Goal: Information Seeking & Learning: Learn about a topic

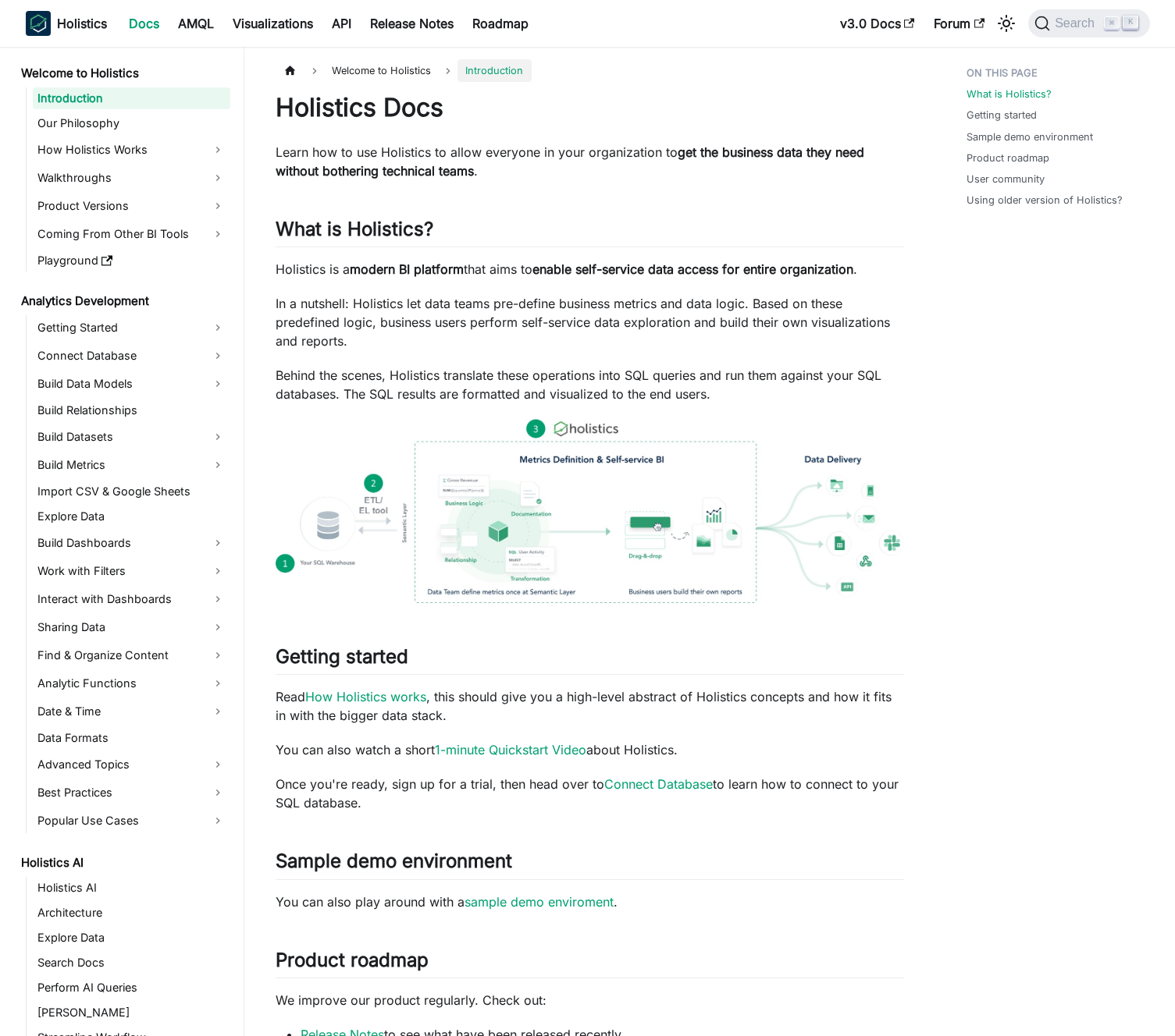
click at [490, 268] on p "Holistics is a modern BI platform that aims to enable self-service data access …" at bounding box center [590, 269] width 628 height 19
click at [495, 268] on p "Holistics is a modern BI platform that aims to enable self-service data access …" at bounding box center [590, 269] width 628 height 19
click at [495, 308] on p "In a nutshell: Holistics let data teams pre-define business metrics and data lo…" at bounding box center [590, 322] width 628 height 56
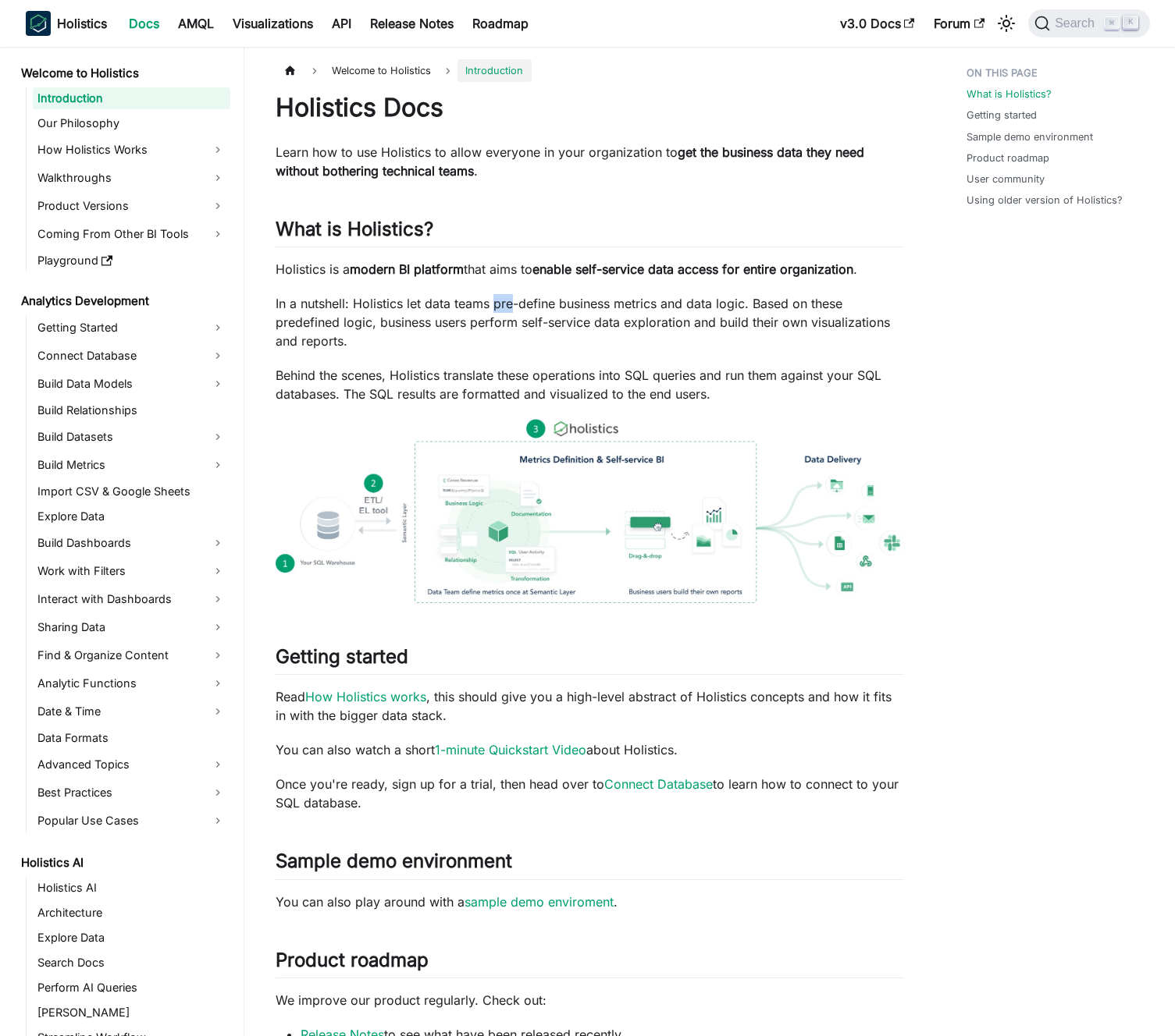
click at [495, 308] on p "In a nutshell: Holistics let data teams pre-define business metrics and data lo…" at bounding box center [590, 322] width 628 height 56
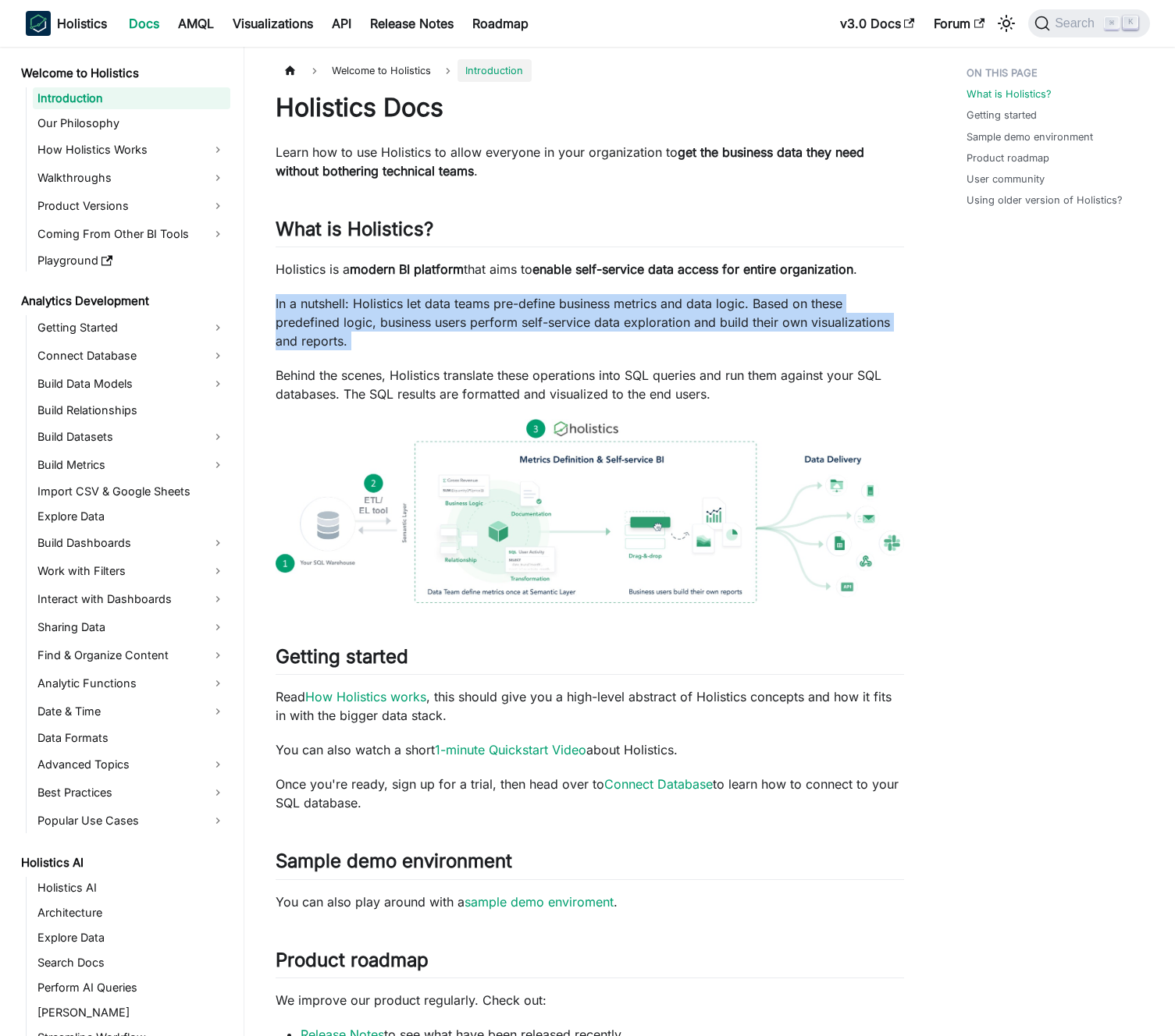
click at [495, 308] on p "In a nutshell: Holistics let data teams pre-define business metrics and data lo…" at bounding box center [590, 322] width 628 height 56
click at [468, 317] on p "In a nutshell: Holistics let data teams pre-define business metrics and data lo…" at bounding box center [590, 322] width 628 height 56
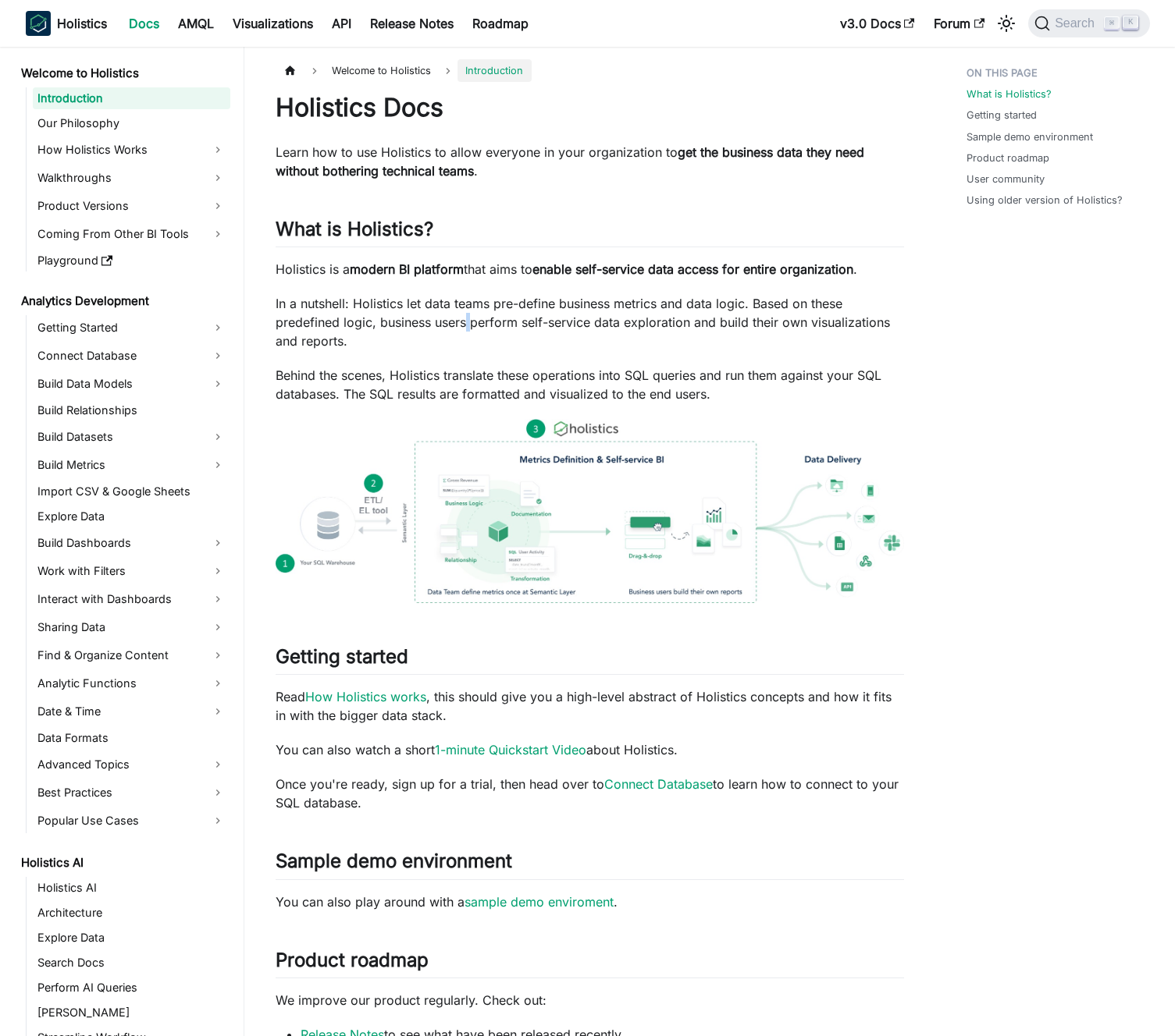
click at [468, 317] on p "In a nutshell: Holistics let data teams pre-define business metrics and data lo…" at bounding box center [590, 322] width 628 height 56
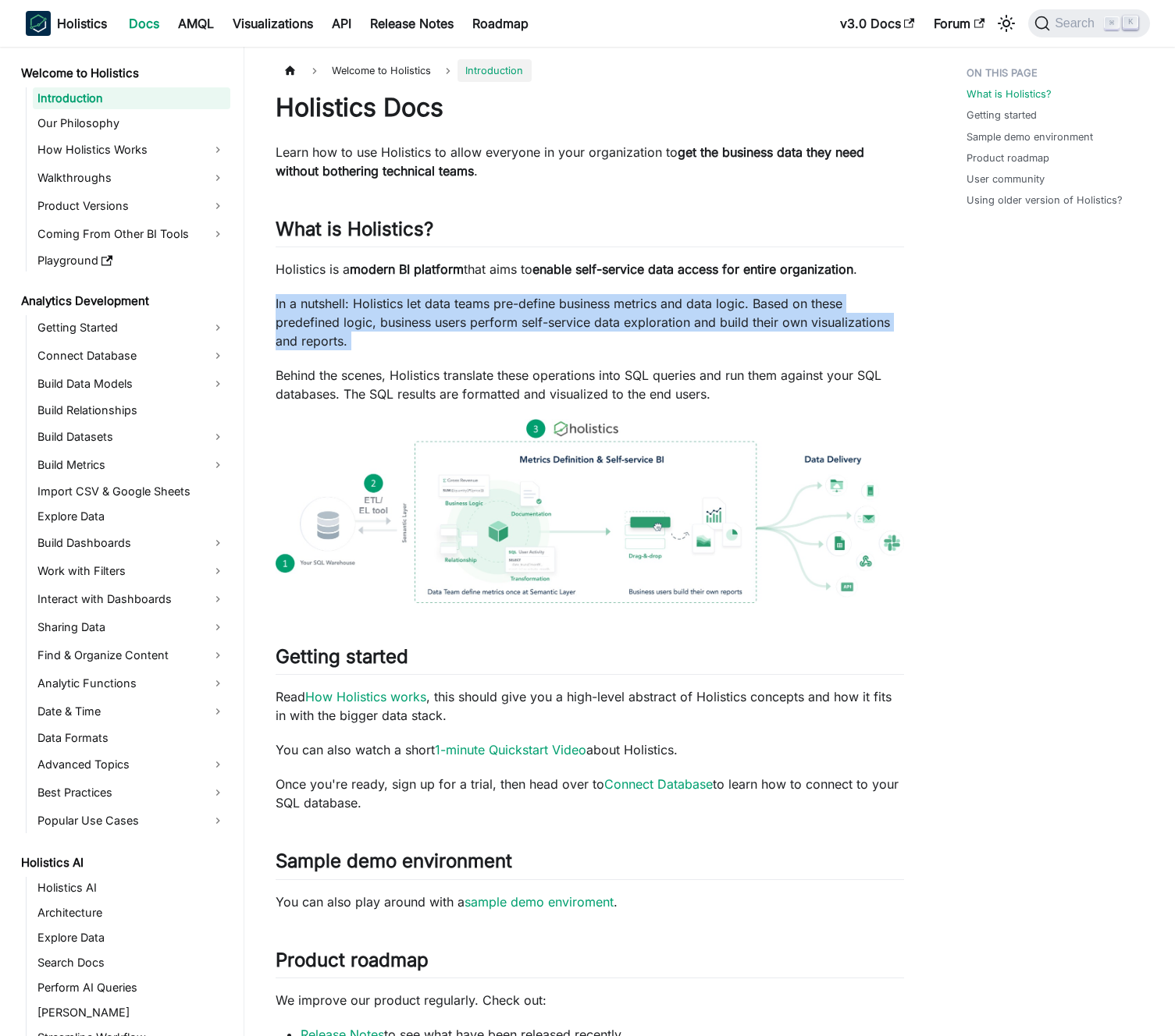
click at [468, 317] on p "In a nutshell: Holistics let data teams pre-define business metrics and data lo…" at bounding box center [590, 322] width 628 height 56
click at [493, 315] on p "In a nutshell: Holistics let data teams pre-define business metrics and data lo…" at bounding box center [590, 322] width 628 height 56
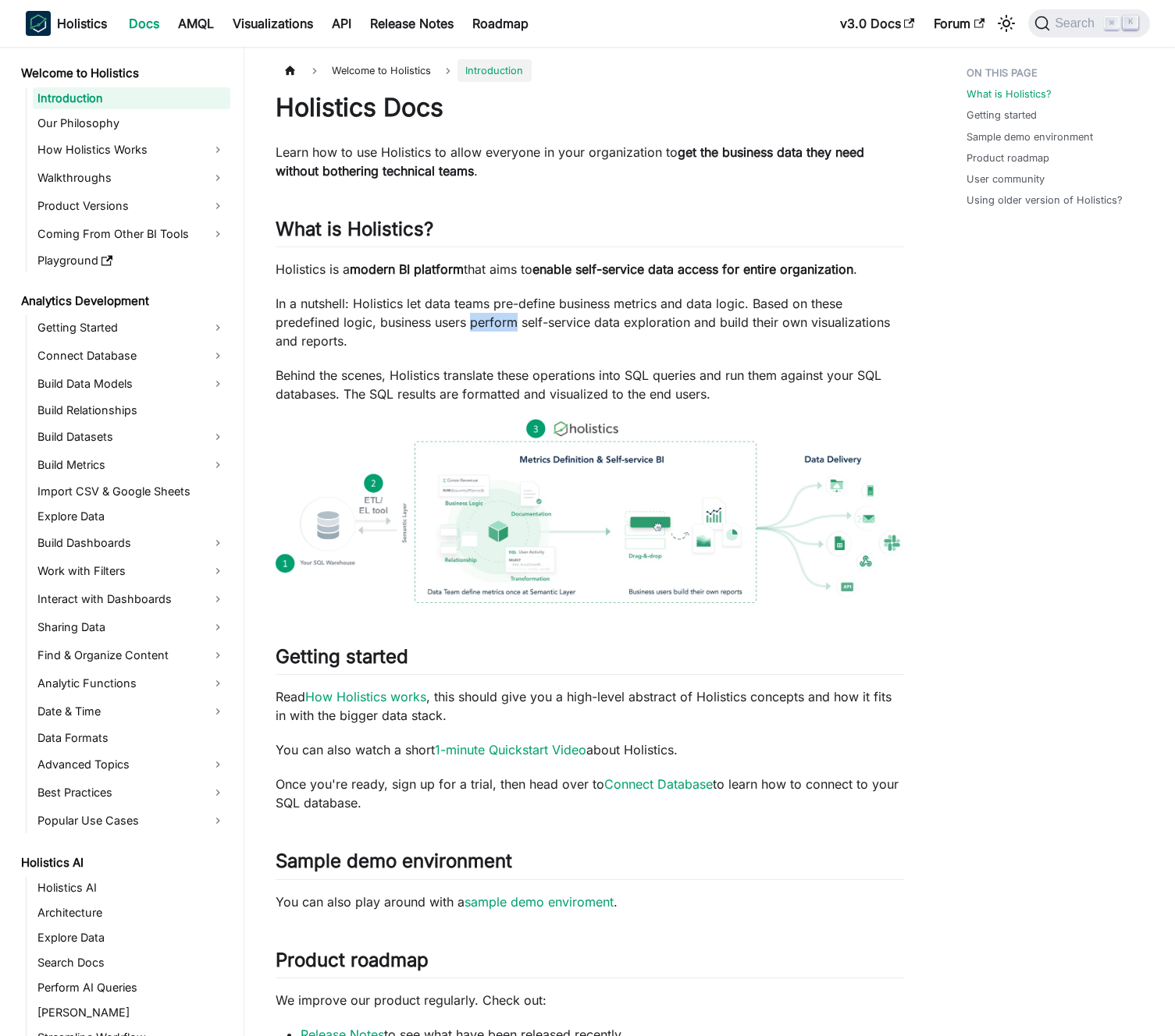
click at [493, 315] on p "In a nutshell: Holistics let data teams pre-define business metrics and data lo…" at bounding box center [590, 322] width 628 height 56
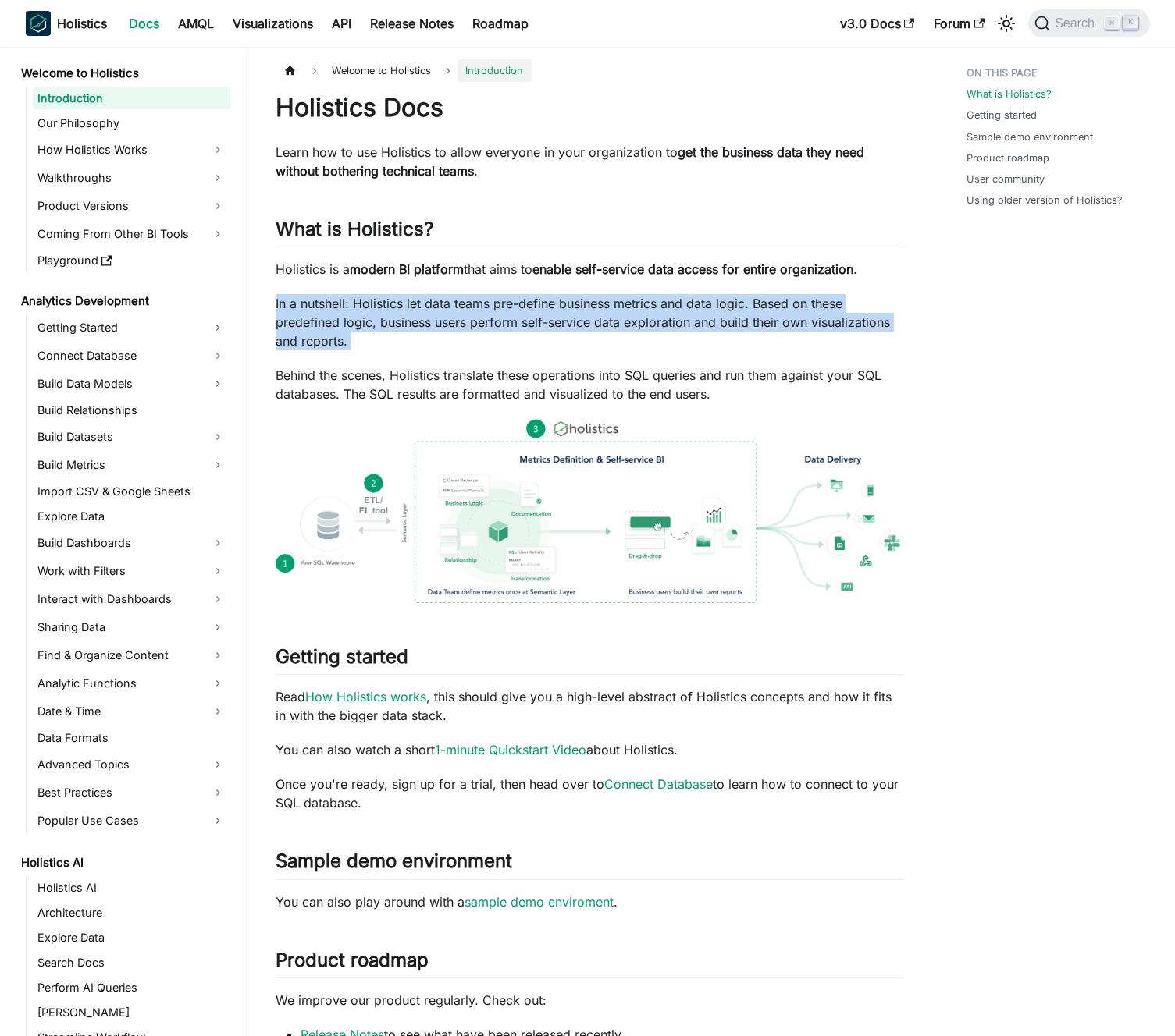
click at [493, 315] on p "In a nutshell: Holistics let data teams pre-define business metrics and data lo…" at bounding box center [590, 322] width 628 height 56
click at [481, 310] on p "In a nutshell: Holistics let data teams pre-define business metrics and data lo…" at bounding box center [590, 322] width 628 height 56
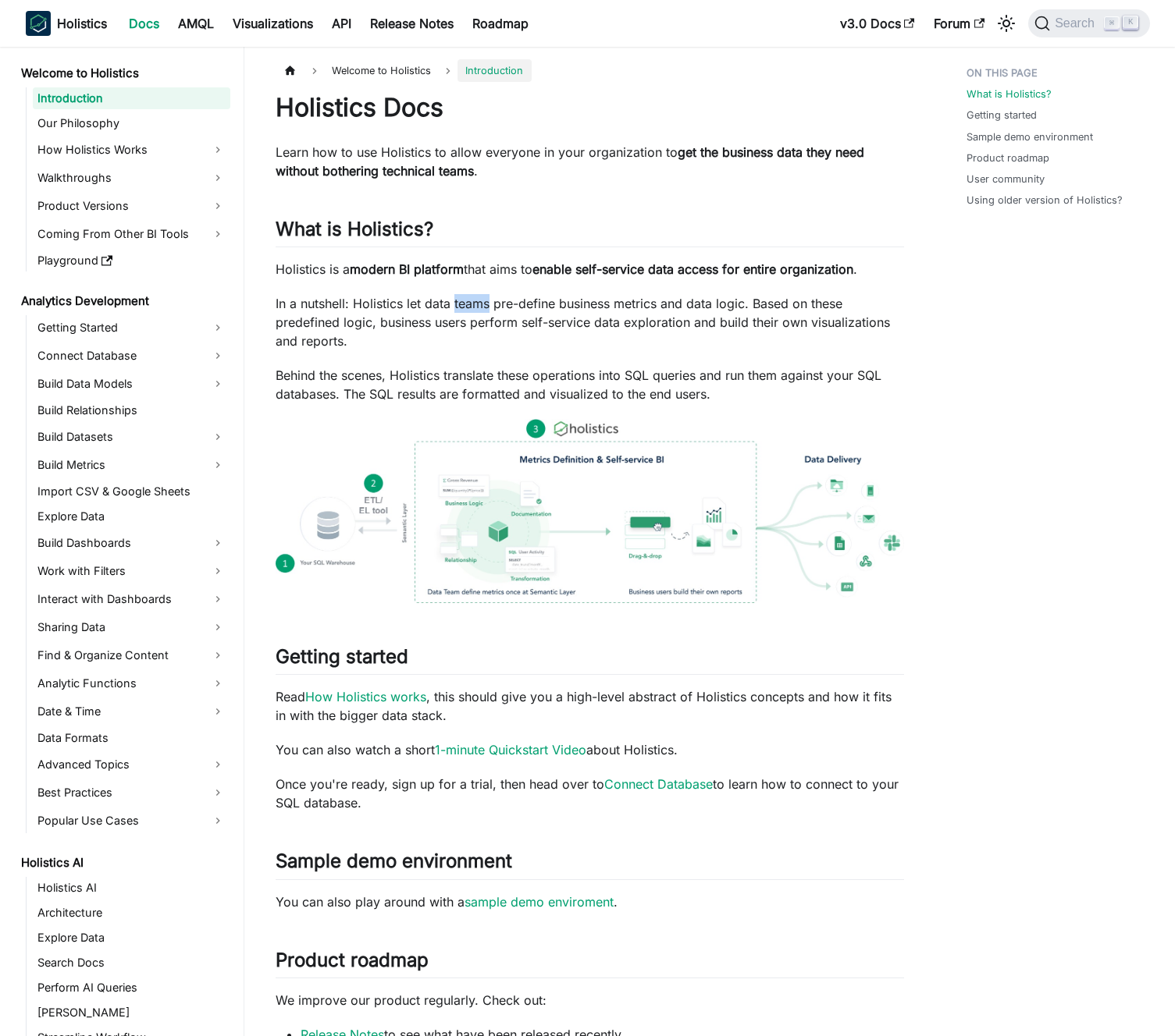
click at [481, 310] on p "In a nutshell: Holistics let data teams pre-define business metrics and data lo…" at bounding box center [590, 322] width 628 height 56
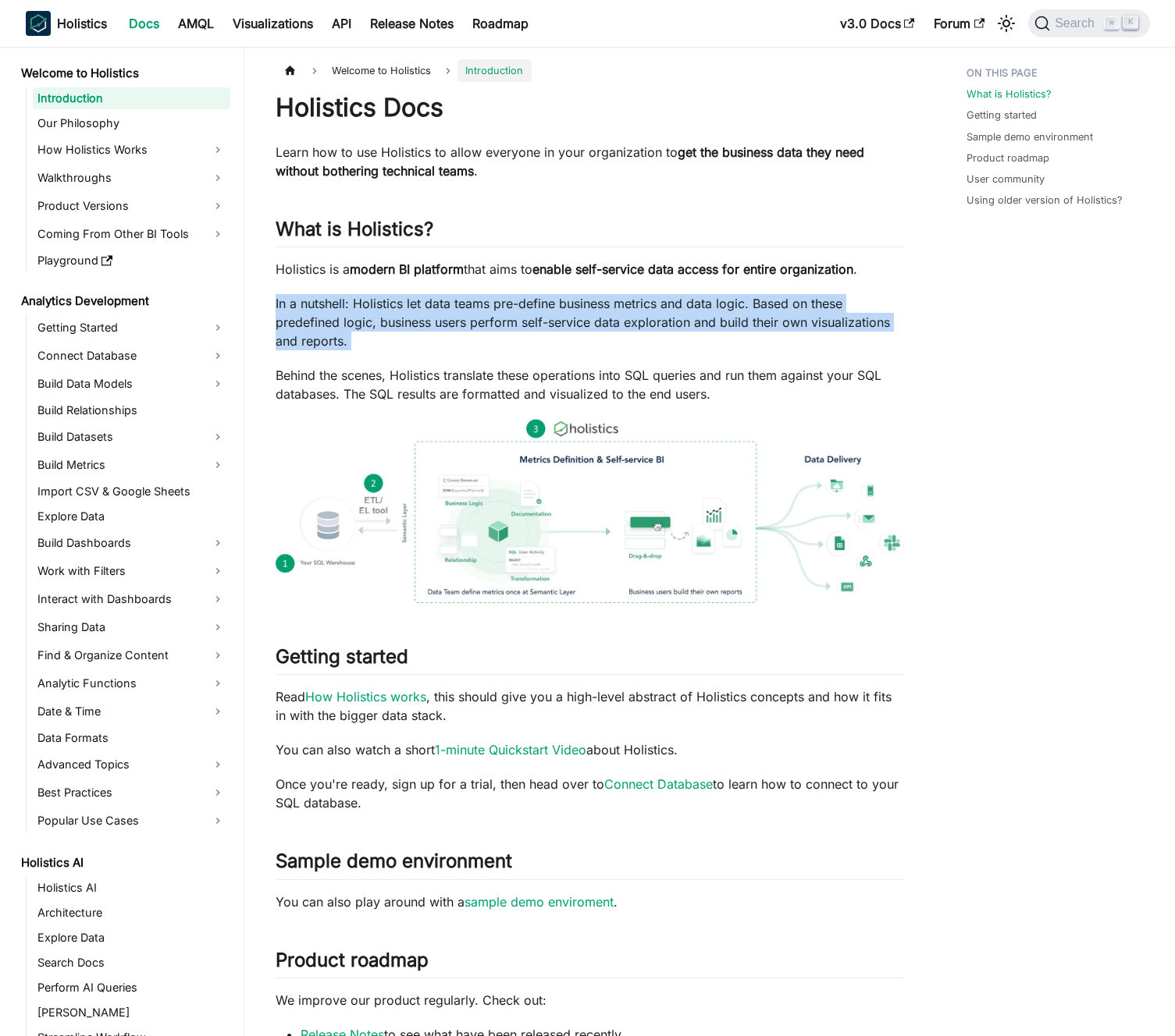
click at [481, 310] on p "In a nutshell: Holistics let data teams pre-define business metrics and data lo…" at bounding box center [590, 322] width 628 height 56
click at [469, 306] on p "In a nutshell: Holistics let data teams pre-define business metrics and data lo…" at bounding box center [590, 322] width 628 height 56
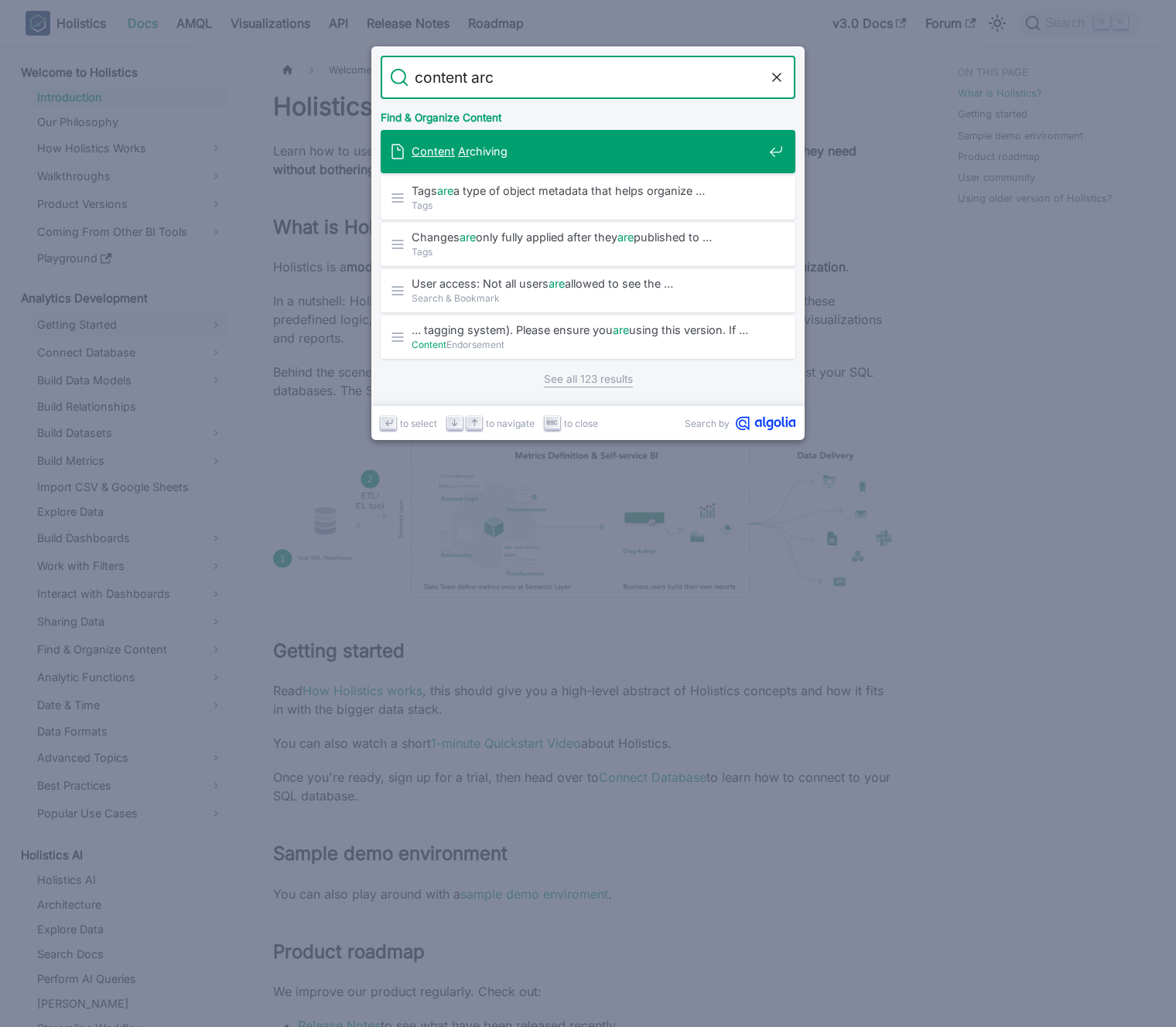
type input "content arch"
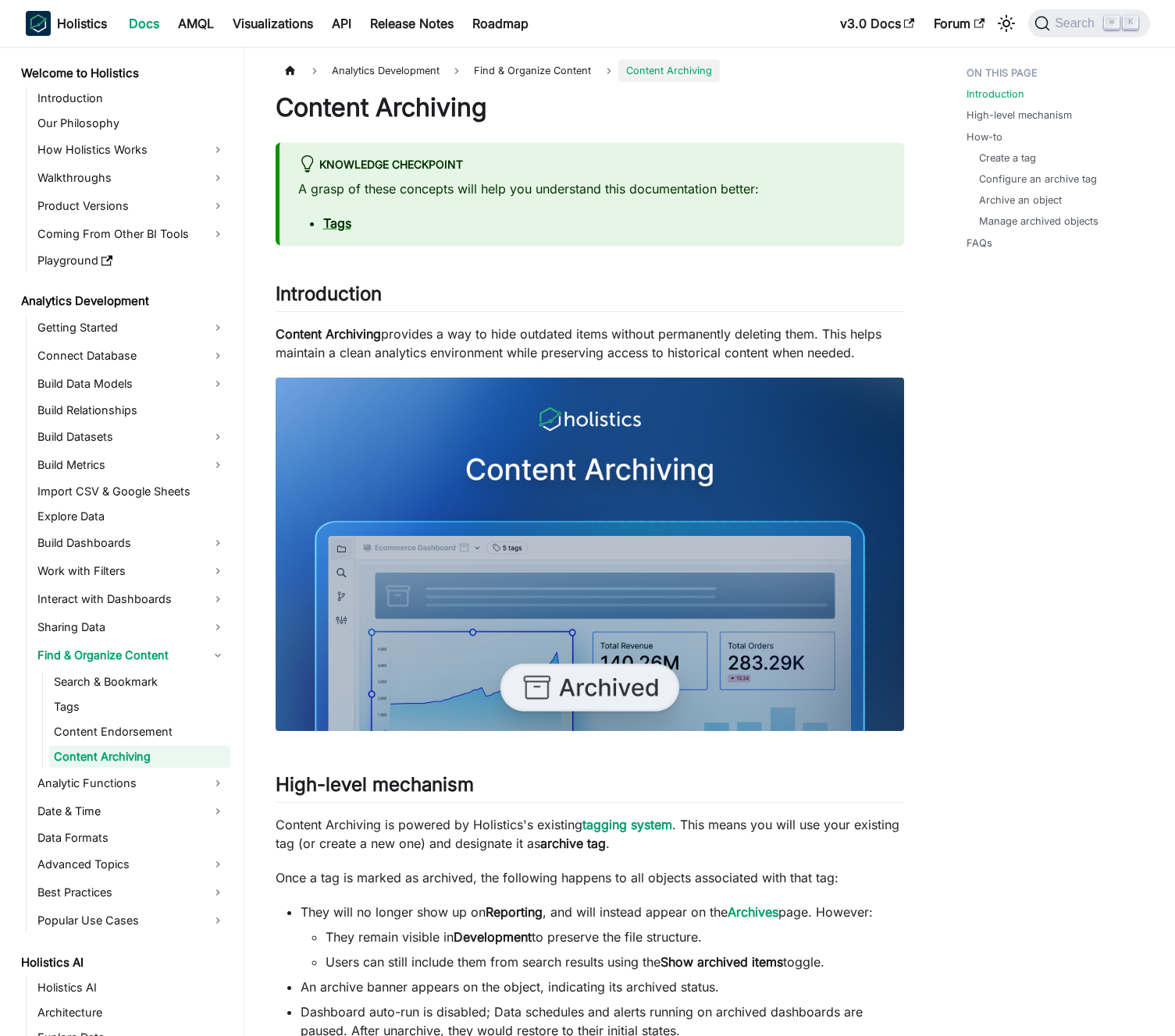
click at [570, 334] on p "Content Archiving provides a way to hide outdated items without permanently del…" at bounding box center [590, 343] width 628 height 38
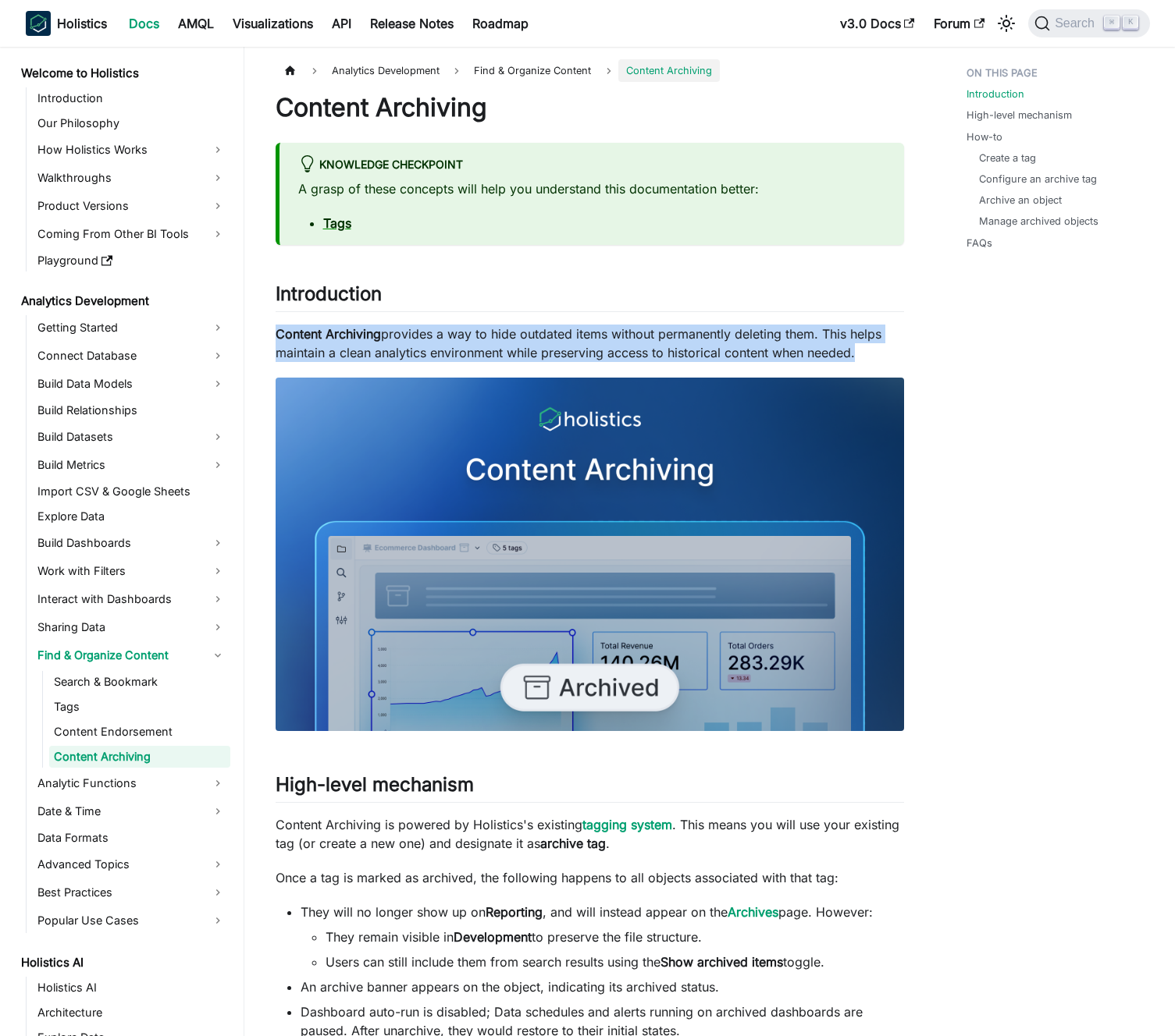
click at [570, 334] on p "Content Archiving provides a way to hide outdated items without permanently del…" at bounding box center [590, 343] width 628 height 38
click at [558, 333] on p "Content Archiving provides a way to hide outdated items without permanently del…" at bounding box center [590, 343] width 628 height 38
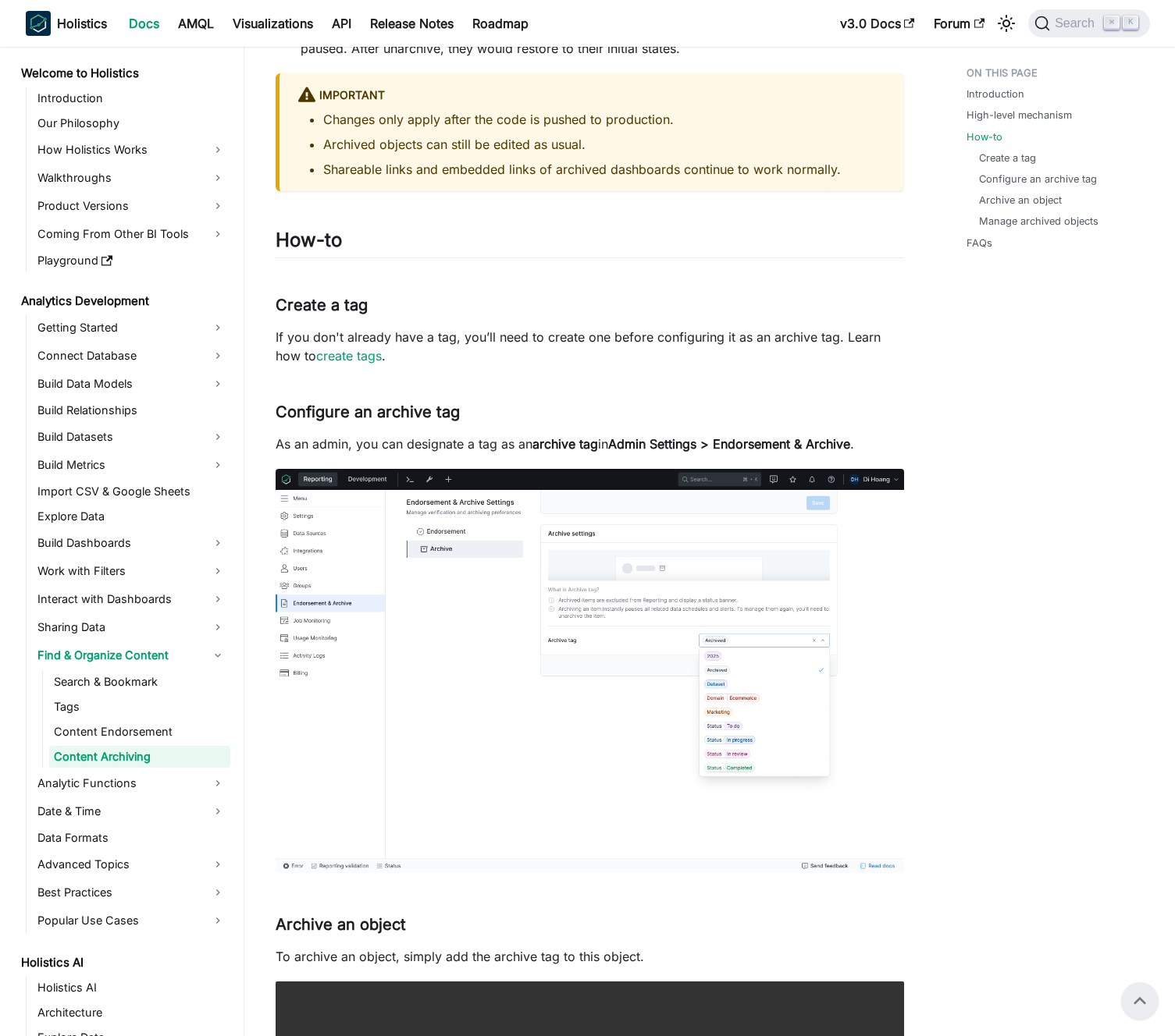
scroll to position [818, 0]
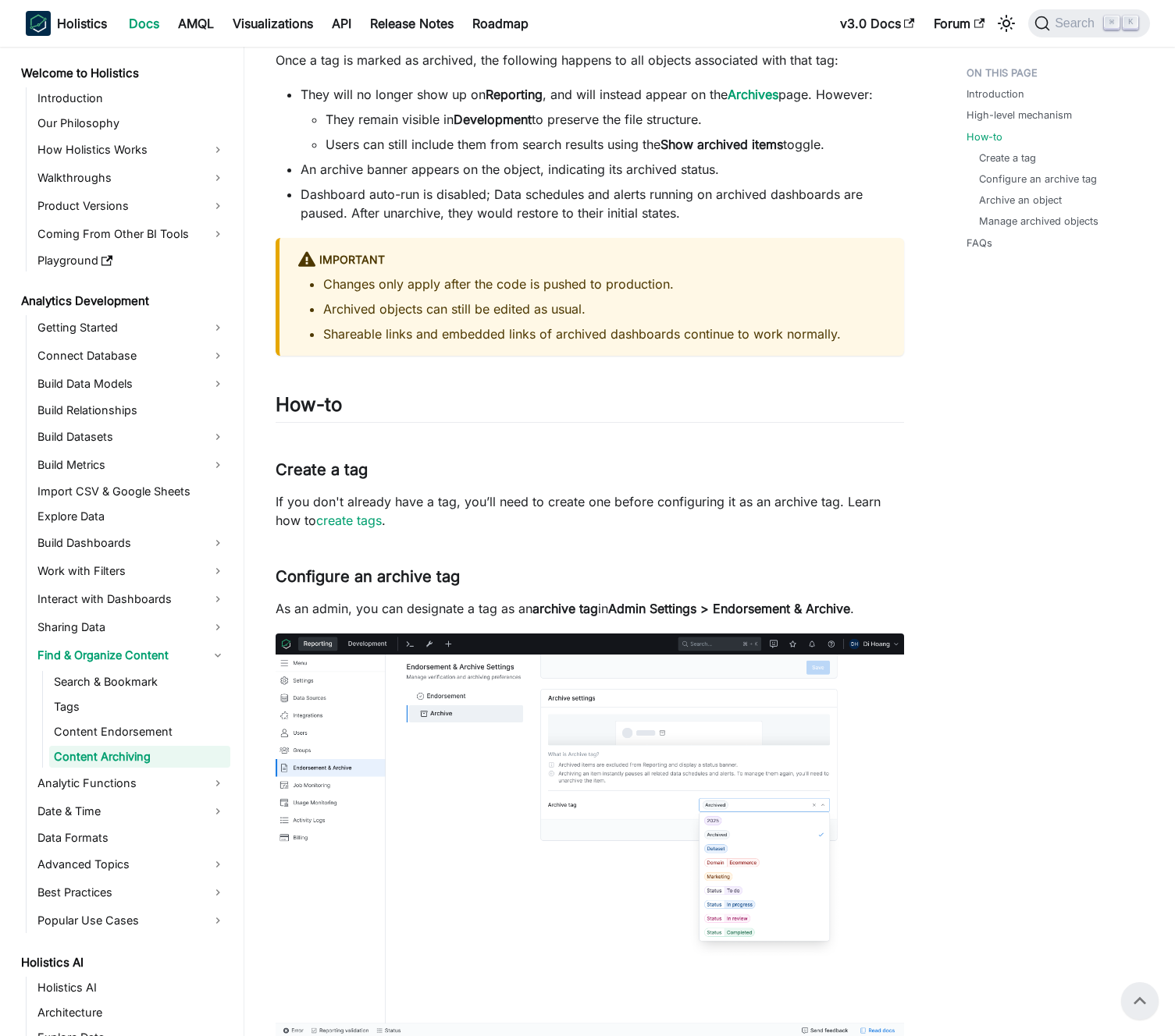
click at [565, 504] on p "If you don't already have a tag, you’ll need to create one before configuring i…" at bounding box center [590, 511] width 628 height 38
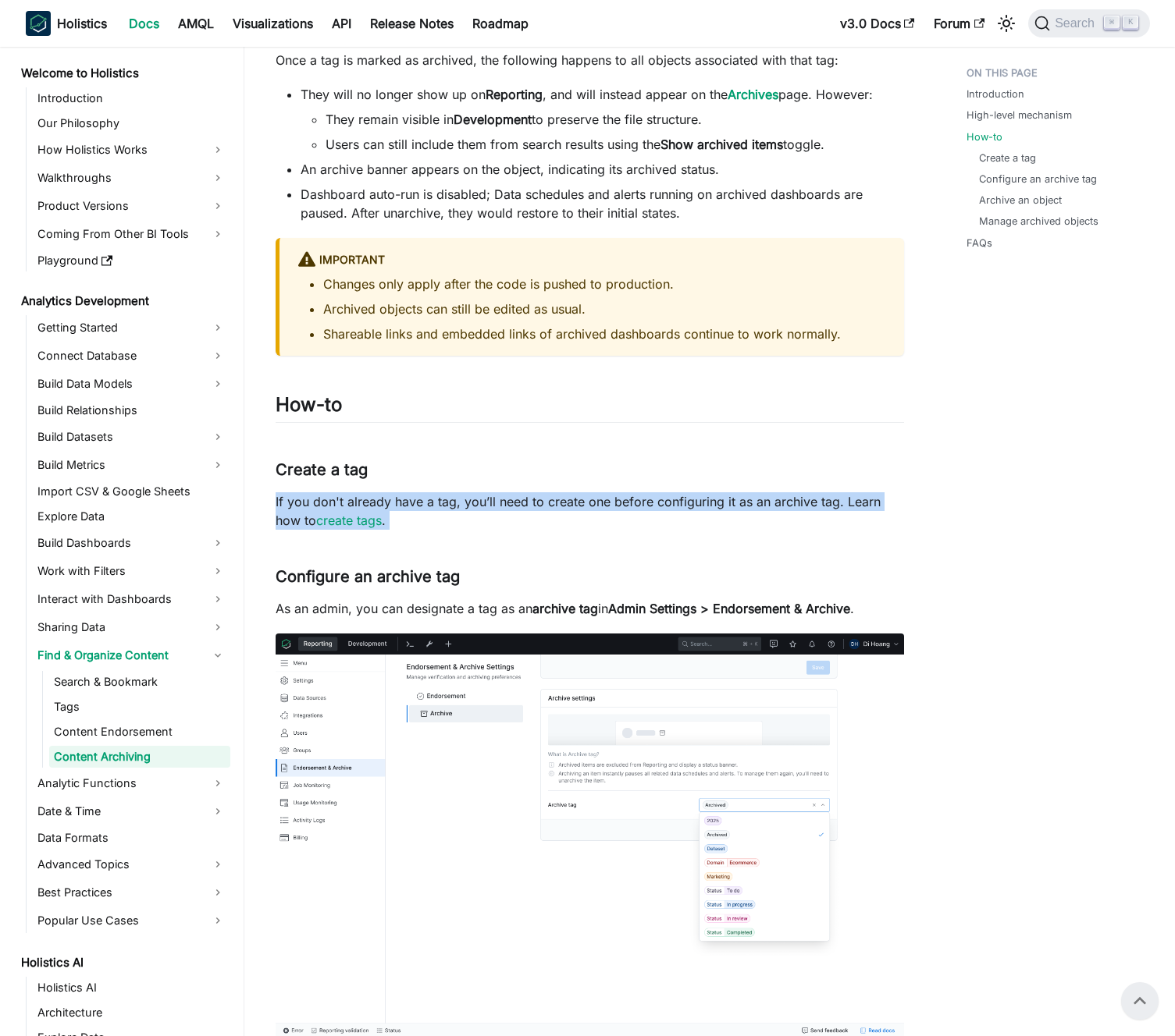
click at [565, 504] on p "If you don't already have a tag, you’ll need to create one before configuring i…" at bounding box center [590, 511] width 628 height 38
click at [574, 506] on p "If you don't already have a tag, you’ll need to create one before configuring i…" at bounding box center [590, 511] width 628 height 38
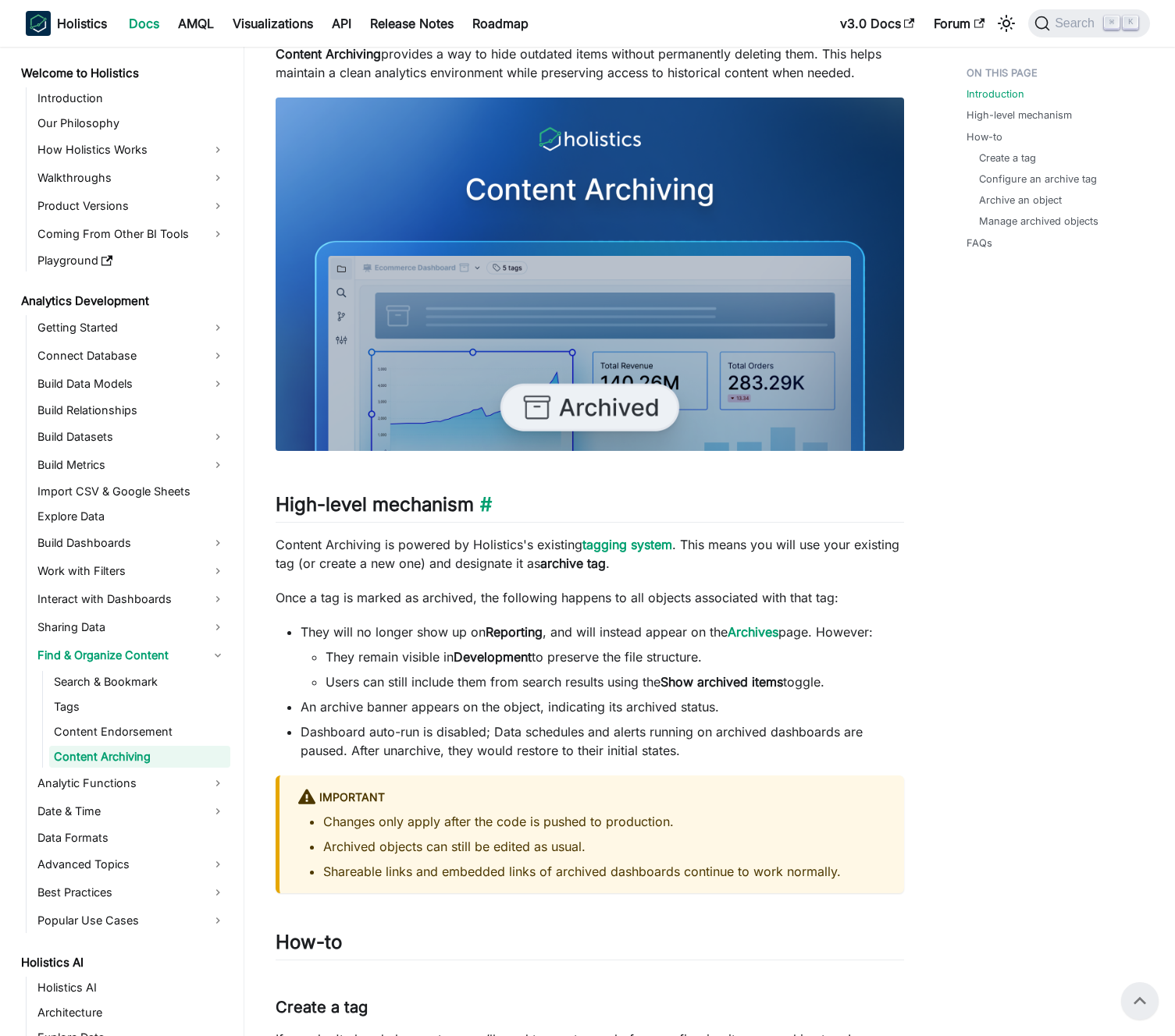
scroll to position [0, 0]
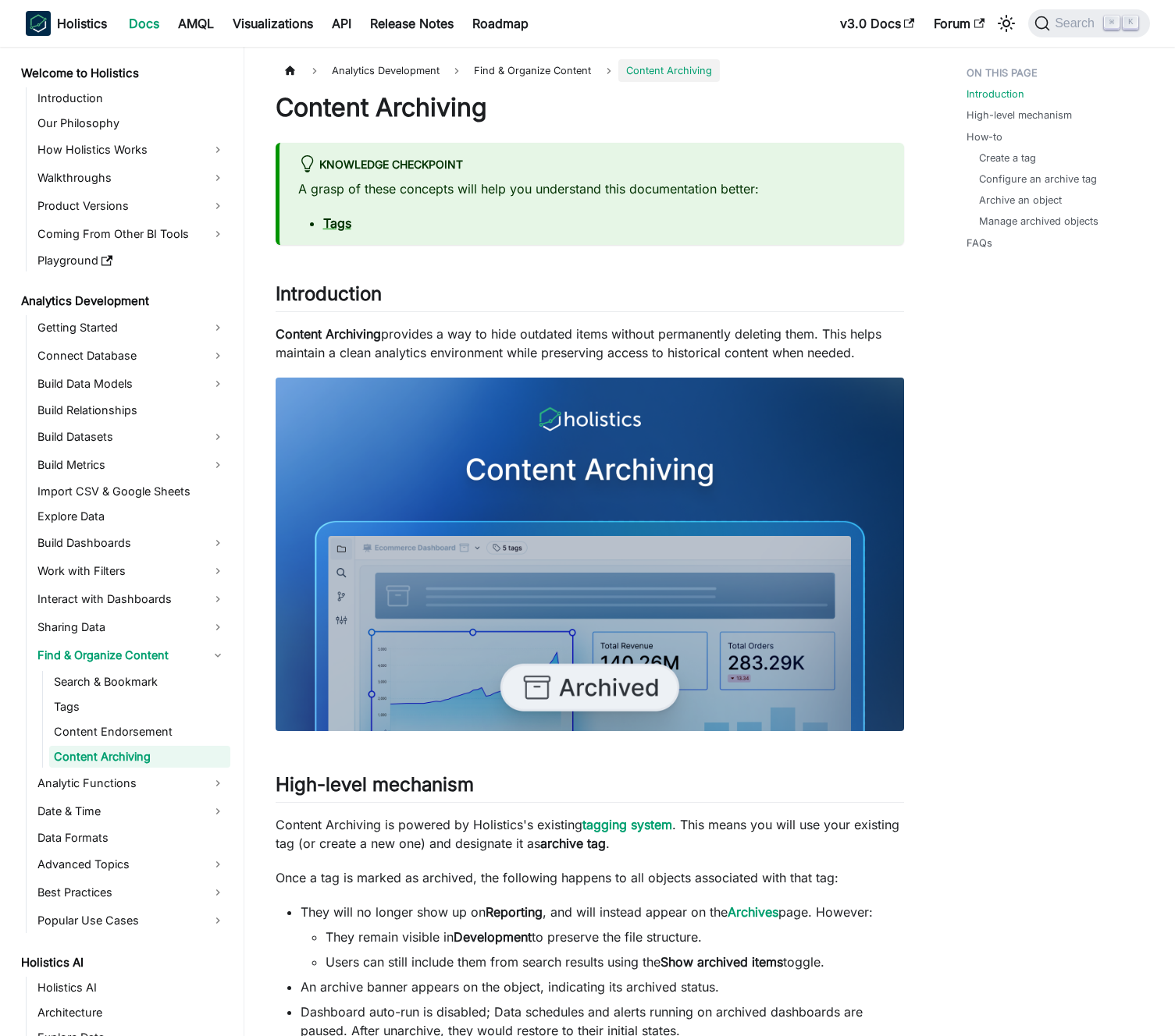
click at [602, 345] on p "Content Archiving provides a way to hide outdated items without permanently del…" at bounding box center [590, 343] width 628 height 38
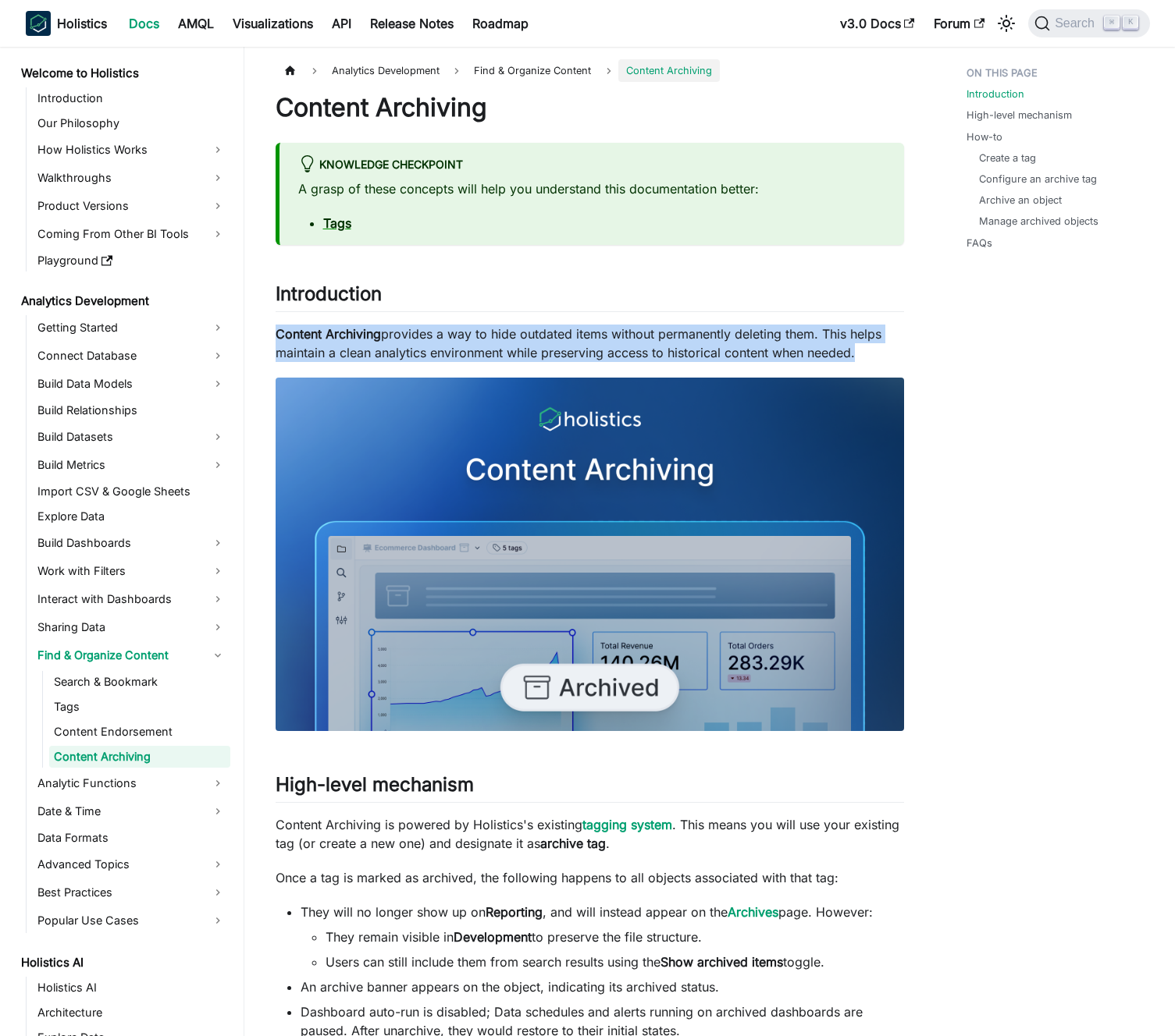
click at [602, 345] on p "Content Archiving provides a way to hide outdated items without permanently del…" at bounding box center [590, 343] width 628 height 38
click at [585, 348] on p "Content Archiving provides a way to hide outdated items without permanently del…" at bounding box center [590, 343] width 628 height 38
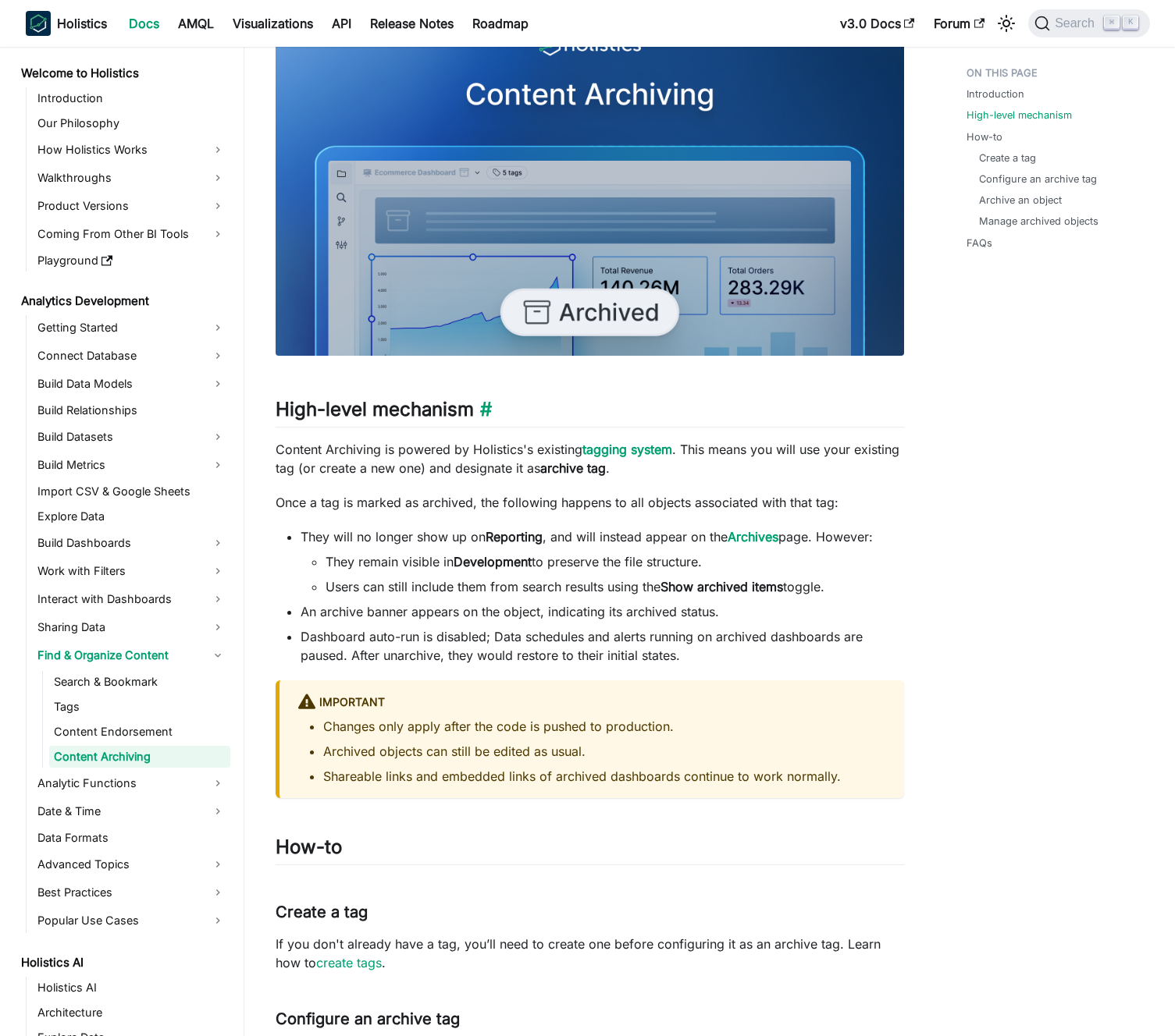
scroll to position [388, 0]
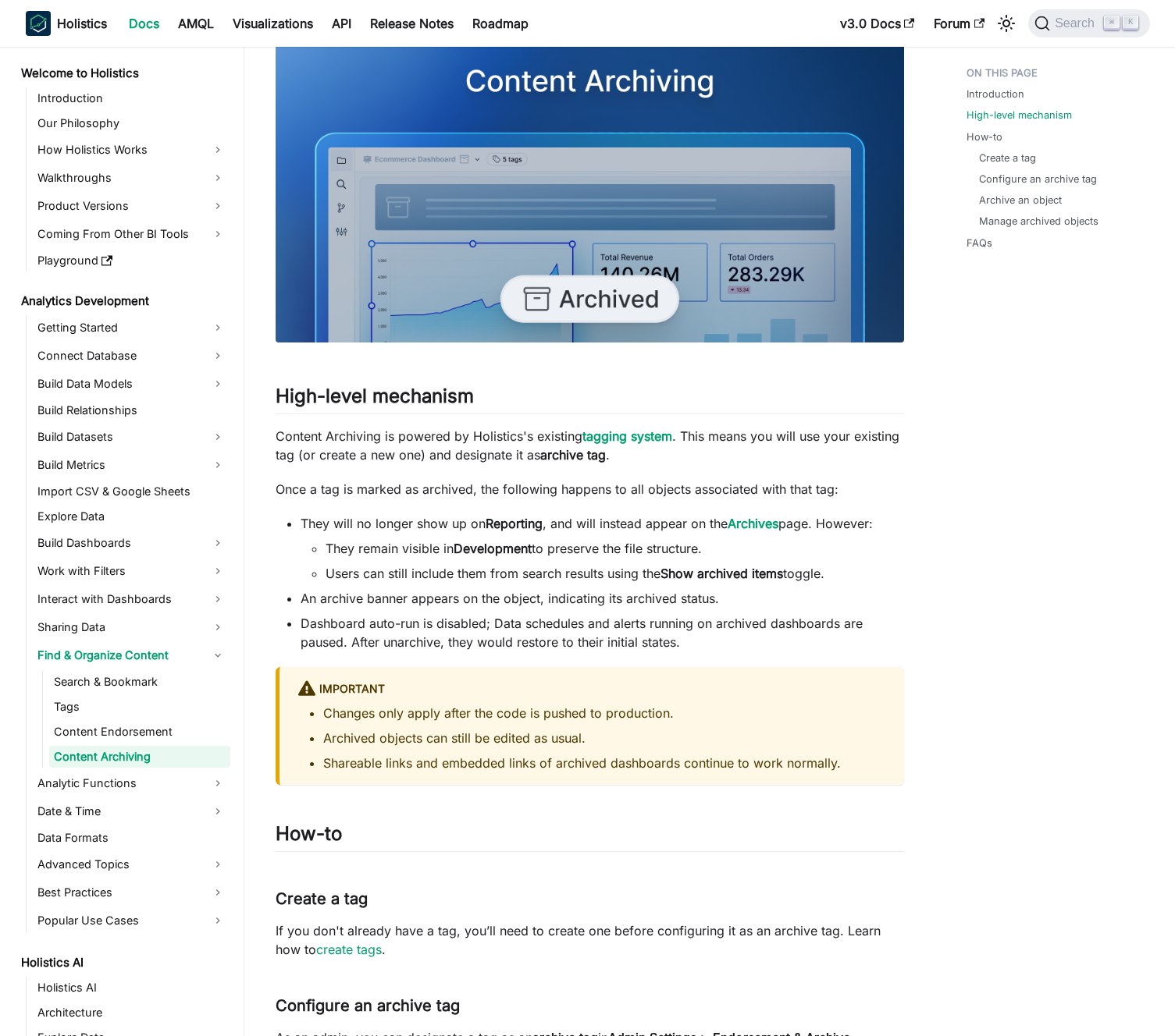
click at [479, 437] on p "Content Archiving is powered by Holistics's existing tagging system . This mean…" at bounding box center [590, 445] width 628 height 38
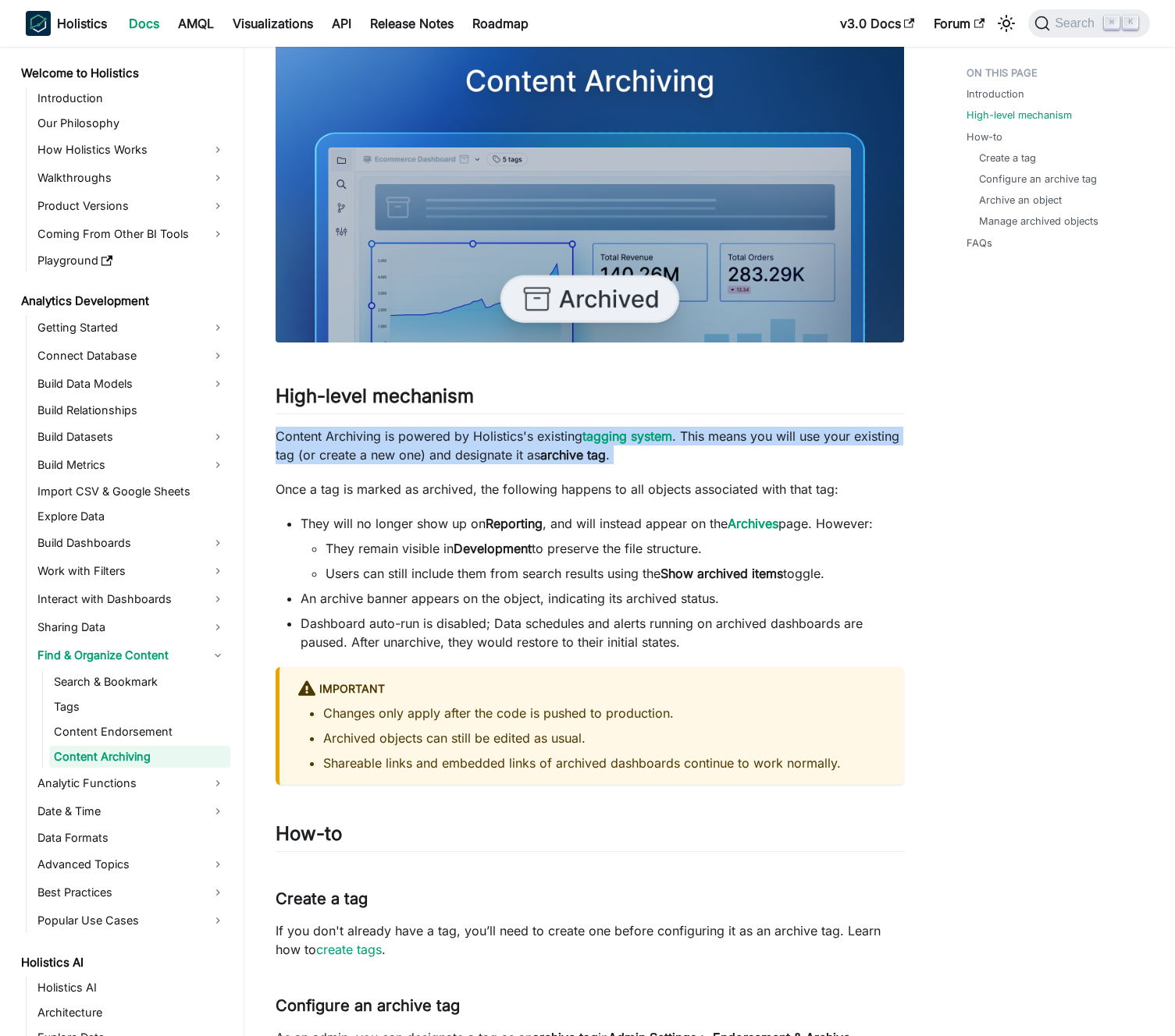
click at [479, 437] on p "Content Archiving is powered by Holistics's existing tagging system . This mean…" at bounding box center [590, 445] width 628 height 38
click at [486, 441] on p "Content Archiving is powered by Holistics's existing tagging system . This mean…" at bounding box center [590, 445] width 628 height 38
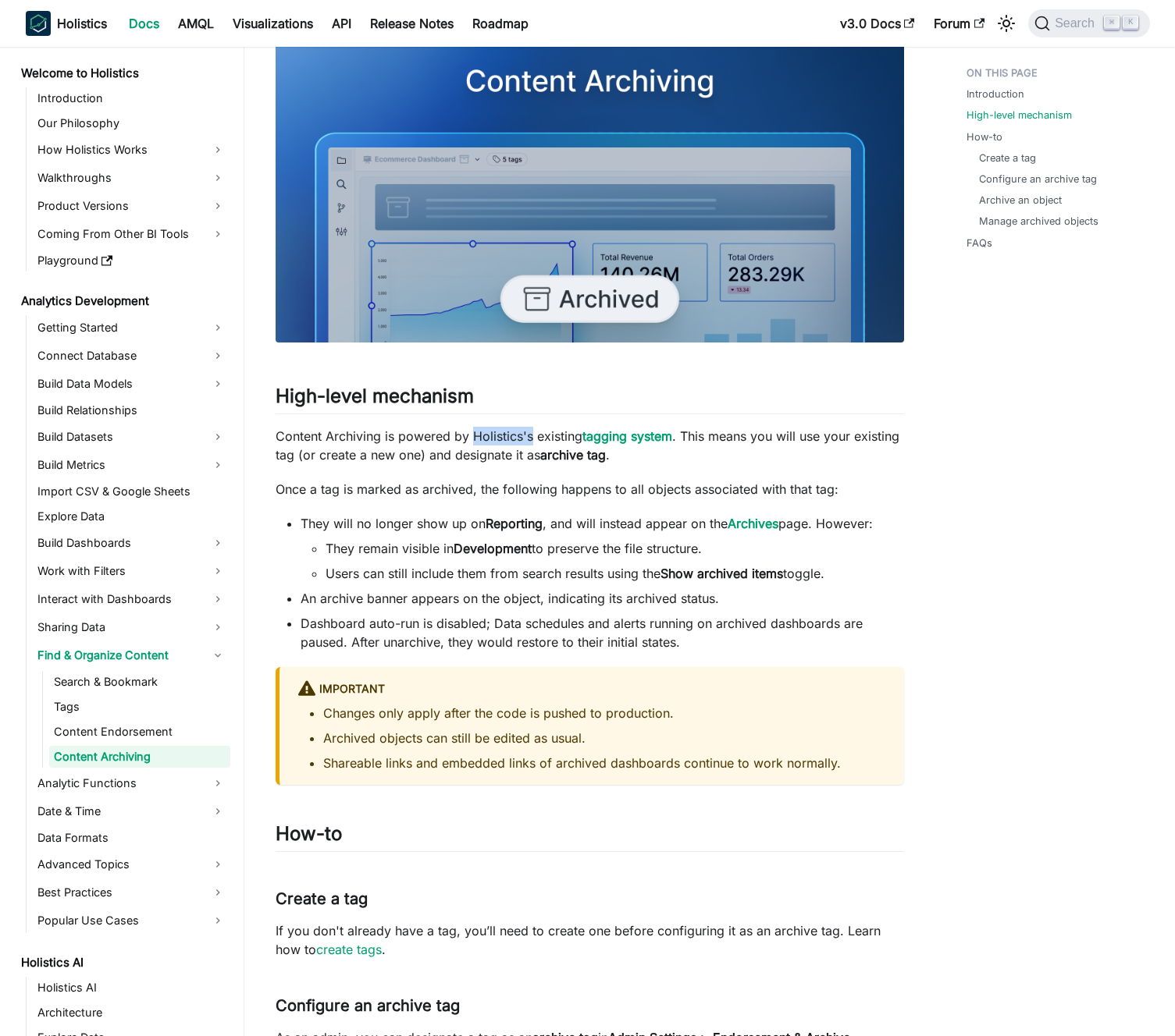
click at [486, 441] on p "Content Archiving is powered by Holistics's existing tagging system . This mean…" at bounding box center [590, 445] width 628 height 38
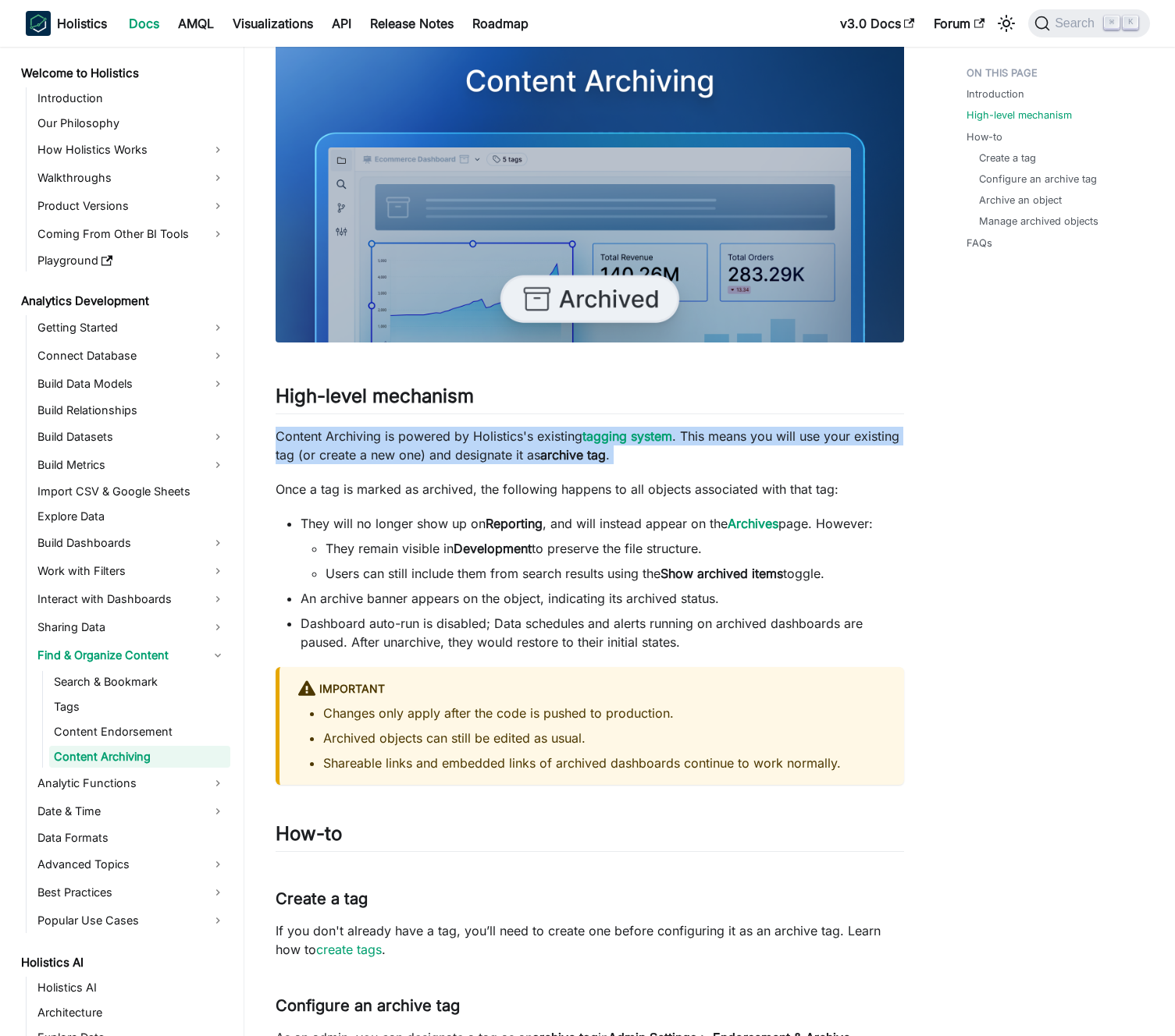
click at [486, 441] on p "Content Archiving is powered by Holistics's existing tagging system . This mean…" at bounding box center [590, 445] width 628 height 38
click at [483, 442] on p "Content Archiving is powered by Holistics's existing tagging system . This mean…" at bounding box center [590, 445] width 628 height 38
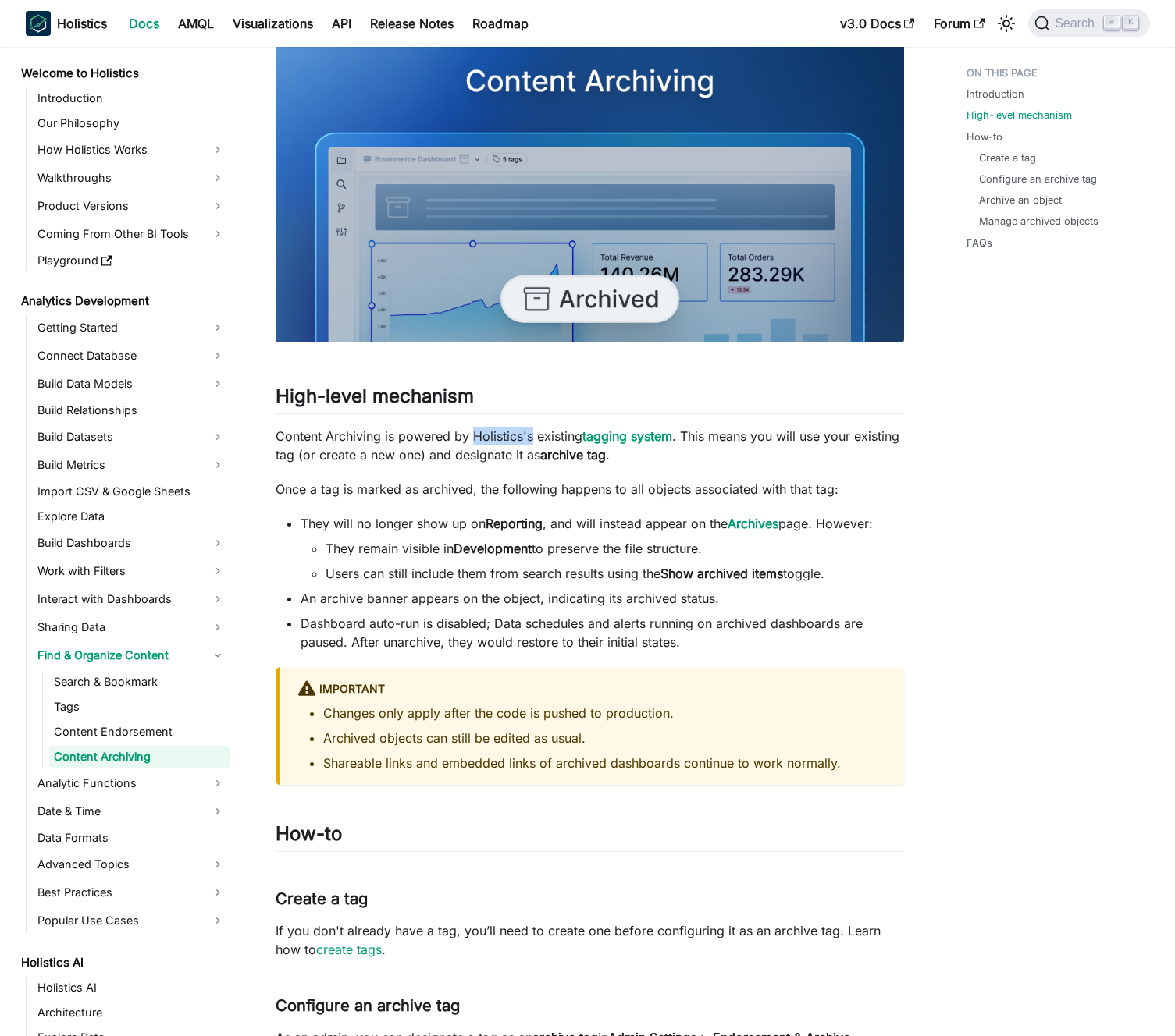
click at [483, 442] on p "Content Archiving is powered by Holistics's existing tagging system . This mean…" at bounding box center [590, 445] width 628 height 38
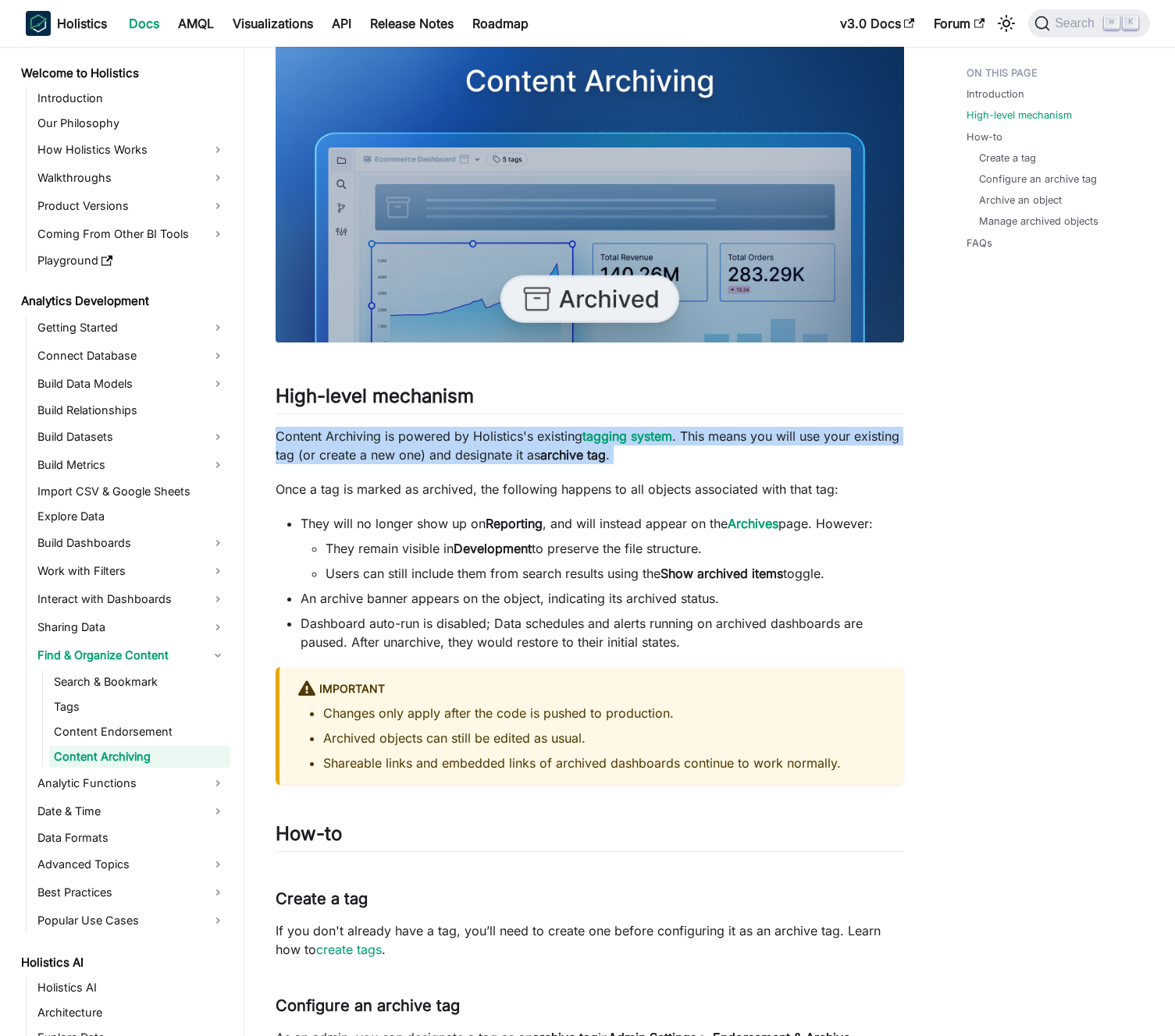
click at [483, 442] on p "Content Archiving is powered by Holistics's existing tagging system . This mean…" at bounding box center [590, 445] width 628 height 38
click at [474, 445] on p "Content Archiving is powered by Holistics's existing tagging system . This mean…" at bounding box center [590, 445] width 628 height 38
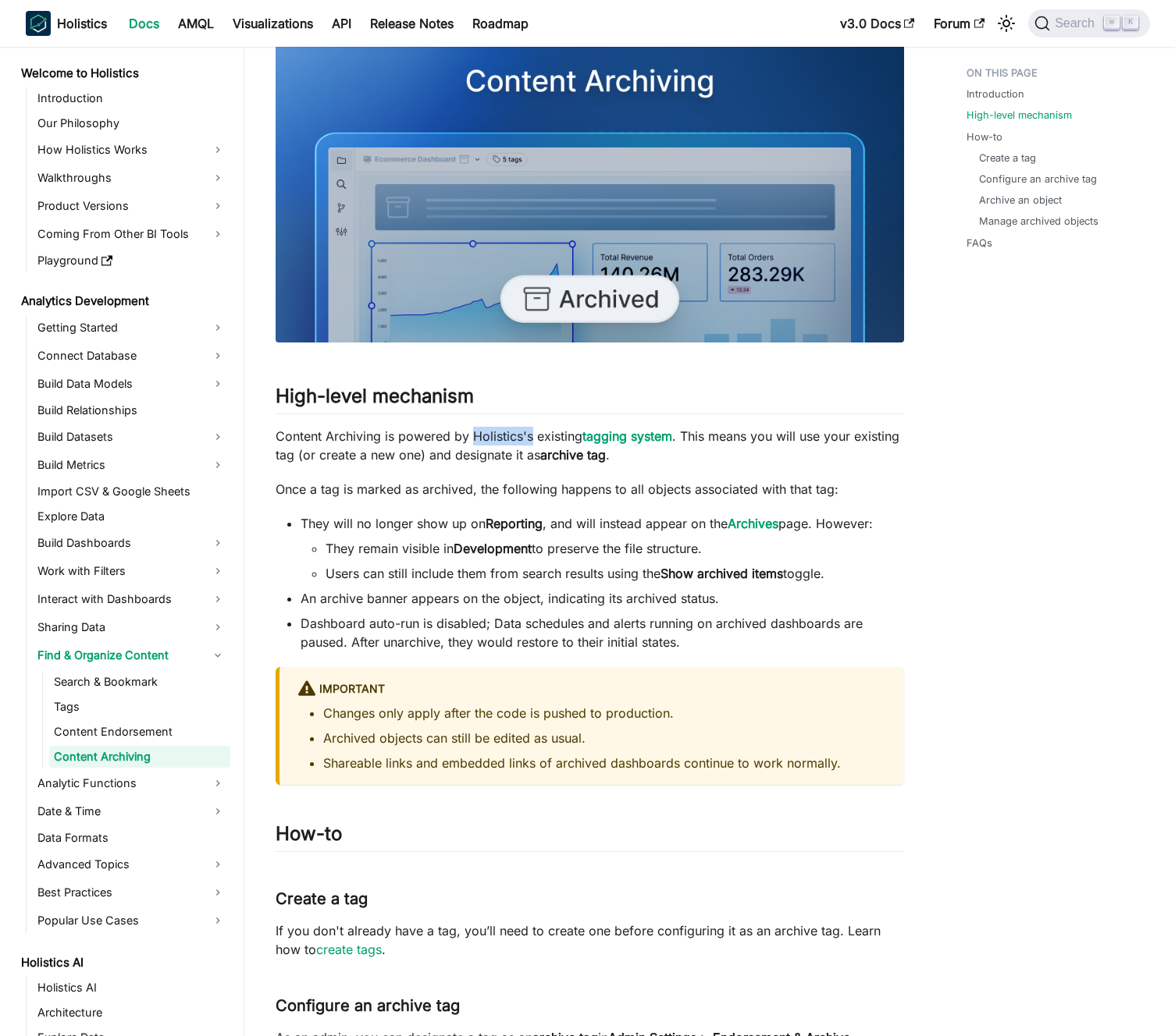
click at [474, 445] on p "Content Archiving is powered by Holistics's existing tagging system . This mean…" at bounding box center [590, 445] width 628 height 38
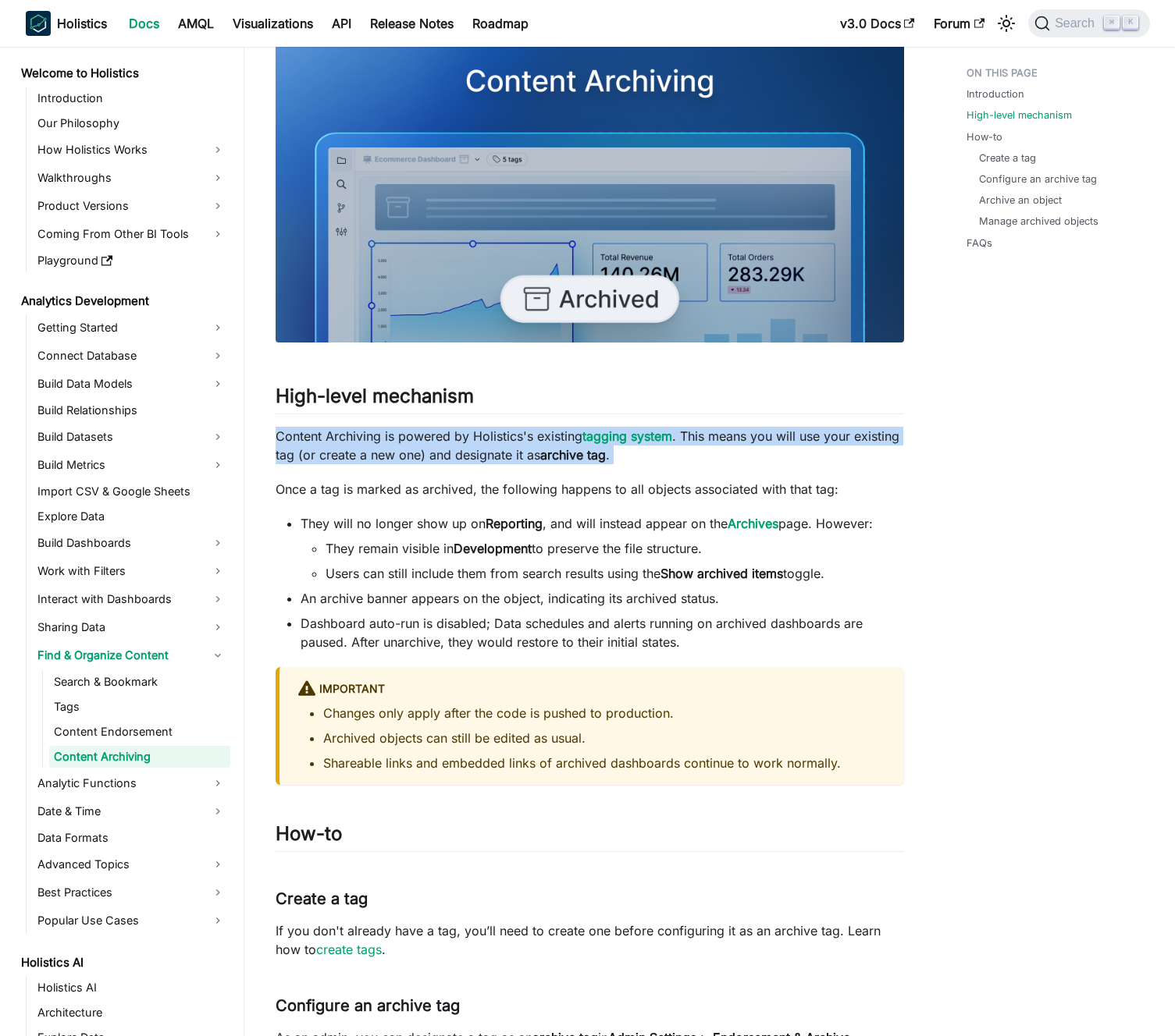
click at [474, 445] on p "Content Archiving is powered by Holistics's existing tagging system . This mean…" at bounding box center [590, 445] width 628 height 38
click at [465, 444] on p "Content Archiving is powered by Holistics's existing tagging system . This mean…" at bounding box center [590, 445] width 628 height 38
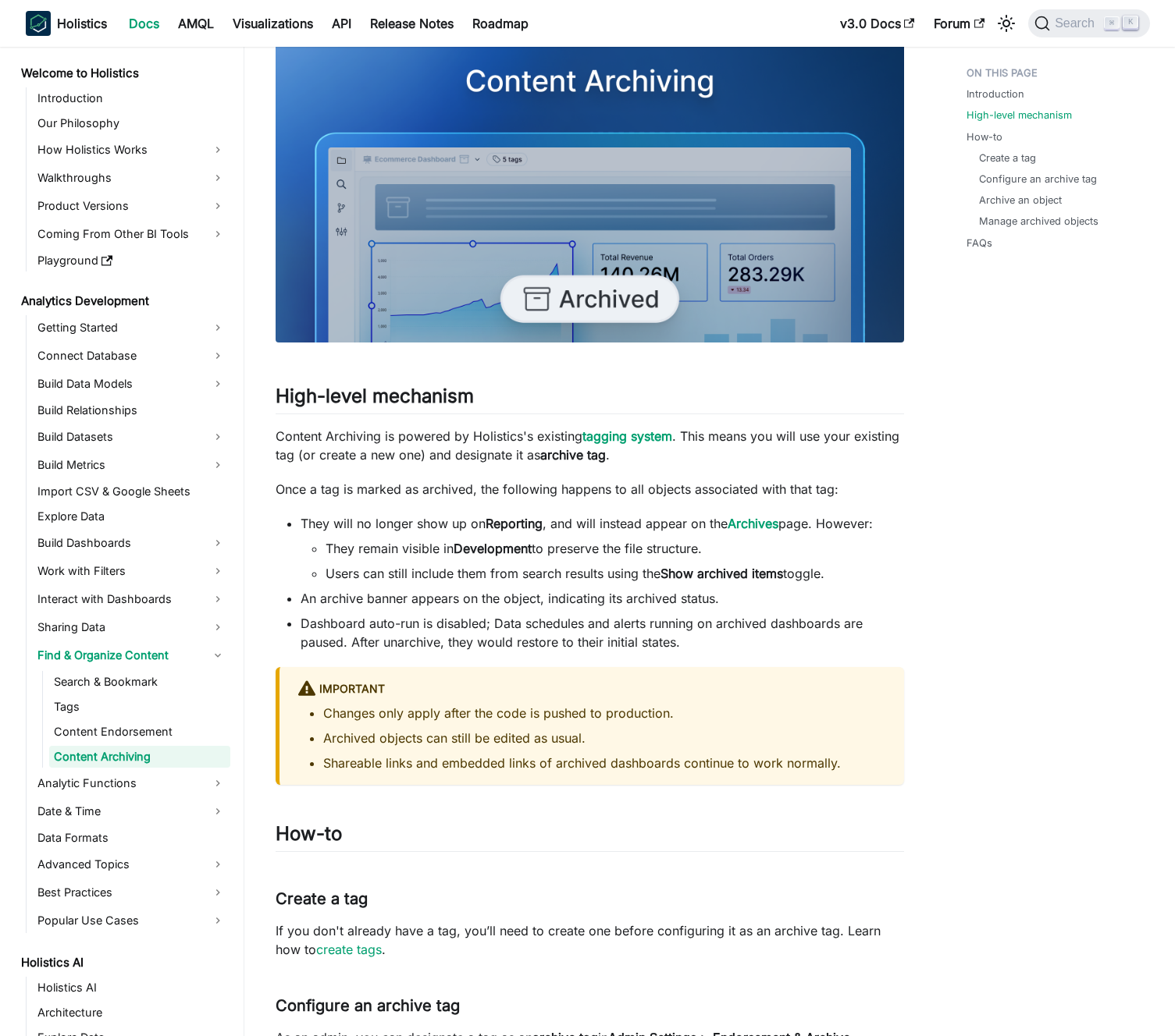
click at [570, 596] on li "An archive banner appears on the object, indicating its archived status." at bounding box center [601, 598] width 603 height 19
click at [581, 595] on li "An archive banner appears on the object, indicating its archived status." at bounding box center [601, 598] width 603 height 19
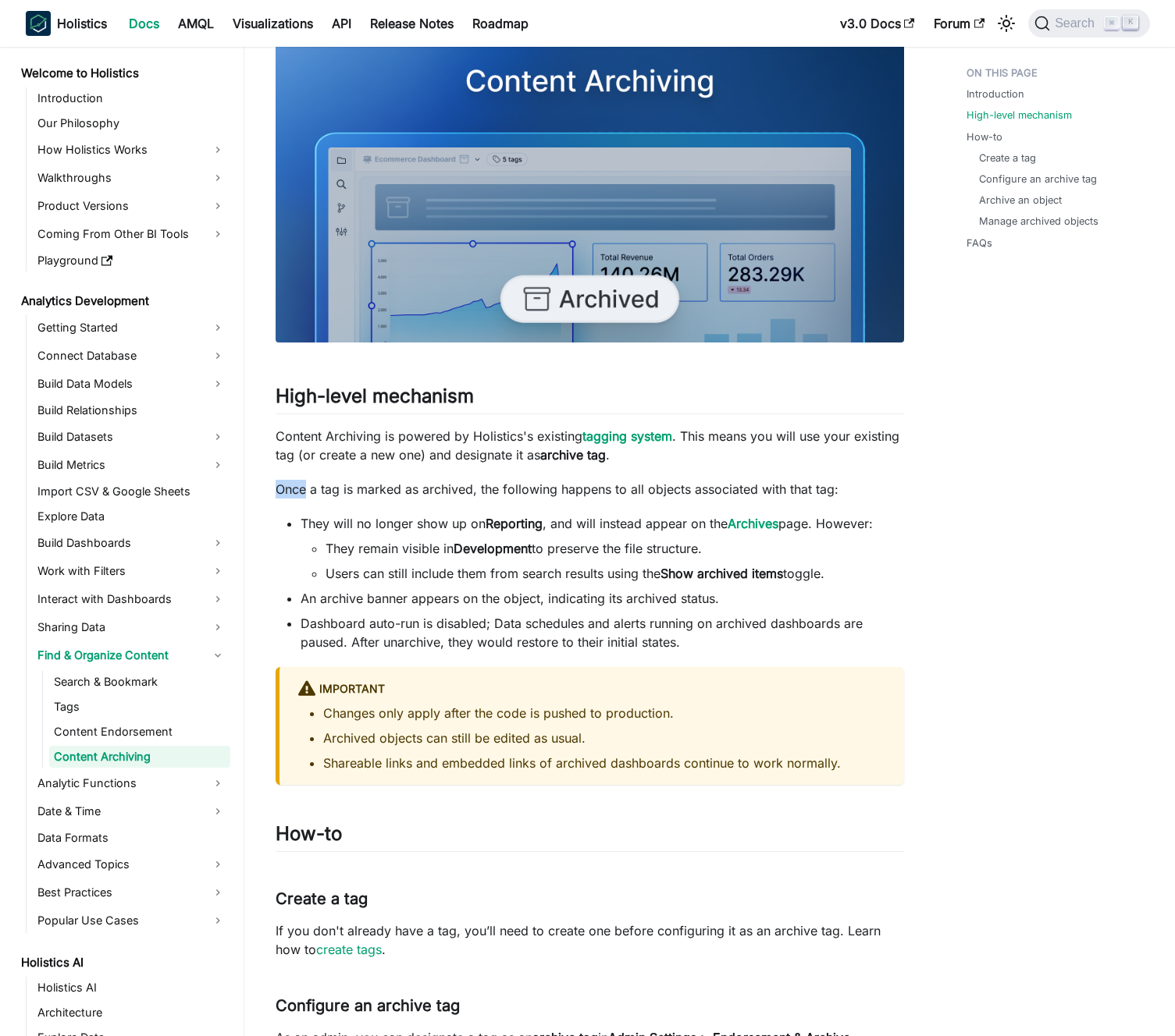
click at [417, 455] on p "Content Archiving is powered by Holistics's existing tagging system . This mean…" at bounding box center [590, 445] width 628 height 38
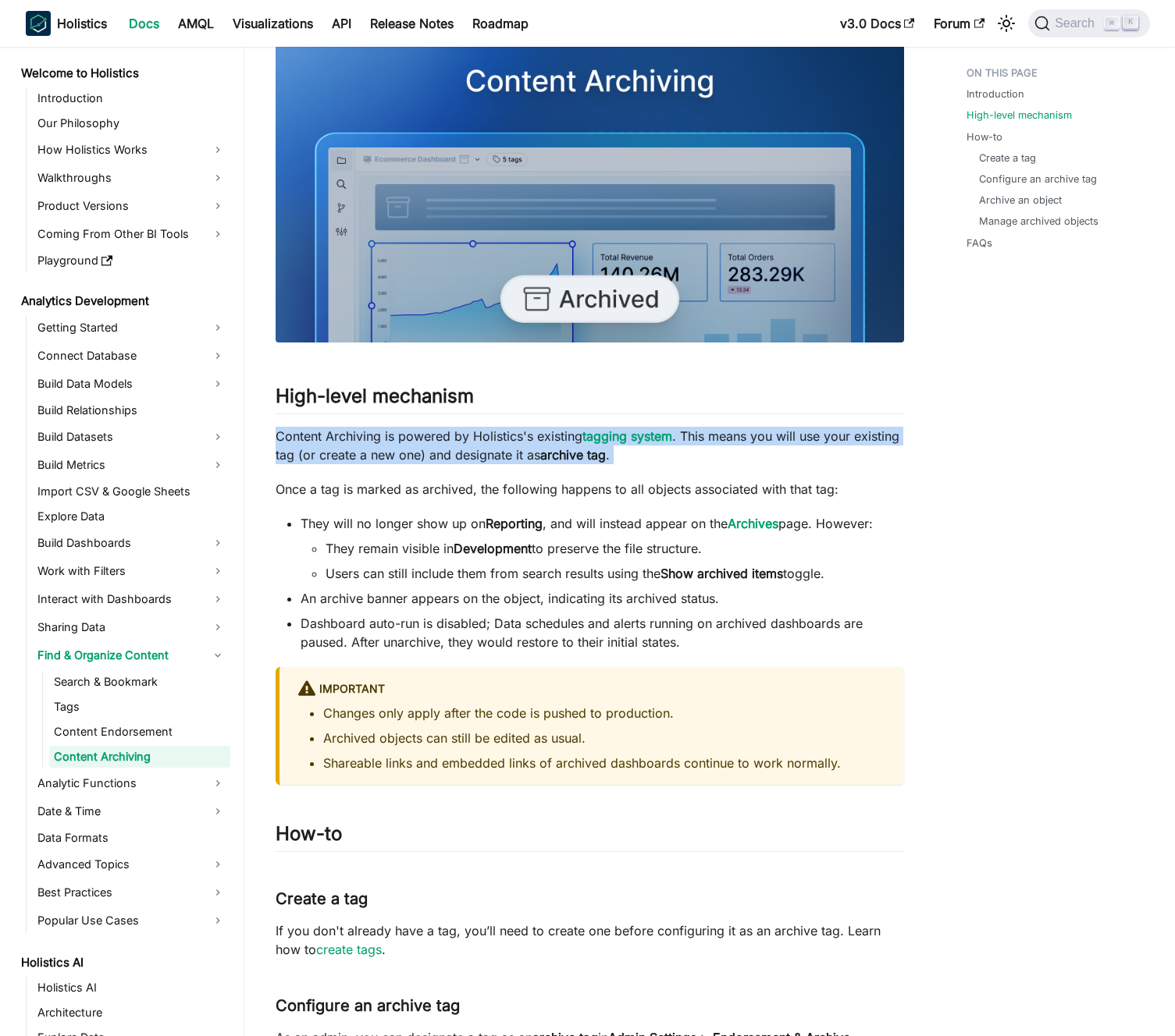
click at [417, 455] on p "Content Archiving is powered by Holistics's existing tagging system . This mean…" at bounding box center [590, 445] width 628 height 38
click at [426, 454] on p "Content Archiving is powered by Holistics's existing tagging system . This mean…" at bounding box center [590, 445] width 628 height 38
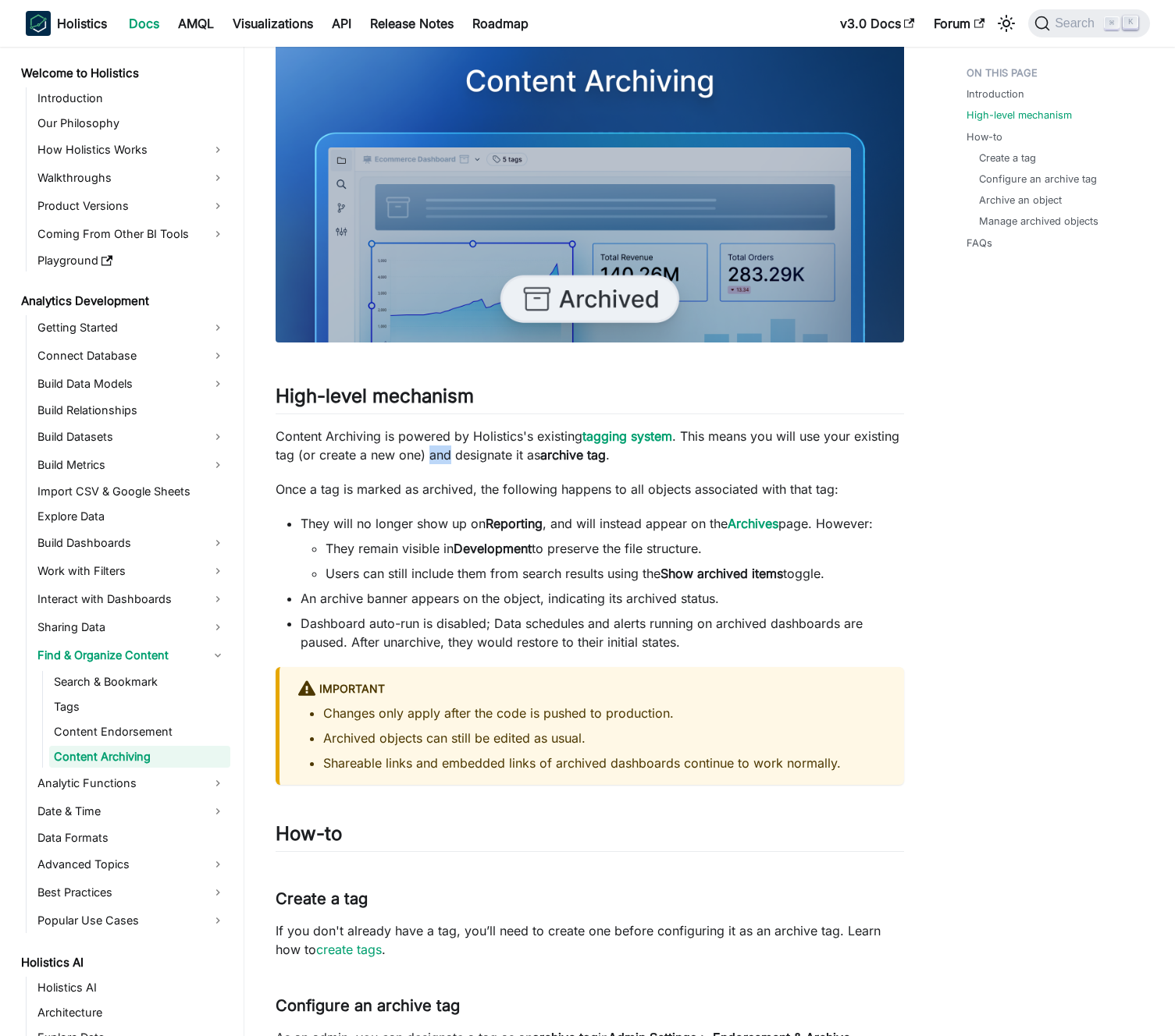
click at [426, 454] on p "Content Archiving is powered by Holistics's existing tagging system . This mean…" at bounding box center [590, 445] width 628 height 38
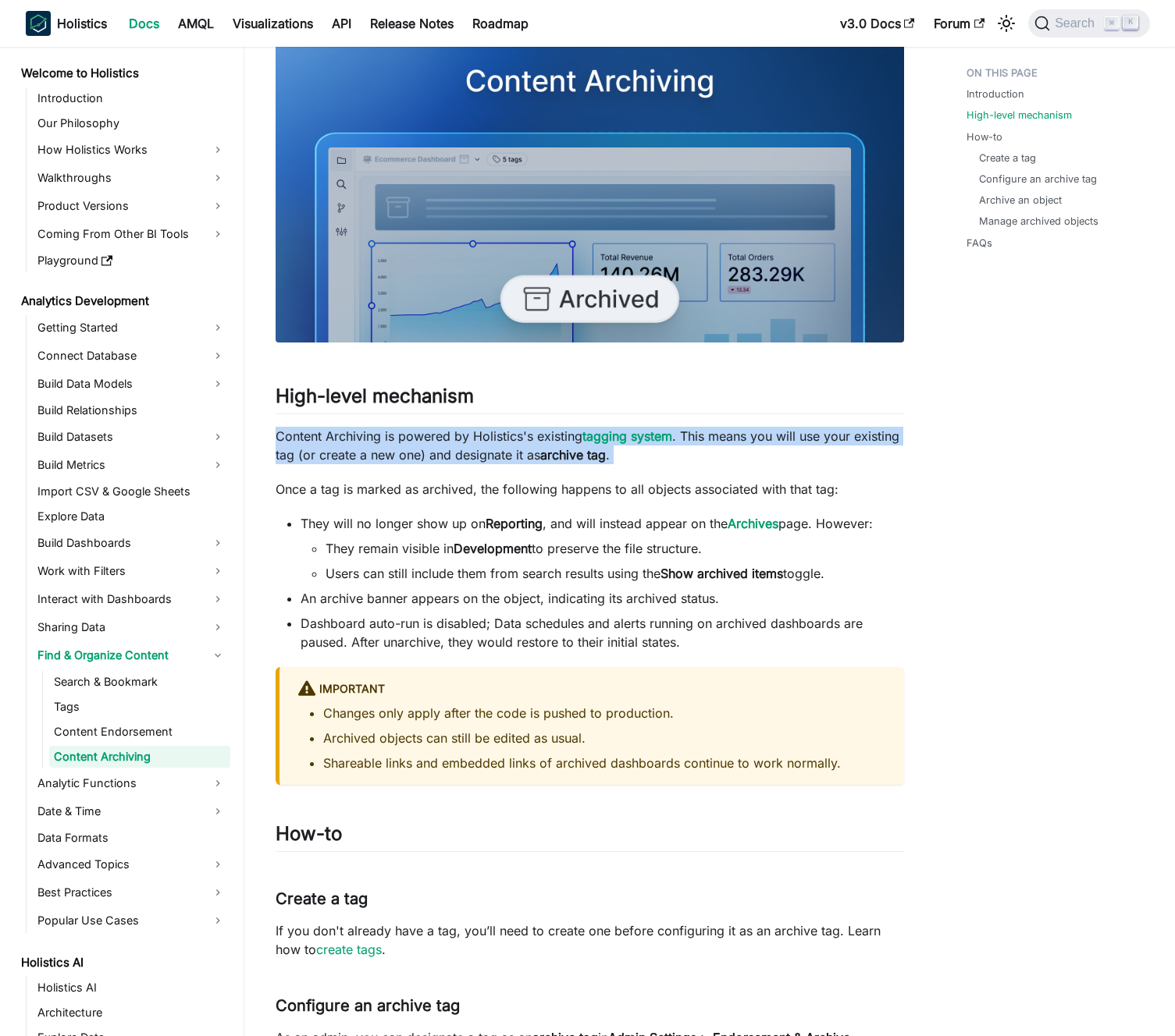
click at [427, 454] on p "Content Archiving is powered by Holistics's existing tagging system . This mean…" at bounding box center [590, 445] width 628 height 38
click at [436, 453] on p "Content Archiving is powered by Holistics's existing tagging system . This mean…" at bounding box center [590, 445] width 628 height 38
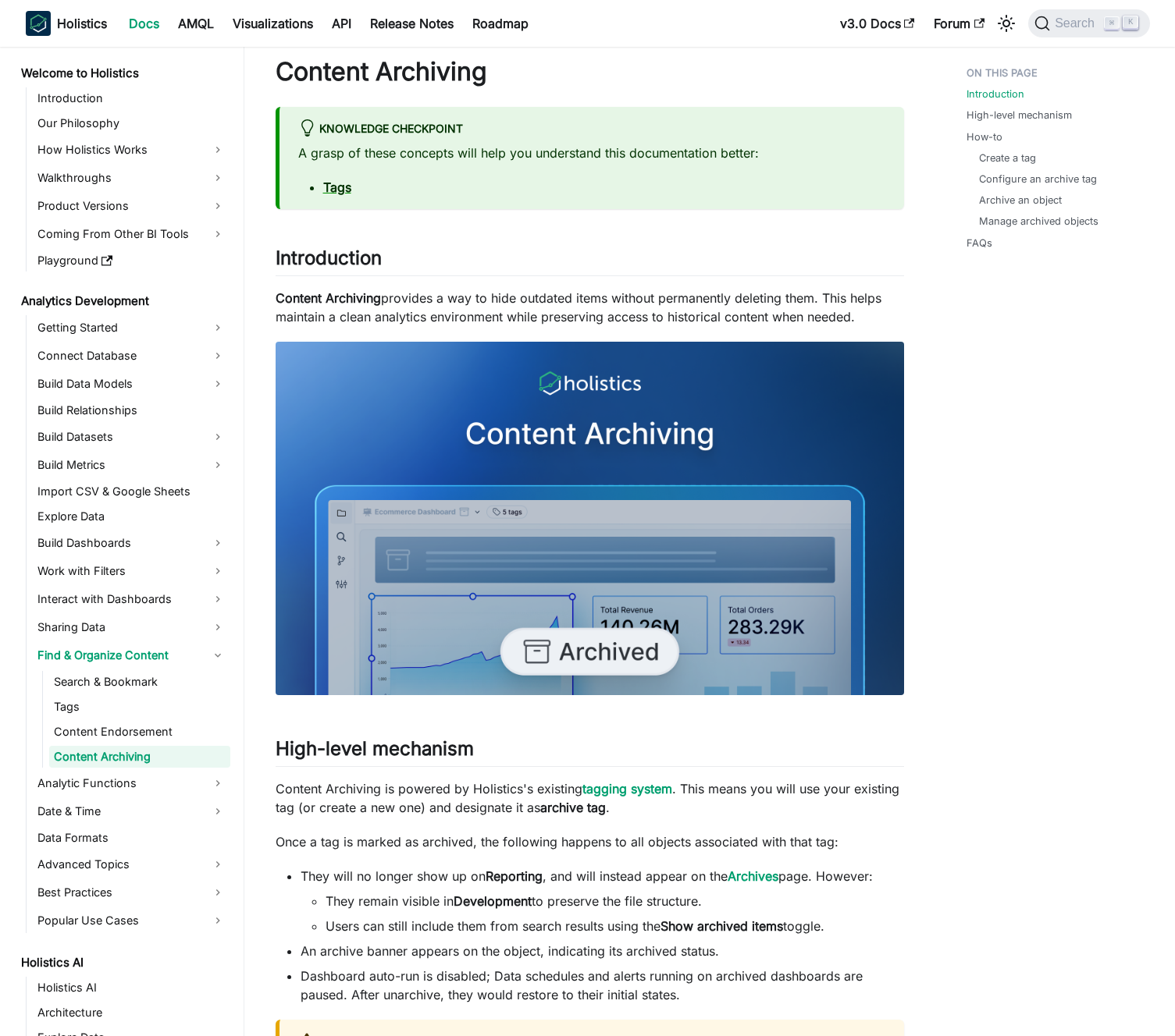
scroll to position [0, 0]
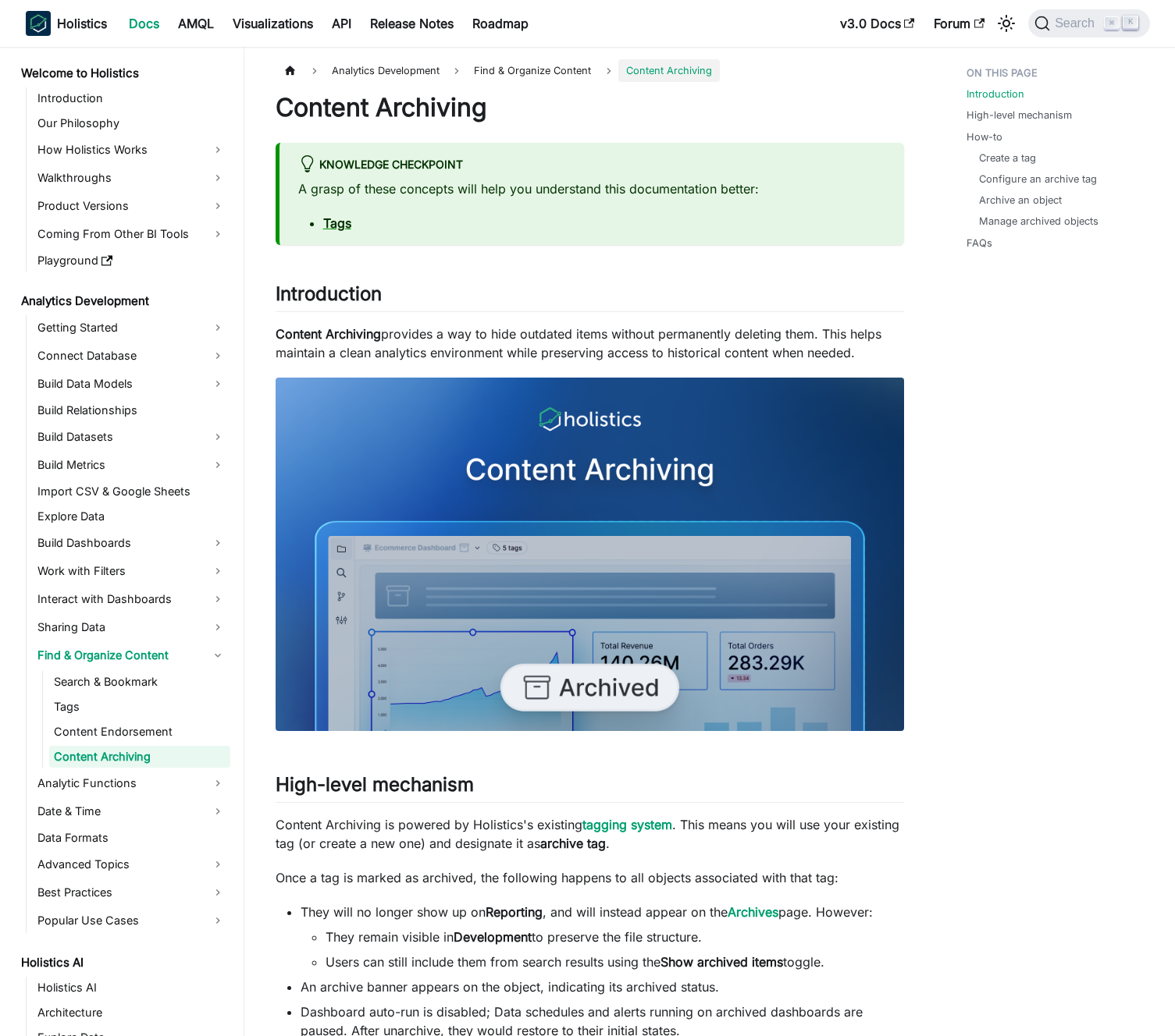
click at [466, 351] on p "Content Archiving provides a way to hide outdated items without permanently del…" at bounding box center [590, 343] width 628 height 38
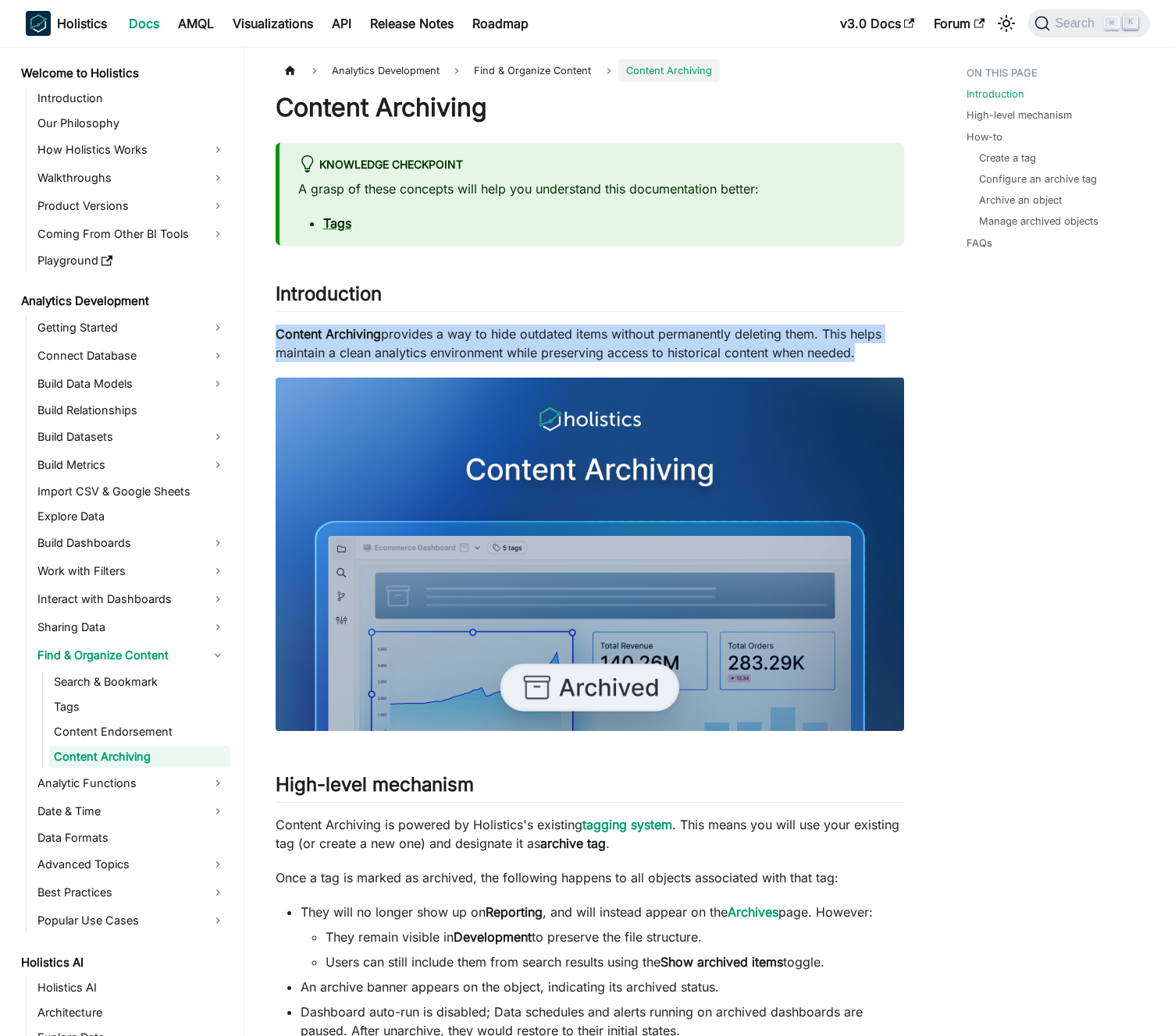
click at [466, 351] on p "Content Archiving provides a way to hide outdated items without permanently del…" at bounding box center [590, 343] width 628 height 38
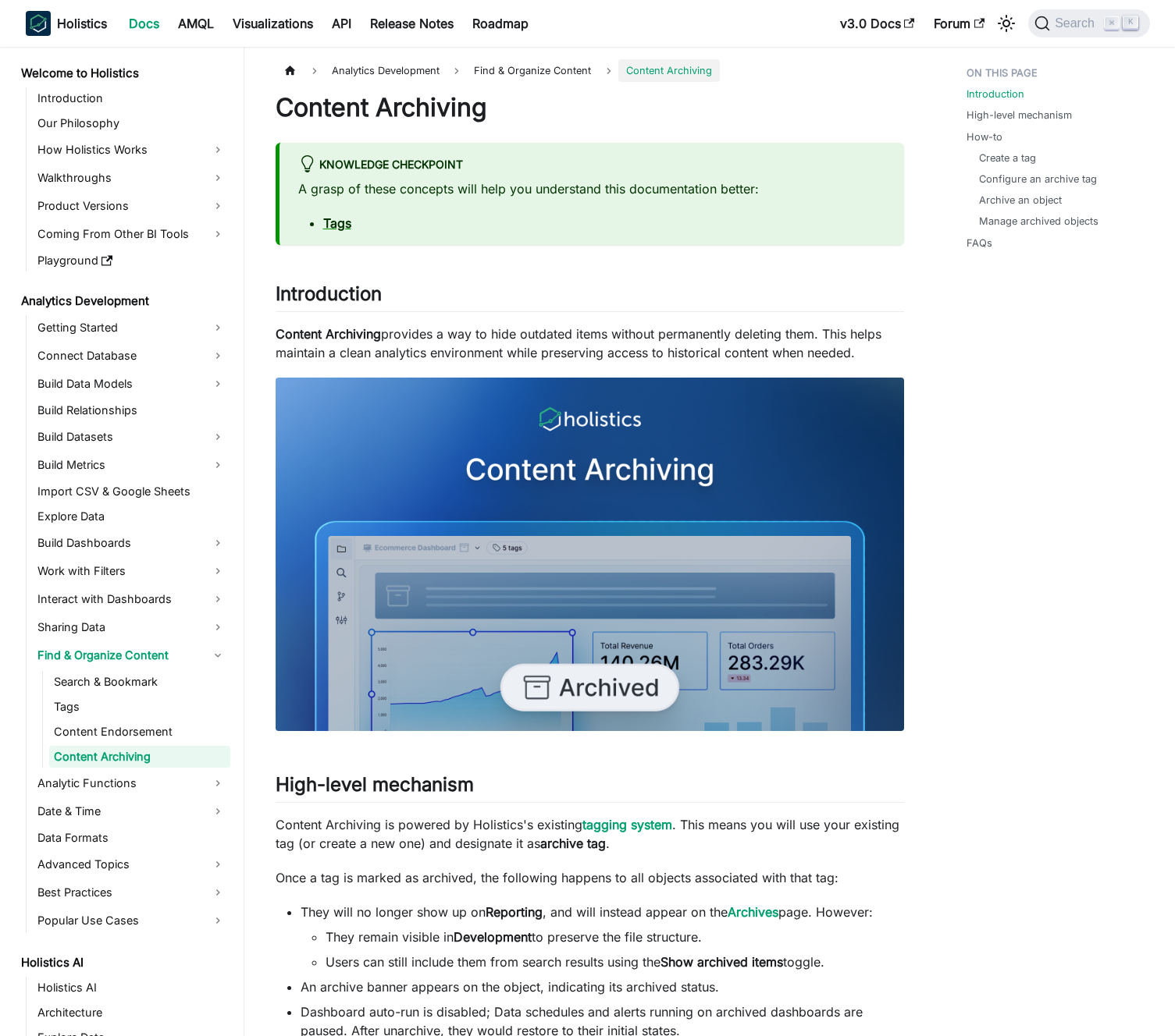
click at [455, 346] on p "Content Archiving provides a way to hide outdated items without permanently del…" at bounding box center [590, 343] width 628 height 38
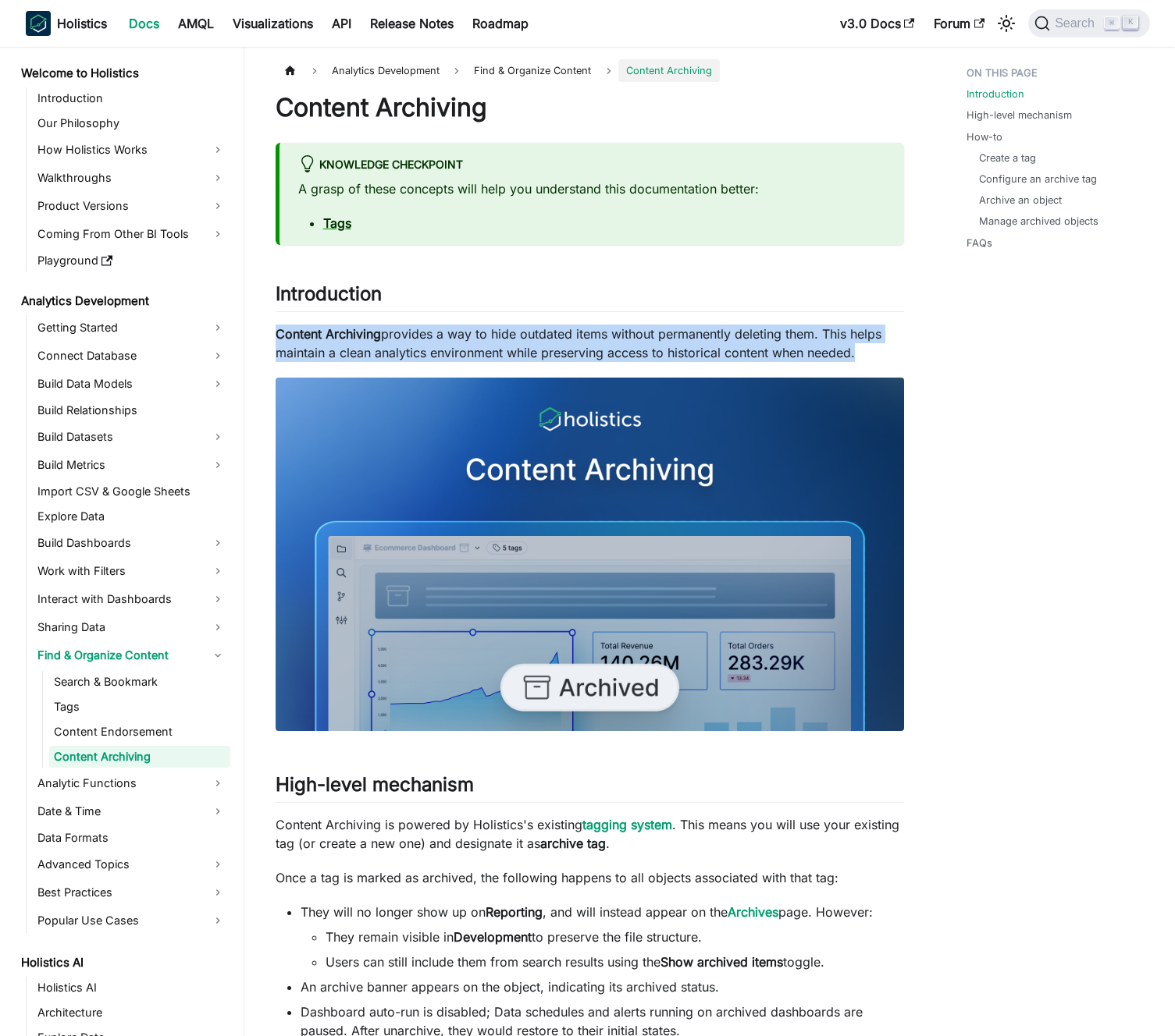
click at [455, 346] on p "Content Archiving provides a way to hide outdated items without permanently del…" at bounding box center [590, 343] width 628 height 38
click at [463, 340] on p "Content Archiving provides a way to hide outdated items without permanently del…" at bounding box center [590, 343] width 628 height 38
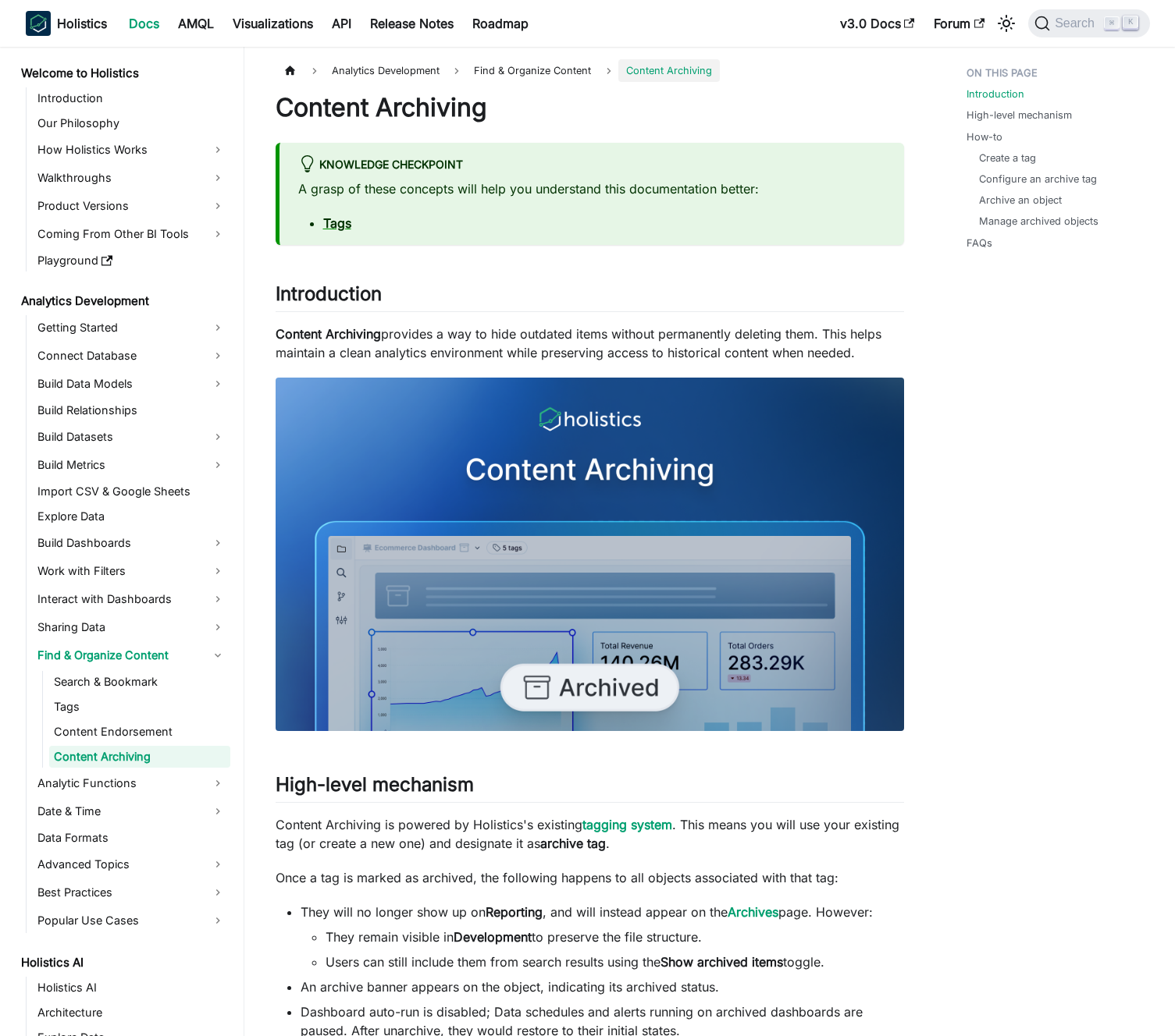
click at [538, 344] on p "Content Archiving provides a way to hide outdated items without permanently del…" at bounding box center [590, 343] width 628 height 38
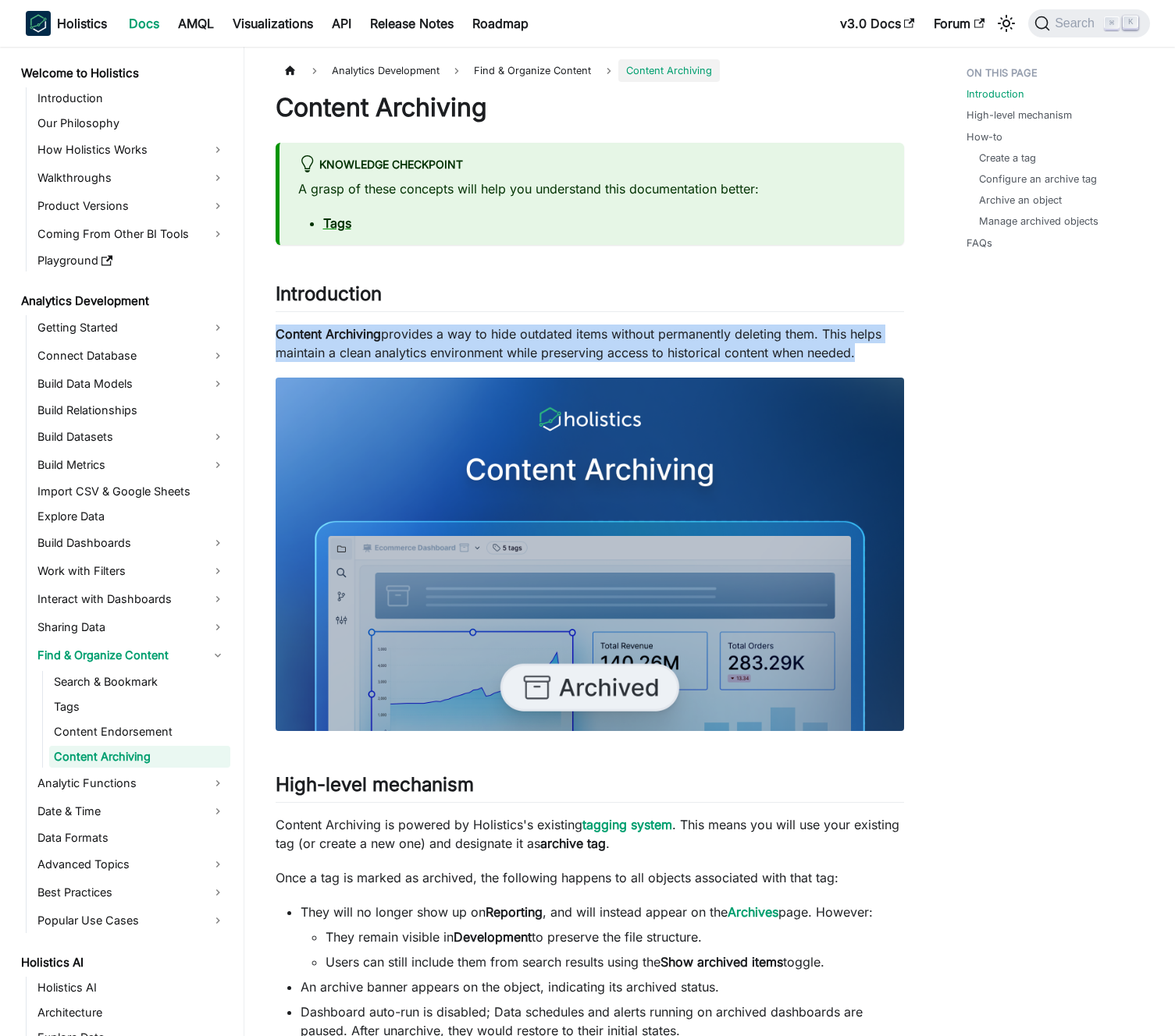
click at [538, 344] on p "Content Archiving provides a way to hide outdated items without permanently del…" at bounding box center [590, 343] width 628 height 38
click at [531, 345] on p "Content Archiving provides a way to hide outdated items without permanently del…" at bounding box center [590, 343] width 628 height 38
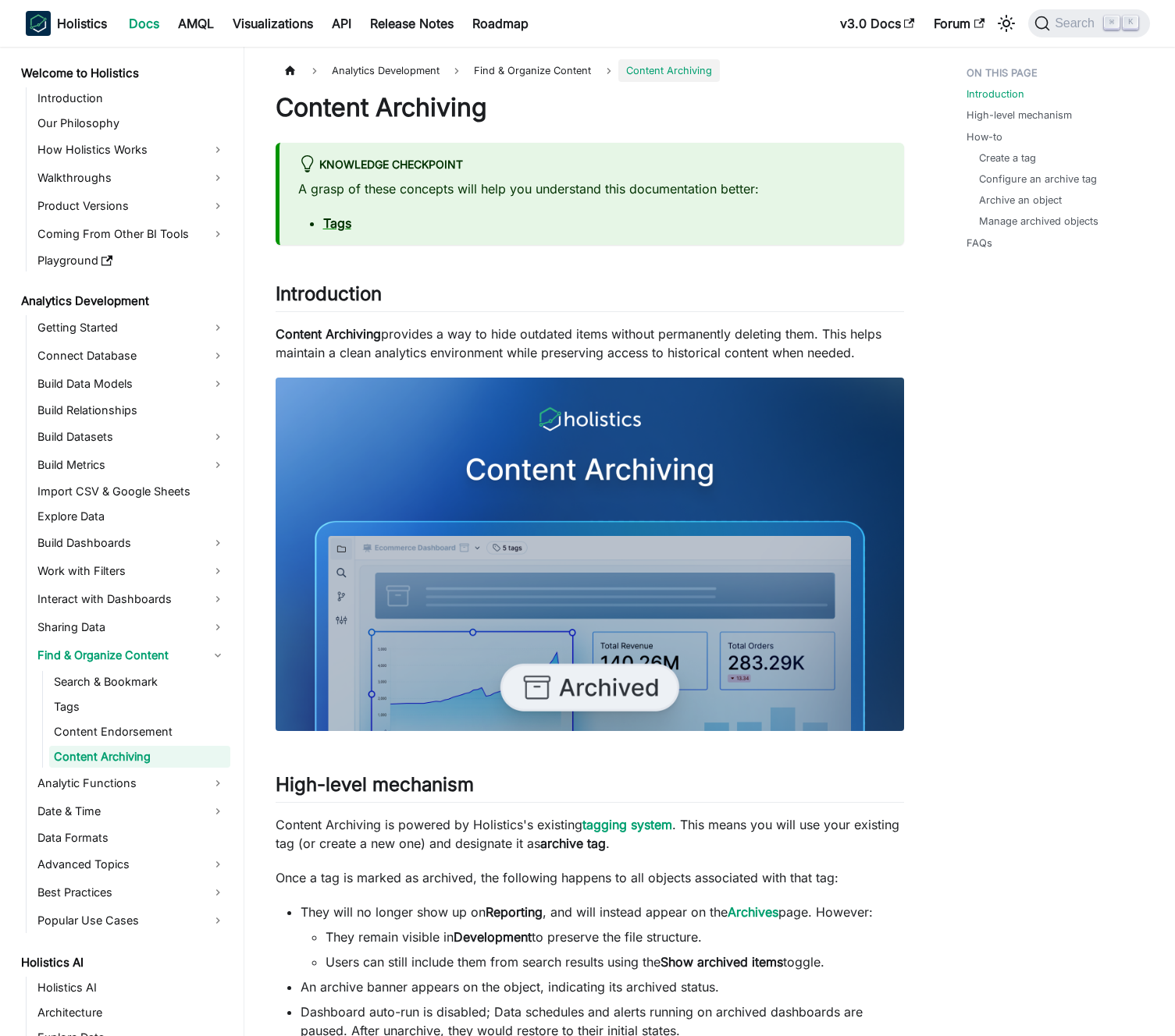
click at [531, 345] on p "Content Archiving provides a way to hide outdated items without permanently del…" at bounding box center [590, 343] width 628 height 38
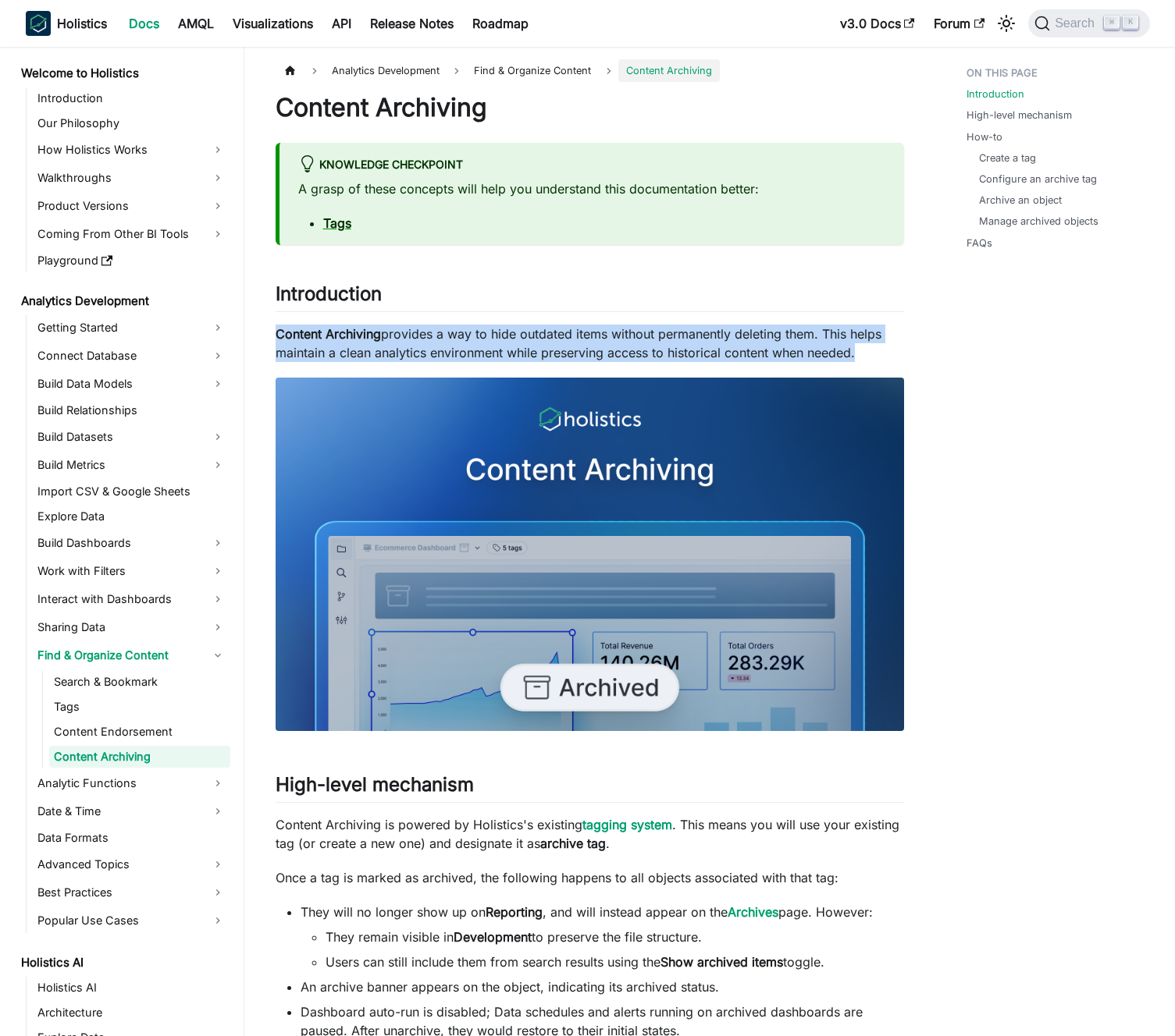
click at [531, 345] on p "Content Archiving provides a way to hide outdated items without permanently del…" at bounding box center [590, 343] width 628 height 38
click at [539, 339] on p "Content Archiving provides a way to hide outdated items without permanently del…" at bounding box center [590, 343] width 628 height 38
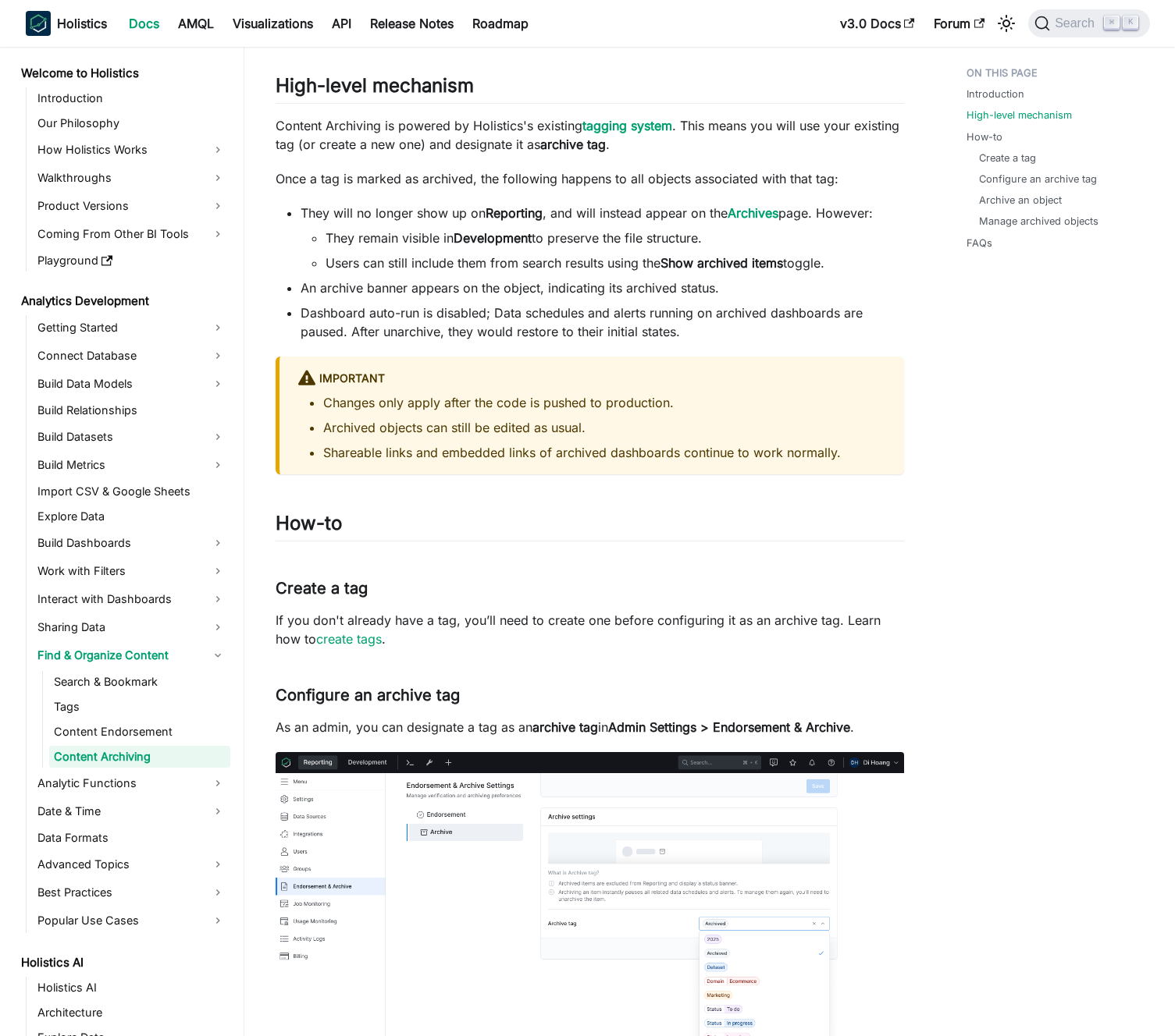
scroll to position [729, 0]
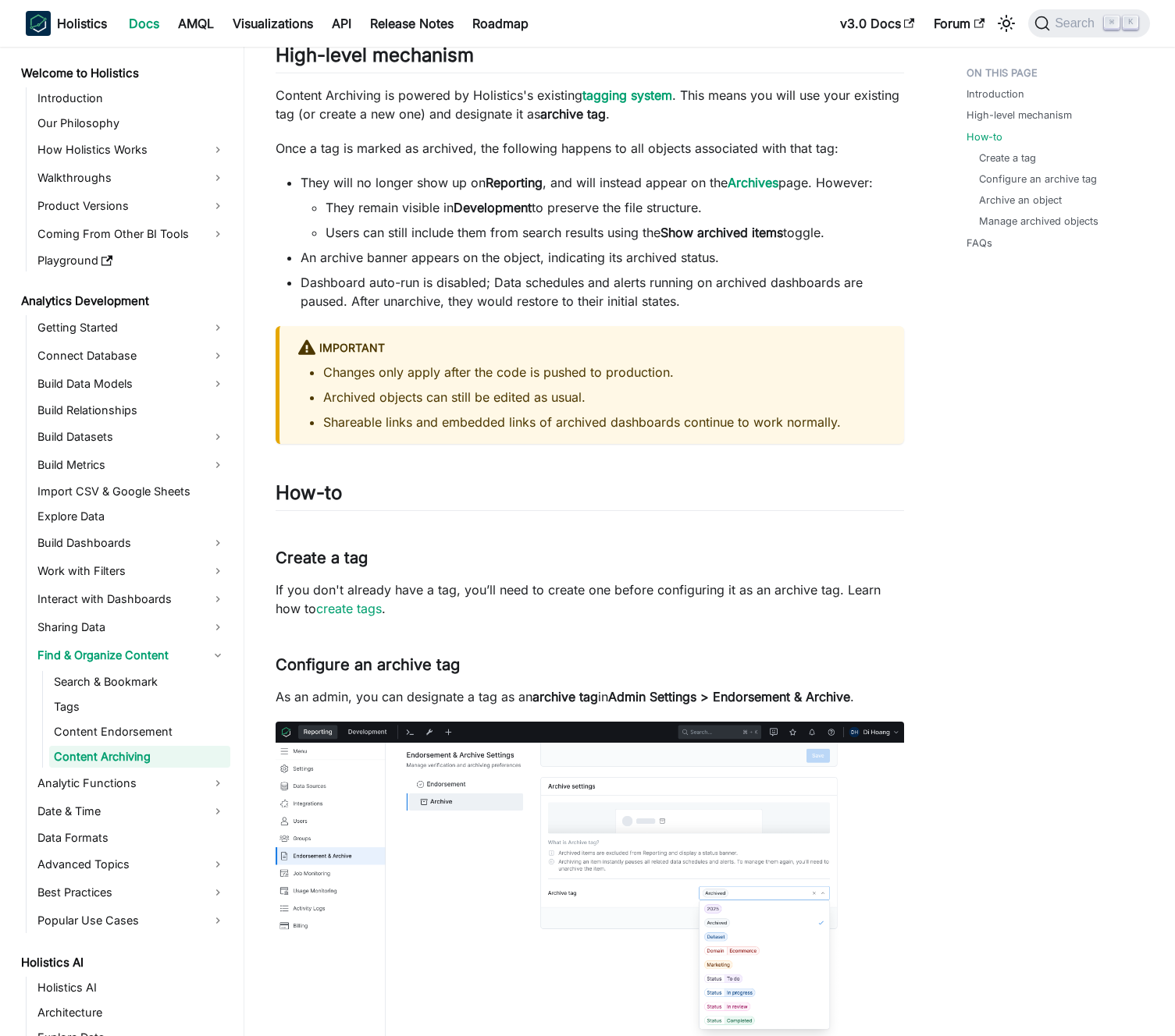
click at [541, 593] on p "If you don't already have a tag, you’ll need to create one before configuring i…" at bounding box center [590, 600] width 628 height 38
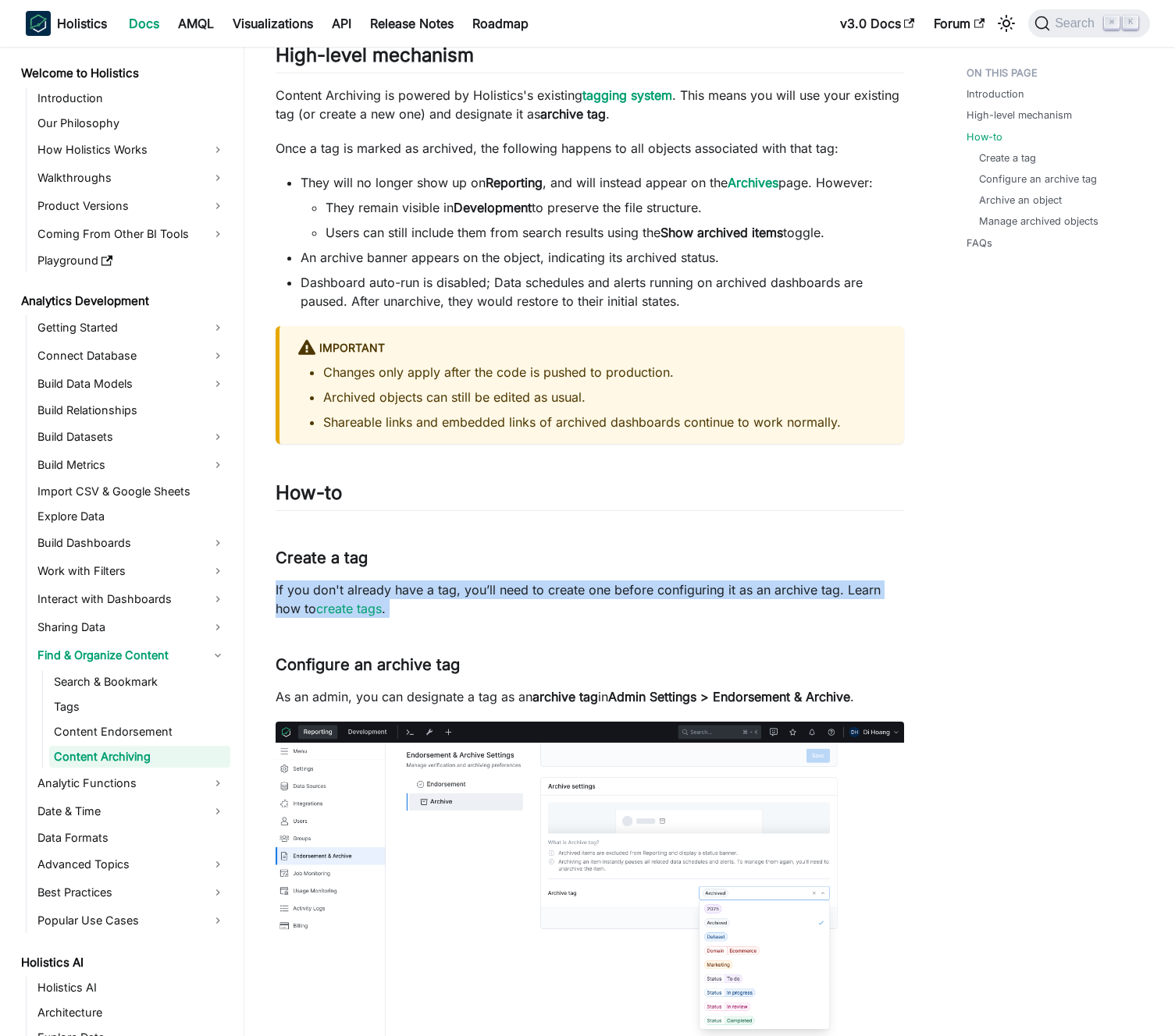
click at [541, 593] on p "If you don't already have a tag, you’ll need to create one before configuring i…" at bounding box center [590, 600] width 628 height 38
click at [548, 592] on p "If you don't already have a tag, you’ll need to create one before configuring i…" at bounding box center [590, 600] width 628 height 38
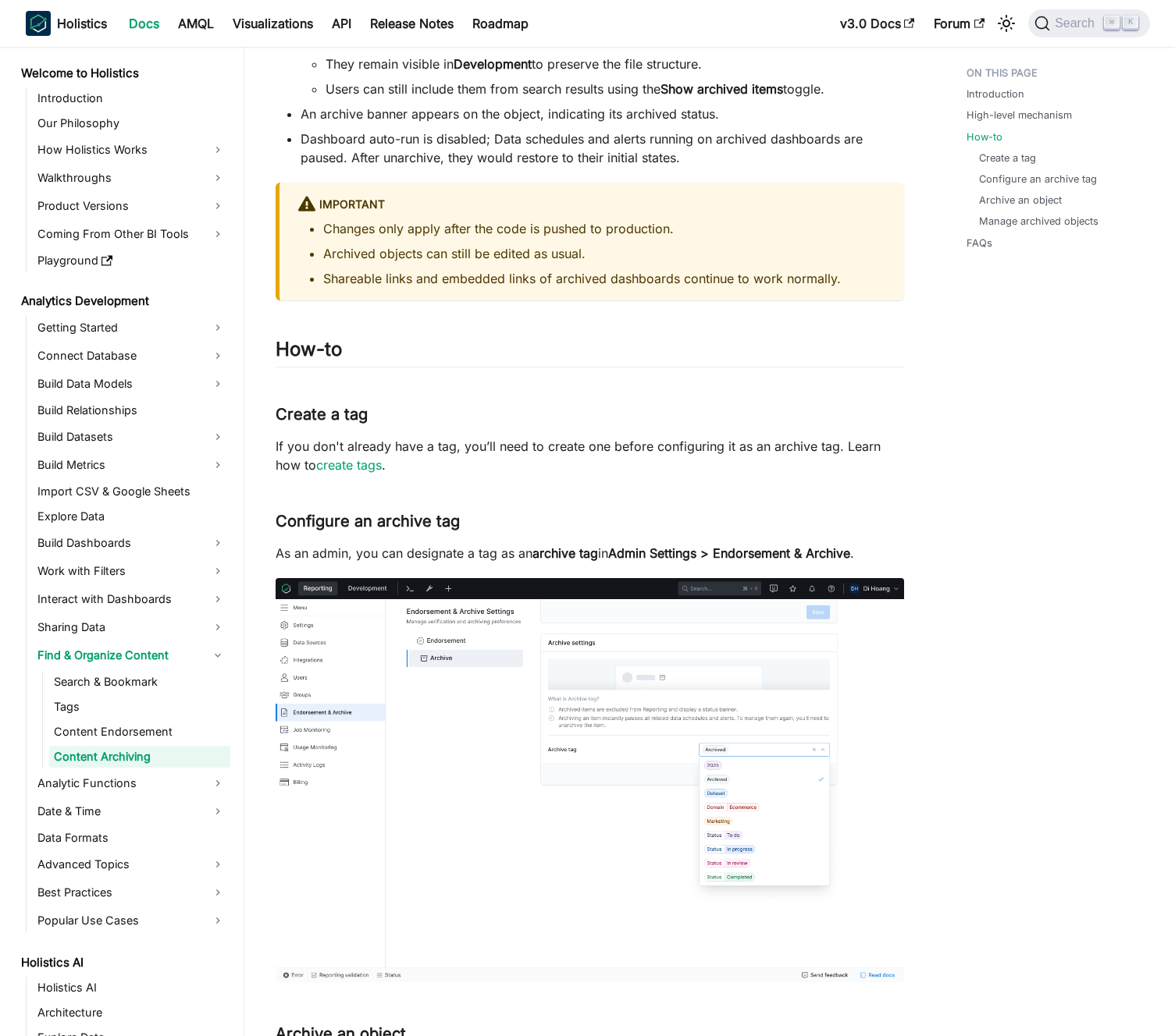
scroll to position [874, 0]
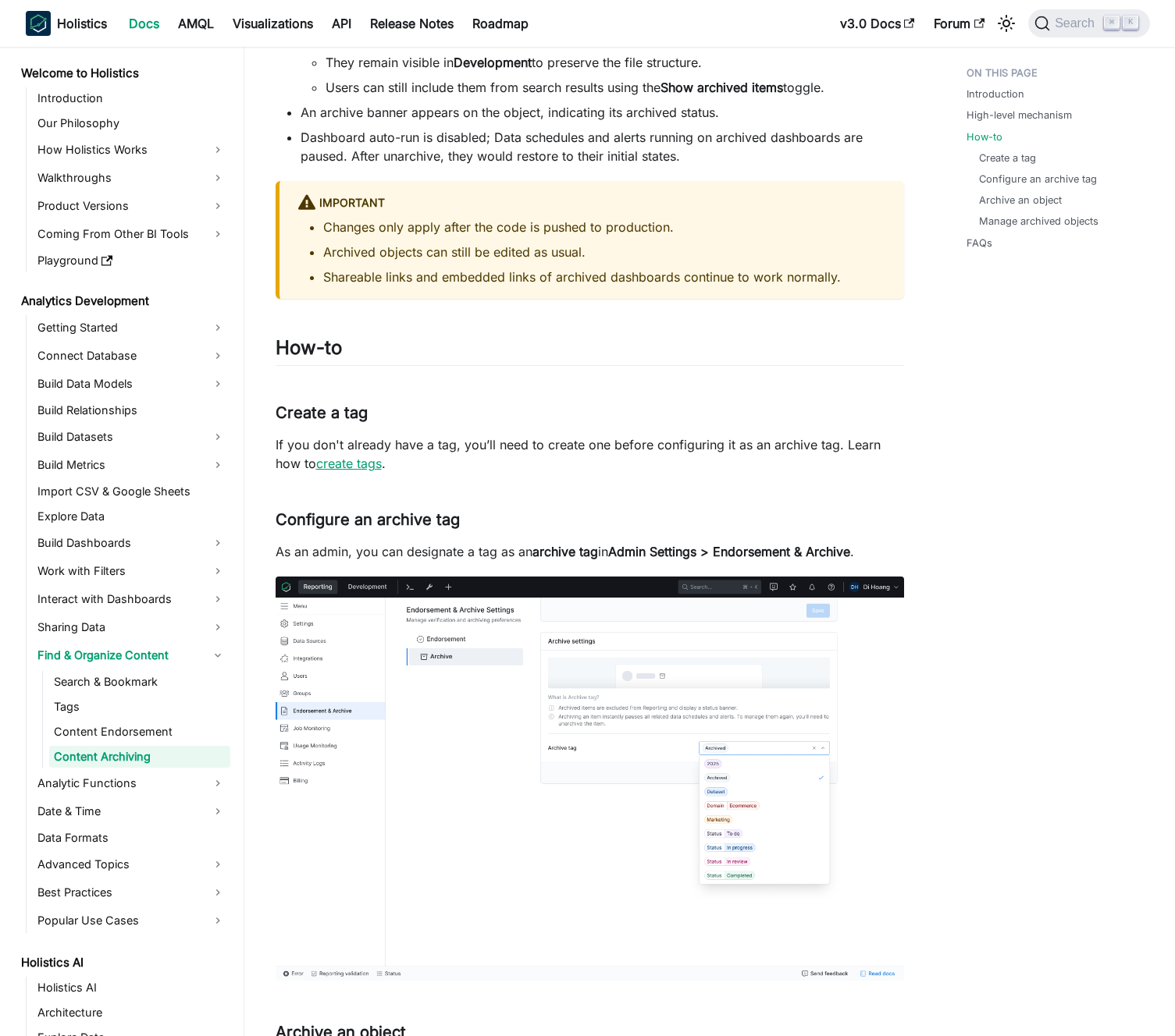
click at [361, 463] on link "create tags" at bounding box center [348, 463] width 65 height 15
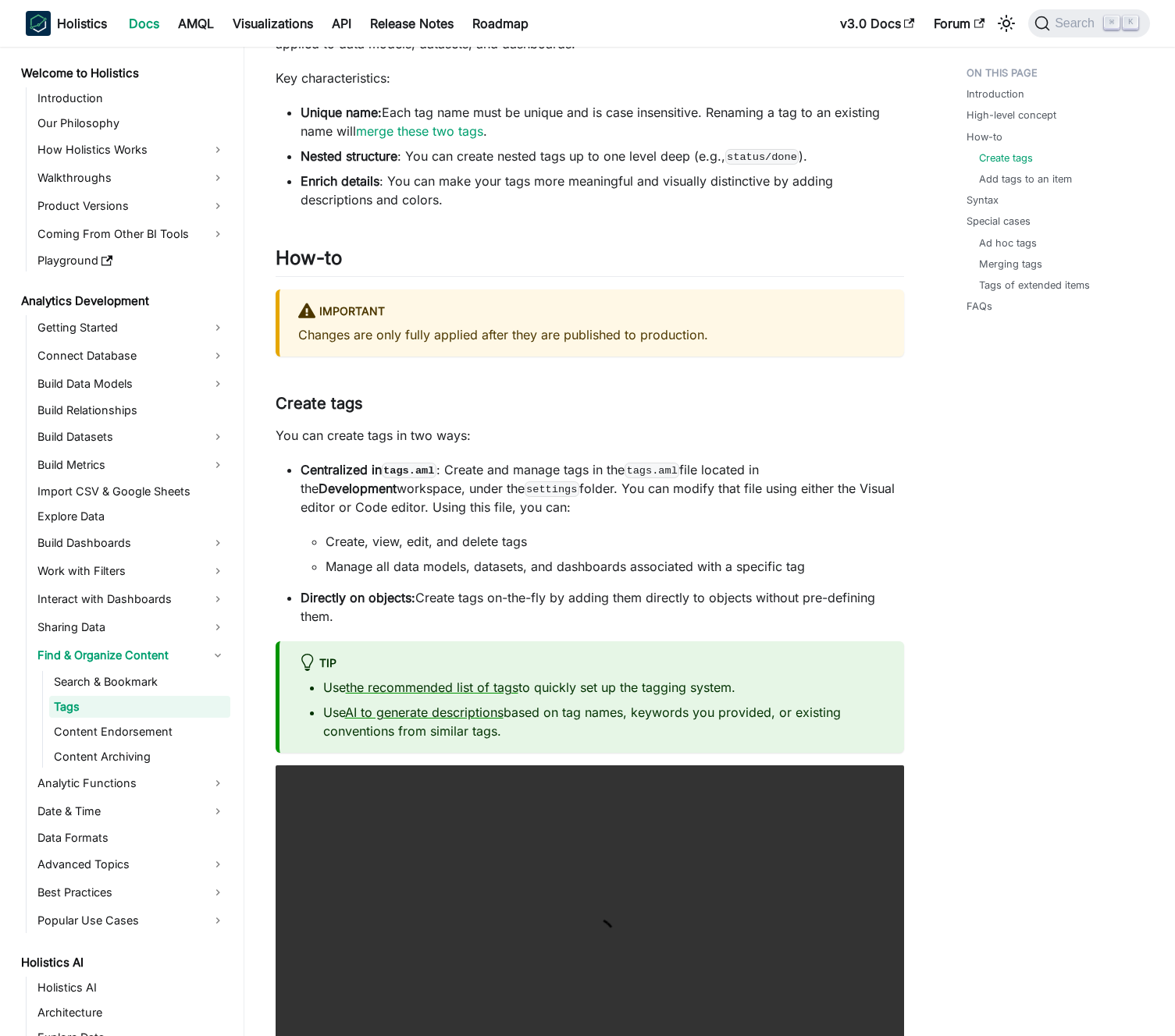
click at [381, 436] on p "You can create tags in two ways:" at bounding box center [590, 435] width 628 height 19
click at [388, 436] on p "You can create tags in two ways:" at bounding box center [590, 435] width 628 height 19
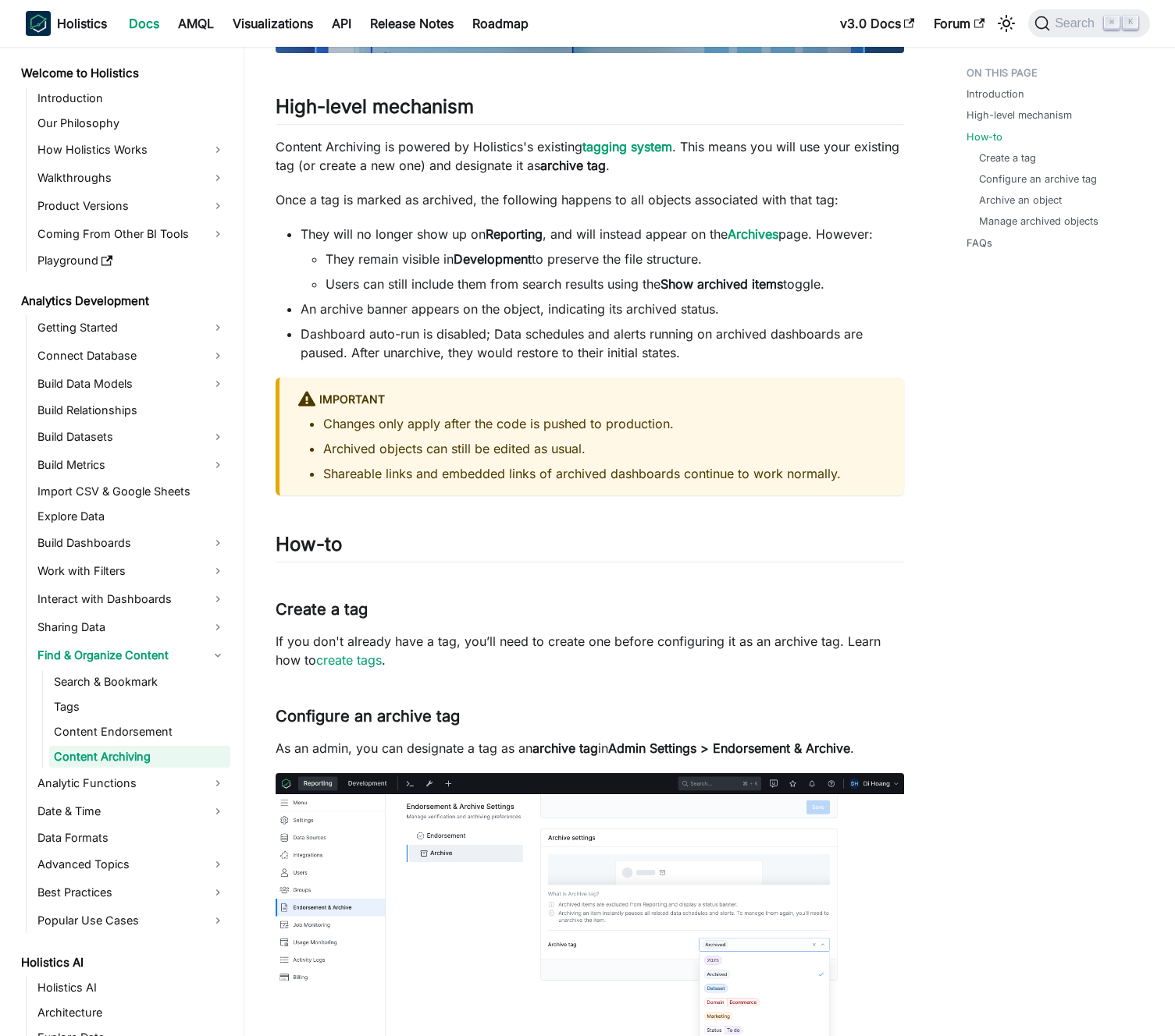
scroll to position [874, 0]
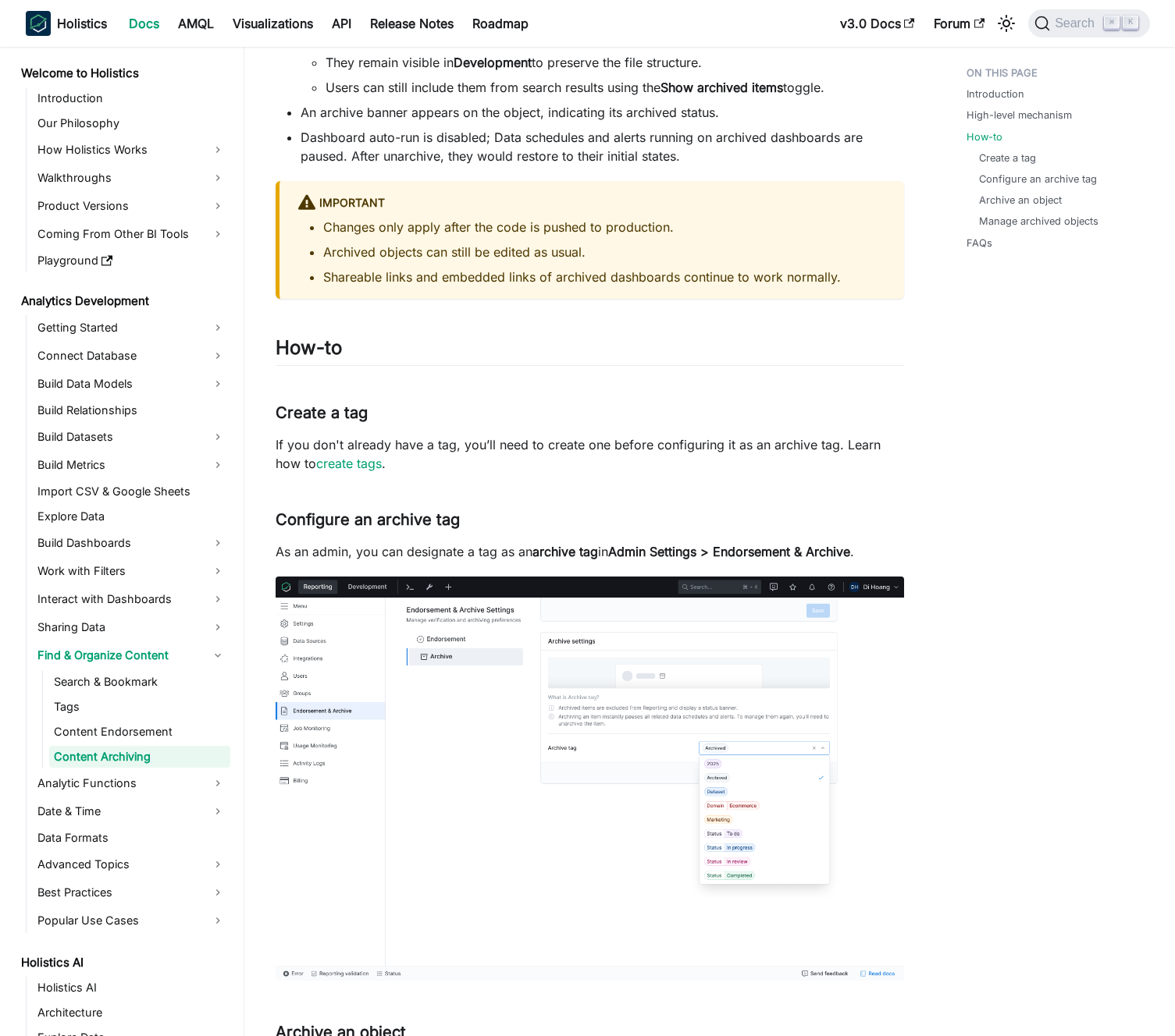
click at [447, 442] on p "If you don't already have a tag, you’ll need to create one before configuring i…" at bounding box center [590, 454] width 628 height 38
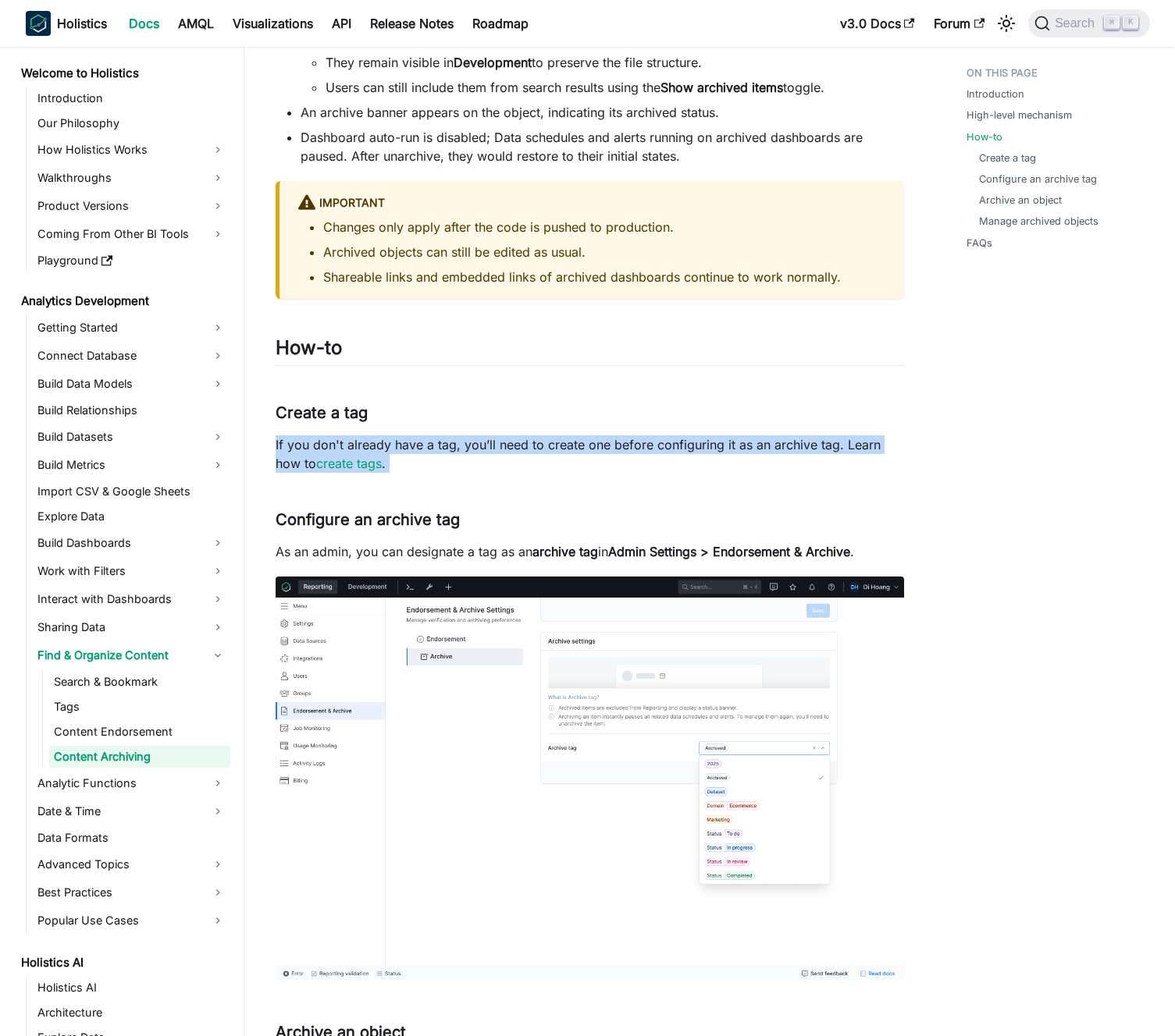
click at [447, 442] on p "If you don't already have a tag, you’ll need to create one before configuring i…" at bounding box center [590, 454] width 628 height 38
click at [458, 441] on p "If you don't already have a tag, you’ll need to create one before configuring i…" at bounding box center [590, 454] width 628 height 38
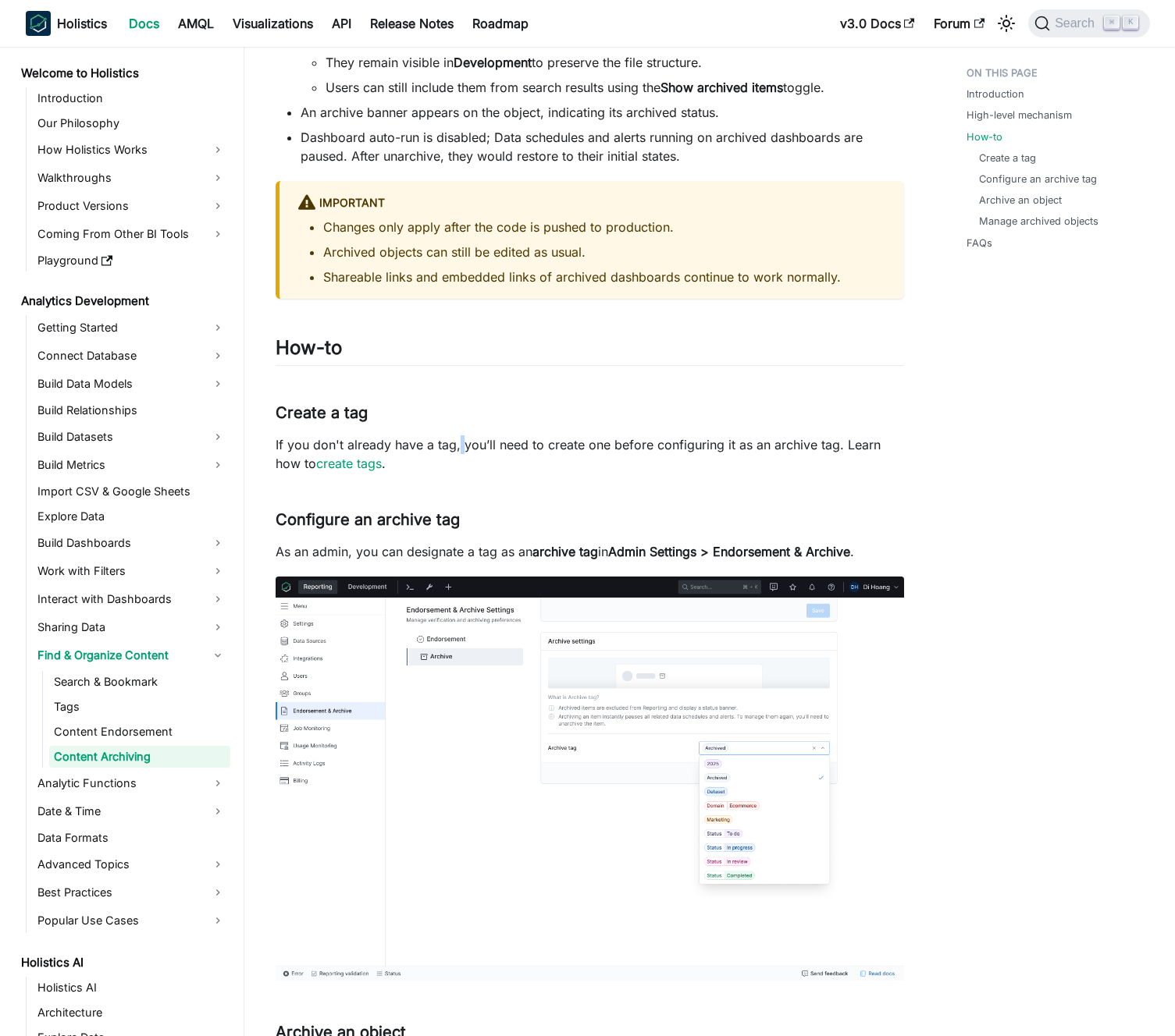
click at [458, 441] on p "If you don't already have a tag, you’ll need to create one before configuring i…" at bounding box center [590, 454] width 628 height 38
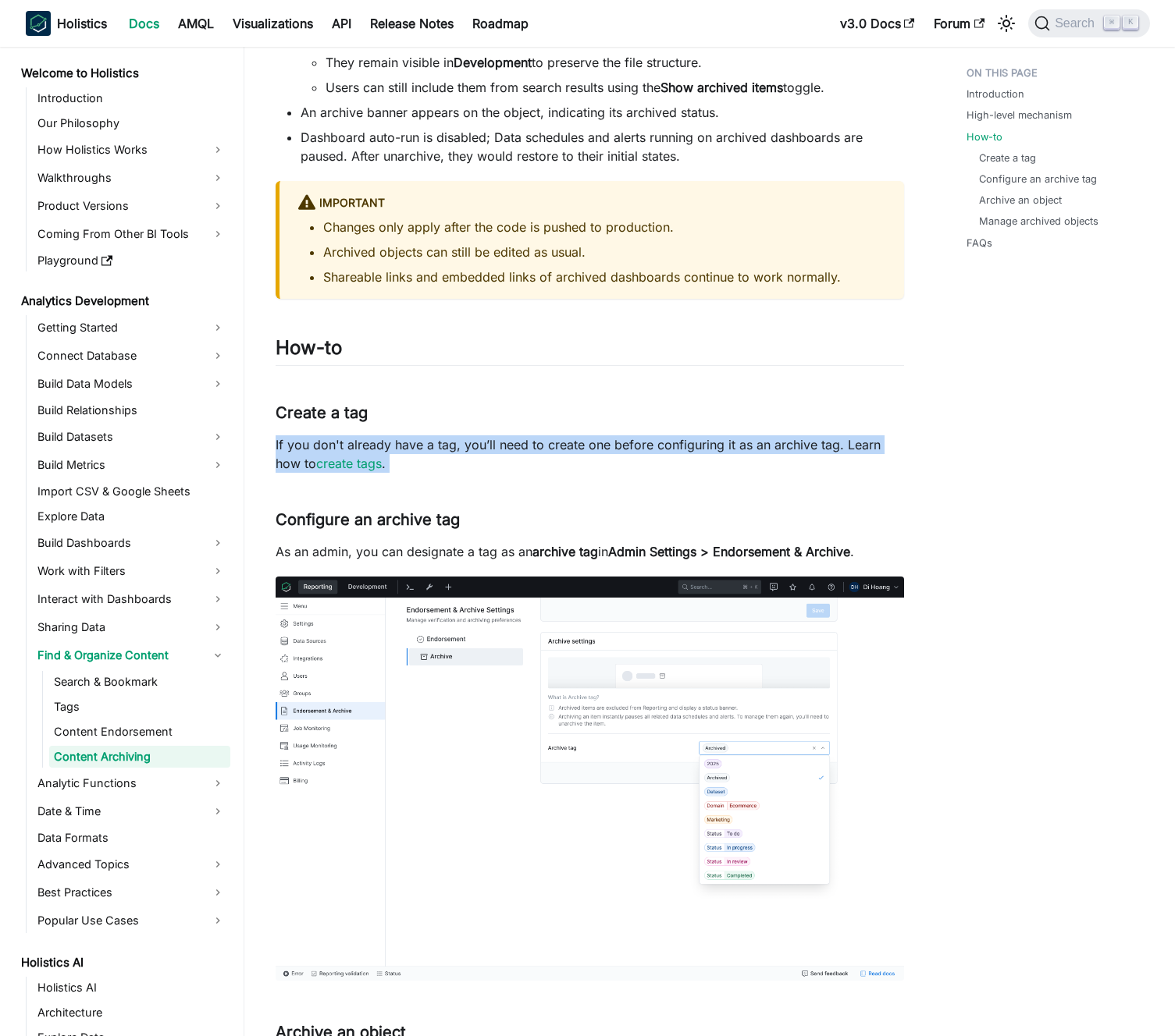
drag, startPoint x: 458, startPoint y: 441, endPoint x: 468, endPoint y: 441, distance: 10.0
click at [458, 441] on p "If you don't already have a tag, you’ll need to create one before configuring i…" at bounding box center [590, 454] width 628 height 38
click at [468, 441] on p "If you don't already have a tag, you’ll need to create one before configuring i…" at bounding box center [590, 454] width 628 height 38
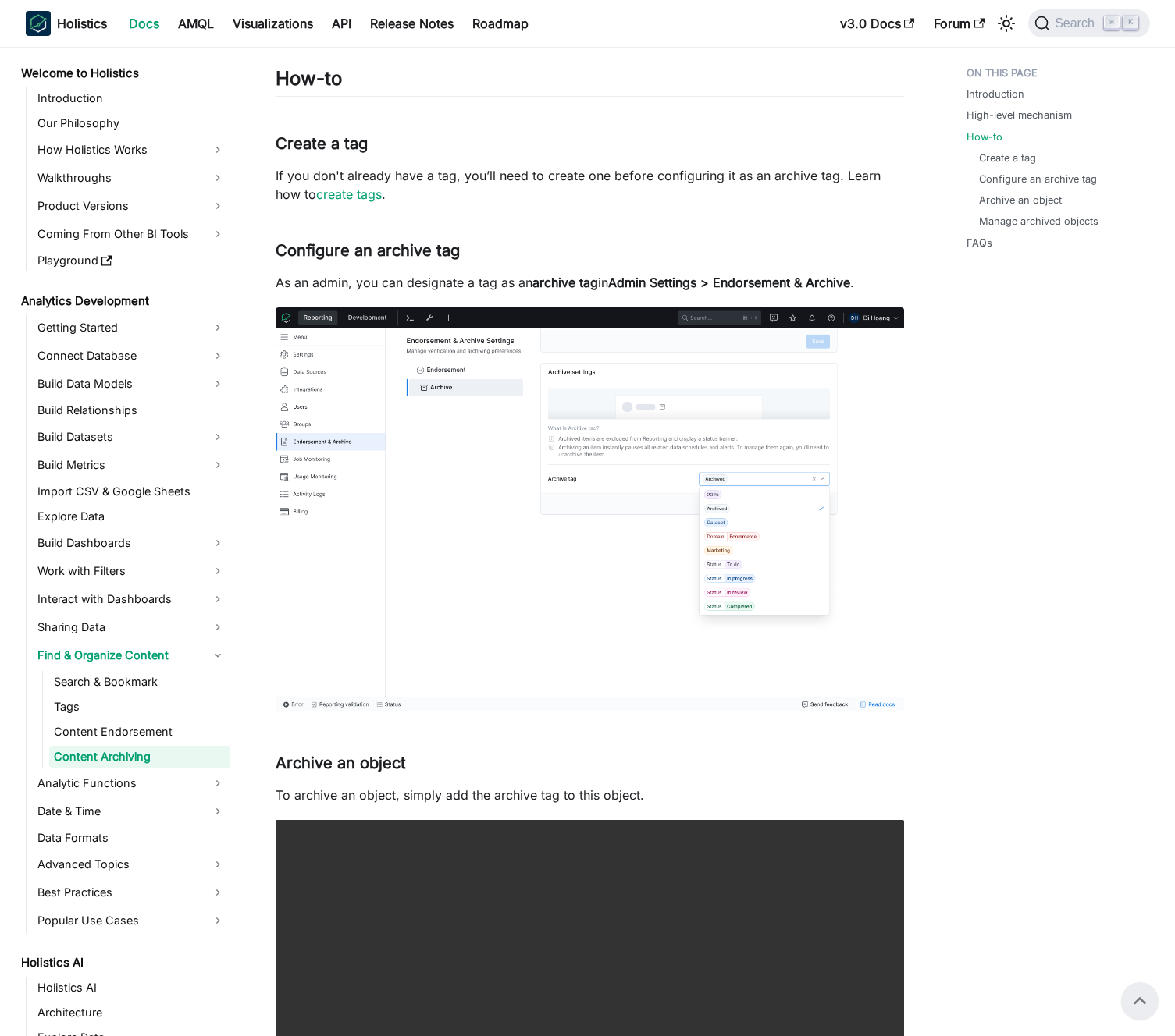
scroll to position [822, 0]
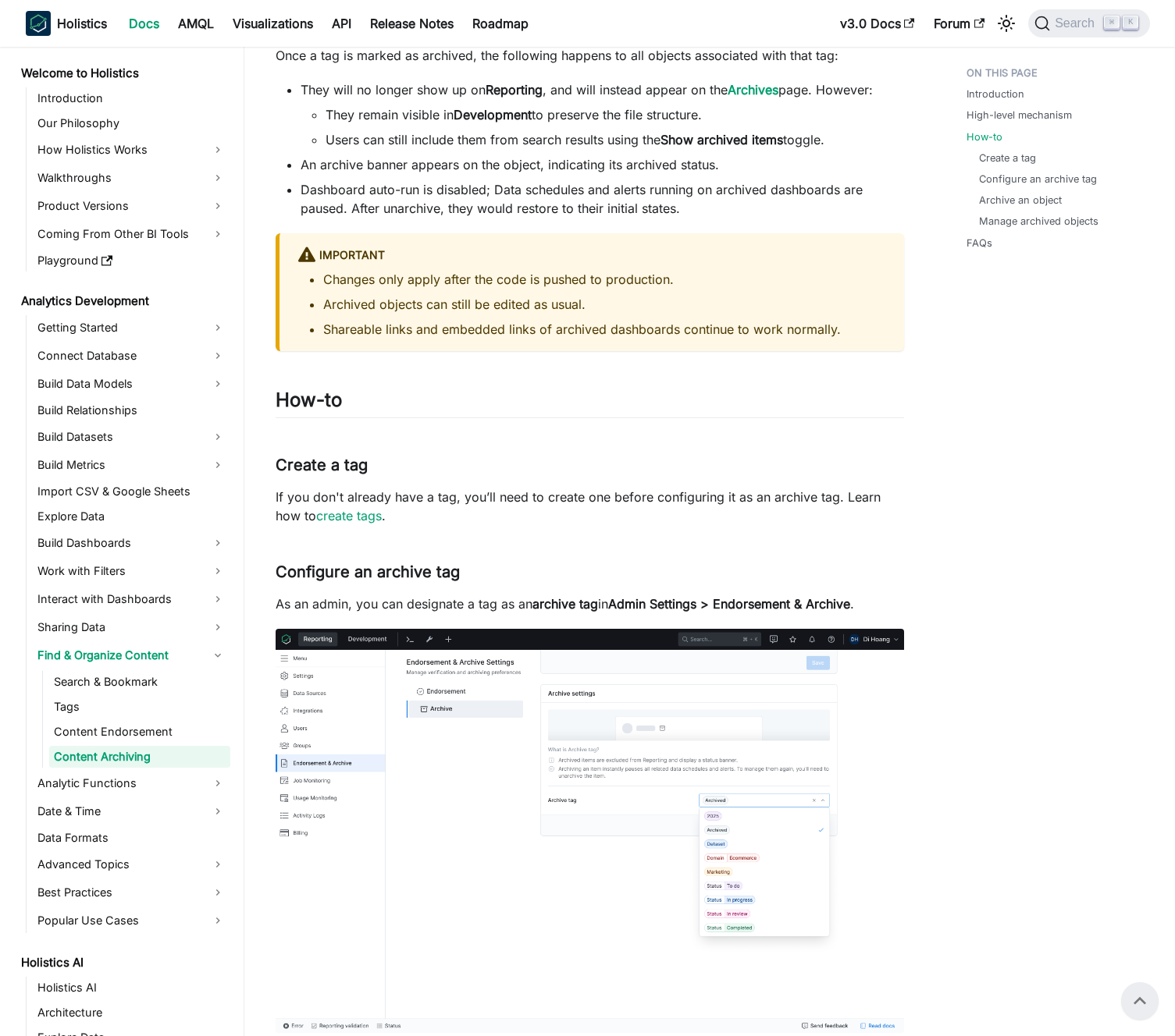
click at [479, 498] on p "If you don't already have a tag, you’ll need to create one before configuring i…" at bounding box center [590, 507] width 628 height 38
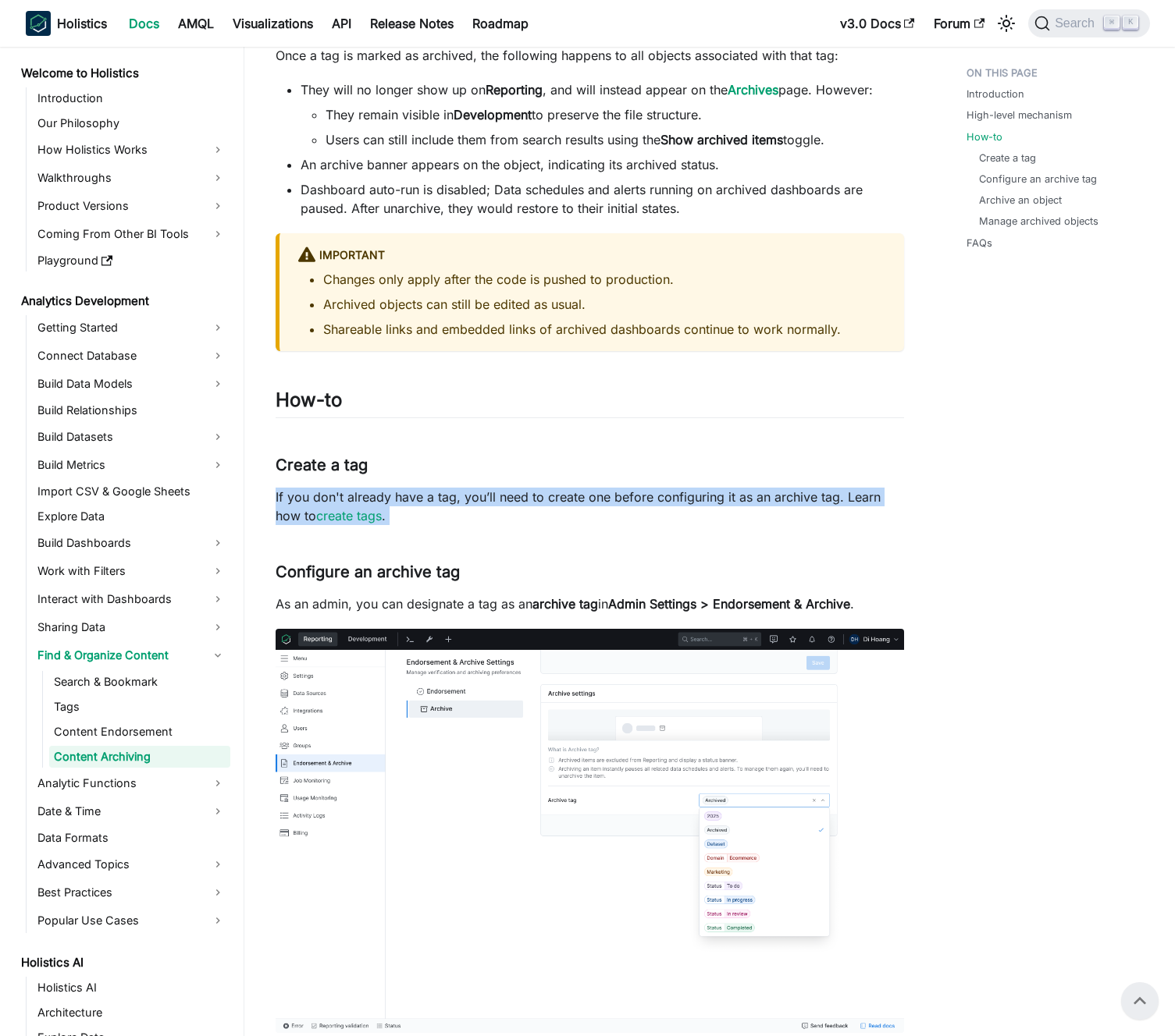
click at [481, 497] on p "If you don't already have a tag, you’ll need to create one before configuring i…" at bounding box center [590, 507] width 628 height 38
click at [486, 499] on p "If you don't already have a tag, you’ll need to create one before configuring i…" at bounding box center [590, 507] width 628 height 38
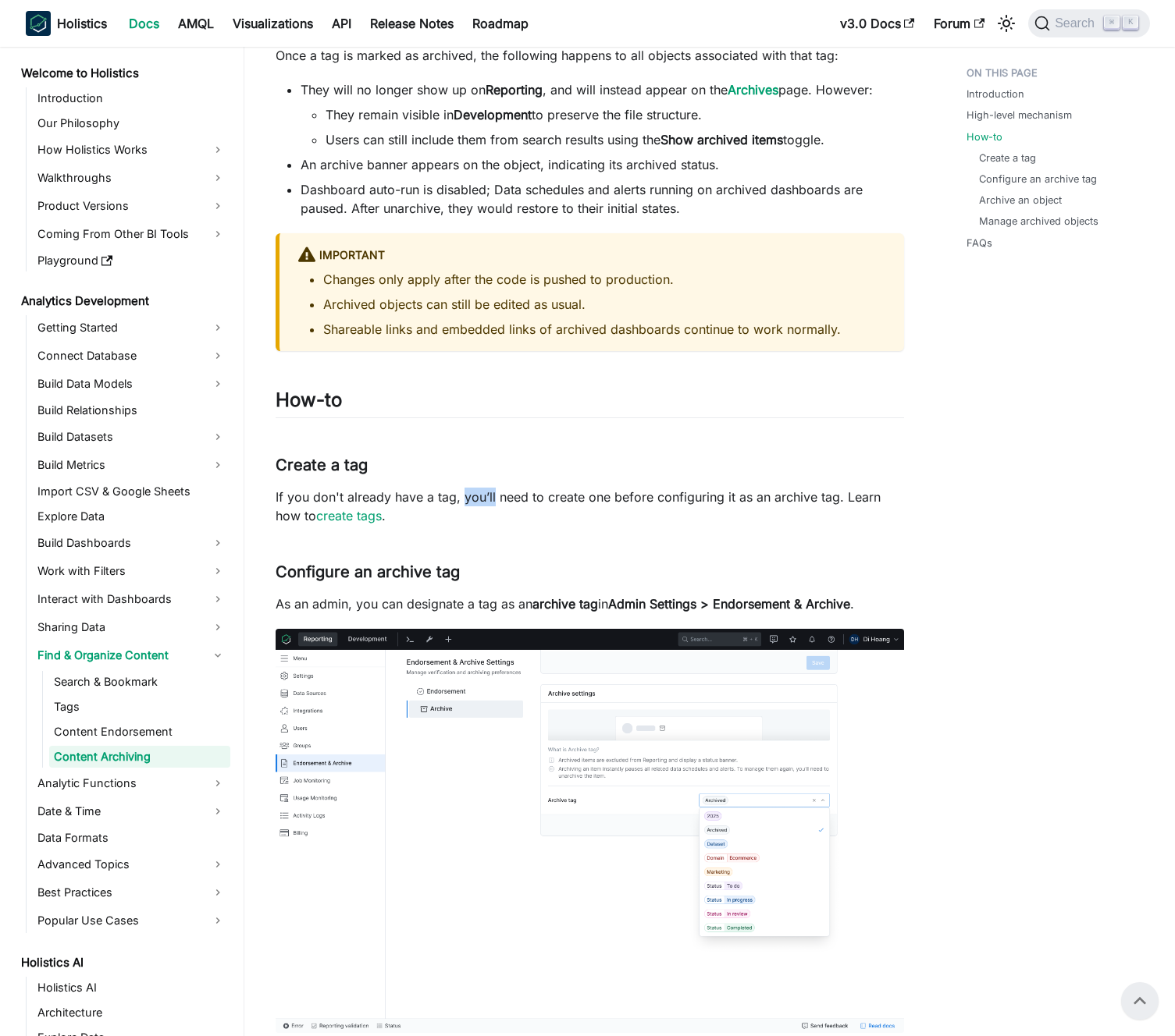
click at [486, 499] on p "If you don't already have a tag, you’ll need to create one before configuring i…" at bounding box center [590, 507] width 628 height 38
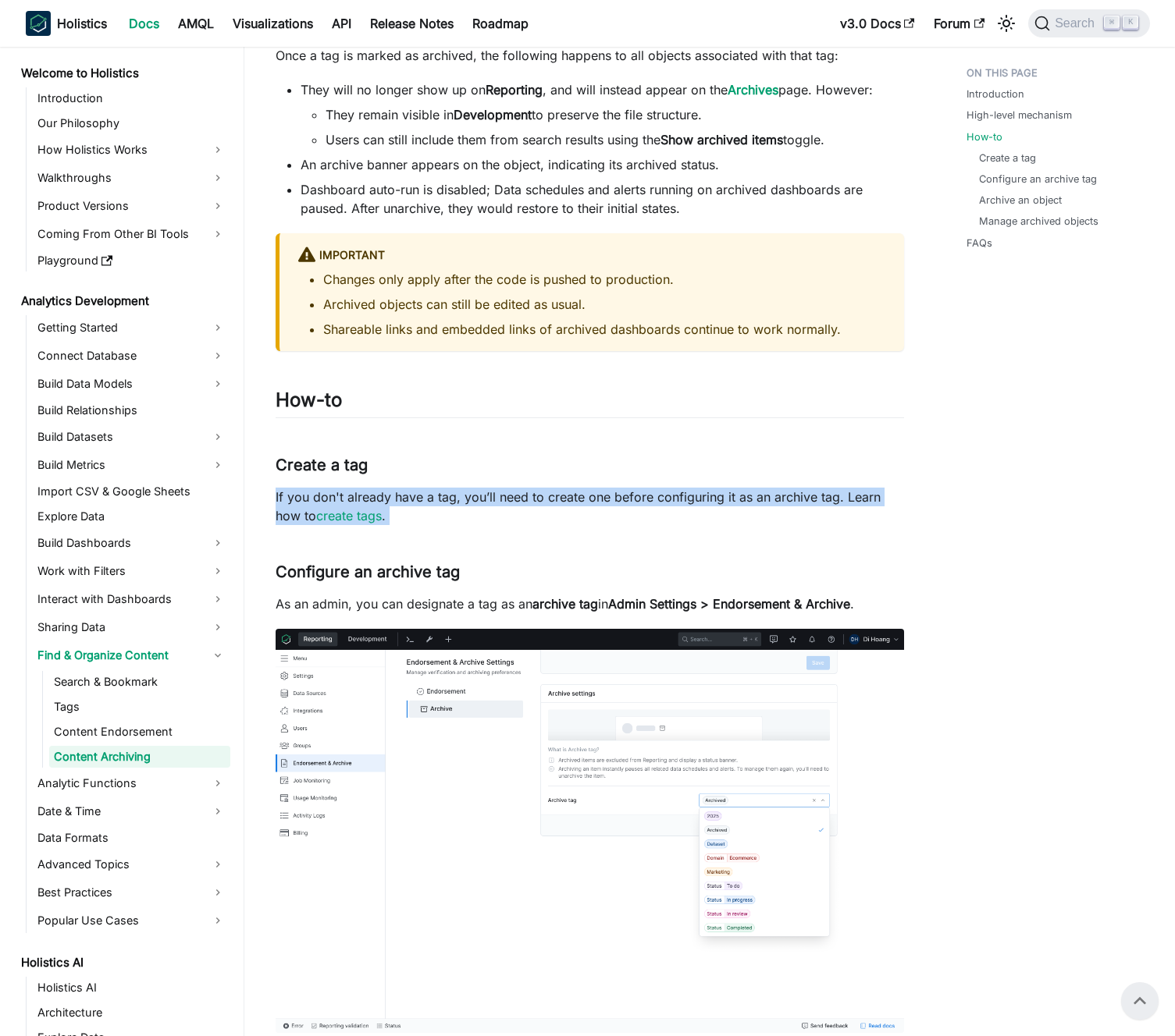
click at [486, 499] on p "If you don't already have a tag, you’ll need to create one before configuring i…" at bounding box center [590, 507] width 628 height 38
click at [494, 500] on p "If you don't already have a tag, you’ll need to create one before configuring i…" at bounding box center [590, 507] width 628 height 38
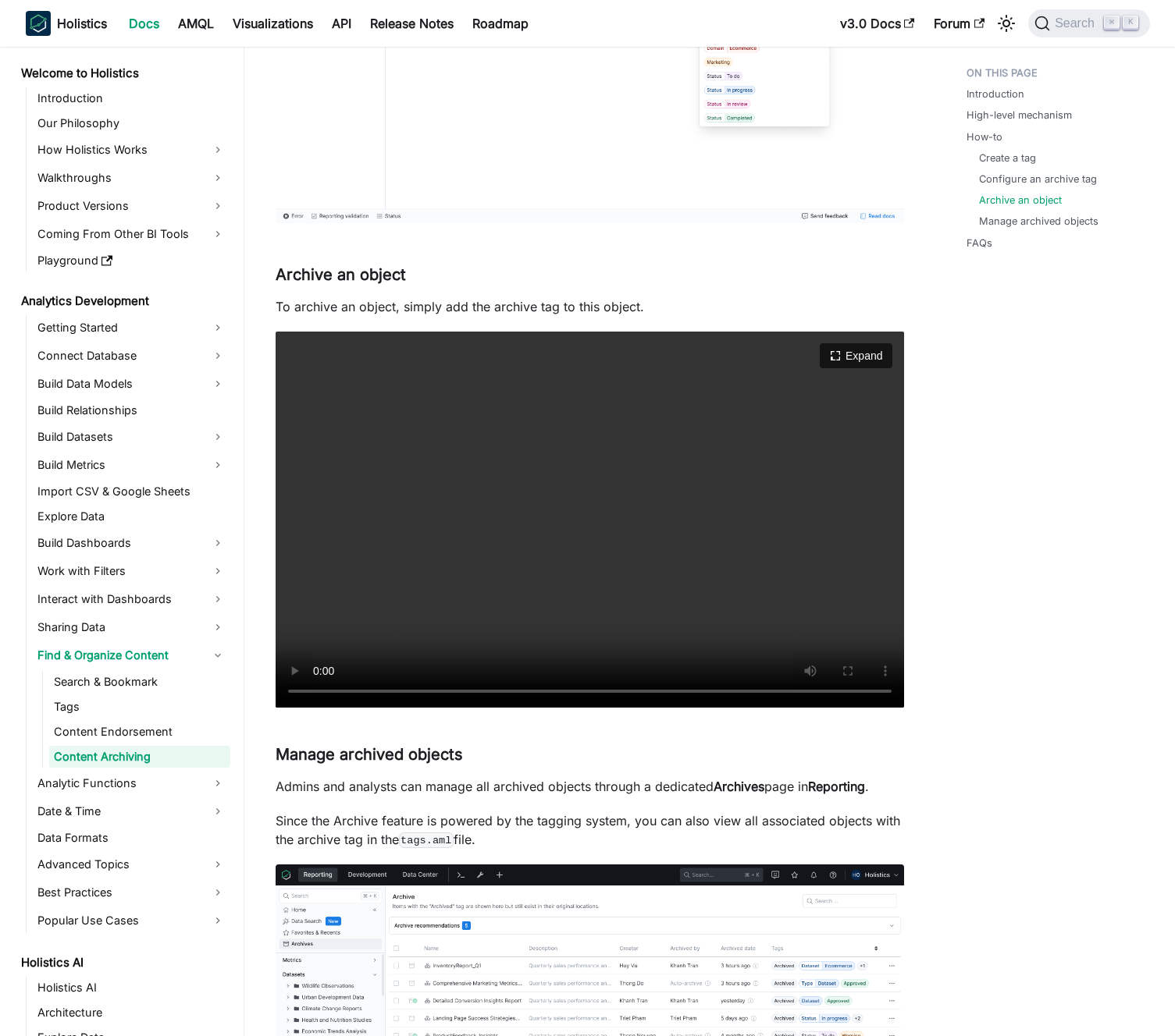
scroll to position [1817, 0]
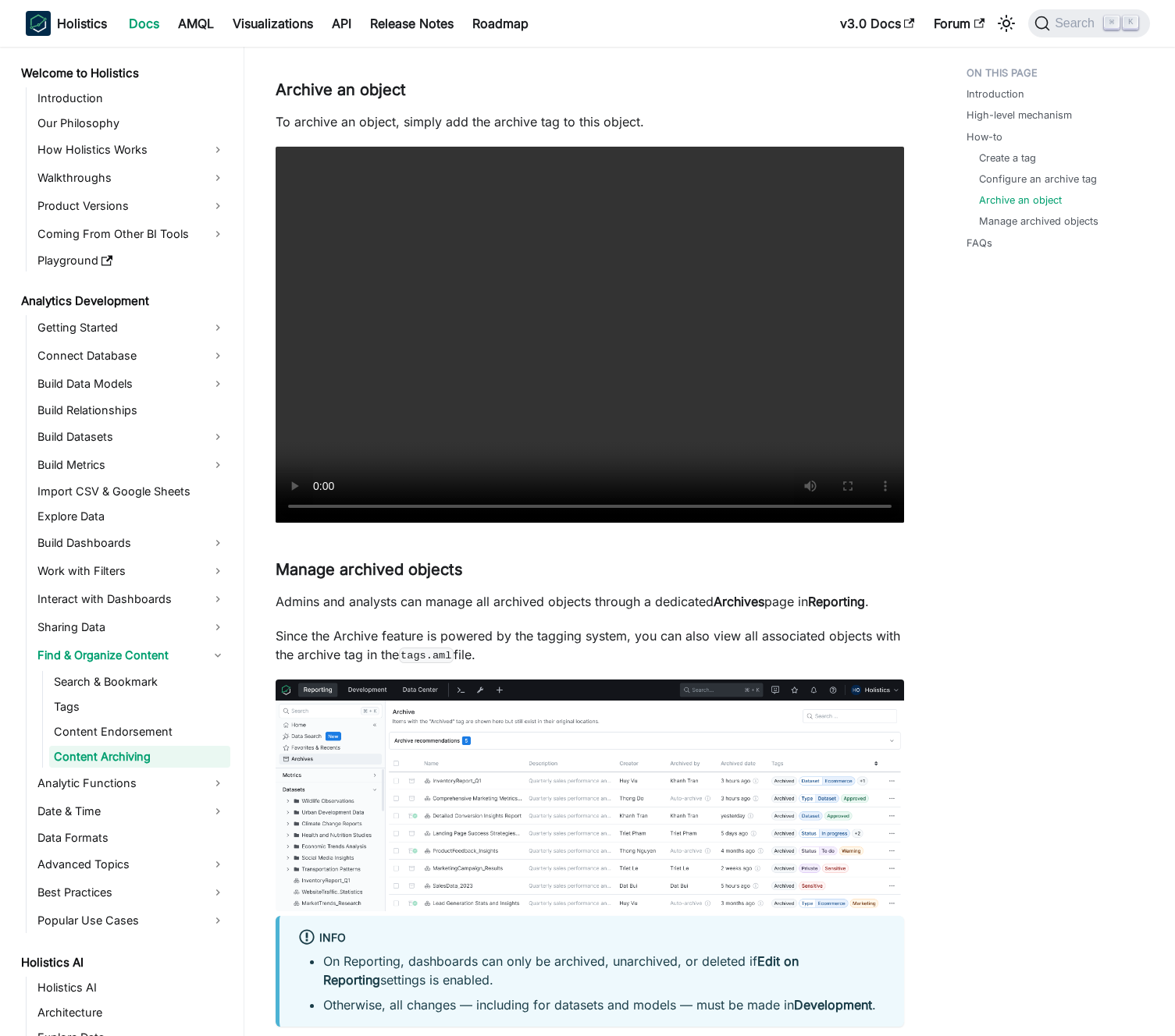
click at [502, 612] on div "Content Archiving knowledge checkpoint A grasp of these concepts will help you …" at bounding box center [590, 265] width 628 height 3982
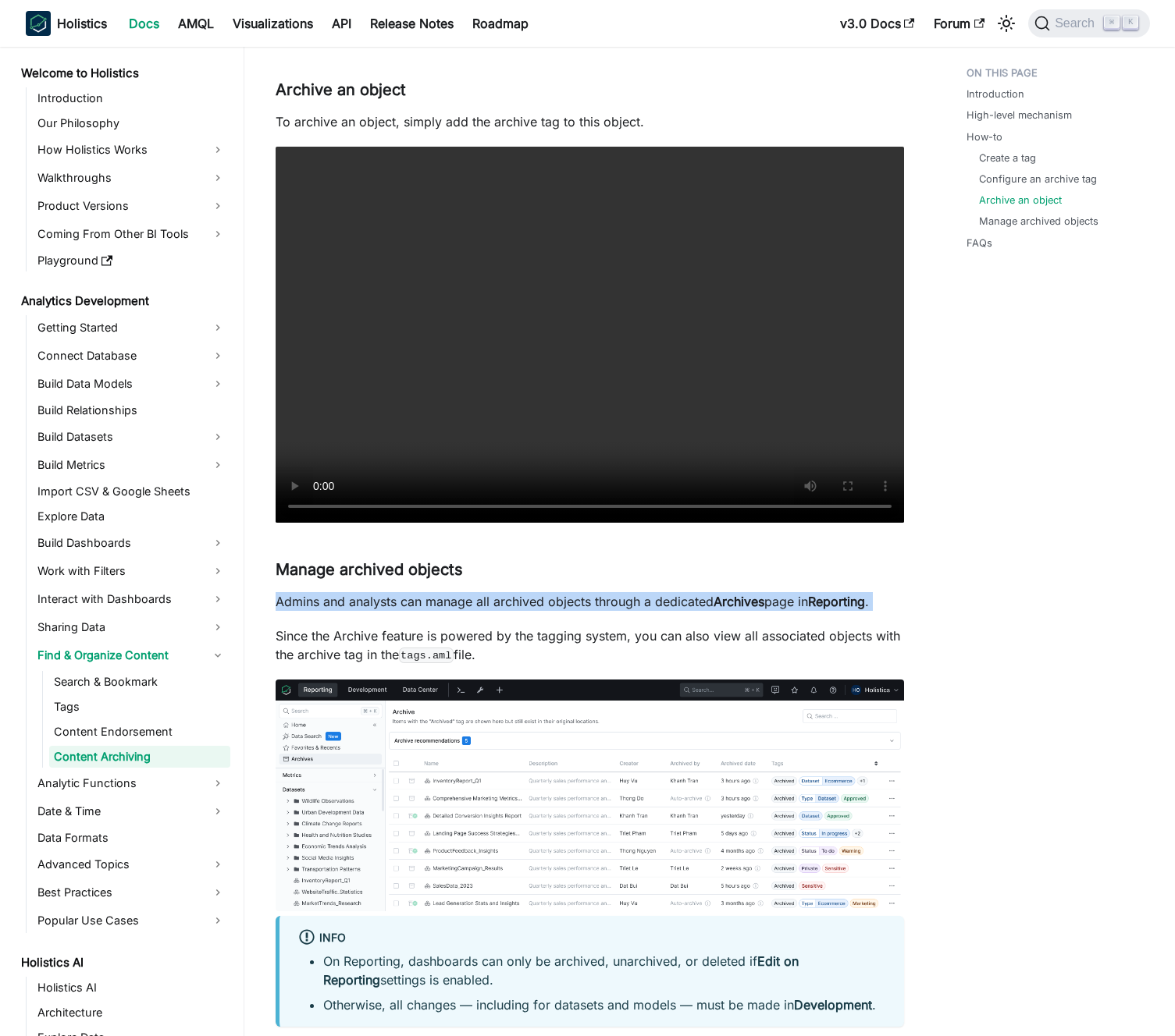
click at [502, 611] on p "Admins and analysts can manage all archived objects through a dedicated Archive…" at bounding box center [590, 601] width 628 height 19
click at [494, 600] on p "Admins and analysts can manage all archived objects through a dedicated Archive…" at bounding box center [590, 601] width 628 height 19
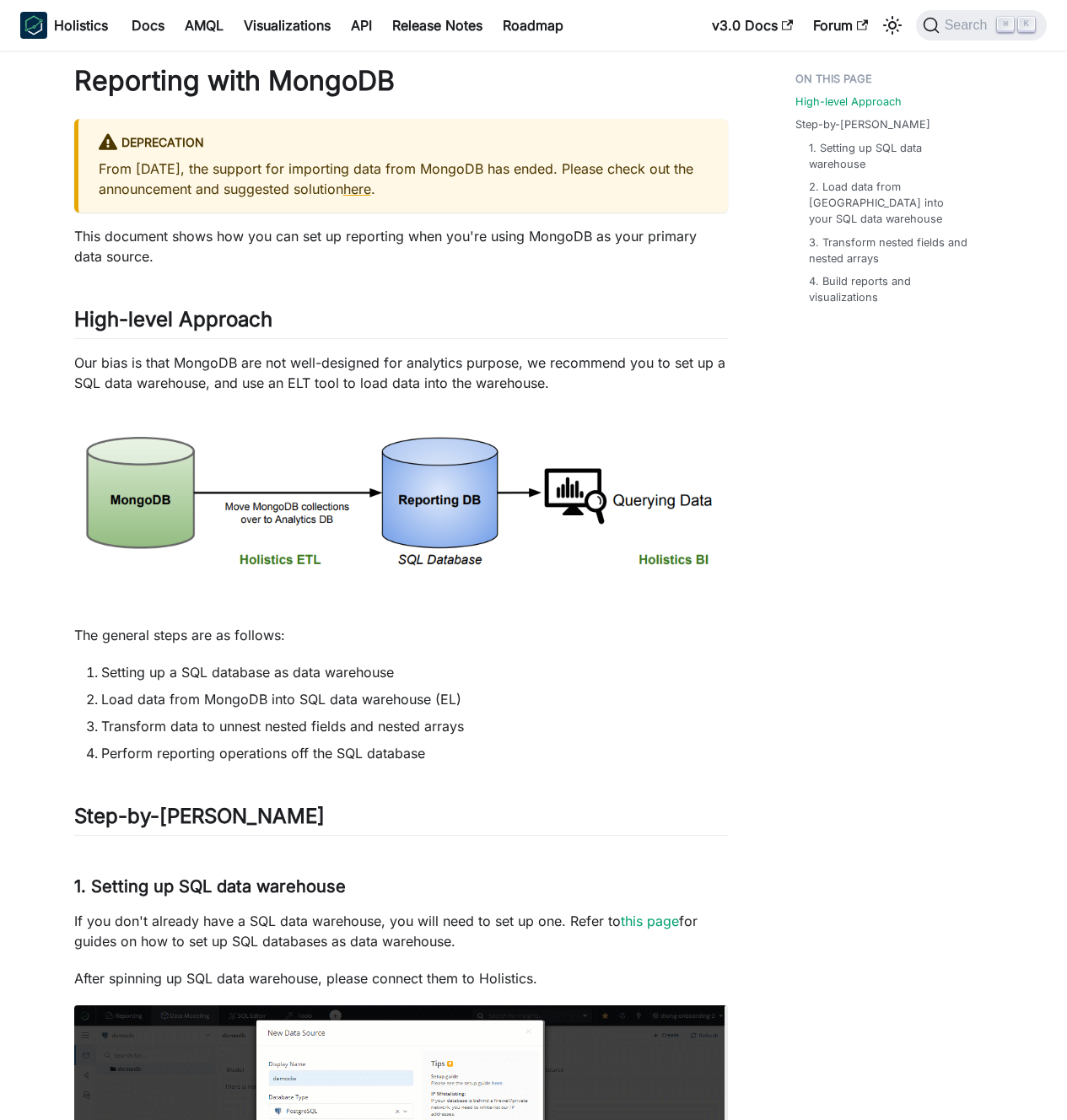
click at [315, 377] on p "Our bias is that MongoDB are not well-designed for analytics purpose, we recomm…" at bounding box center [400, 373] width 653 height 41
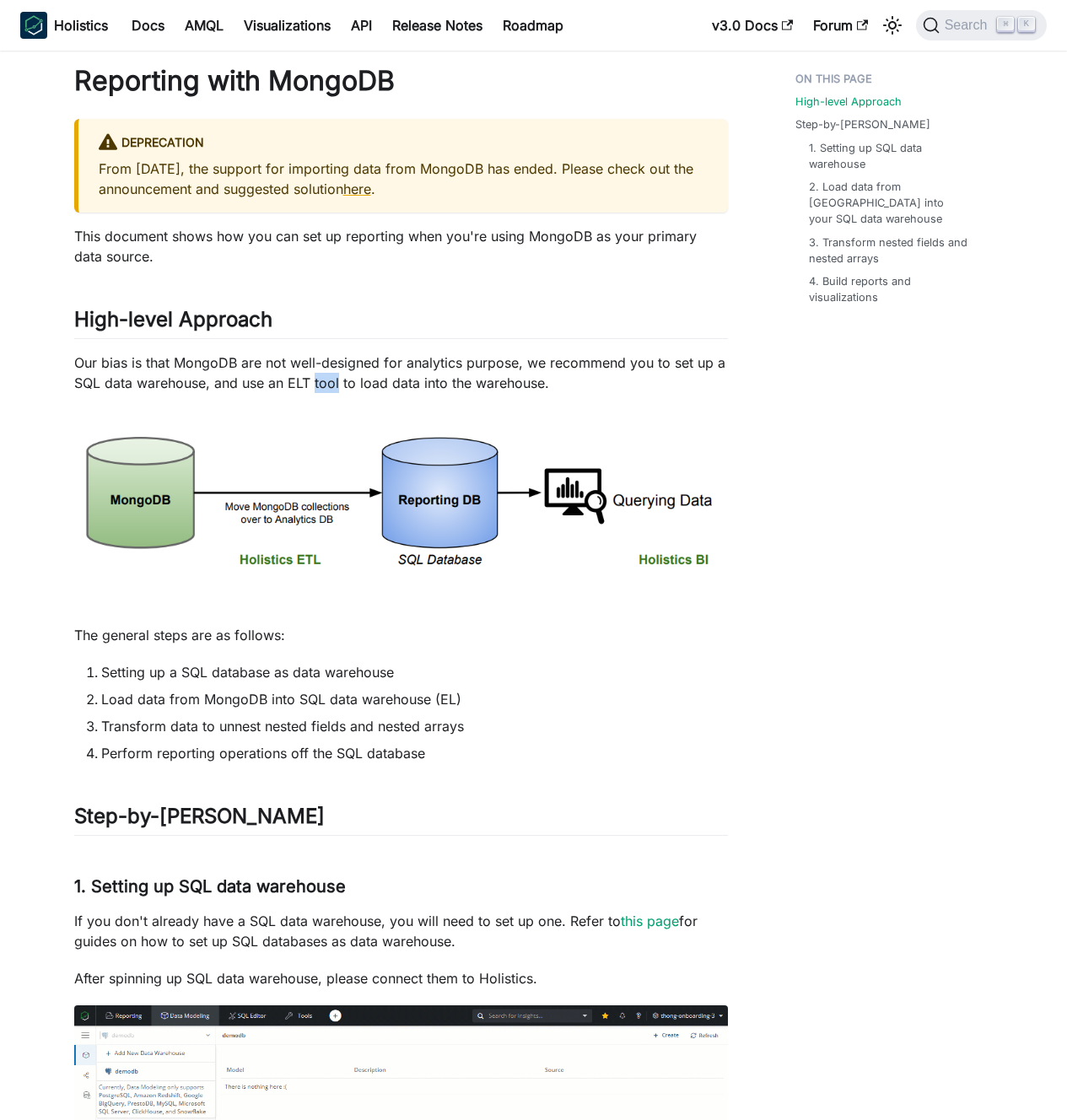
click at [315, 377] on p "Our bias is that MongoDB are not well-designed for analytics purpose, we recomm…" at bounding box center [400, 373] width 653 height 41
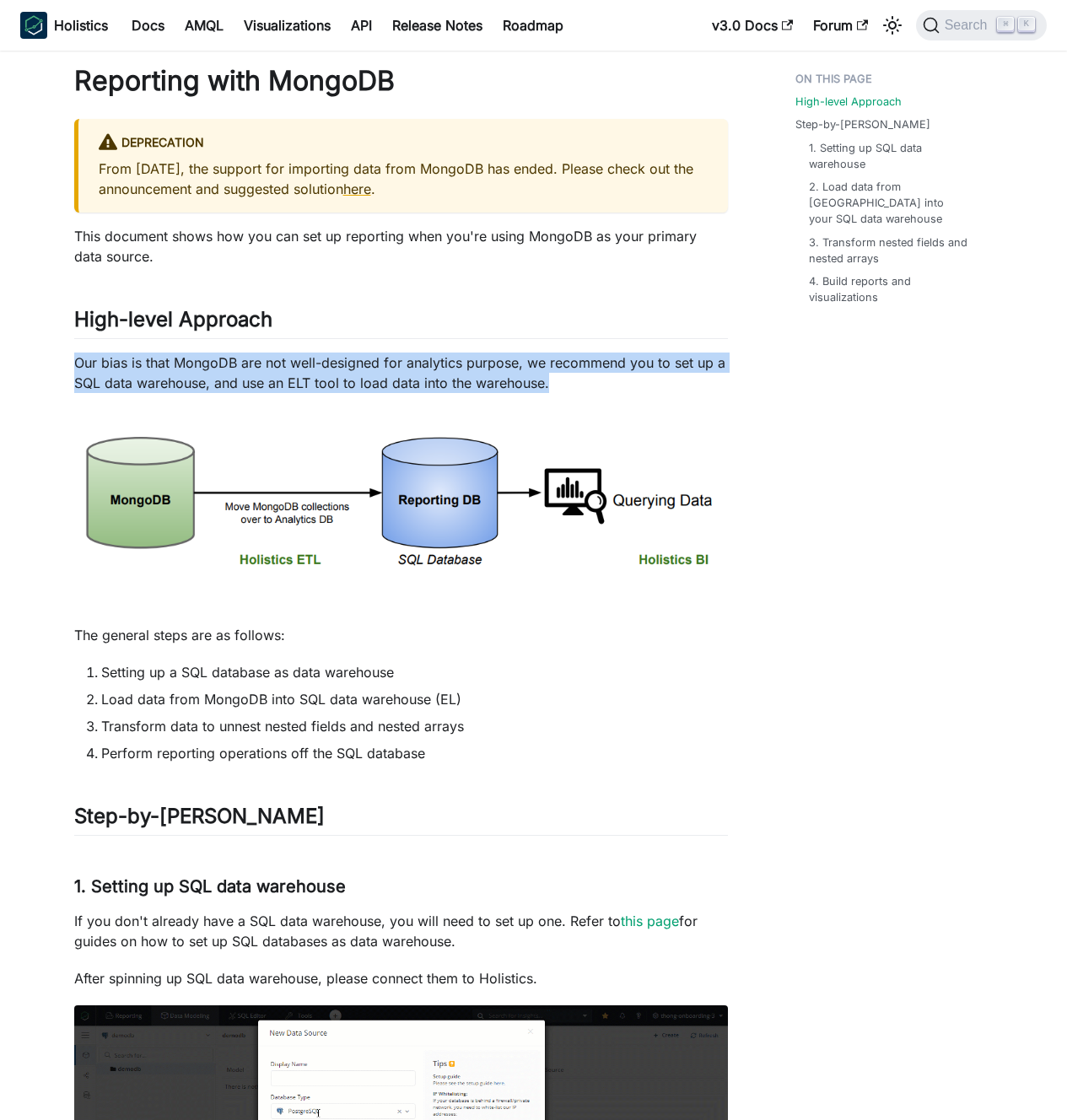
click at [315, 377] on p "Our bias is that MongoDB are not well-designed for analytics purpose, we recomm…" at bounding box center [400, 373] width 653 height 41
click at [311, 377] on p "Our bias is that MongoDB are not well-designed for analytics purpose, we recomm…" at bounding box center [400, 373] width 653 height 41
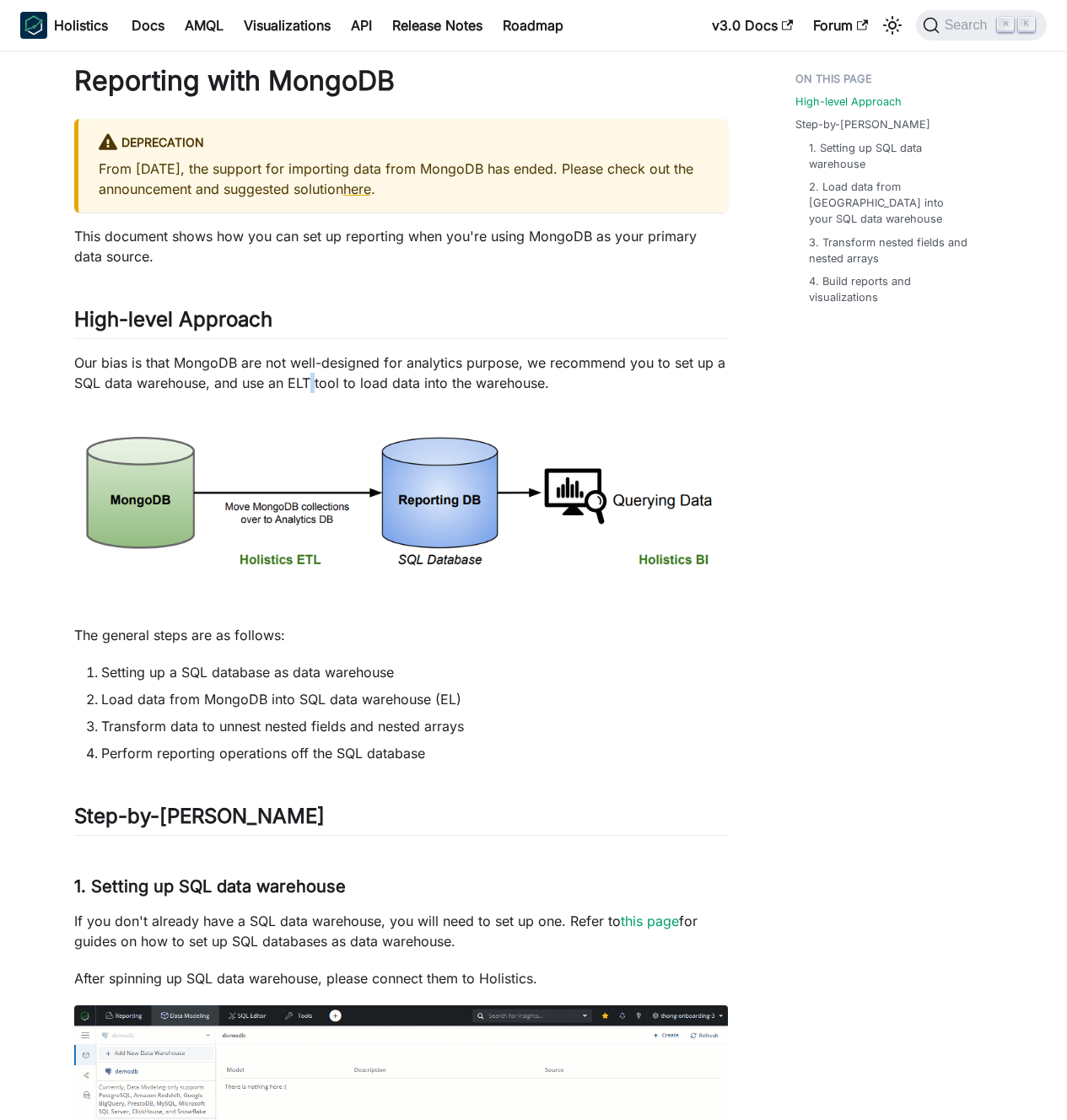
click at [311, 377] on p "Our bias is that MongoDB are not well-designed for analytics purpose, we recomm…" at bounding box center [400, 373] width 653 height 41
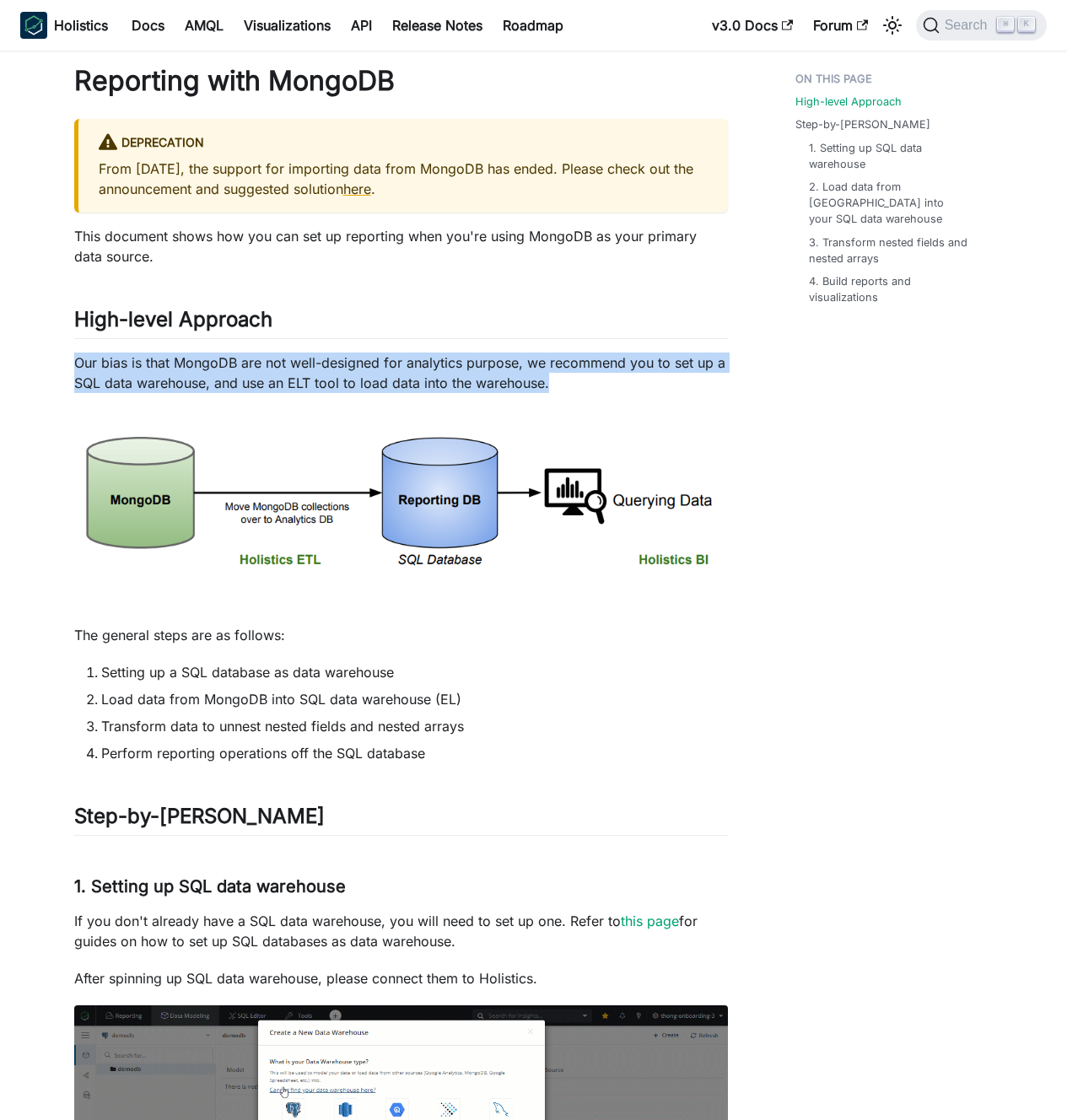
click at [311, 377] on p "Our bias is that MongoDB are not well-designed for analytics purpose, we recomm…" at bounding box center [400, 373] width 653 height 41
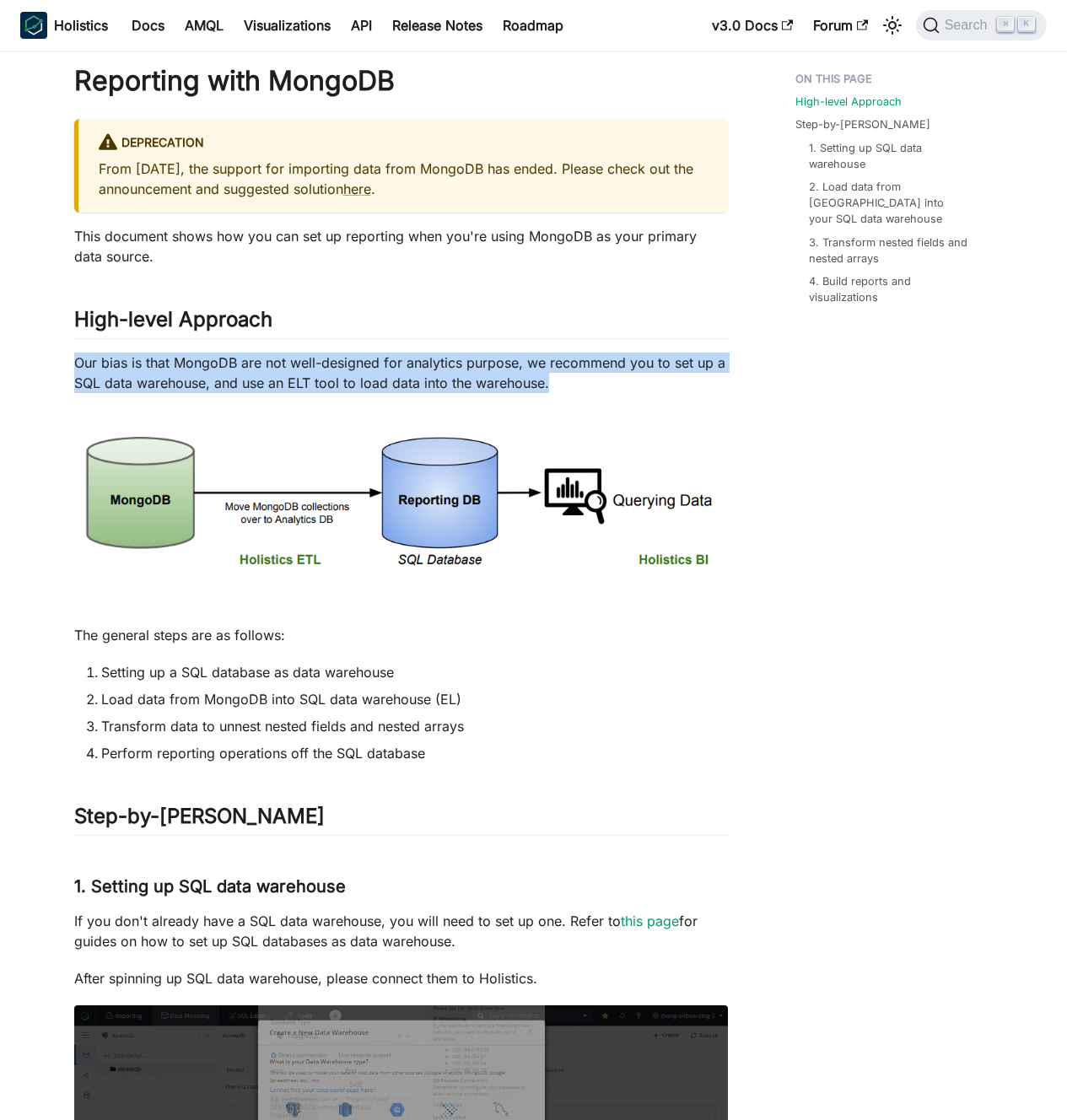
click at [301, 375] on p "Our bias is that MongoDB are not well-designed for analytics purpose, we recomm…" at bounding box center [400, 373] width 653 height 41
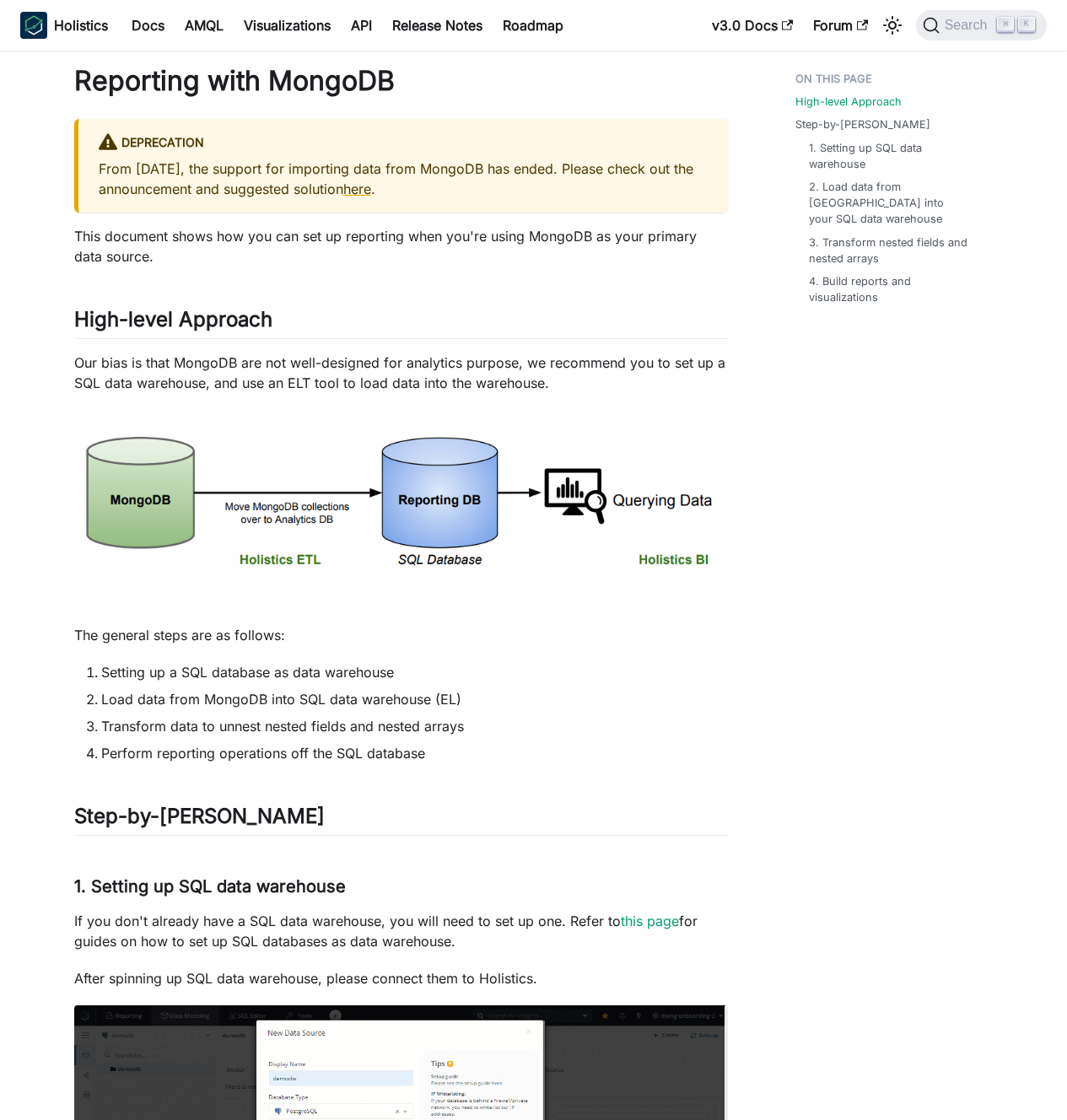
click at [274, 253] on p "This document shows how you can set up reporting when you're using MongoDB as y…" at bounding box center [400, 246] width 653 height 41
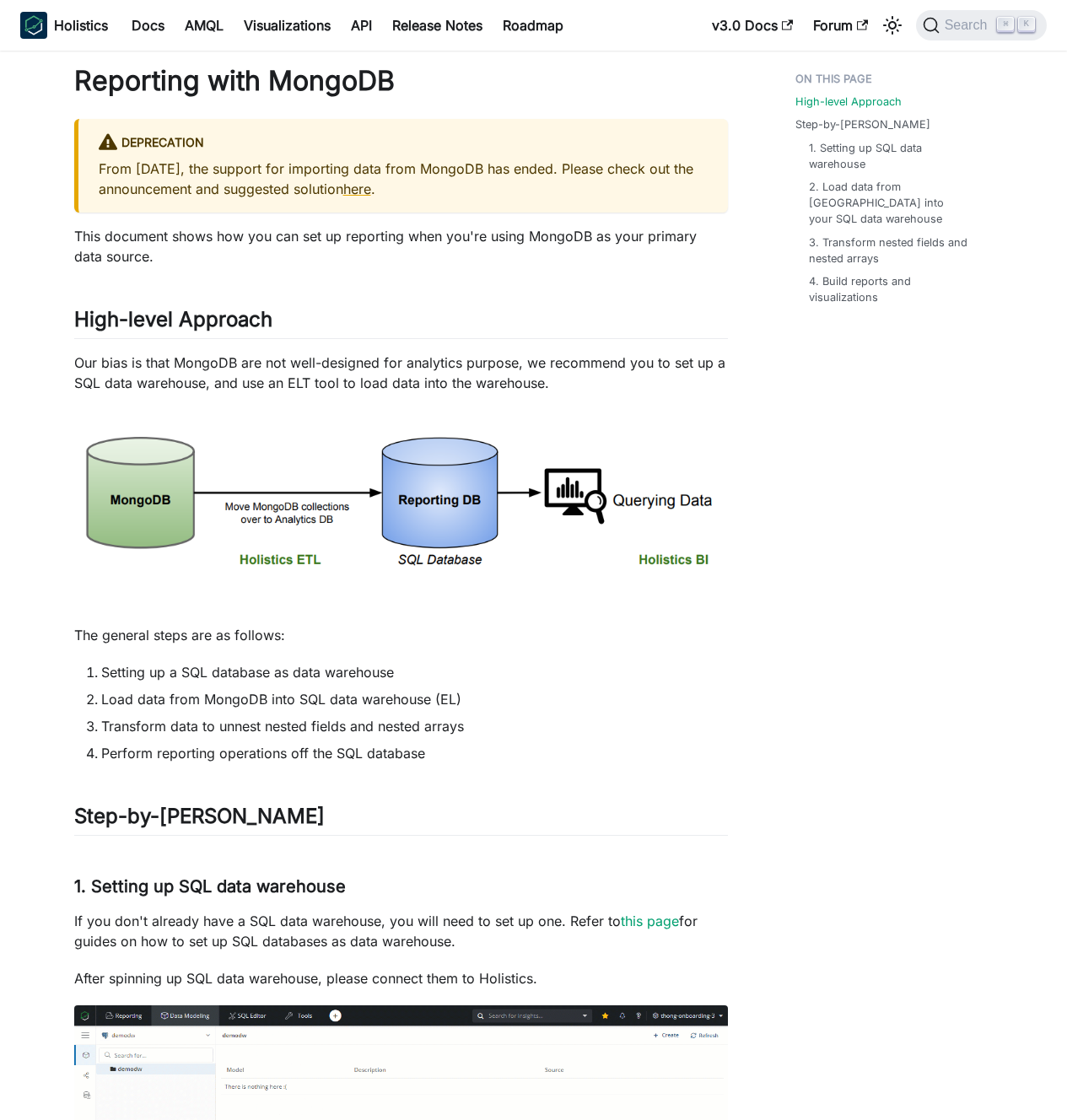
click at [274, 253] on p "This document shows how you can set up reporting when you're using MongoDB as y…" at bounding box center [400, 246] width 653 height 41
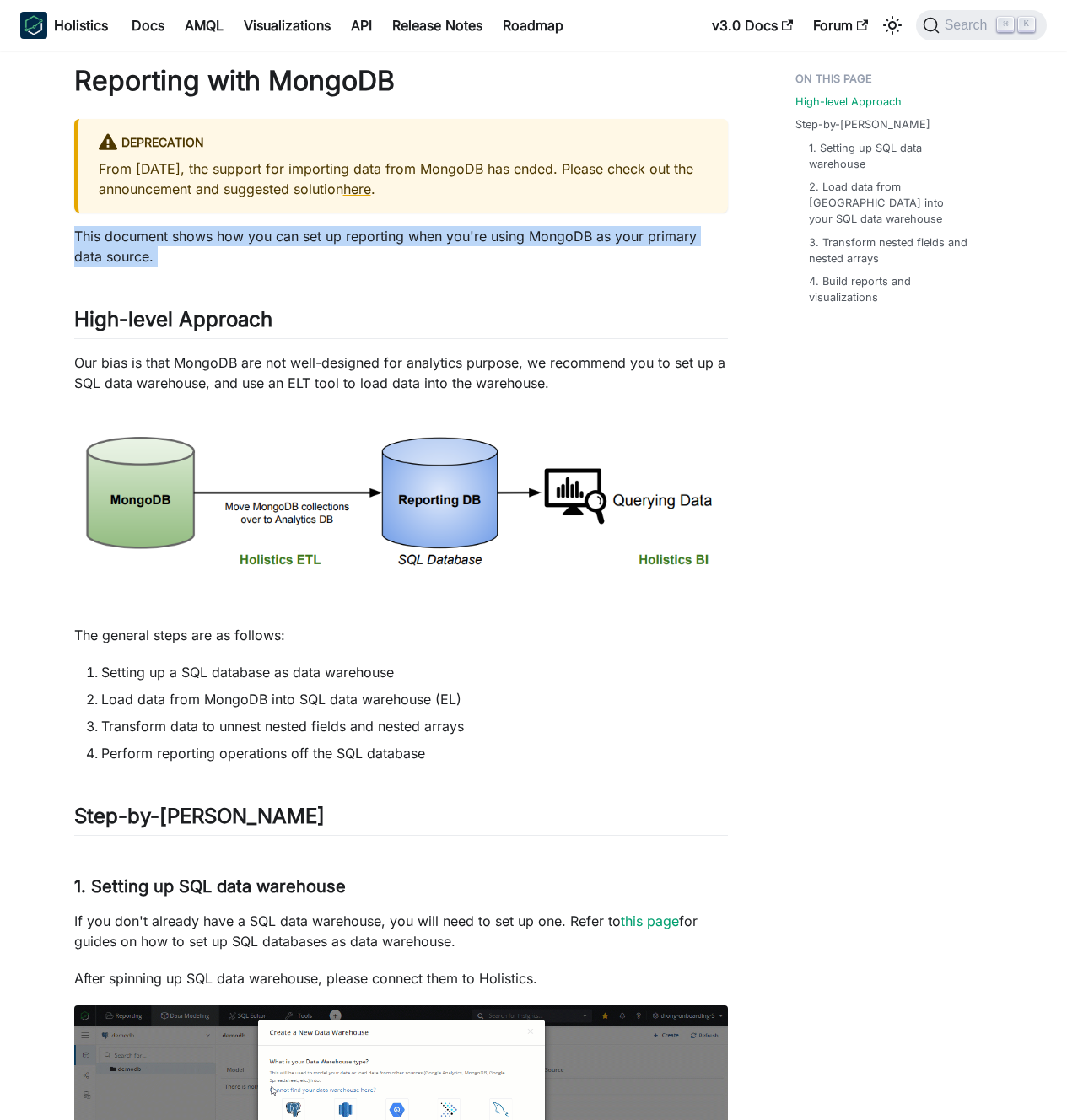
drag, startPoint x: 274, startPoint y: 253, endPoint x: 286, endPoint y: 253, distance: 12.0
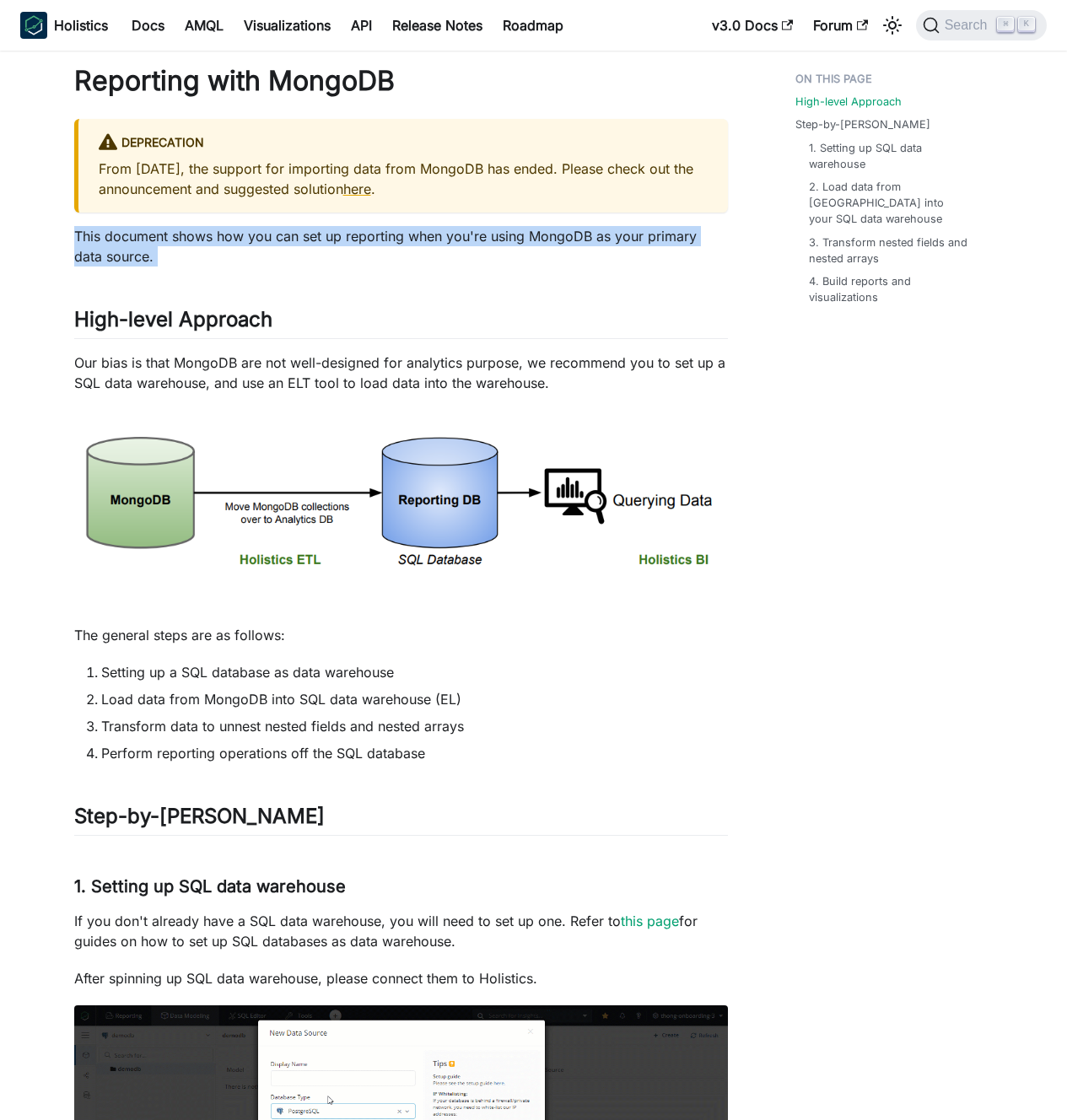
click at [276, 252] on p "This document shows how you can set up reporting when you're using MongoDB as y…" at bounding box center [400, 246] width 653 height 41
click at [286, 253] on p "This document shows how you can set up reporting when you're using MongoDB as y…" at bounding box center [400, 246] width 653 height 41
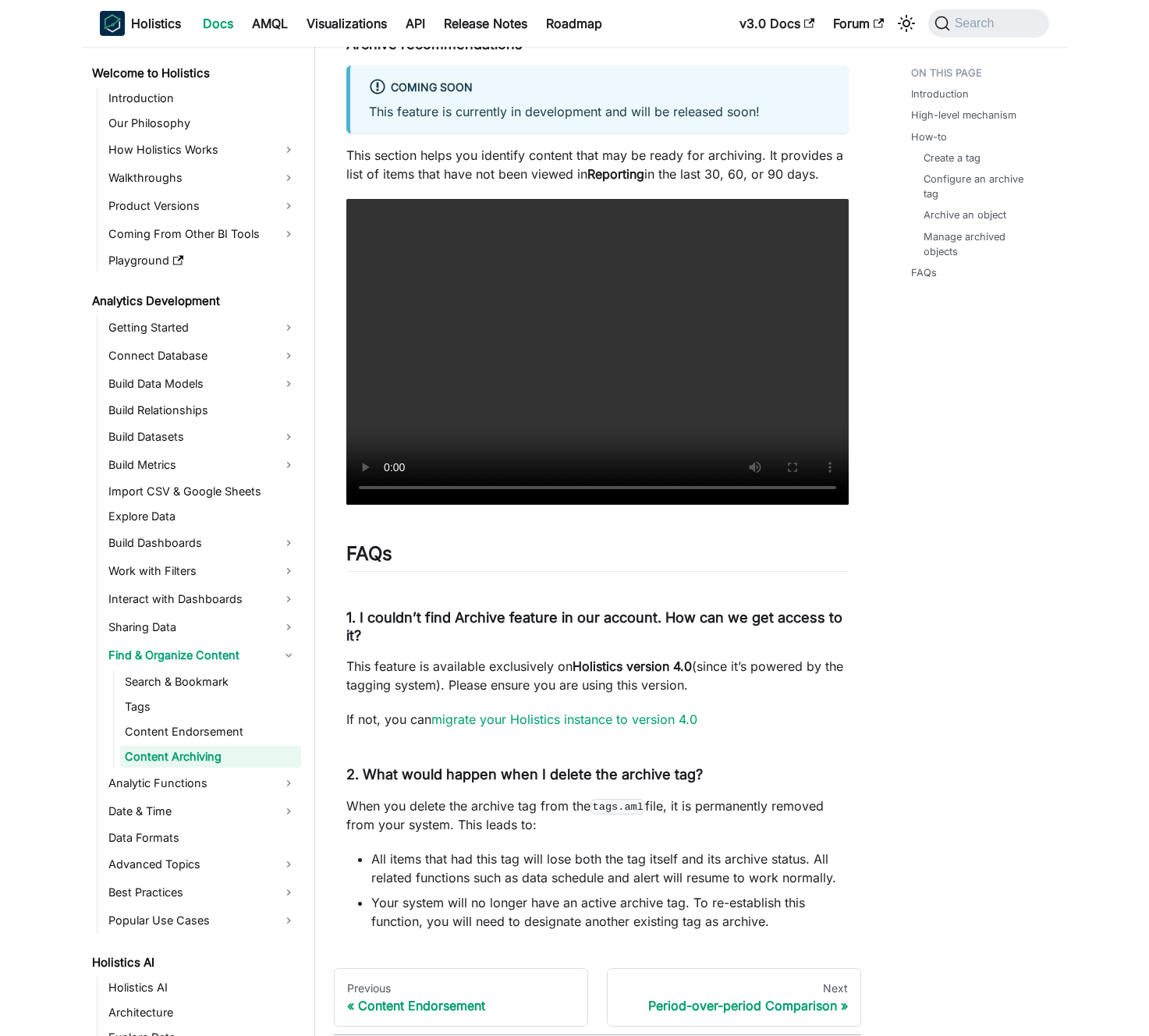
scroll to position [3030, 0]
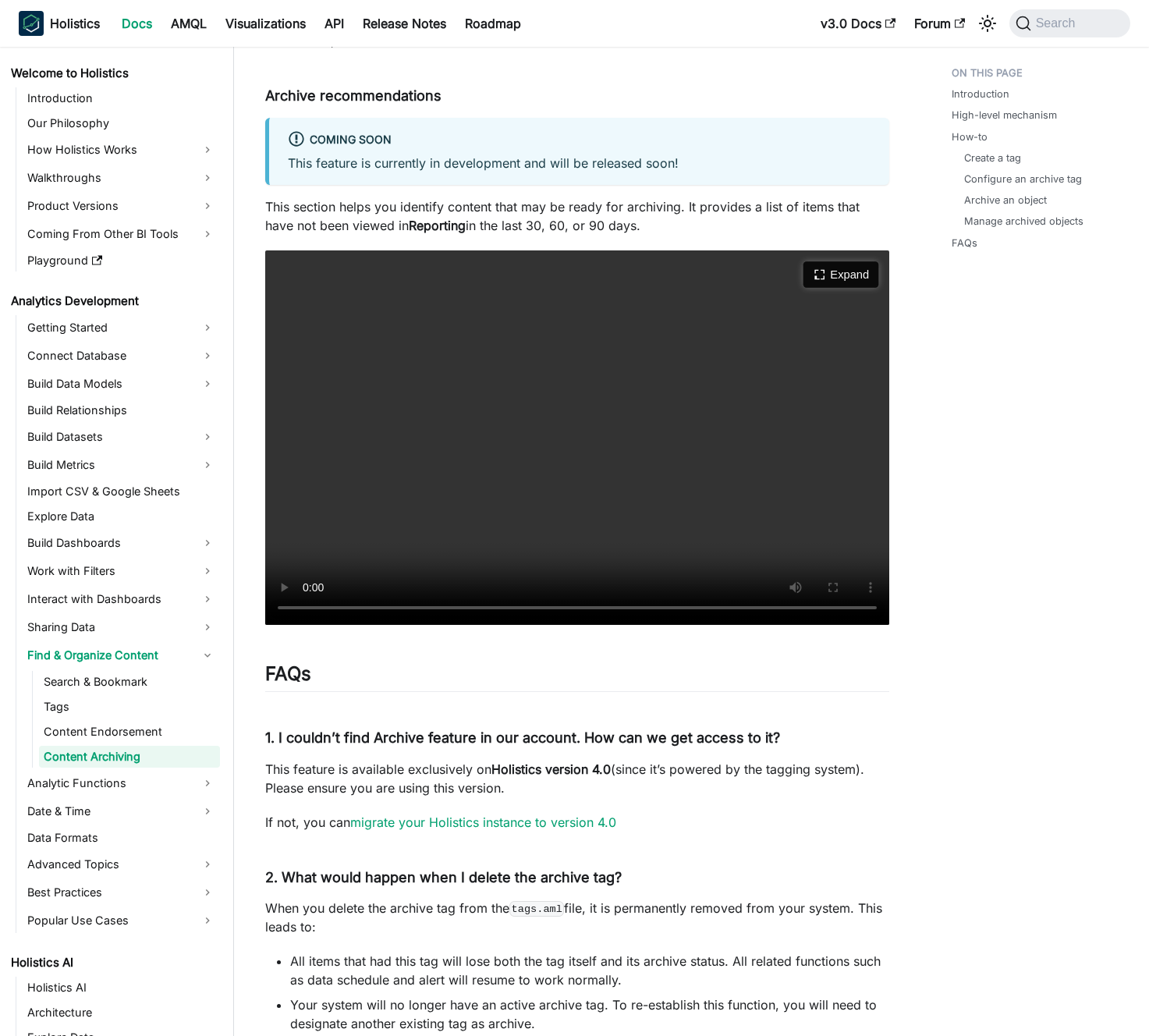
click at [824, 279] on button "Expand" at bounding box center [841, 275] width 76 height 27
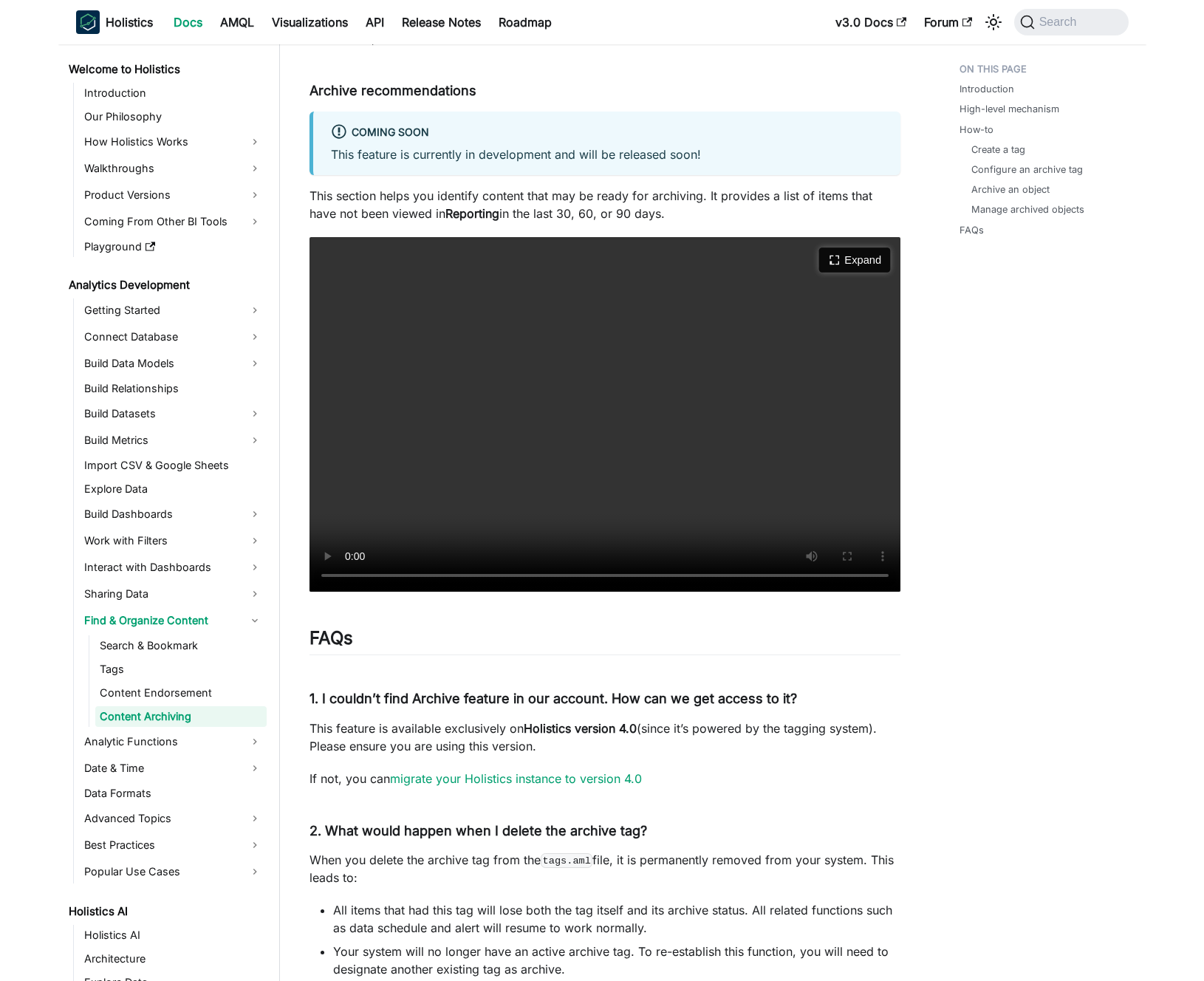
scroll to position [0, 0]
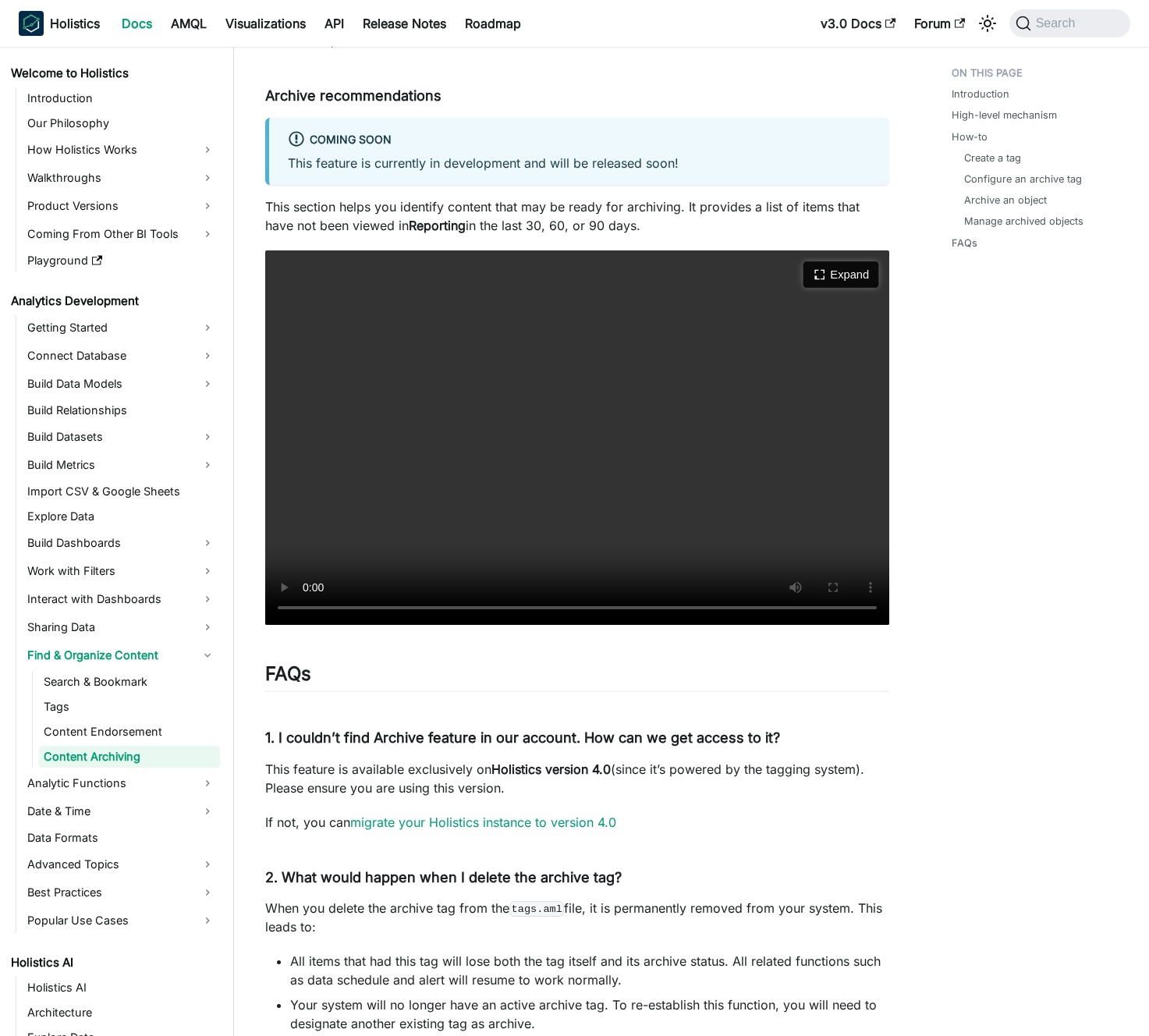
click at [846, 277] on button "Expand" at bounding box center [841, 275] width 76 height 27
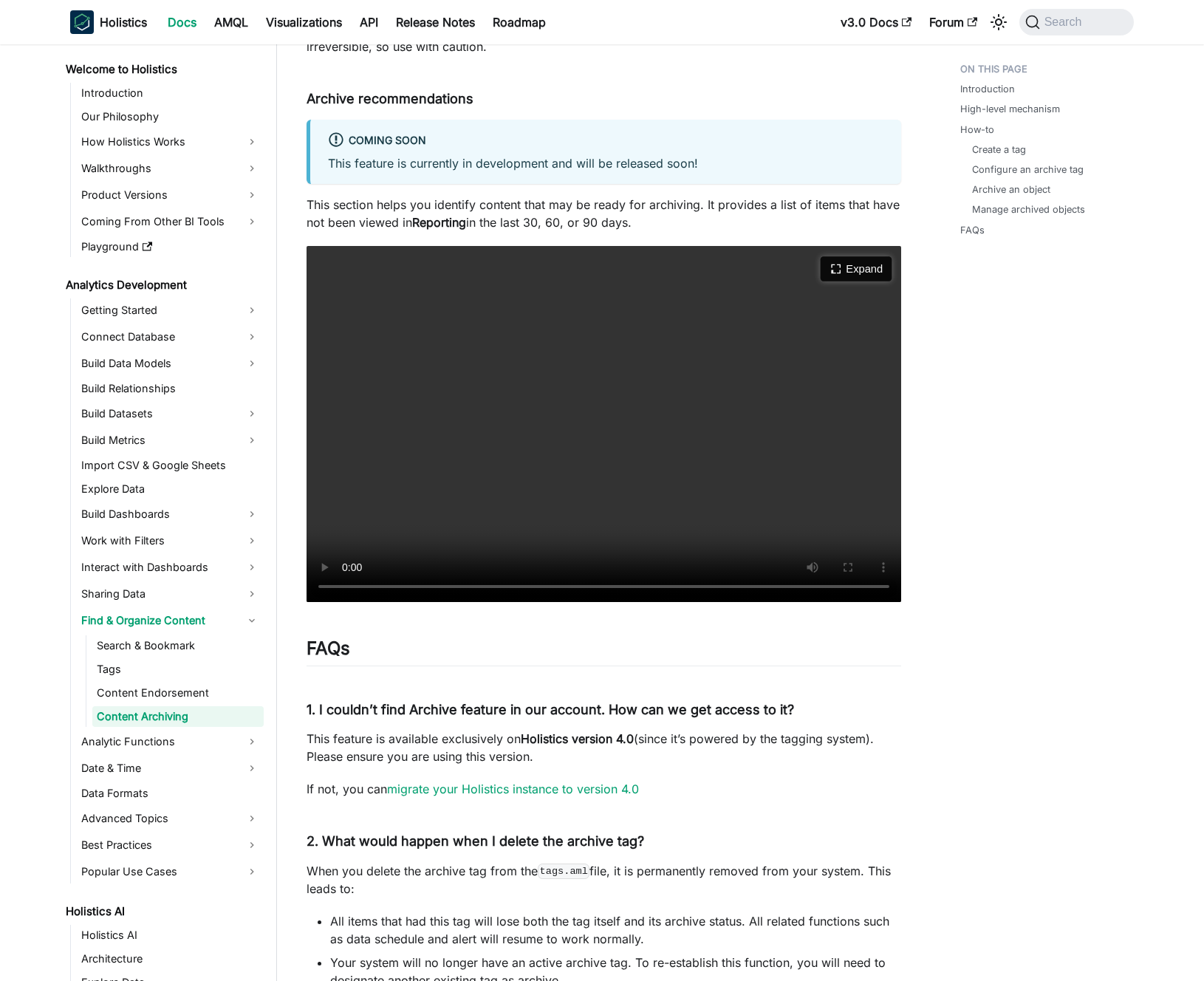
click at [826, 269] on button "Expand" at bounding box center [856, 269] width 72 height 25
click at [809, 204] on p "This section helps you identify content that may be ready for archiving. It pro…" at bounding box center [604, 213] width 595 height 36
click at [847, 274] on button "Expand" at bounding box center [856, 269] width 72 height 25
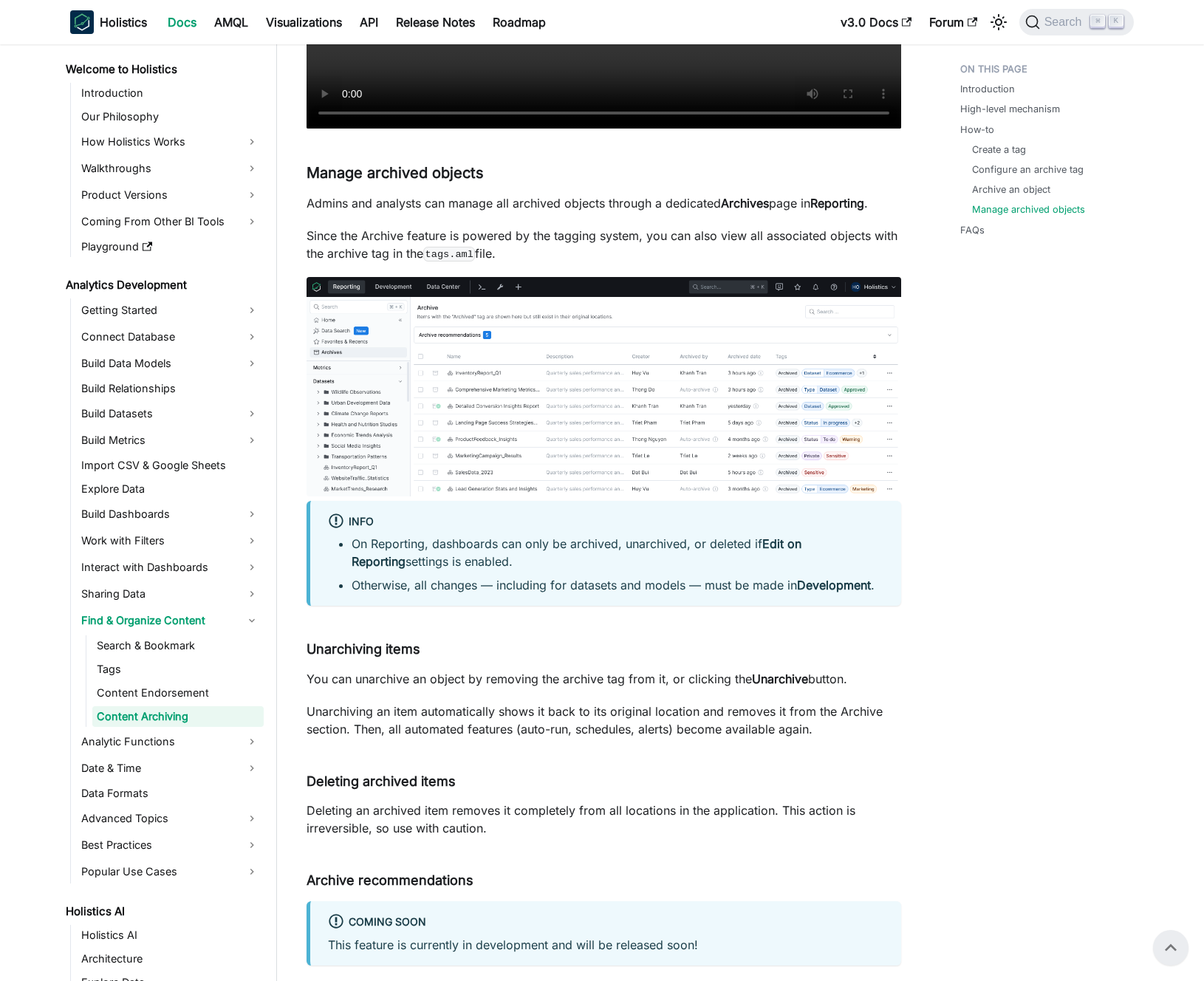
scroll to position [1838, 0]
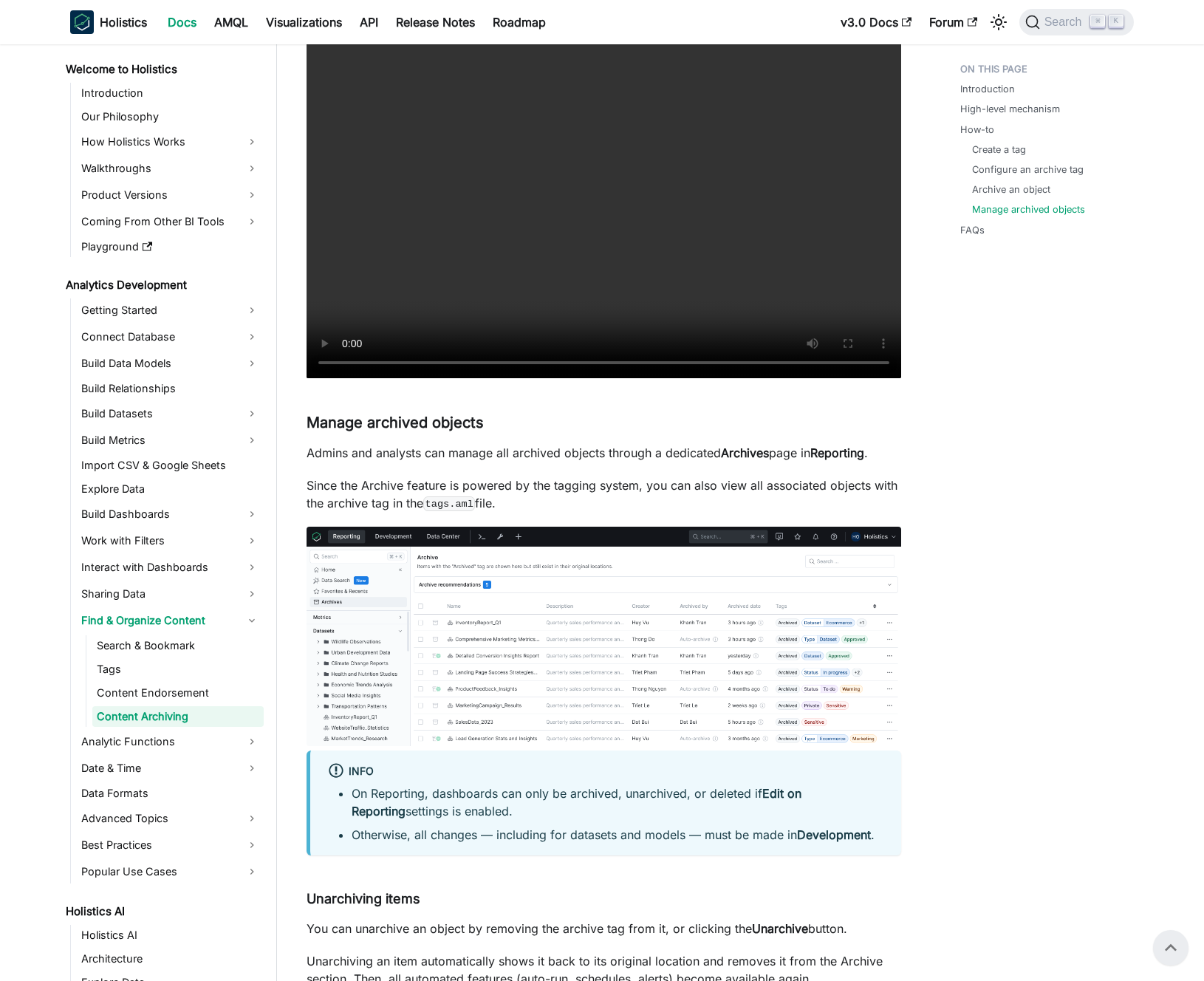
click at [540, 453] on p "Admins and analysts can manage all archived objects through a dedicated Archive…" at bounding box center [604, 453] width 595 height 18
click at [532, 457] on p "Admins and analysts can manage all archived objects through a dedicated Archive…" at bounding box center [604, 453] width 595 height 18
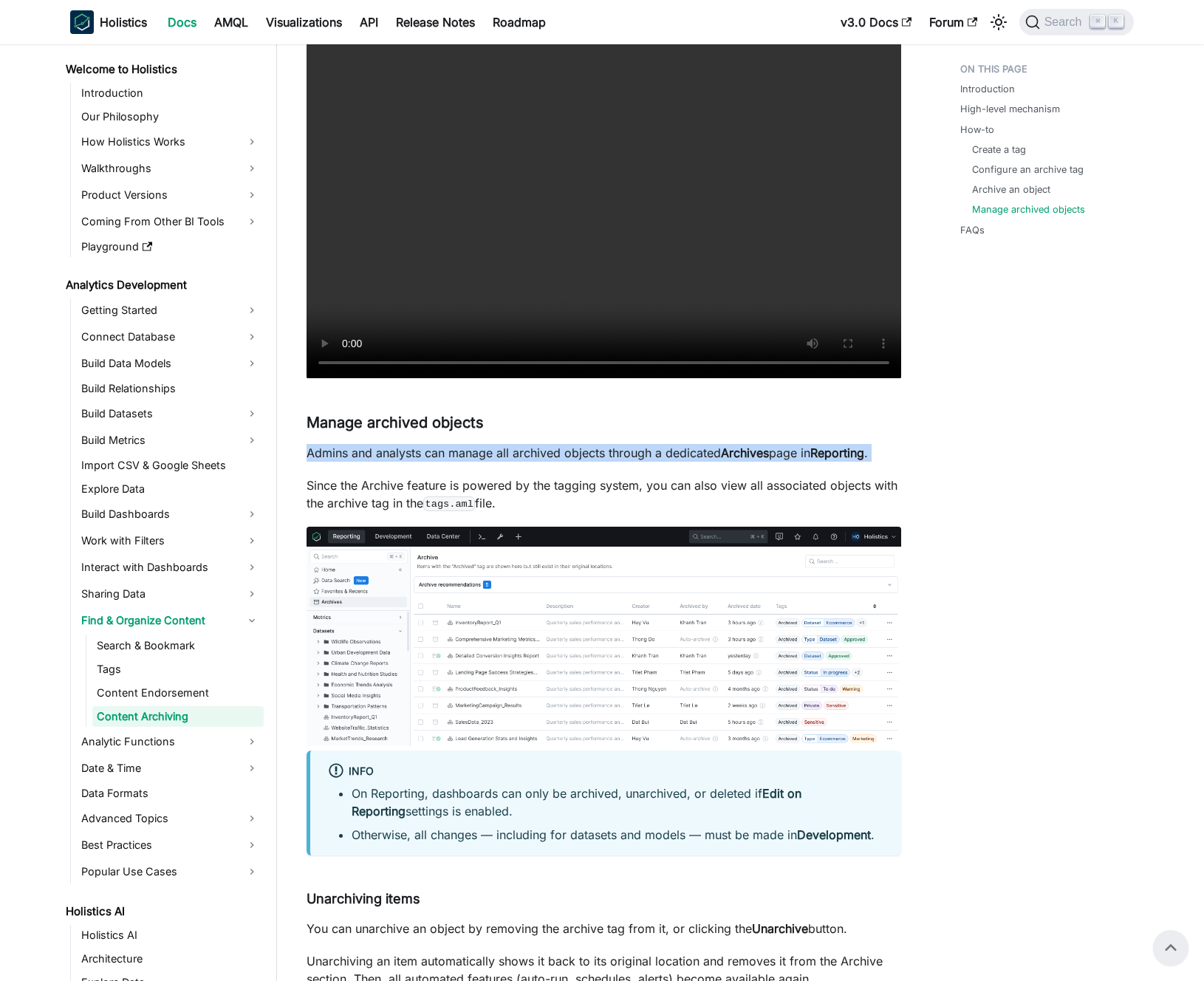
click at [532, 457] on p "Admins and analysts can manage all archived objects through a dedicated Archive…" at bounding box center [604, 453] width 595 height 18
click at [538, 456] on p "Admins and analysts can manage all archived objects through a dedicated Archive…" at bounding box center [604, 453] width 595 height 18
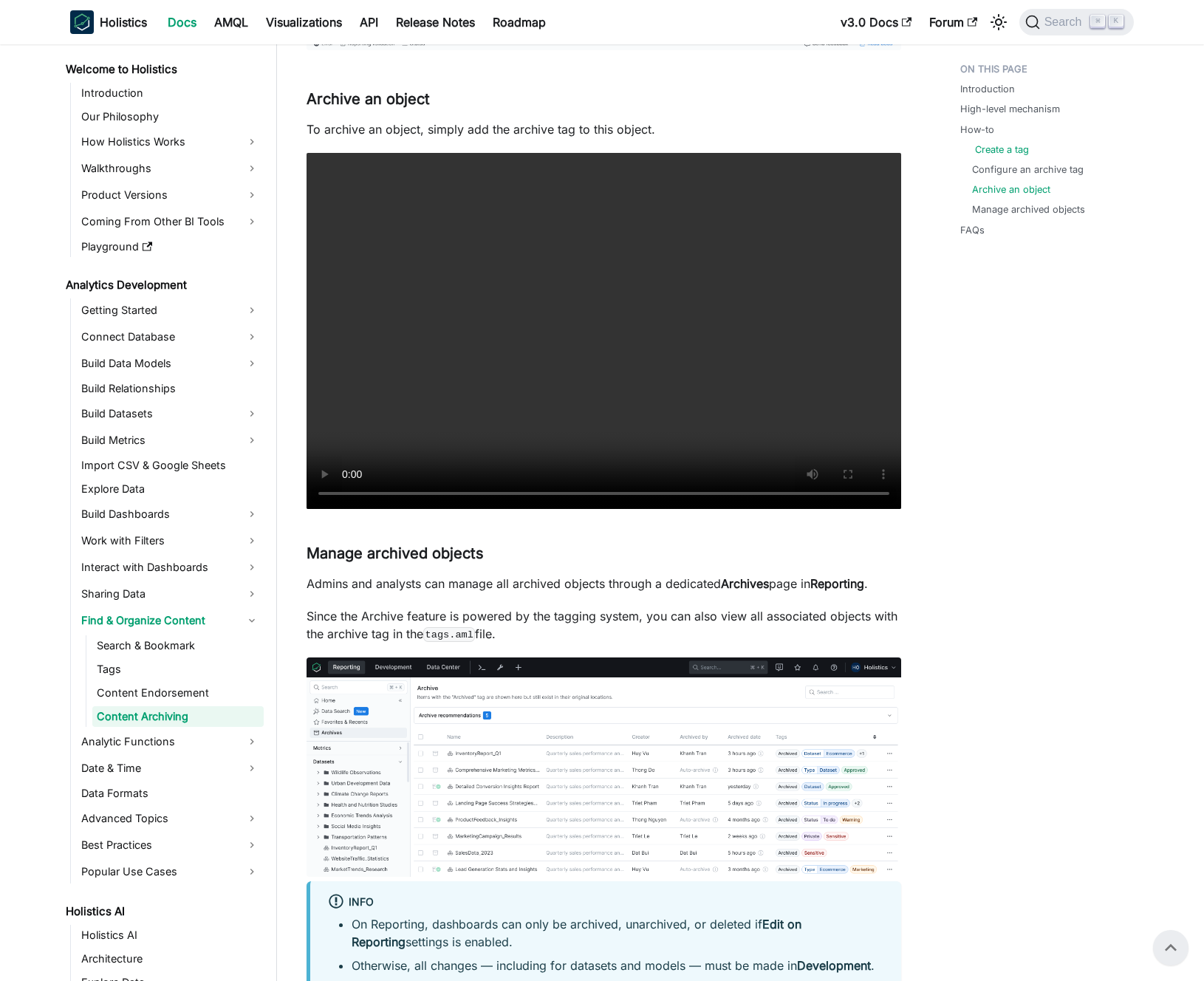
click at [1008, 154] on link "Create a tag" at bounding box center [1002, 150] width 54 height 14
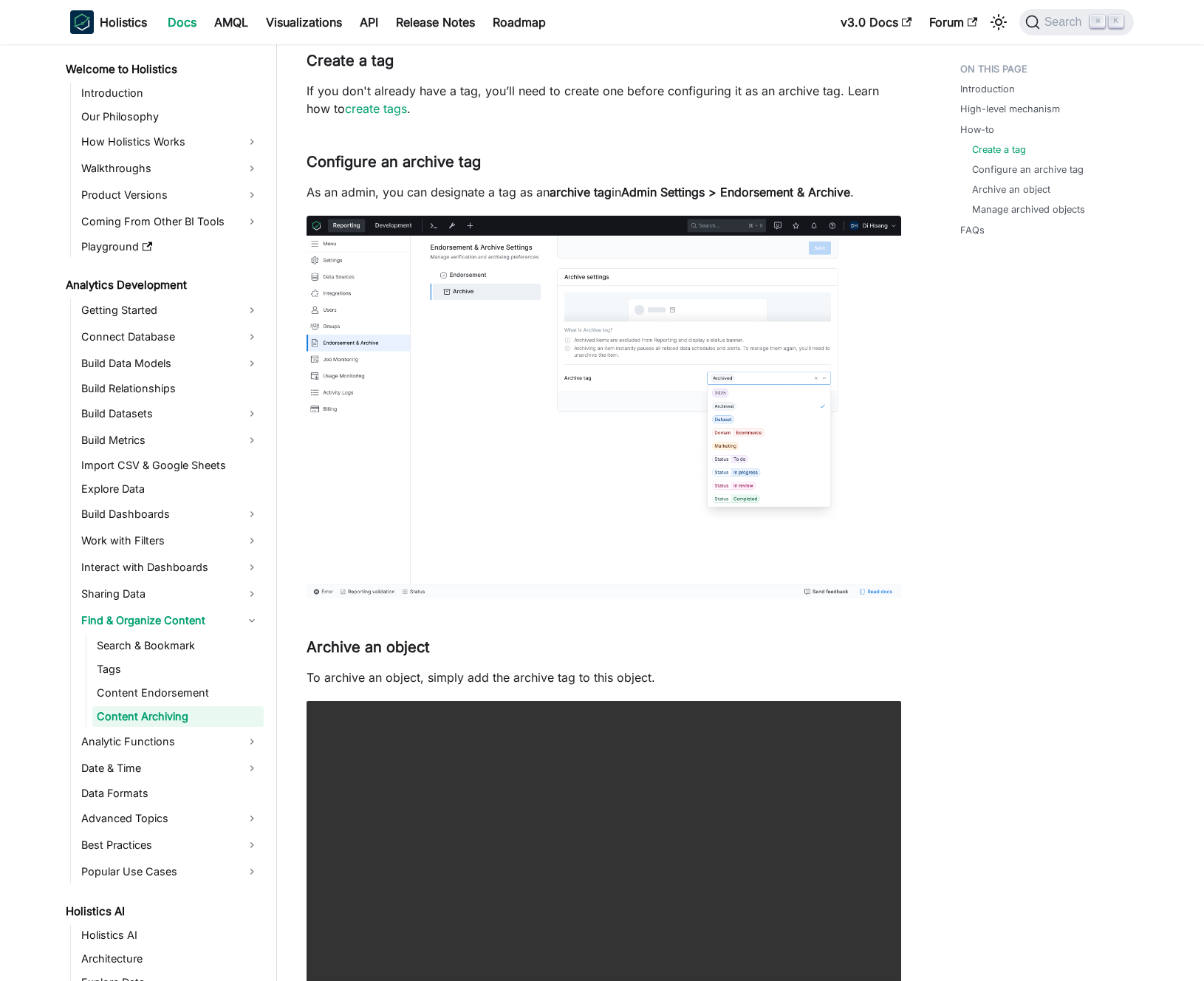
click at [474, 187] on p "As an admin, you can designate a tag as an archive tag in Admin Settings > Endo…" at bounding box center [604, 192] width 595 height 18
click at [457, 190] on p "As an admin, you can designate a tag as an archive tag in Admin Settings > Endo…" at bounding box center [604, 192] width 595 height 18
click at [553, 92] on p "If you don't already have a tag, you’ll need to create one before configuring i…" at bounding box center [604, 100] width 595 height 36
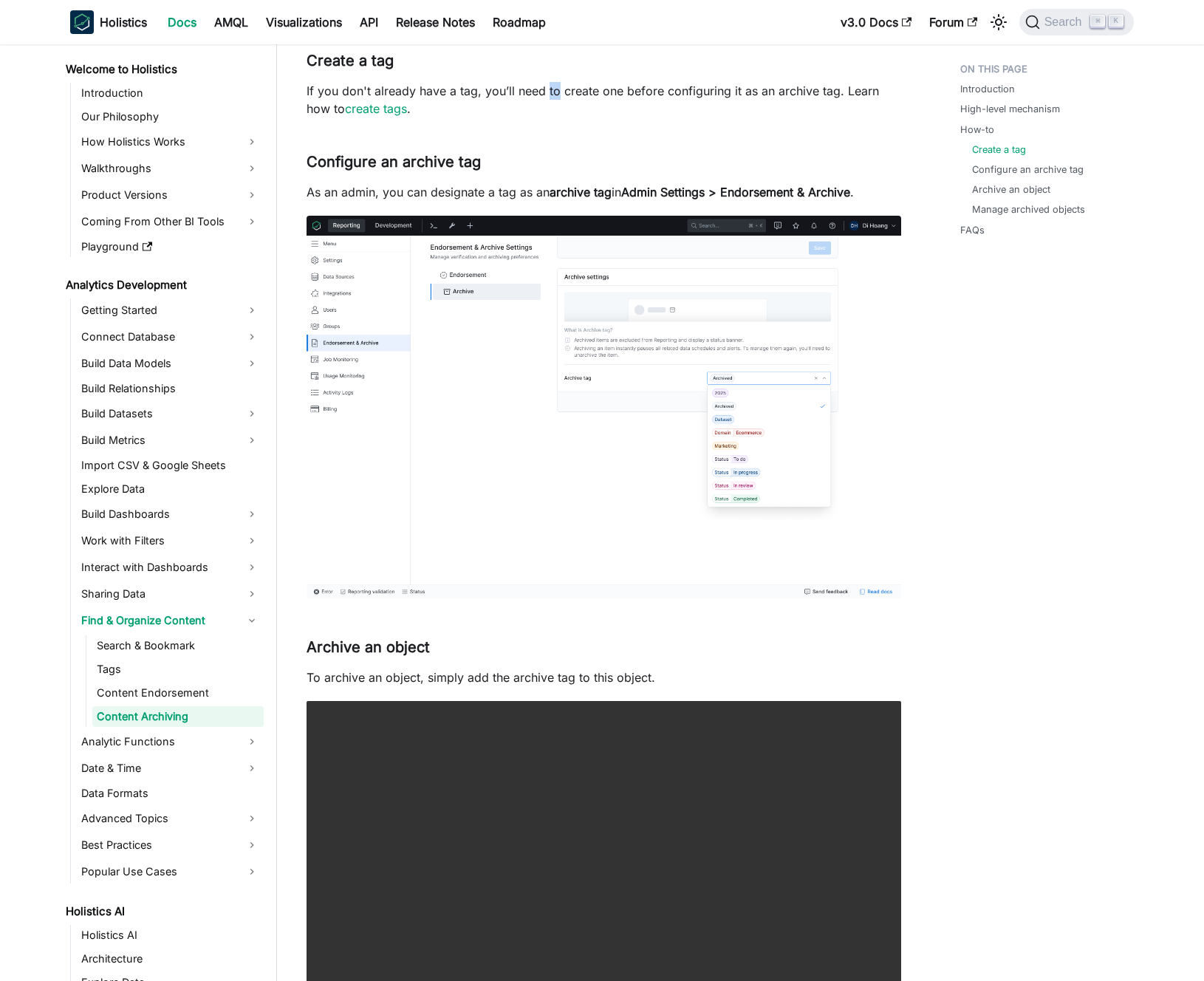
click at [553, 92] on p "If you don't already have a tag, you’ll need to create one before configuring i…" at bounding box center [604, 100] width 595 height 36
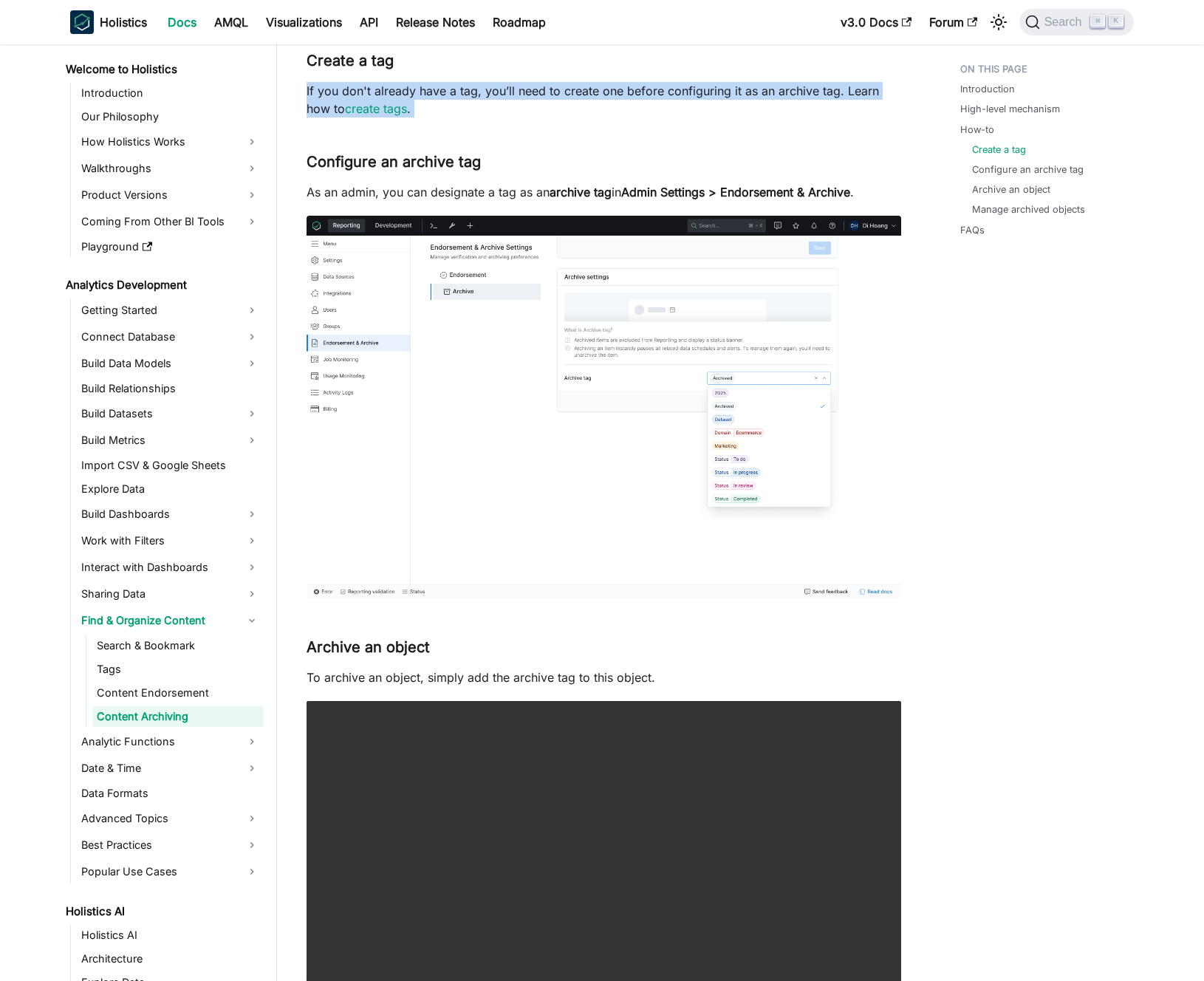
click at [553, 92] on p "If you don't already have a tag, you’ll need to create one before configuring i…" at bounding box center [604, 100] width 595 height 36
click at [565, 91] on p "If you don't already have a tag, you’ll need to create one before configuring i…" at bounding box center [604, 100] width 595 height 36
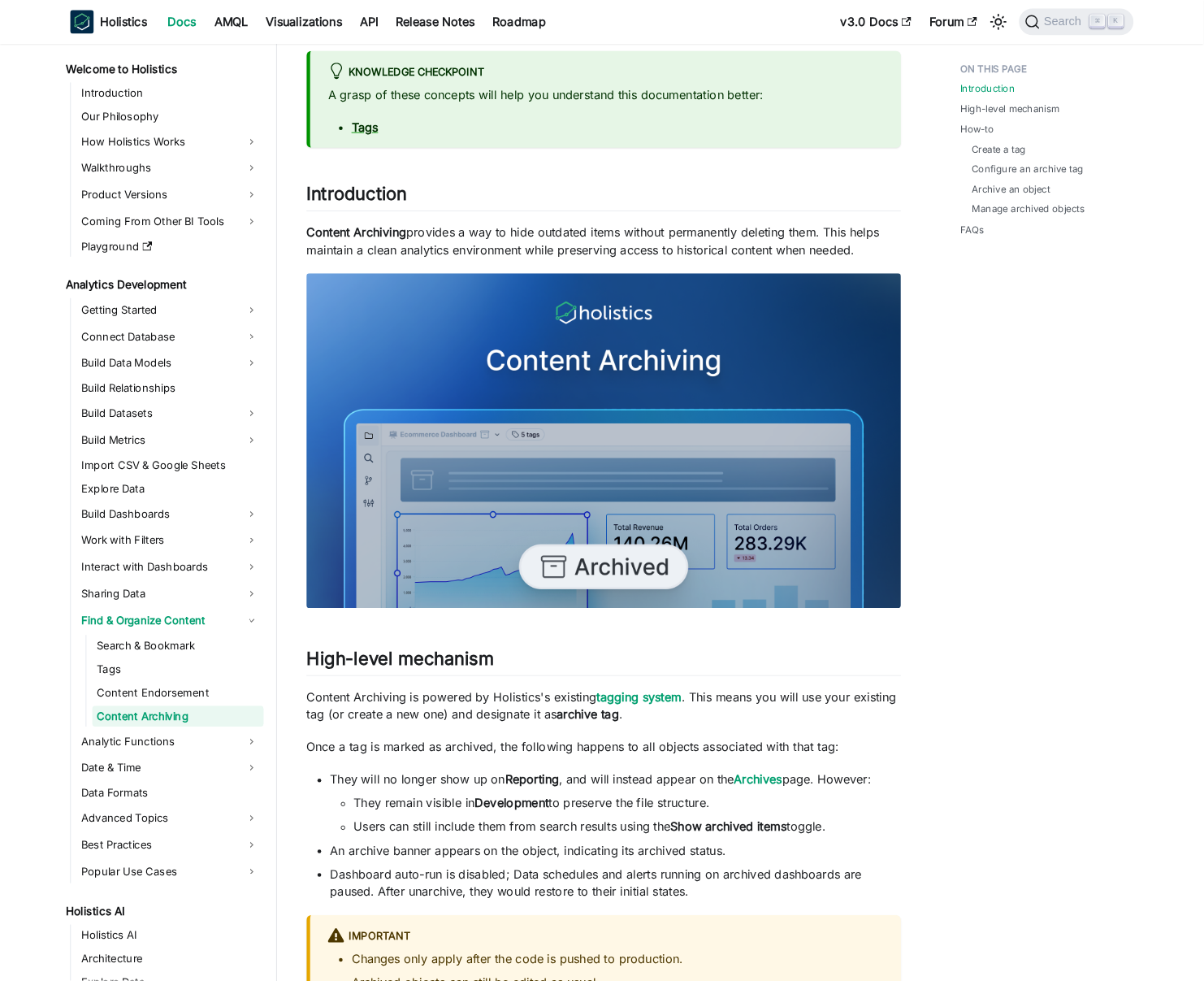
scroll to position [0, 0]
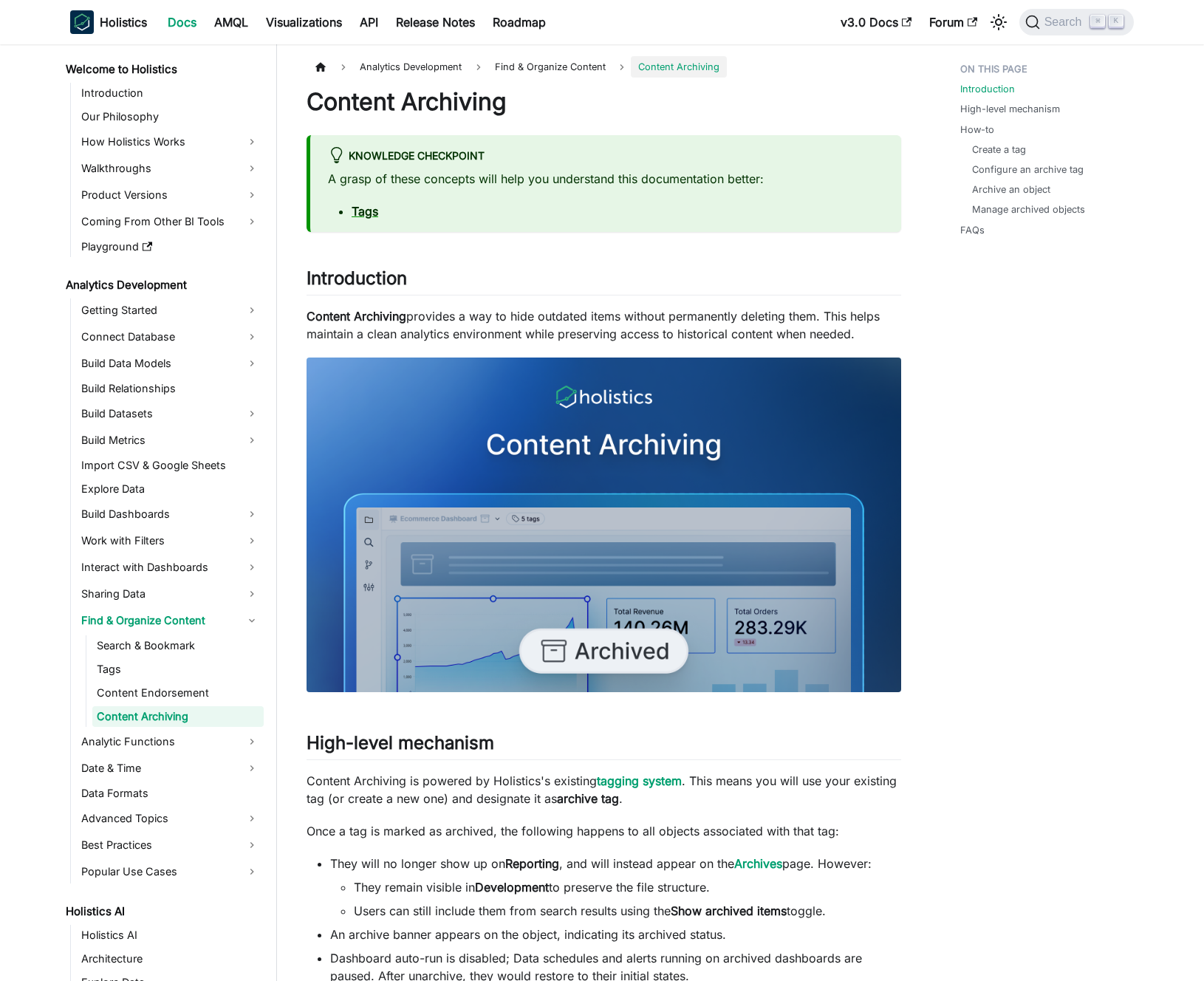
click at [538, 182] on p "A grasp of these concepts will help you understand this documentation better:" at bounding box center [605, 178] width 555 height 18
click at [550, 177] on p "A grasp of these concepts will help you understand this documentation better:" at bounding box center [605, 178] width 555 height 18
click at [511, 320] on p "Content Archiving provides a way to hide outdated items without permanently del…" at bounding box center [604, 325] width 595 height 36
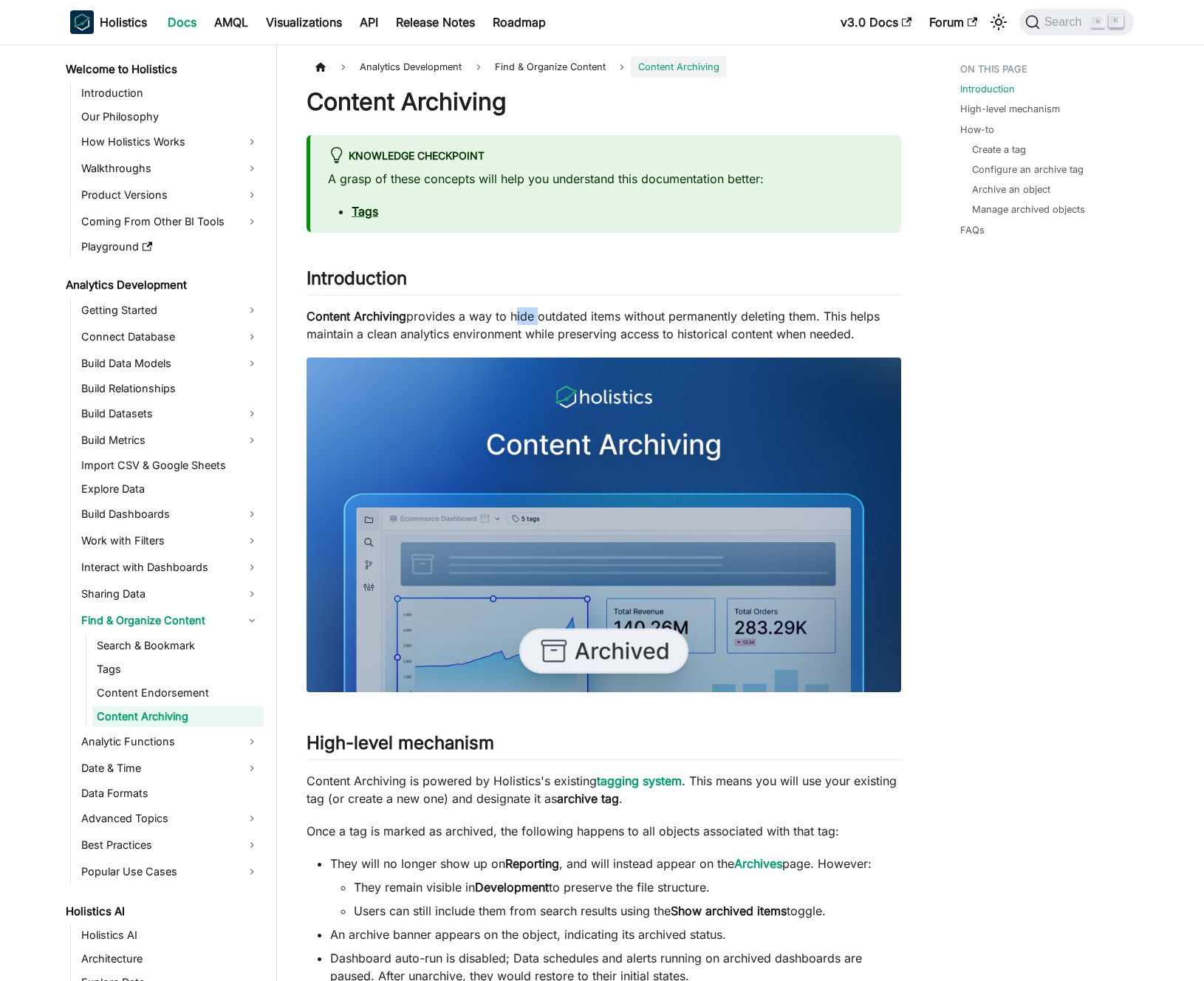
click at [511, 320] on p "Content Archiving provides a way to hide outdated items without permanently del…" at bounding box center [604, 325] width 595 height 36
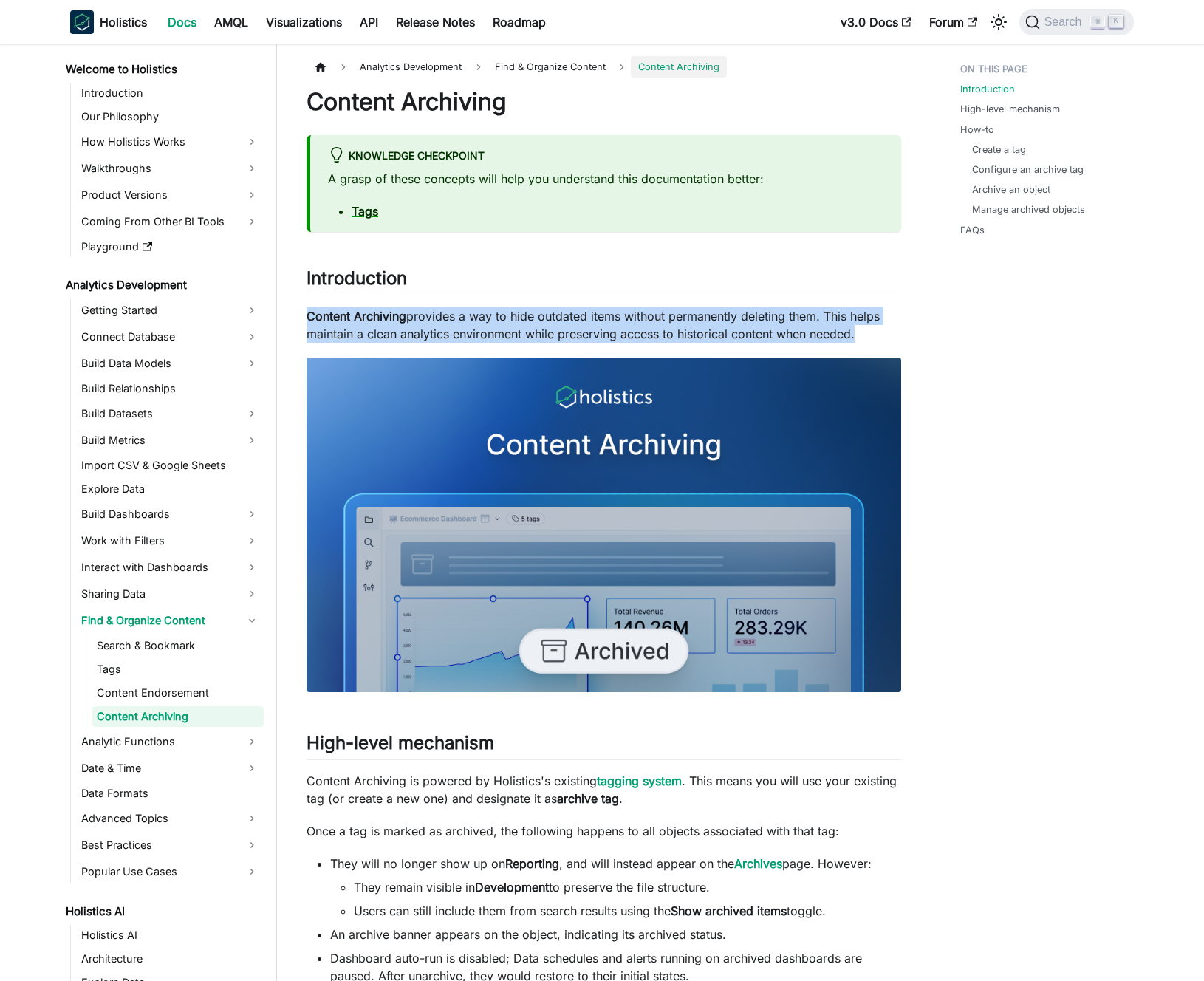
click at [511, 320] on p "Content Archiving provides a way to hide outdated items without permanently del…" at bounding box center [604, 325] width 595 height 36
click at [503, 321] on p "Content Archiving provides a way to hide outdated items without permanently del…" at bounding box center [604, 325] width 595 height 36
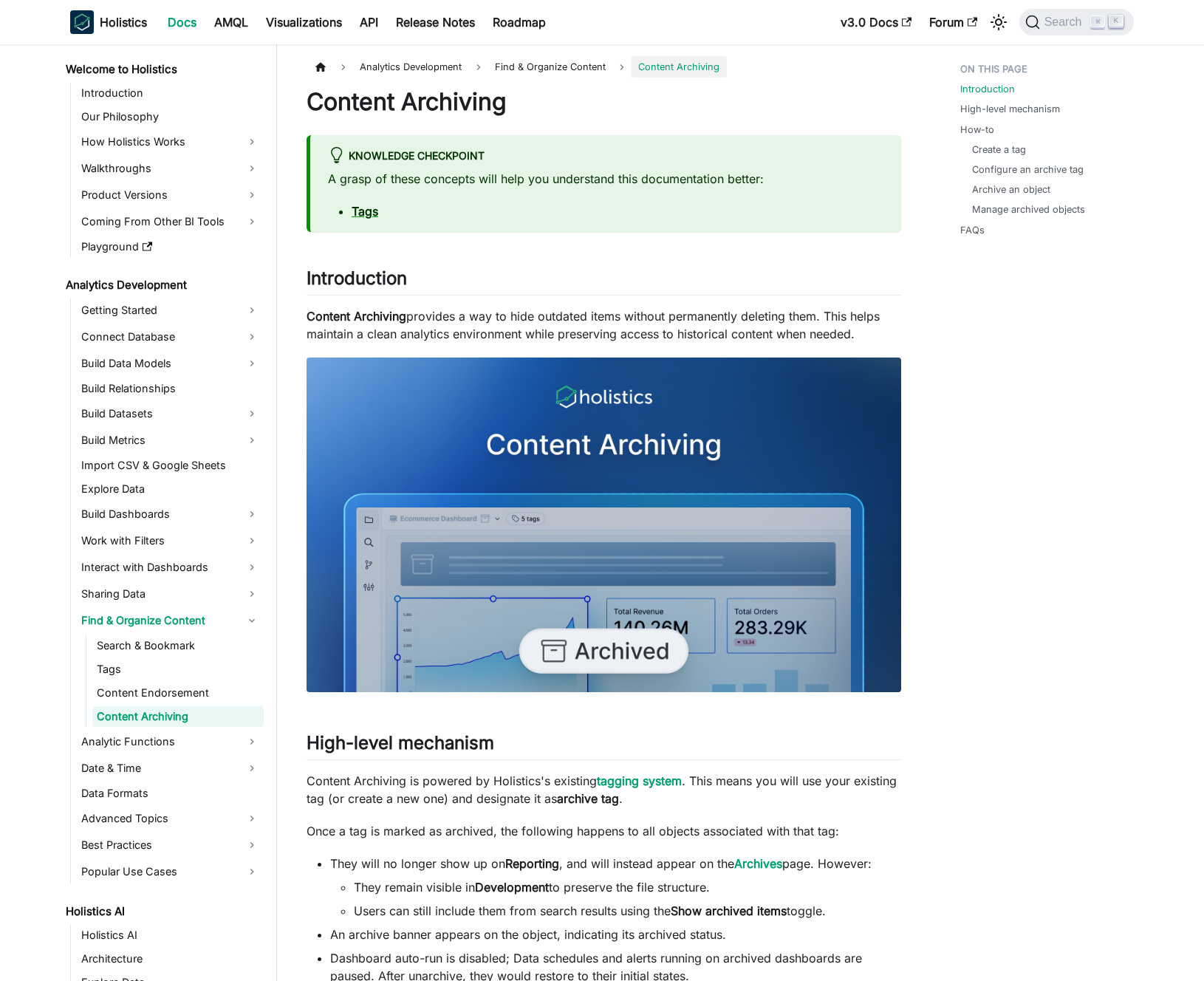
click at [450, 321] on p "Content Archiving provides a way to hide outdated items without permanently del…" at bounding box center [604, 325] width 595 height 36
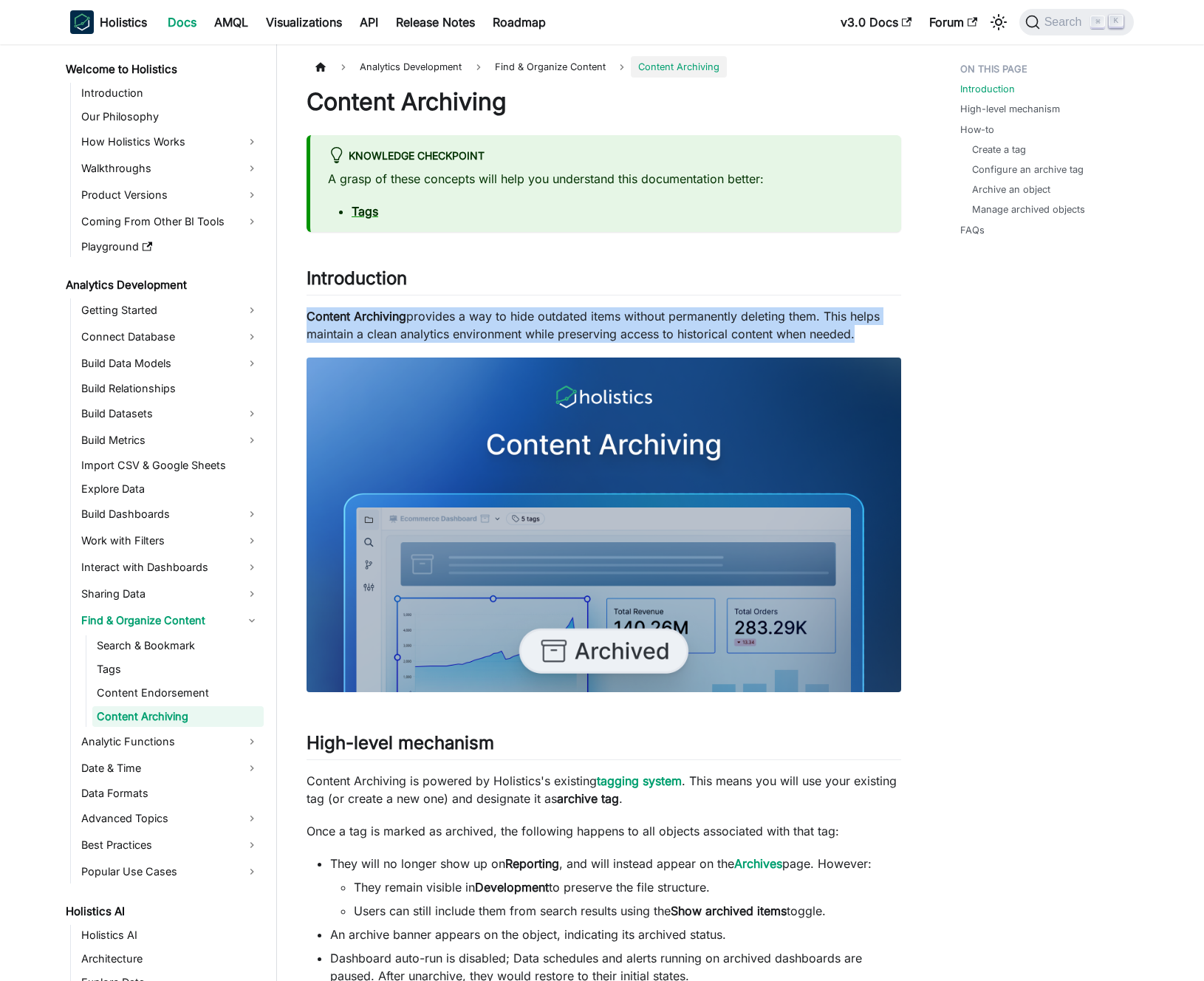
drag, startPoint x: 450, startPoint y: 321, endPoint x: 459, endPoint y: 322, distance: 9.1
click at [451, 321] on p "Content Archiving provides a way to hide outdated items without permanently del…" at bounding box center [604, 325] width 595 height 36
click at [459, 322] on p "Content Archiving provides a way to hide outdated items without permanently del…" at bounding box center [604, 325] width 595 height 36
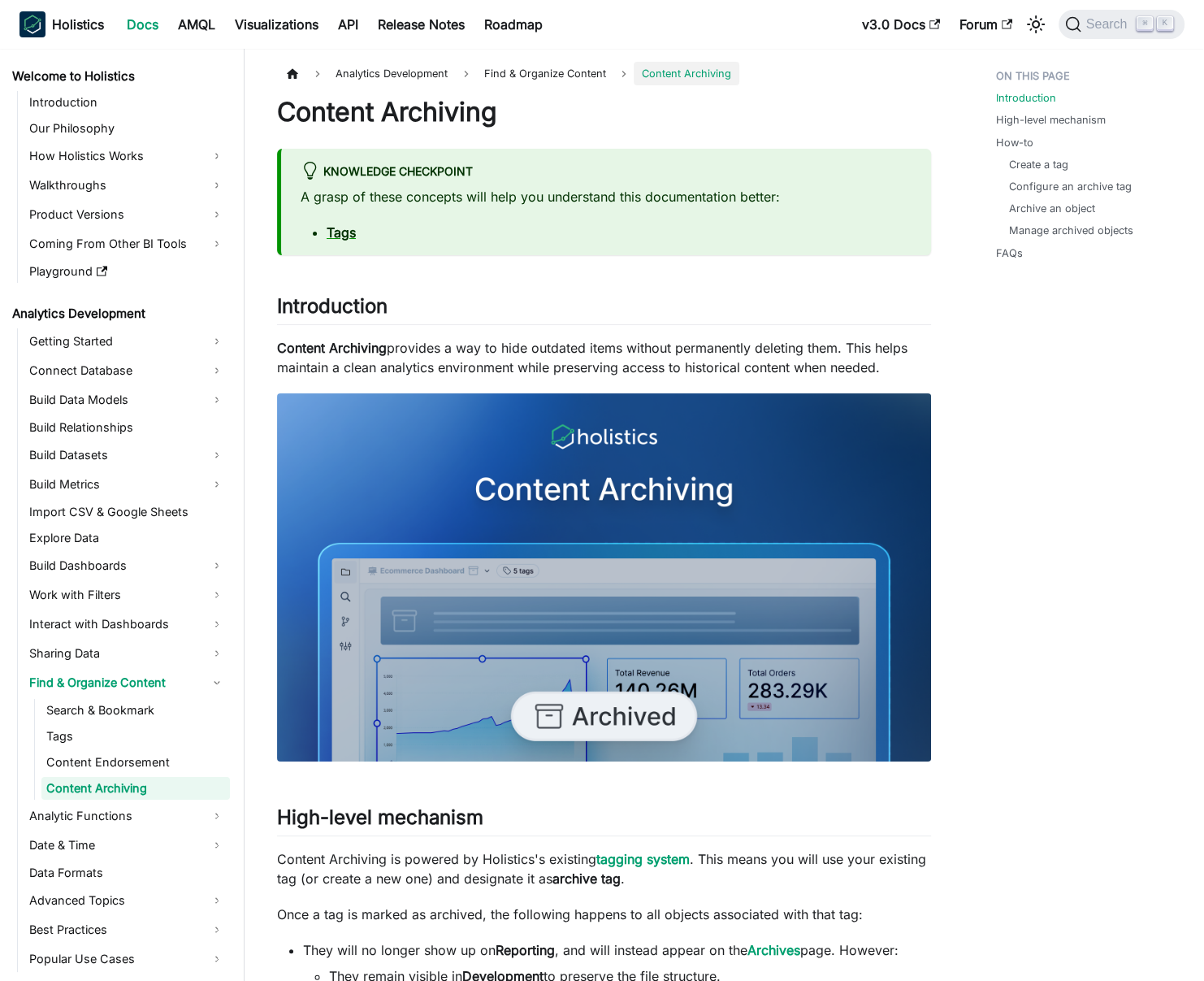
click at [465, 346] on p "Content Archiving provides a way to hide outdated items without permanently del…" at bounding box center [604, 358] width 654 height 39
click at [465, 345] on p "Content Archiving provides a way to hide outdated items without permanently del…" at bounding box center [604, 358] width 654 height 39
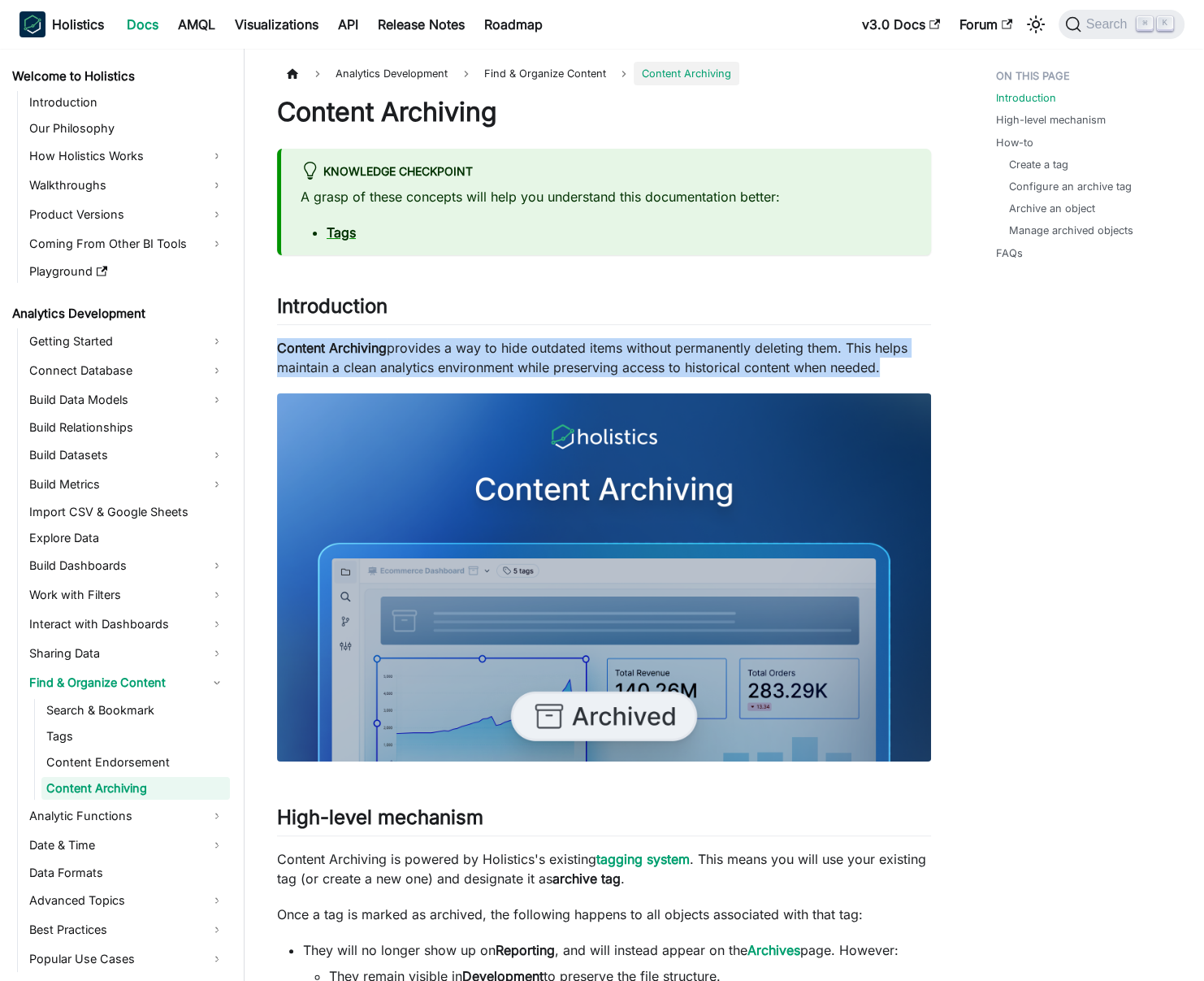
click at [465, 345] on p "Content Archiving provides a way to hide outdated items without permanently del…" at bounding box center [604, 358] width 654 height 39
click at [450, 348] on p "Content Archiving provides a way to hide outdated items without permanently del…" at bounding box center [604, 358] width 654 height 39
click at [450, 347] on p "Content Archiving provides a way to hide outdated items without permanently del…" at bounding box center [604, 358] width 654 height 39
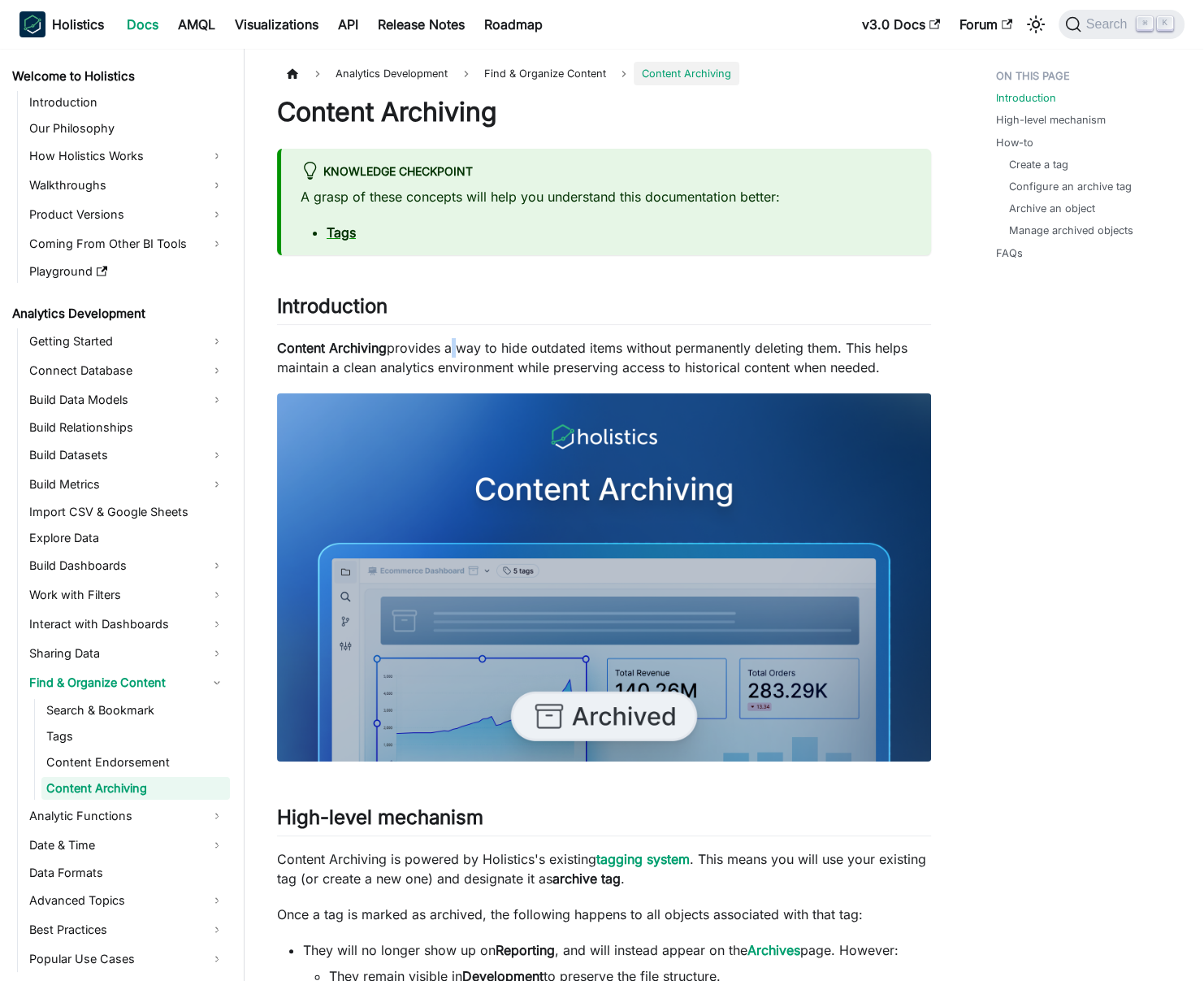
click at [450, 347] on p "Content Archiving provides a way to hide outdated items without permanently del…" at bounding box center [604, 358] width 654 height 39
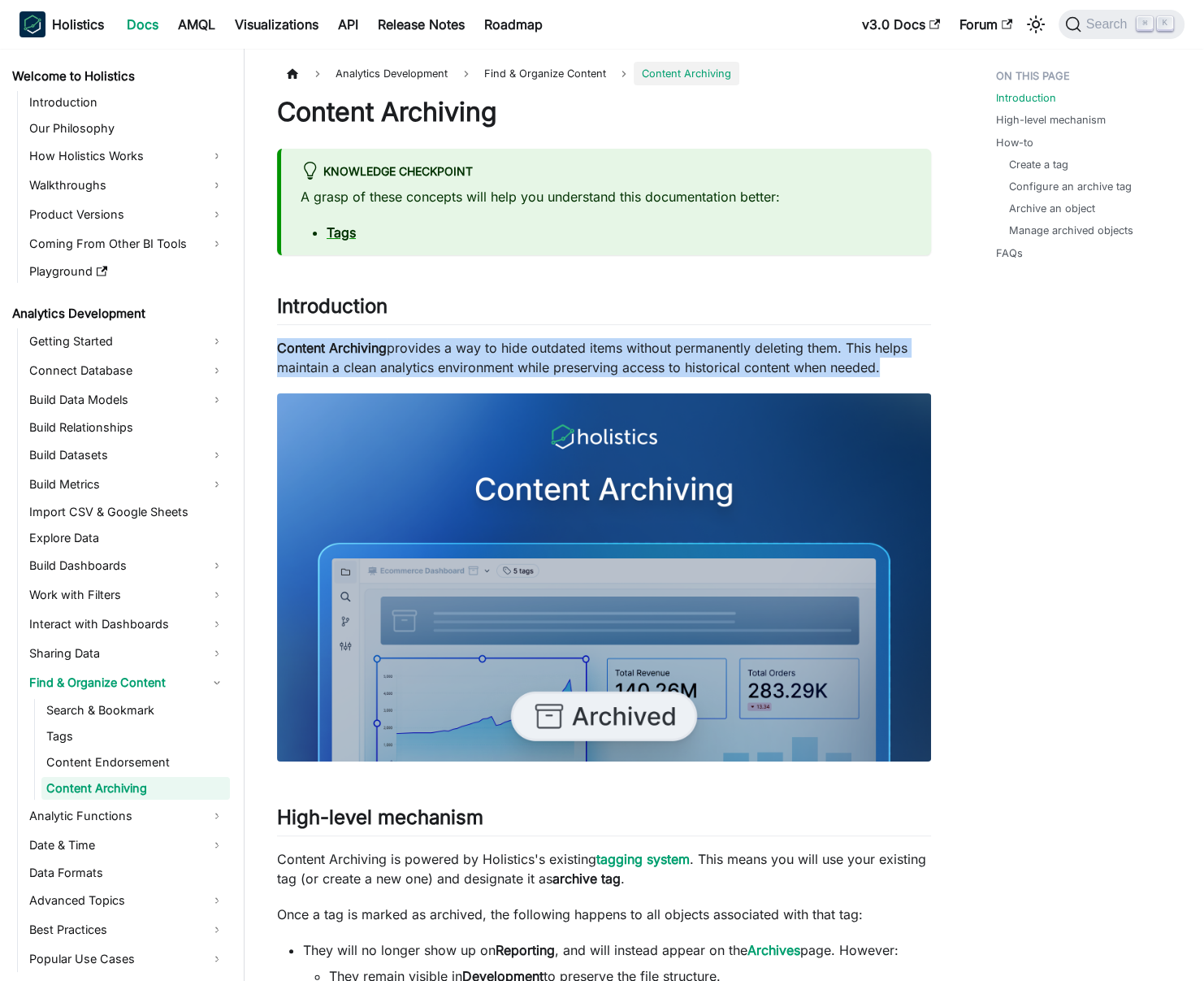
click at [450, 347] on p "Content Archiving provides a way to hide outdated items without permanently del…" at bounding box center [604, 358] width 654 height 39
click at [459, 346] on p "Content Archiving provides a way to hide outdated items without permanently del…" at bounding box center [604, 358] width 654 height 39
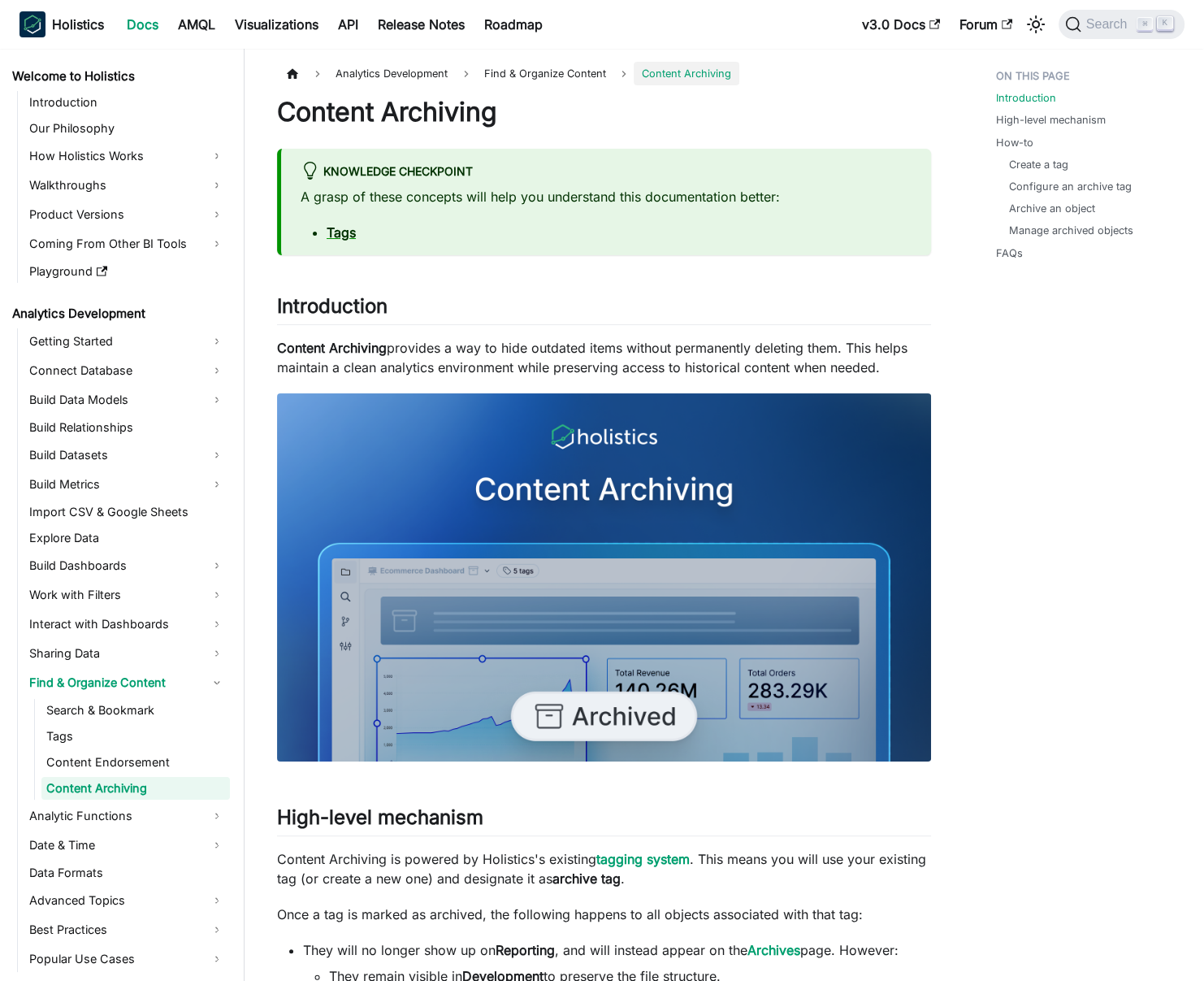
click at [584, 195] on p "A grasp of these concepts will help you understand this documentation better:" at bounding box center [605, 196] width 610 height 20
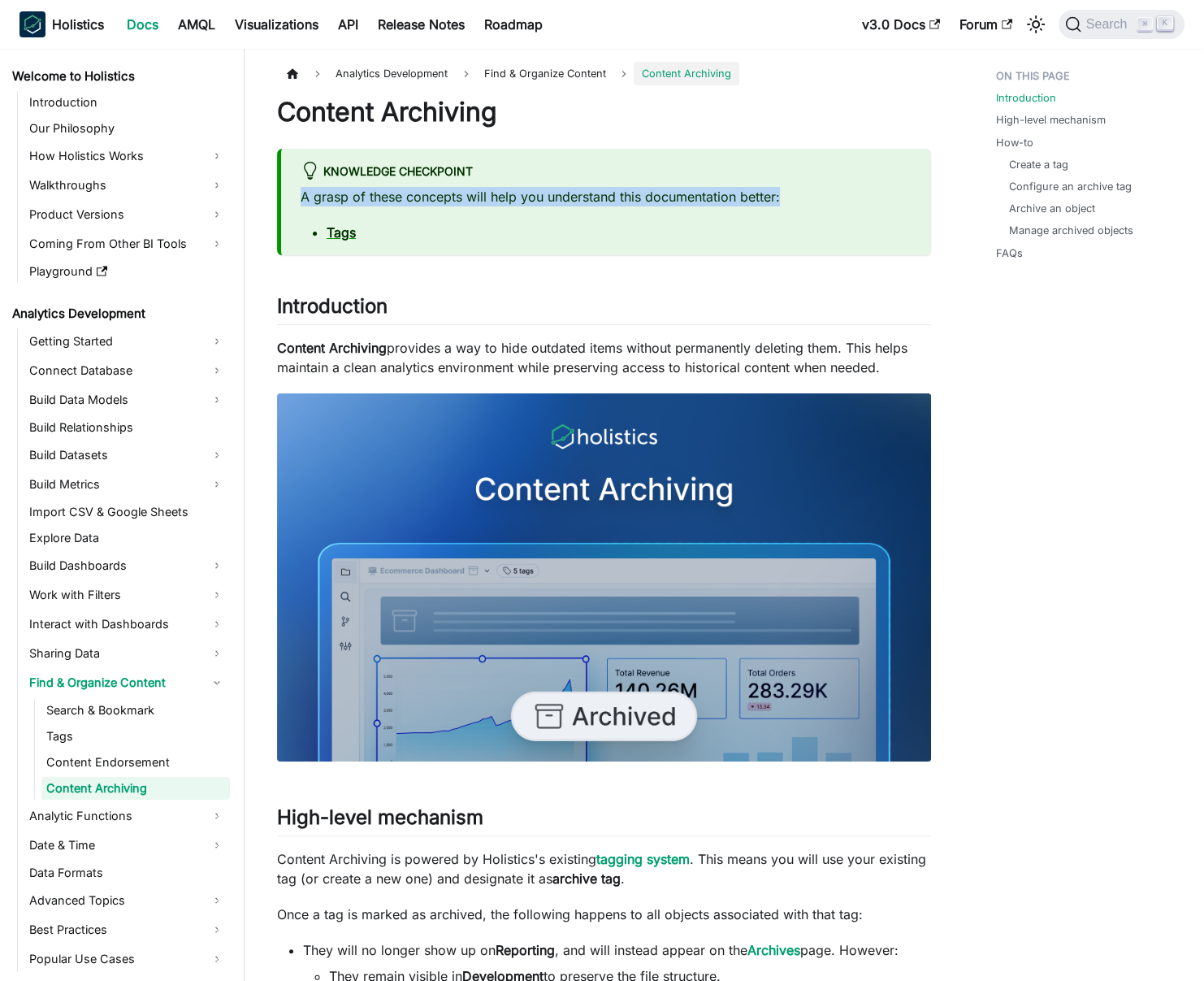
click at [584, 195] on p "A grasp of these concepts will help you understand this documentation better:" at bounding box center [605, 196] width 610 height 20
click at [571, 195] on p "A grasp of these concepts will help you understand this documentation better:" at bounding box center [605, 196] width 610 height 20
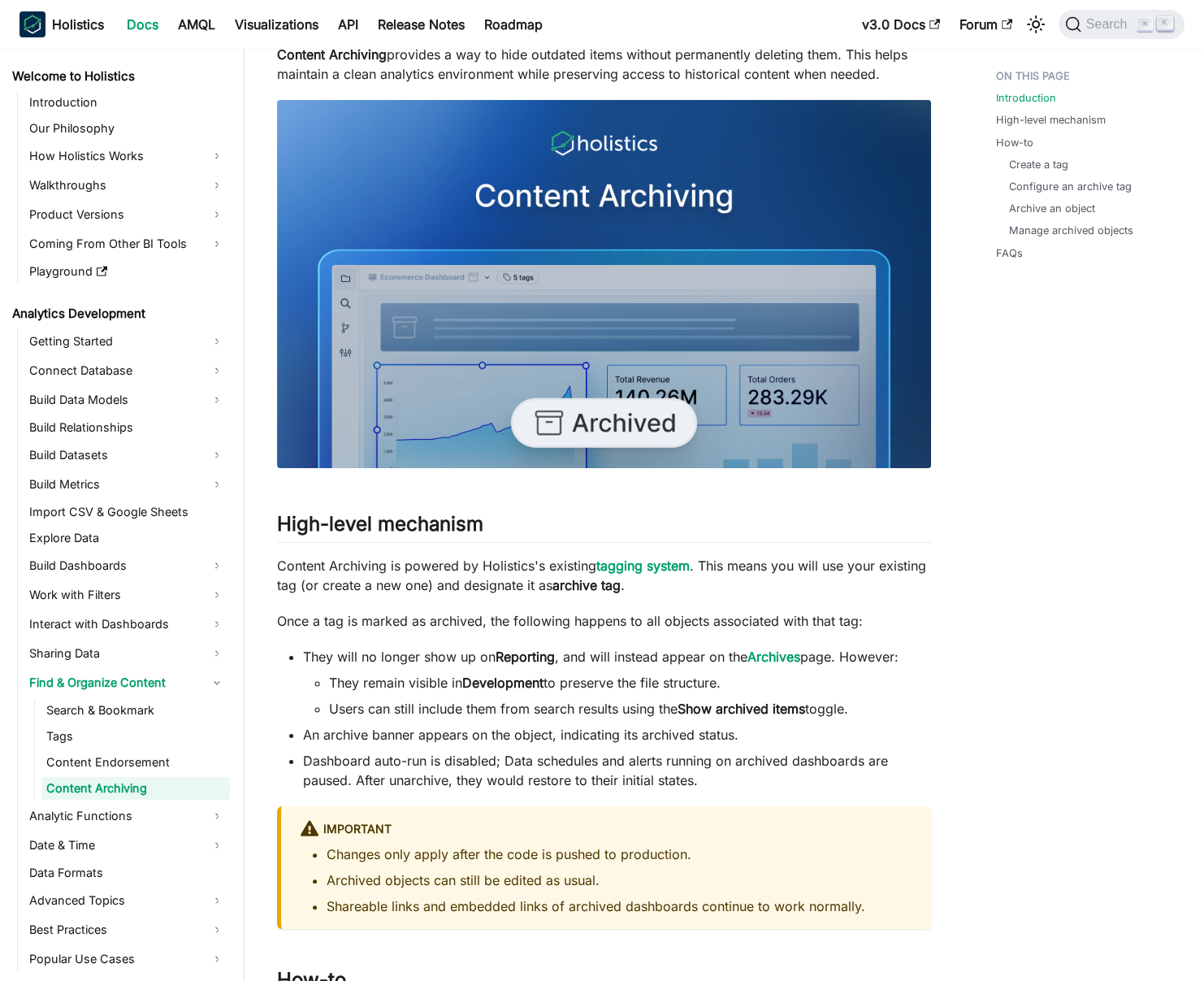
scroll to position [454, 0]
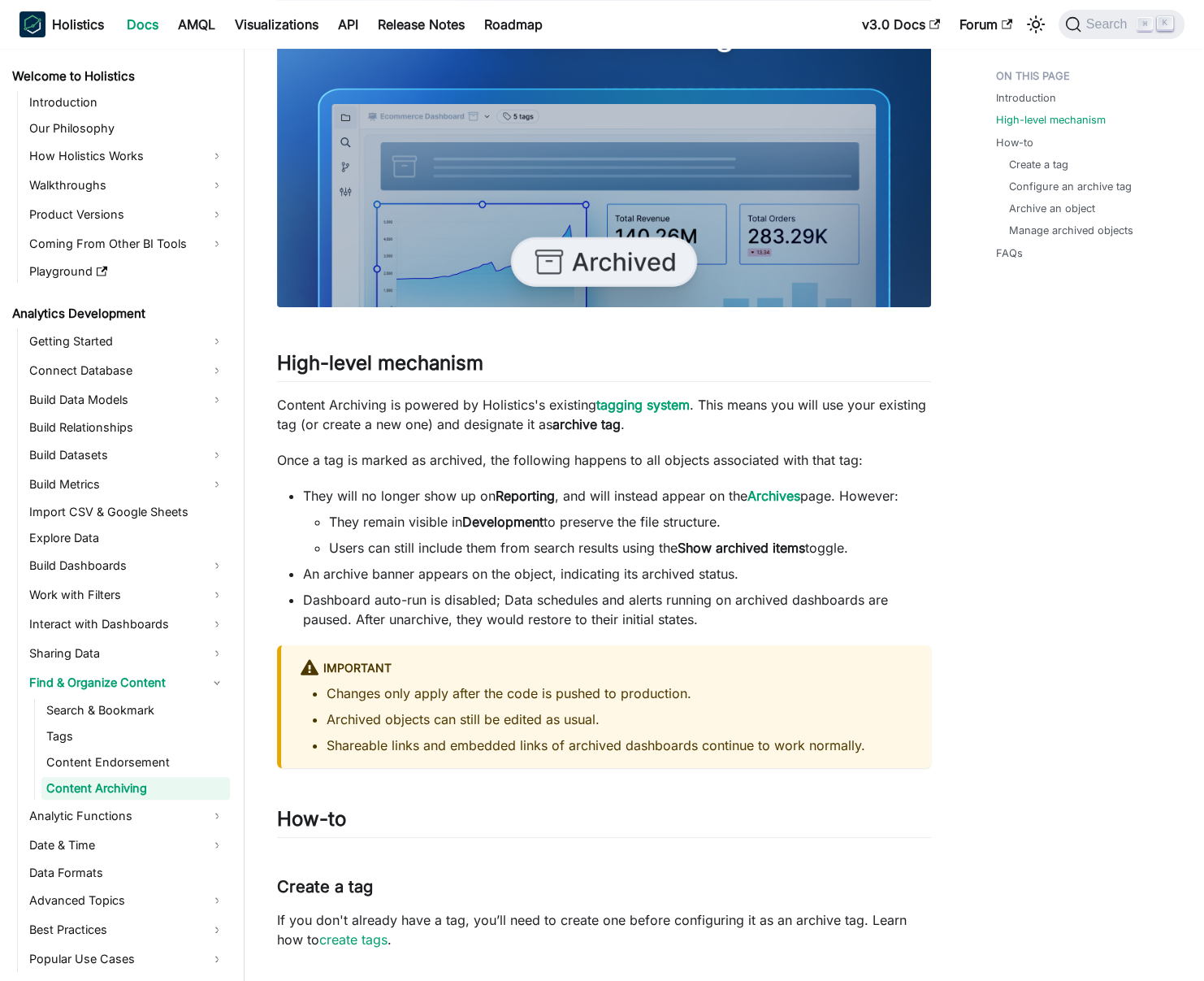
click at [463, 407] on p "Content Archiving is powered by Holistics's existing tagging system . This mean…" at bounding box center [604, 414] width 654 height 39
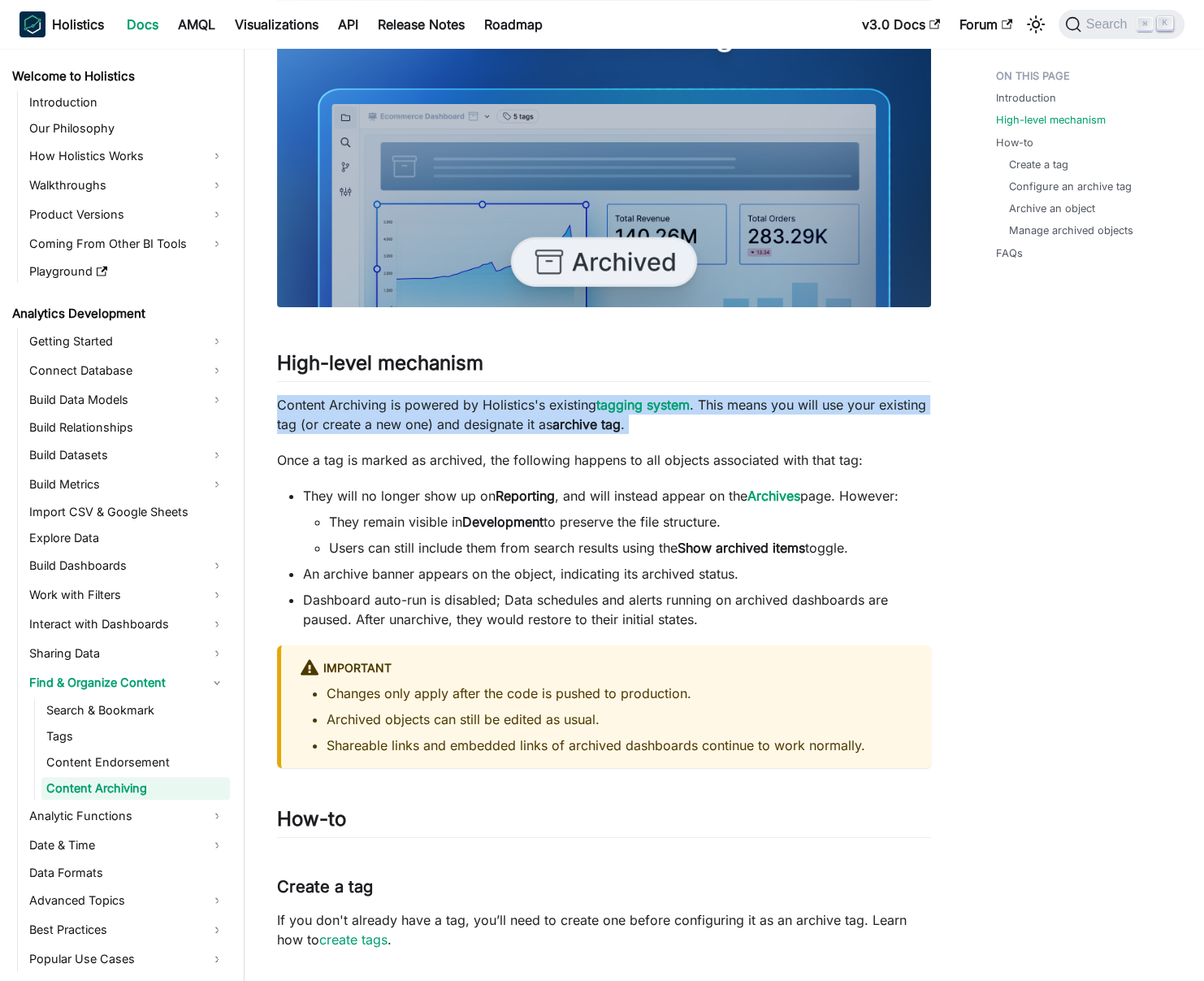
click at [463, 407] on p "Content Archiving is powered by Holistics's existing tagging system . This mean…" at bounding box center [604, 414] width 654 height 39
click at [454, 407] on p "Content Archiving is powered by Holistics's existing tagging system . This mean…" at bounding box center [604, 414] width 654 height 39
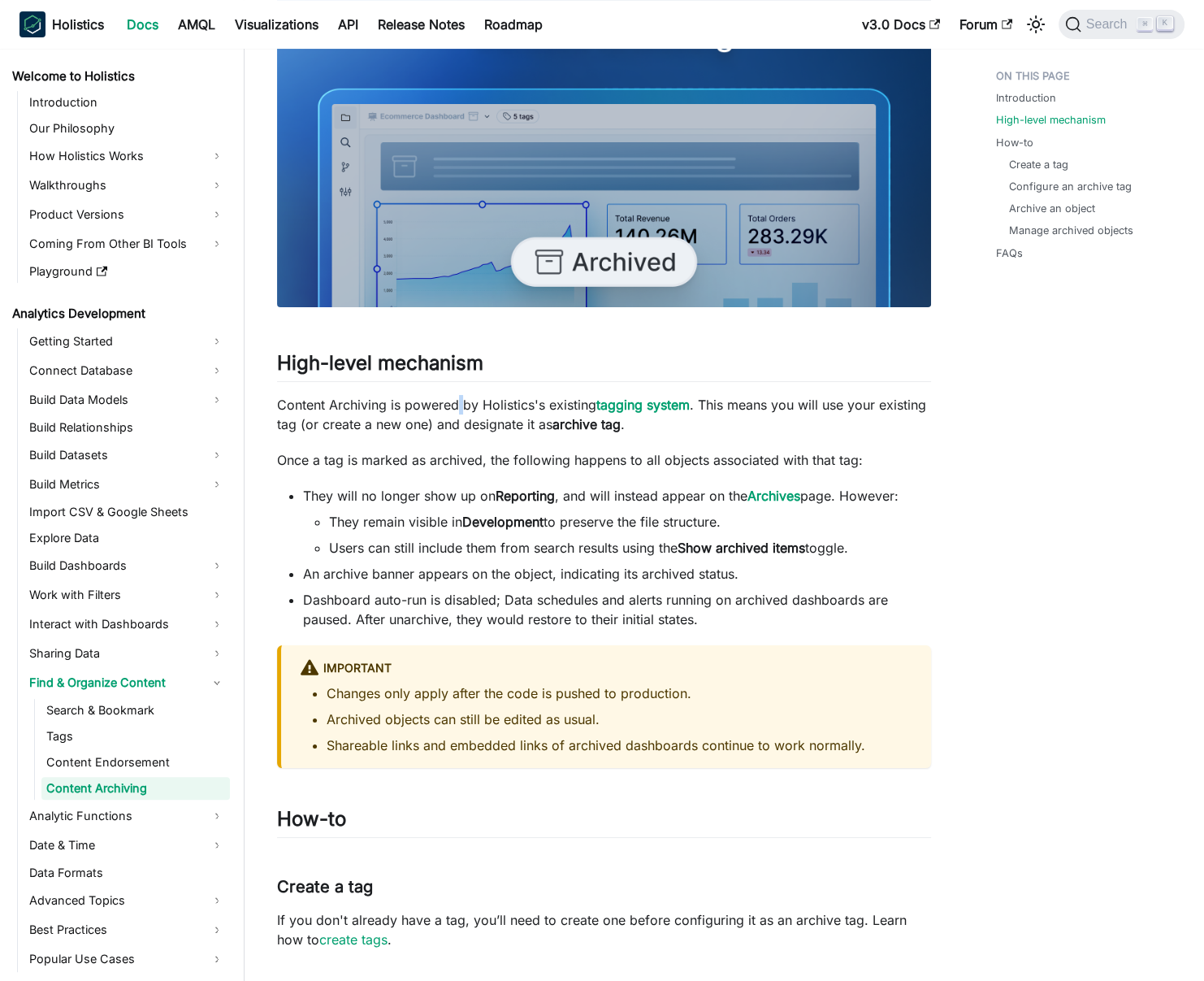
click at [454, 407] on p "Content Archiving is powered by Holistics's existing tagging system . This mean…" at bounding box center [604, 414] width 654 height 39
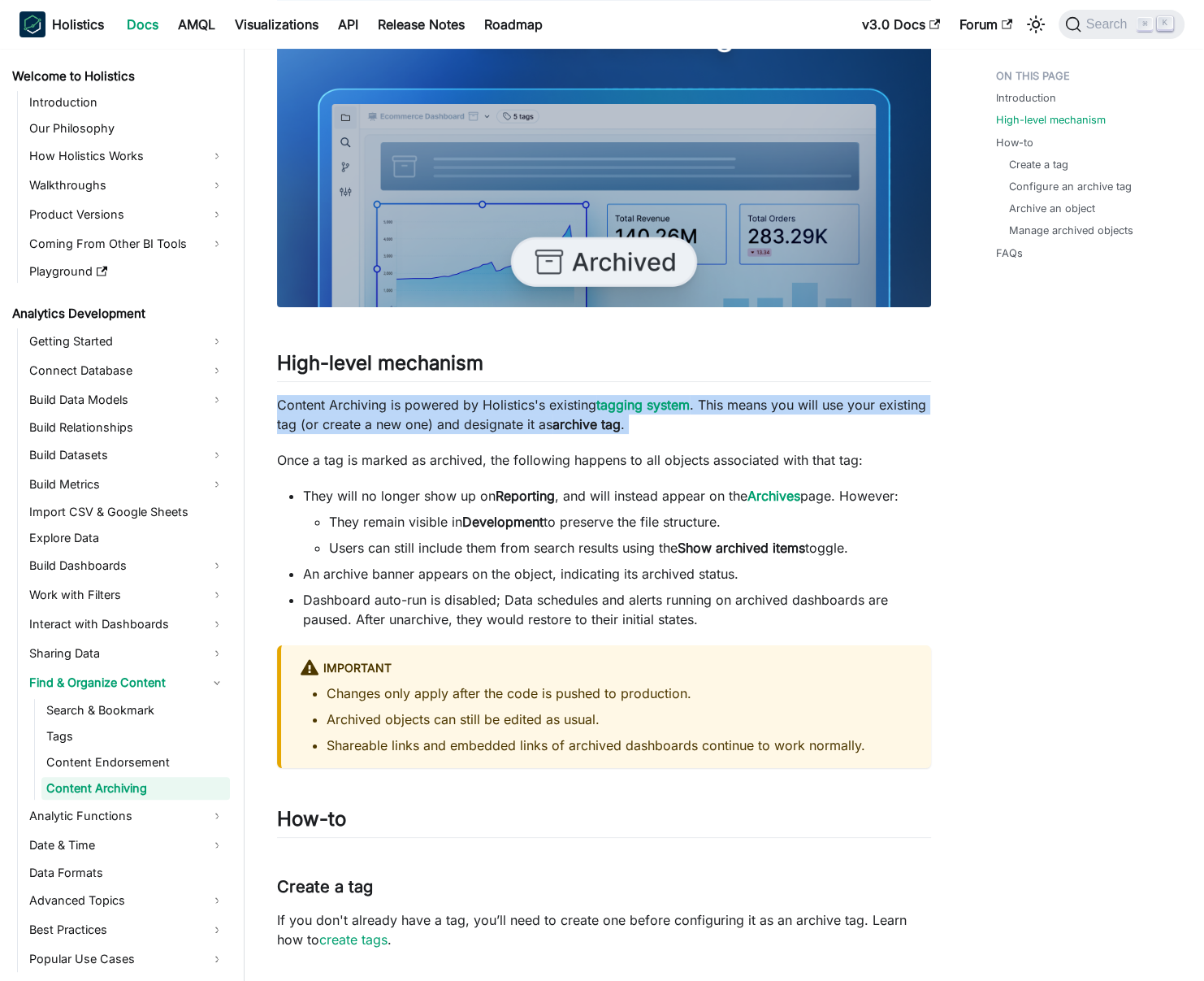
drag, startPoint x: 454, startPoint y: 407, endPoint x: 442, endPoint y: 409, distance: 12.2
click at [454, 407] on p "Content Archiving is powered by Holistics's existing tagging system . This mean…" at bounding box center [604, 414] width 654 height 39
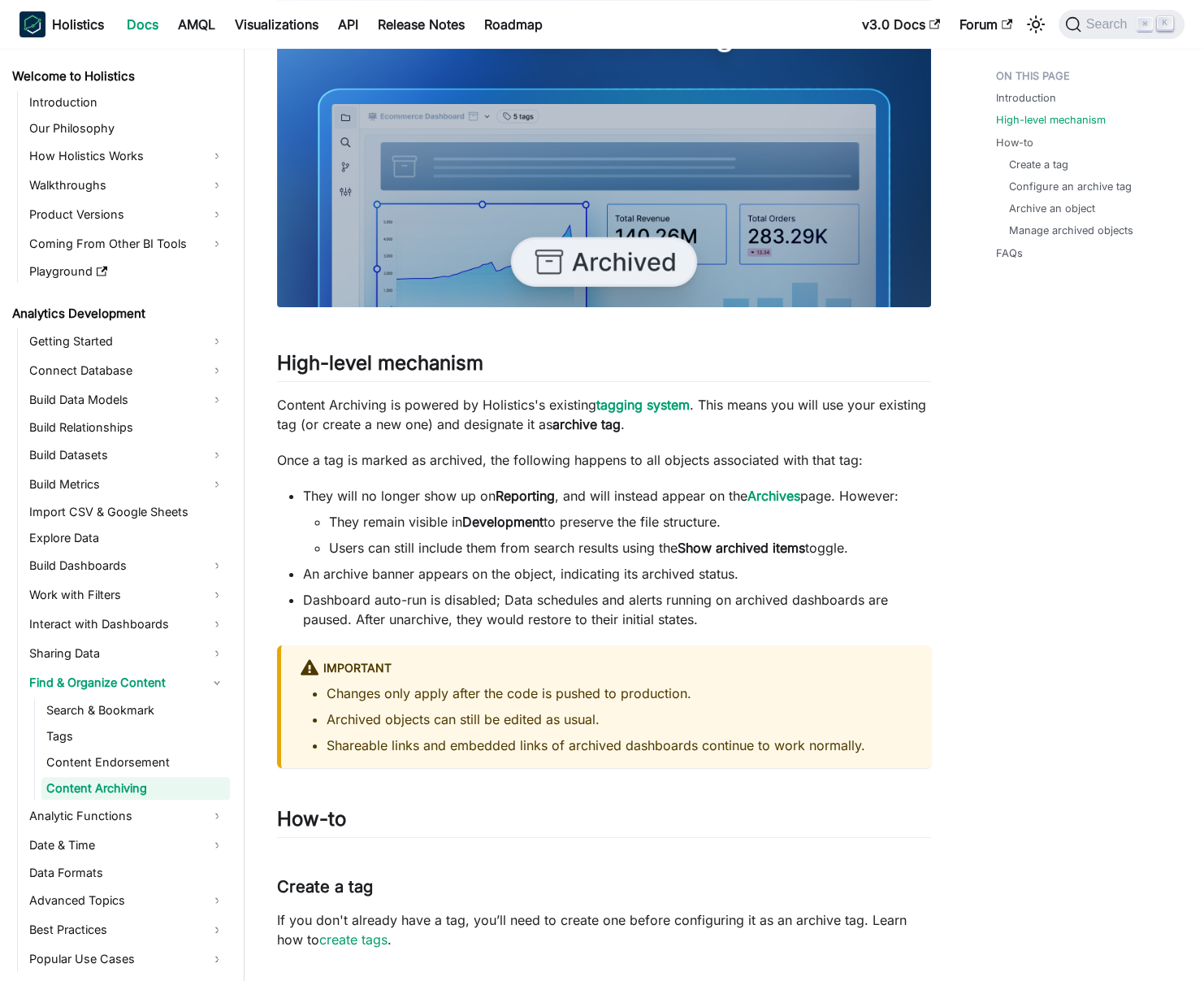
click at [442, 409] on p "Content Archiving is powered by Holistics's existing tagging system . This mean…" at bounding box center [604, 414] width 654 height 39
drag, startPoint x: 399, startPoint y: 414, endPoint x: 454, endPoint y: 563, distance: 158.8
click at [454, 567] on li "An archive banner appears on the object, indicating its archived status." at bounding box center [616, 573] width 627 height 20
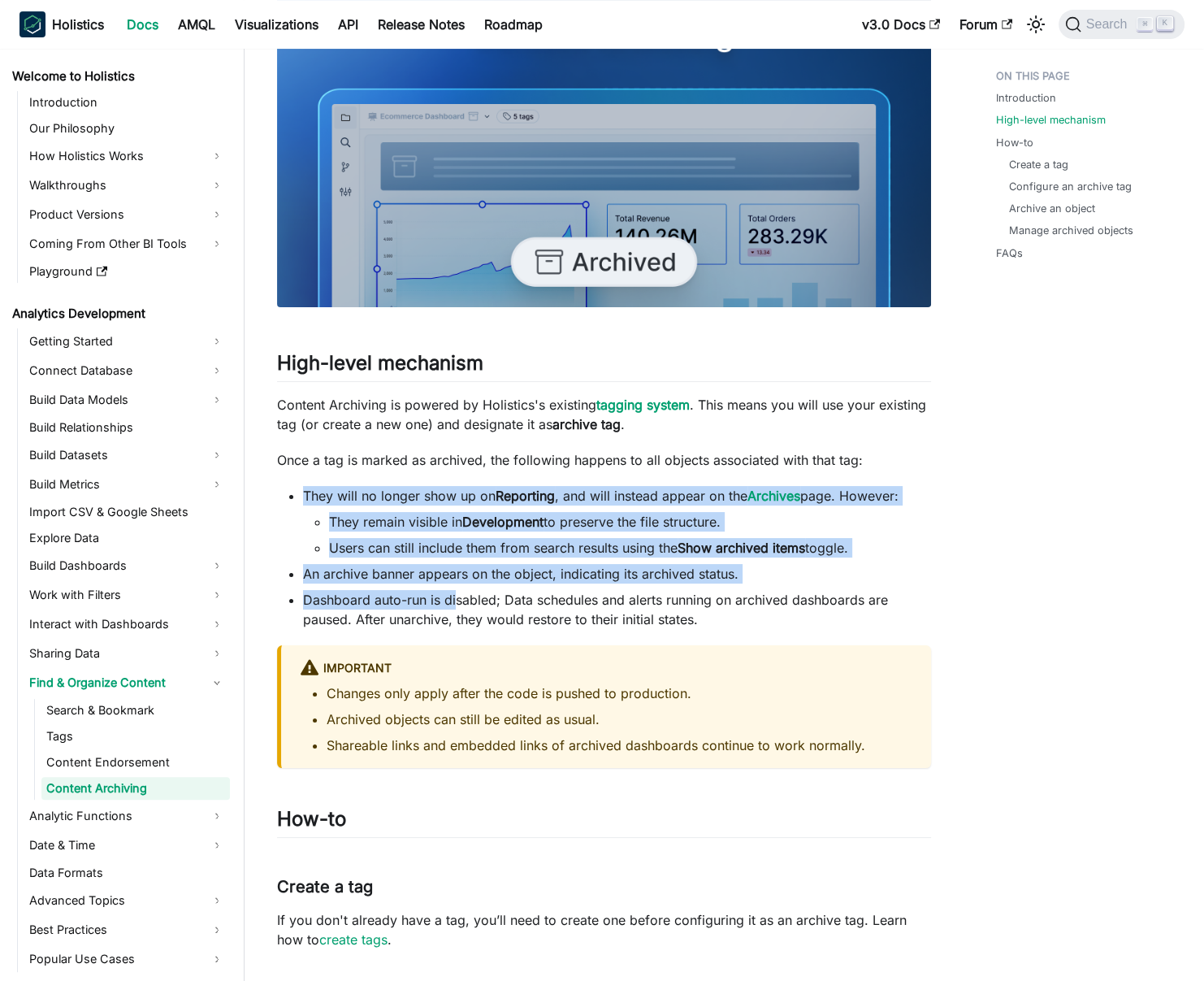
drag, startPoint x: 458, startPoint y: 605, endPoint x: 426, endPoint y: 452, distance: 156.3
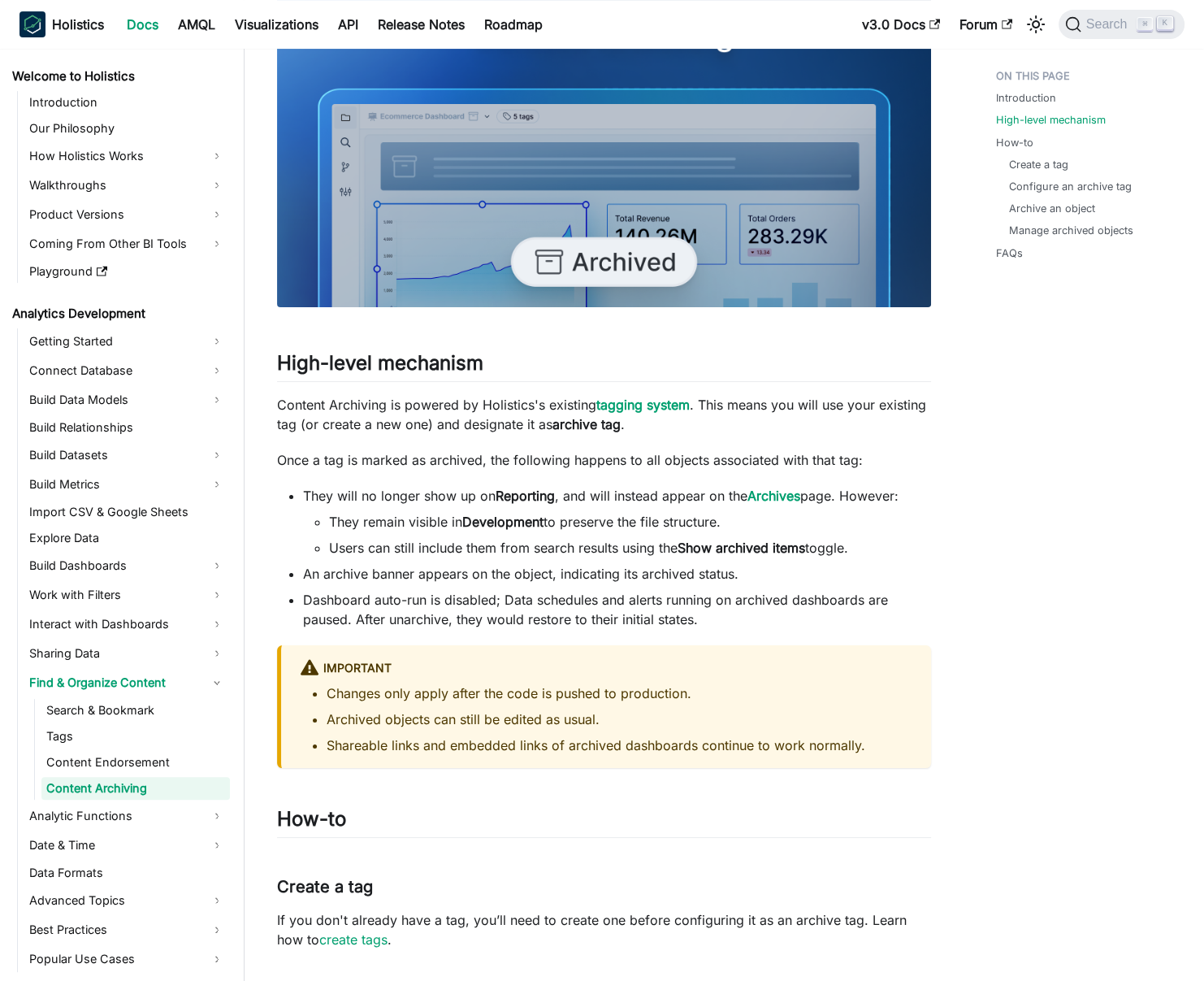
click at [425, 411] on p "Content Archiving is powered by Holistics's existing tagging system . This mean…" at bounding box center [604, 414] width 654 height 39
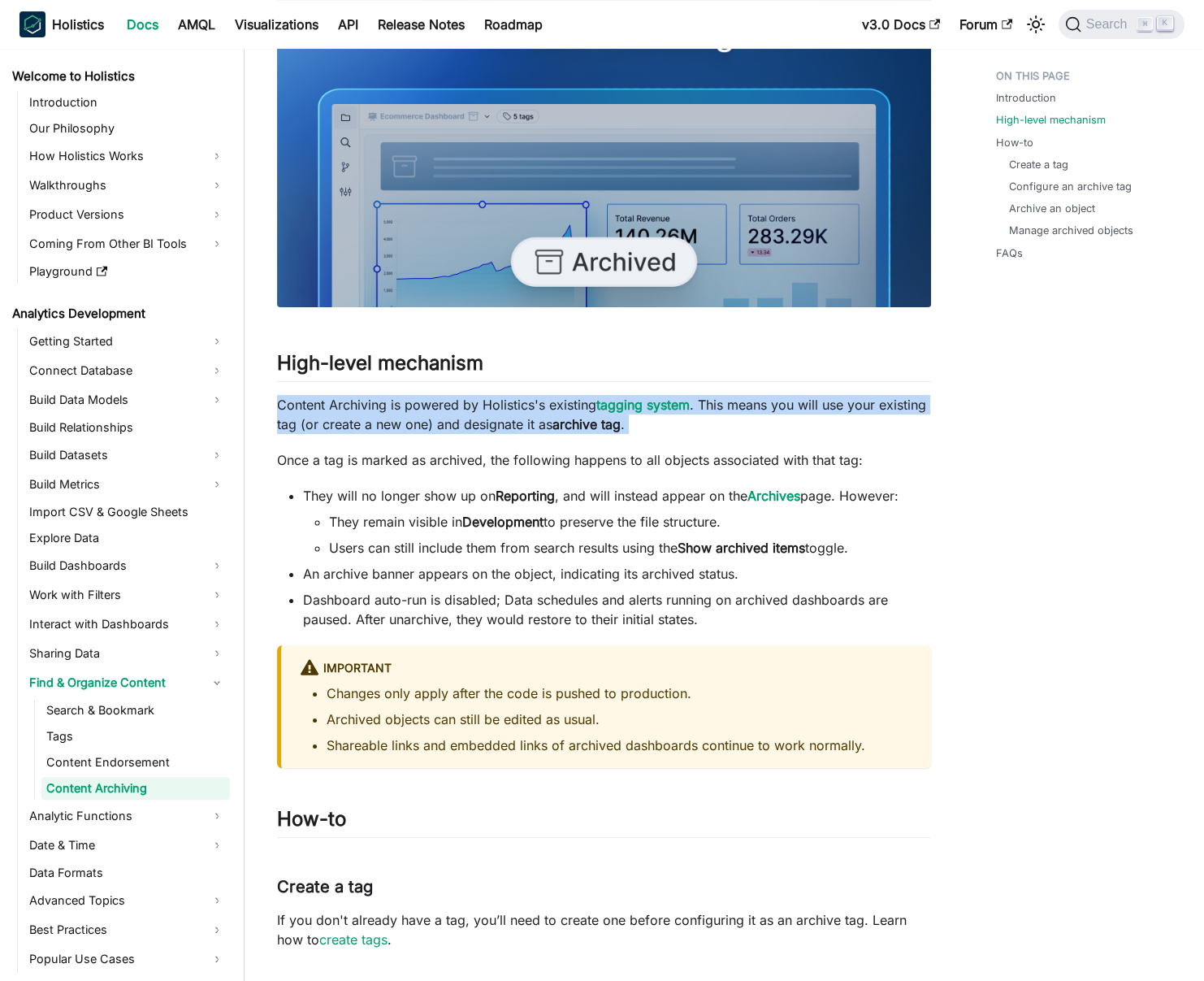
drag, startPoint x: 425, startPoint y: 411, endPoint x: 435, endPoint y: 414, distance: 10.4
click at [425, 411] on p "Content Archiving is powered by Holistics's existing tagging system . This mean…" at bounding box center [604, 414] width 654 height 39
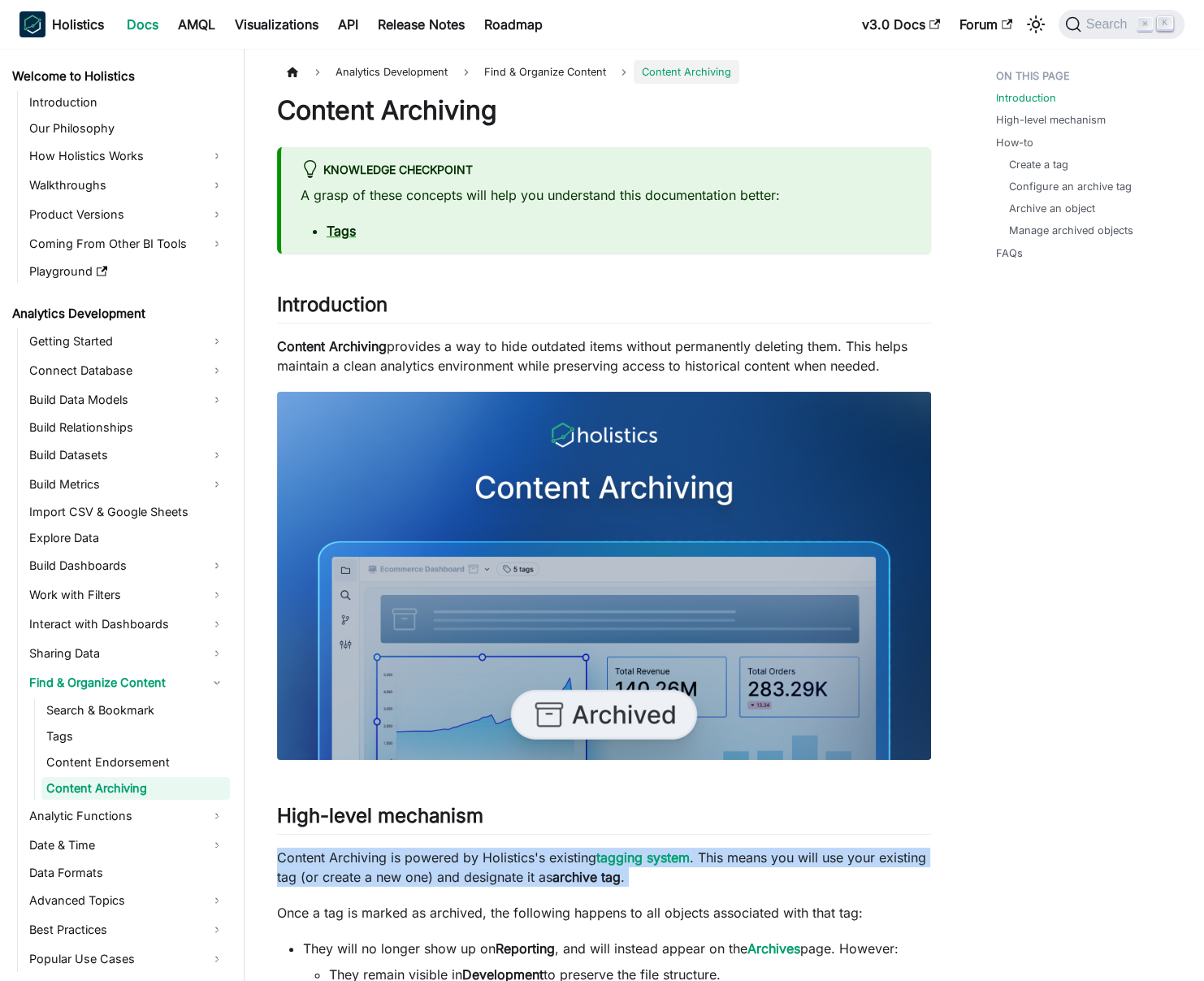
scroll to position [743, 0]
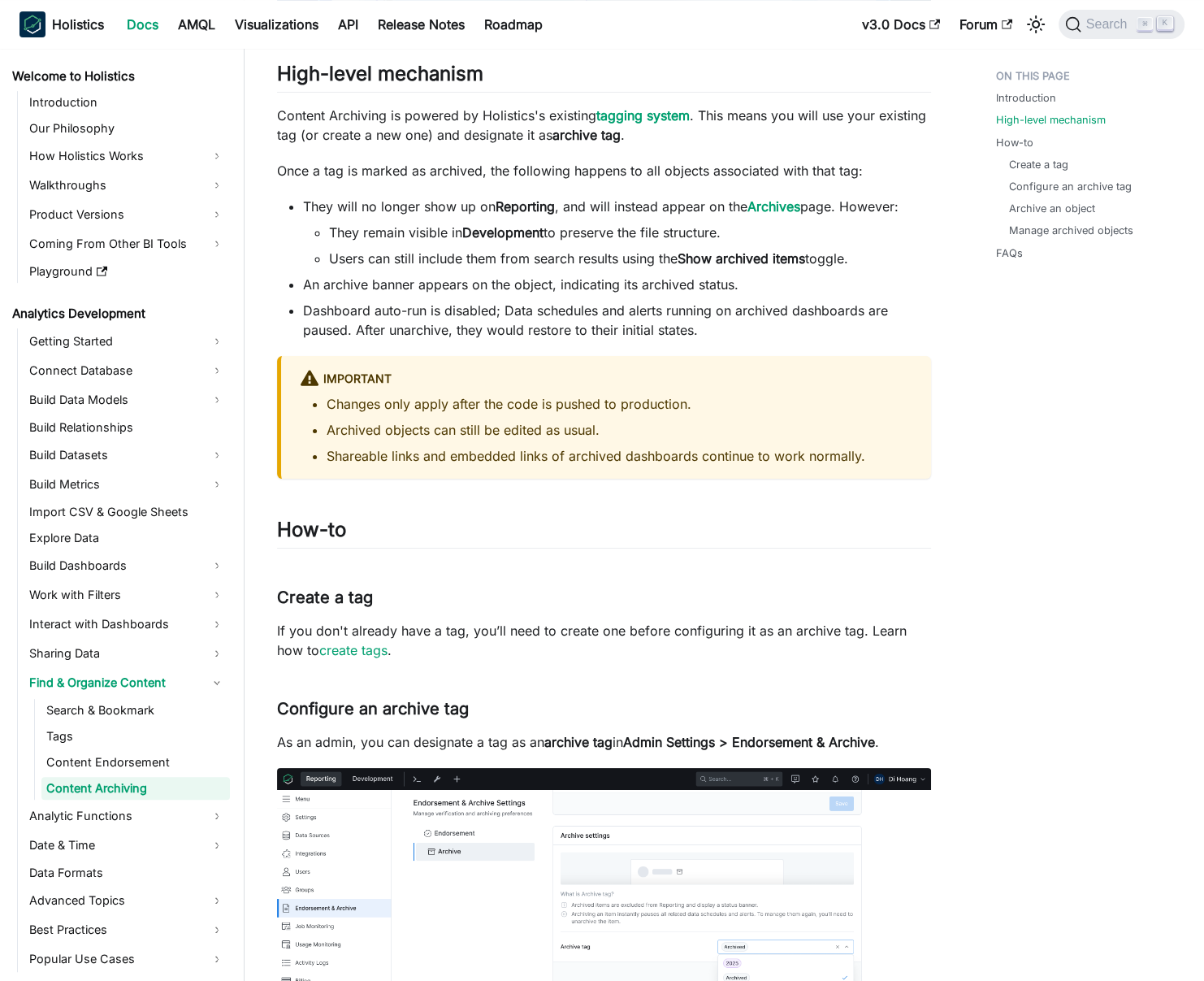
click at [439, 329] on li "Dashboard auto-run is disabled; Data schedules and alerts running on archived d…" at bounding box center [616, 320] width 627 height 39
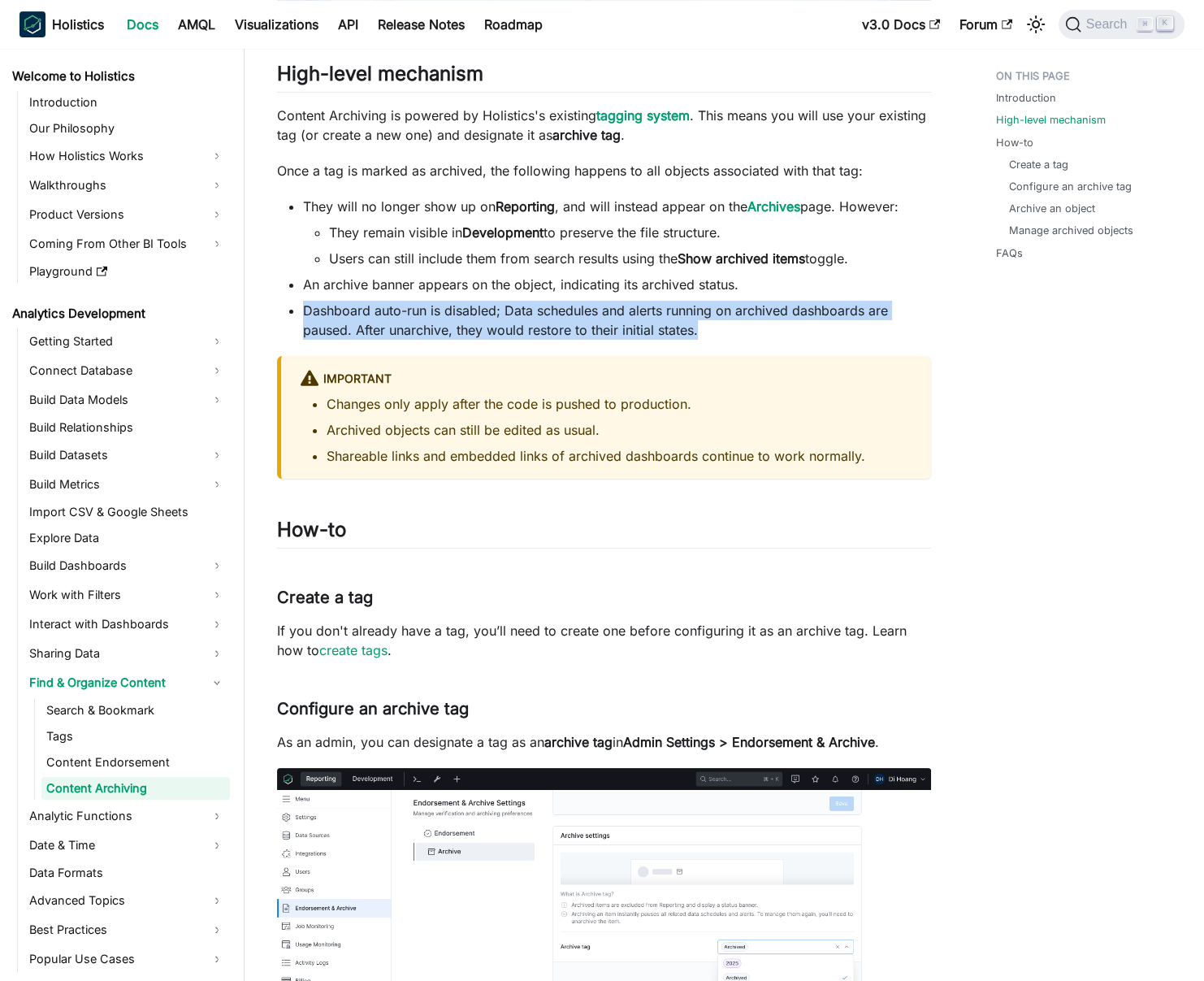
click at [439, 329] on li "Dashboard auto-run is disabled; Data schedules and alerts running on archived d…" at bounding box center [616, 320] width 627 height 39
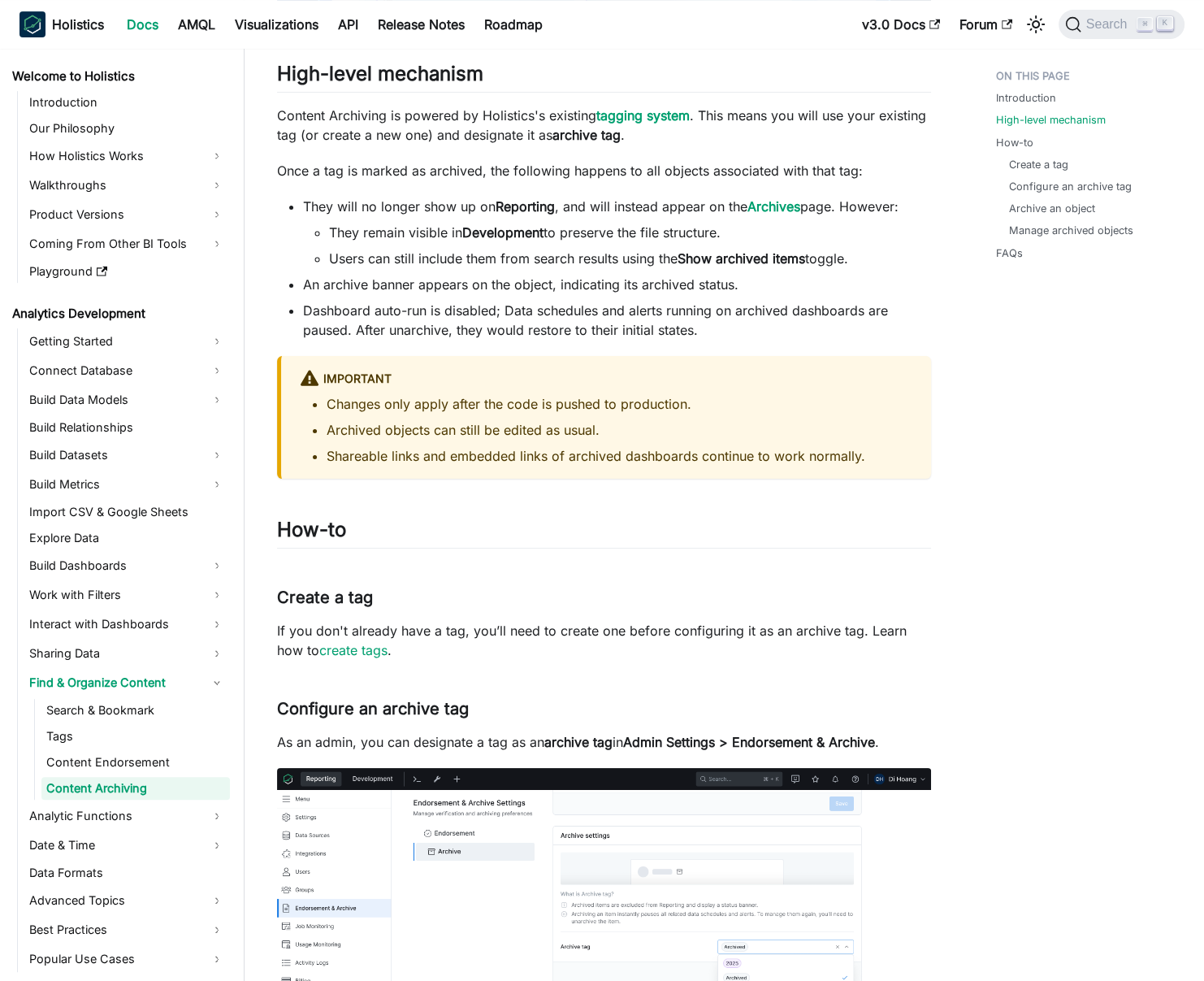
click at [440, 322] on li "Dashboard auto-run is disabled; Data schedules and alerts running on archived d…" at bounding box center [616, 320] width 627 height 39
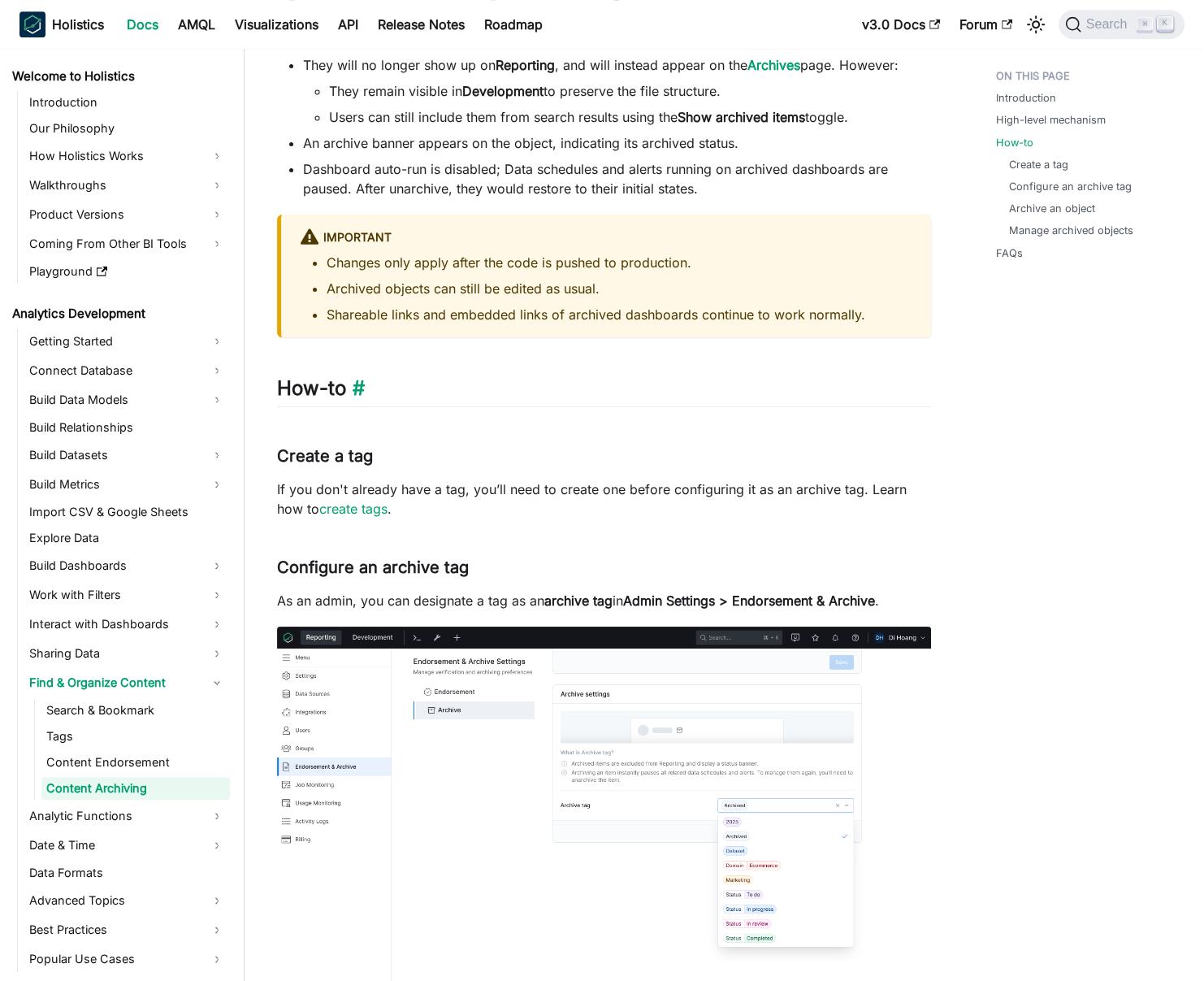
scroll to position [890, 0]
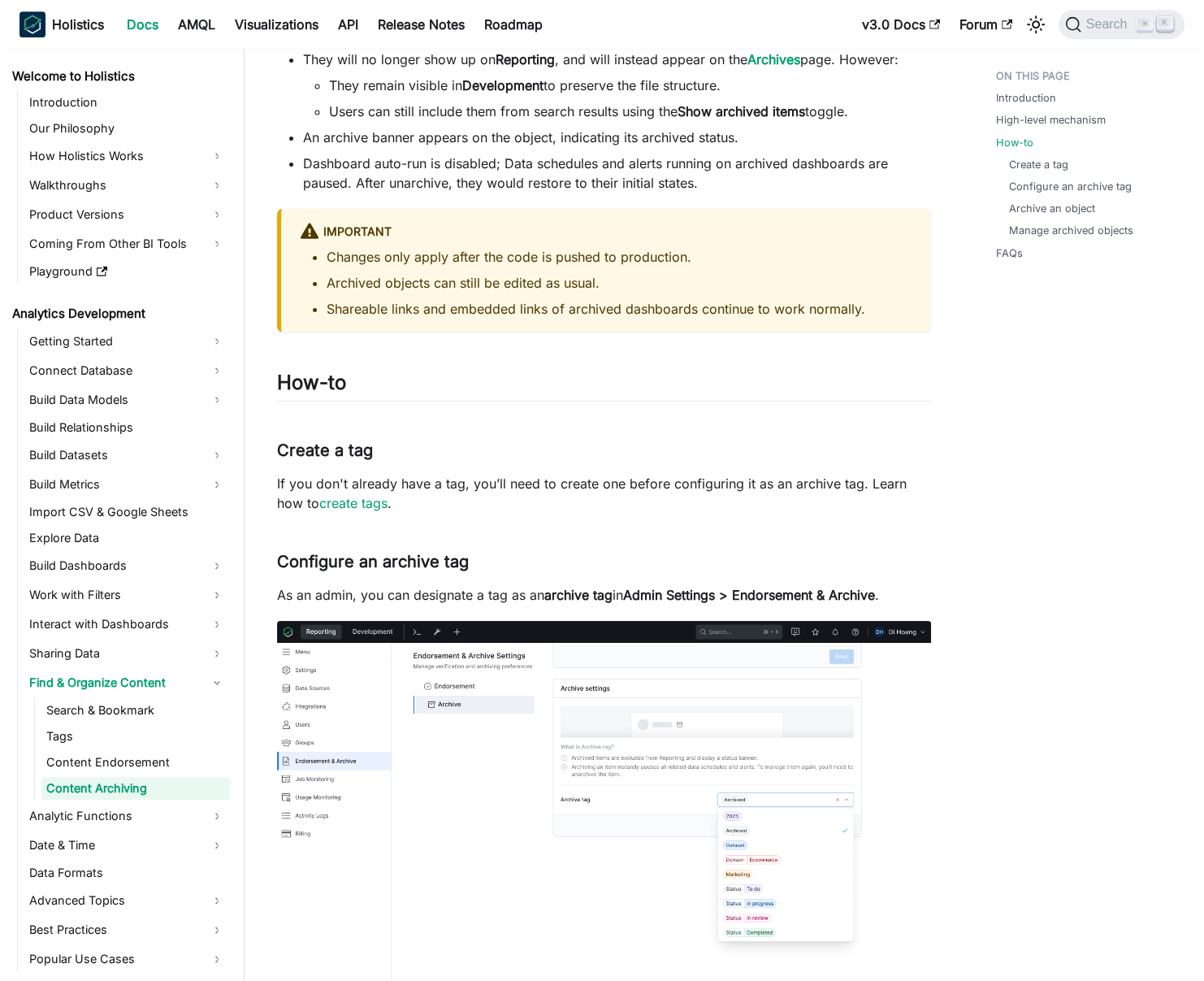
click at [480, 478] on p "If you don't already have a tag, you’ll need to create one before configuring i…" at bounding box center [604, 493] width 654 height 39
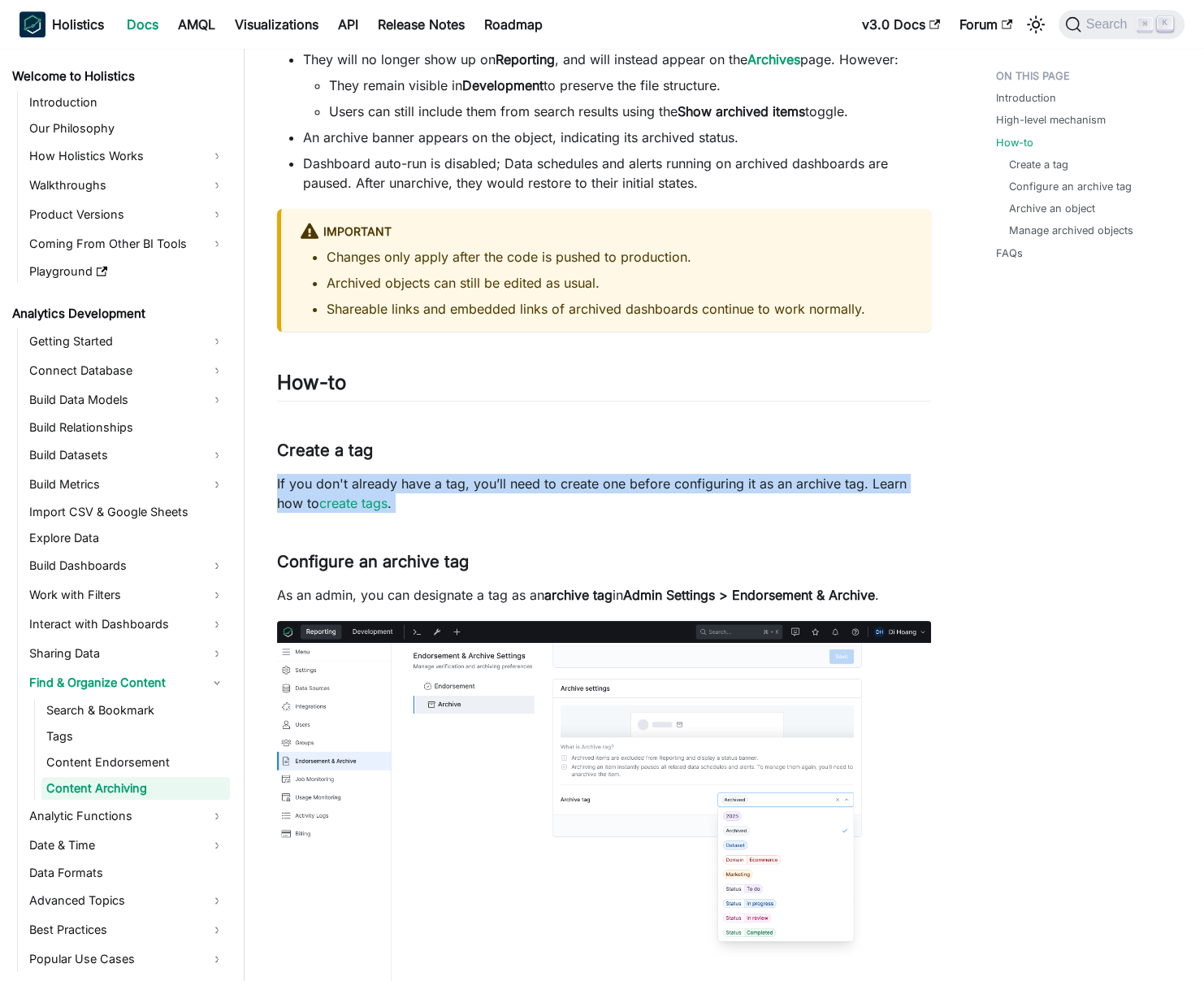
click at [480, 478] on p "If you don't already have a tag, you’ll need to create one before configuring i…" at bounding box center [604, 493] width 654 height 39
click at [486, 482] on p "If you don't already have a tag, you’ll need to create one before configuring i…" at bounding box center [604, 493] width 654 height 39
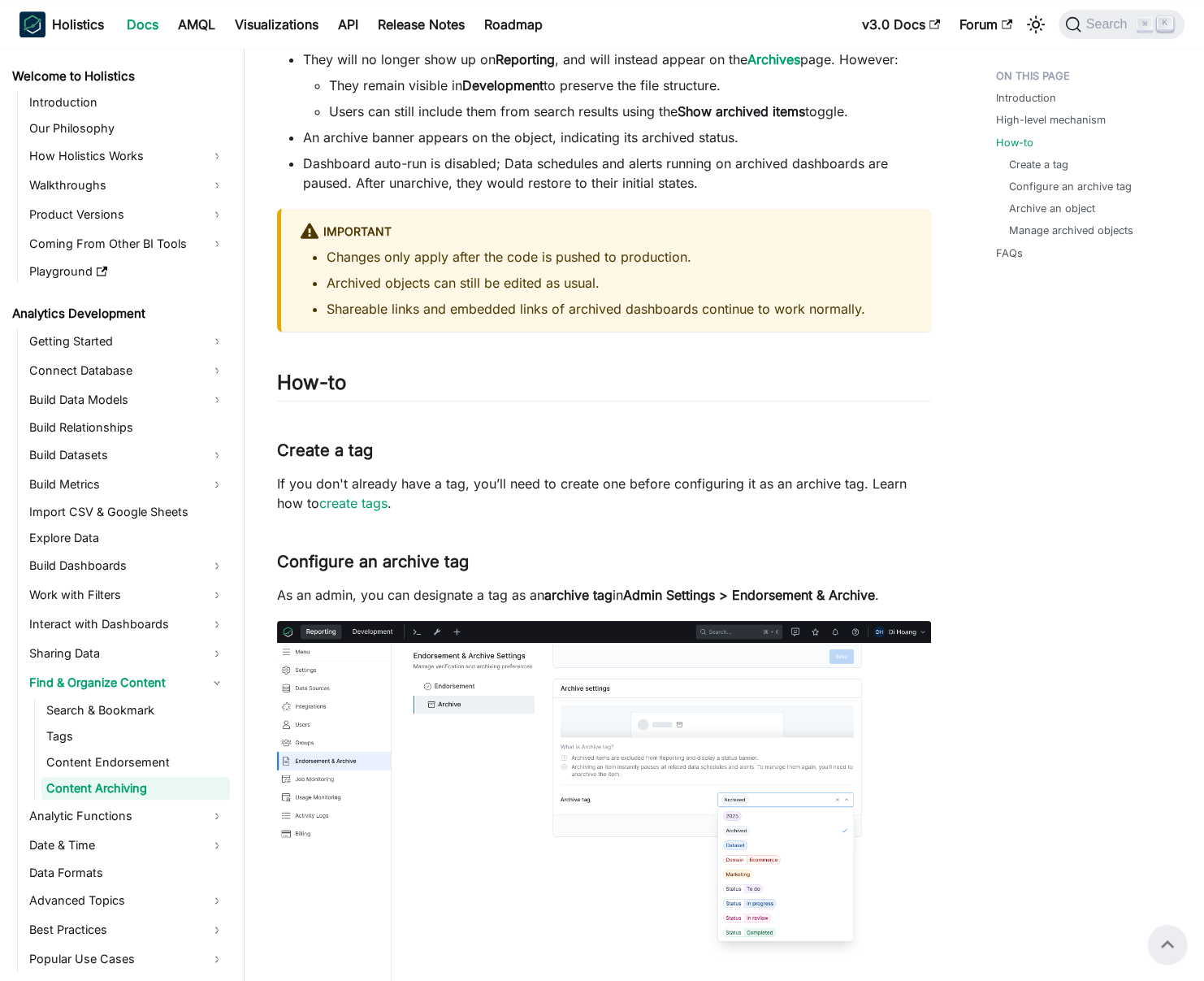
scroll to position [0, 0]
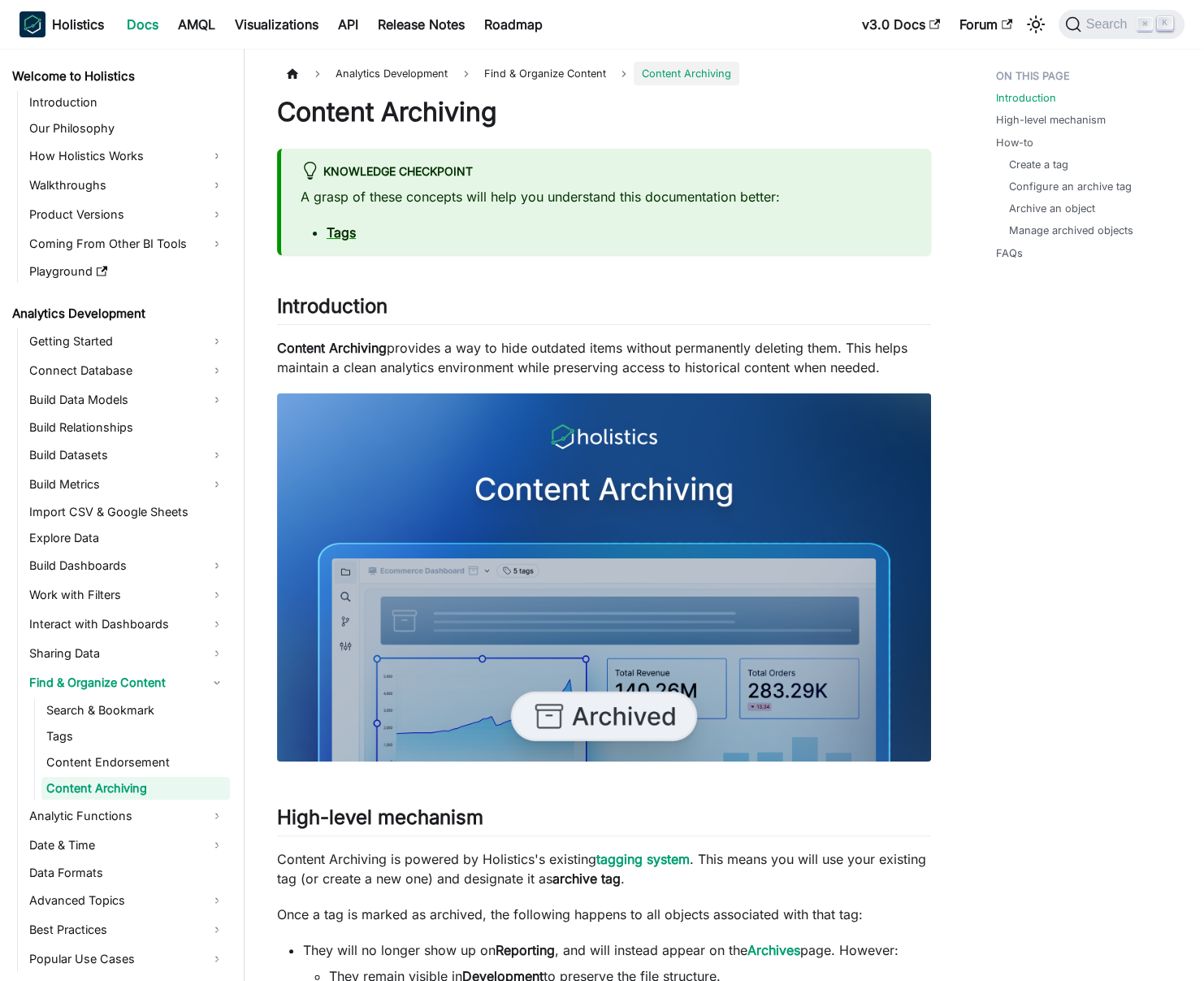
click at [481, 361] on p "Content Archiving provides a way to hide outdated items without permanently del…" at bounding box center [604, 358] width 654 height 39
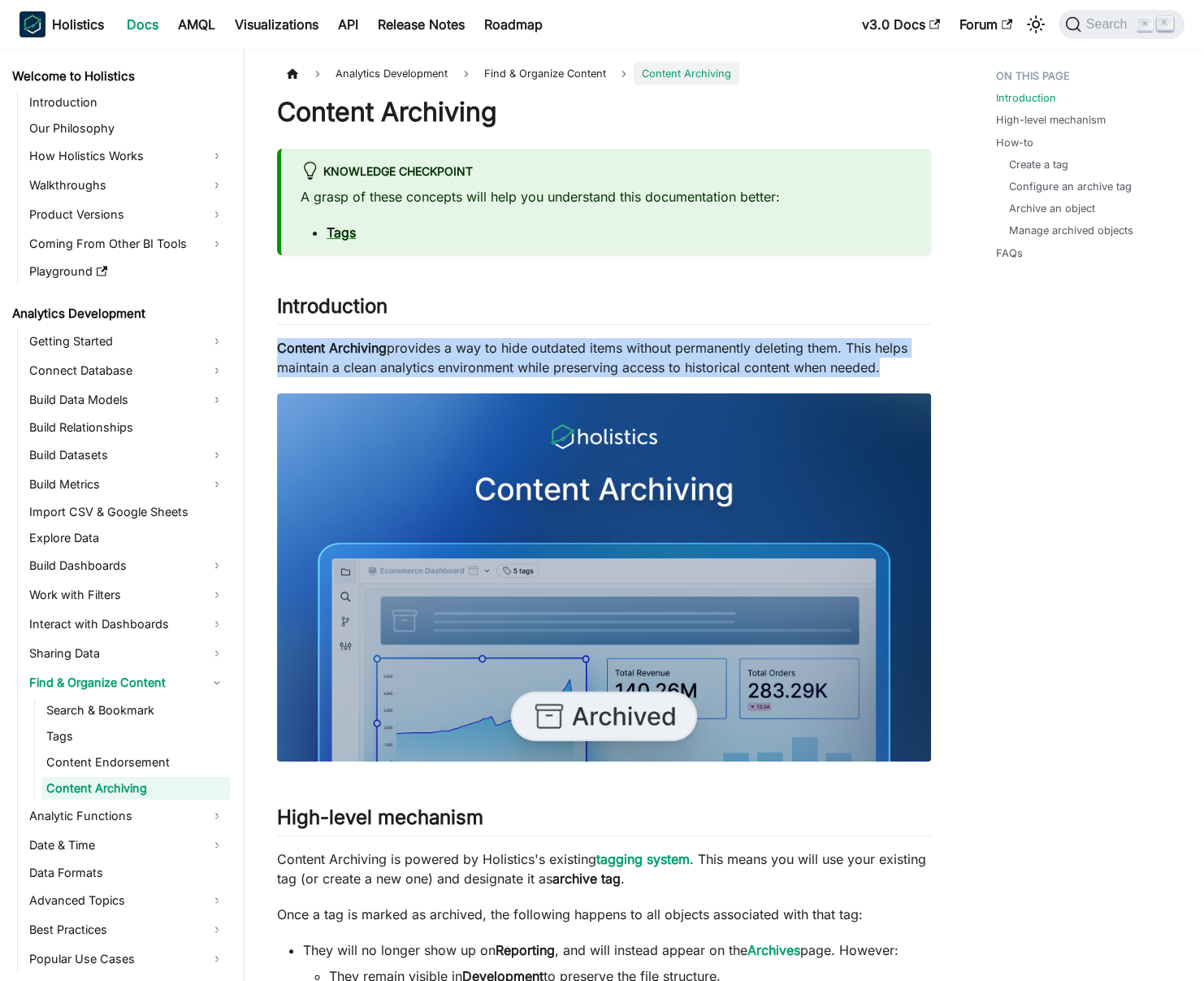
click at [481, 361] on p "Content Archiving provides a way to hide outdated items without permanently del…" at bounding box center [604, 358] width 654 height 39
click at [470, 354] on p "Content Archiving provides a way to hide outdated items without permanently del…" at bounding box center [604, 358] width 654 height 39
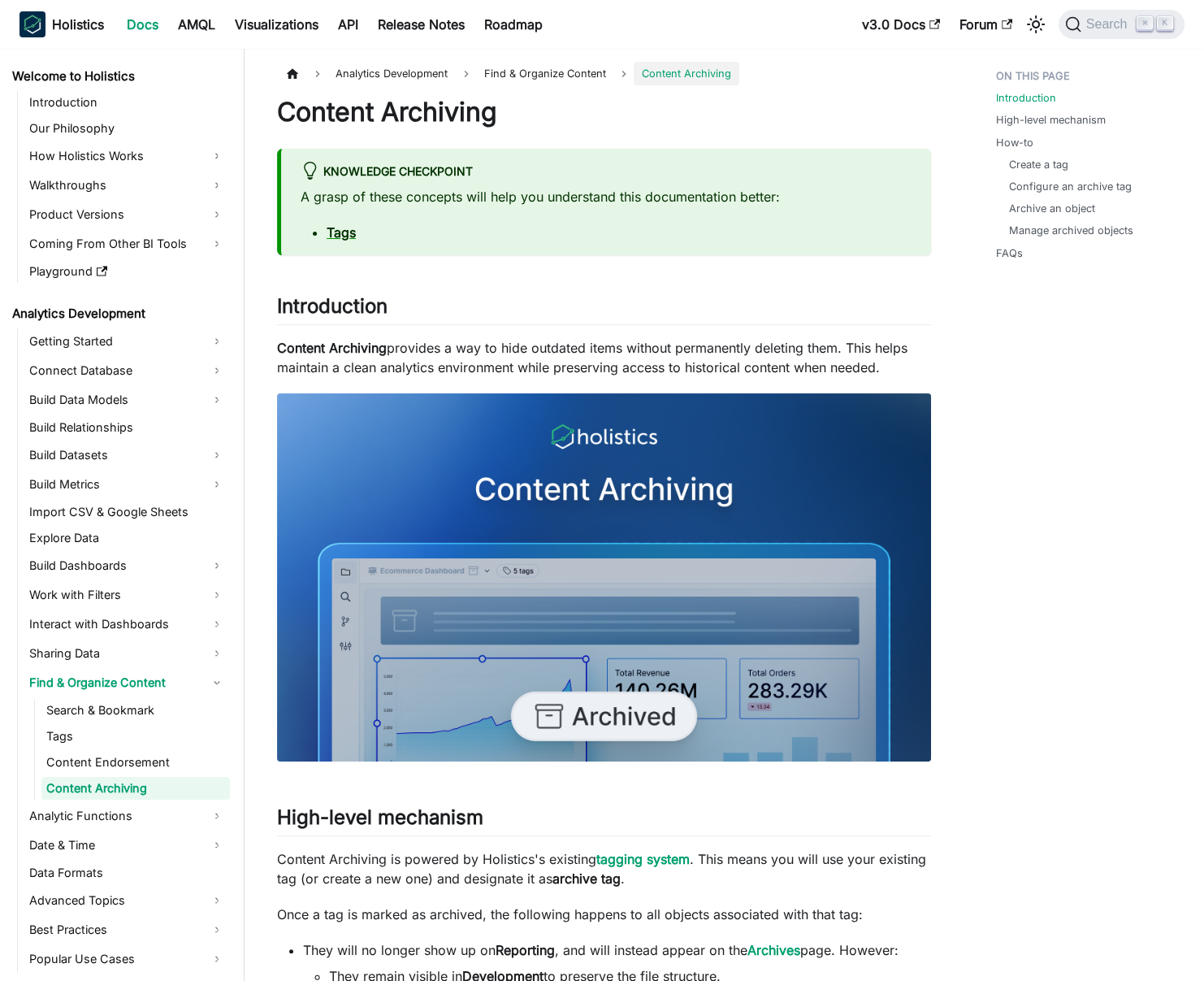
click at [538, 69] on span "Find & Organize Content" at bounding box center [545, 74] width 138 height 24
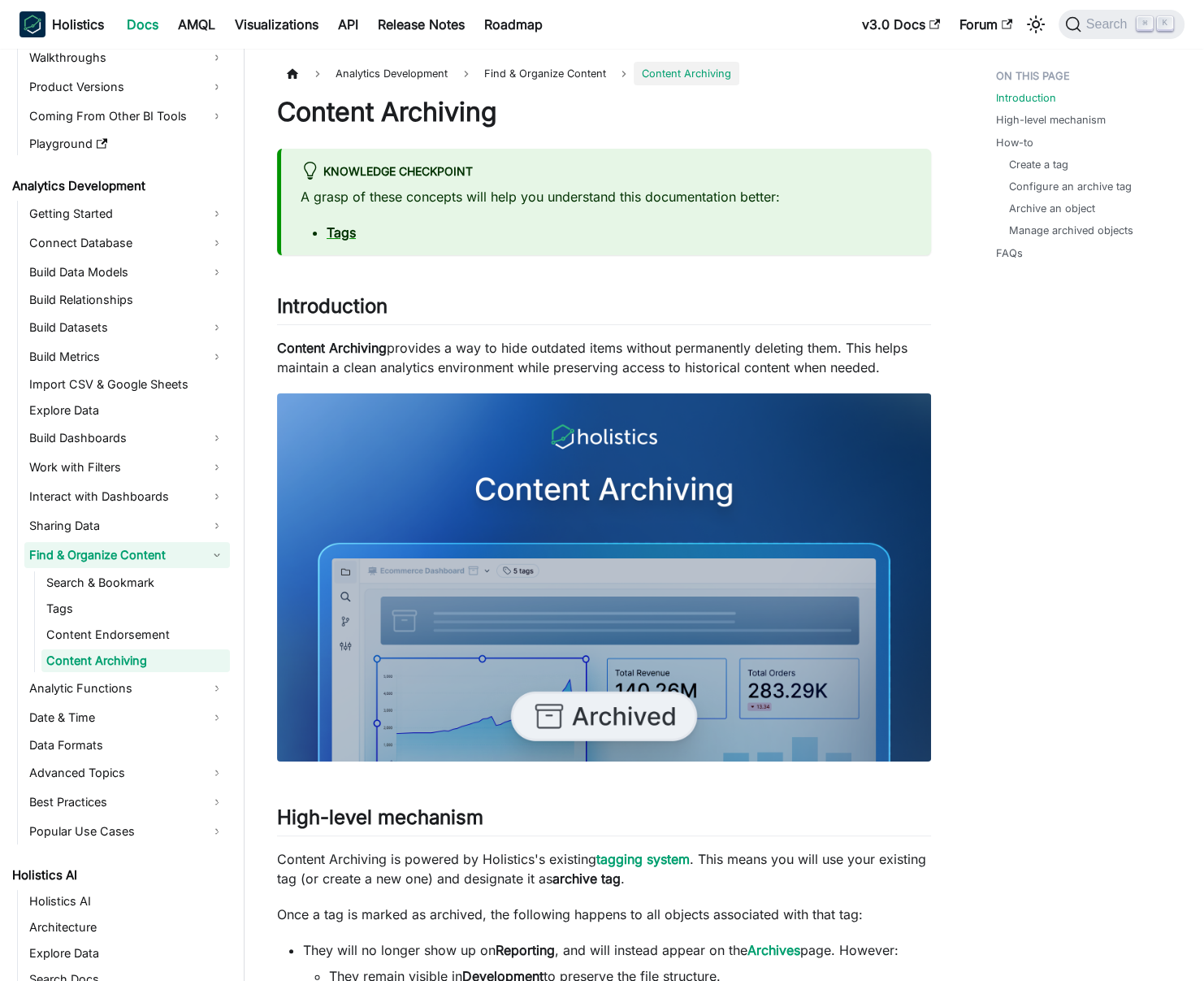
click at [142, 553] on link "Find & Organize Content" at bounding box center [127, 555] width 205 height 26
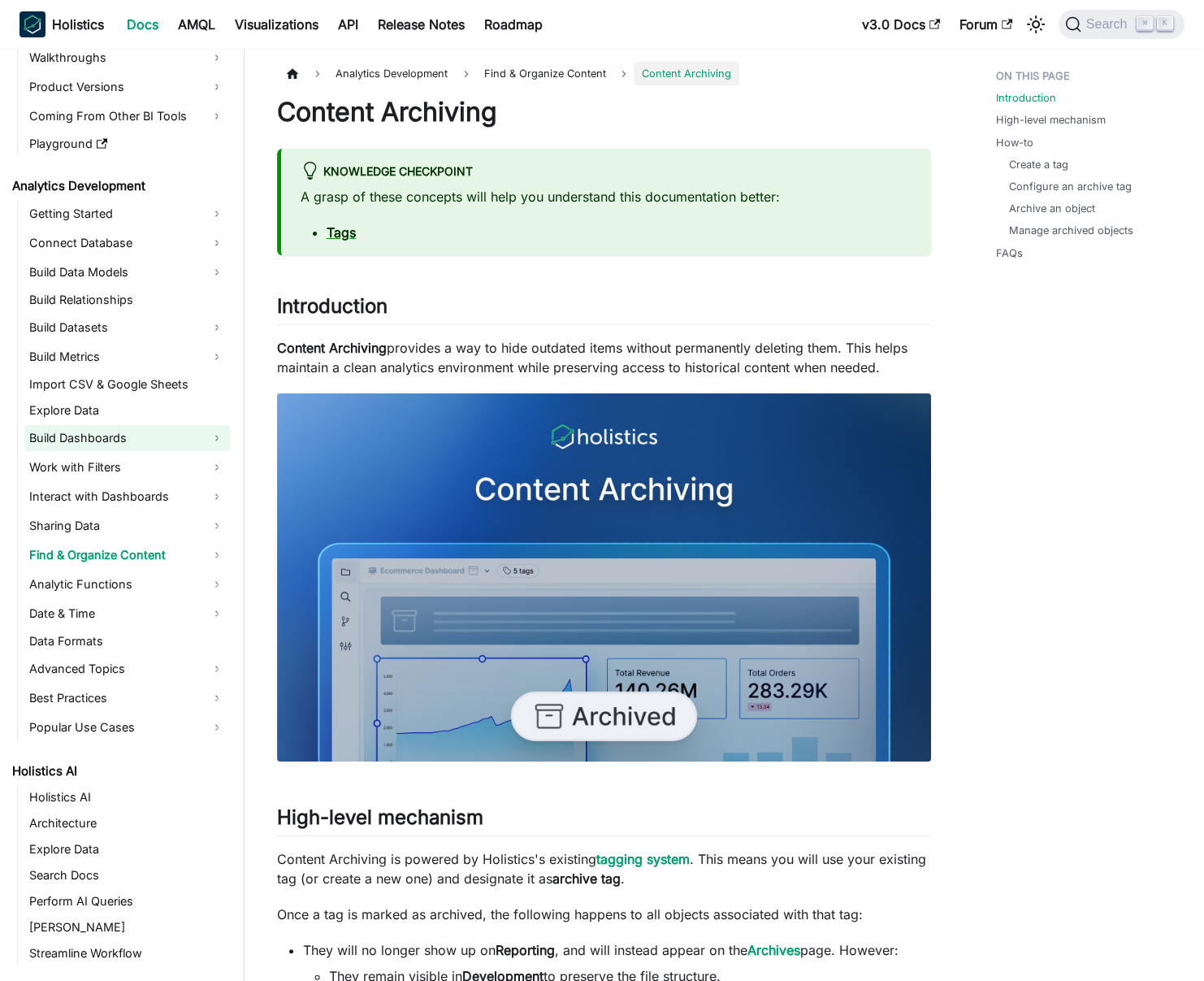
click at [132, 444] on link "Build Dashboards" at bounding box center [127, 437] width 205 height 26
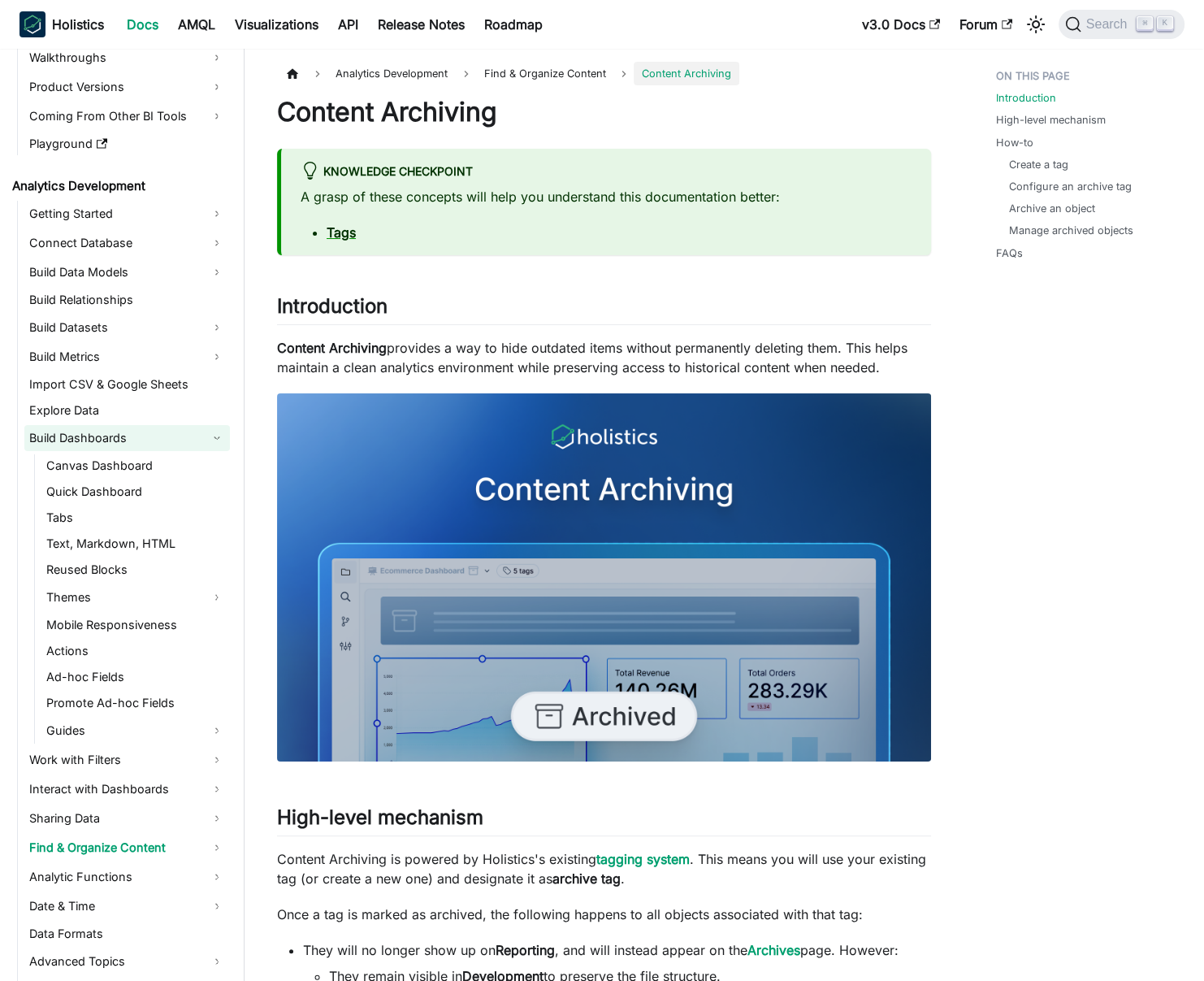
click at [132, 444] on link "Build Dashboards" at bounding box center [127, 437] width 205 height 26
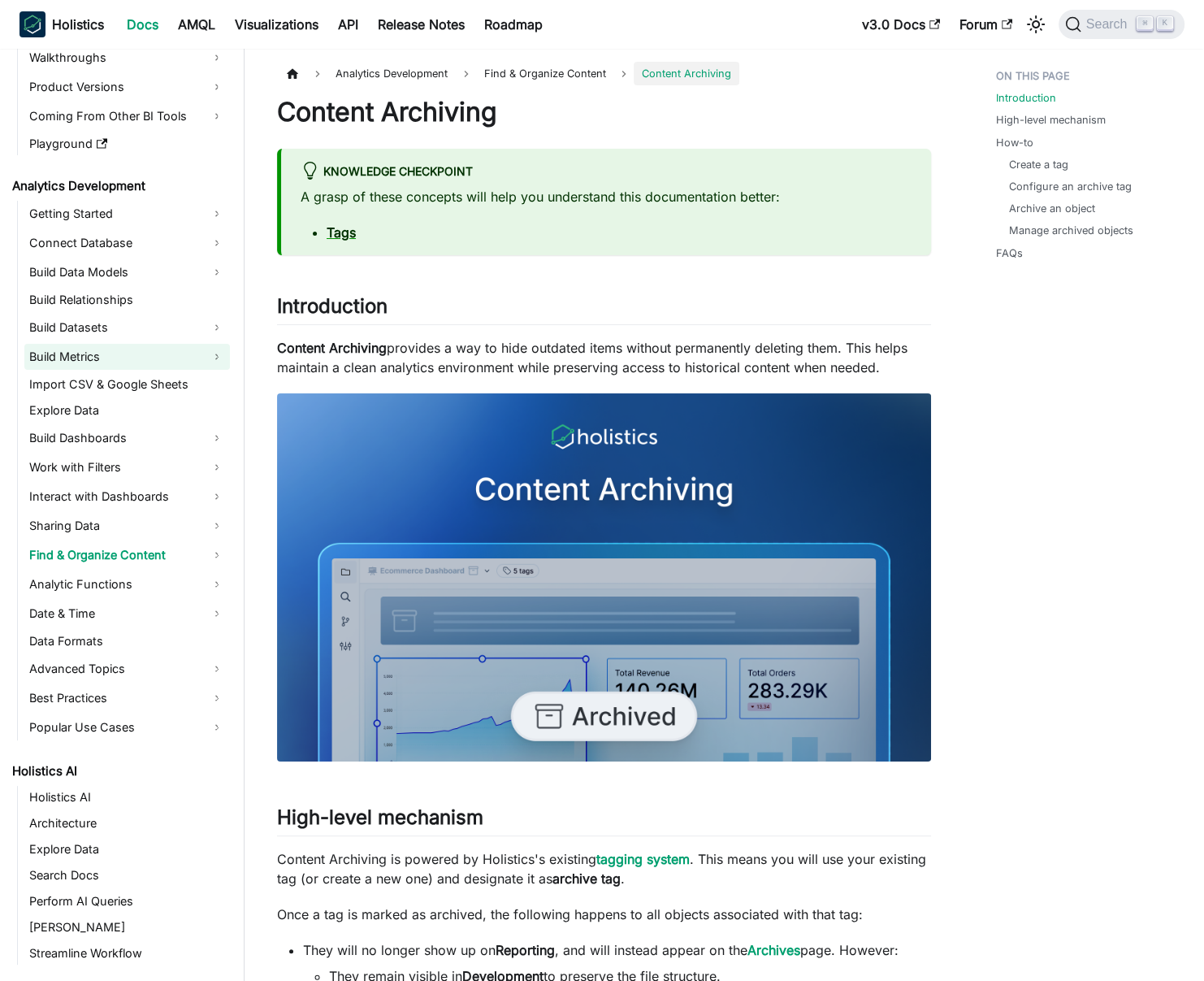
click at [144, 362] on link "Build Metrics" at bounding box center [127, 357] width 205 height 26
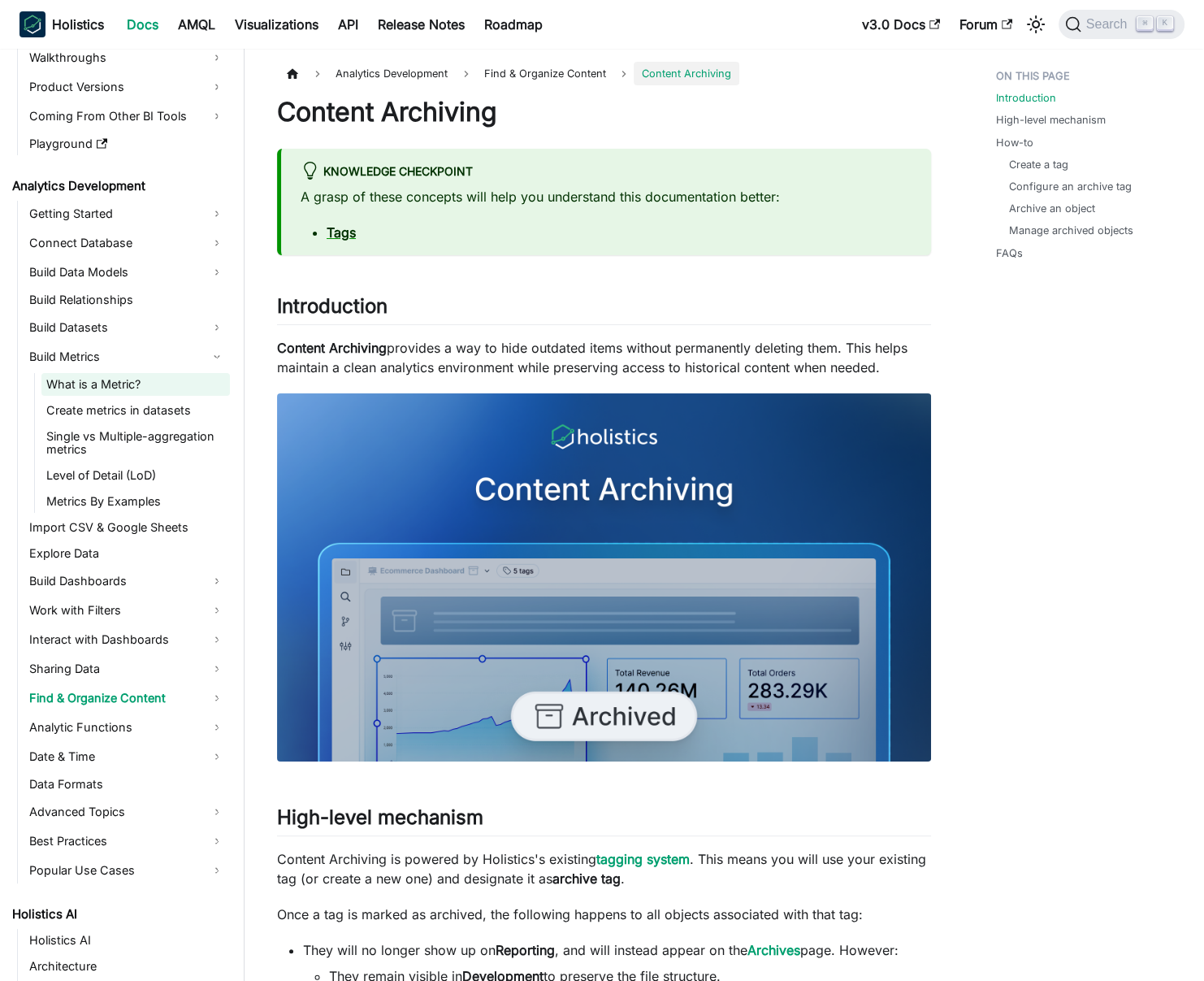
click at [138, 383] on link "What is a Metric?" at bounding box center [136, 384] width 188 height 23
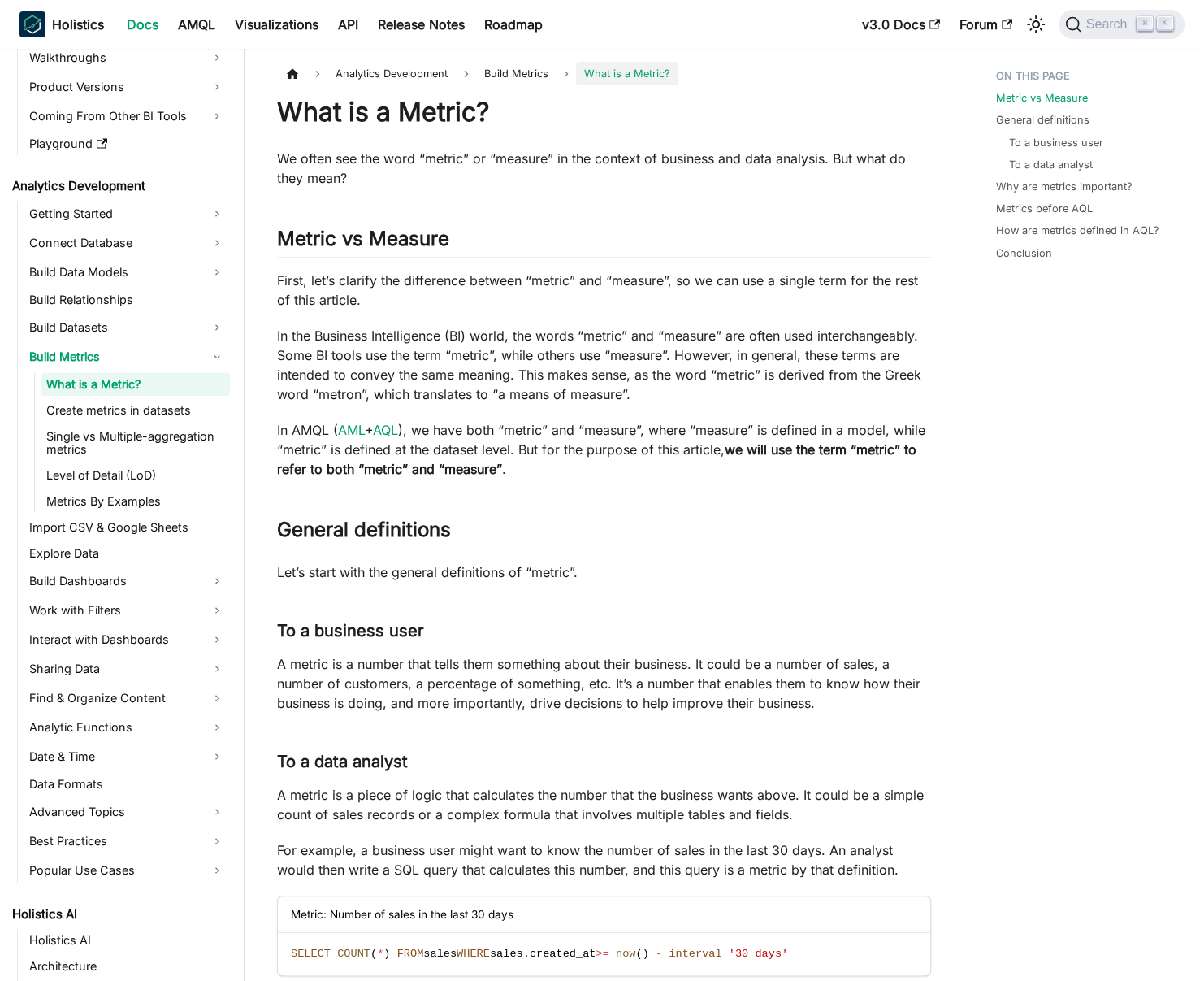
click at [394, 307] on p "First, let’s clarify the difference between “metric” and “measure”, so we can u…" at bounding box center [604, 290] width 654 height 39
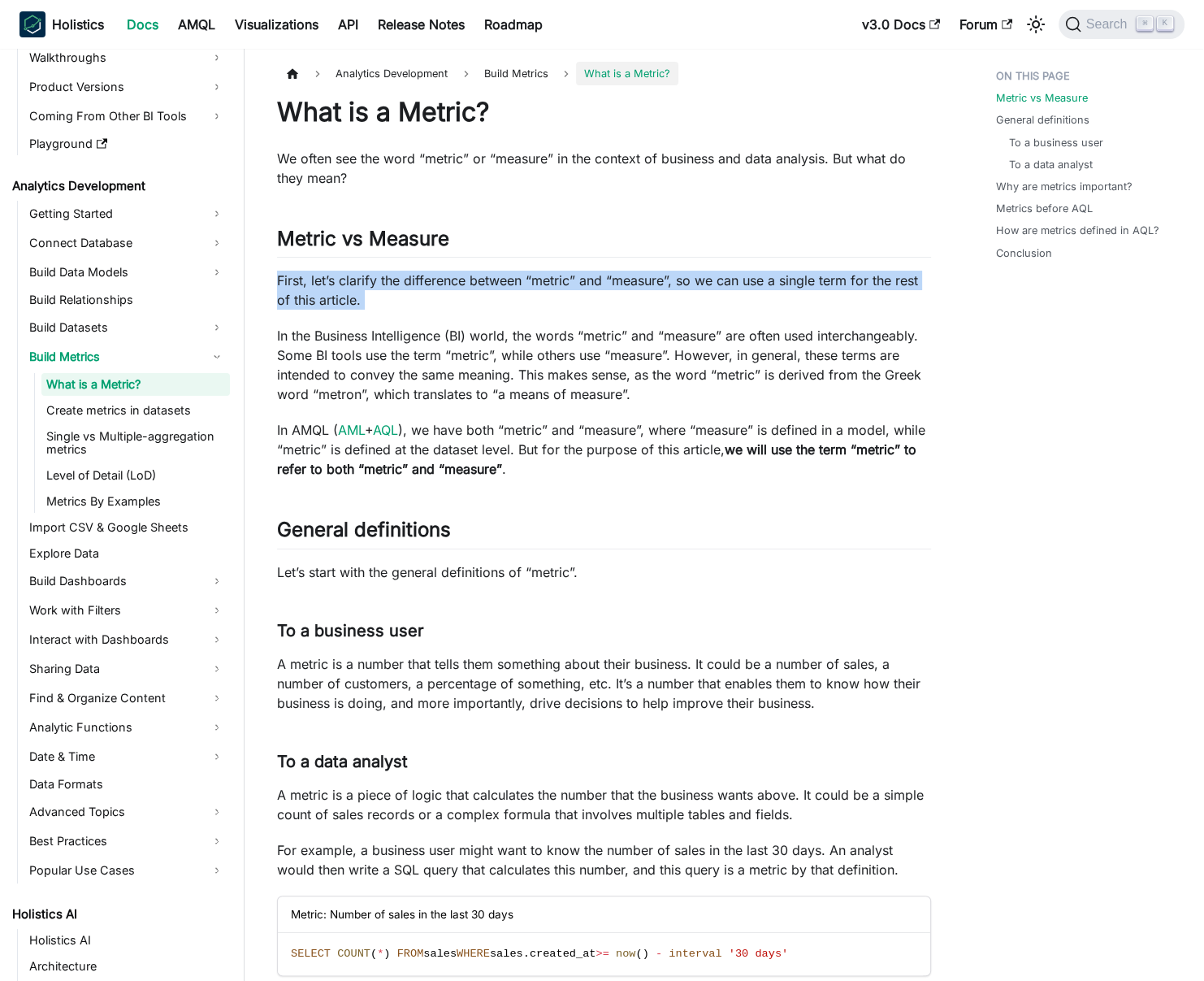
click at [394, 307] on p "First, let’s clarify the difference between “metric” and “measure”, so we can u…" at bounding box center [604, 290] width 654 height 39
click at [407, 300] on p "First, let’s clarify the difference between “metric” and “measure”, so we can u…" at bounding box center [604, 290] width 654 height 39
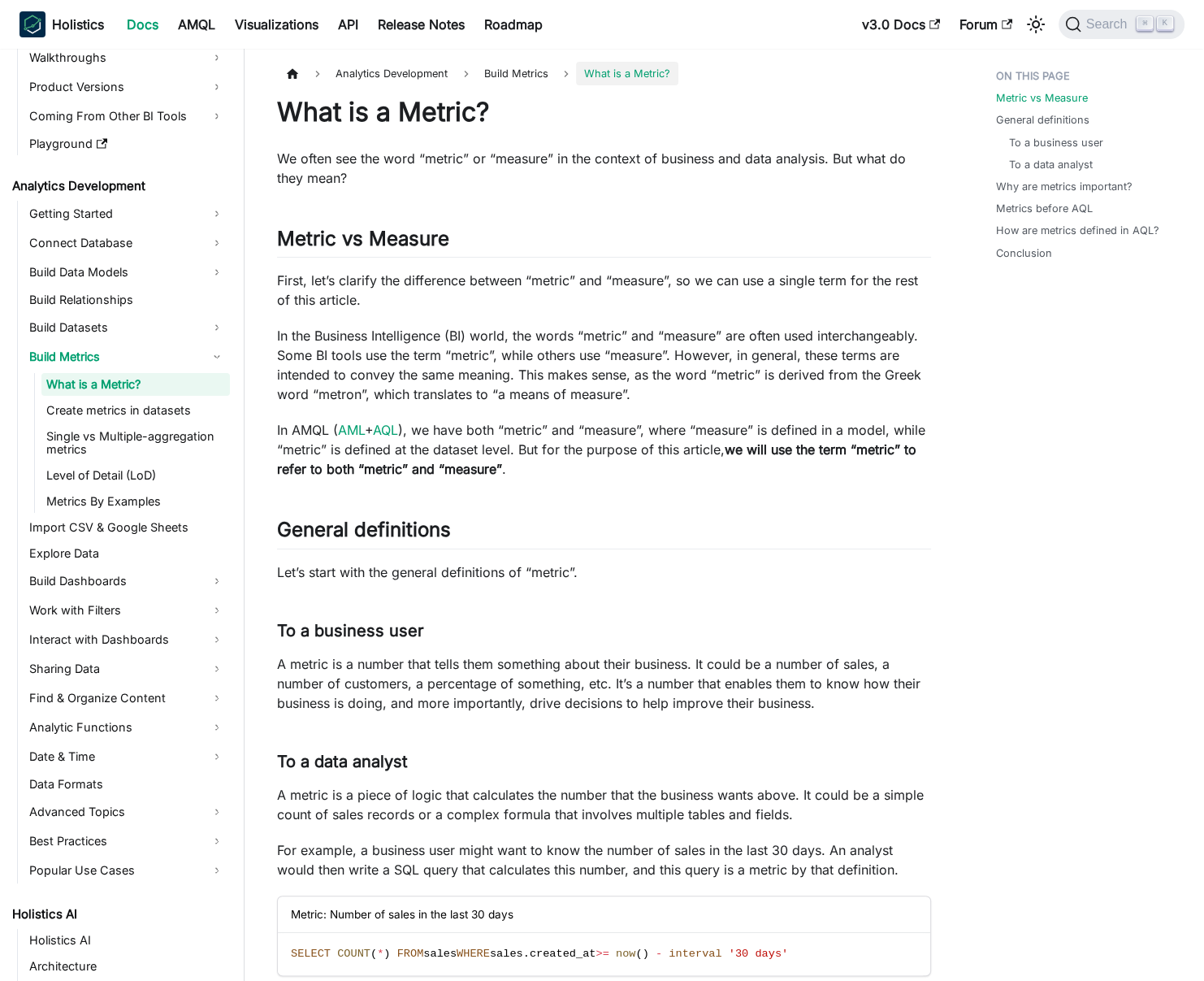
click at [407, 300] on p "First, let’s clarify the difference between “metric” and “measure”, so we can u…" at bounding box center [604, 290] width 654 height 39
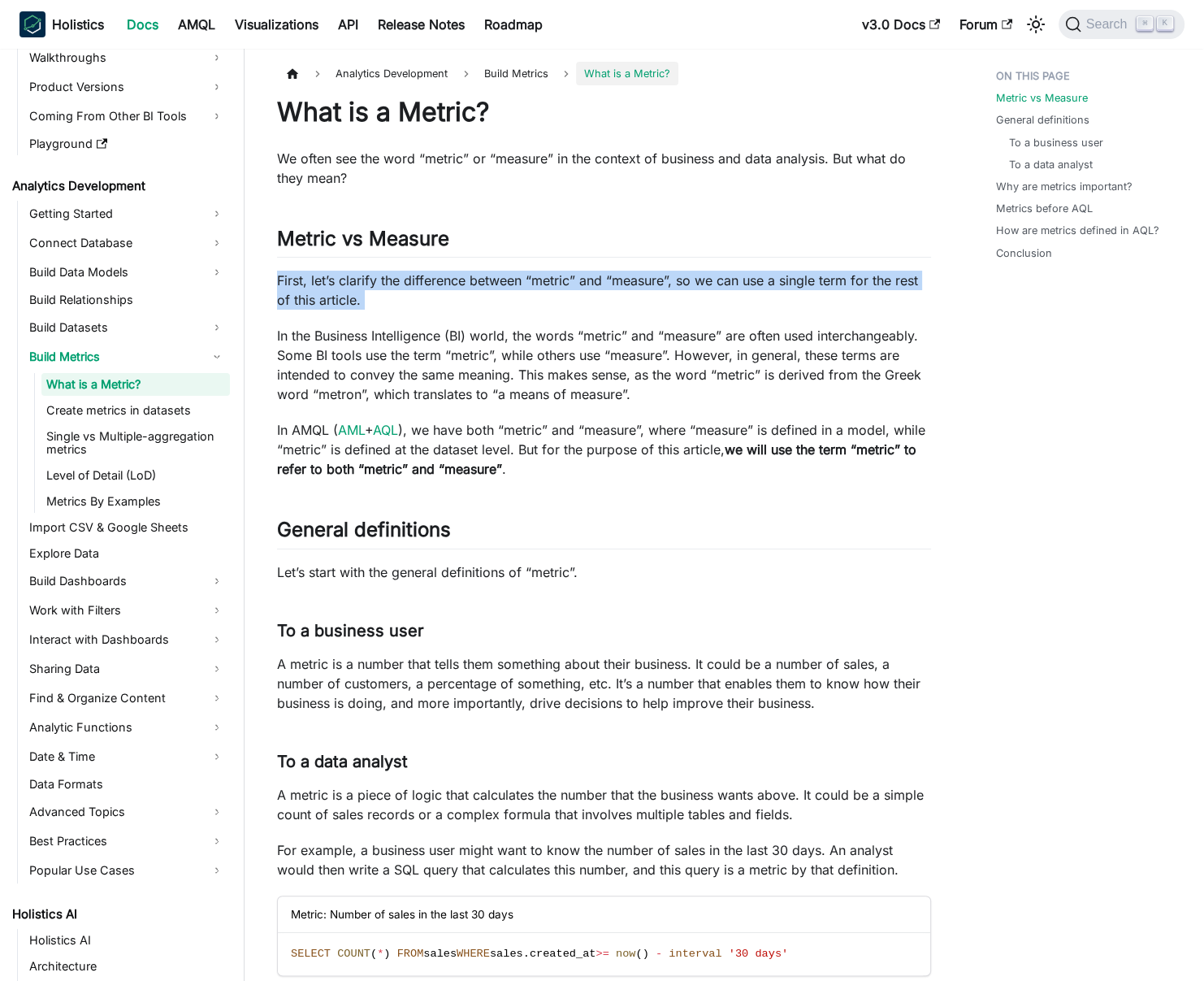
drag, startPoint x: 407, startPoint y: 300, endPoint x: 421, endPoint y: 296, distance: 14.6
click at [411, 297] on p "First, let’s clarify the difference between “metric” and “measure”, so we can u…" at bounding box center [604, 290] width 654 height 39
click at [421, 296] on p "First, let’s clarify the difference between “metric” and “measure”, so we can u…" at bounding box center [604, 290] width 654 height 39
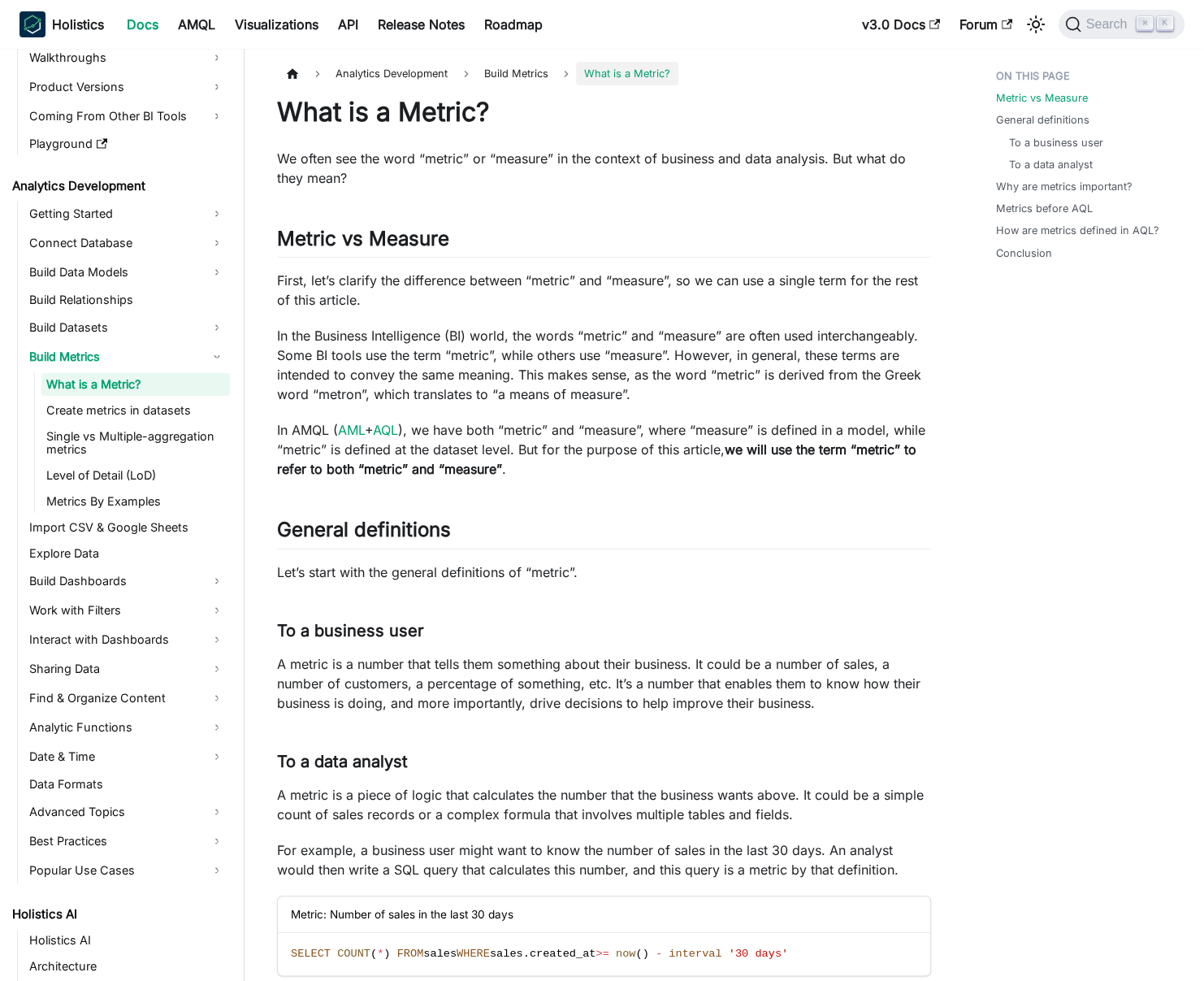
click at [418, 331] on p "In the Business Intelligence (BI) world, the words “metric” and “measure” are o…" at bounding box center [604, 365] width 654 height 78
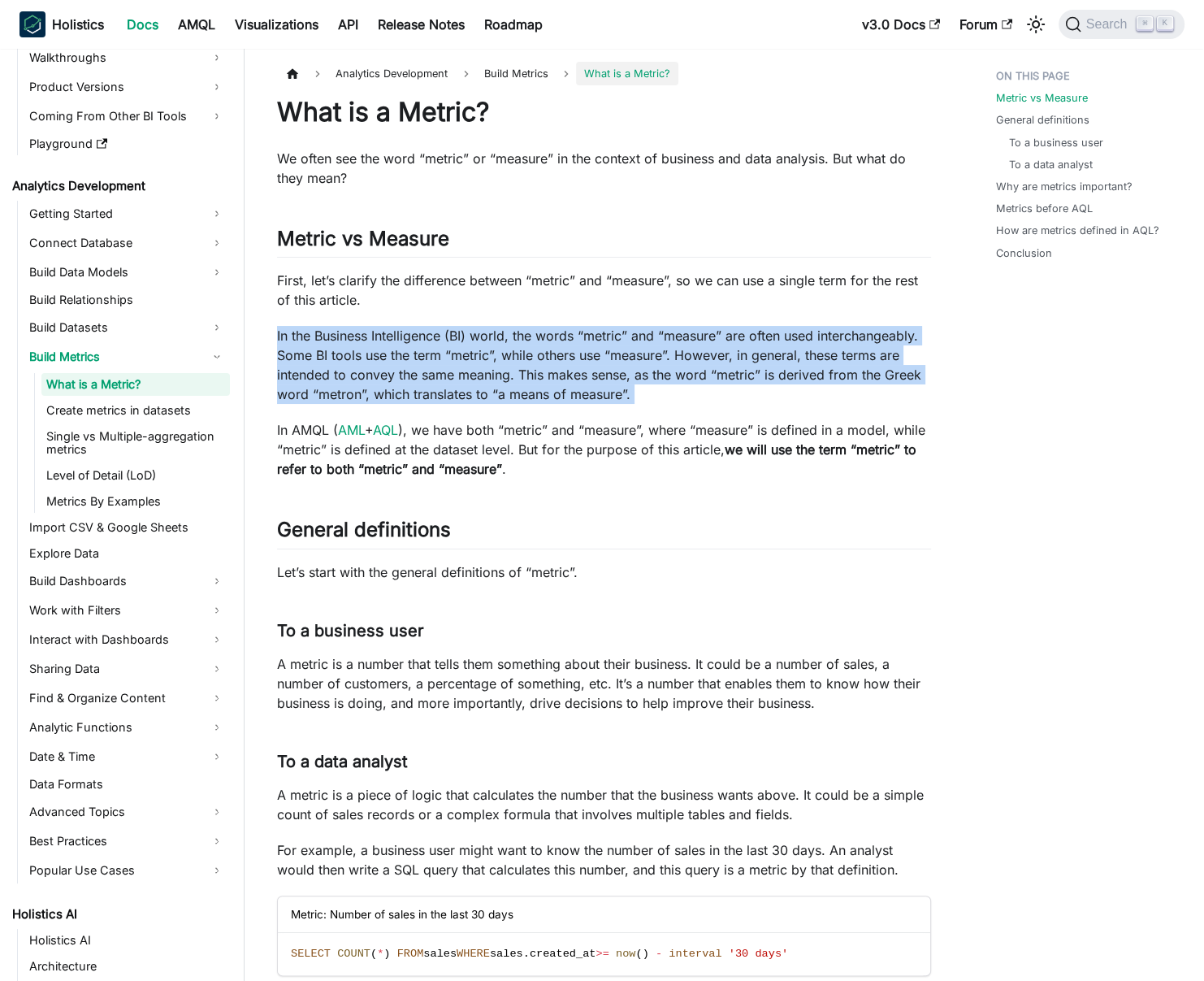
click at [418, 331] on p "In the Business Intelligence (BI) world, the words “metric” and “measure” are o…" at bounding box center [604, 365] width 654 height 78
click at [408, 331] on p "In the Business Intelligence (BI) world, the words “metric” and “measure” are o…" at bounding box center [604, 365] width 654 height 78
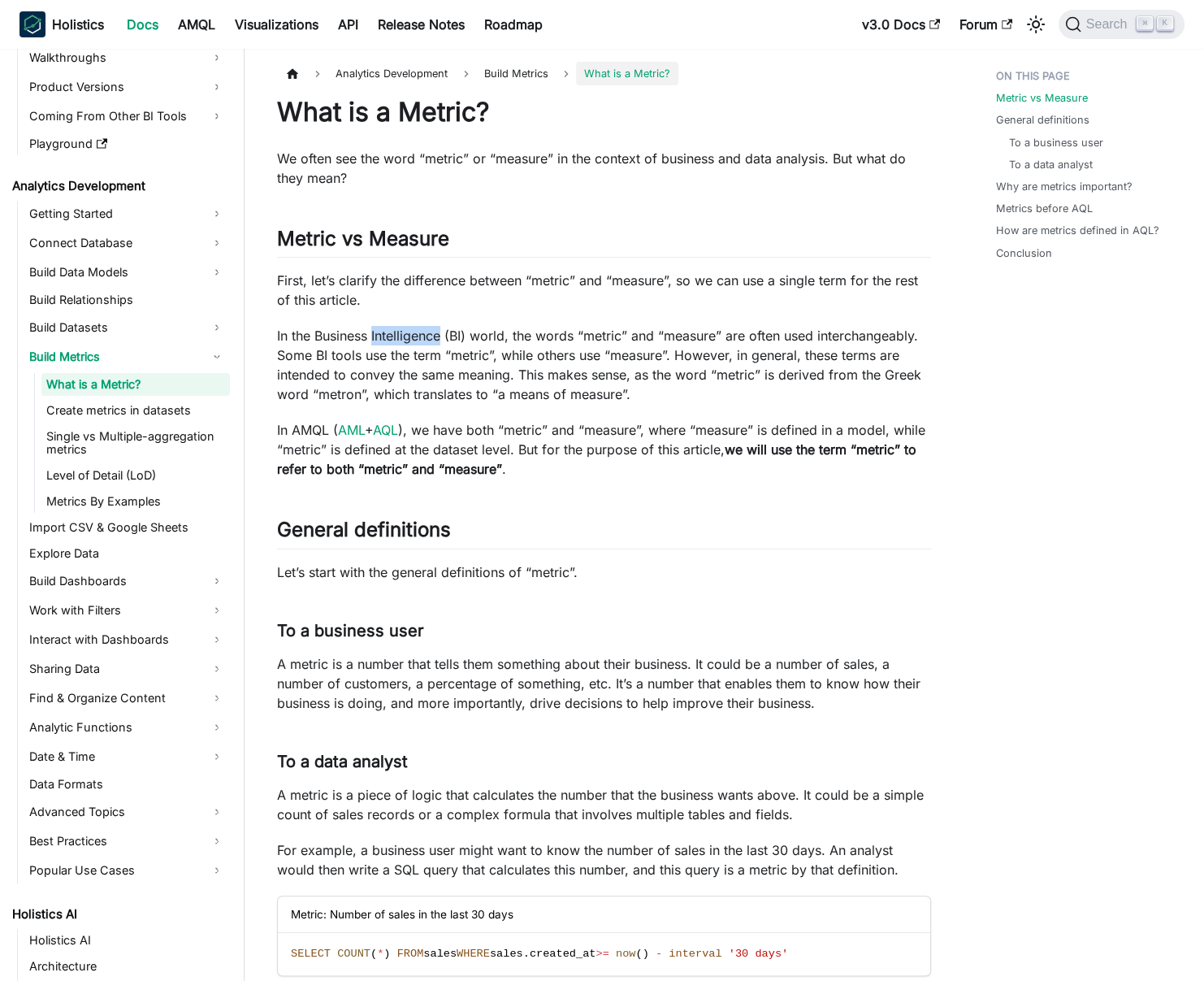
click at [408, 331] on p "In the Business Intelligence (BI) world, the words “metric” and “measure” are o…" at bounding box center [604, 365] width 654 height 78
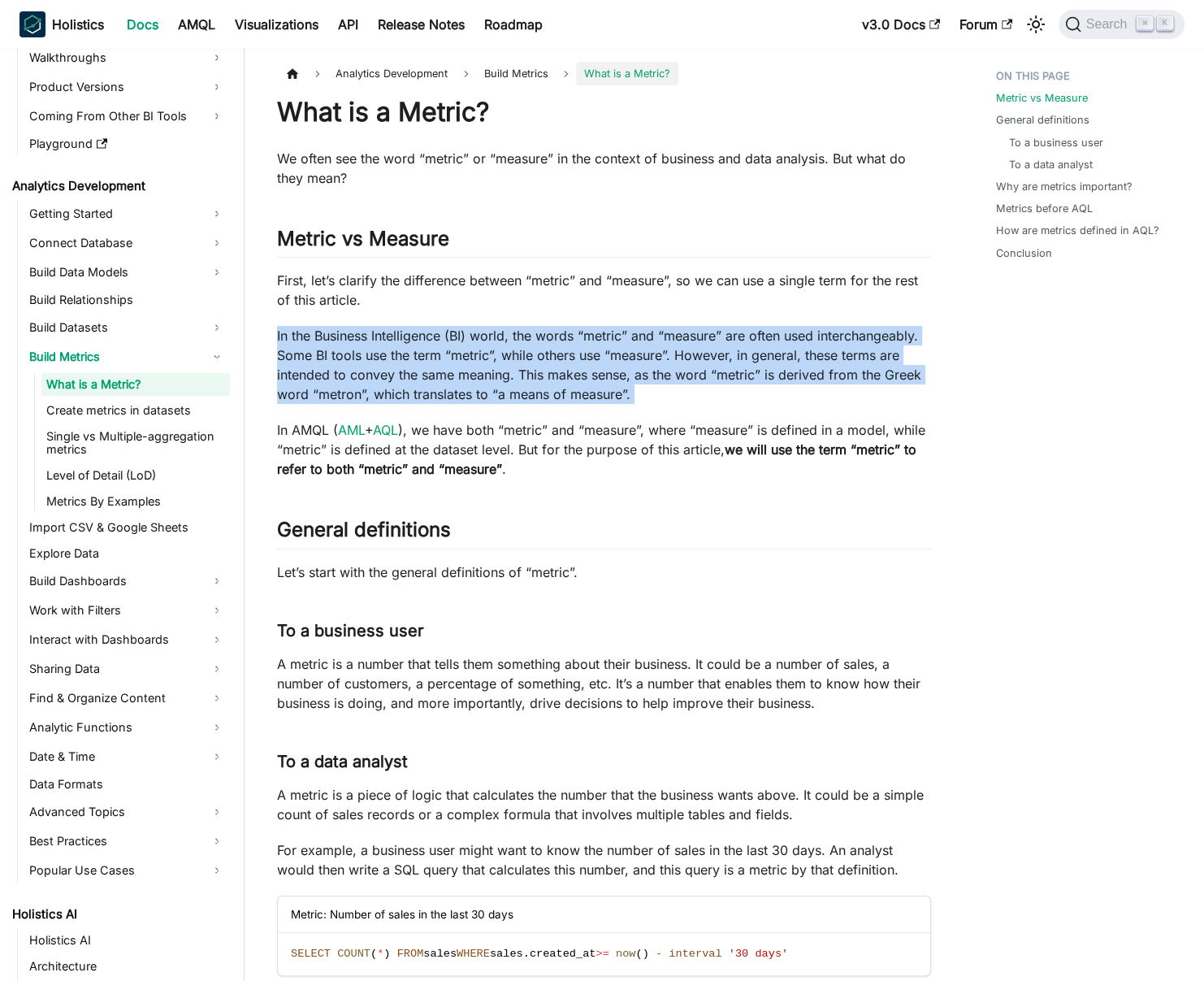
drag, startPoint x: 408, startPoint y: 331, endPoint x: 394, endPoint y: 335, distance: 14.6
click at [407, 331] on p "In the Business Intelligence (BI) world, the words “metric” and “measure” are o…" at bounding box center [604, 365] width 654 height 78
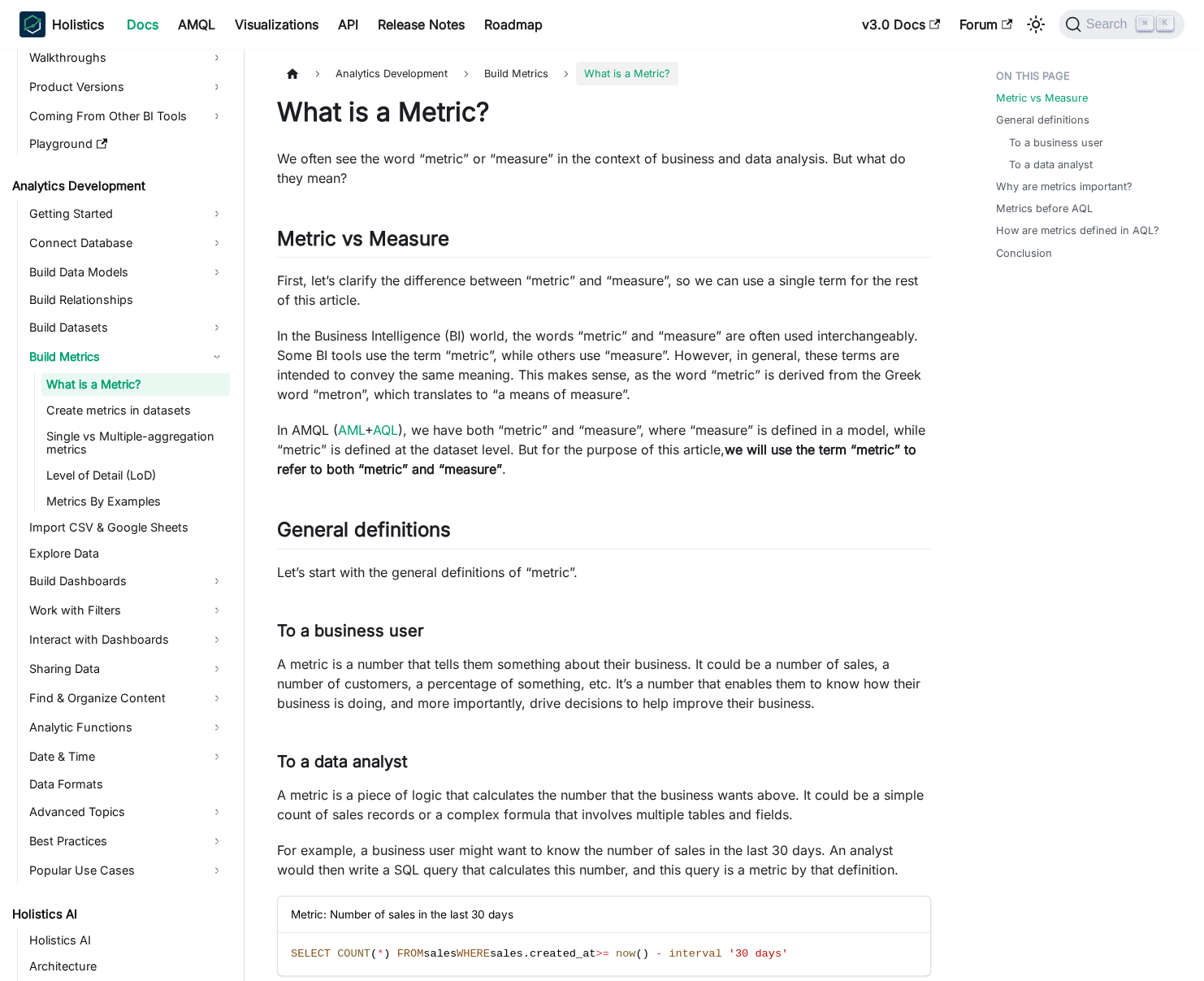
click at [394, 335] on p "In the Business Intelligence (BI) world, the words “metric” and “measure” are o…" at bounding box center [604, 365] width 654 height 78
click at [485, 373] on p "In the Business Intelligence (BI) world, the words “metric” and “measure” are o…" at bounding box center [604, 365] width 654 height 78
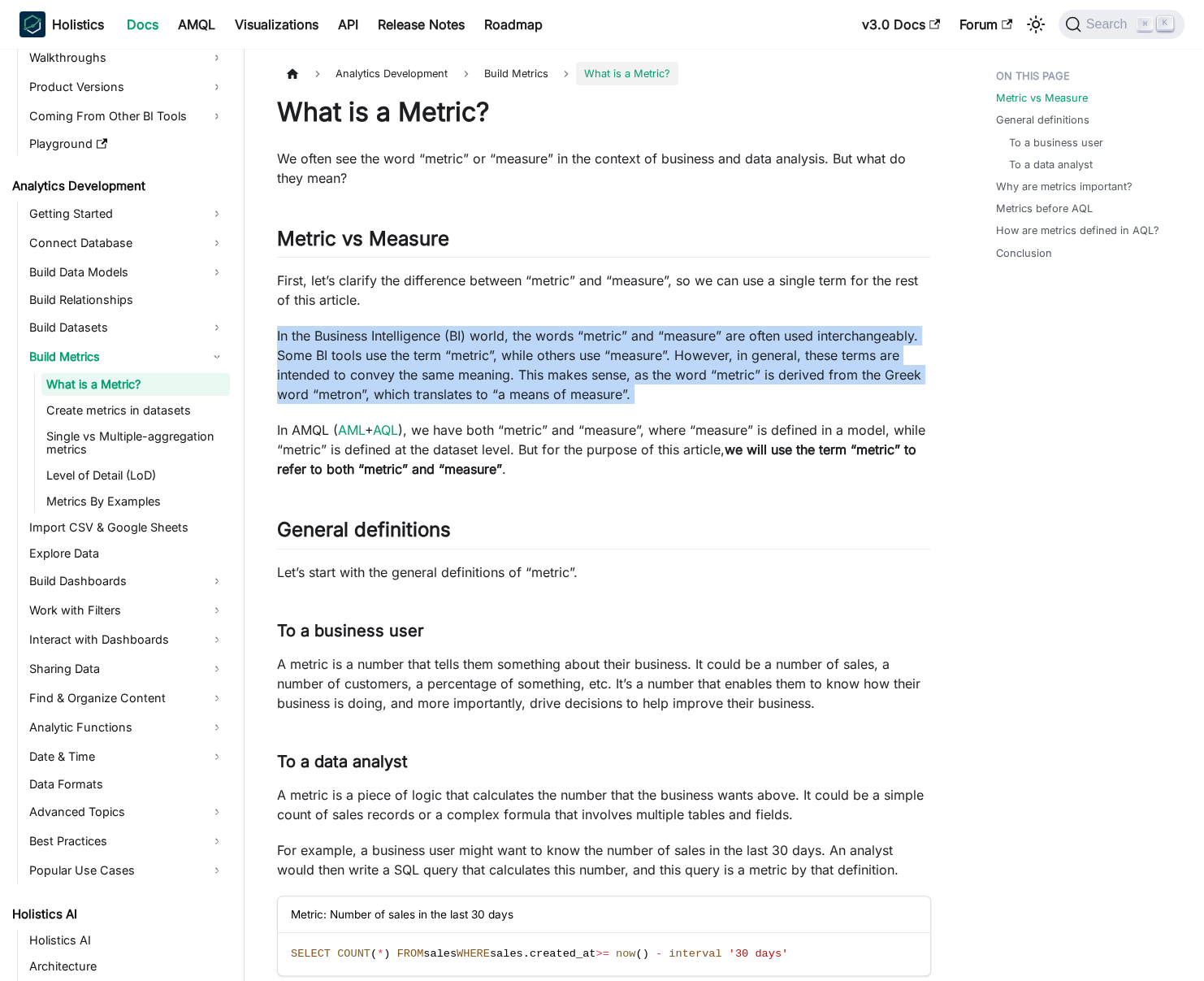
click at [485, 373] on p "In the Business Intelligence (BI) world, the words “metric” and “measure” are o…" at bounding box center [604, 365] width 654 height 78
click at [497, 366] on p "In the Business Intelligence (BI) world, the words “metric” and “measure” are o…" at bounding box center [604, 365] width 654 height 78
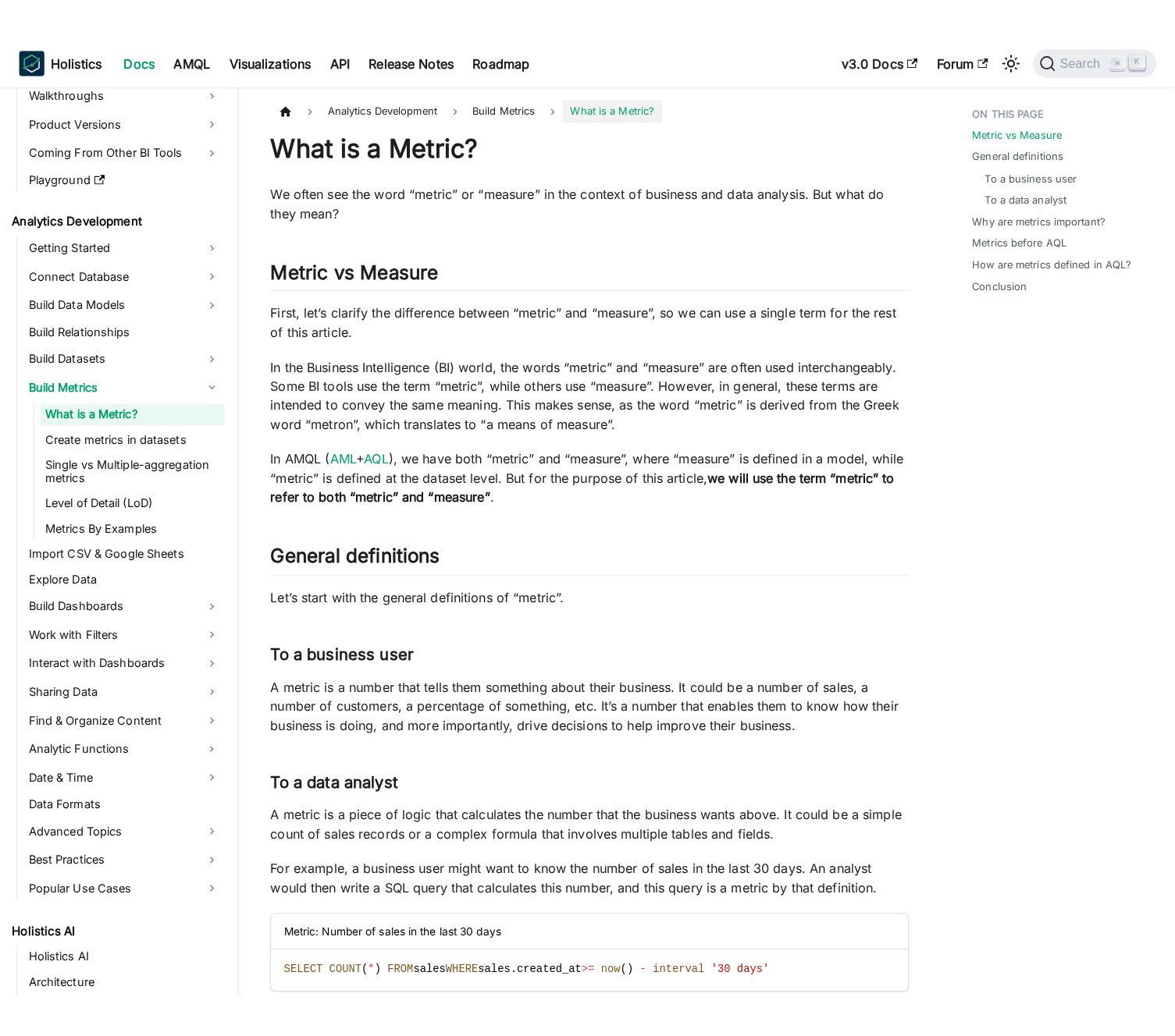
scroll to position [122, 0]
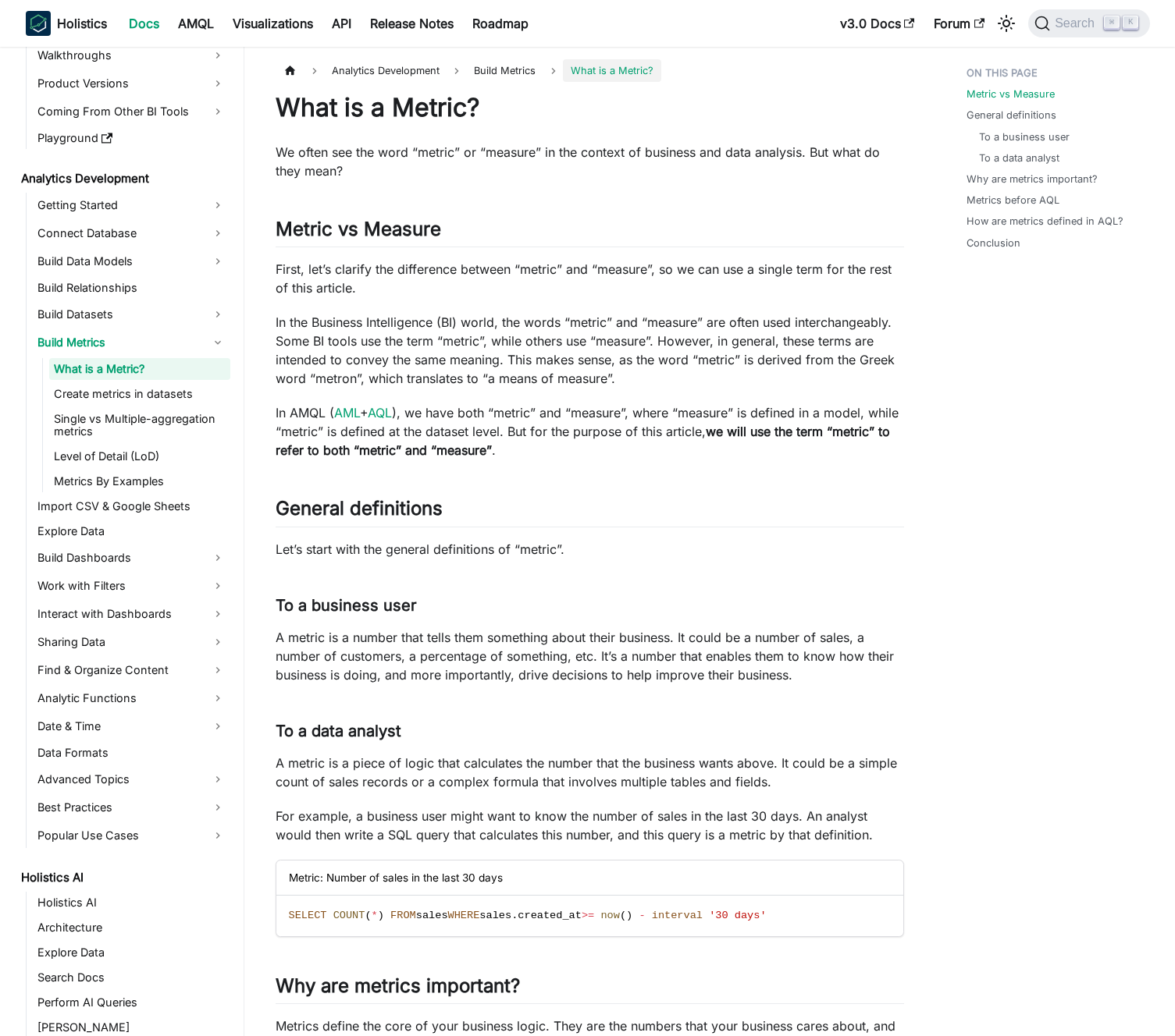
click at [523, 347] on p "In the Business Intelligence (BI) world, the words “metric” and “measure” are o…" at bounding box center [590, 351] width 628 height 75
click at [135, 214] on link "Getting Started" at bounding box center [131, 205] width 197 height 25
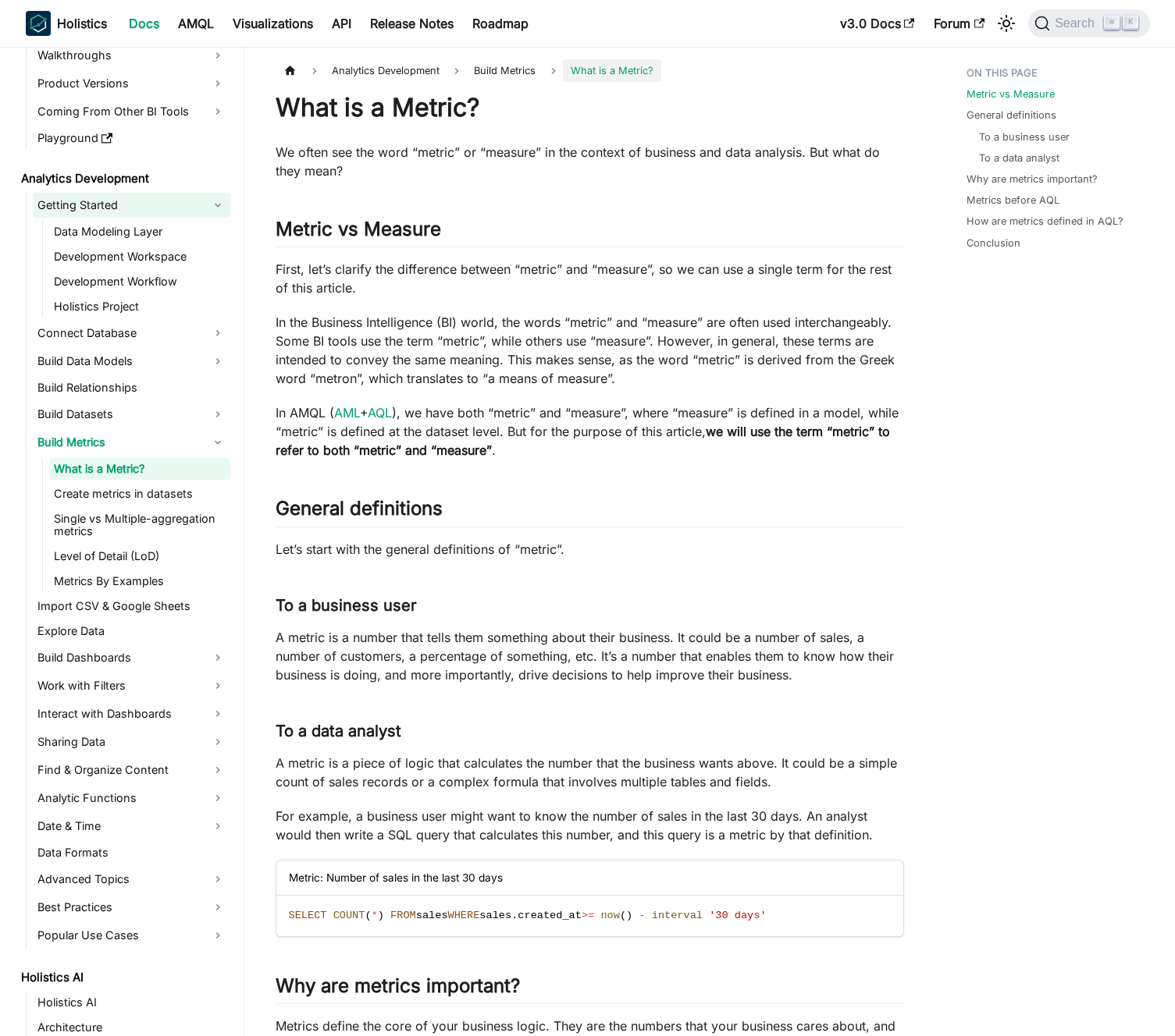
click at [135, 214] on link "Getting Started" at bounding box center [131, 205] width 197 height 25
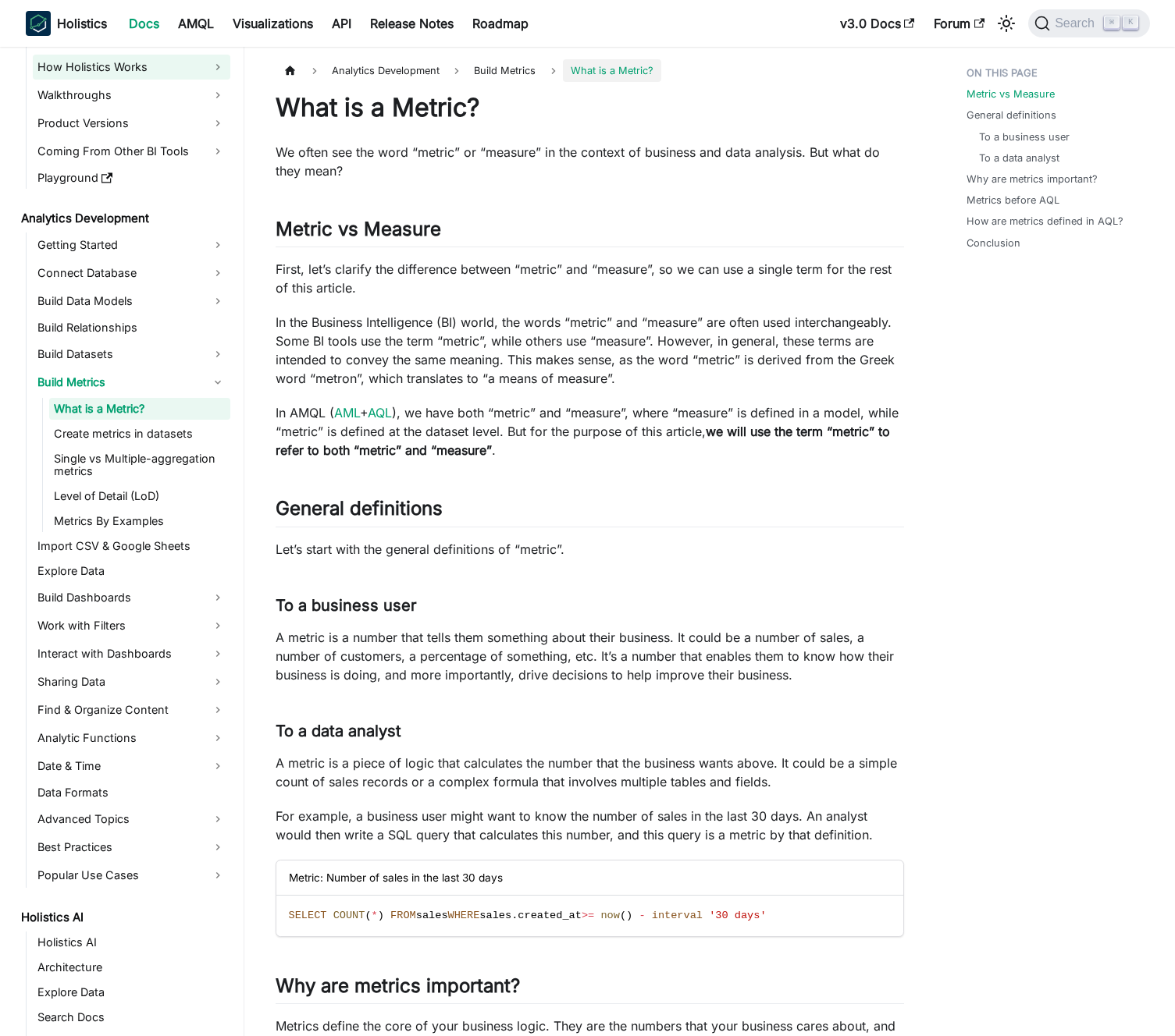
scroll to position [0, 0]
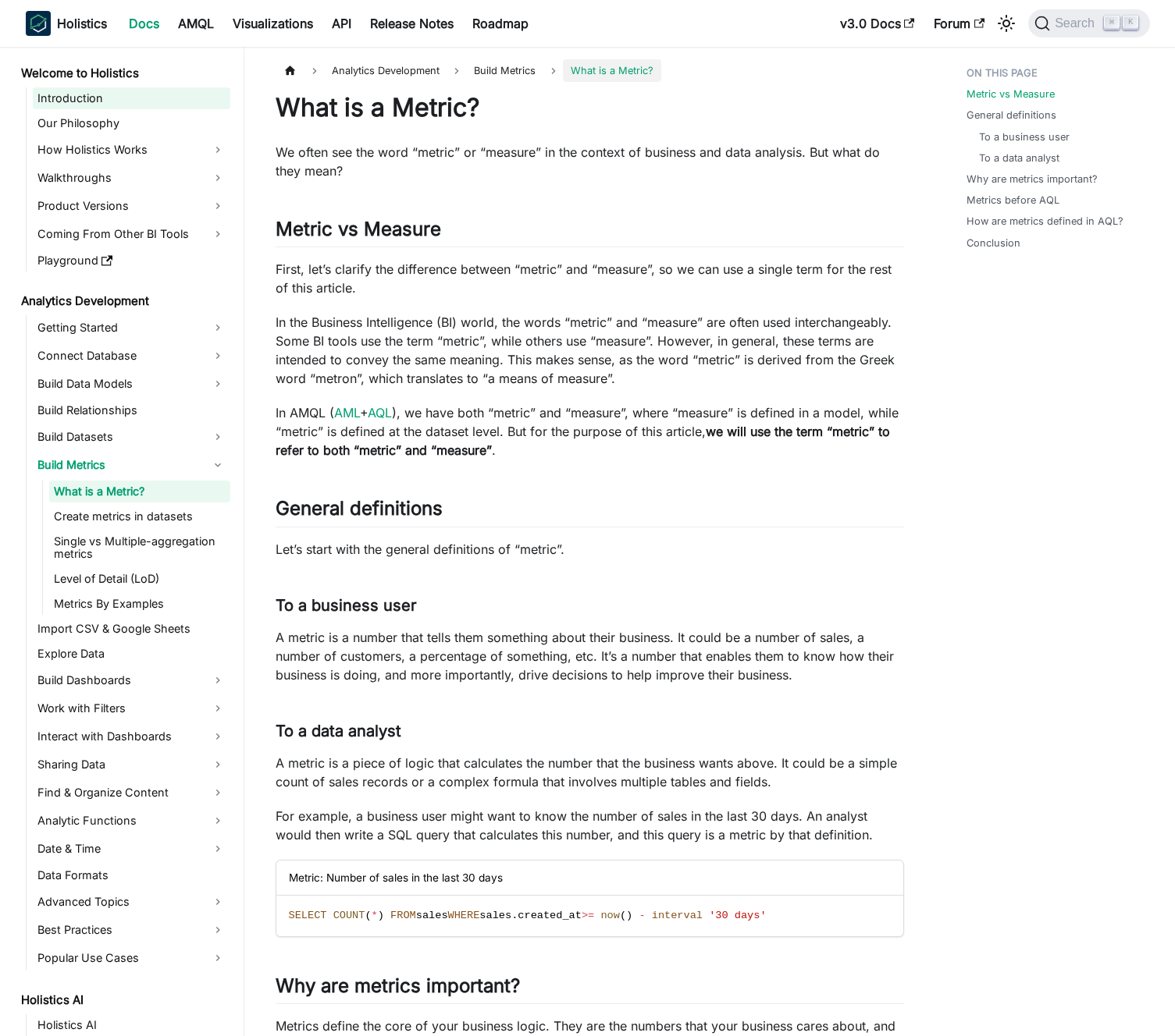
click at [128, 96] on link "Introduction" at bounding box center [131, 98] width 197 height 22
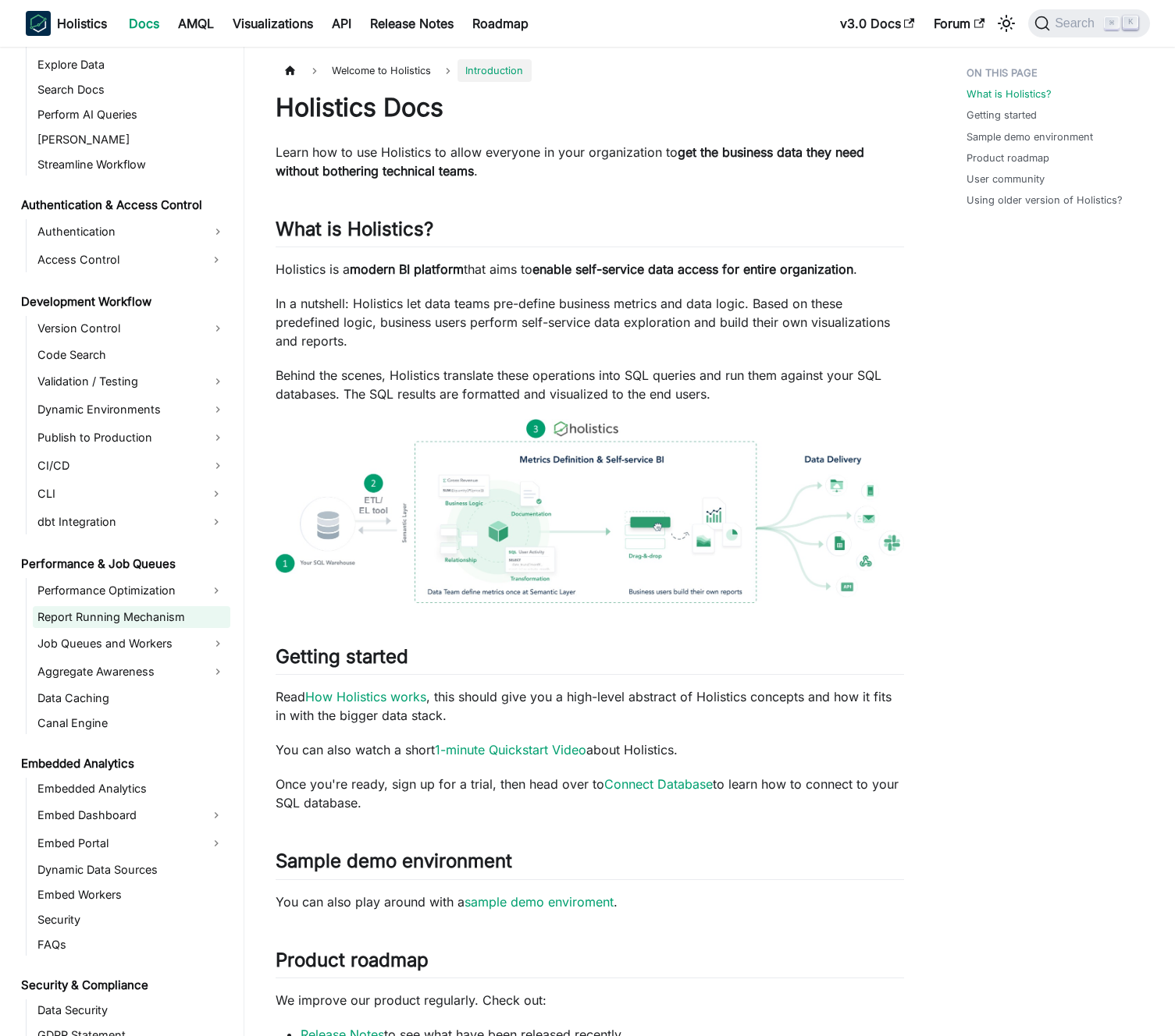
scroll to position [1092, 0]
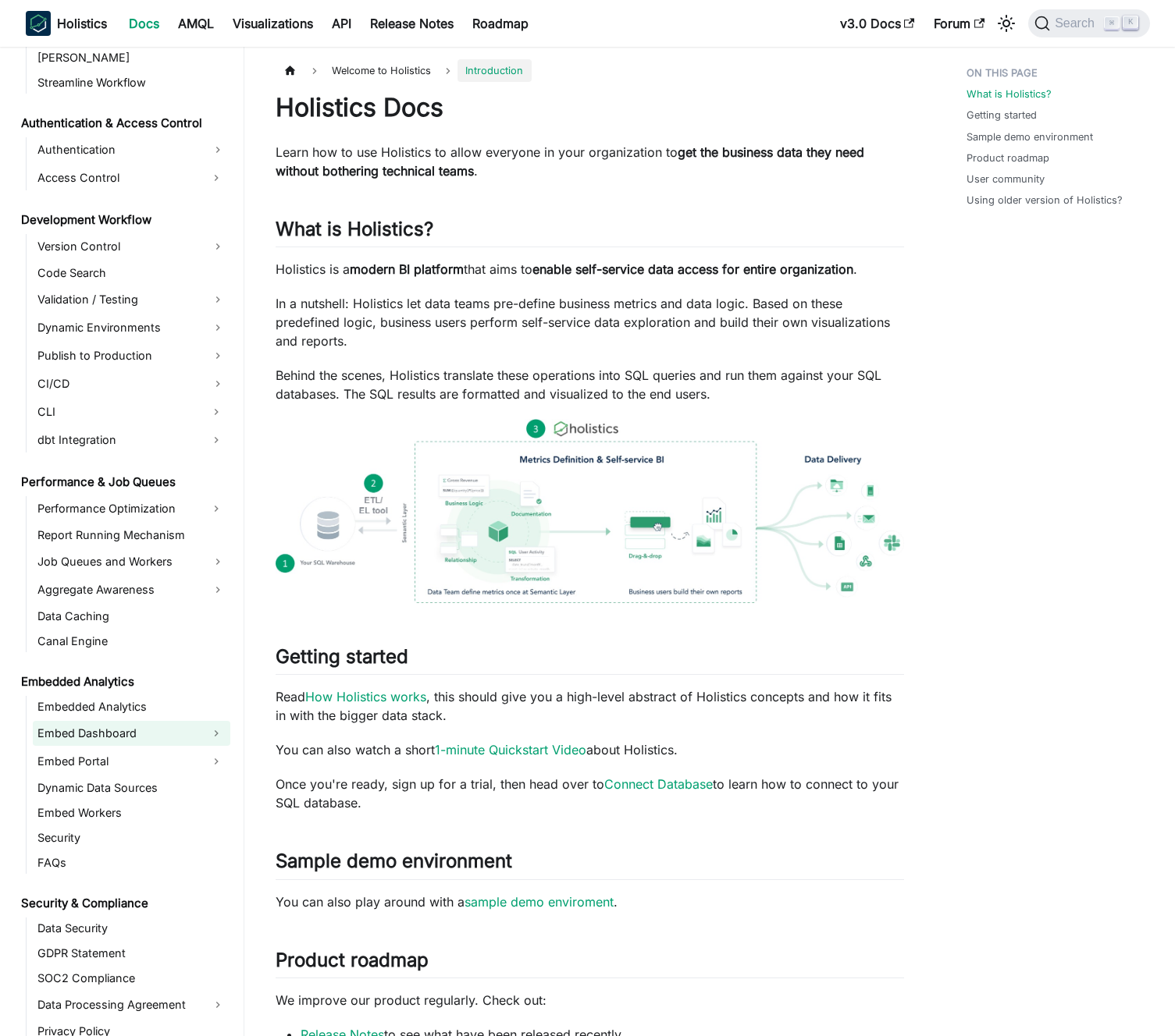
click at [173, 737] on link "Embed Dashboard" at bounding box center [118, 733] width 170 height 25
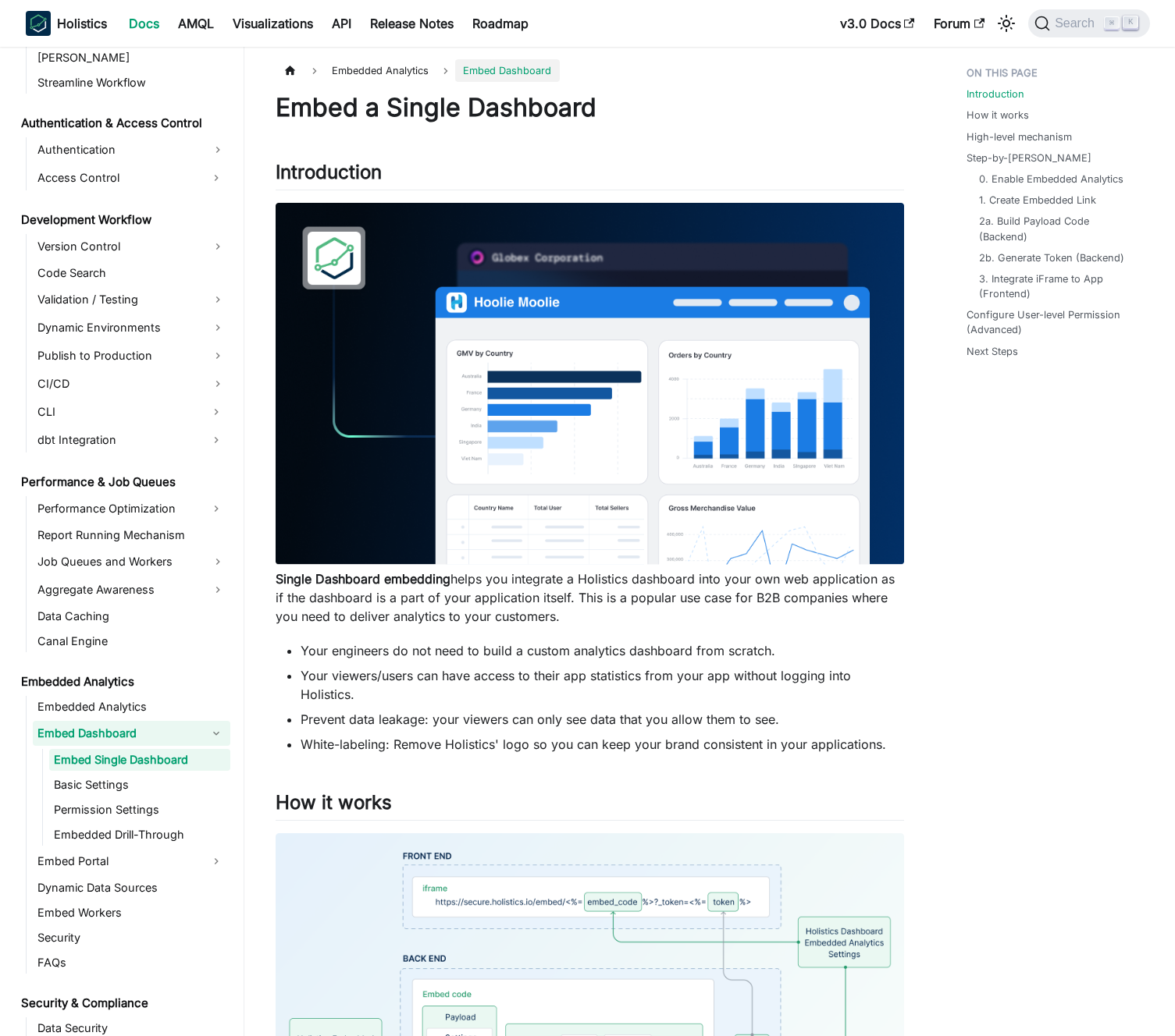
click at [467, 587] on p "Single Dashboard embedding helps you integrate a Holistics dashboard into your …" at bounding box center [590, 597] width 628 height 56
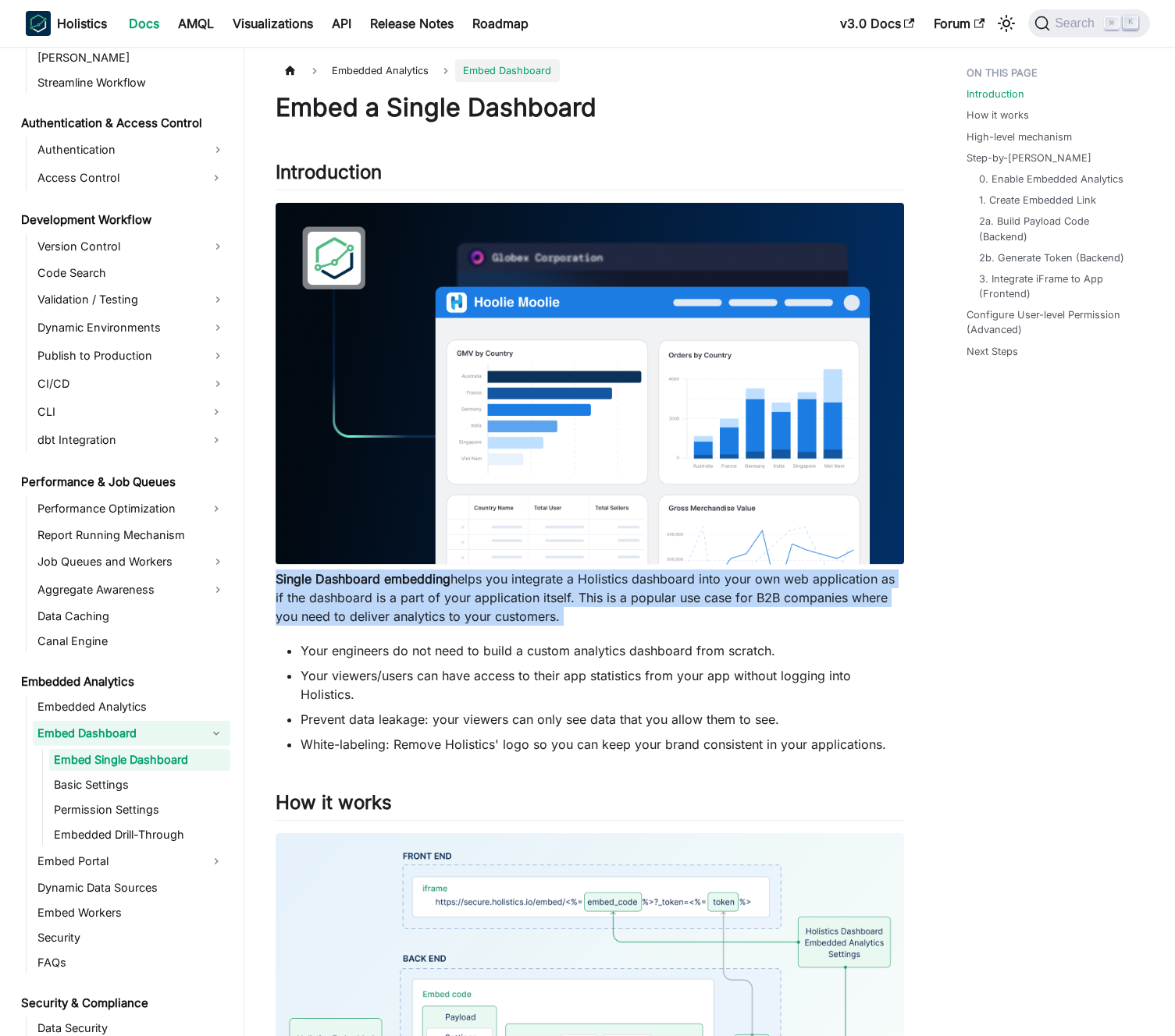
click at [467, 587] on p "Single Dashboard embedding helps you integrate a Holistics dashboard into your …" at bounding box center [590, 597] width 628 height 56
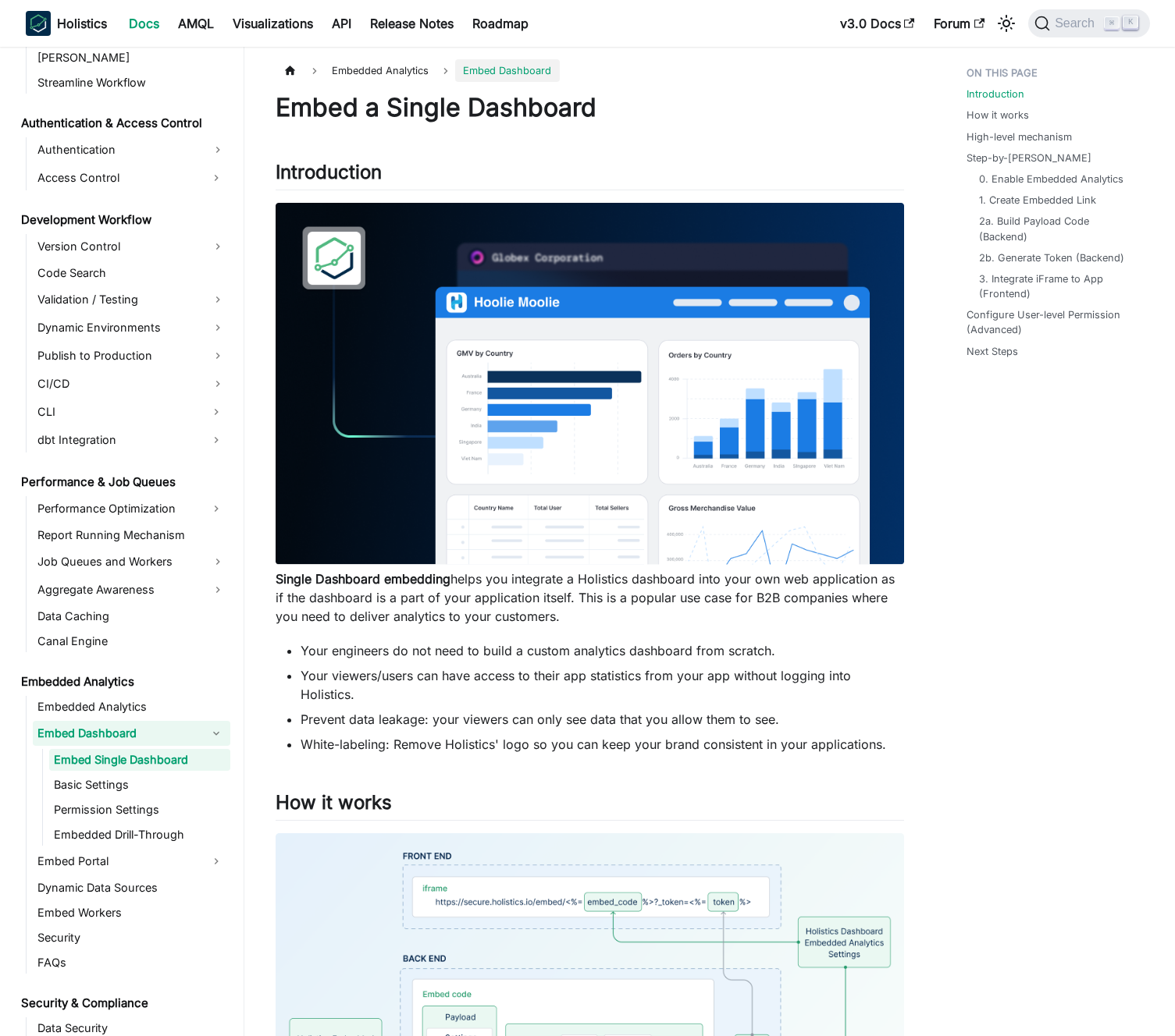
click at [466, 597] on p "Single Dashboard embedding helps you integrate a Holistics dashboard into your …" at bounding box center [590, 597] width 628 height 56
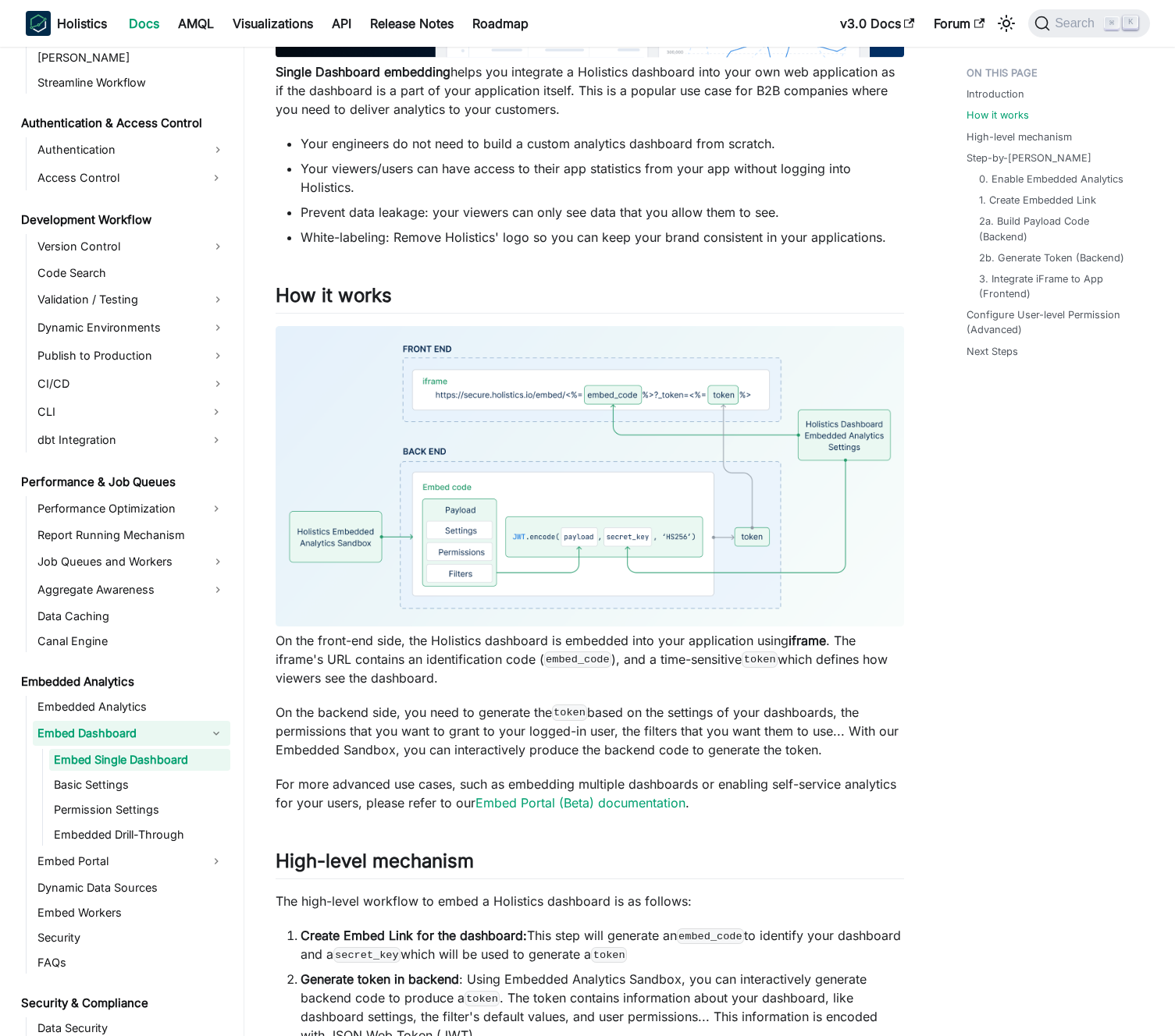
scroll to position [652, 0]
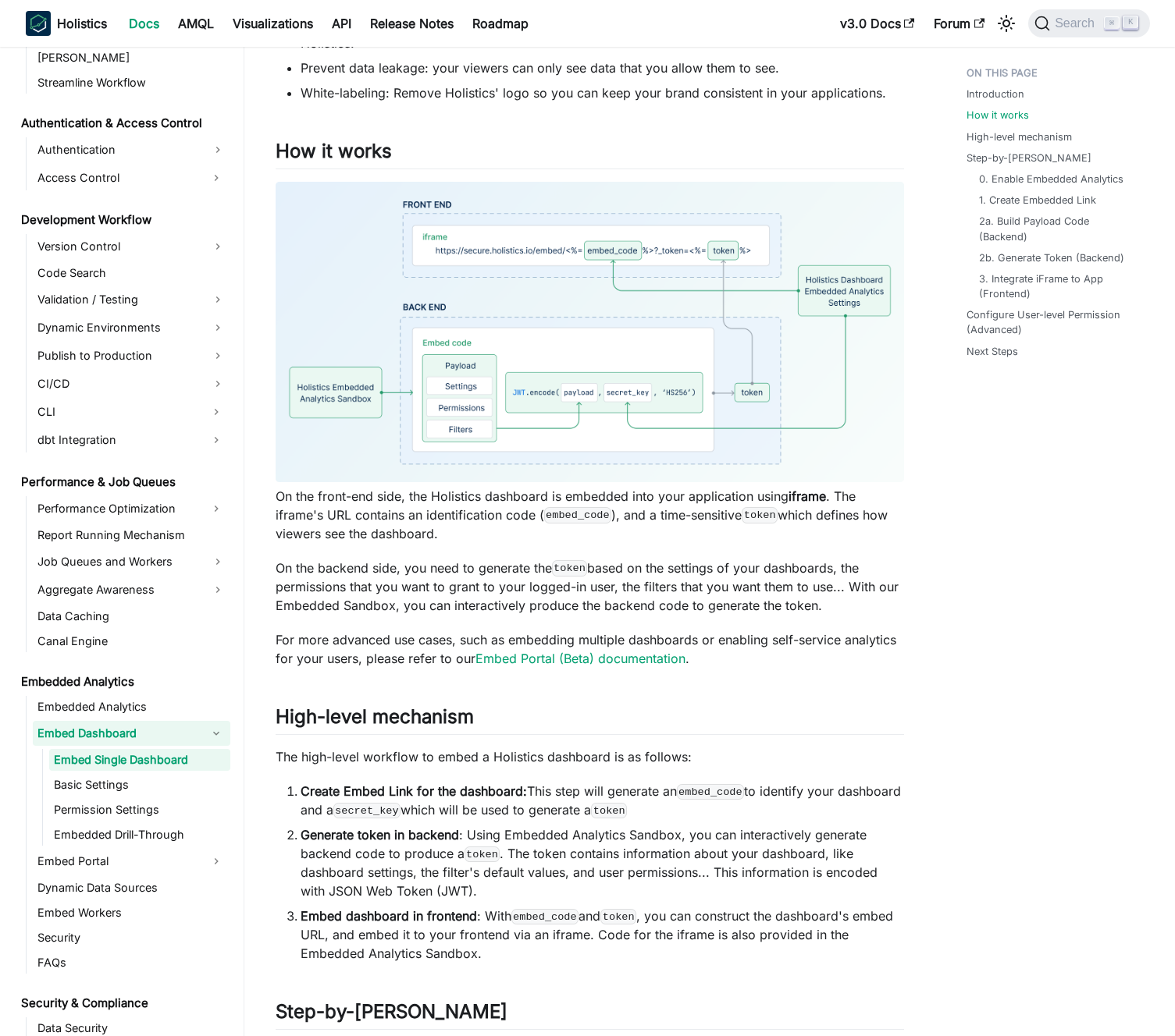
click at [441, 515] on p "On the front-end side, the Holistics dashboard is embedded into your applicatio…" at bounding box center [590, 515] width 628 height 56
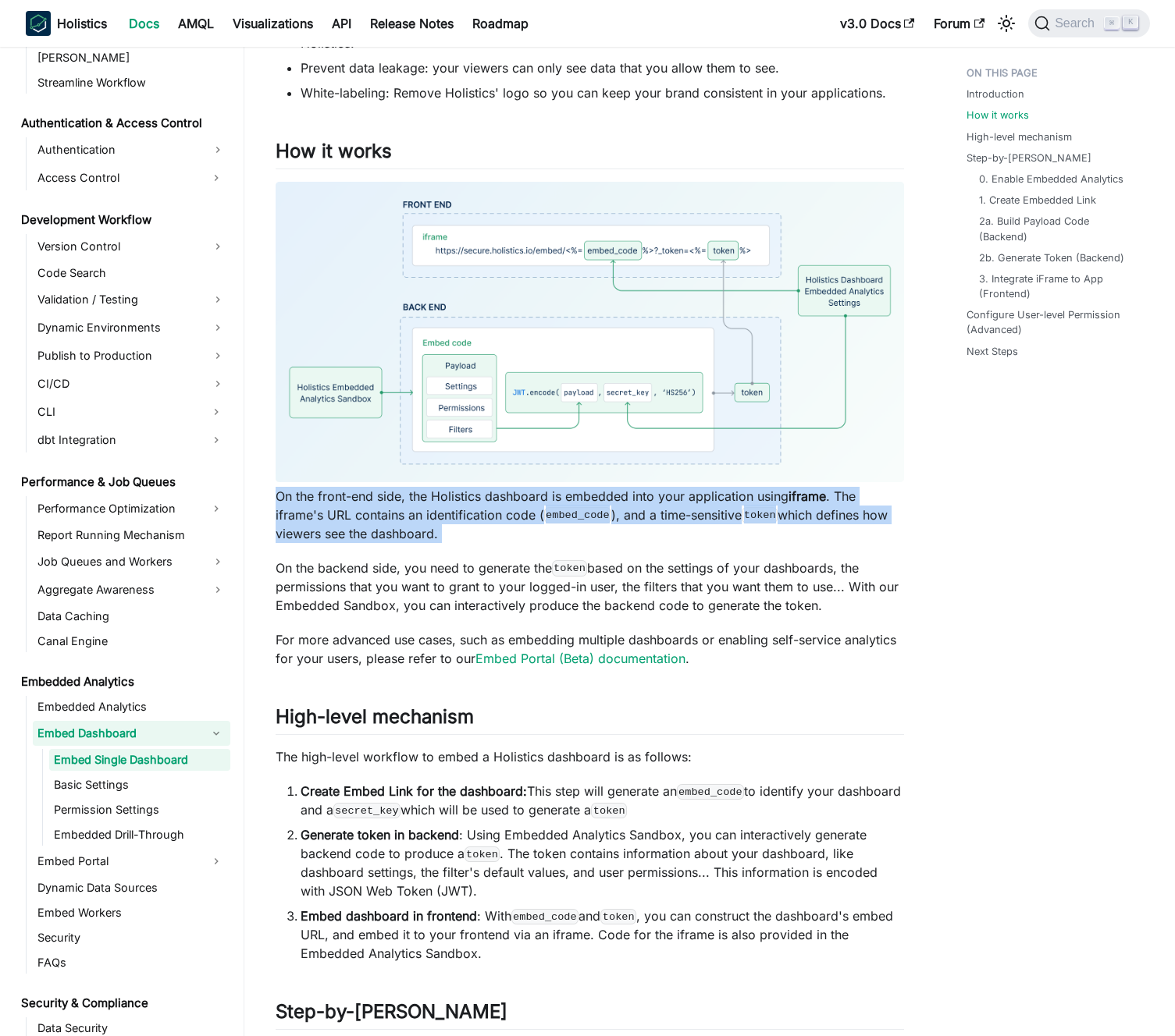
click at [441, 515] on p "On the front-end side, the Holistics dashboard is embedded into your applicatio…" at bounding box center [590, 515] width 628 height 56
click at [431, 516] on p "On the front-end side, the Holistics dashboard is embedded into your applicatio…" at bounding box center [590, 515] width 628 height 56
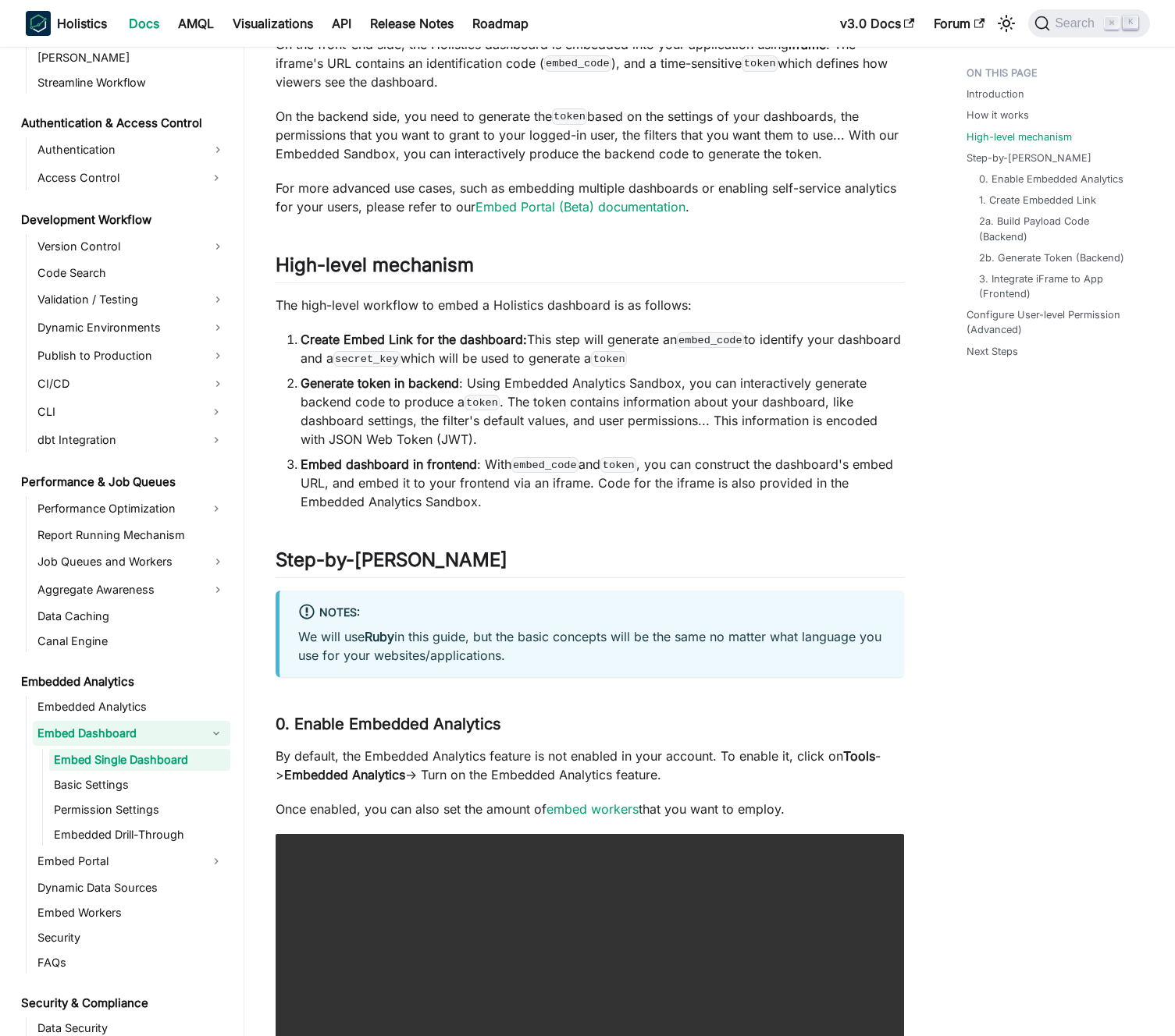
scroll to position [1119, 0]
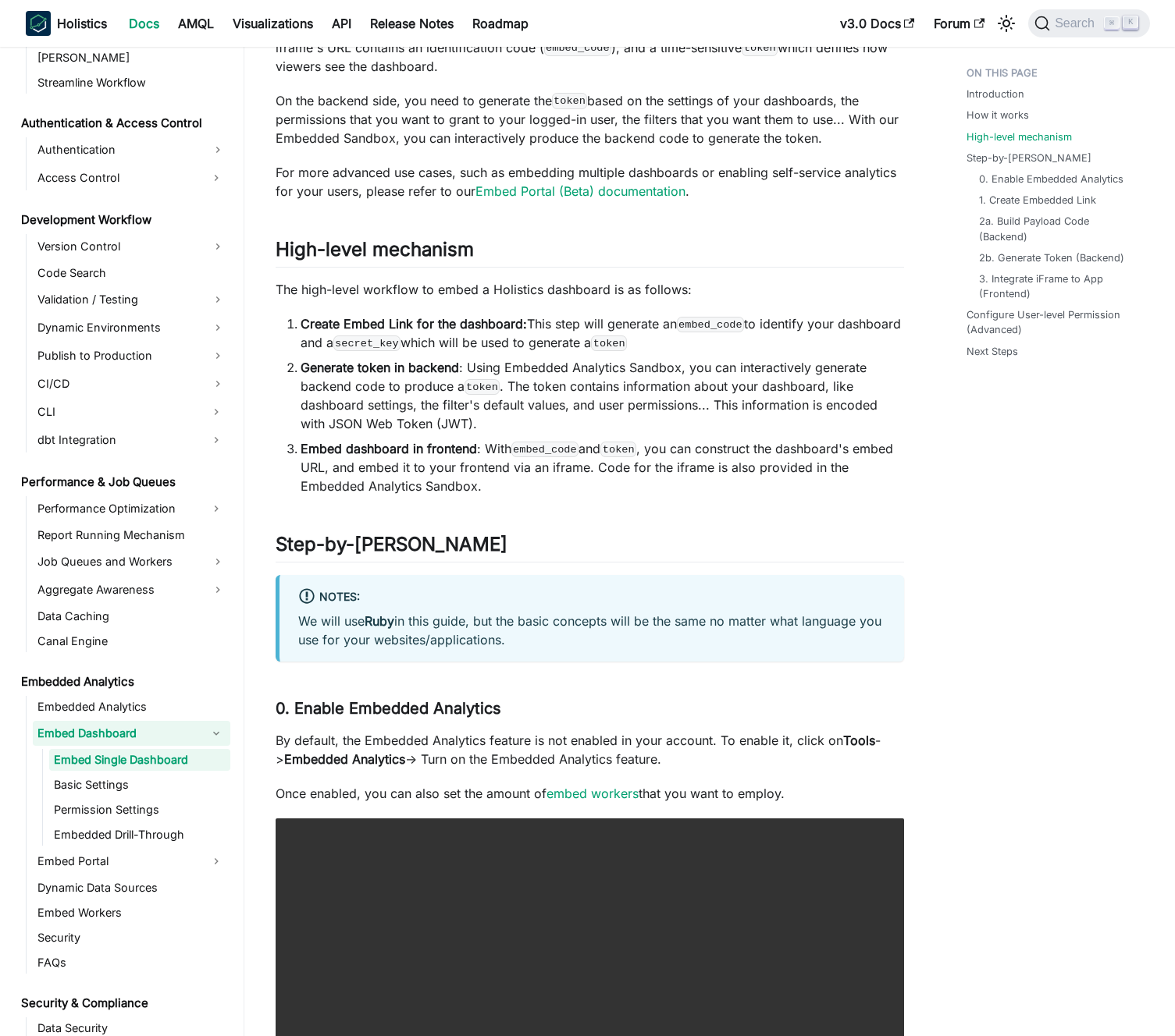
click at [441, 619] on p "We will use Ruby in this guide, but the basic concepts will be the same no matt…" at bounding box center [591, 631] width 587 height 38
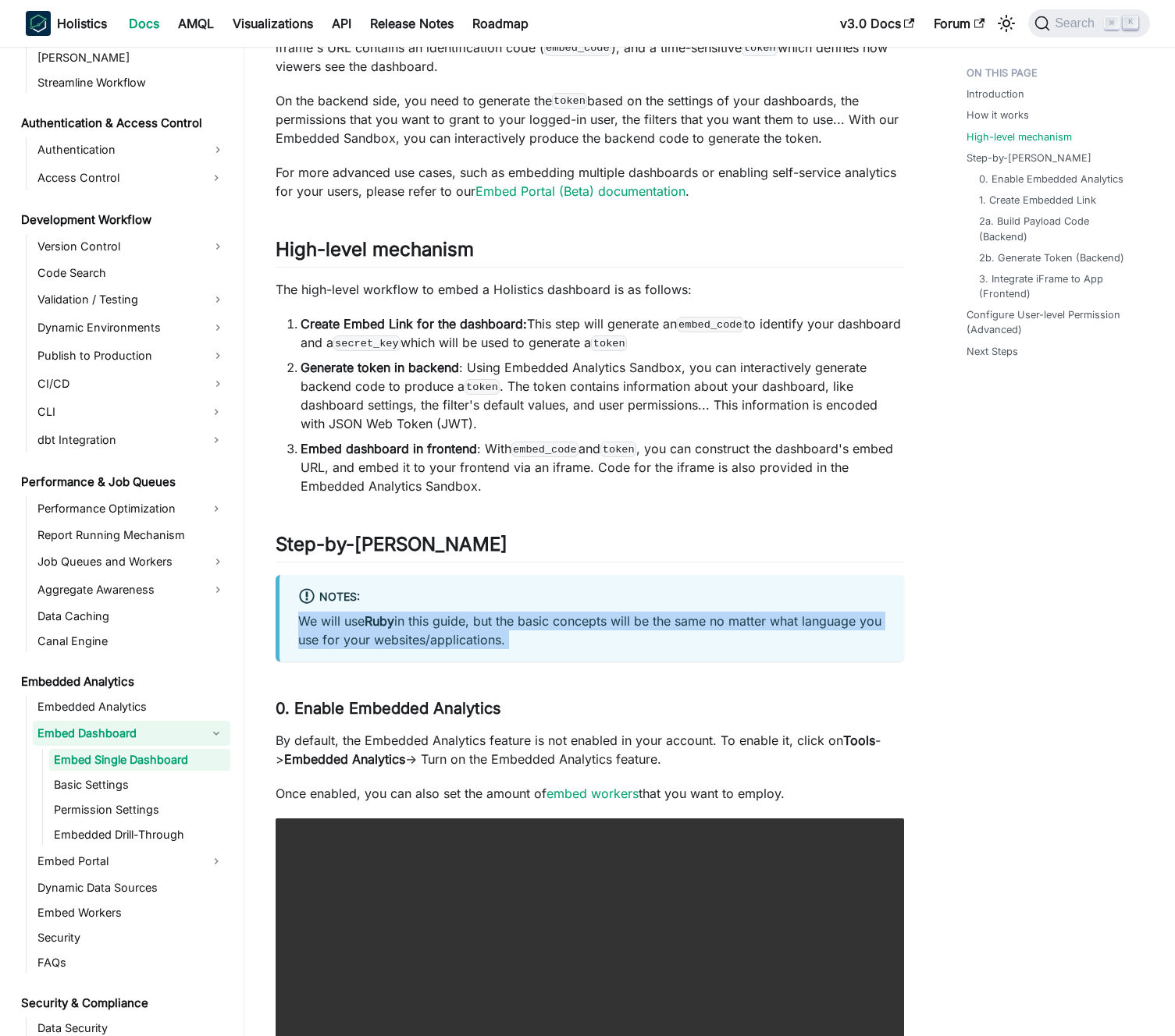
click at [441, 619] on p "We will use Ruby in this guide, but the basic concepts will be the same no matt…" at bounding box center [591, 631] width 587 height 38
click at [448, 620] on p "We will use Ruby in this guide, but the basic concepts will be the same no matt…" at bounding box center [591, 631] width 587 height 38
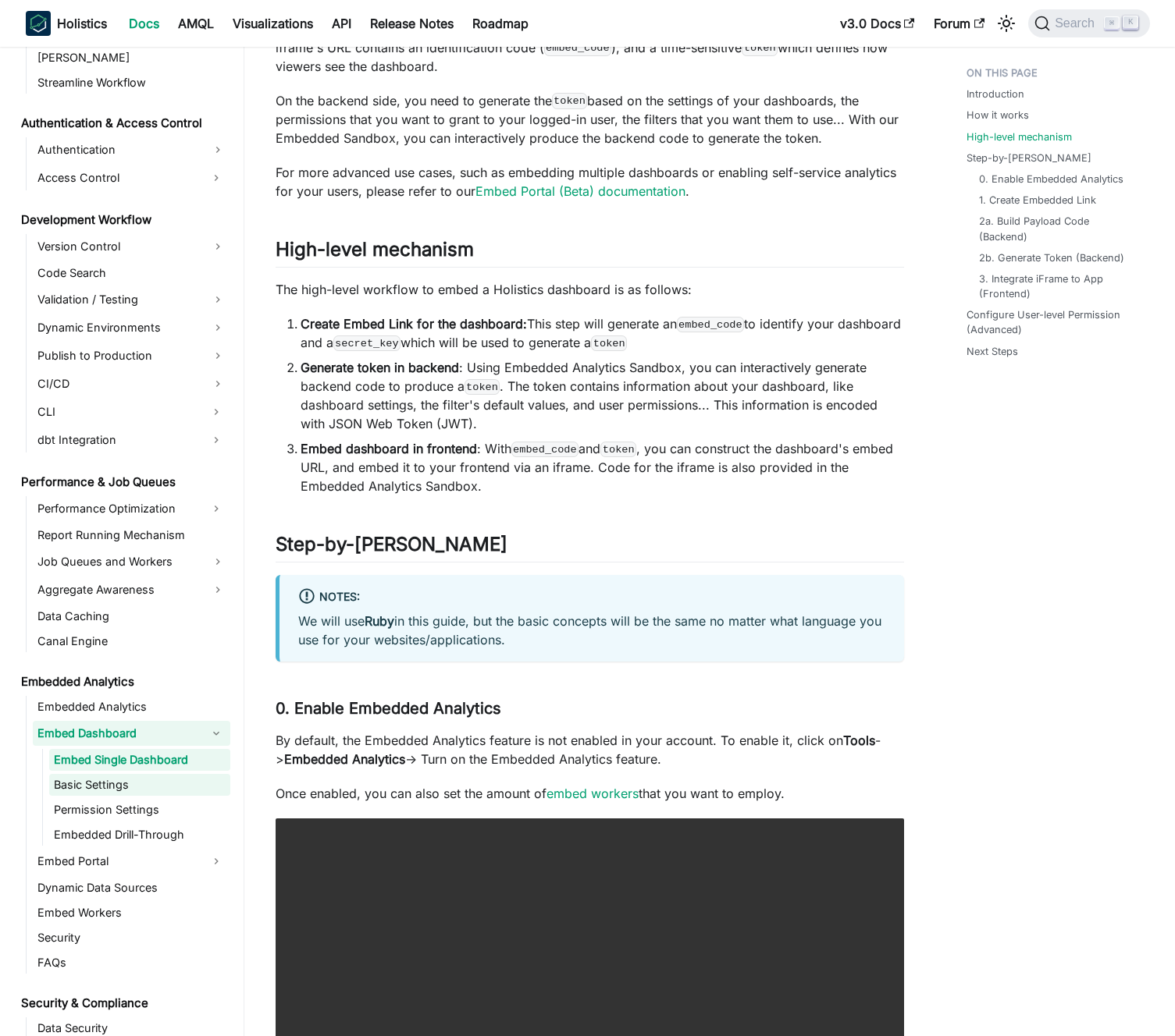
click at [135, 778] on link "Basic Settings" at bounding box center [140, 785] width 181 height 22
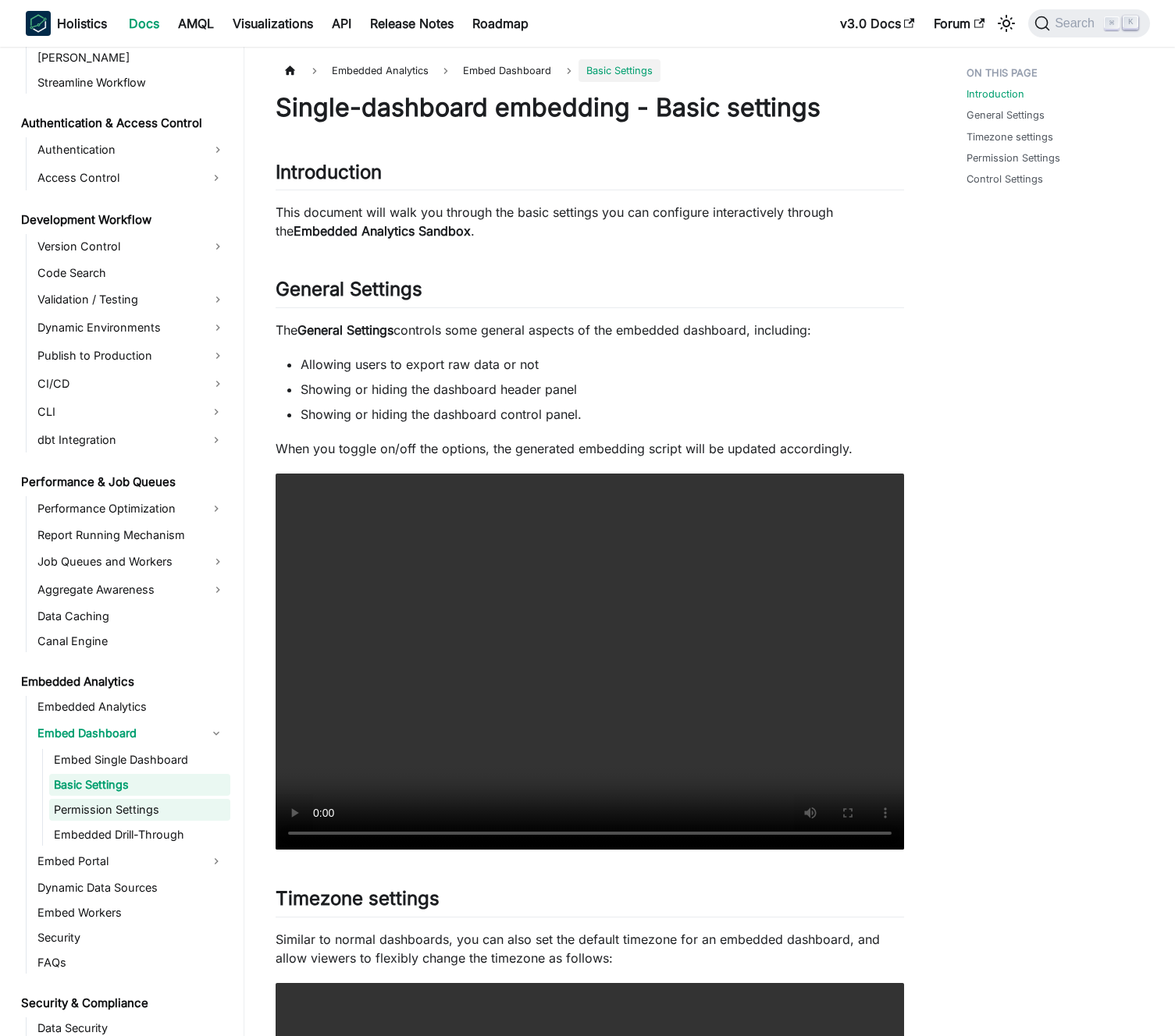
click at [135, 801] on link "Permission Settings" at bounding box center [140, 810] width 181 height 22
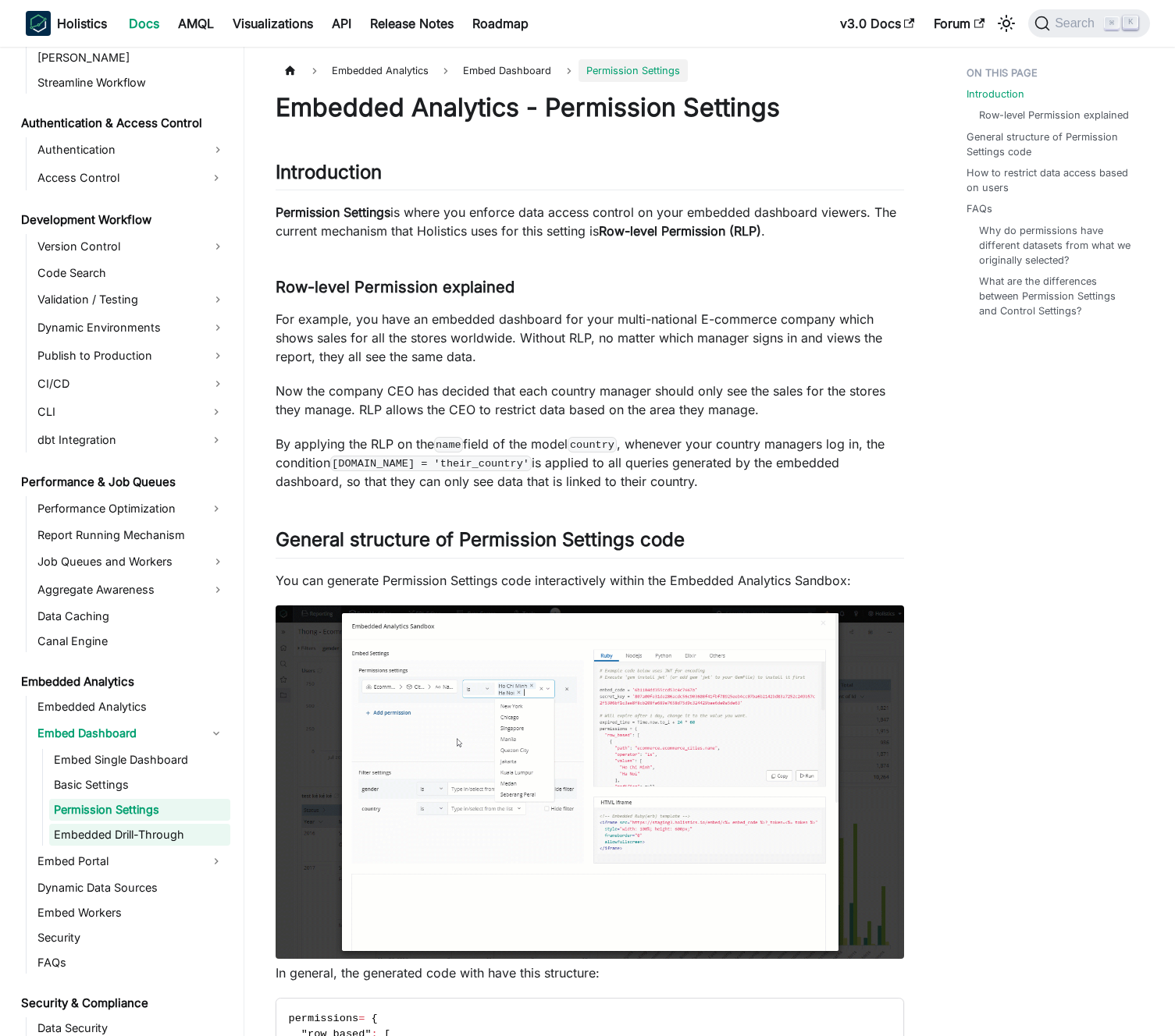
click at [125, 841] on link "Embedded Drill-Through" at bounding box center [140, 835] width 181 height 22
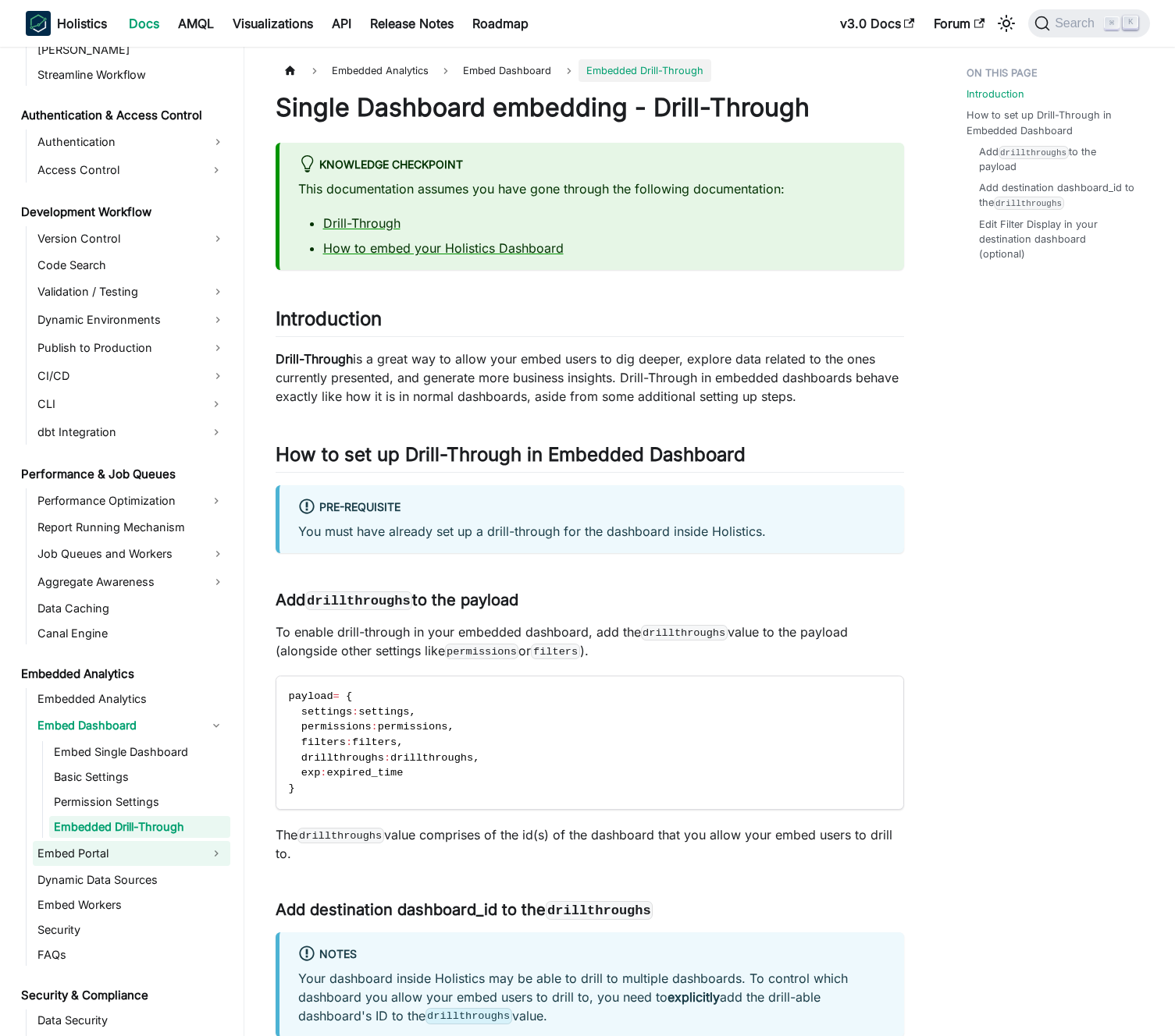
click at [122, 860] on link "Embed Portal" at bounding box center [118, 853] width 170 height 25
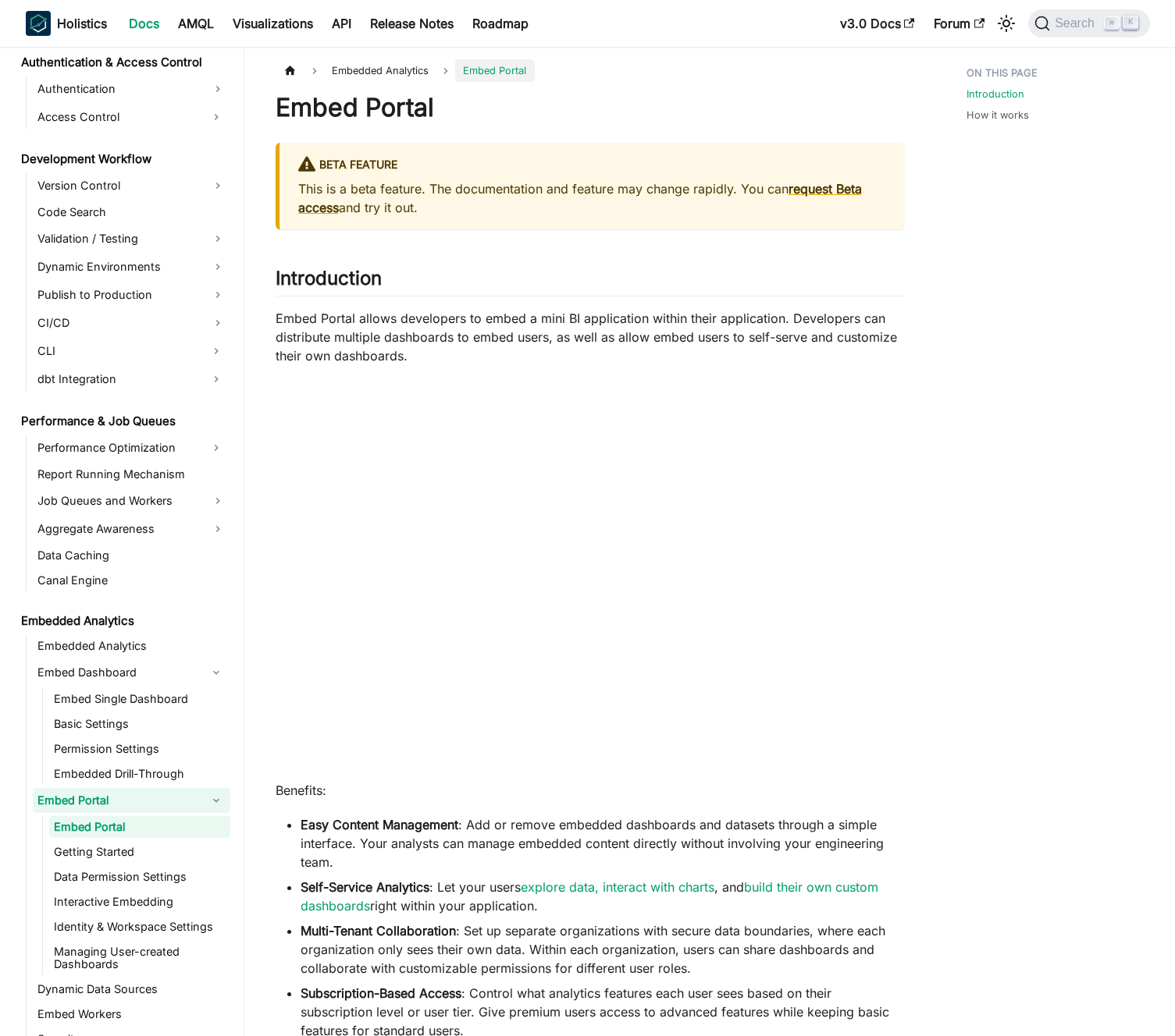
scroll to position [1188, 0]
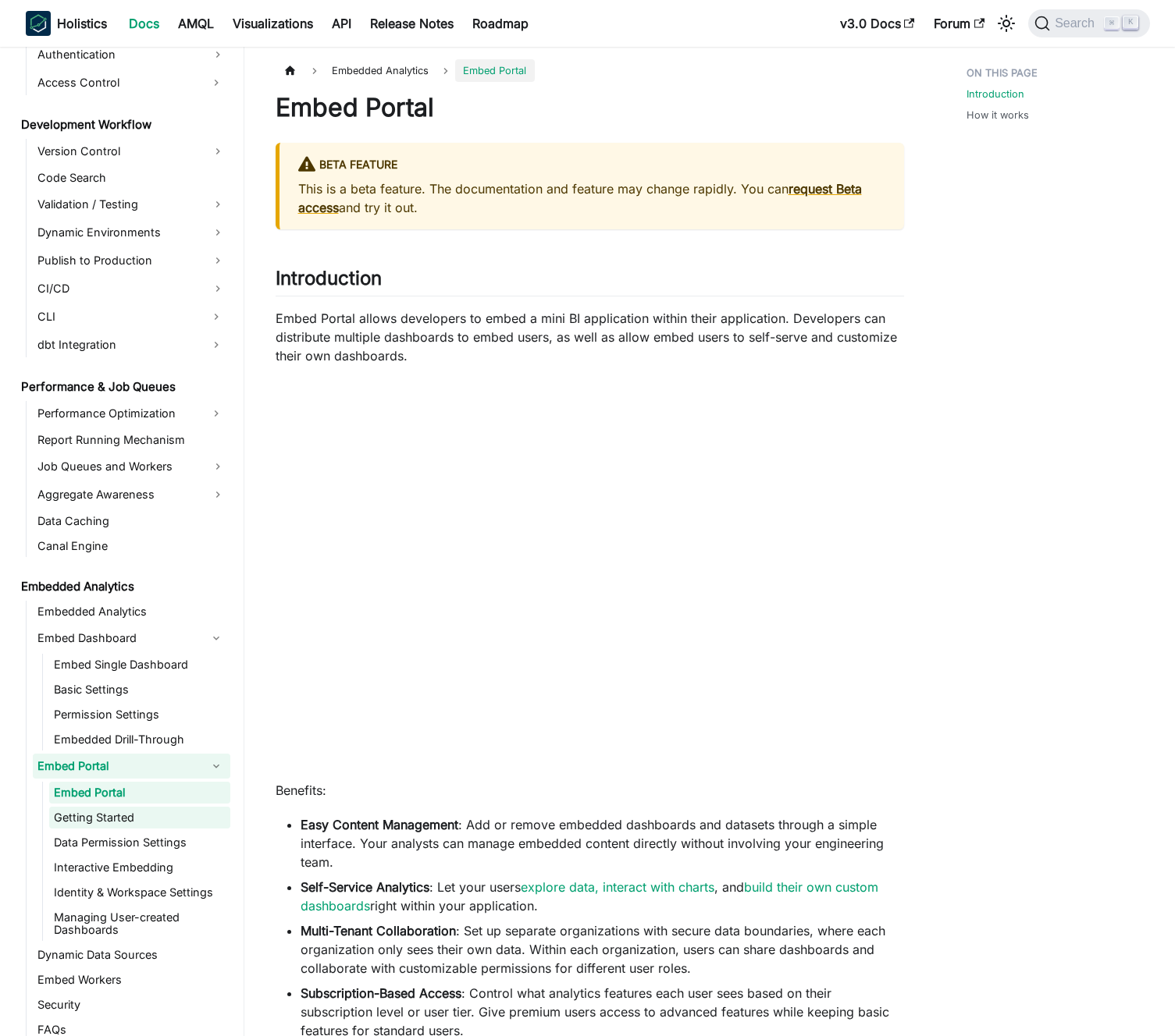
click at [142, 819] on link "Getting Started" at bounding box center [140, 817] width 181 height 22
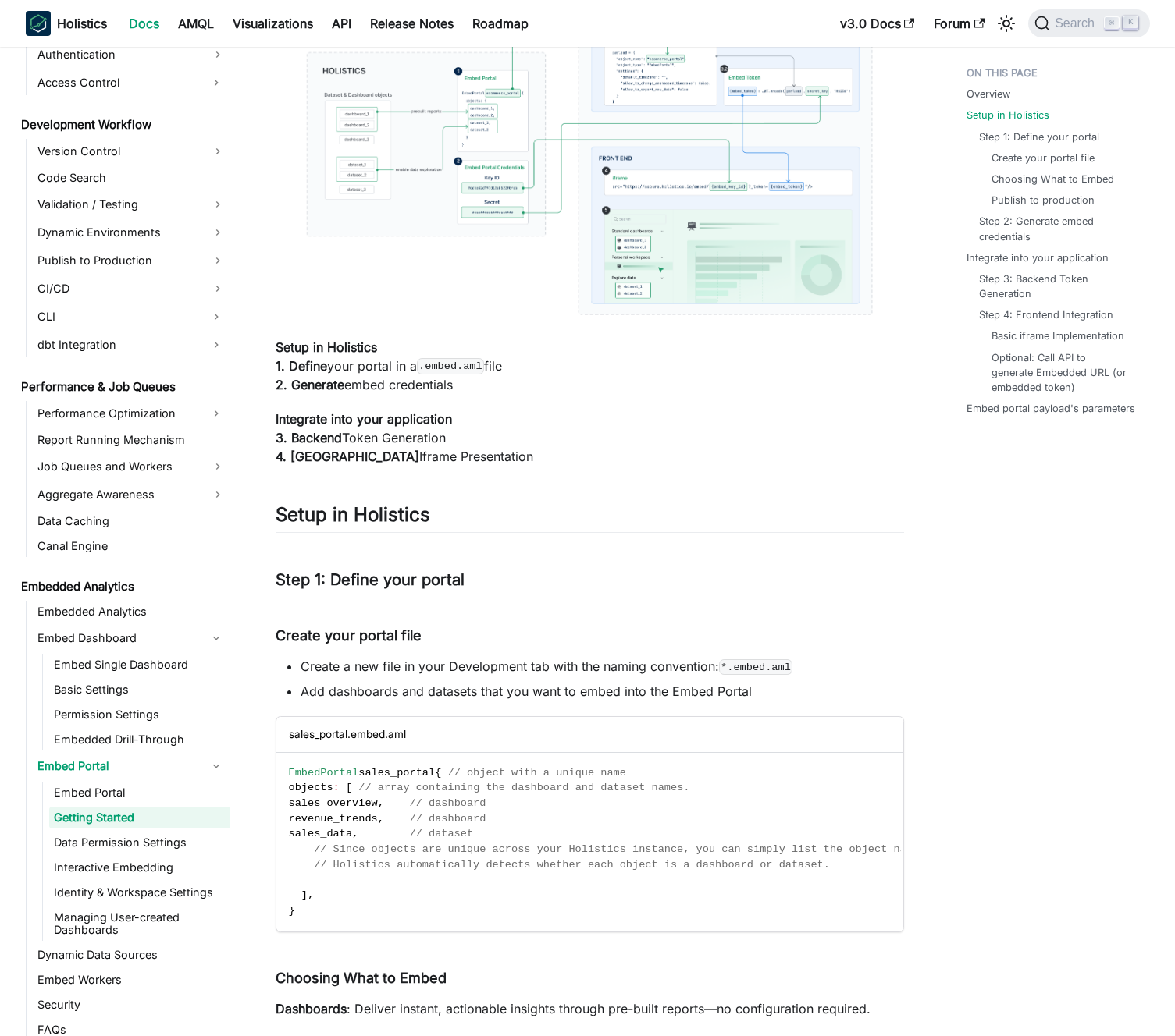
scroll to position [668, 0]
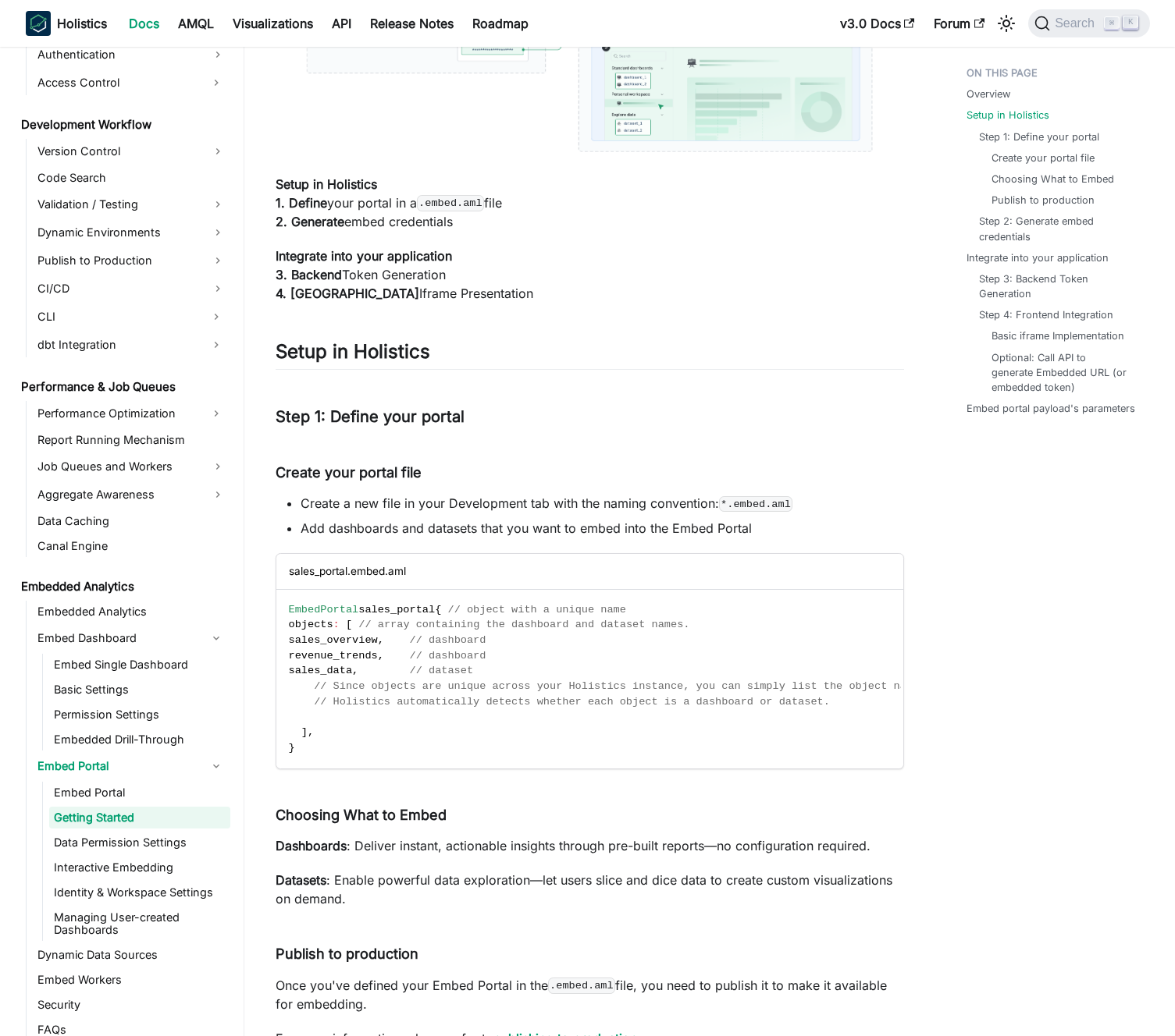
click at [472, 498] on li "Create a new file in your Development tab with the naming convention: *.embed.a…" at bounding box center [601, 503] width 603 height 19
click at [486, 497] on li "Create a new file in your Development tab with the naming convention: *.embed.a…" at bounding box center [601, 503] width 603 height 19
click at [477, 622] on span "// array containing the dashboard and dataset names." at bounding box center [524, 625] width 331 height 11
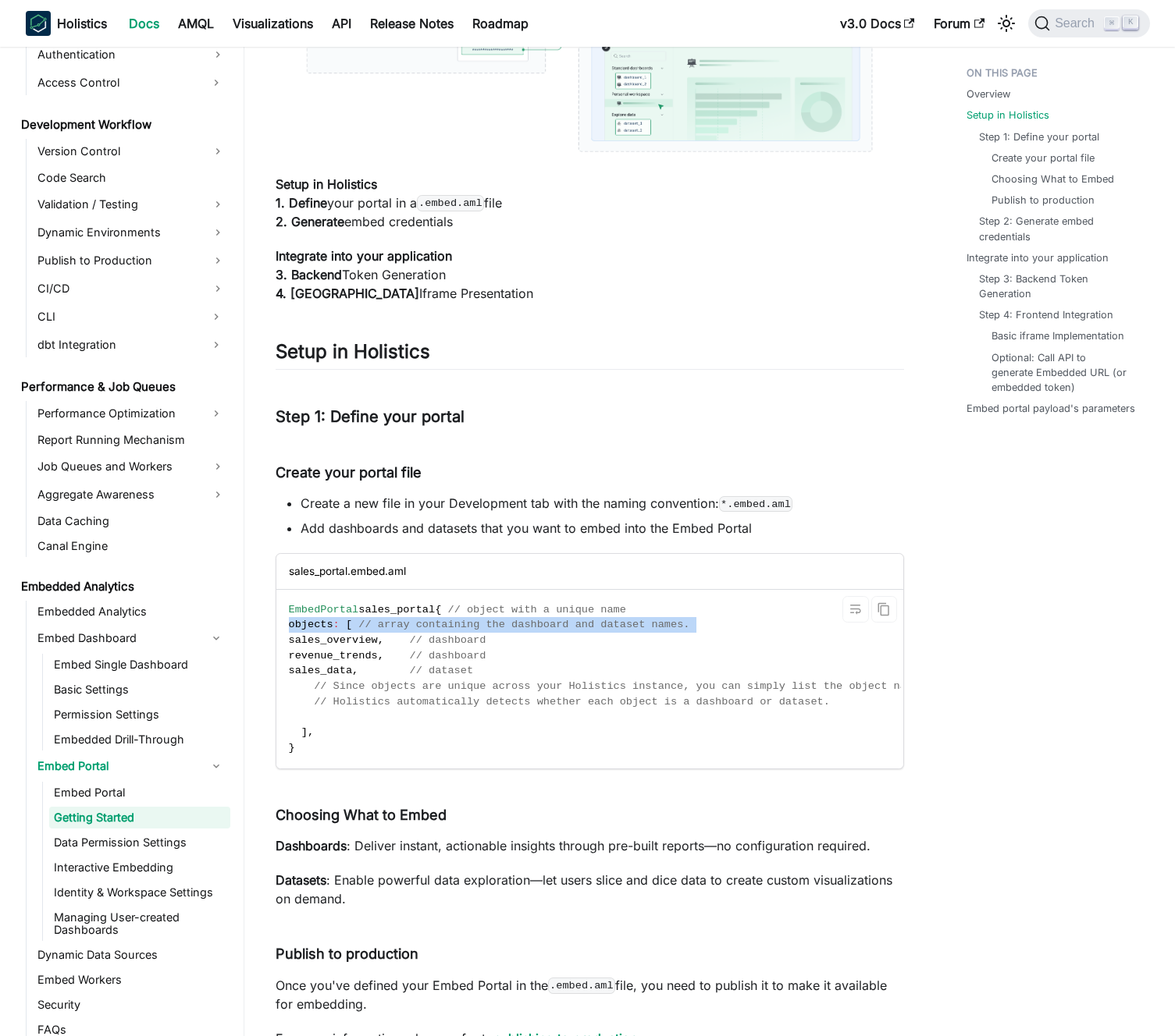
click at [477, 622] on span "// array containing the dashboard and dataset names." at bounding box center [524, 625] width 331 height 11
click at [486, 626] on span "// array containing the dashboard and dataset names." at bounding box center [524, 625] width 331 height 11
click at [489, 530] on li "Add dashboards and datasets that you want to embed into the Embed Portal" at bounding box center [601, 528] width 603 height 19
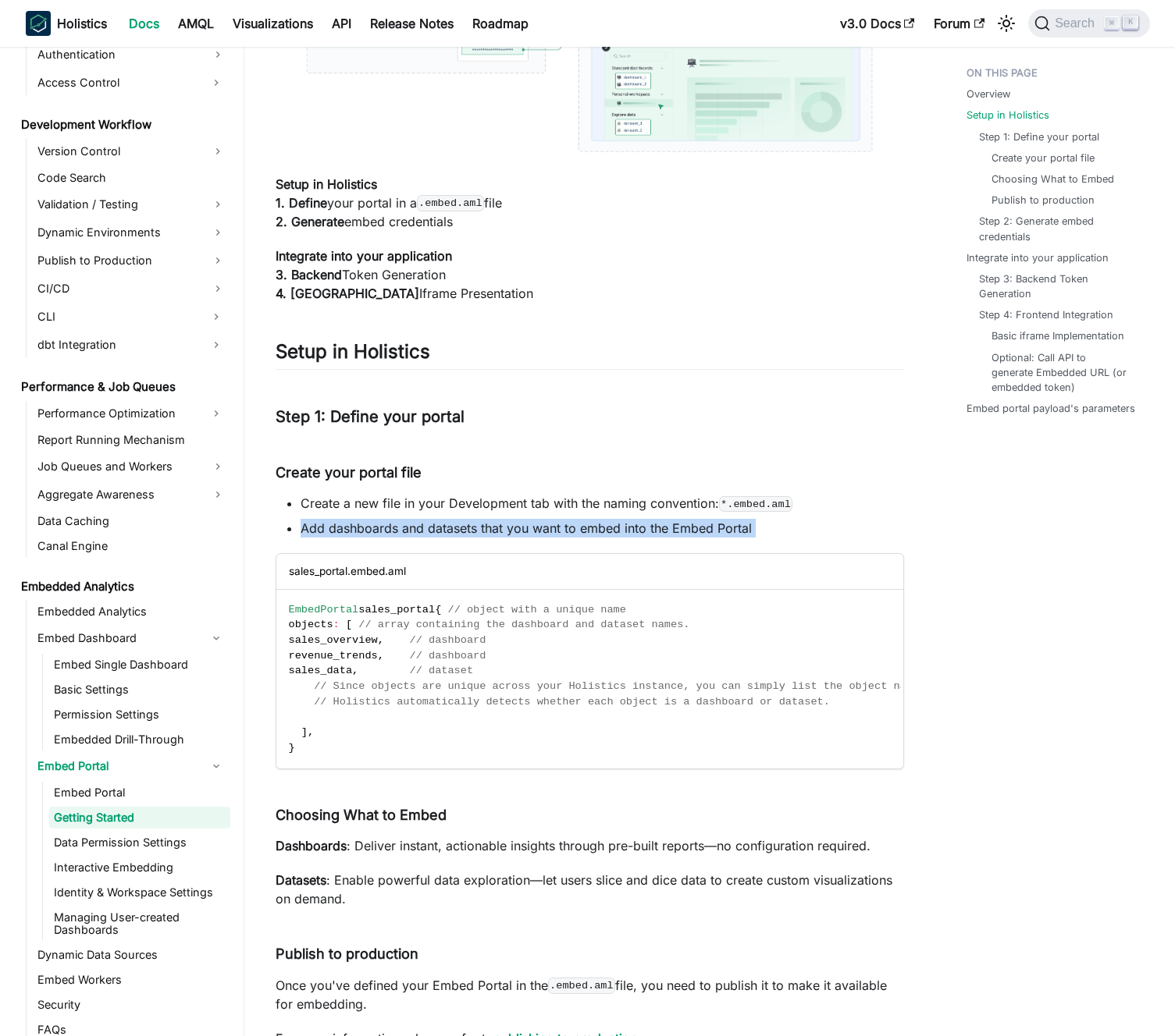
click at [489, 530] on li "Add dashboards and datasets that you want to embed into the Embed Portal" at bounding box center [601, 528] width 603 height 19
click at [498, 526] on li "Add dashboards and datasets that you want to embed into the Embed Portal" at bounding box center [601, 528] width 603 height 19
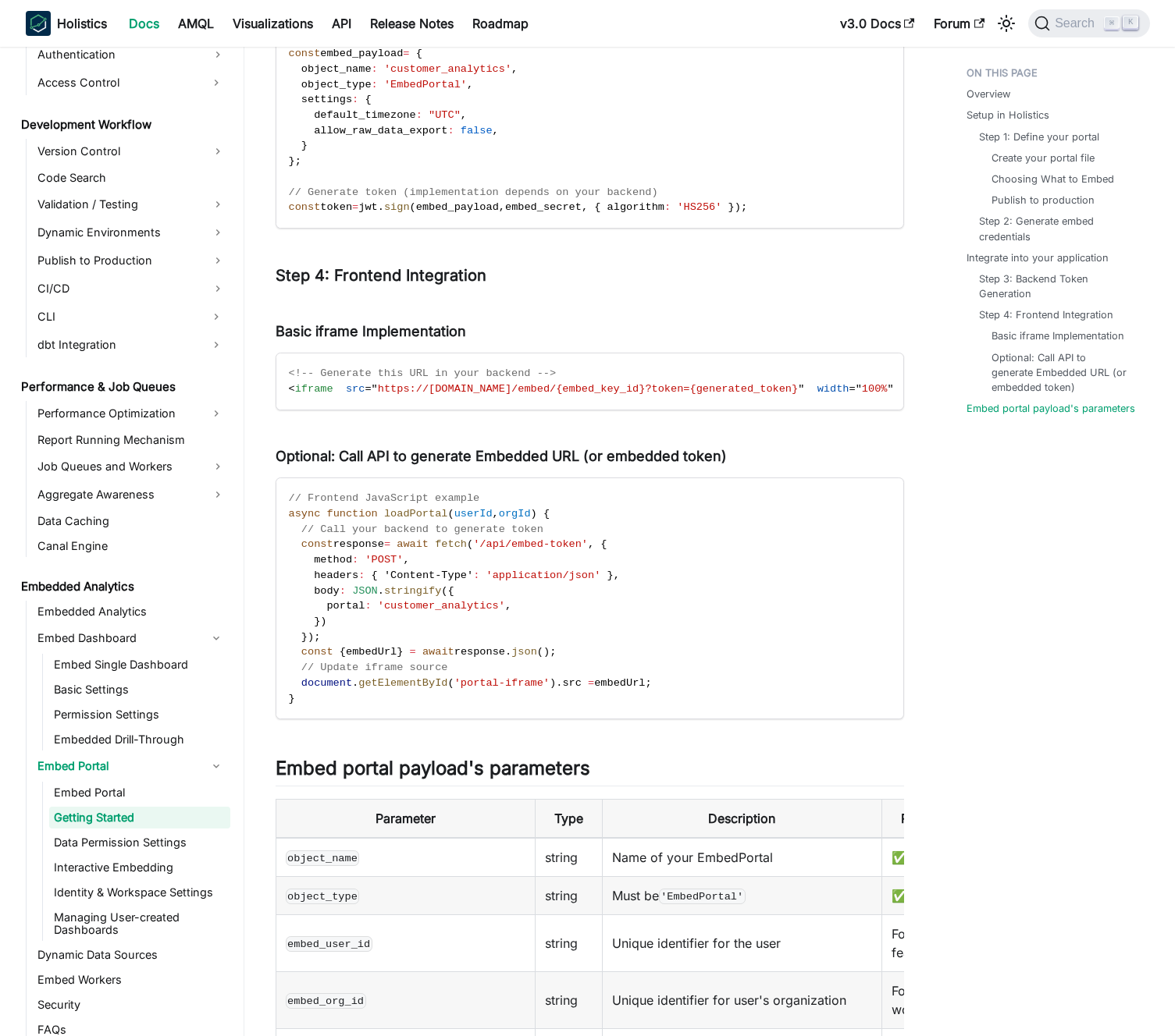
scroll to position [1646, 0]
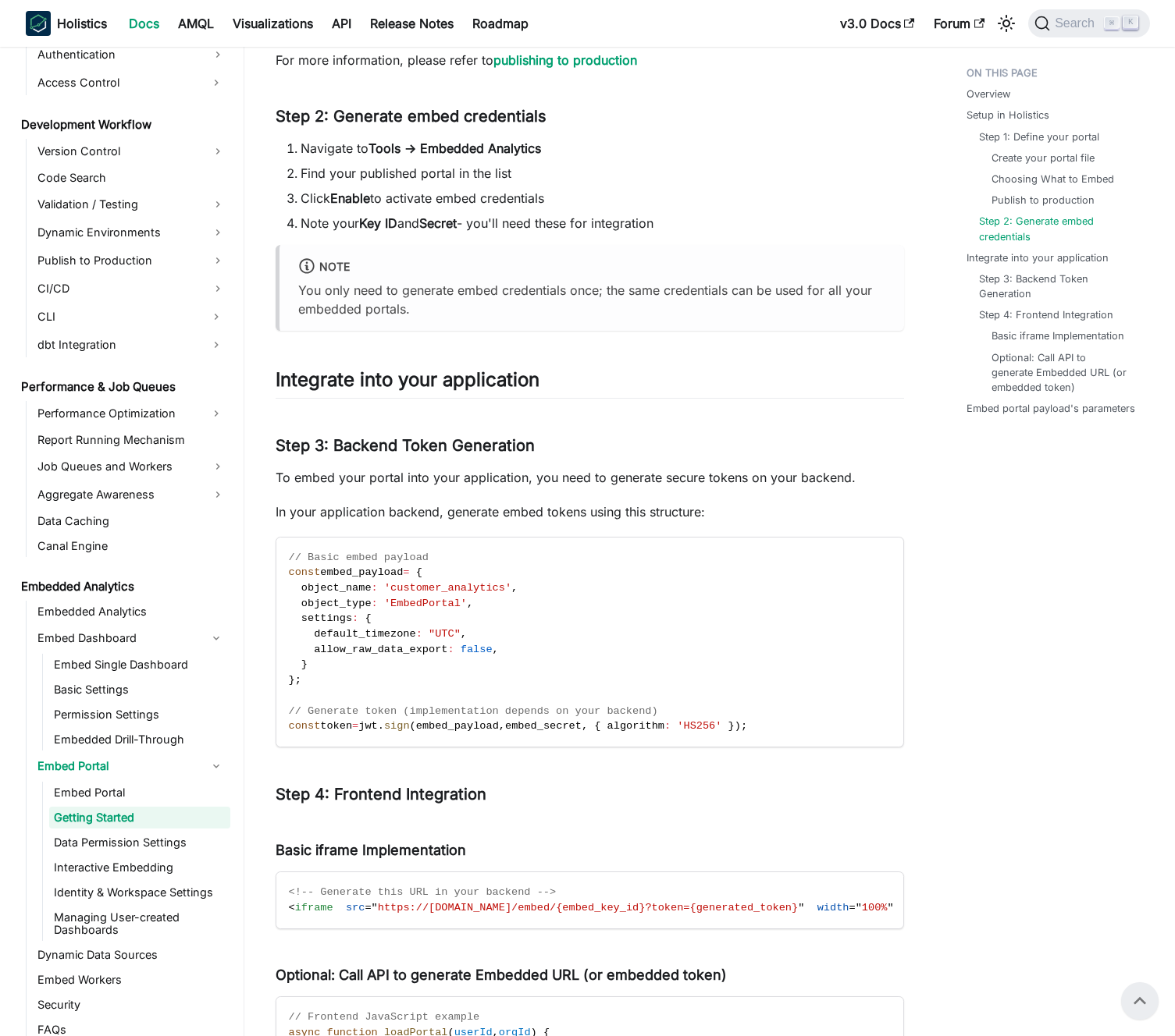
click at [476, 487] on p "To embed your portal into your application, you need to generate secure tokens …" at bounding box center [590, 477] width 628 height 19
click at [459, 495] on div "Embed Portal - Getting started BETA FEATURE This is a Beta feature. The documen…" at bounding box center [590, 101] width 628 height 3312
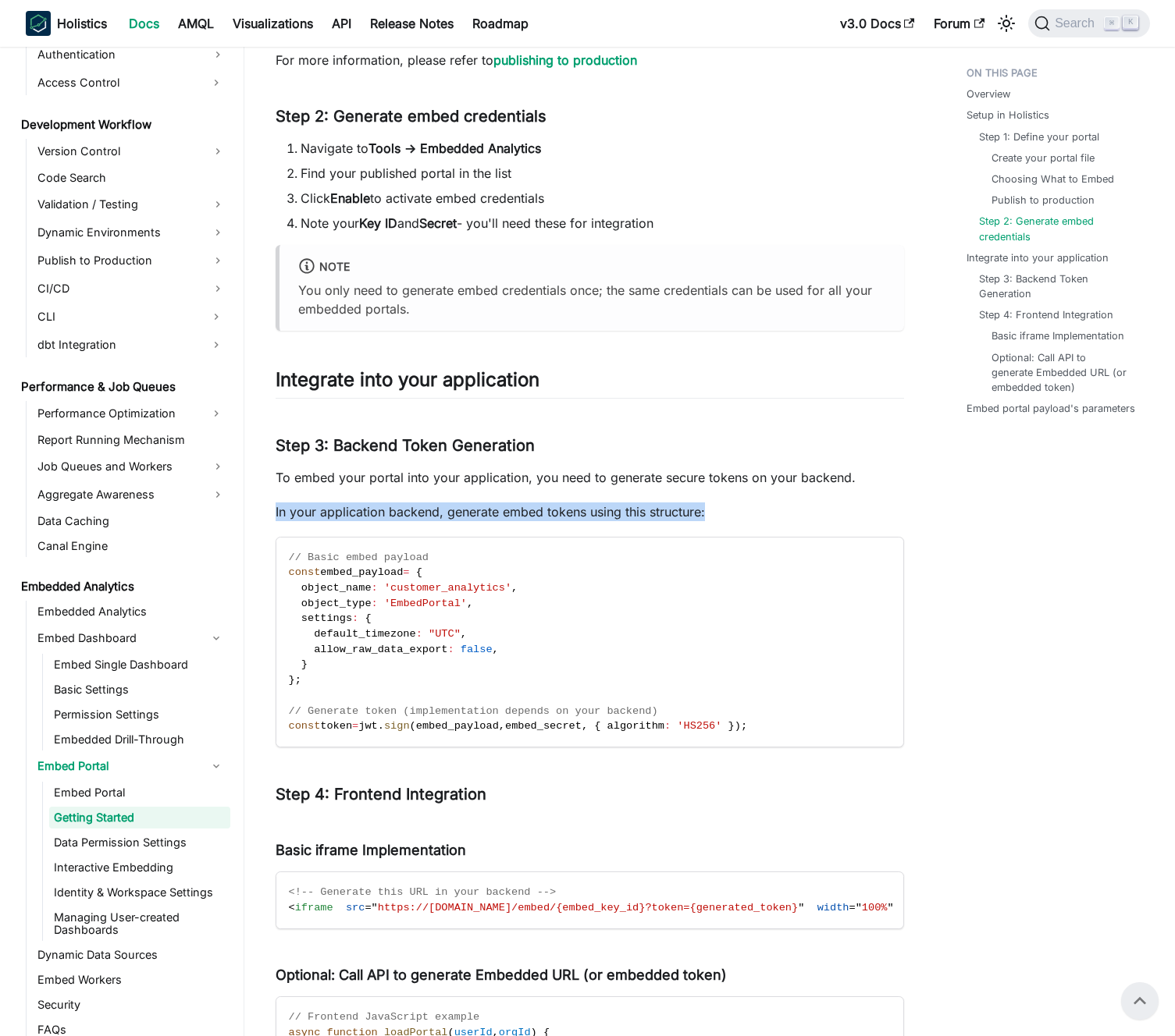
click at [459, 495] on div "Embed Portal - Getting started BETA FEATURE This is a Beta feature. The documen…" at bounding box center [590, 101] width 628 height 3312
click at [468, 495] on div "Embed Portal - Getting started BETA FEATURE This is a Beta feature. The documen…" at bounding box center [590, 101] width 628 height 3312
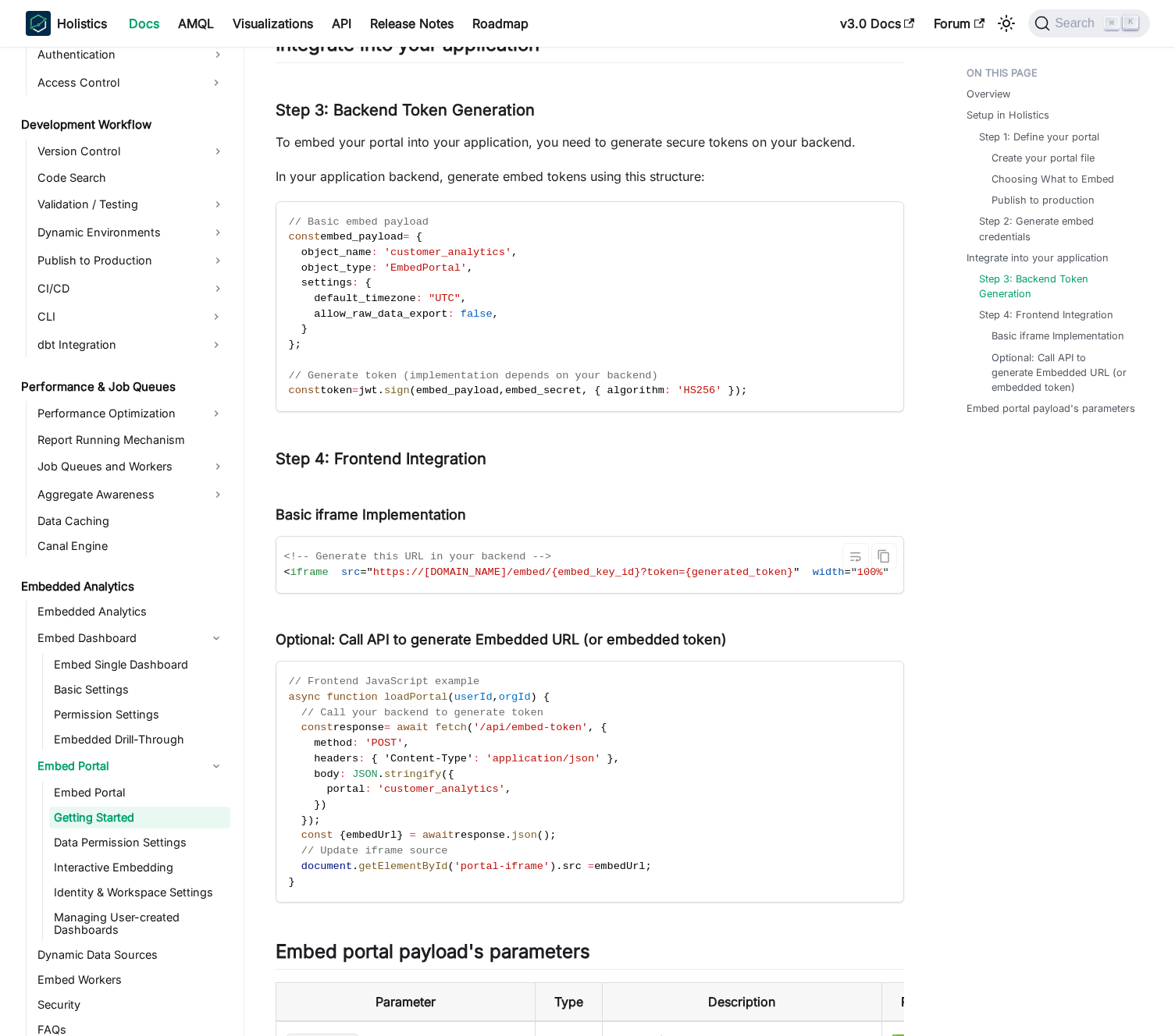
scroll to position [0, 0]
click at [466, 587] on code "<!-- Generate this URL in your backend --> < iframe src = " https://holistics.i…" at bounding box center [722, 564] width 891 height 55
click at [481, 578] on span "https://holistics.io/embed/{embed_key_id}?token={generated_token}" at bounding box center [588, 572] width 420 height 11
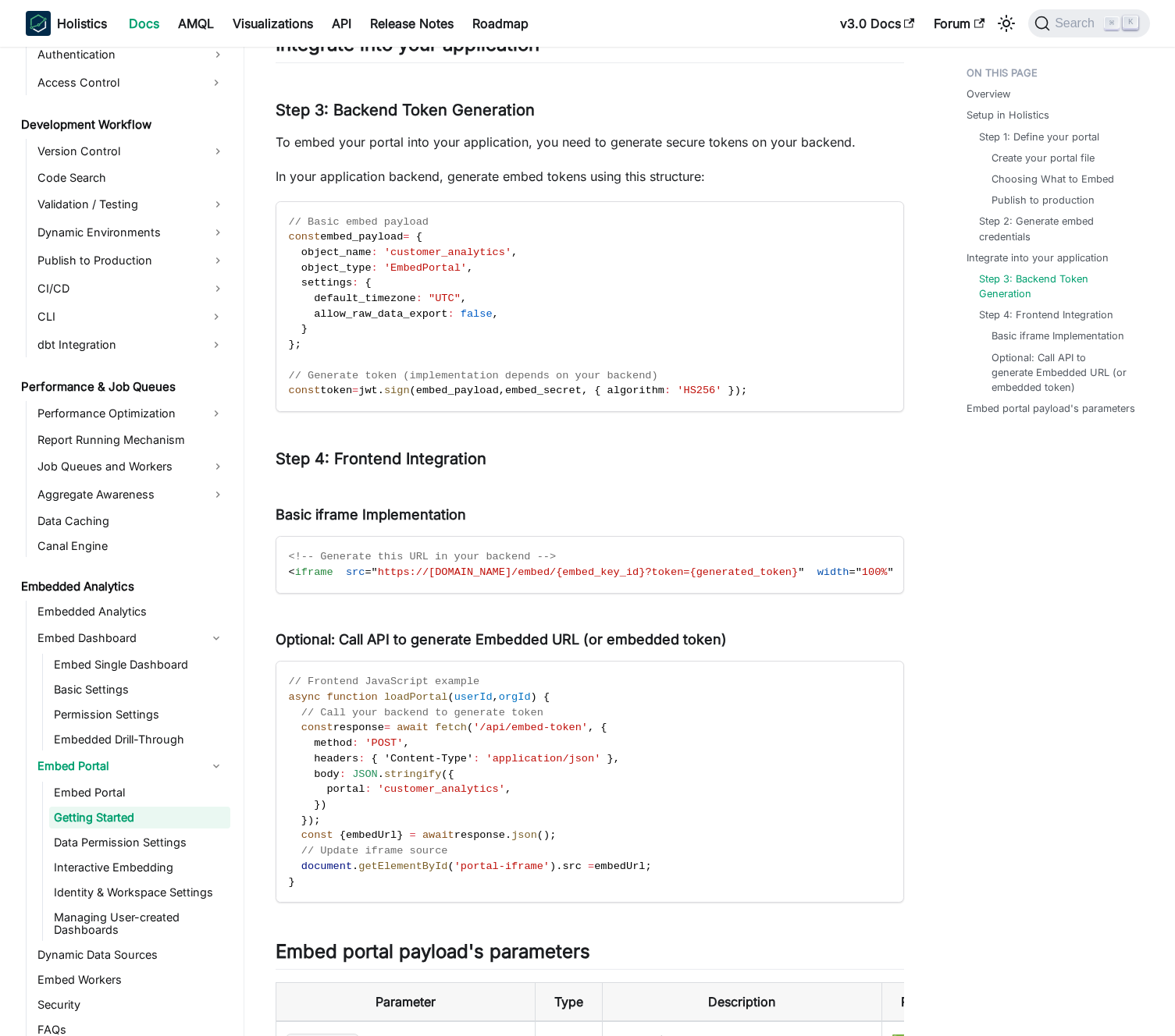
click at [479, 649] on h4 "Optional: Call API to generate Embedded URL (or embedded token) ​" at bounding box center [590, 640] width 628 height 18
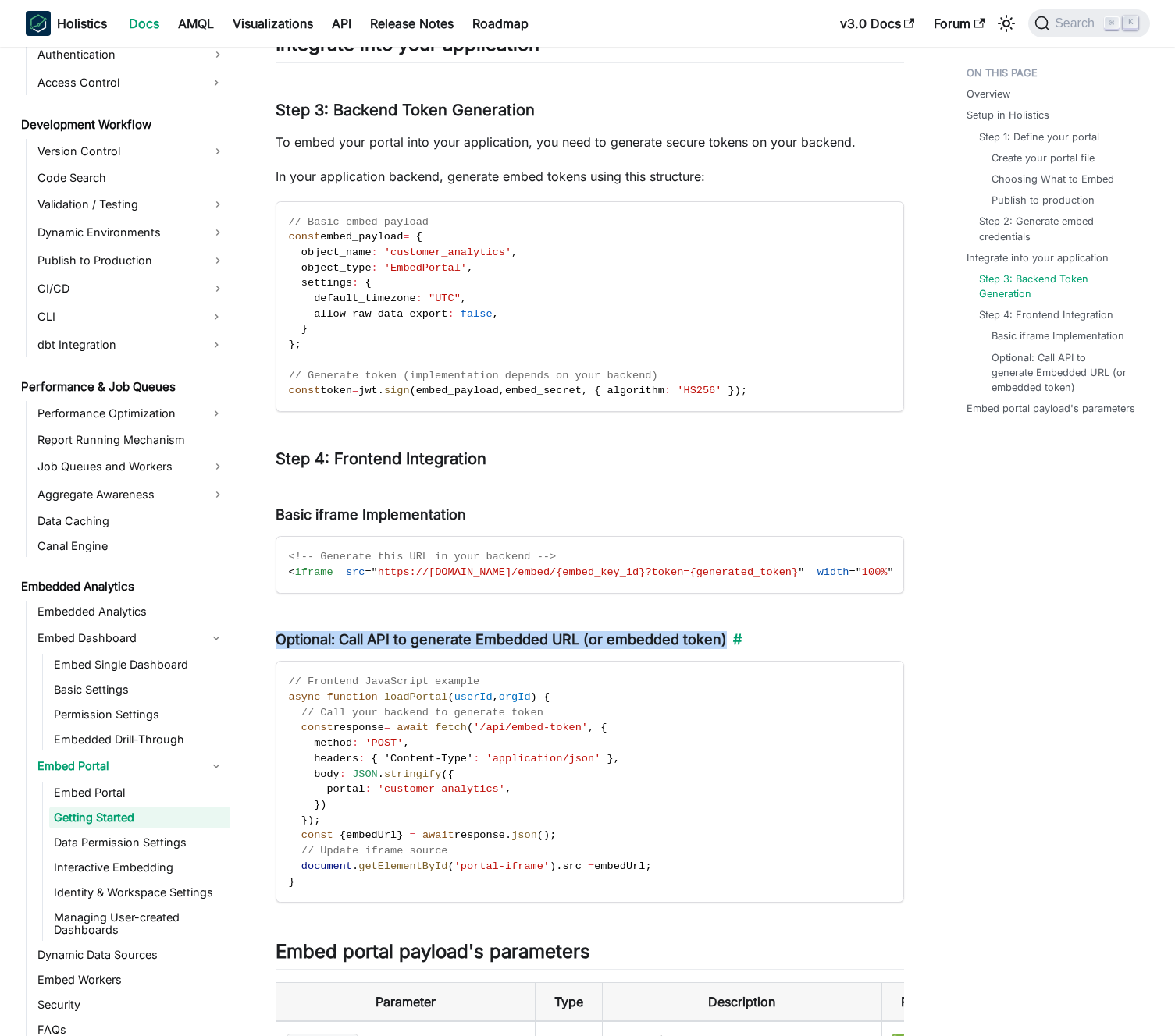
click at [479, 649] on h4 "Optional: Call API to generate Embedded URL (or embedded token) ​" at bounding box center [590, 640] width 628 height 18
click at [472, 649] on h4 "Optional: Call API to generate Embedded URL (or embedded token) ​" at bounding box center [590, 640] width 628 height 18
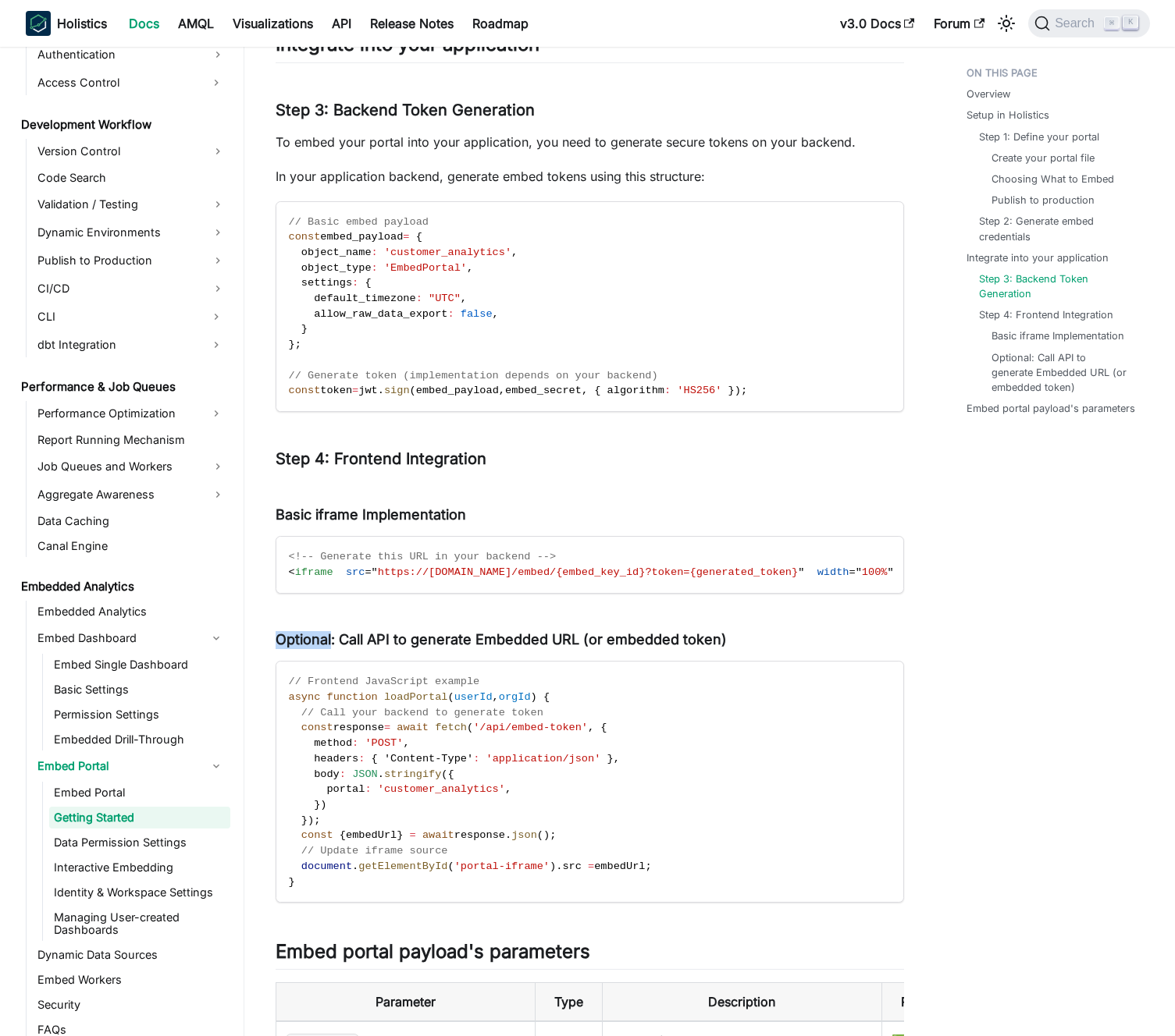
click at [394, 649] on h4 "Optional: Call API to generate Embedded URL (or embedded token) ​" at bounding box center [590, 640] width 628 height 18
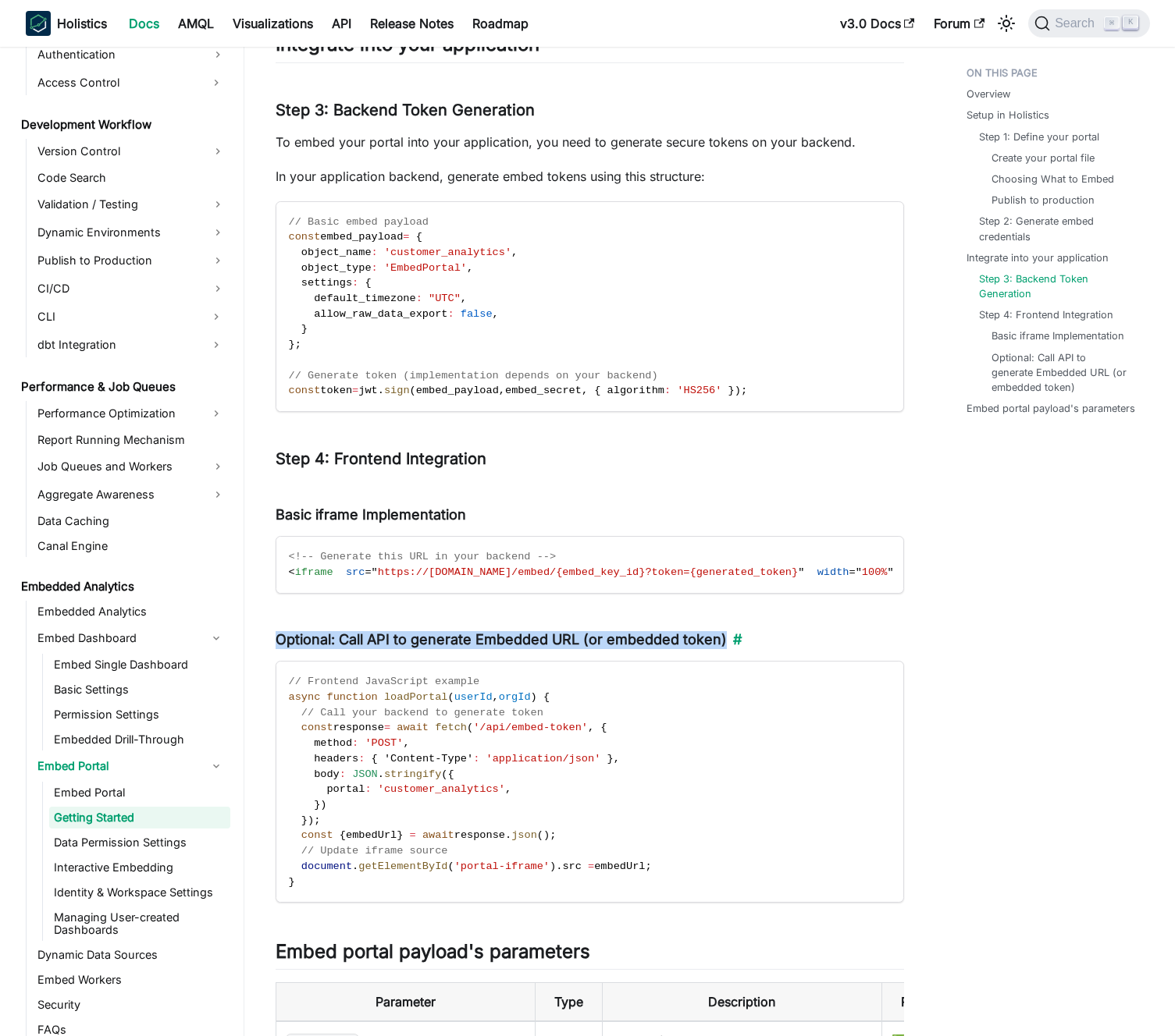
click at [394, 649] on h4 "Optional: Call API to generate Embedded URL (or embedded token) ​" at bounding box center [590, 640] width 628 height 18
click at [402, 649] on h4 "Optional: Call API to generate Embedded URL (or embedded token) ​" at bounding box center [590, 640] width 628 height 18
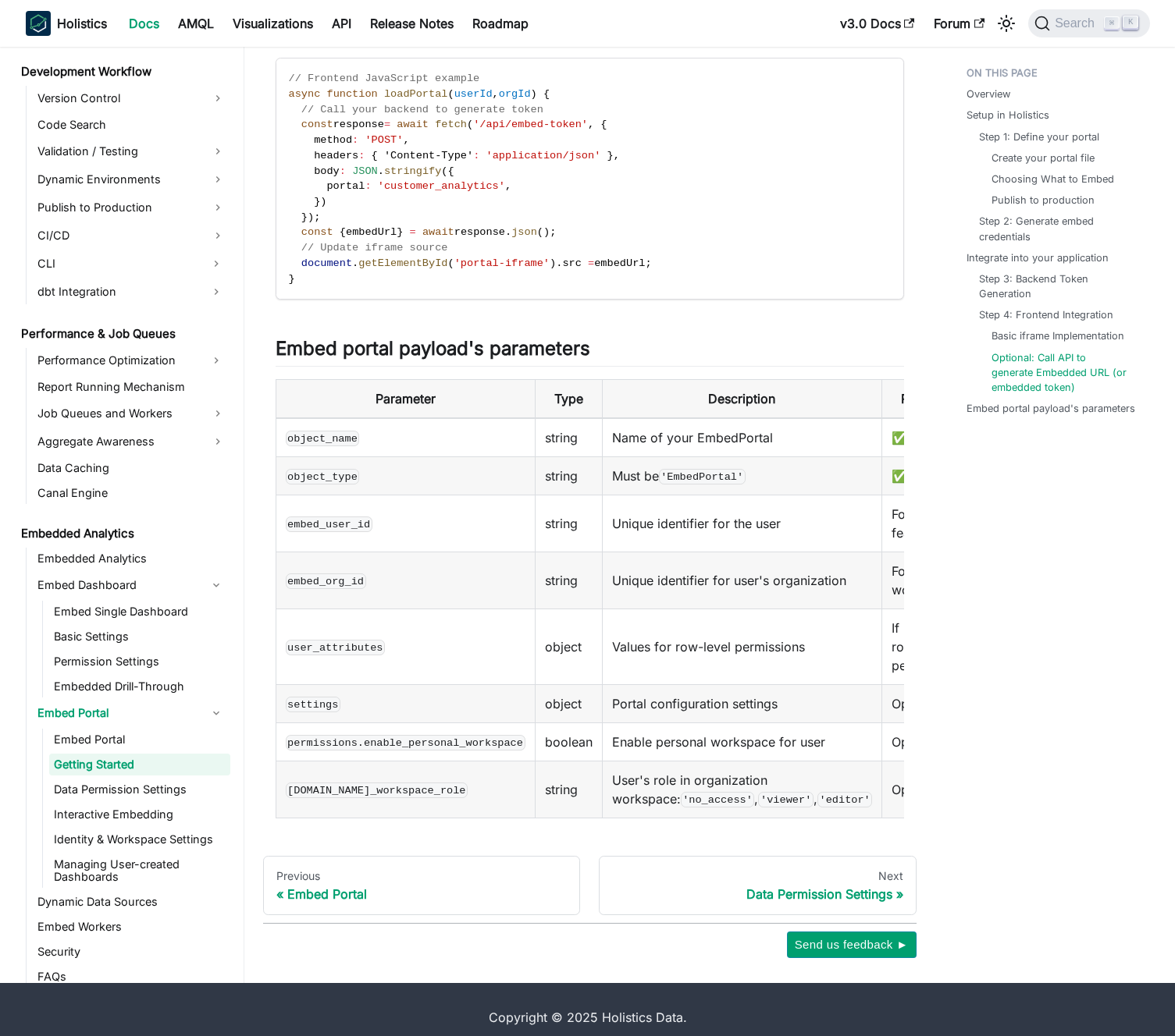
scroll to position [2655, 0]
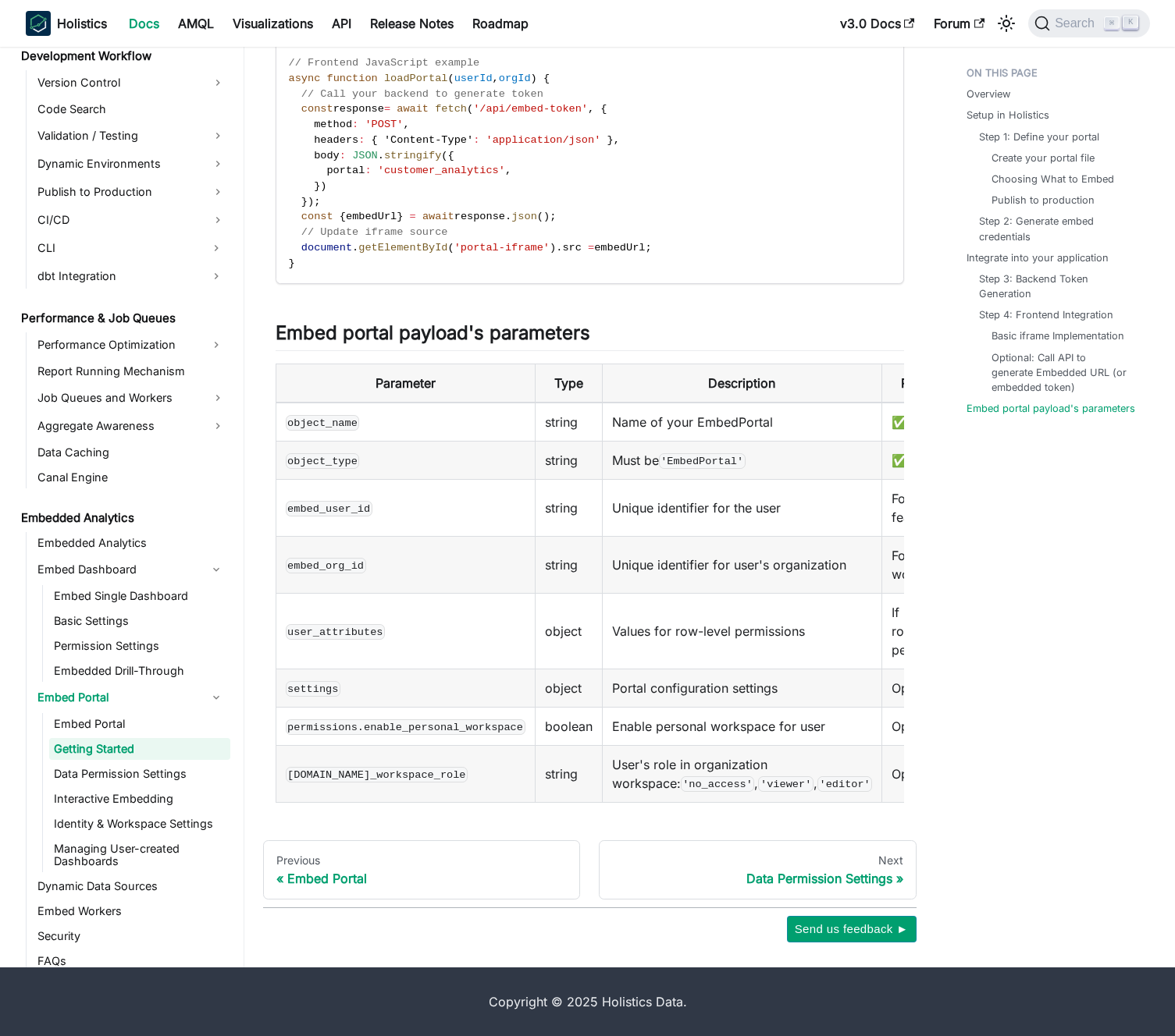
click at [117, 781] on link "Data Permission Settings" at bounding box center [140, 774] width 181 height 22
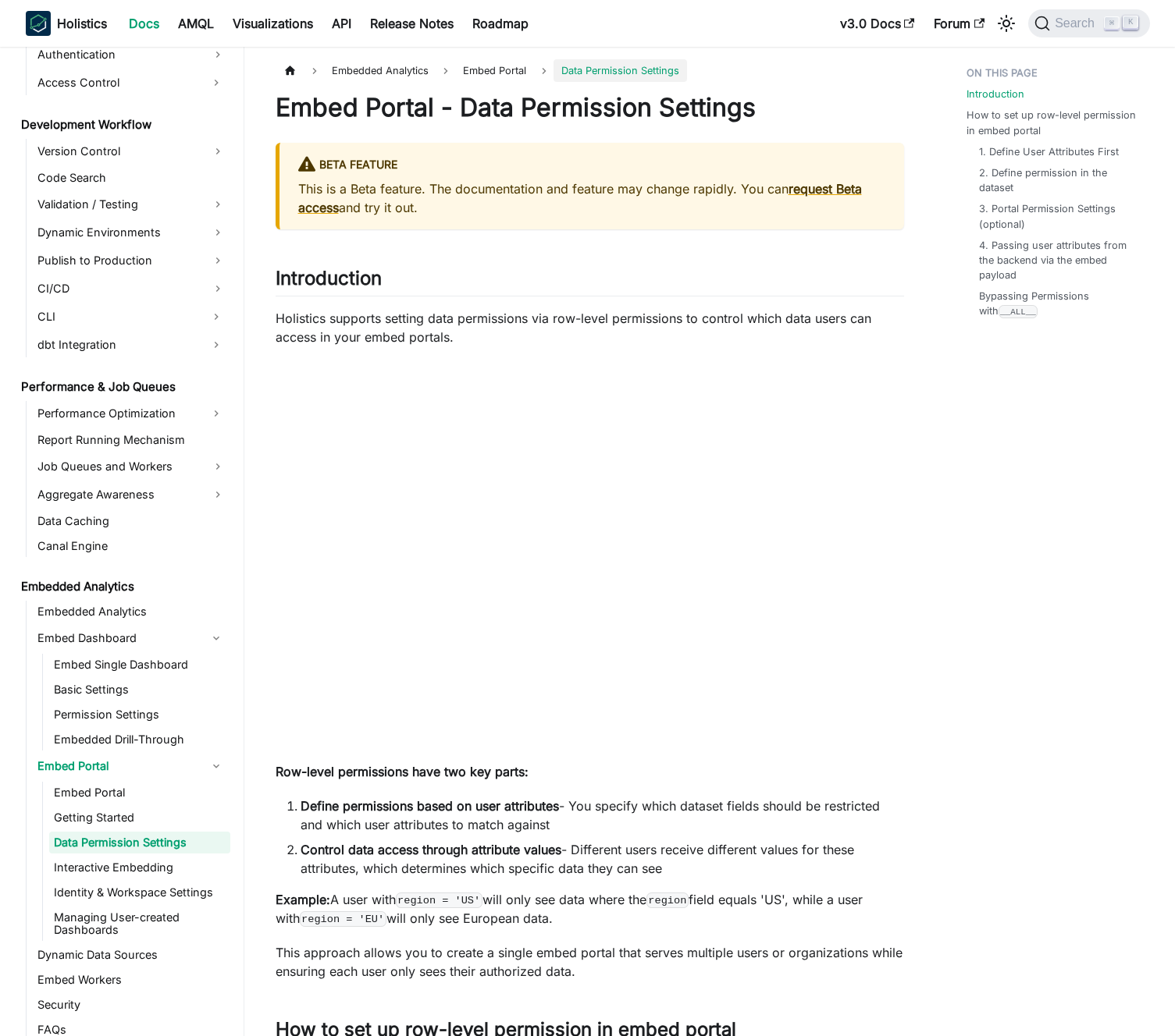
scroll to position [1203, 0]
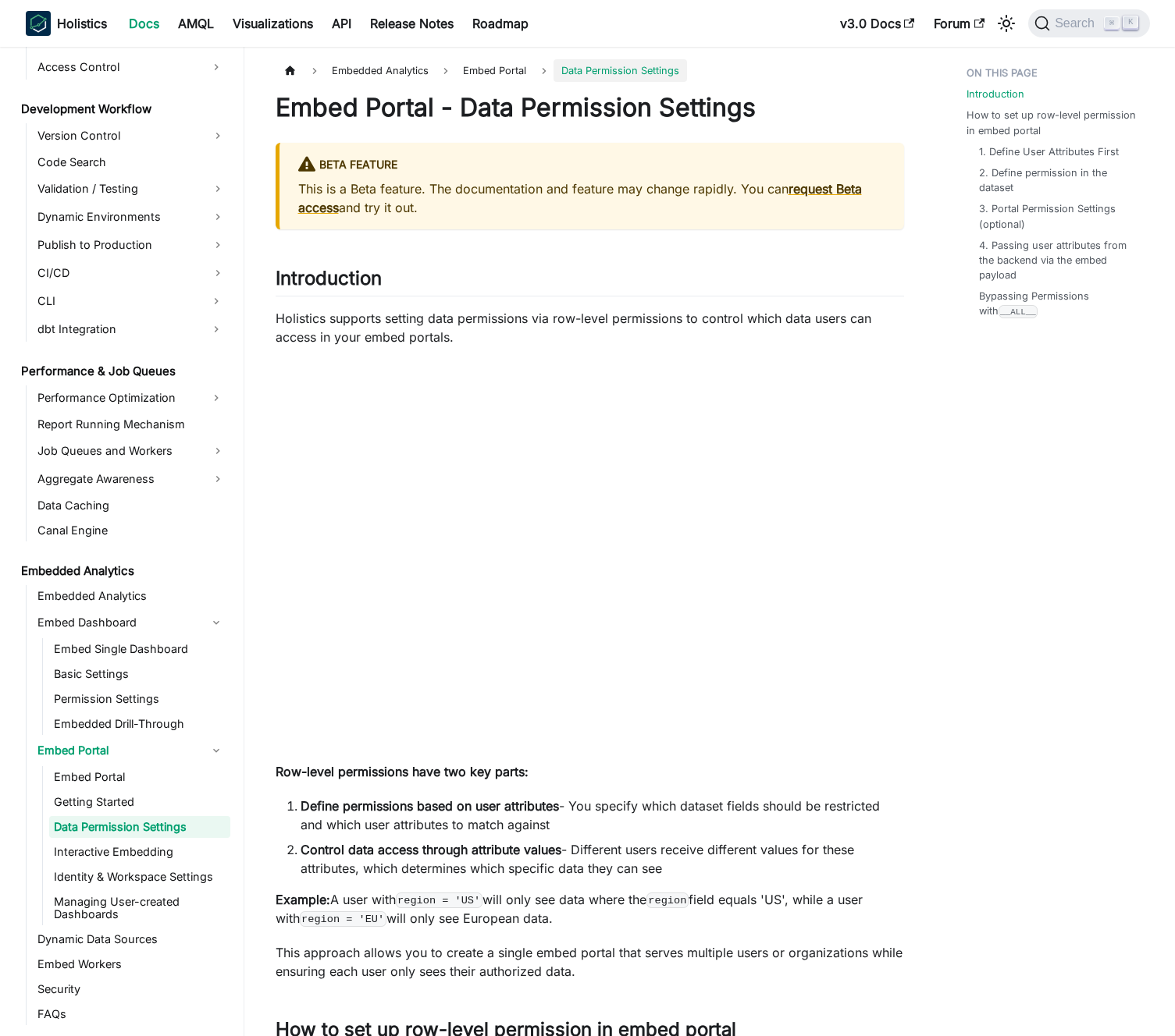
click at [503, 832] on li "Define permissions based on user attributes - You specify which dataset fields …" at bounding box center [601, 816] width 603 height 38
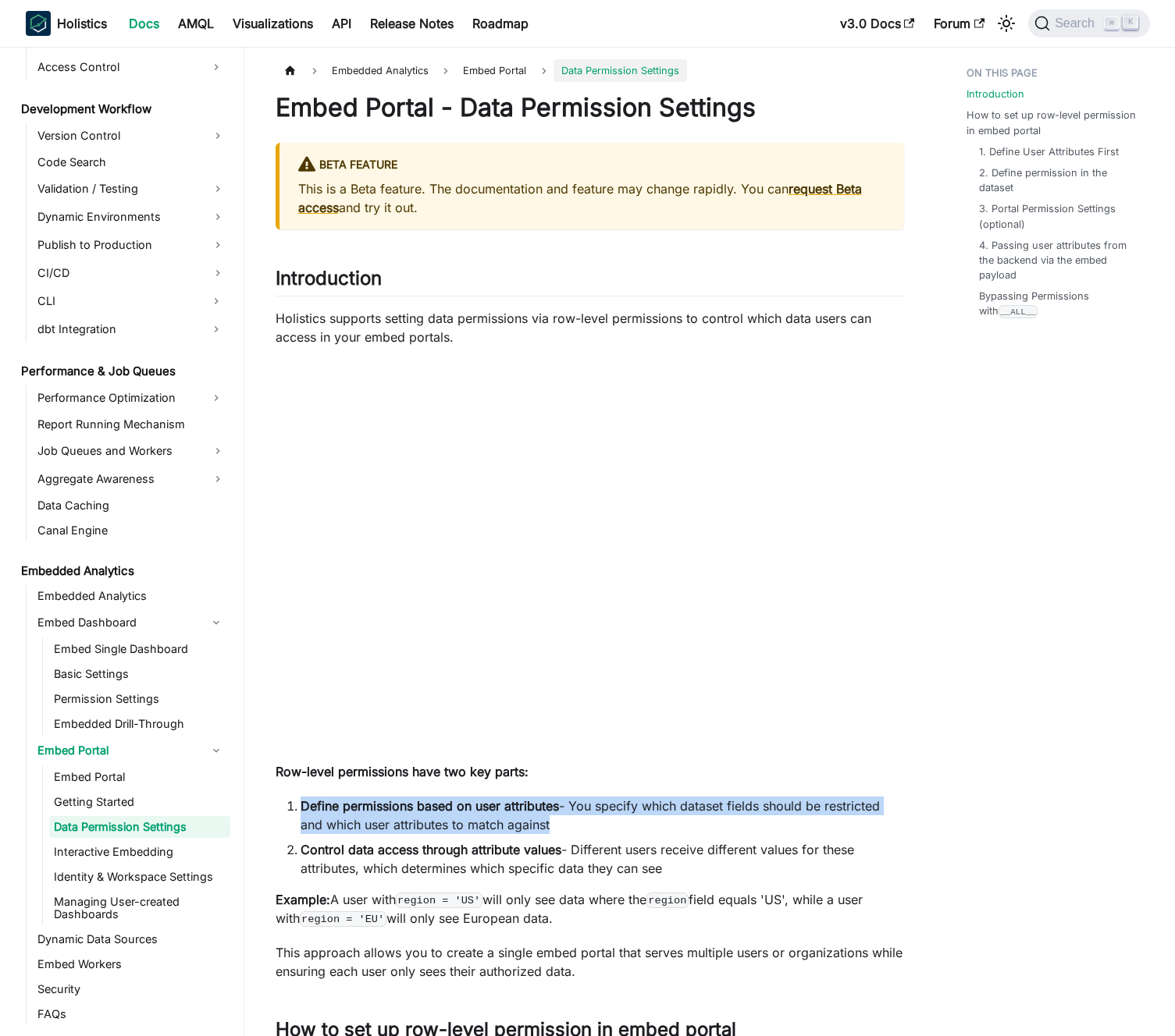
click at [503, 832] on li "Define permissions based on user attributes - You specify which dataset fields …" at bounding box center [601, 816] width 603 height 38
click at [508, 822] on li "Define permissions based on user attributes - You specify which dataset fields …" at bounding box center [601, 816] width 603 height 38
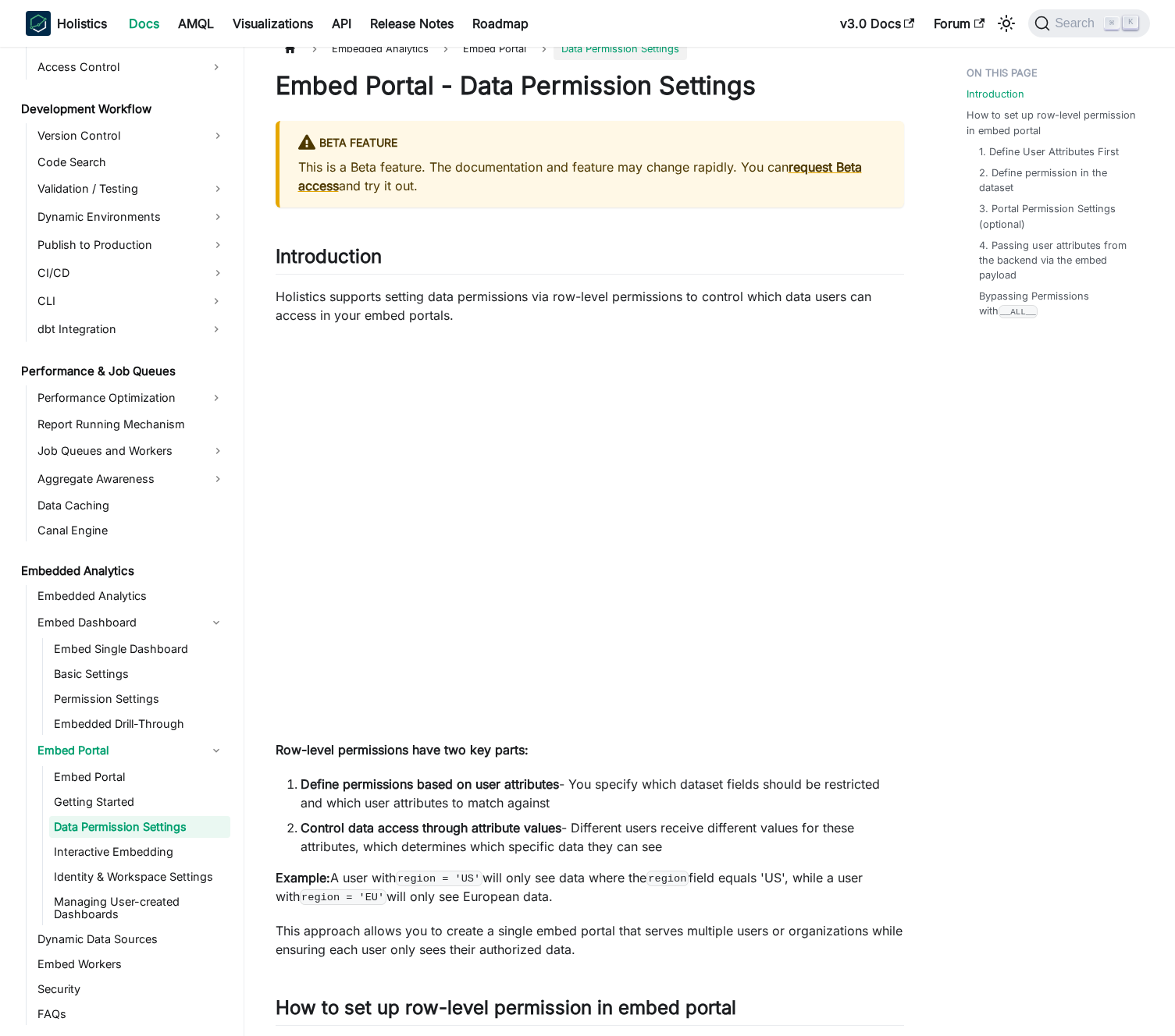
scroll to position [0, 0]
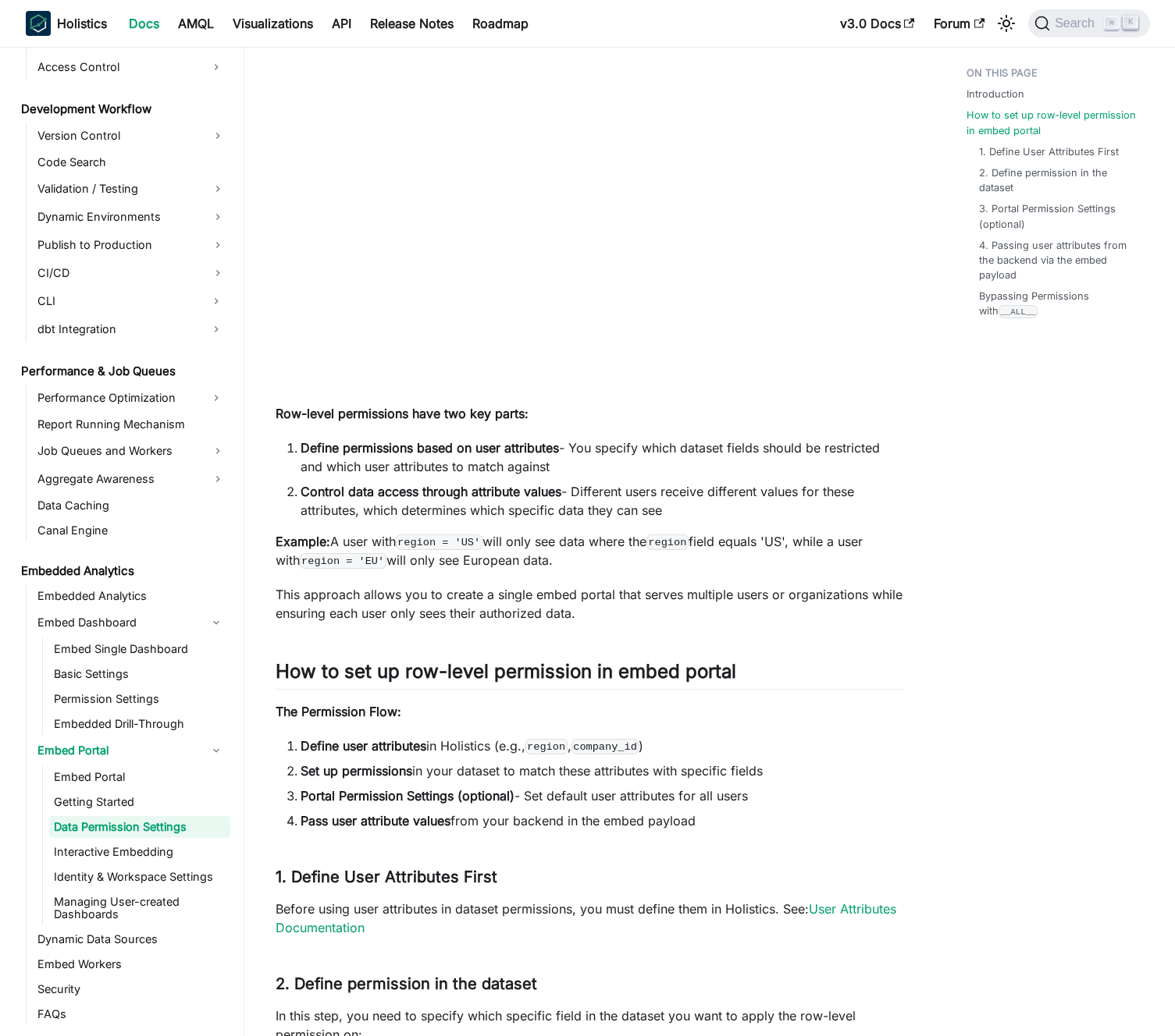
scroll to position [547, 0]
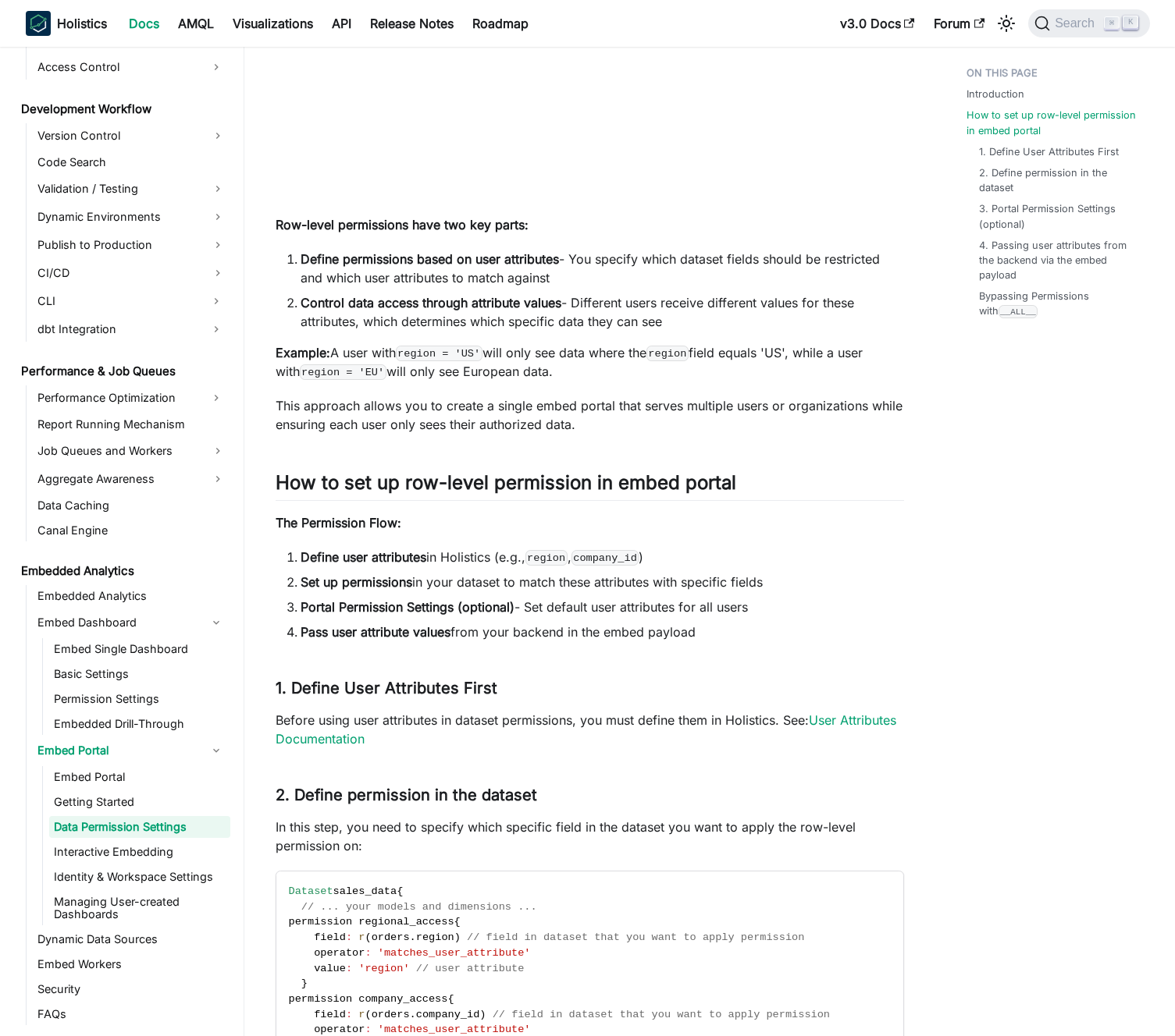
click at [543, 585] on li "Set up permissions in your dataset to match these attributes with specific fiel…" at bounding box center [601, 582] width 603 height 19
click at [549, 586] on li "Set up permissions in your dataset to match these attributes with specific fiel…" at bounding box center [601, 582] width 603 height 19
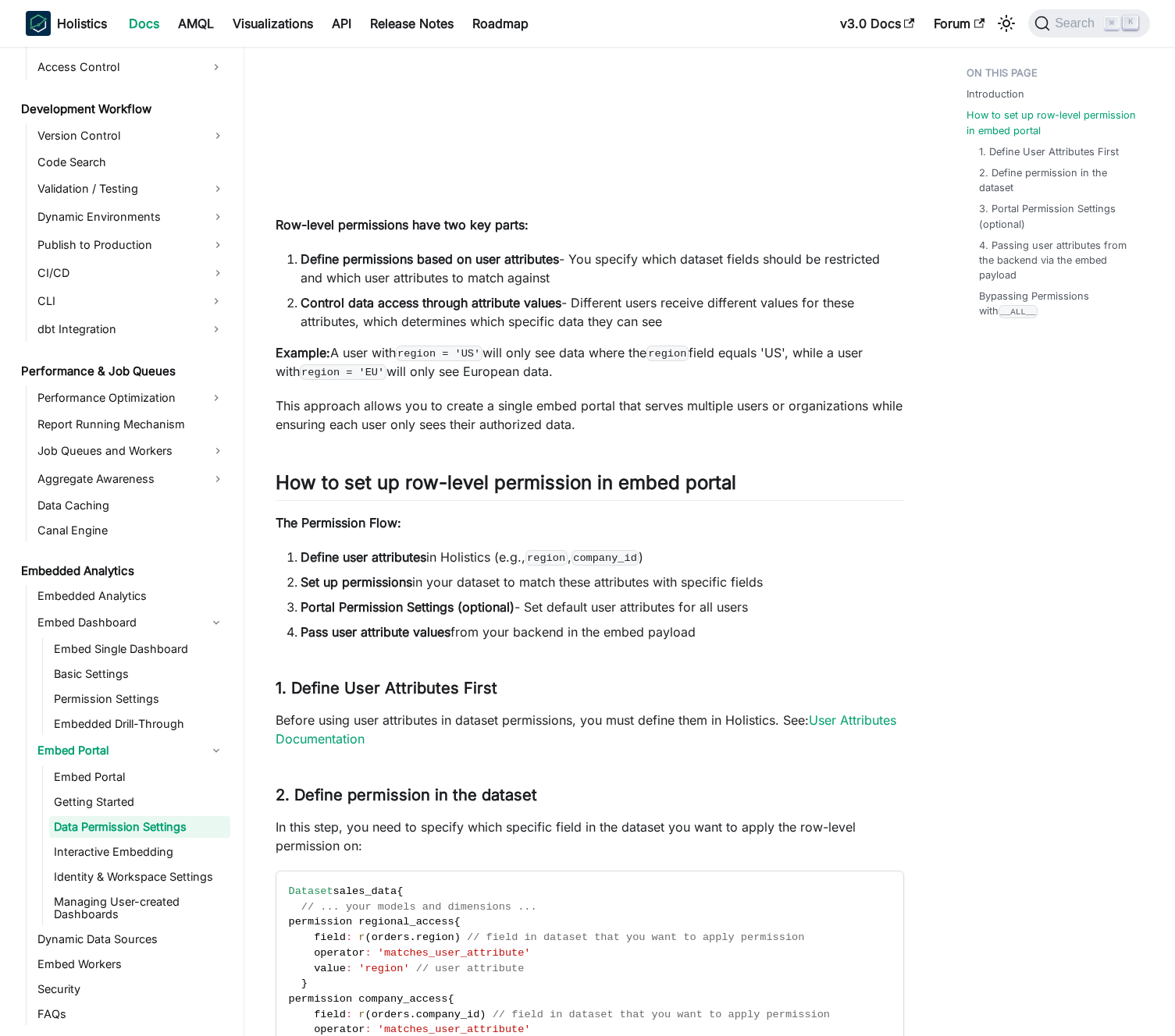
click at [543, 599] on li "Portal Permission Settings (optional) - Set default user attributes for all use…" at bounding box center [601, 607] width 603 height 19
click at [544, 602] on li "Portal Permission Settings (optional) - Set default user attributes for all use…" at bounding box center [601, 607] width 603 height 19
click at [509, 720] on p "Before using user attributes in dataset permissions, you must define them in Ho…" at bounding box center [590, 729] width 628 height 38
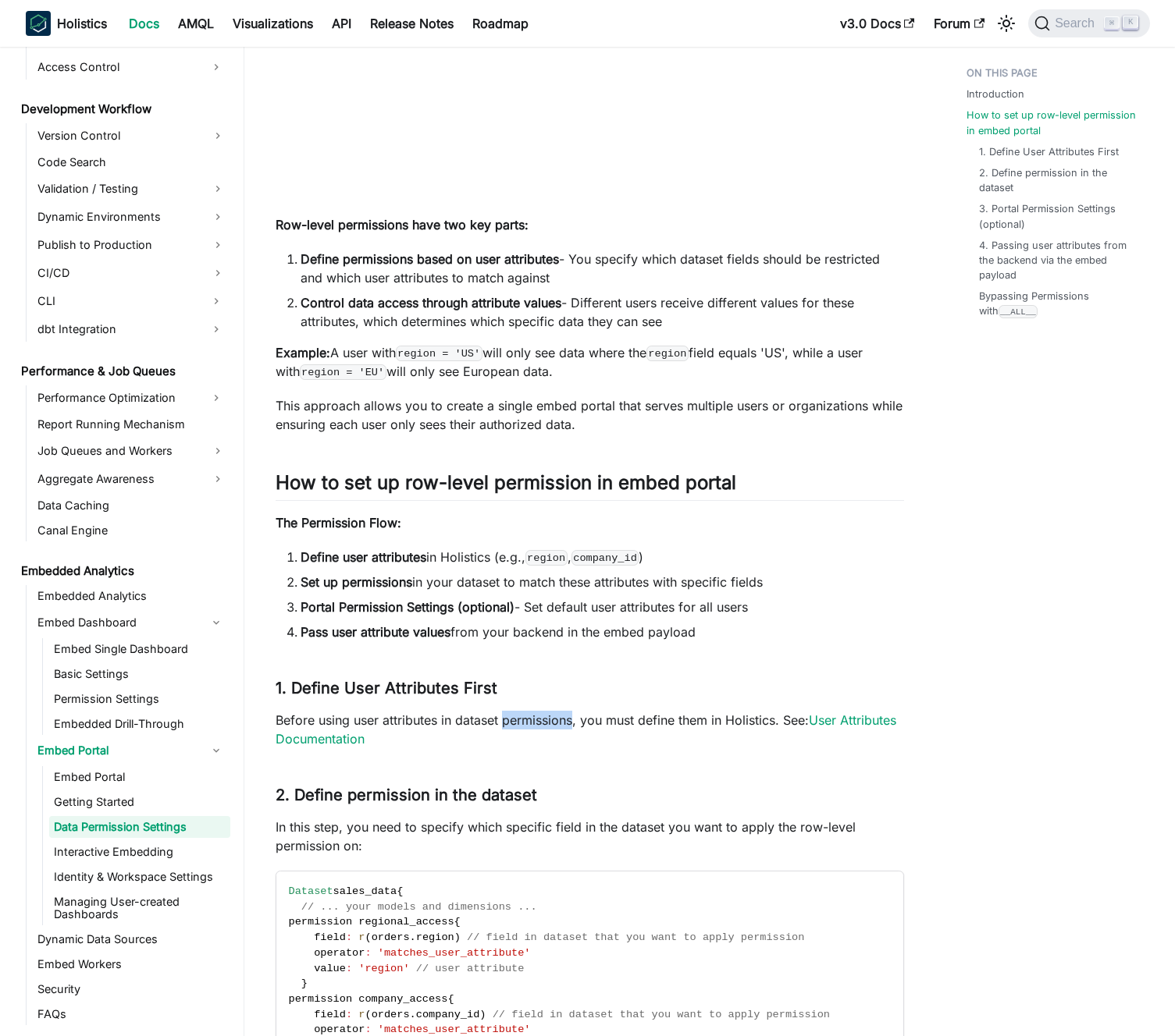
click at [509, 720] on p "Before using user attributes in dataset permissions, you must define them in Ho…" at bounding box center [590, 729] width 628 height 38
click at [517, 721] on p "Before using user attributes in dataset permissions, you must define them in Ho…" at bounding box center [590, 729] width 628 height 38
drag, startPoint x: 517, startPoint y: 721, endPoint x: 565, endPoint y: 725, distance: 48.2
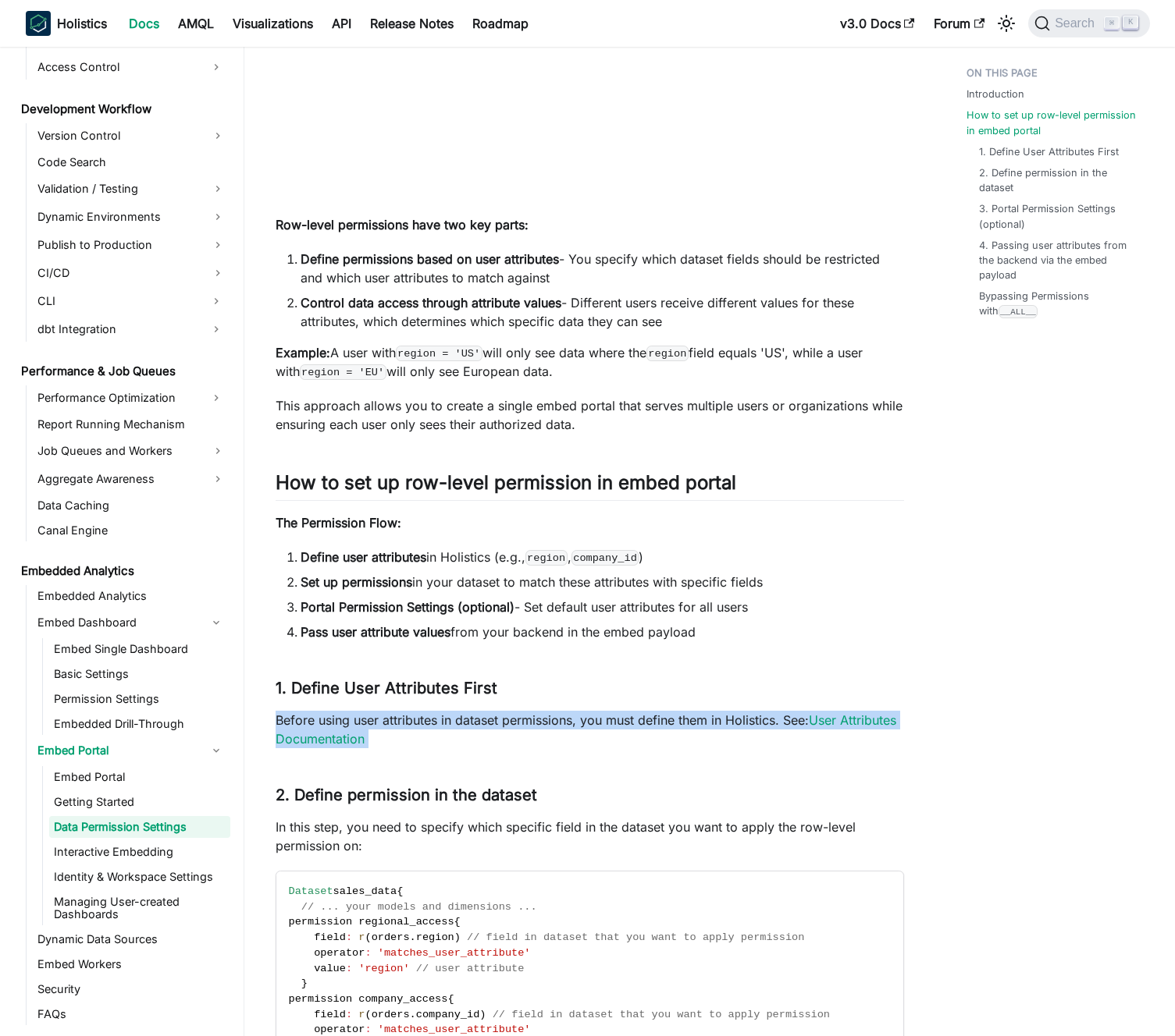
click at [517, 721] on p "Before using user attributes in dataset permissions, you must define them in Ho…" at bounding box center [590, 729] width 628 height 38
click at [565, 725] on p "Before using user attributes in dataset permissions, you must define them in Ho…" at bounding box center [590, 729] width 628 height 38
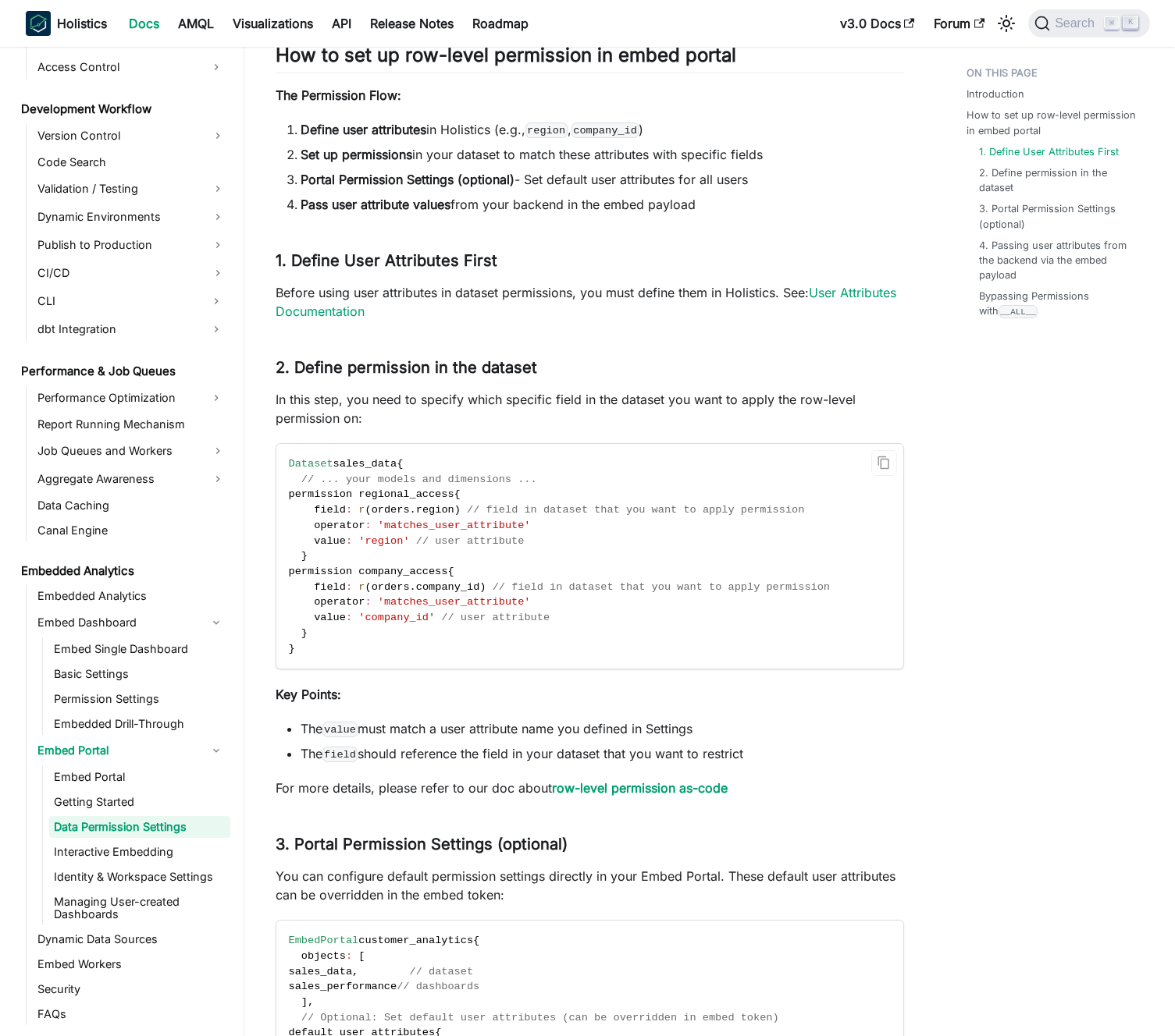
scroll to position [979, 0]
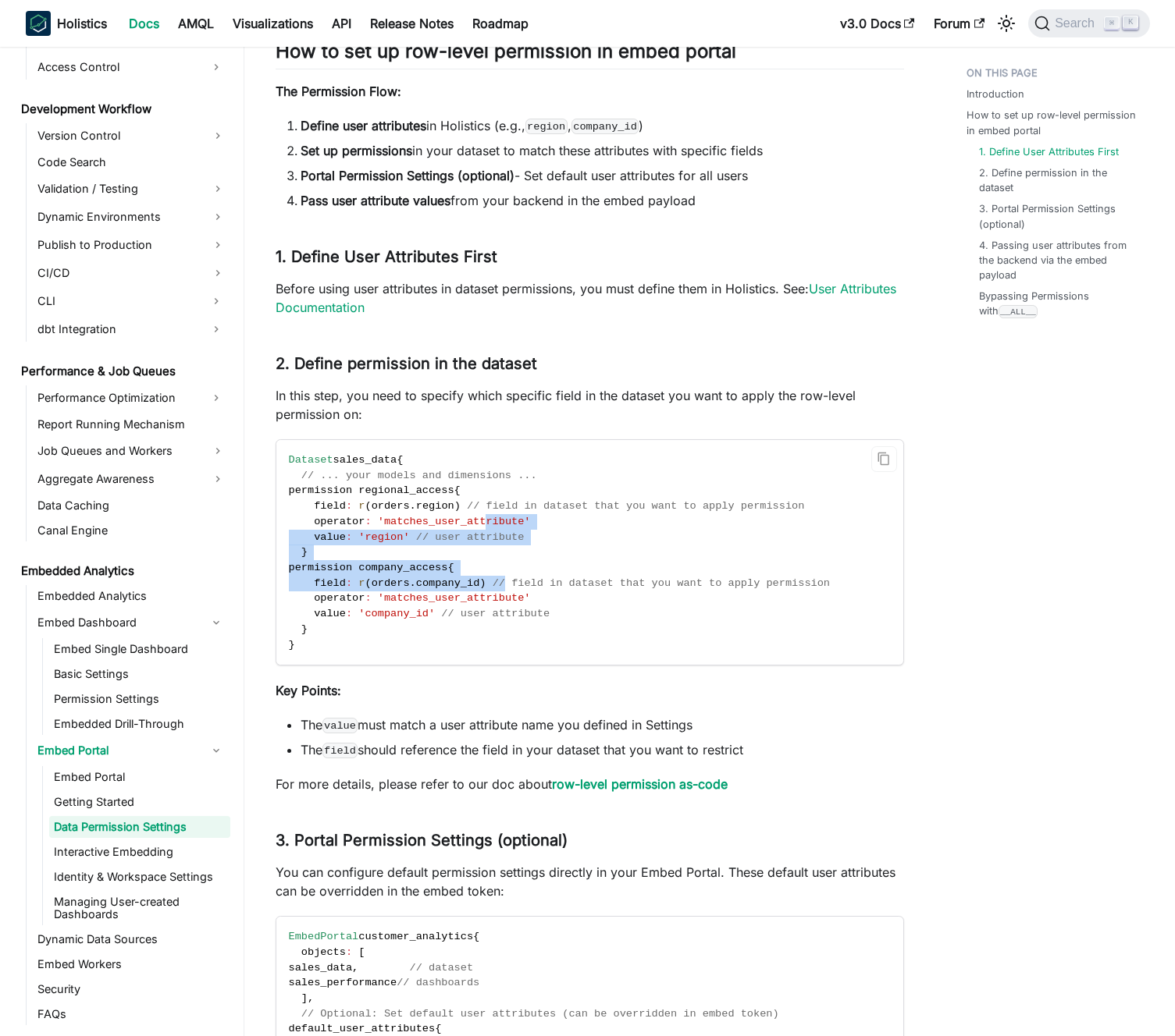
drag, startPoint x: 503, startPoint y: 583, endPoint x: 477, endPoint y: 510, distance: 77.5
click at [482, 521] on code "Dataset sales_data { // ... your models and dimensions ... permission regional_…" at bounding box center [588, 552] width 624 height 224
click at [472, 501] on span "// field in dataset that you want to apply permission" at bounding box center [635, 506] width 337 height 11
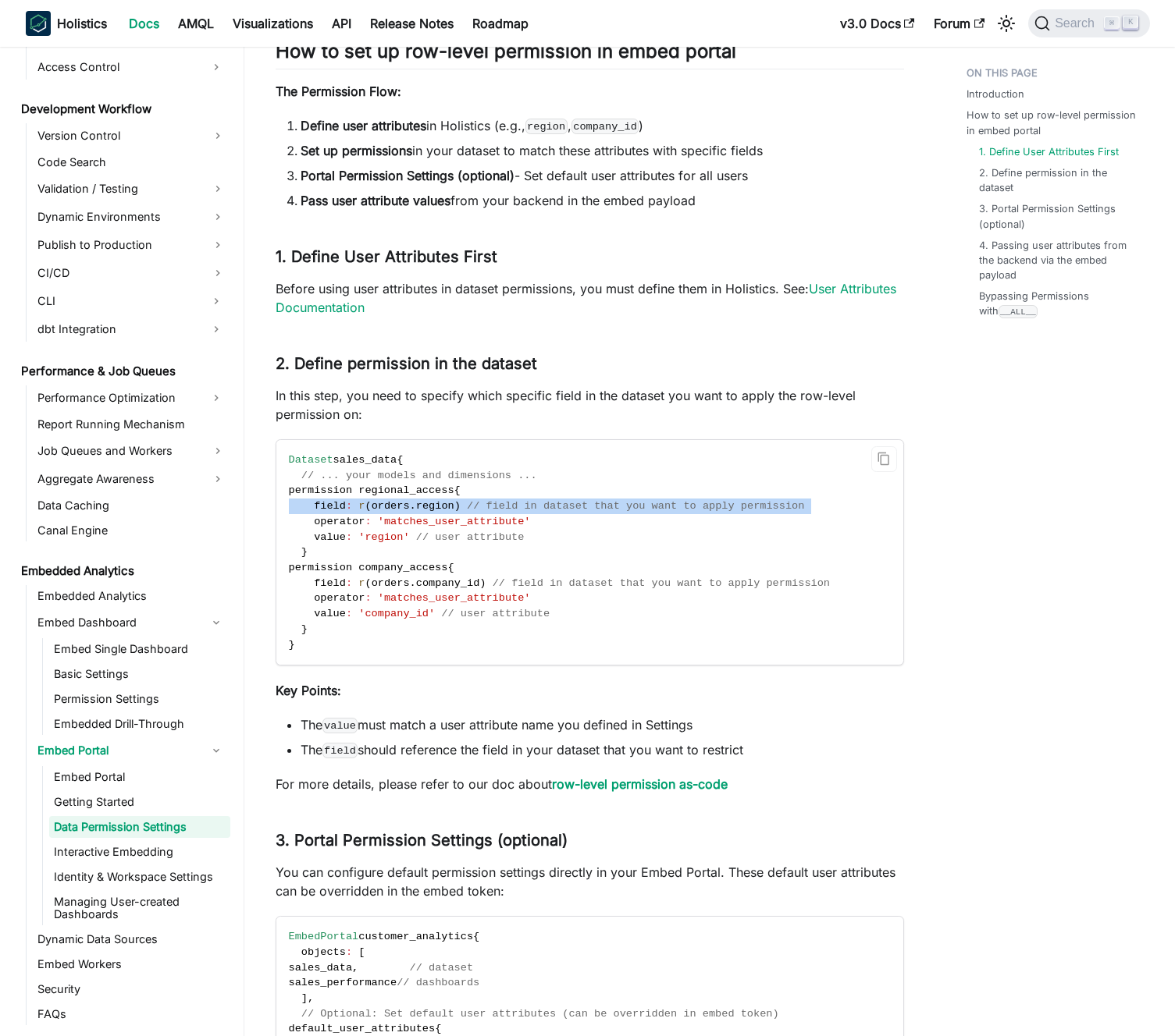
drag, startPoint x: 472, startPoint y: 501, endPoint x: 487, endPoint y: 503, distance: 15.1
click at [474, 501] on span "// field in dataset that you want to apply permission" at bounding box center [635, 506] width 337 height 11
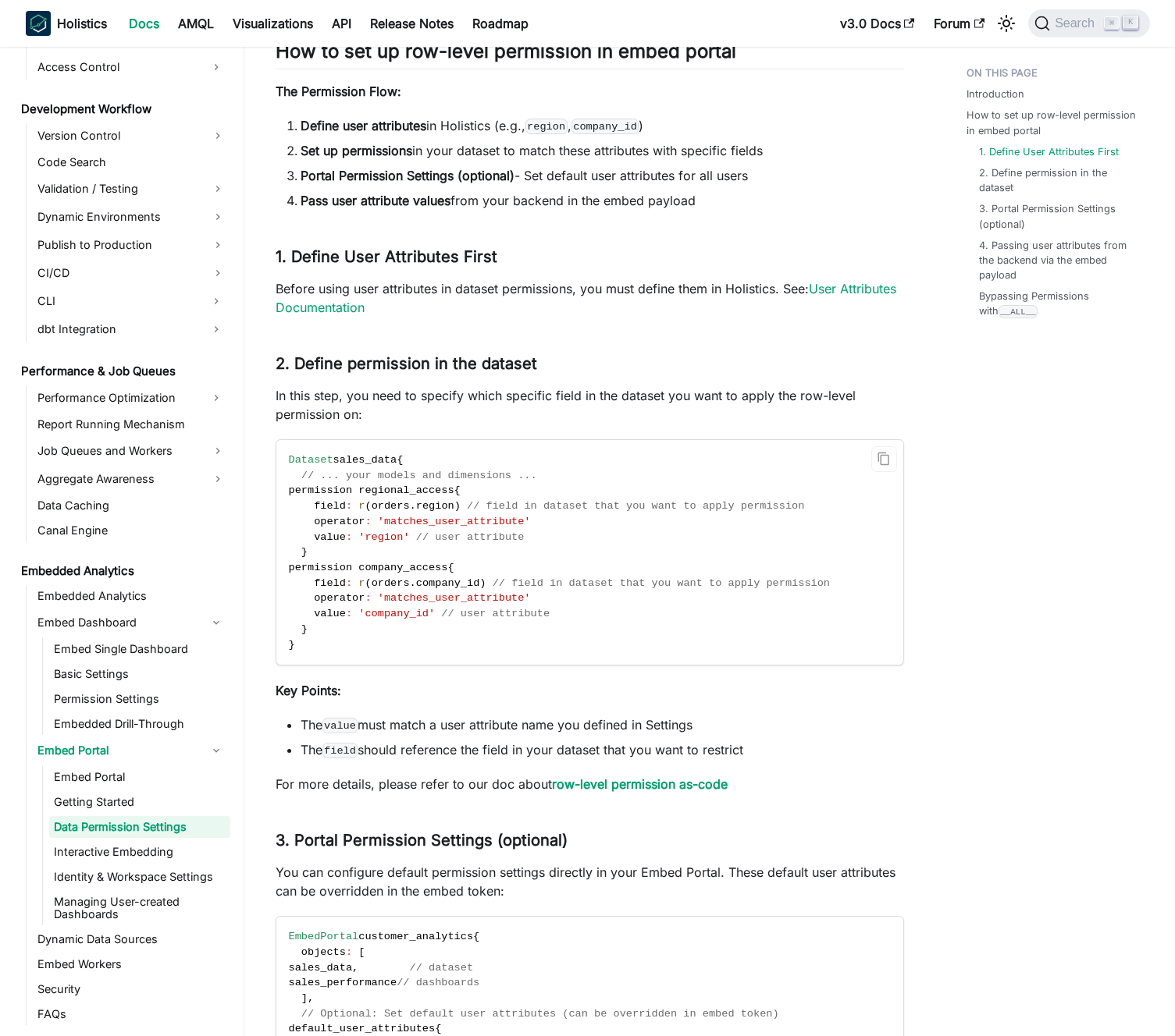
click at [490, 503] on span "// field in dataset that you want to apply permission" at bounding box center [635, 506] width 337 height 11
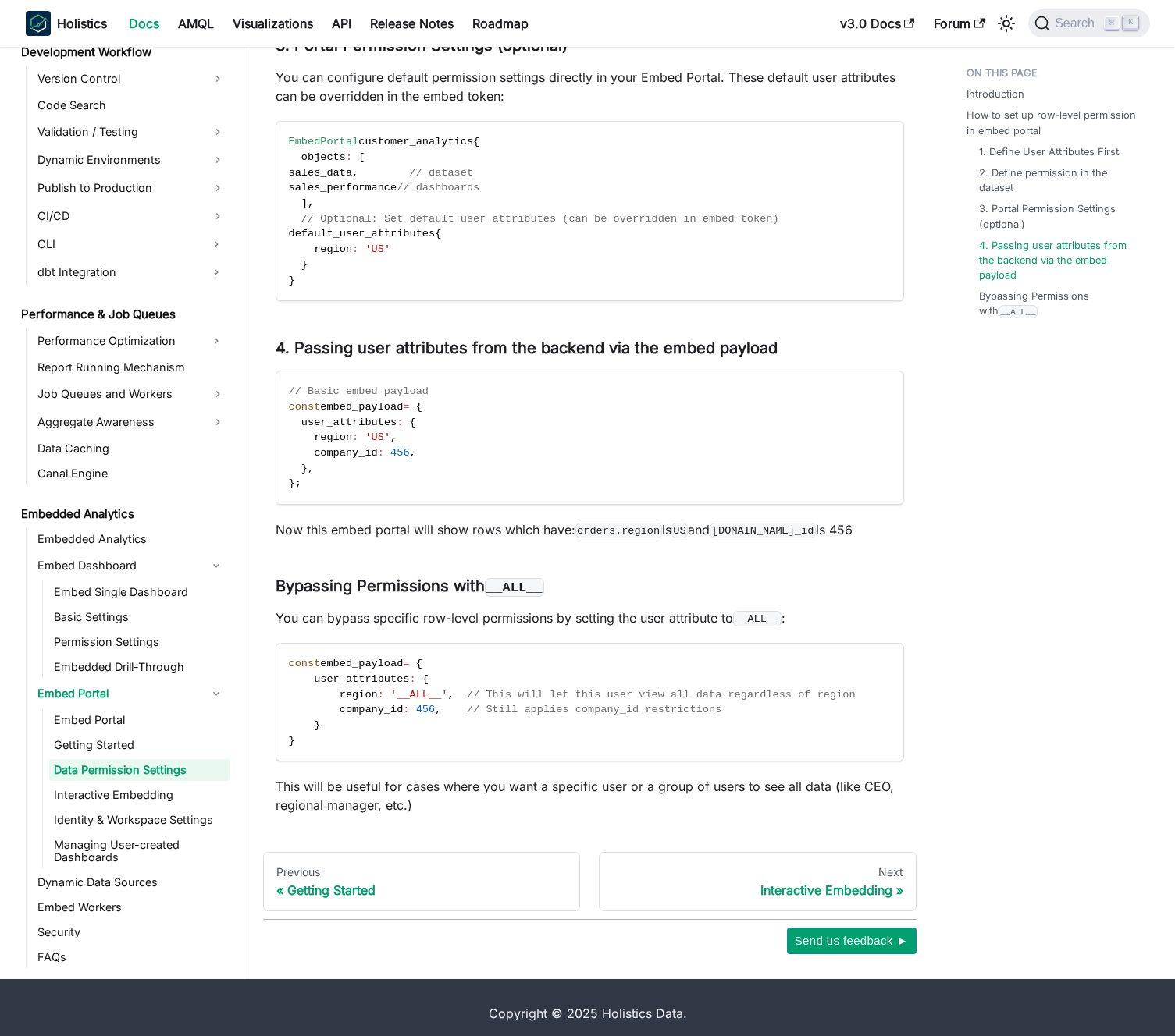
scroll to position [1786, 0]
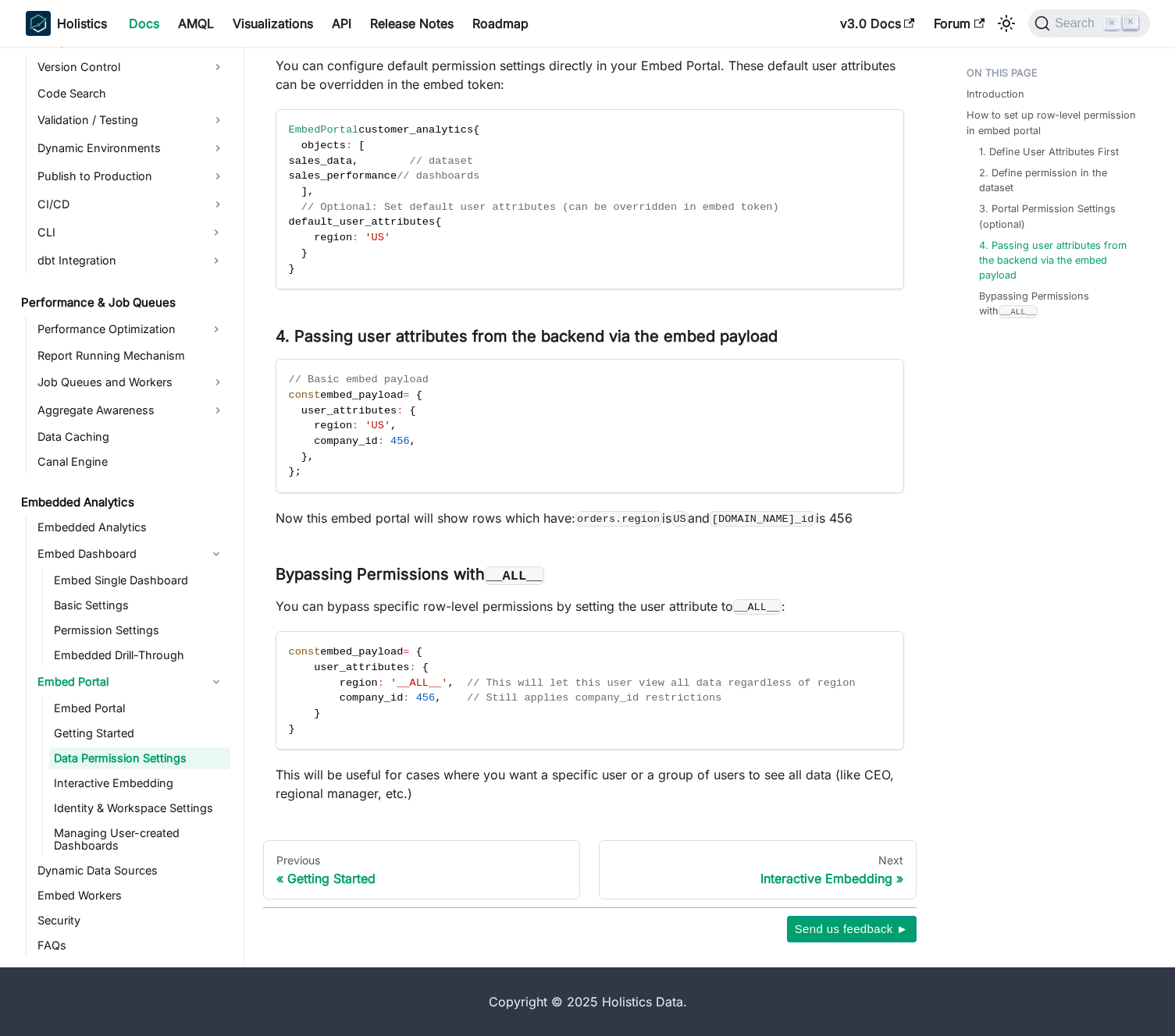
click at [512, 518] on p "Now this embed portal will show rows which have: orders.region is US and orders…" at bounding box center [590, 518] width 628 height 19
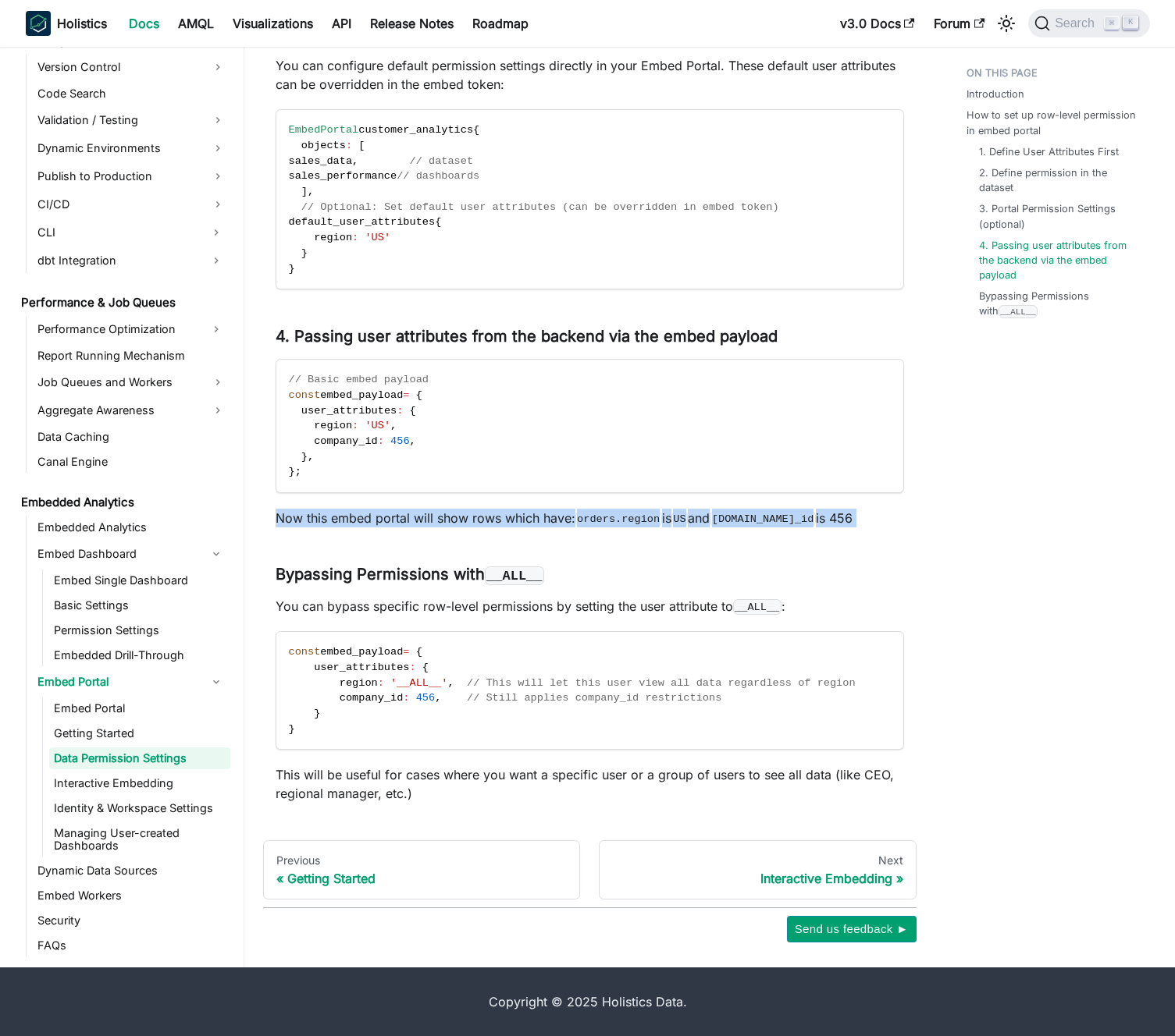
click at [512, 518] on p "Now this embed portal will show rows which have: orders.region is US and orders…" at bounding box center [590, 518] width 628 height 19
click at [497, 521] on p "Now this embed portal will show rows which have: orders.region is US and orders…" at bounding box center [590, 518] width 628 height 19
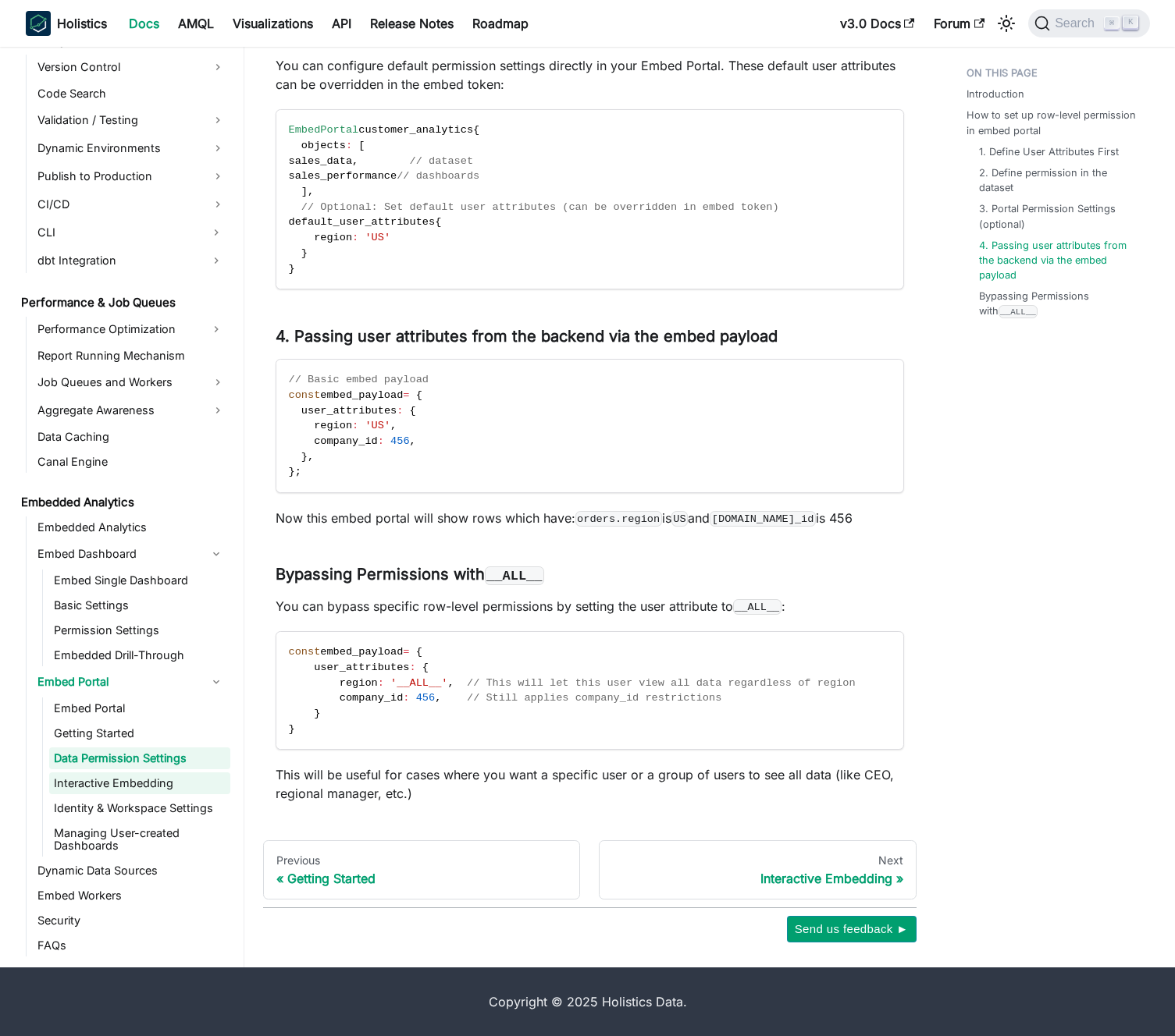
click at [157, 784] on link "Interactive Embedding" at bounding box center [140, 783] width 181 height 22
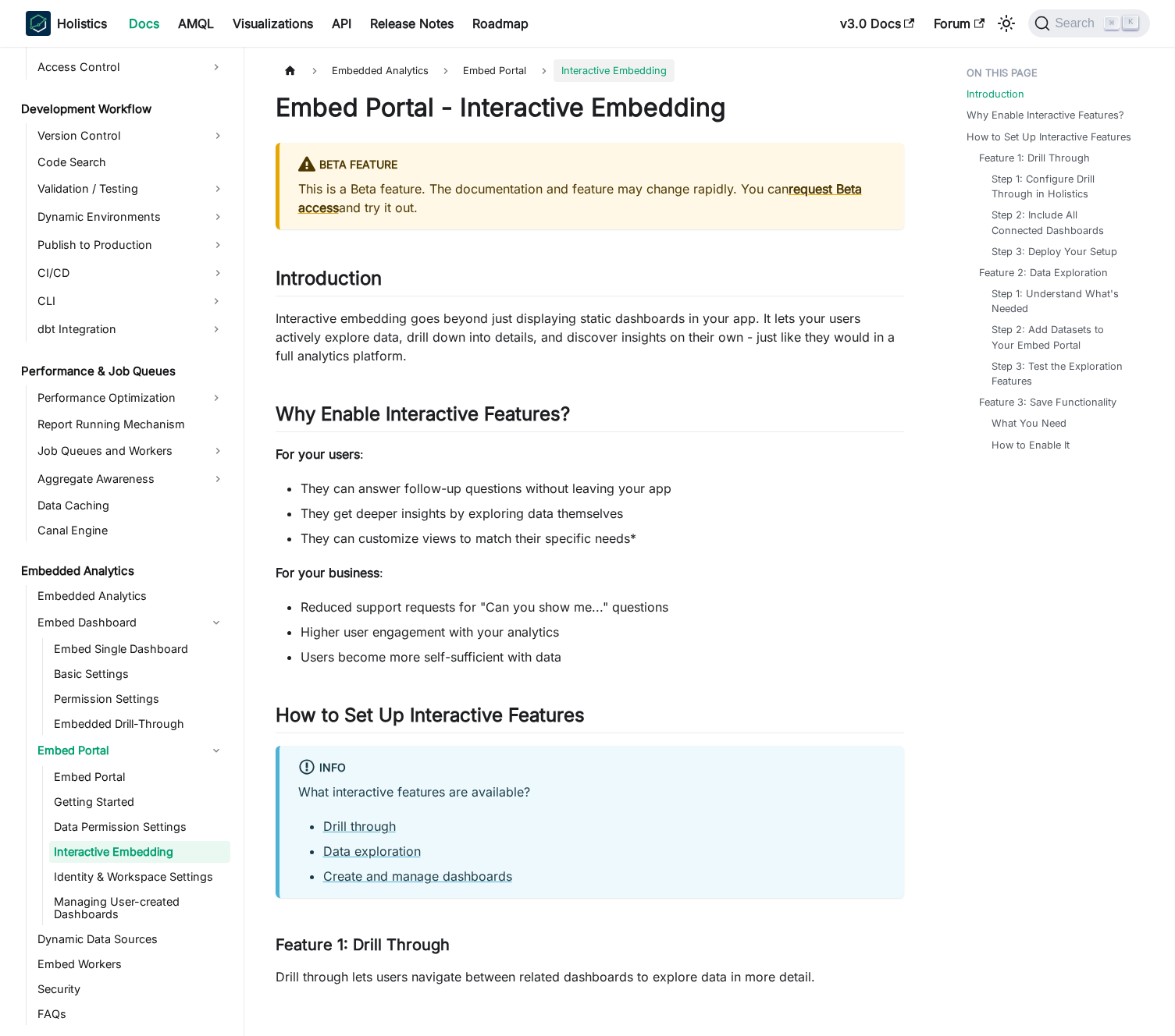
scroll to position [1229, 0]
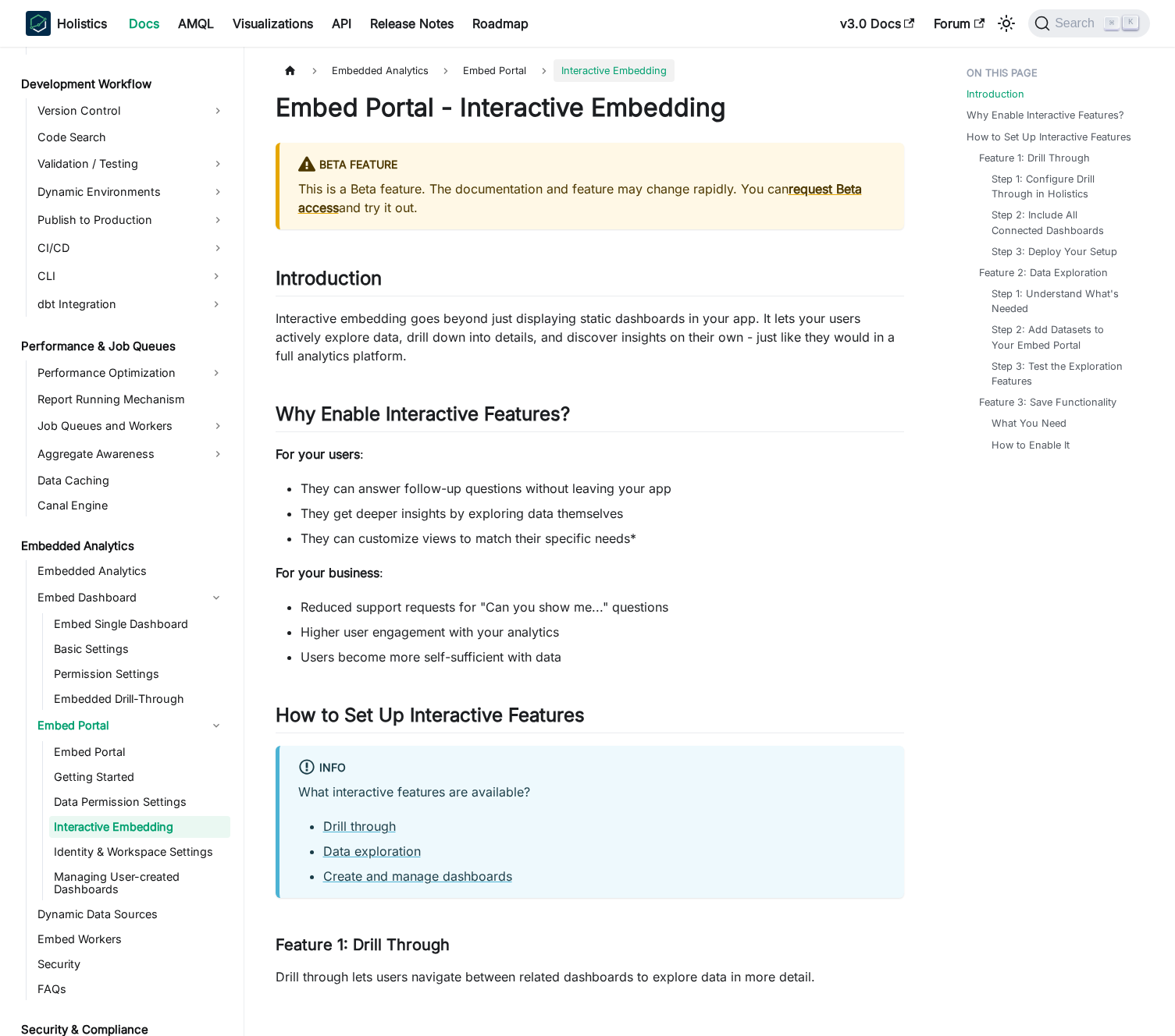
click at [512, 485] on li "They can answer follow-up questions without leaving your app" at bounding box center [601, 488] width 603 height 19
click at [523, 486] on li "They can answer follow-up questions without leaving your app" at bounding box center [601, 488] width 603 height 19
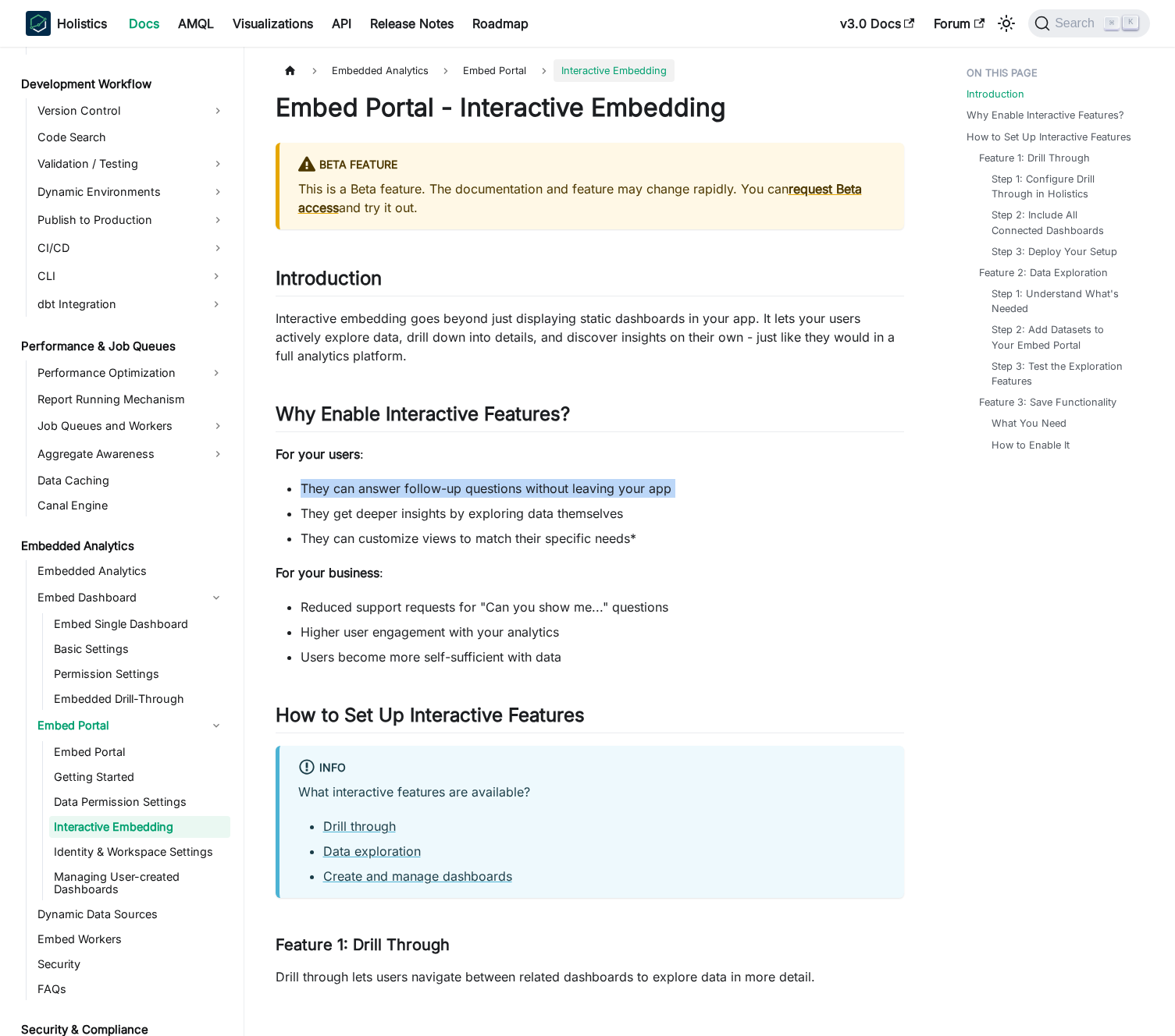
click at [523, 486] on li "They can answer follow-up questions without leaving your app" at bounding box center [601, 488] width 603 height 19
click at [545, 489] on li "They can answer follow-up questions without leaving your app" at bounding box center [601, 488] width 603 height 19
click at [530, 494] on li "They can answer follow-up questions without leaving your app" at bounding box center [601, 488] width 603 height 19
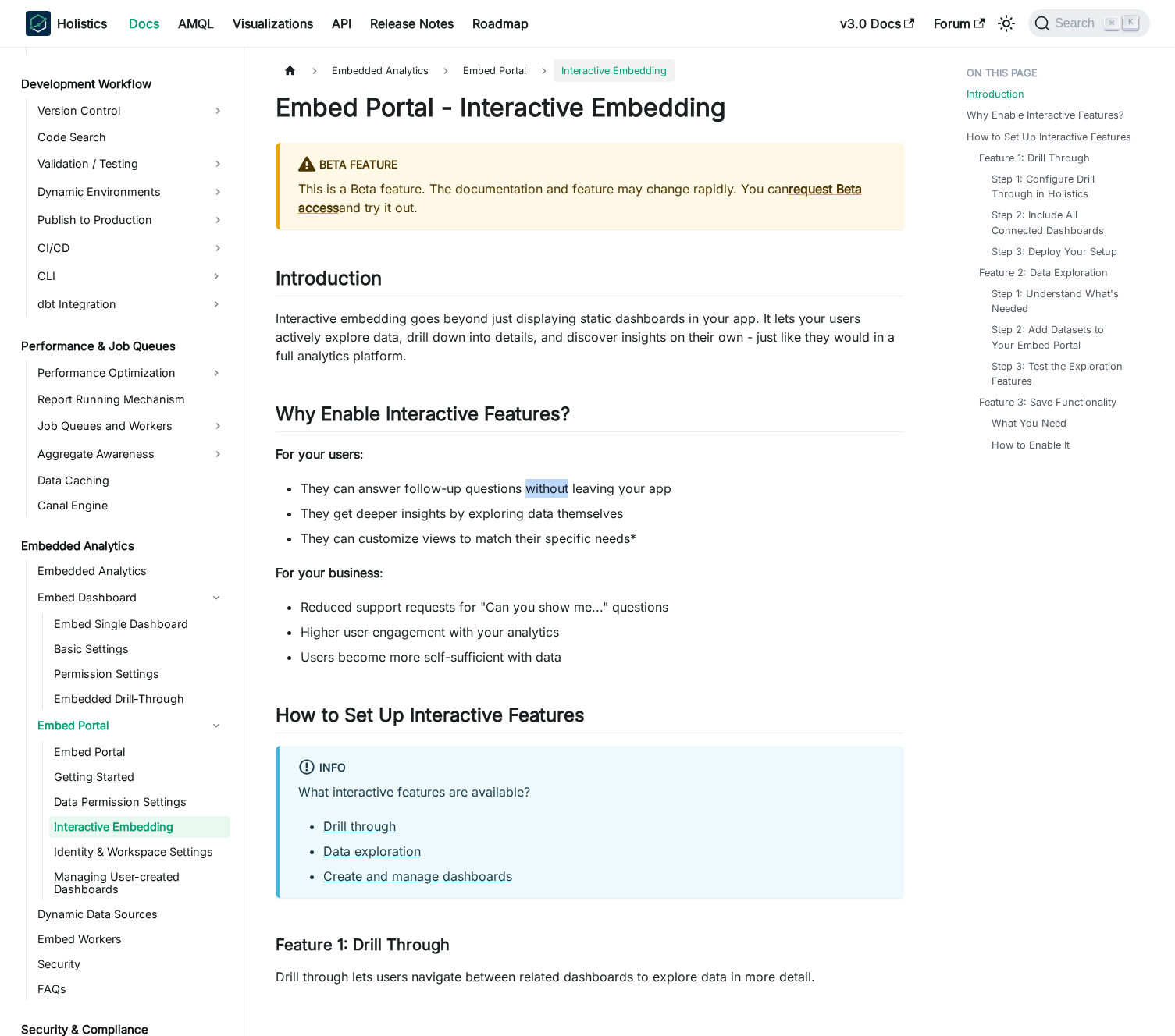
click at [530, 494] on li "They can answer follow-up questions without leaving your app" at bounding box center [601, 488] width 603 height 19
click at [518, 494] on li "They can answer follow-up questions without leaving your app" at bounding box center [601, 488] width 603 height 19
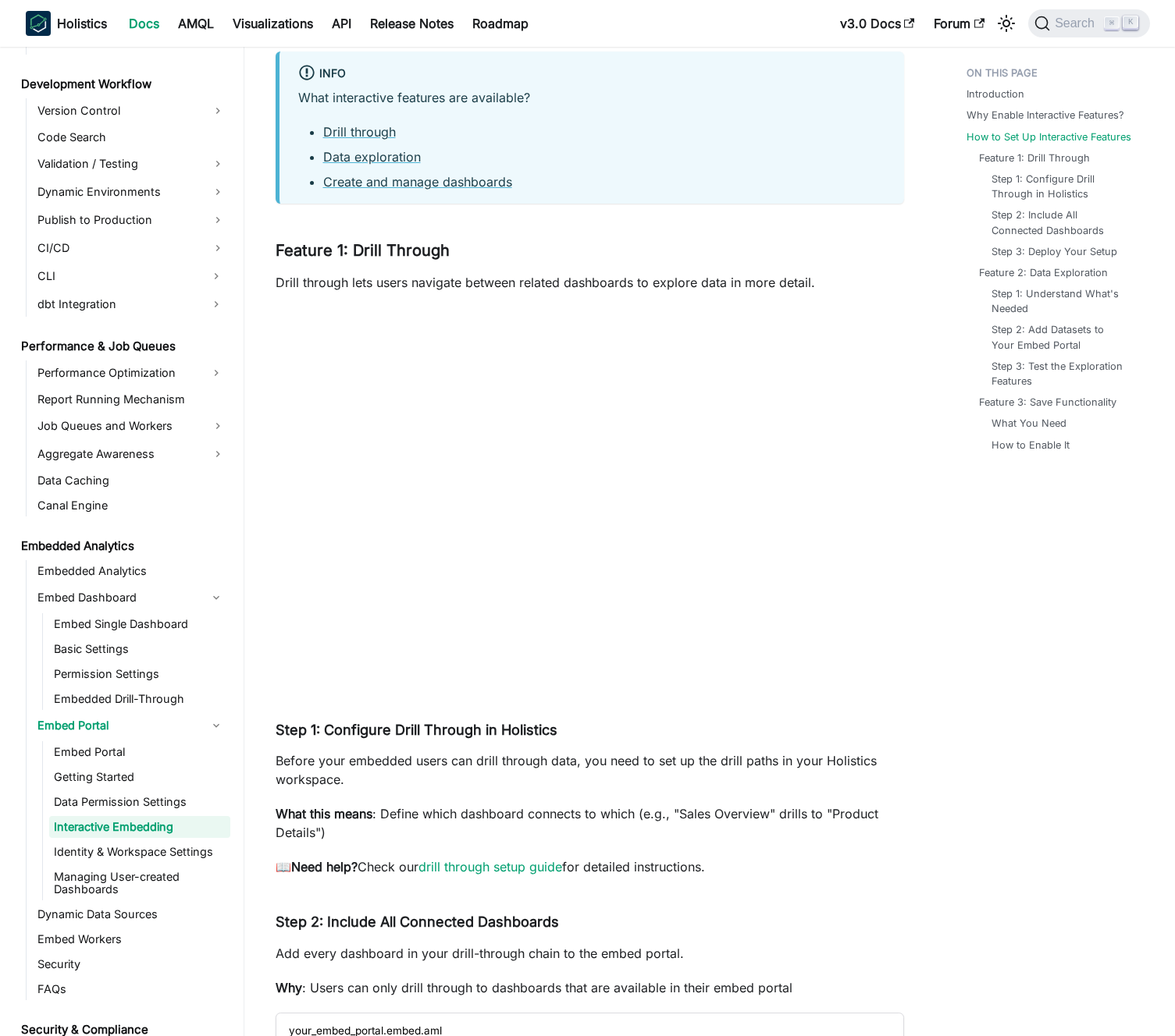
scroll to position [1074, 0]
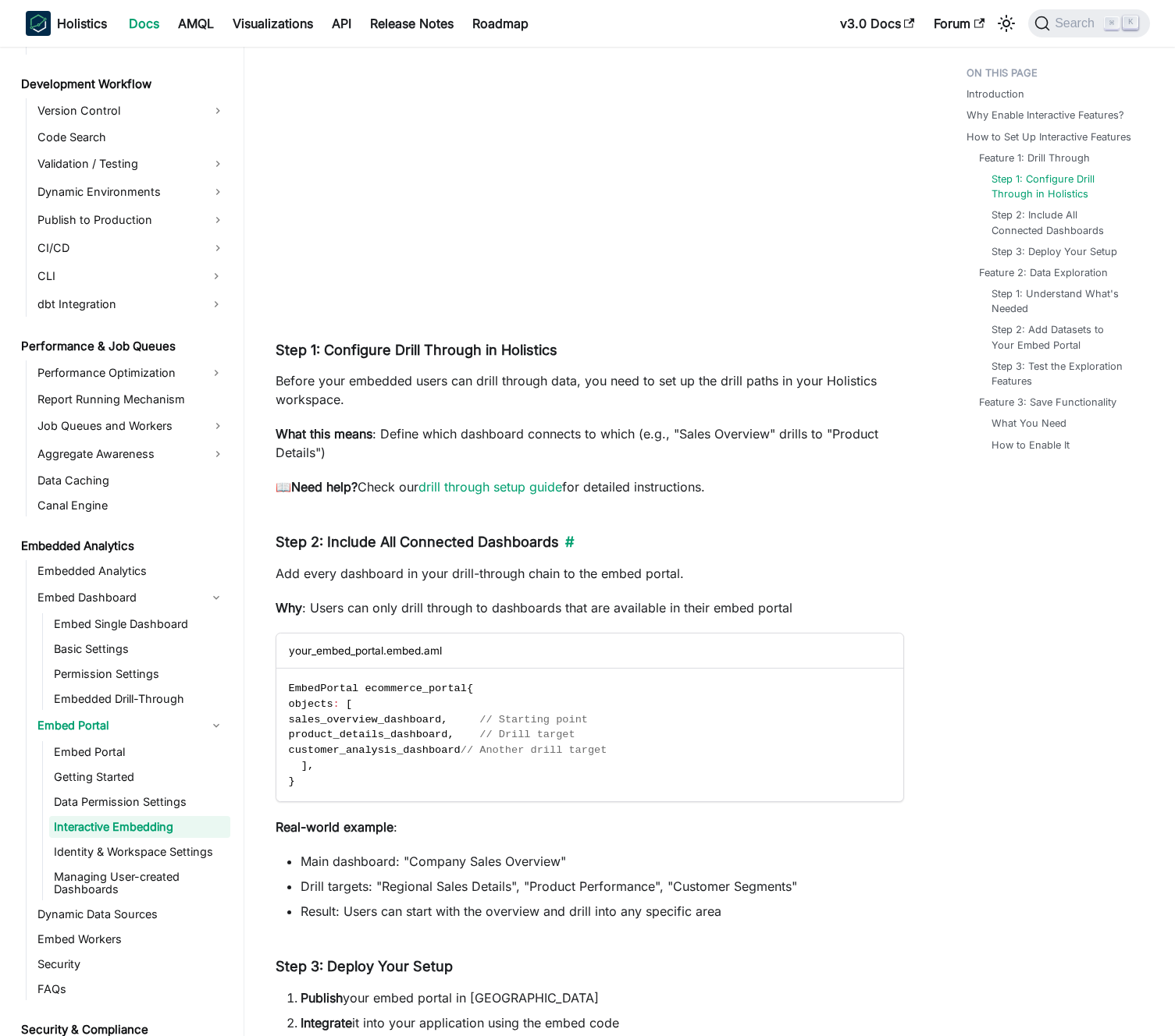
click at [484, 540] on h4 "Step 2: Include All Connected Dashboards ​" at bounding box center [590, 542] width 628 height 18
click at [492, 539] on h4 "Step 2: Include All Connected Dashboards ​" at bounding box center [590, 542] width 628 height 18
click at [446, 402] on p "Before your embedded users can drill through data, you need to set up the drill…" at bounding box center [590, 390] width 628 height 38
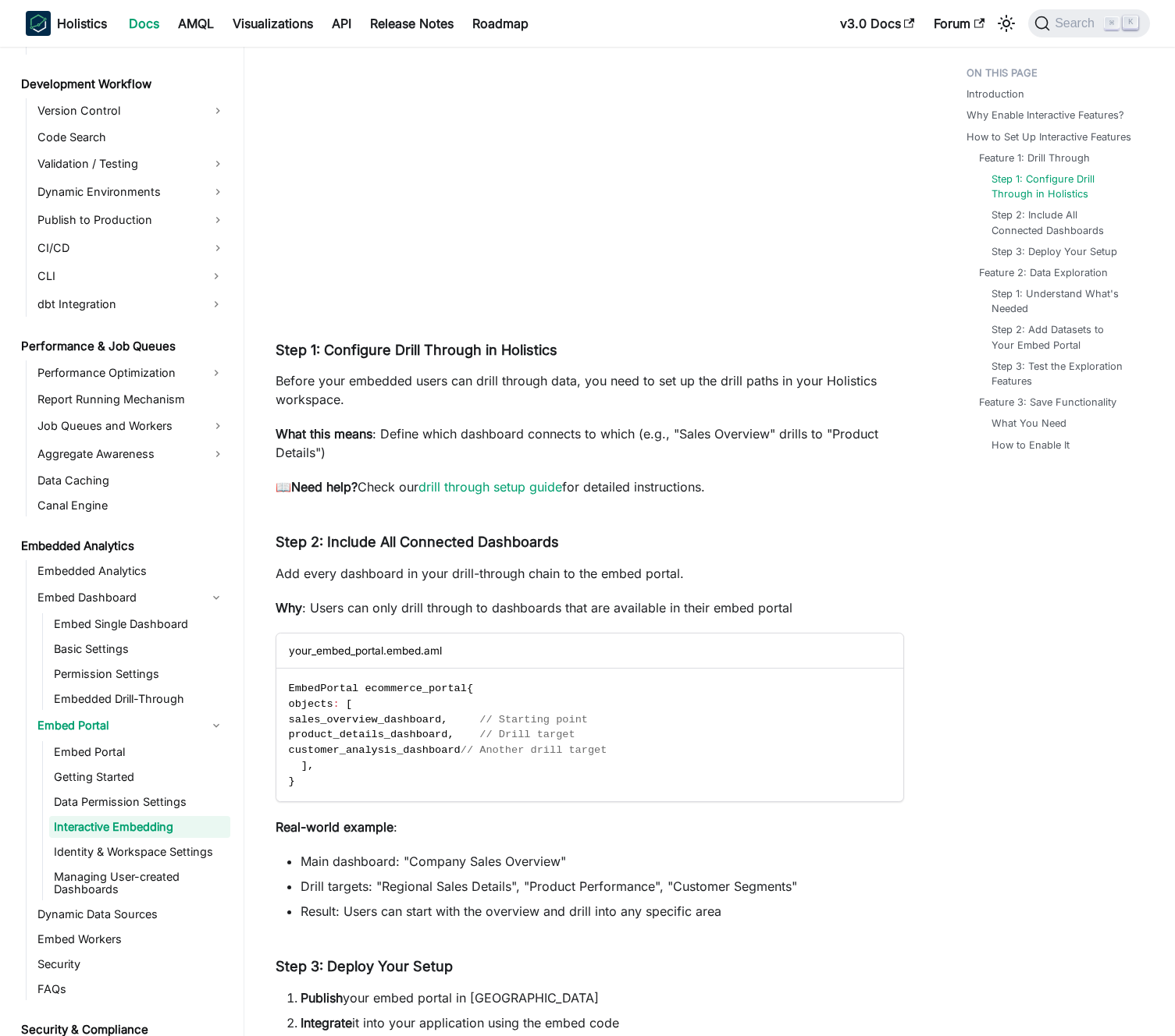
click at [446, 402] on p "Before your embedded users can drill through data, you need to set up the drill…" at bounding box center [590, 390] width 628 height 38
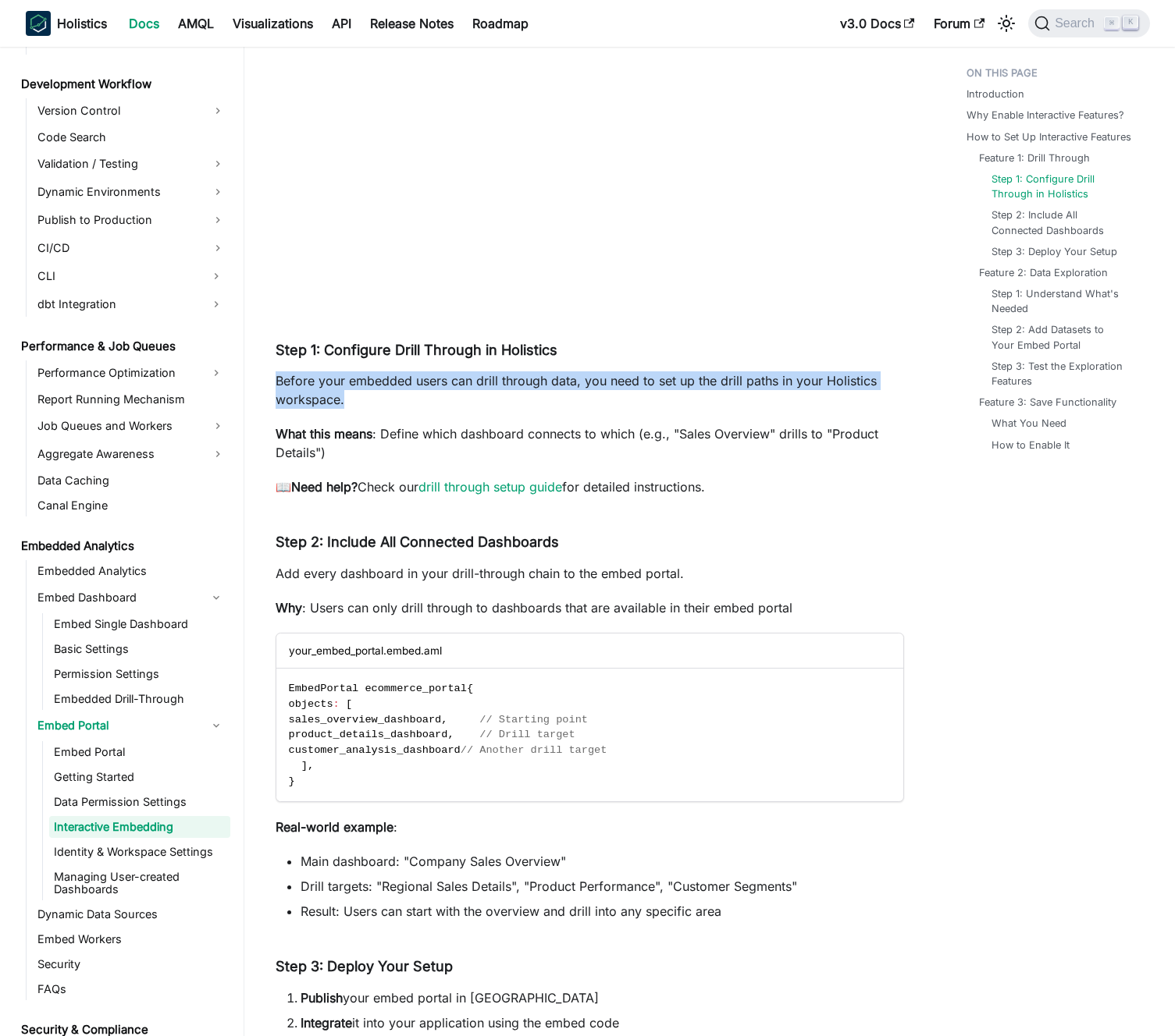
click at [446, 402] on p "Before your embedded users can drill through data, you need to set up the drill…" at bounding box center [590, 390] width 628 height 38
click at [457, 398] on p "Before your embedded users can drill through data, you need to set up the drill…" at bounding box center [590, 390] width 628 height 38
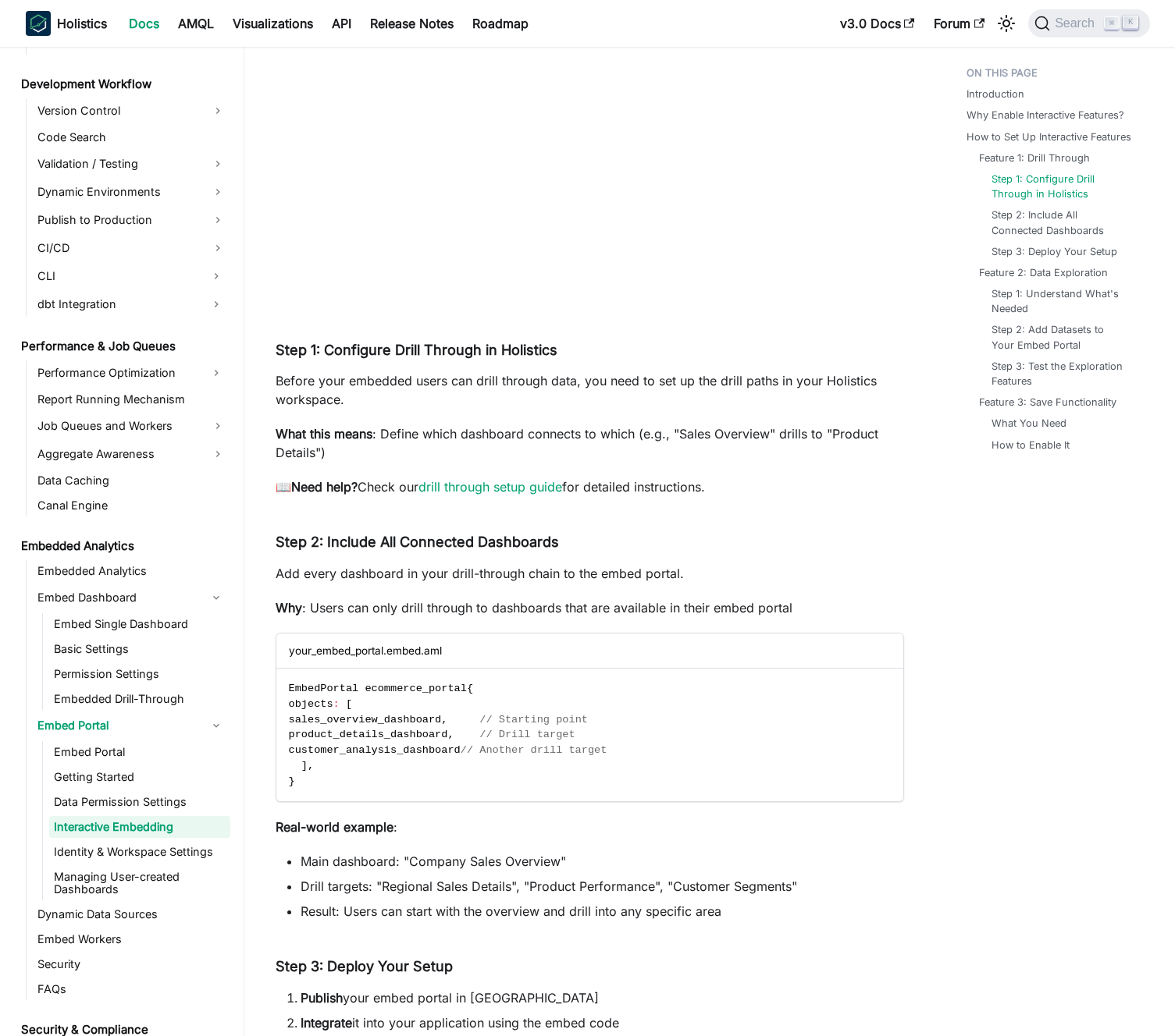
click at [463, 432] on p "What this means : Define which dashboard connects to which (e.g., "Sales Overvi…" at bounding box center [590, 443] width 628 height 38
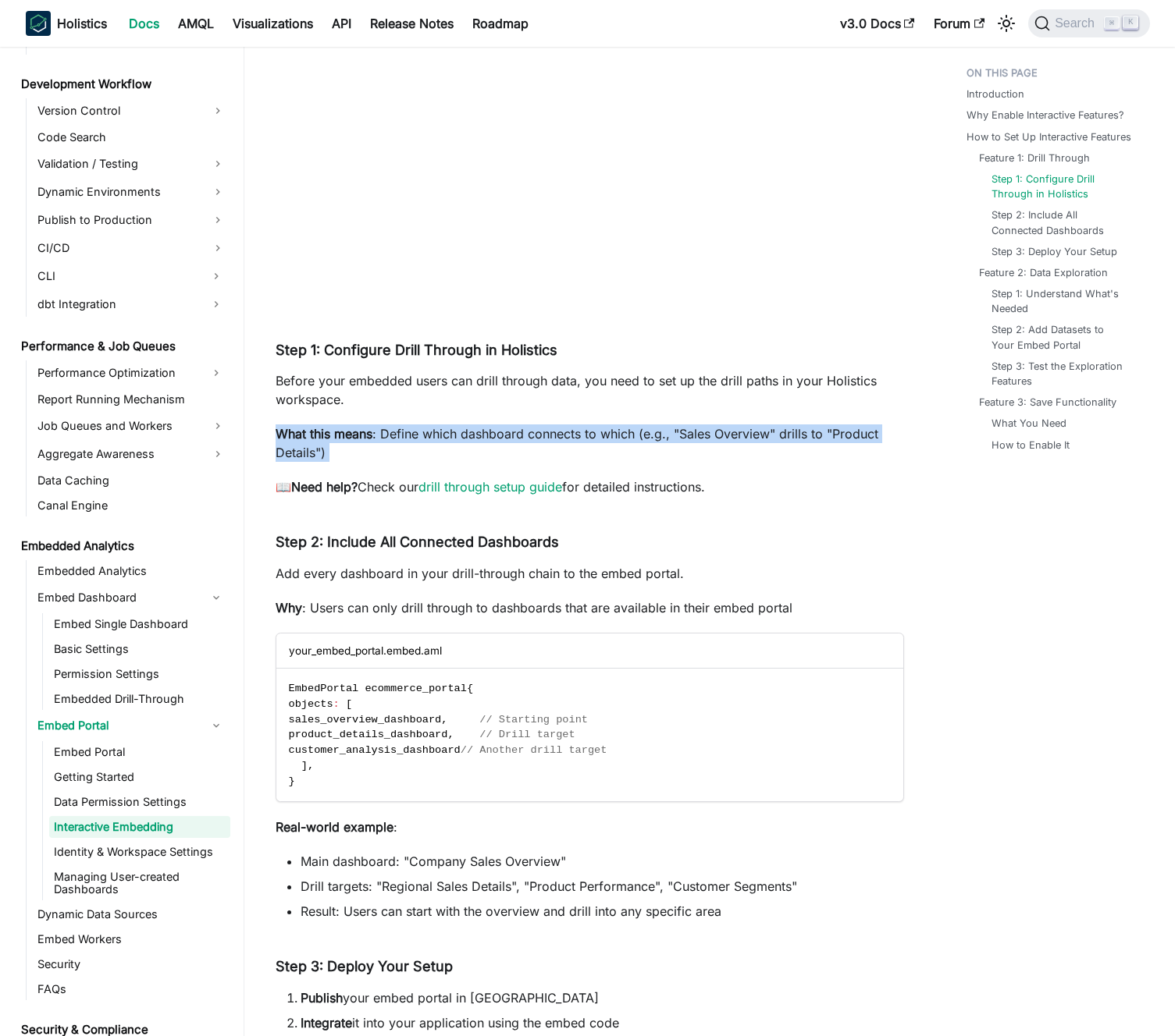
click at [463, 432] on p "What this means : Define which dashboard connects to which (e.g., "Sales Overvi…" at bounding box center [590, 443] width 628 height 38
click at [454, 435] on p "What this means : Define which dashboard connects to which (e.g., "Sales Overvi…" at bounding box center [590, 443] width 628 height 38
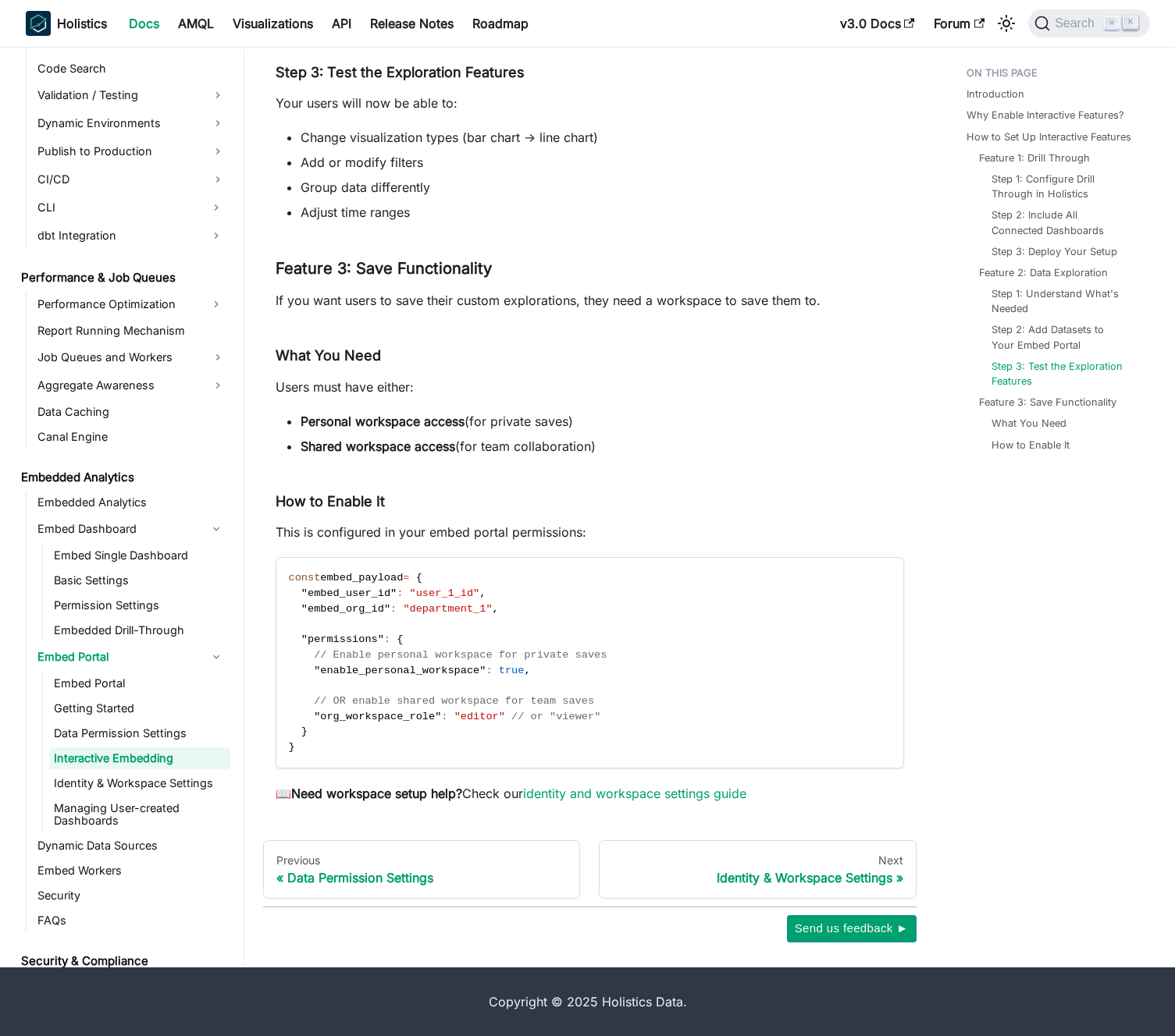
scroll to position [0, 0]
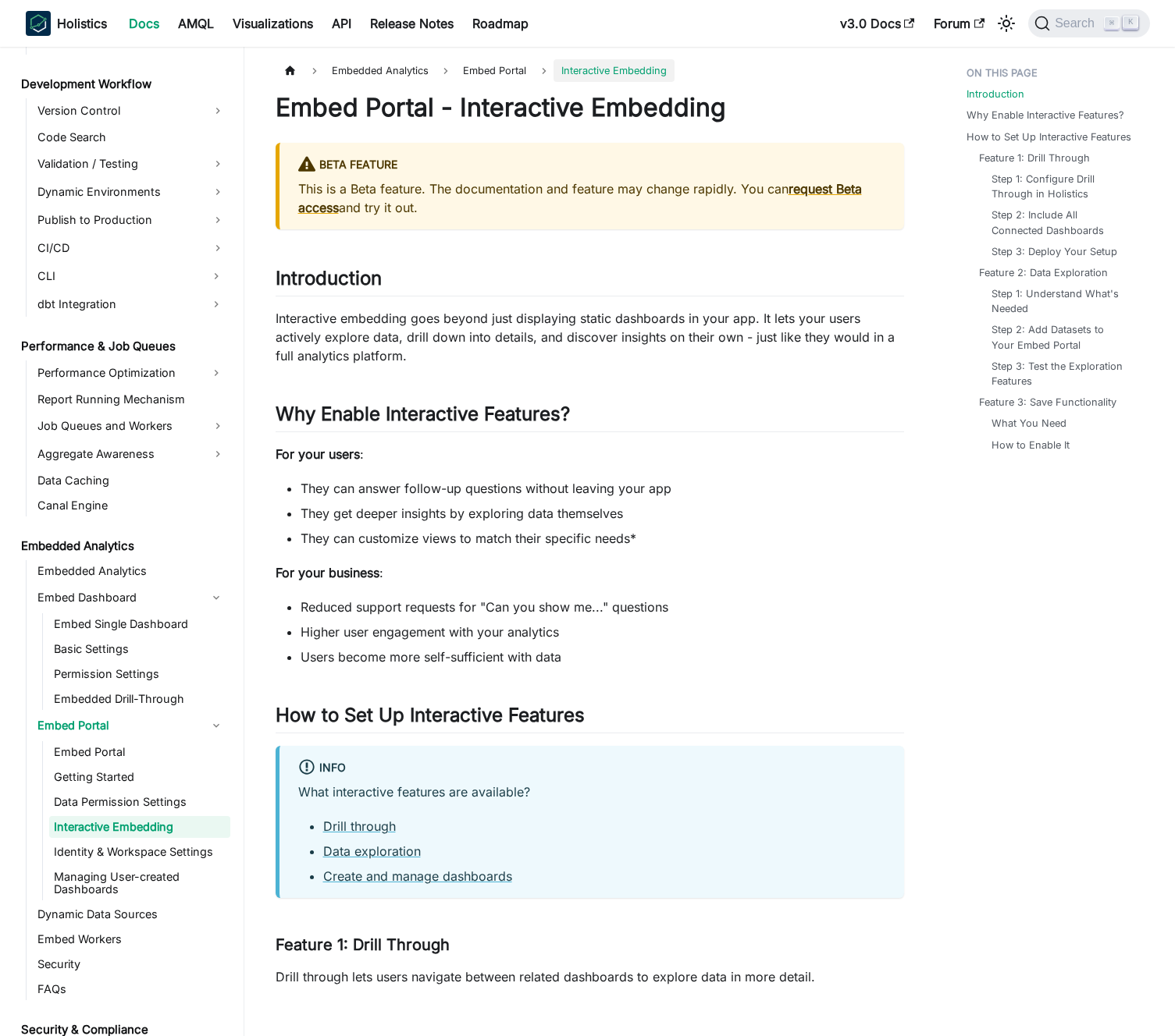
click at [477, 529] on li "They can customize views to match their specific needs*" at bounding box center [601, 538] width 603 height 19
drag, startPoint x: 477, startPoint y: 529, endPoint x: 471, endPoint y: 499, distance: 30.6
click at [472, 502] on ul "They can answer follow-up questions without leaving your app They get deeper in…" at bounding box center [590, 513] width 628 height 69
click at [470, 498] on li "They can answer follow-up questions without leaving your app" at bounding box center [601, 488] width 603 height 19
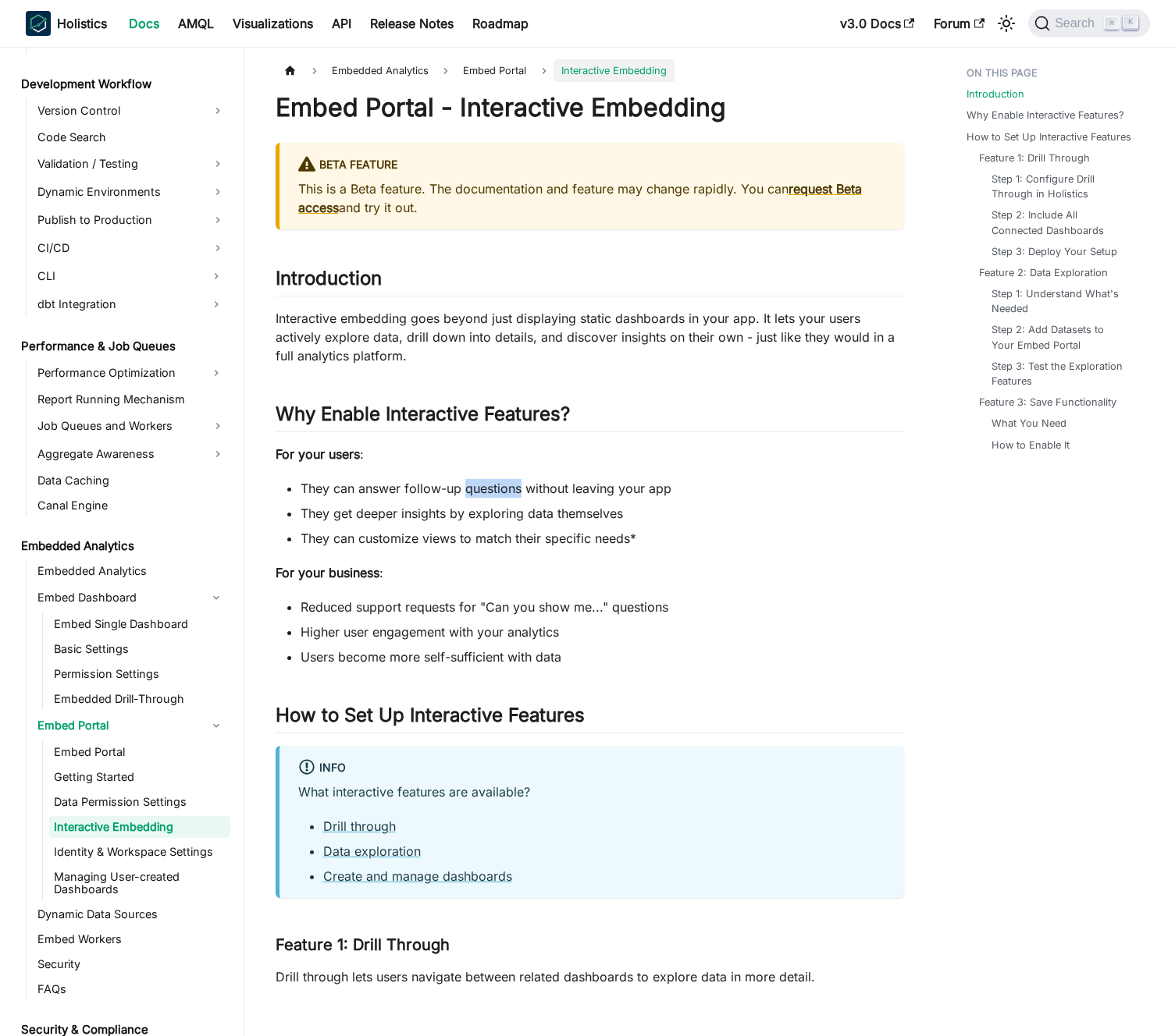
click at [470, 498] on li "They can answer follow-up questions without leaving your app" at bounding box center [601, 488] width 603 height 19
click at [464, 494] on li "They can answer follow-up questions without leaving your app" at bounding box center [601, 488] width 603 height 19
click at [153, 854] on link "Identity & Workspace Settings" at bounding box center [140, 852] width 181 height 22
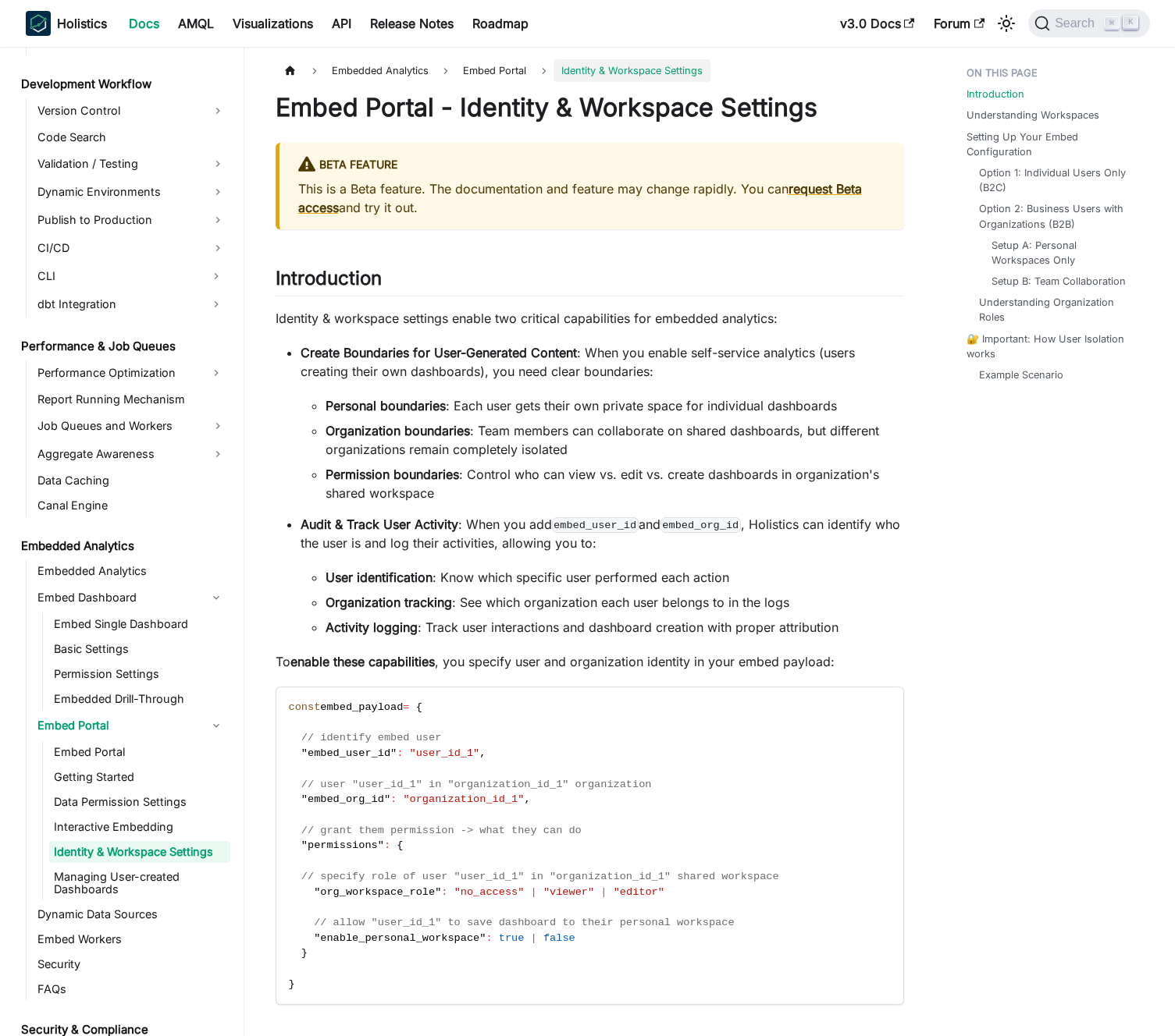
scroll to position [1253, 0]
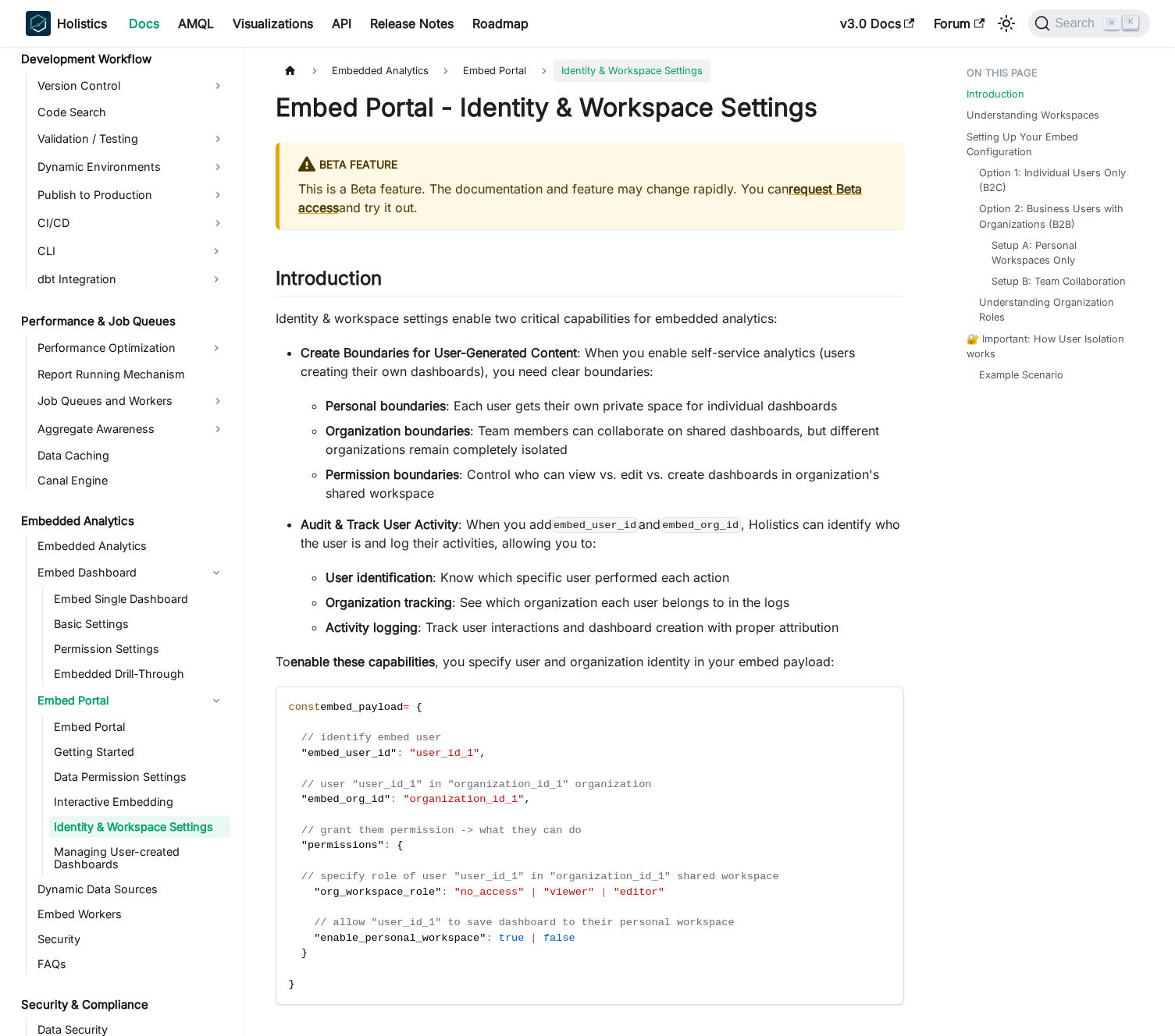
click at [423, 476] on strong "Permission boundaries" at bounding box center [392, 474] width 134 height 15
click at [434, 476] on strong "Permission boundaries" at bounding box center [392, 474] width 134 height 15
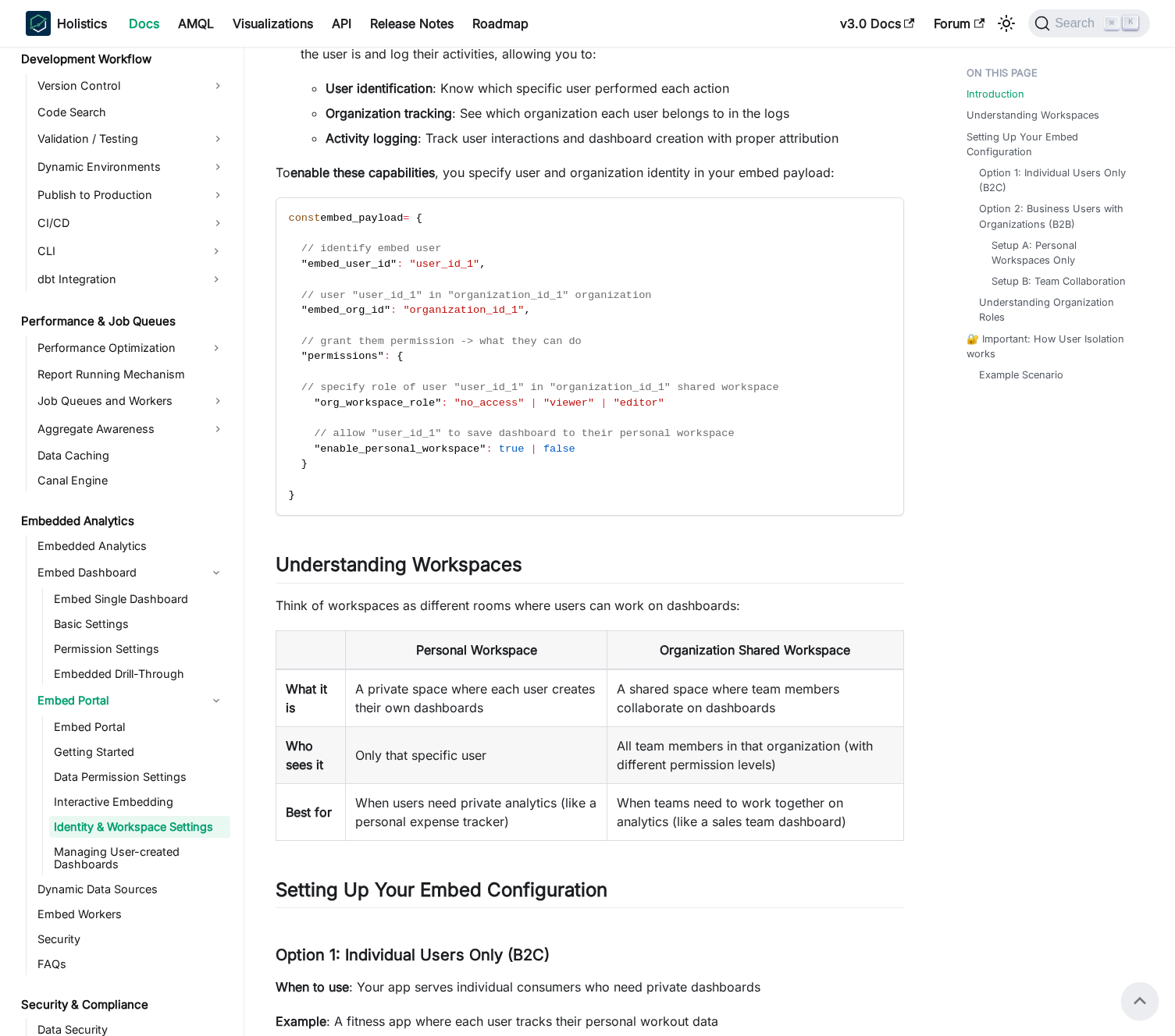
scroll to position [0, 0]
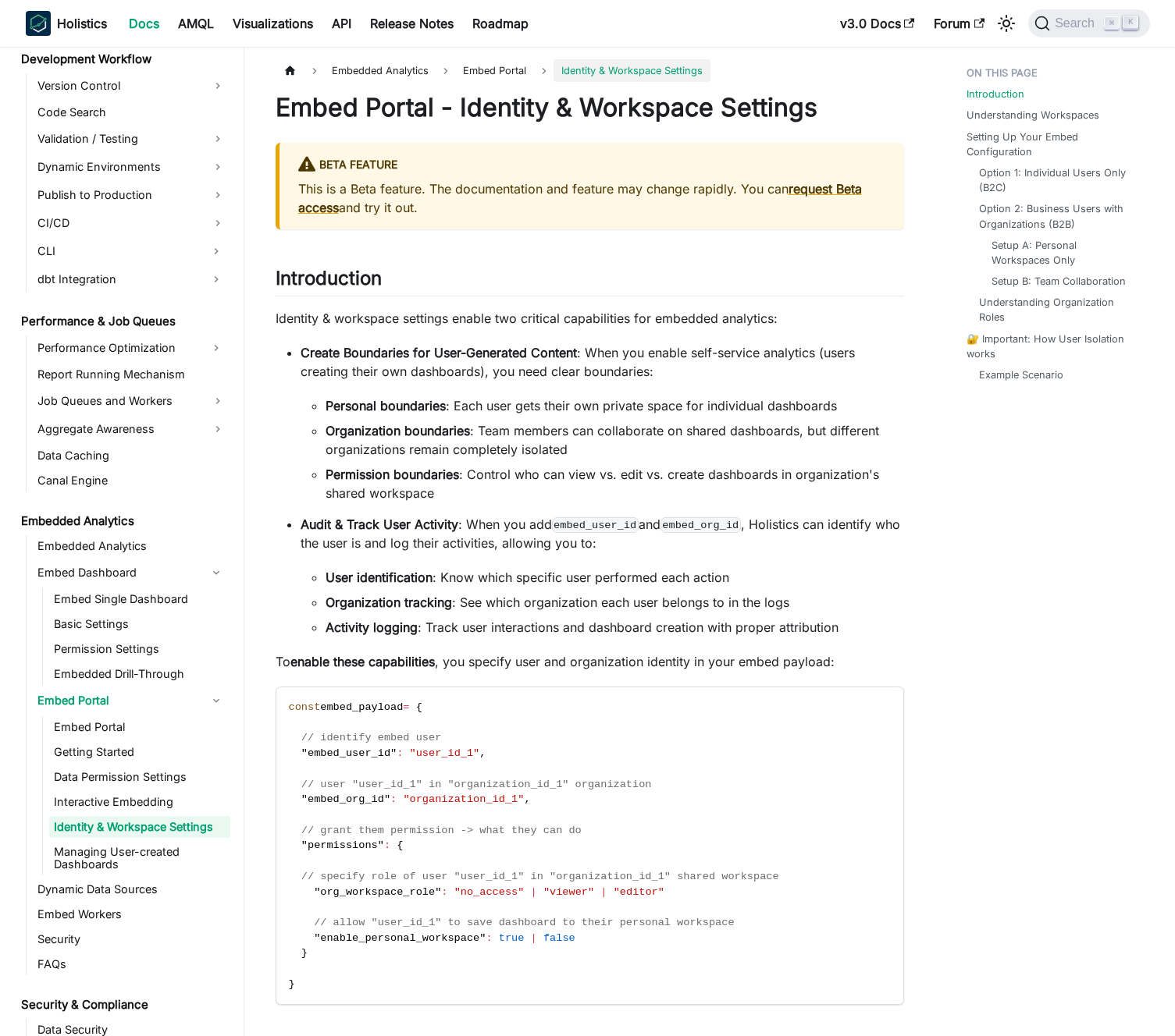
click at [531, 539] on p "Audit & Track User Activity : When you add embed_user_id and embed_org_id , Hol…" at bounding box center [601, 533] width 603 height 38
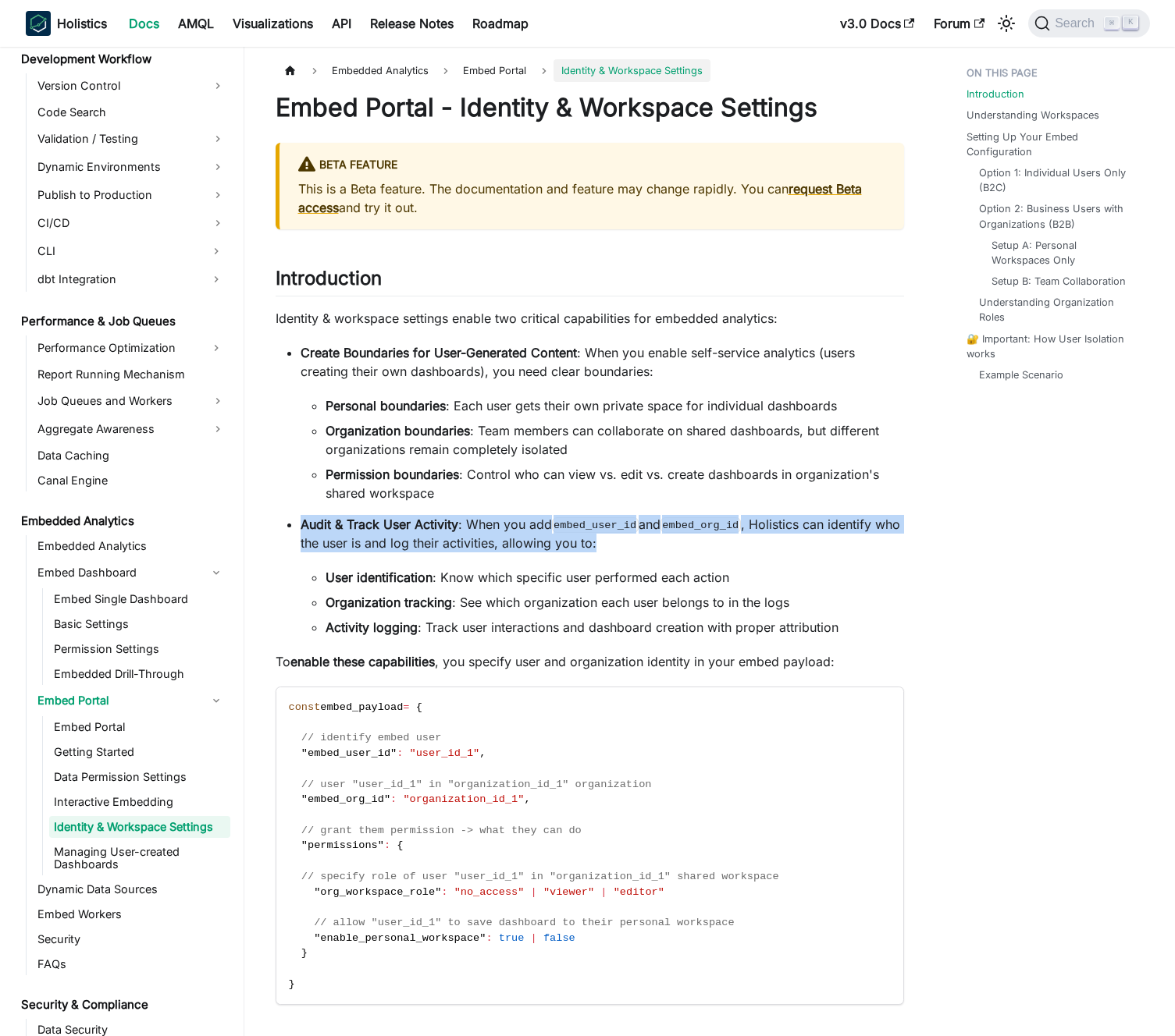
click at [531, 539] on p "Audit & Track User Activity : When you add embed_user_id and embed_org_id , Hol…" at bounding box center [601, 533] width 603 height 38
click at [519, 538] on p "Audit & Track User Activity : When you add embed_user_id and embed_org_id , Hol…" at bounding box center [601, 533] width 603 height 38
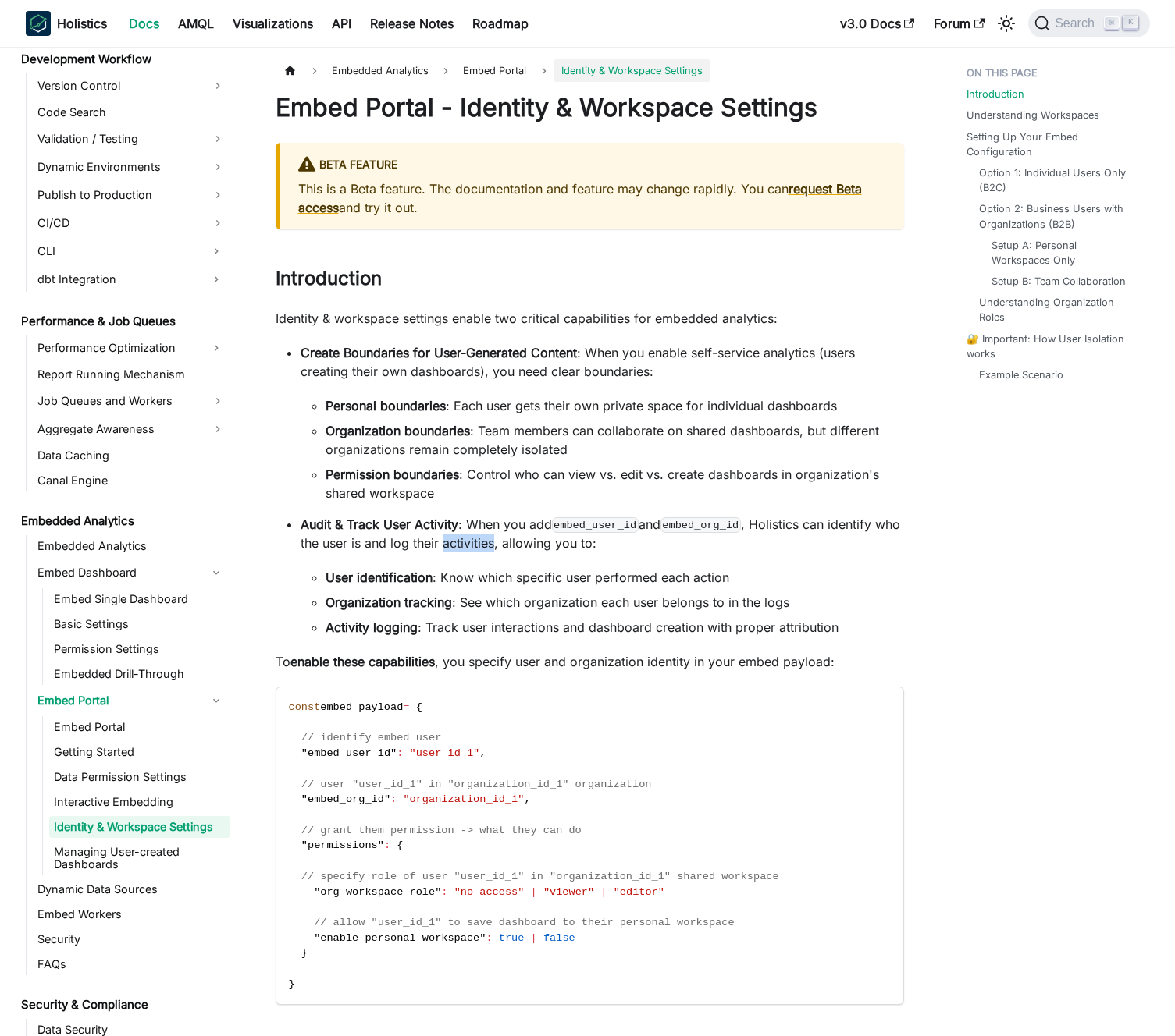
click at [519, 538] on p "Audit & Track User Activity : When you add embed_user_id and embed_org_id , Hol…" at bounding box center [601, 533] width 603 height 38
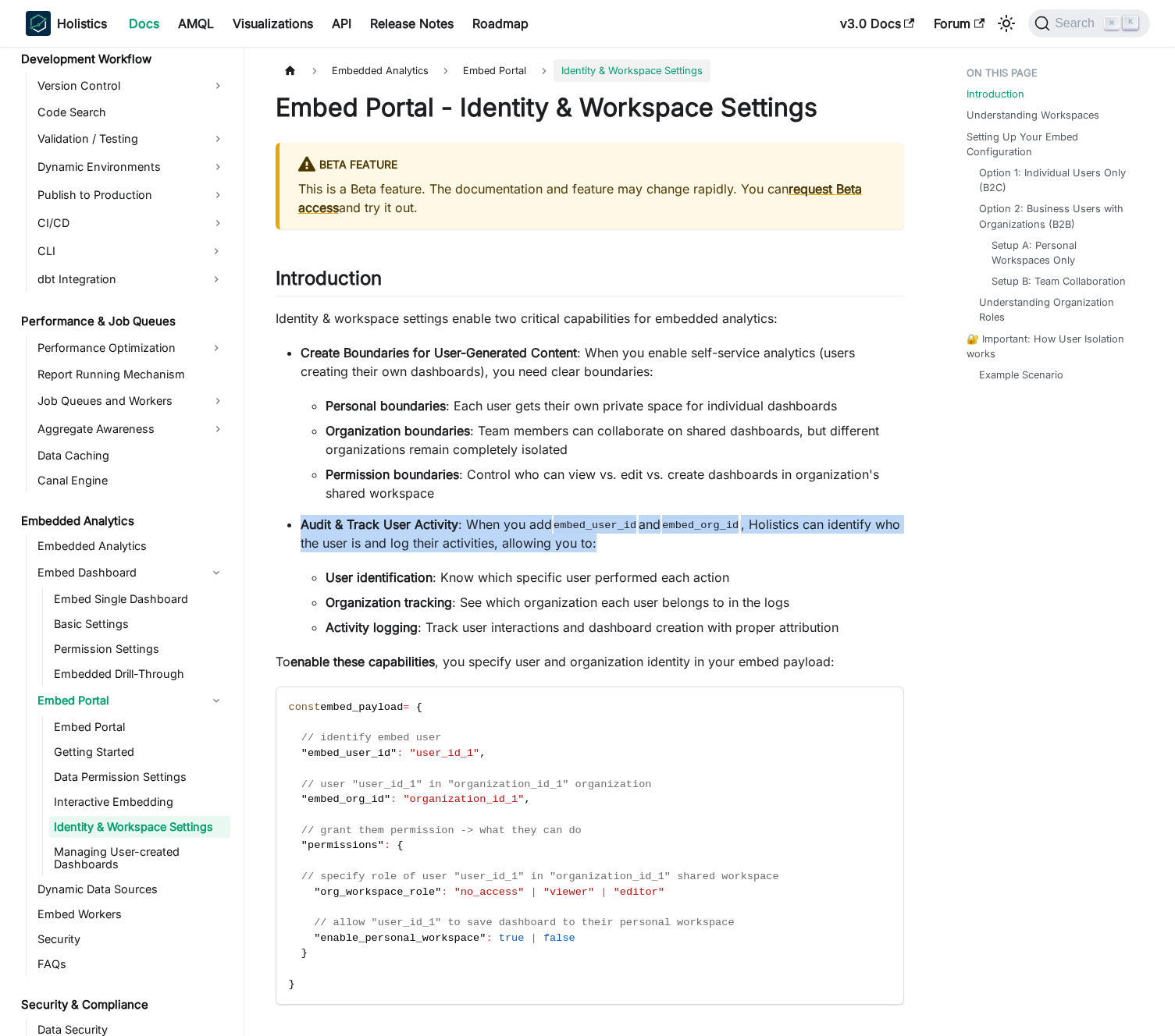
click at [519, 538] on p "Audit & Track User Activity : When you add embed_user_id and embed_org_id , Hol…" at bounding box center [601, 533] width 603 height 38
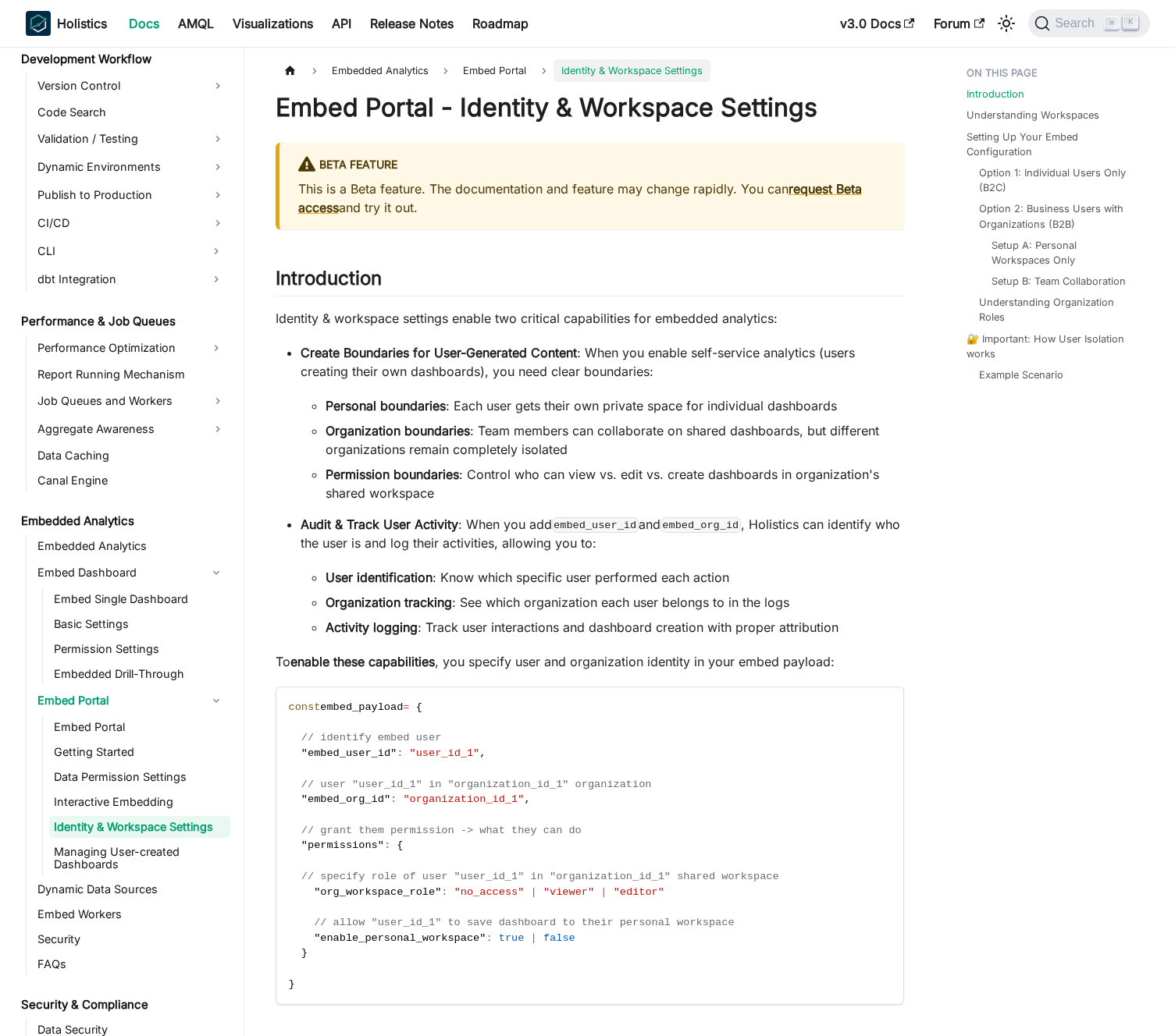
click at [493, 538] on p "Audit & Track User Activity : When you add embed_user_id and embed_org_id , Hol…" at bounding box center [601, 533] width 603 height 38
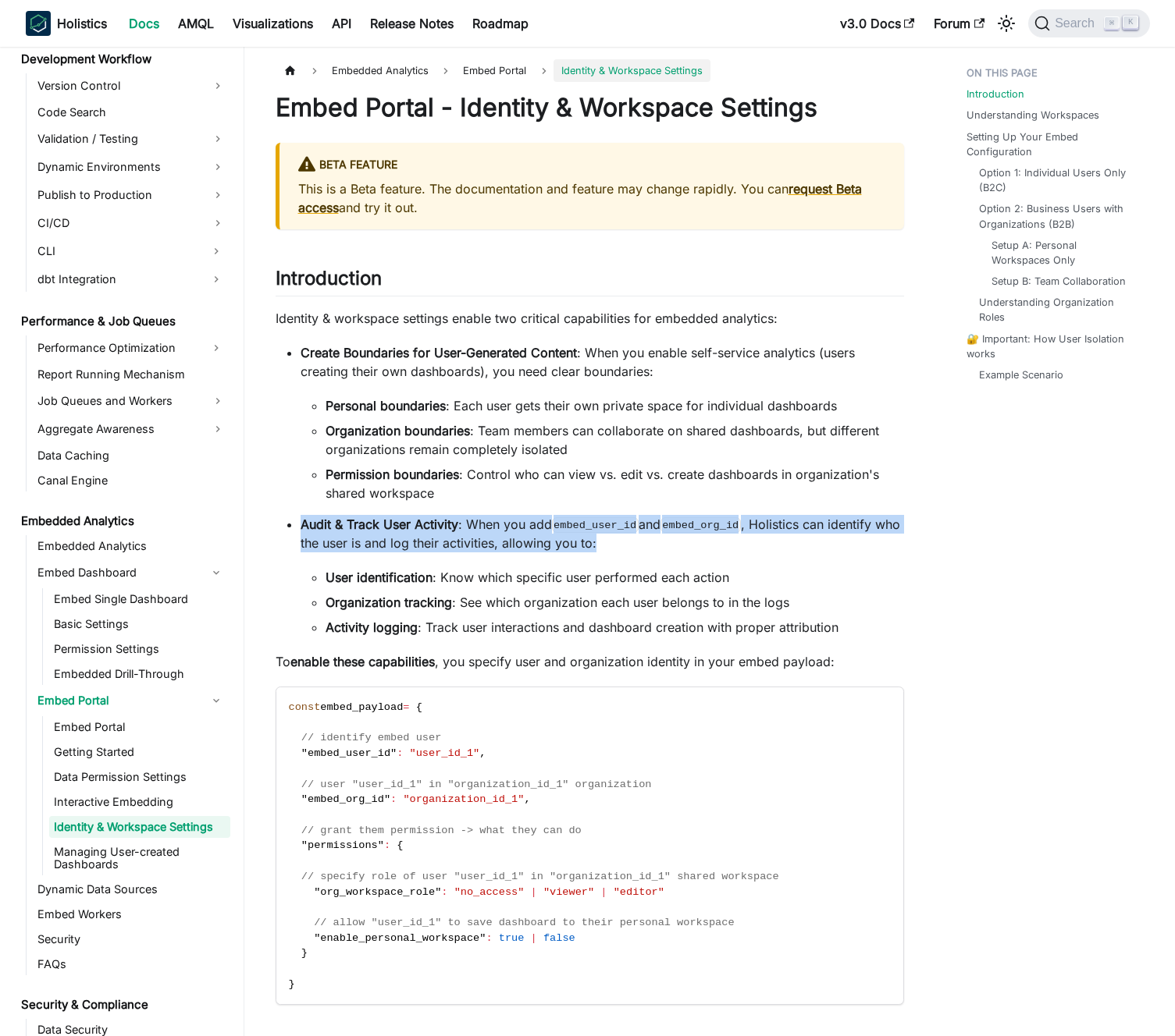
click at [493, 538] on p "Audit & Track User Activity : When you add embed_user_id and embed_org_id , Hol…" at bounding box center [601, 533] width 603 height 38
click at [508, 535] on p "Audit & Track User Activity : When you add embed_user_id and embed_org_id , Hol…" at bounding box center [601, 533] width 603 height 38
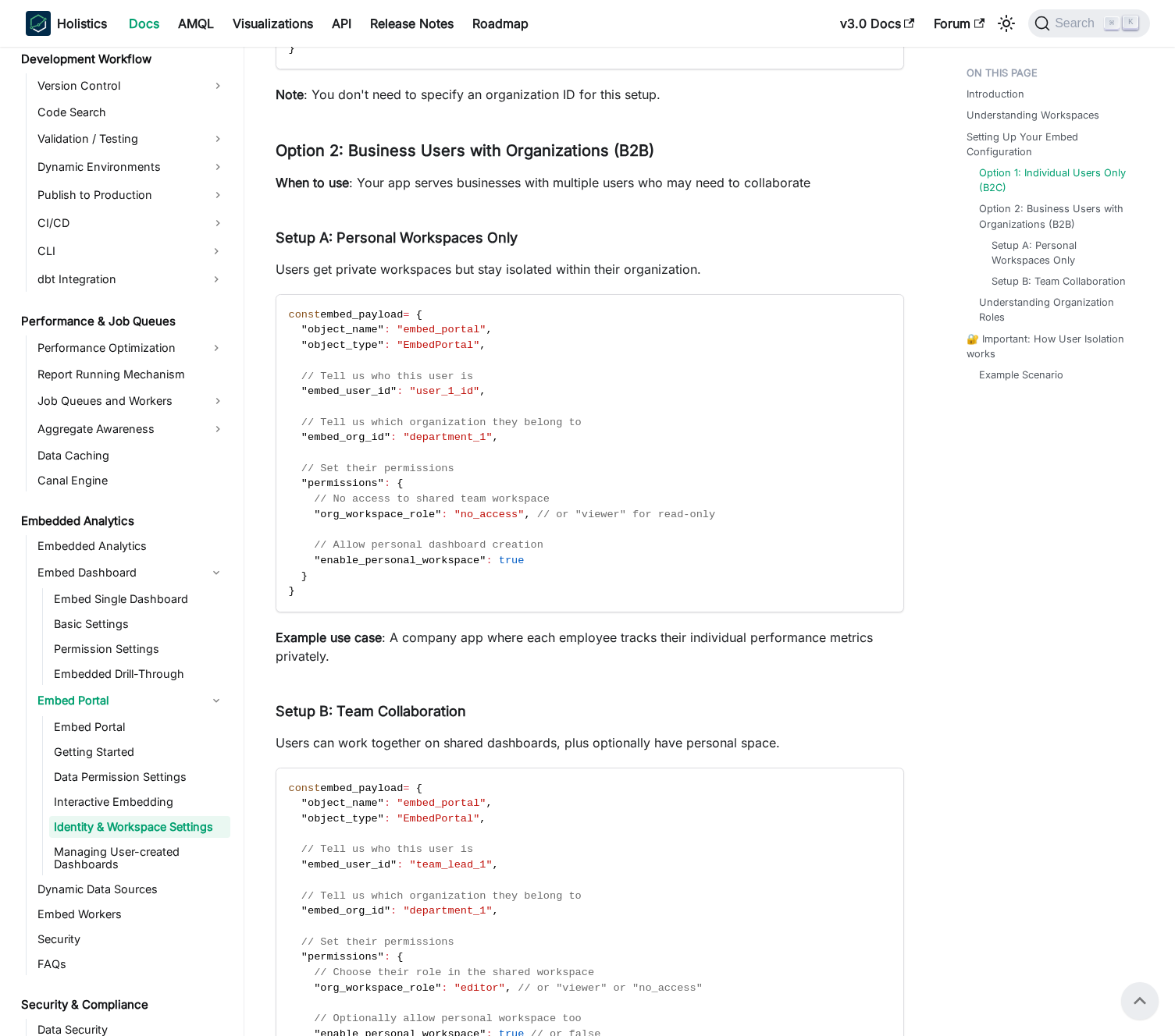
scroll to position [687, 0]
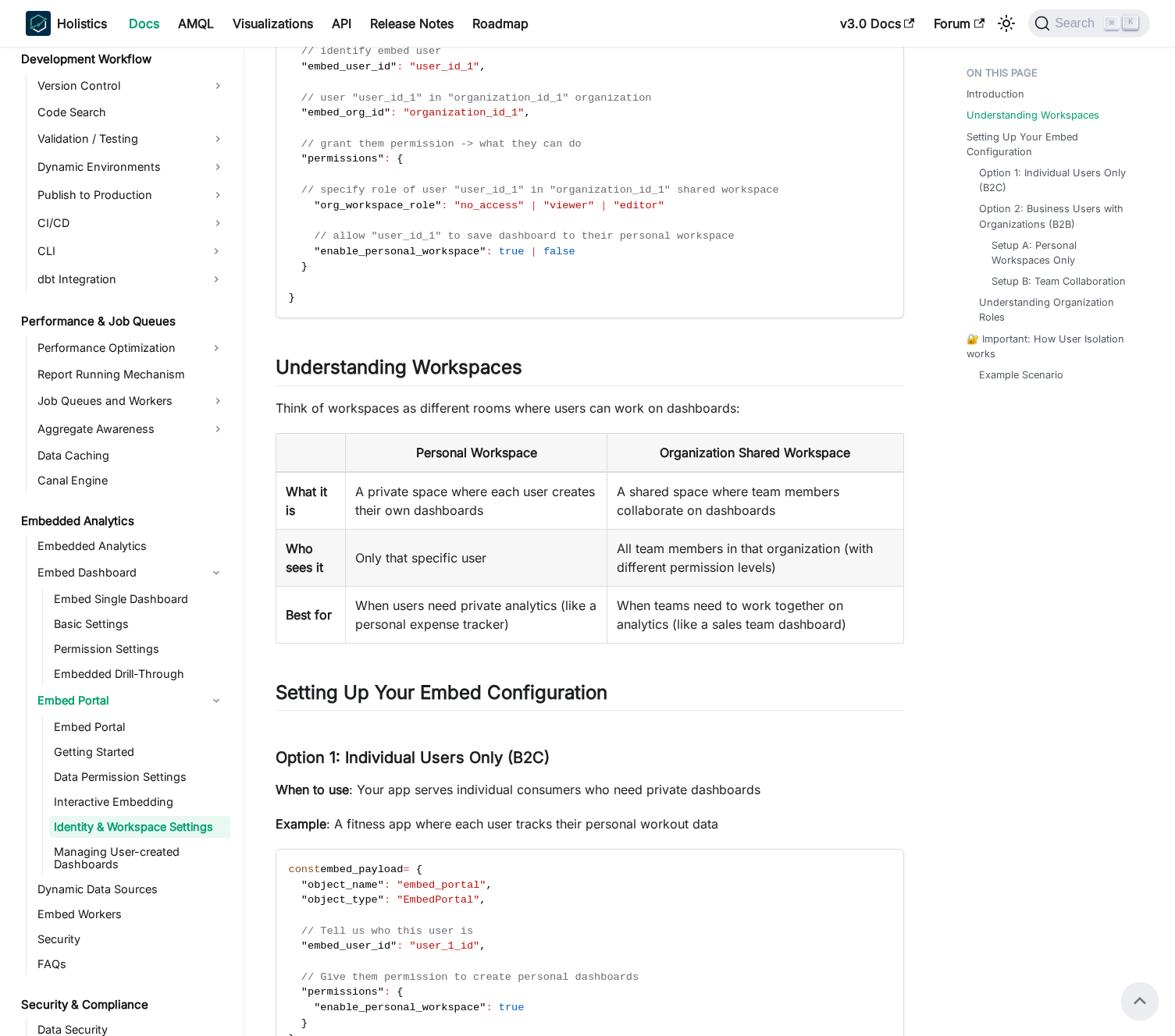
click at [561, 412] on p "Think of workspaces as different rooms where users can work on dashboards:" at bounding box center [590, 408] width 628 height 19
click at [539, 411] on p "Think of workspaces as different rooms where users can work on dashboards:" at bounding box center [590, 408] width 628 height 19
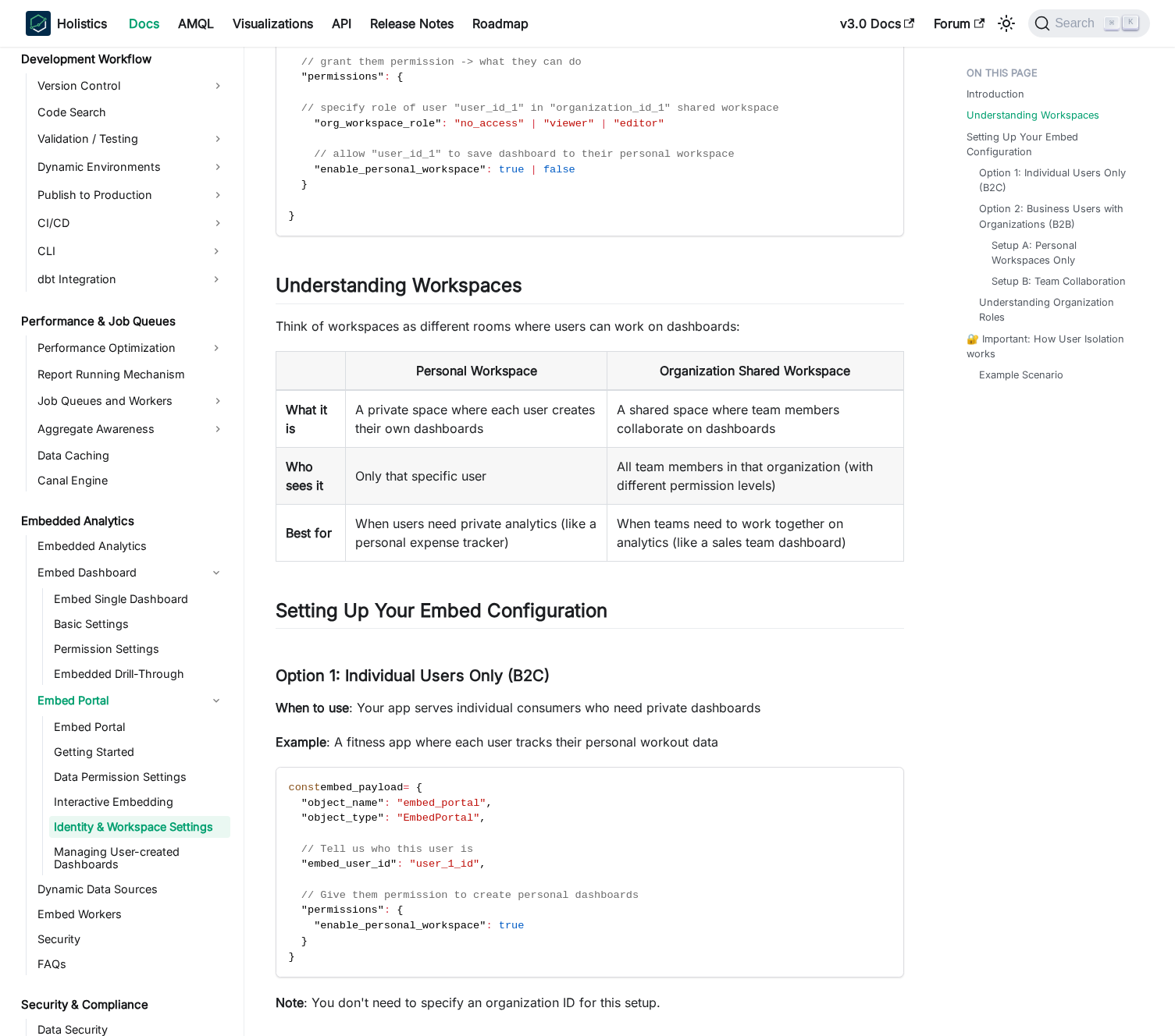
scroll to position [994, 0]
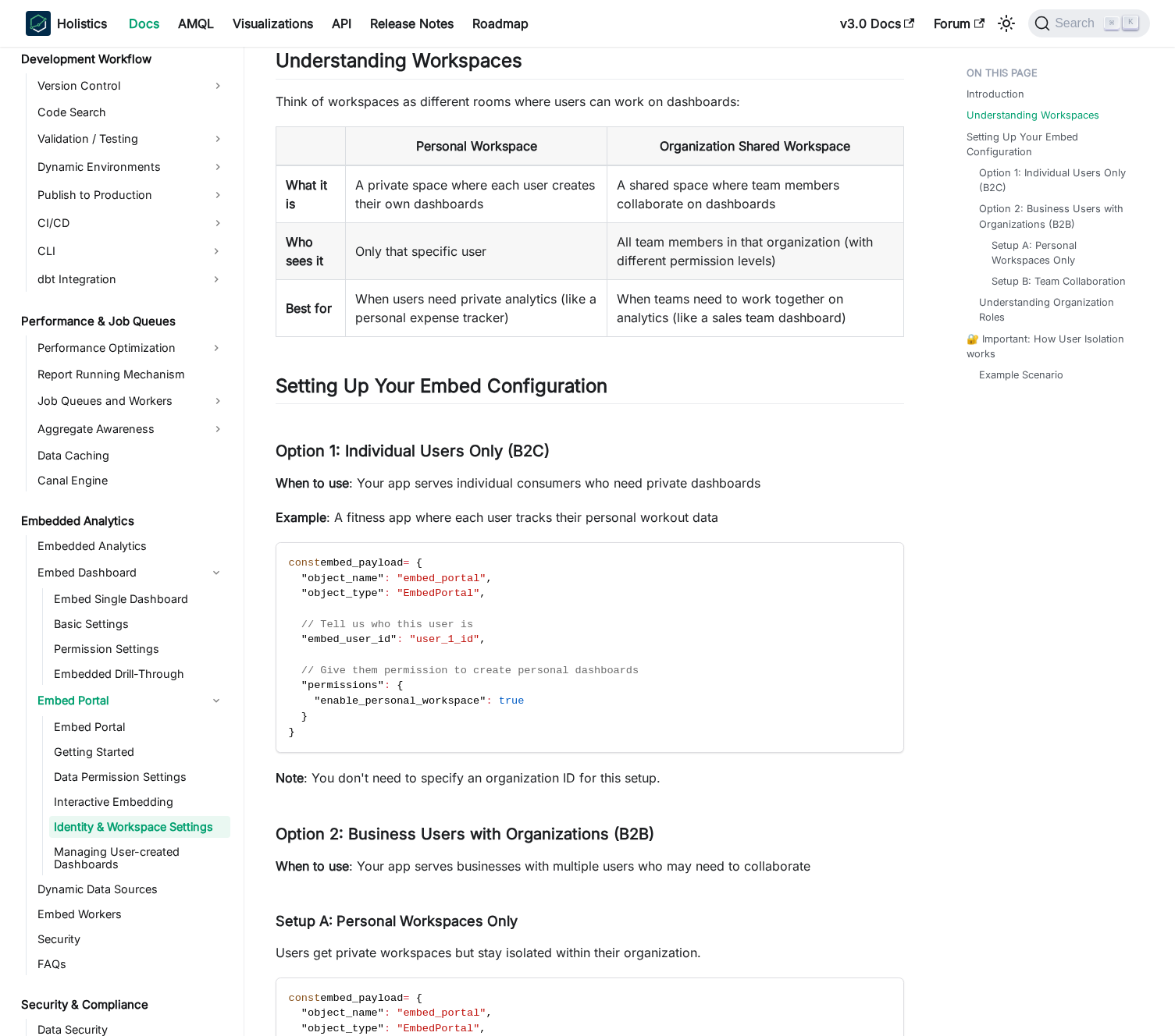
click at [571, 480] on p "When to use : Your app serves individual consumers who need private dashboards" at bounding box center [590, 483] width 628 height 19
click at [580, 489] on p "When to use : Your app serves individual consumers who need private dashboards" at bounding box center [590, 483] width 628 height 19
click at [581, 510] on p "Example : A fitness app where each user tracks their personal workout data" at bounding box center [590, 517] width 628 height 19
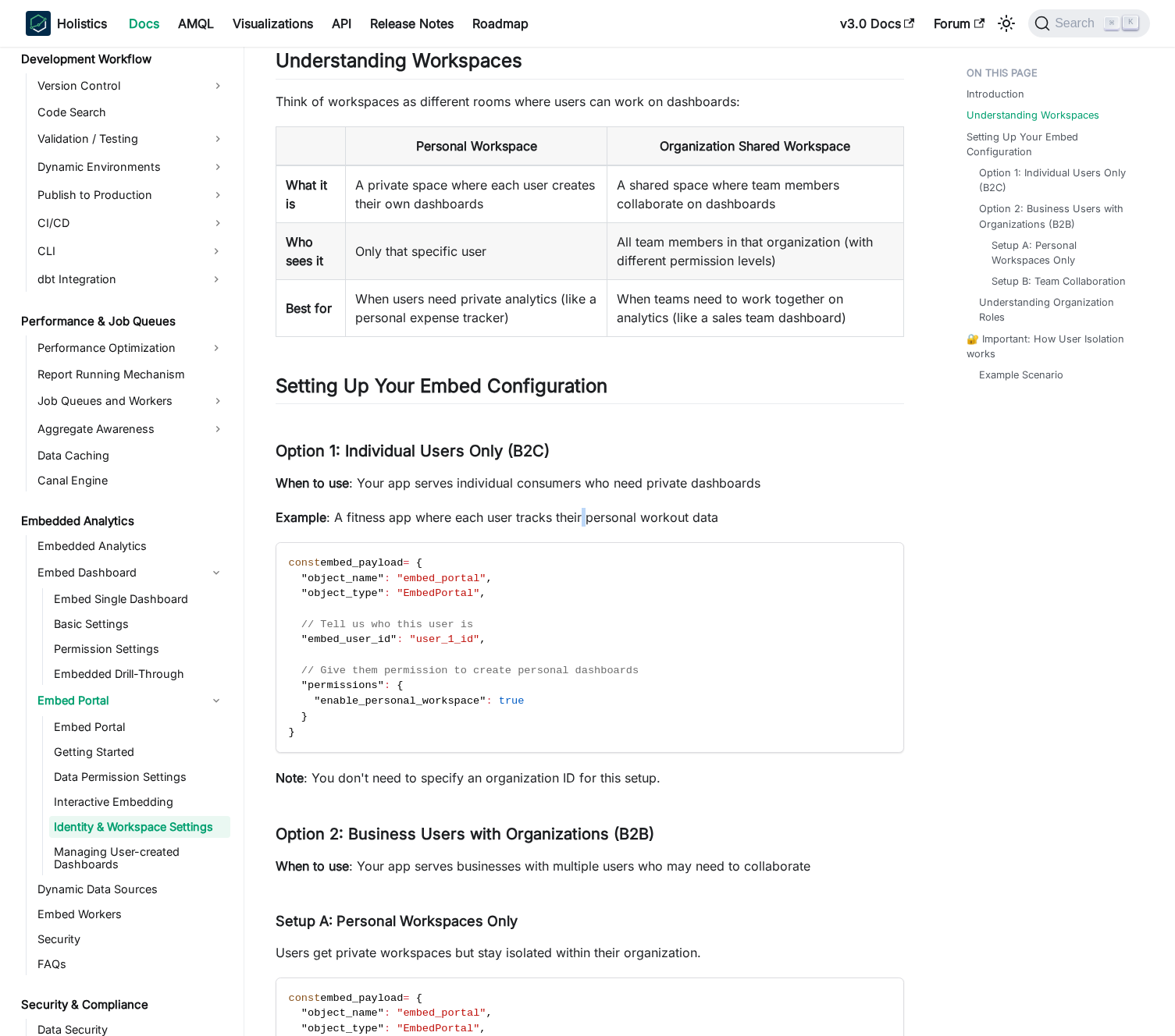
click at [581, 510] on p "Example : A fitness app where each user tracks their personal workout data" at bounding box center [590, 517] width 628 height 19
click at [575, 521] on p "Example : A fitness app where each user tracks their personal workout data" at bounding box center [590, 517] width 628 height 19
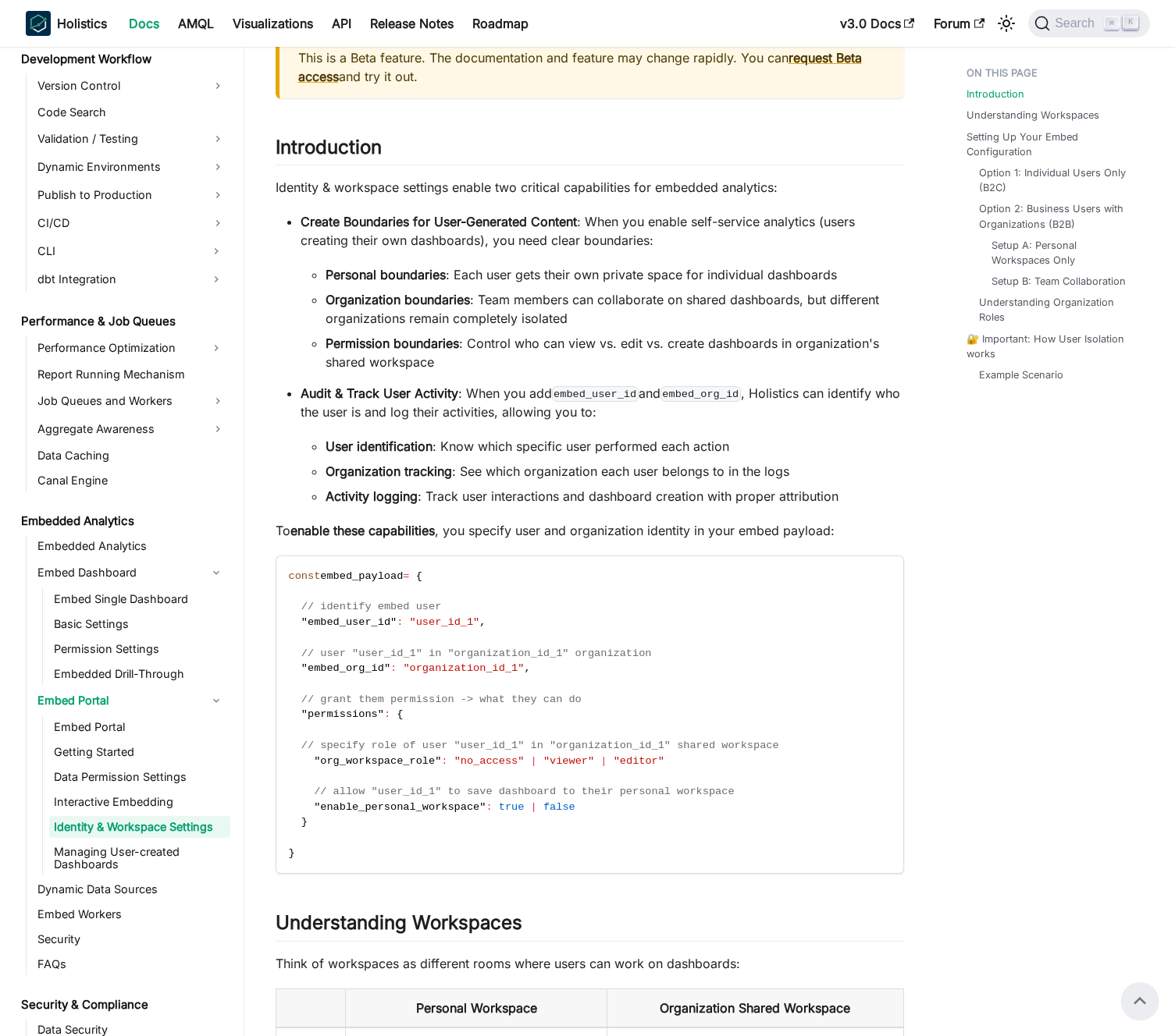
scroll to position [0, 0]
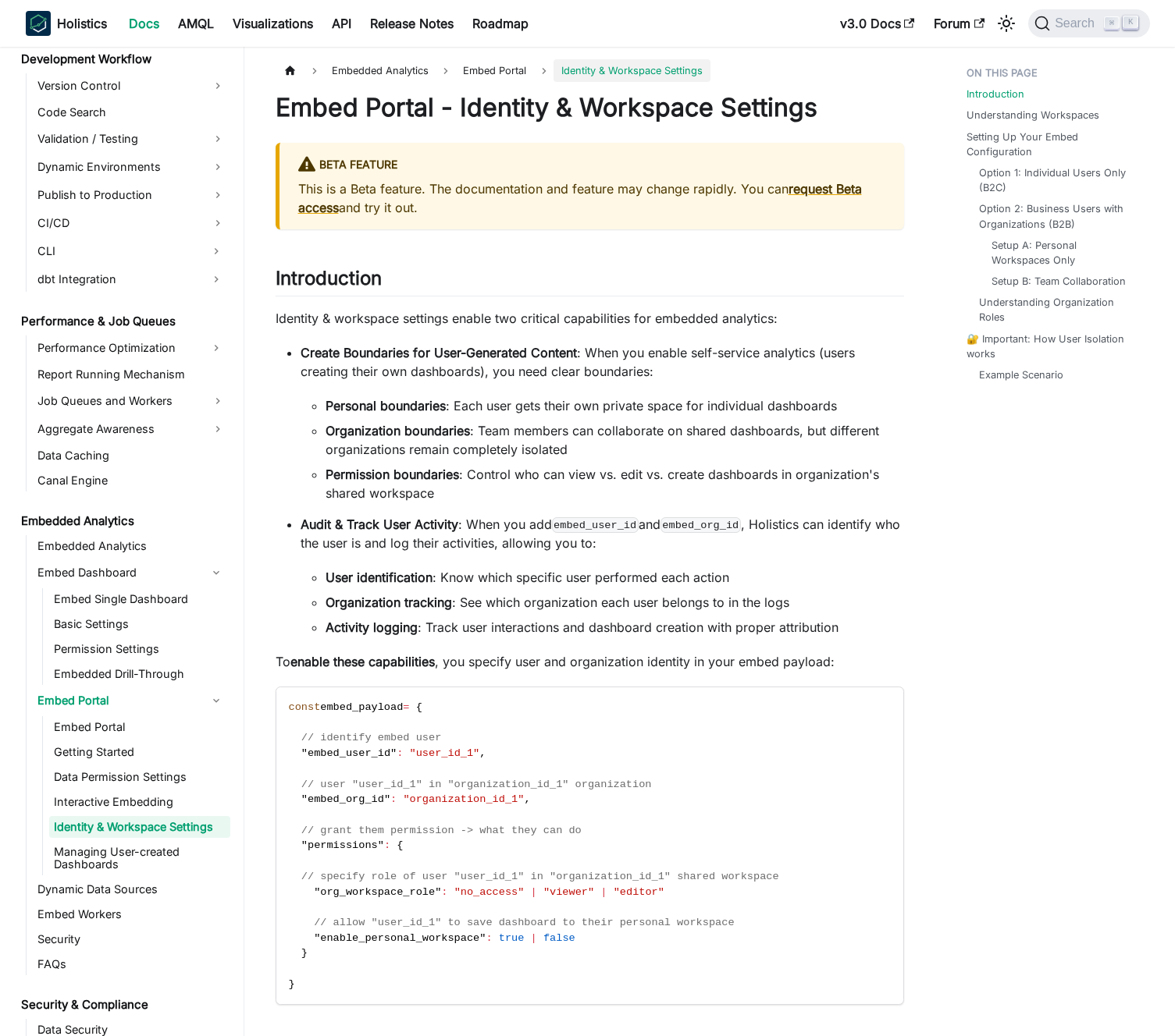
click at [505, 423] on li "Organization boundaries : Team members can collaborate on shared dashboards, bu…" at bounding box center [614, 441] width 579 height 38
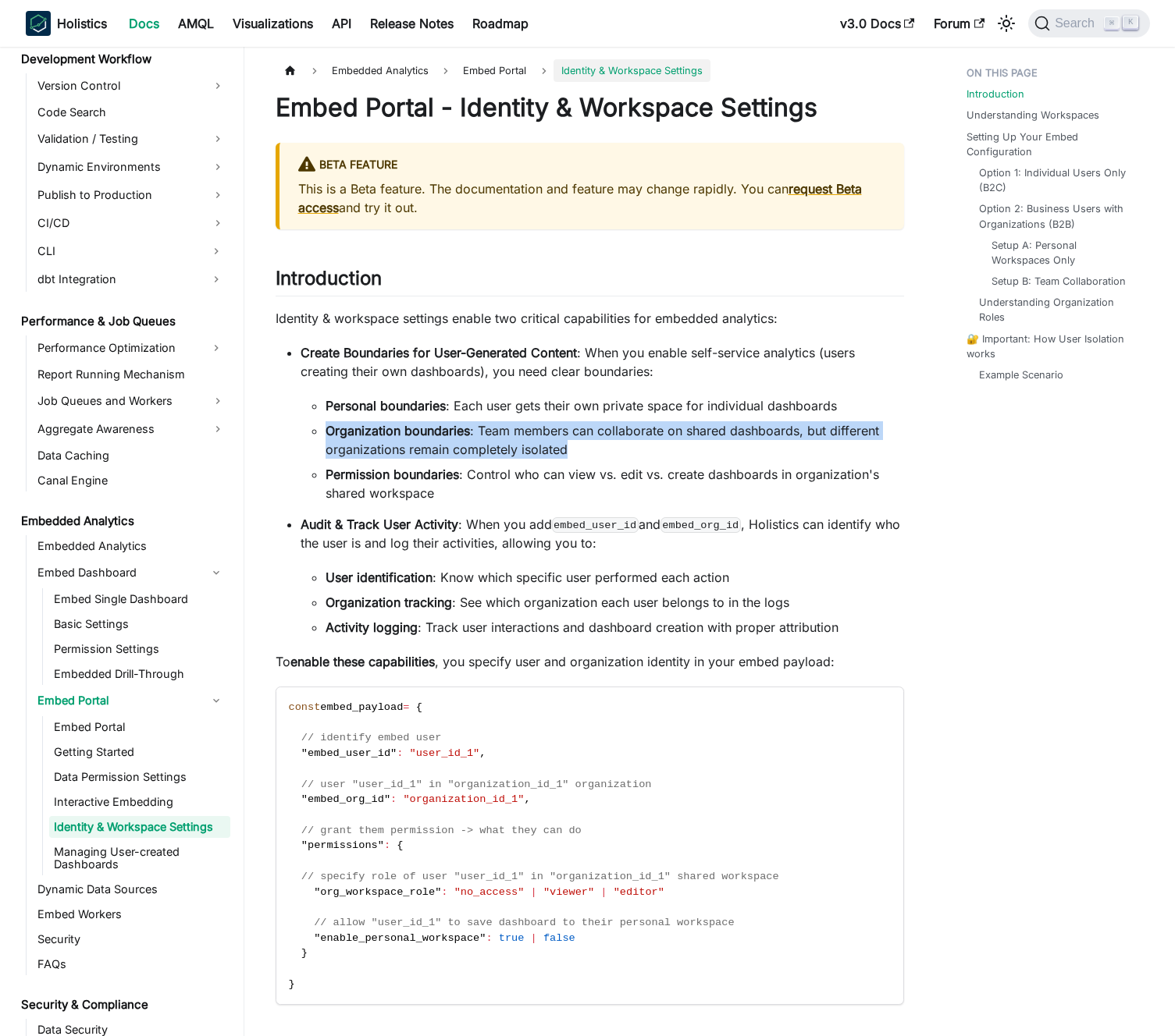
drag, startPoint x: 505, startPoint y: 423, endPoint x: 508, endPoint y: 404, distance: 19.2
click at [505, 423] on li "Organization boundaries : Team members can collaborate on shared dashboards, bu…" at bounding box center [614, 441] width 579 height 38
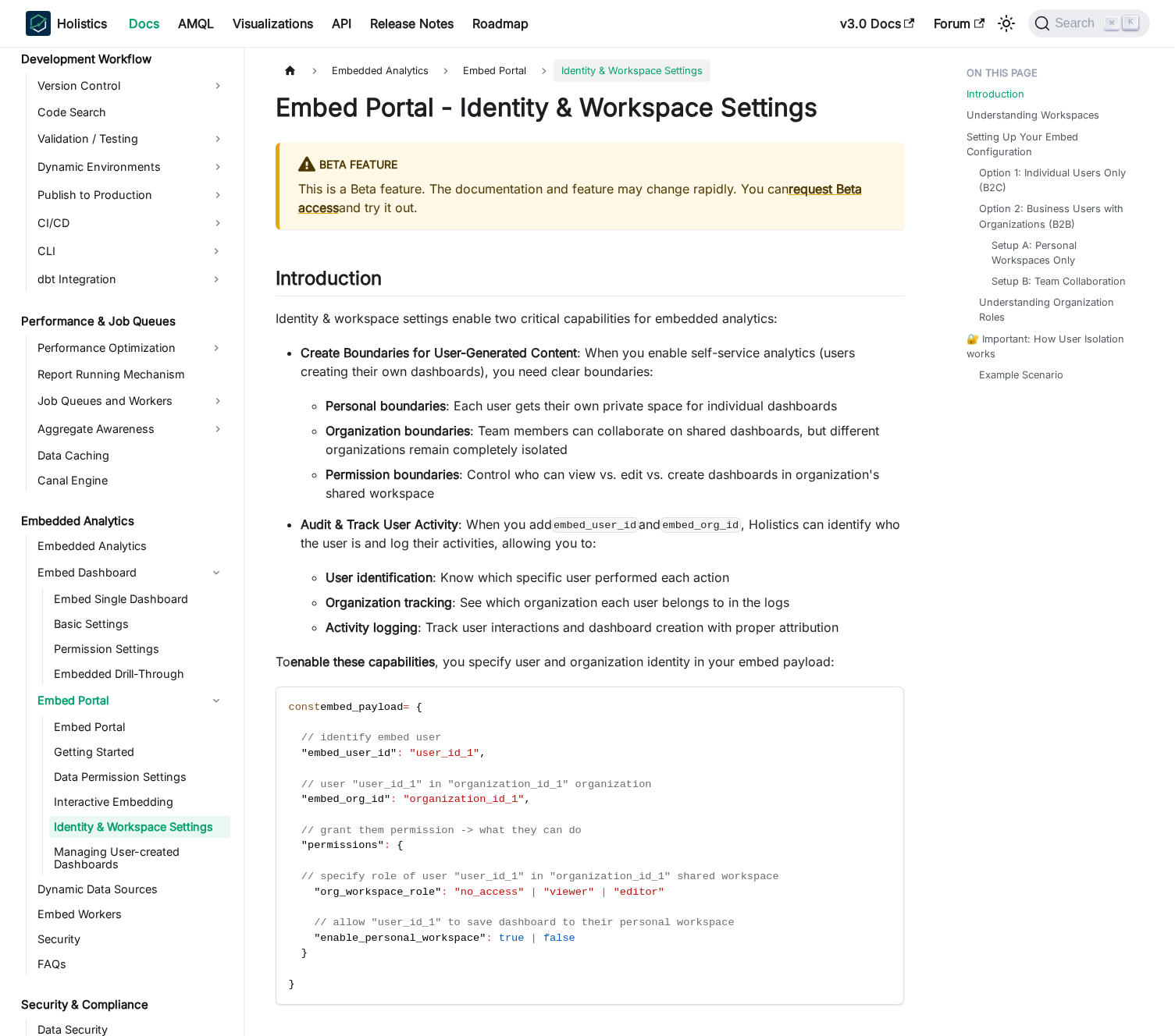
click at [508, 404] on li "Personal boundaries : Each user gets their own private space for individual das…" at bounding box center [614, 405] width 579 height 19
click at [508, 364] on p "Create Boundaries for User-Generated Content : When you enable self-service ana…" at bounding box center [601, 362] width 603 height 38
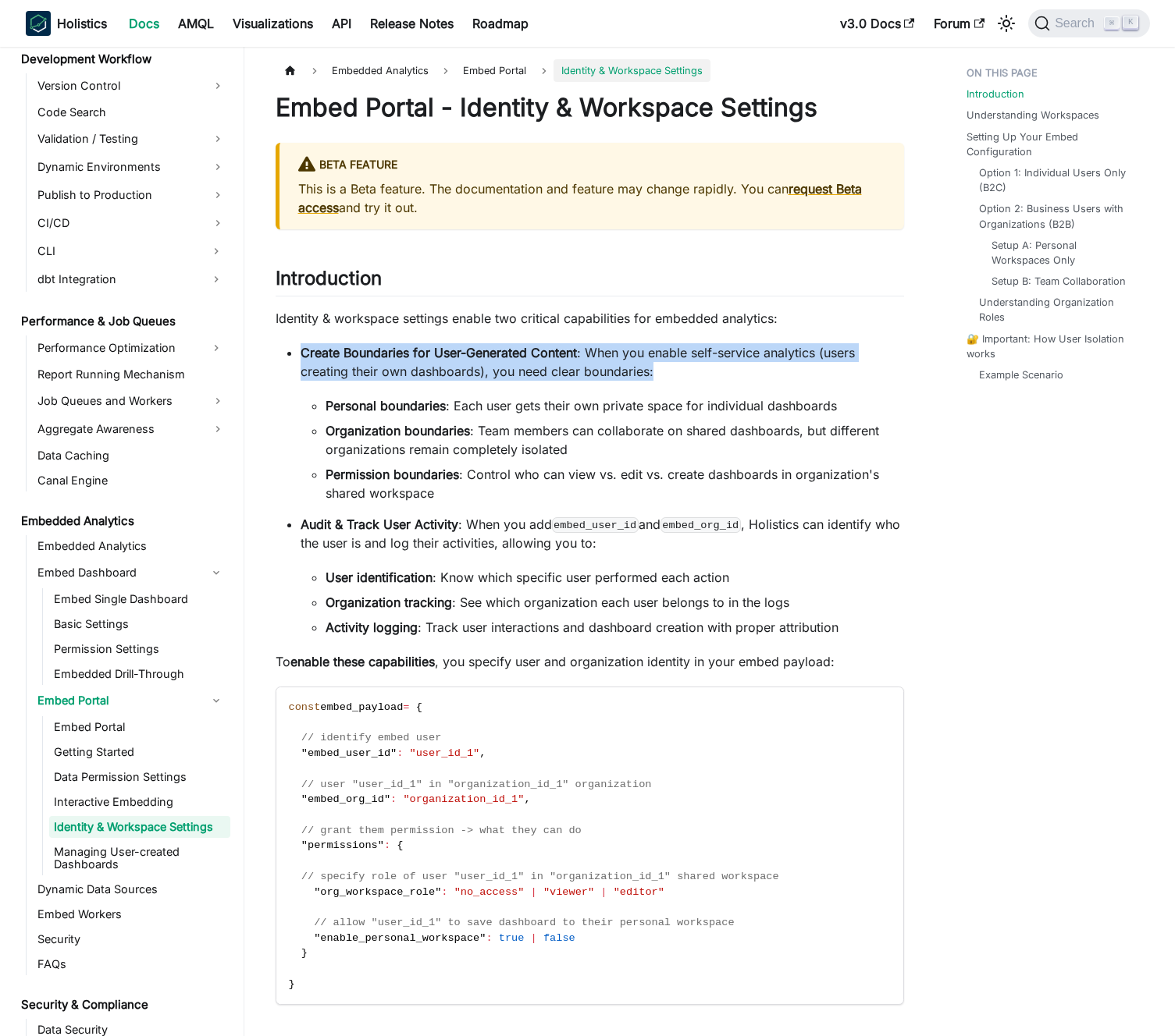
drag, startPoint x: 508, startPoint y: 364, endPoint x: 494, endPoint y: 363, distance: 14.0
click at [508, 364] on p "Create Boundaries for User-Generated Content : When you enable self-service ana…" at bounding box center [601, 362] width 603 height 38
click at [494, 363] on p "Create Boundaries for User-Generated Content : When you enable self-service ana…" at bounding box center [601, 362] width 603 height 38
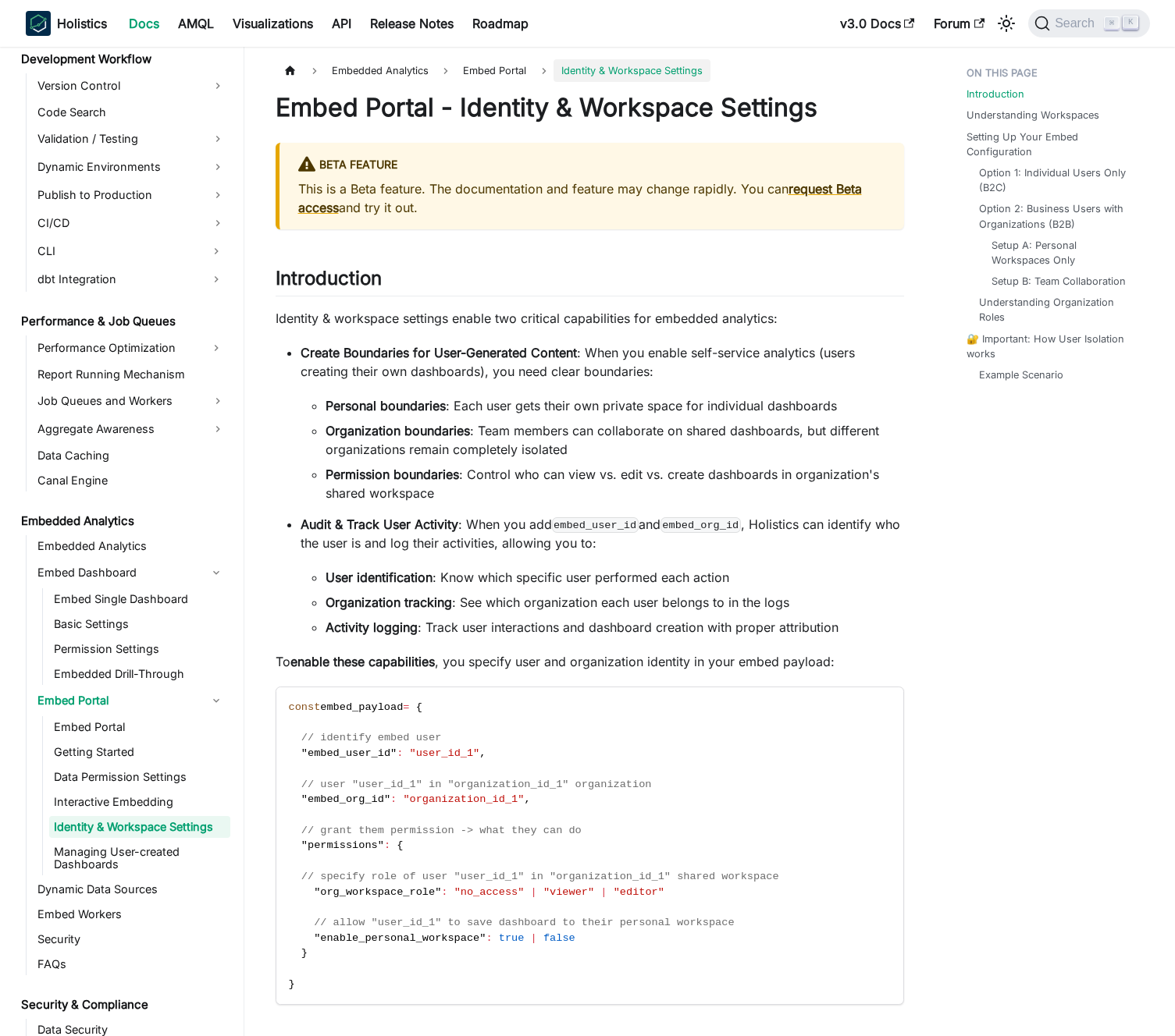
click at [511, 316] on p "Identity & workspace settings enable two critical capabilities for embedded ana…" at bounding box center [590, 318] width 628 height 19
click at [418, 310] on p "Identity & workspace settings enable two critical capabilities for embedded ana…" at bounding box center [590, 318] width 628 height 19
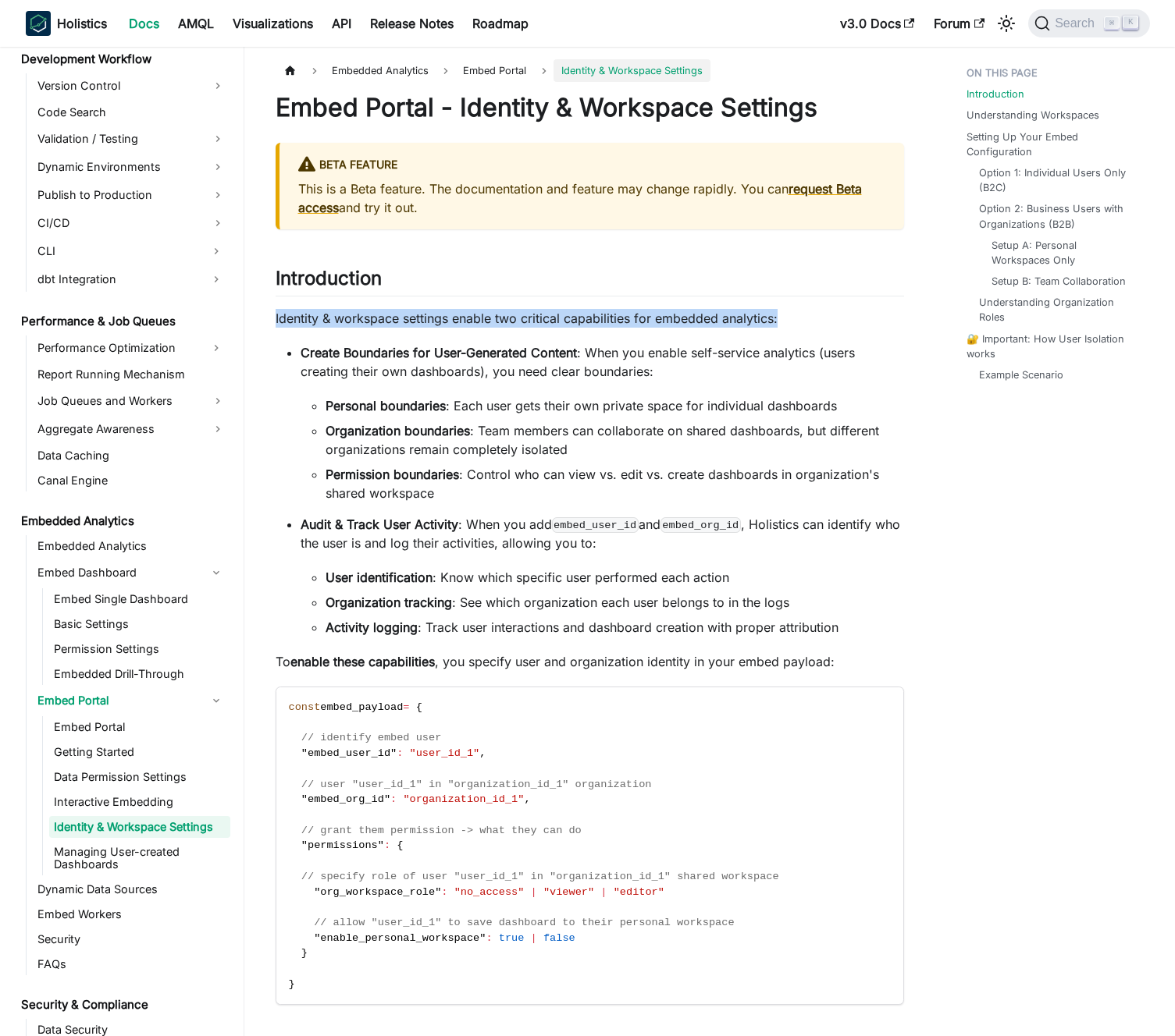
click at [418, 310] on p "Identity & workspace settings enable two critical capabilities for embedded ana…" at bounding box center [590, 318] width 628 height 19
click at [430, 312] on p "Identity & workspace settings enable two critical capabilities for embedded ana…" at bounding box center [590, 318] width 628 height 19
click at [144, 601] on link "Embed Single Dashboard" at bounding box center [140, 599] width 181 height 22
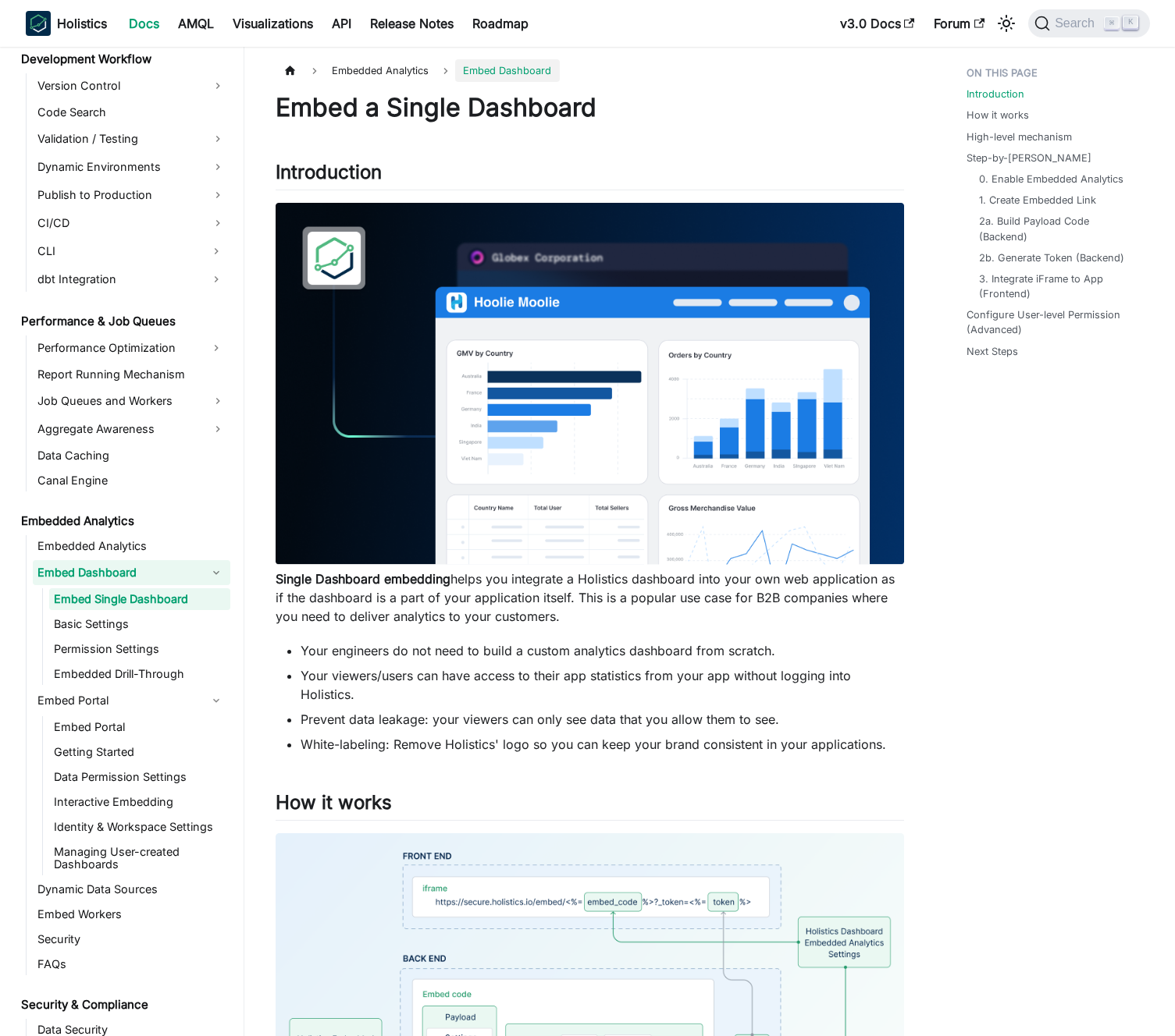
click at [444, 600] on p "Single Dashboard embedding helps you integrate a Holistics dashboard into your …" at bounding box center [590, 597] width 628 height 56
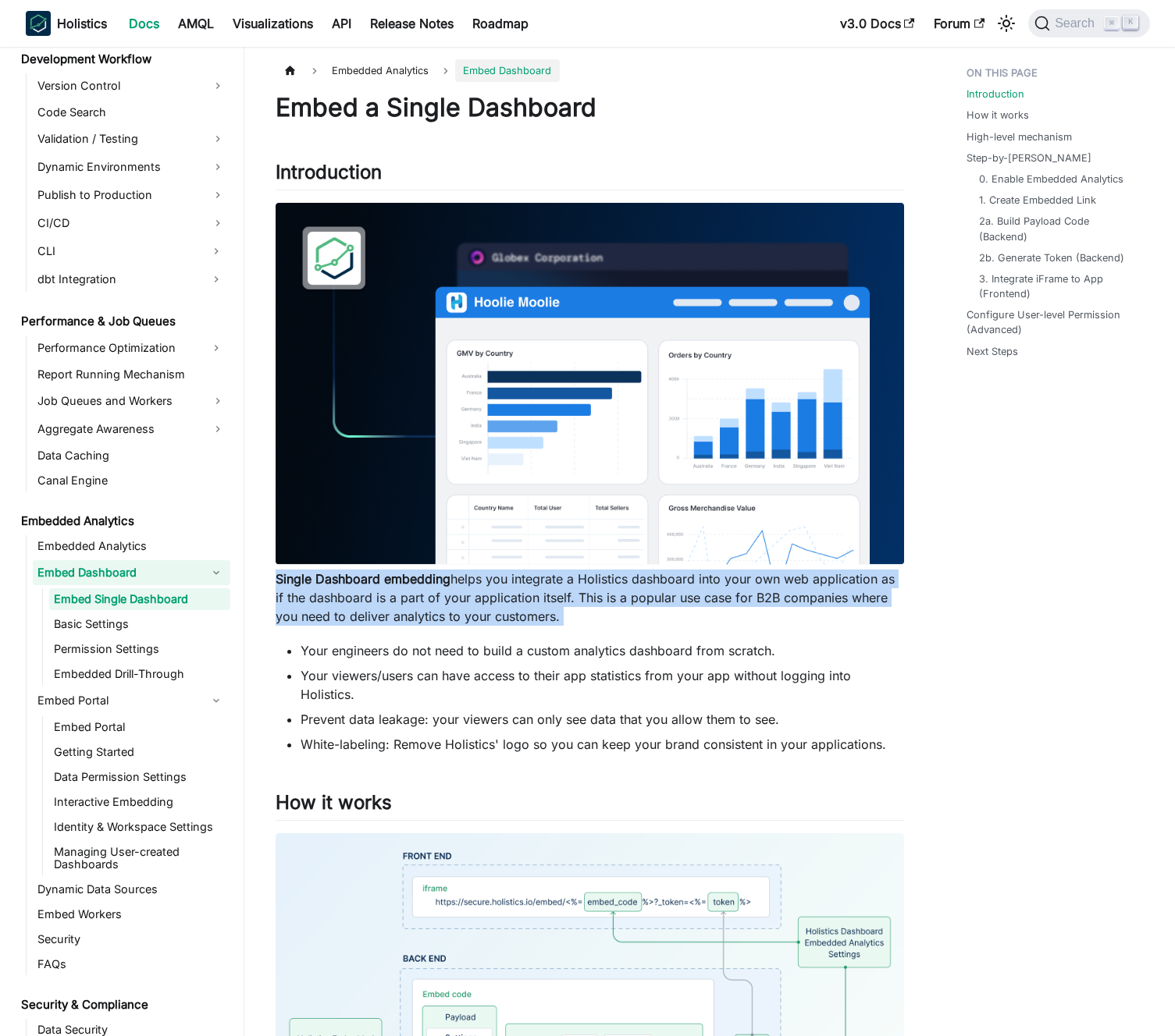
click at [444, 600] on p "Single Dashboard embedding helps you integrate a Holistics dashboard into your …" at bounding box center [590, 597] width 628 height 56
click at [465, 595] on p "Single Dashboard embedding helps you integrate a Holistics dashboard into your …" at bounding box center [590, 597] width 628 height 56
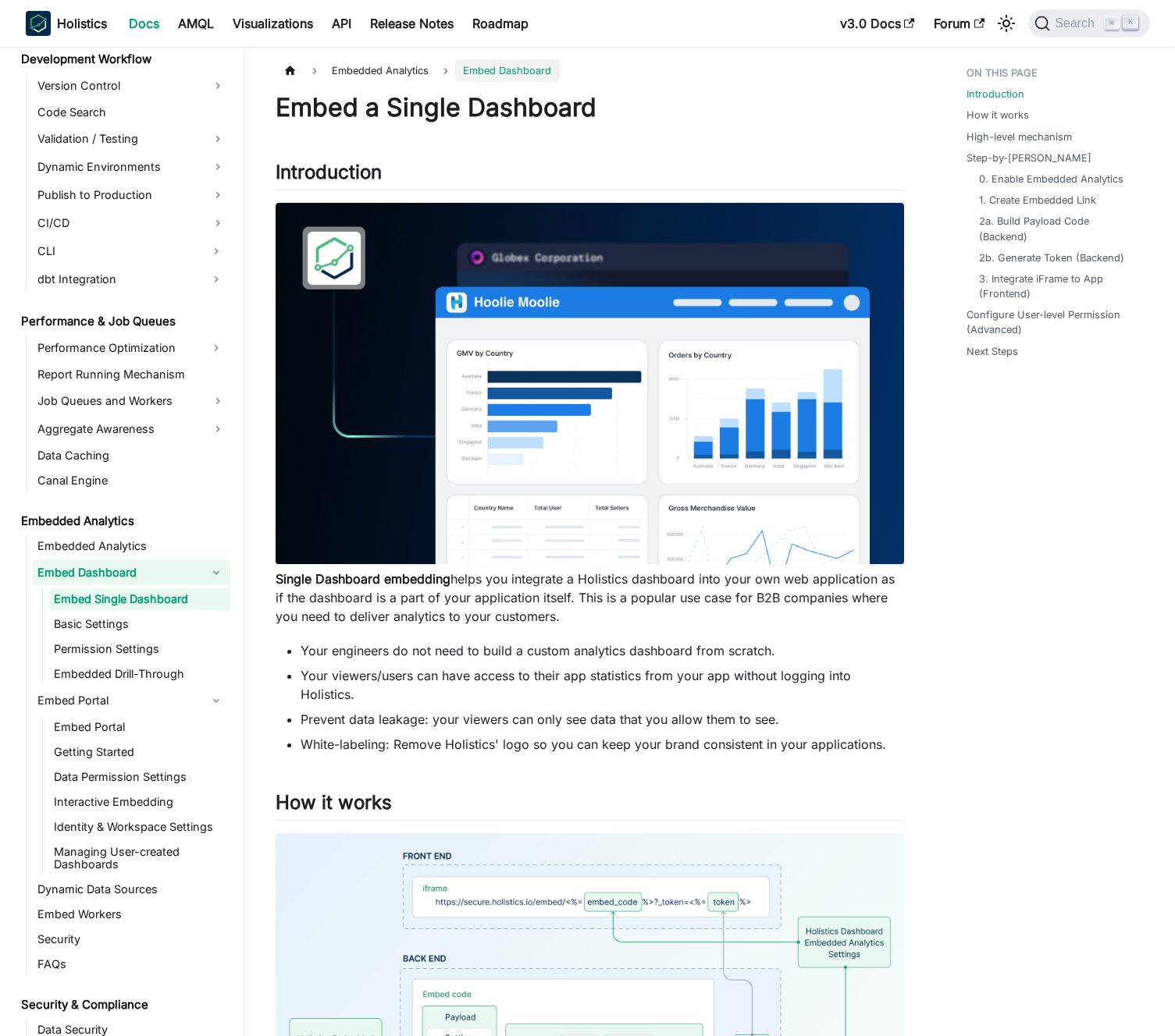
scroll to position [288, 0]
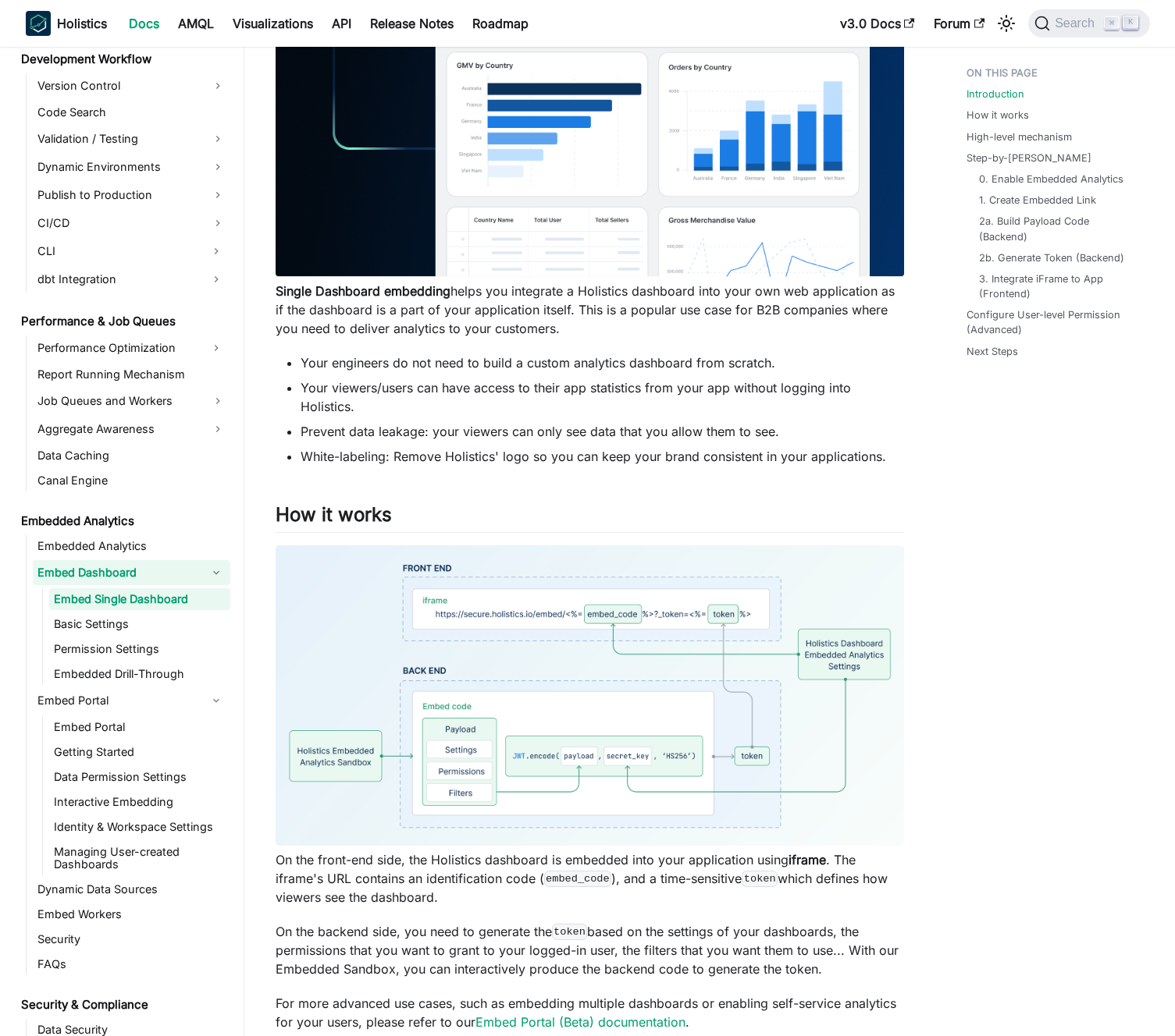
click at [450, 461] on li "White-labeling: Remove Holistics' logo so you can keep your brand consistent in…" at bounding box center [601, 456] width 603 height 19
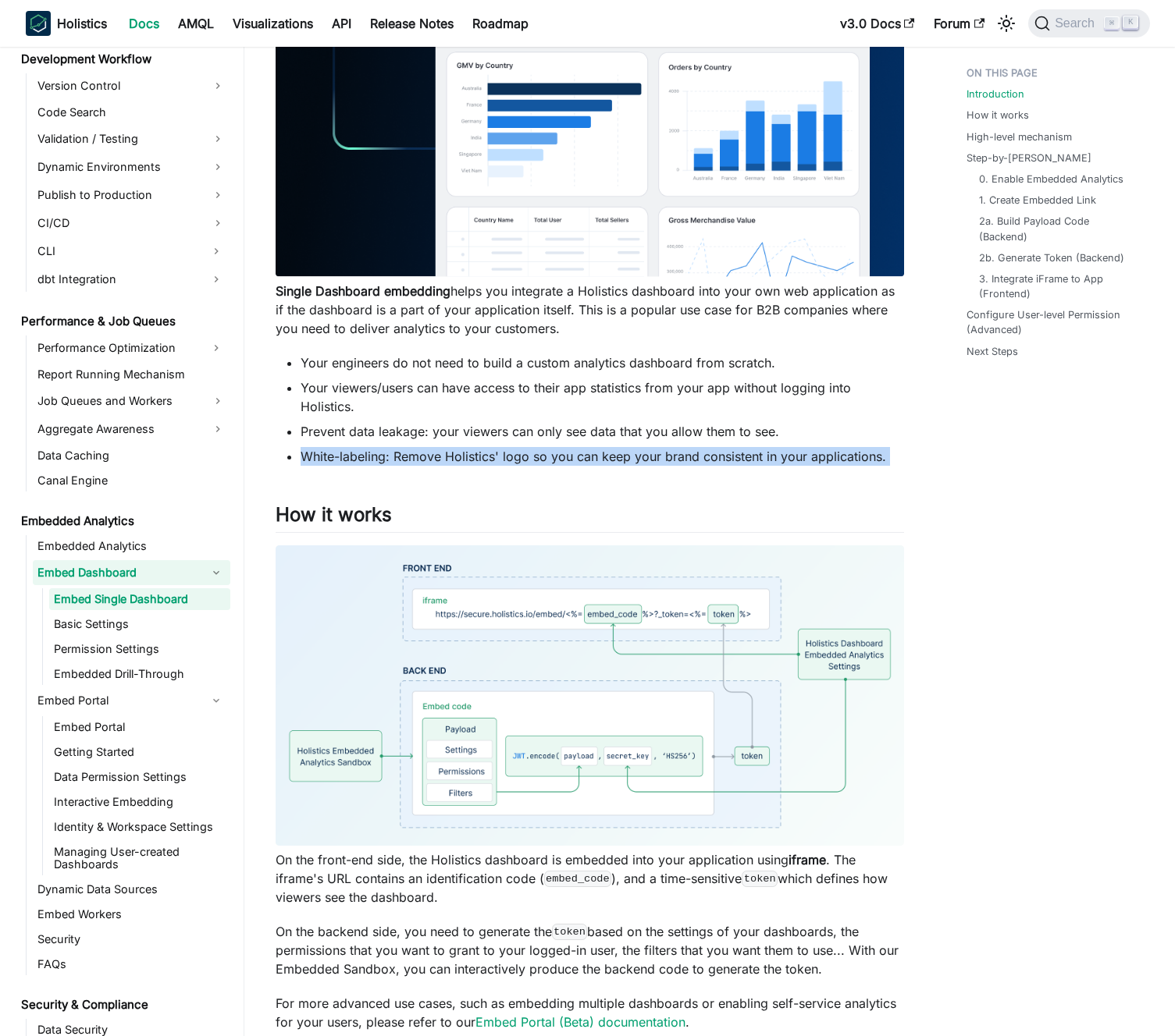
click at [450, 461] on li "White-labeling: Remove Holistics' logo so you can keep your brand consistent in…" at bounding box center [601, 456] width 603 height 19
click at [463, 458] on li "White-labeling: Remove Holistics' logo so you can keep your brand consistent in…" at bounding box center [601, 456] width 603 height 19
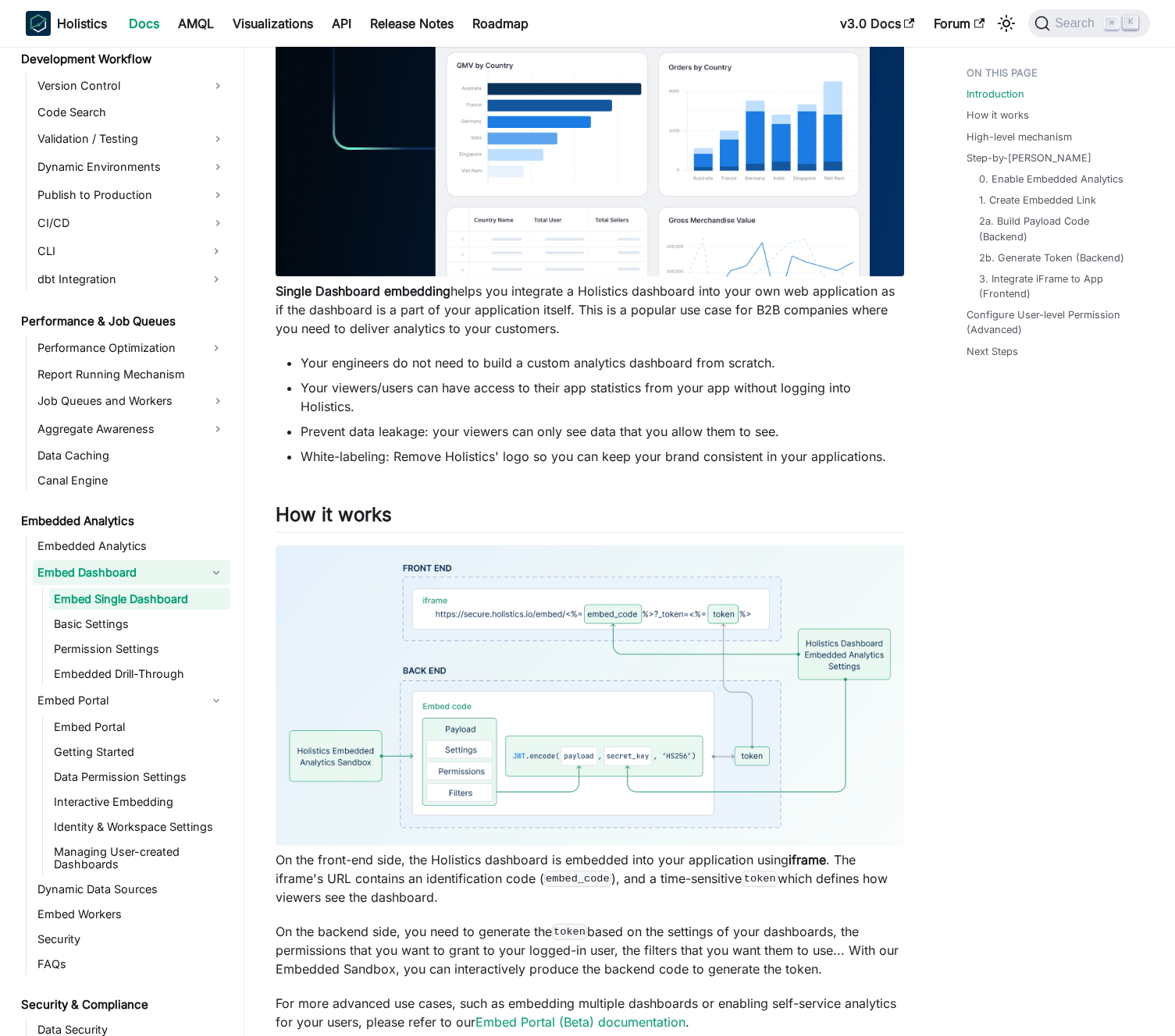
click at [473, 359] on li "Your engineers do not need to build a custom analytics dashboard from scratch." at bounding box center [601, 362] width 603 height 19
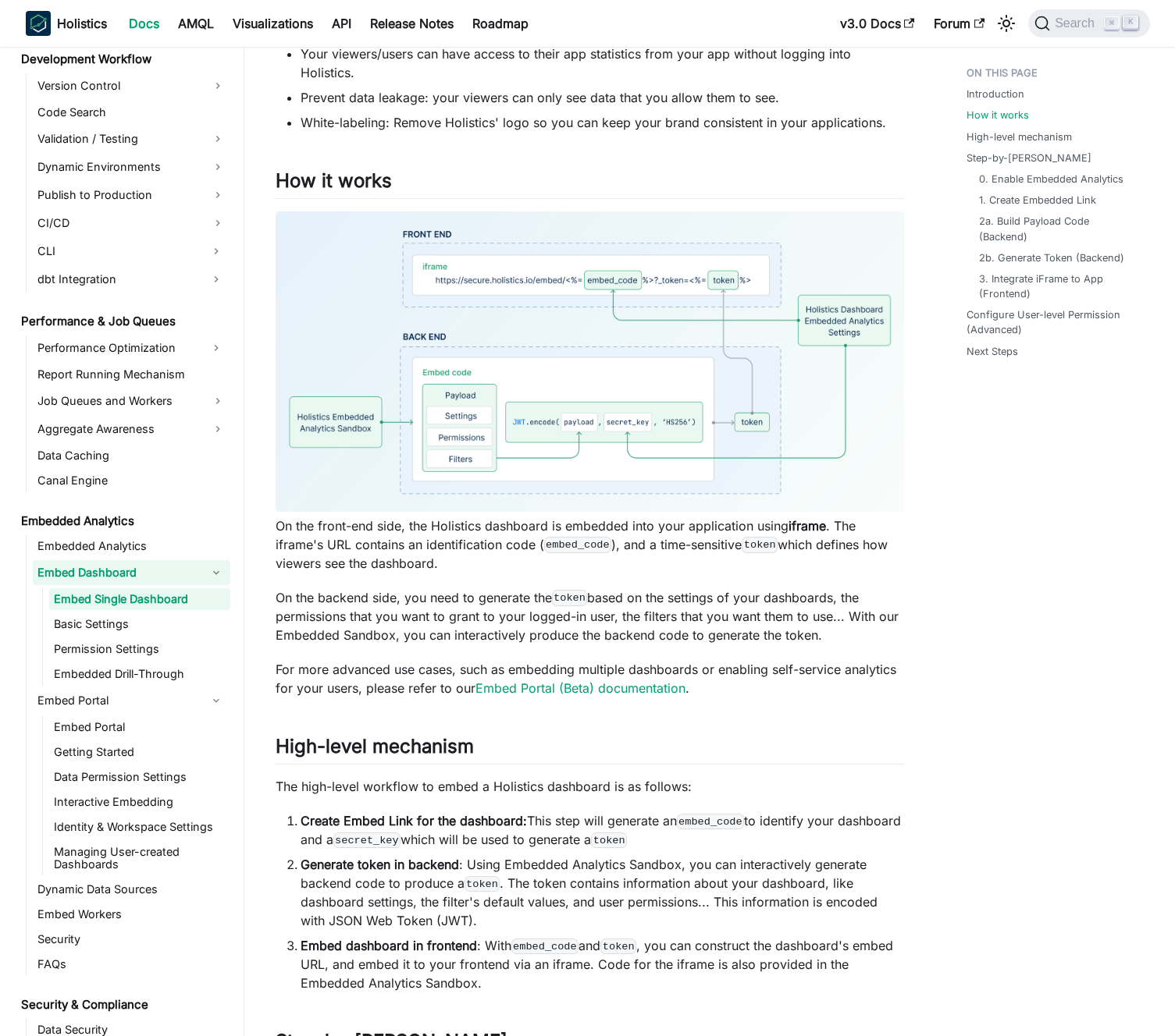
scroll to position [919, 0]
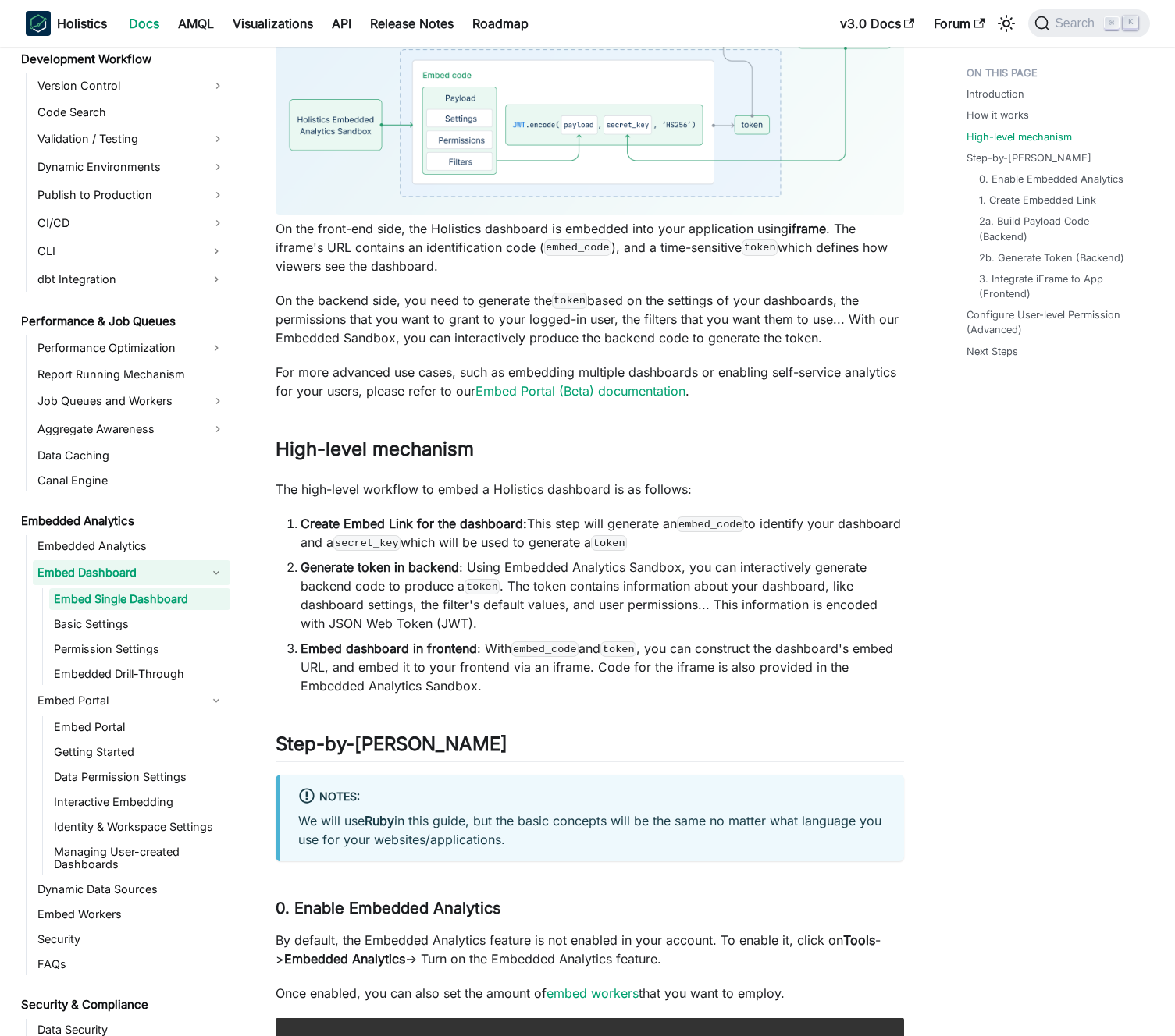
click at [521, 517] on strong "Create Embed Link for the dashboard:" at bounding box center [413, 523] width 226 height 15
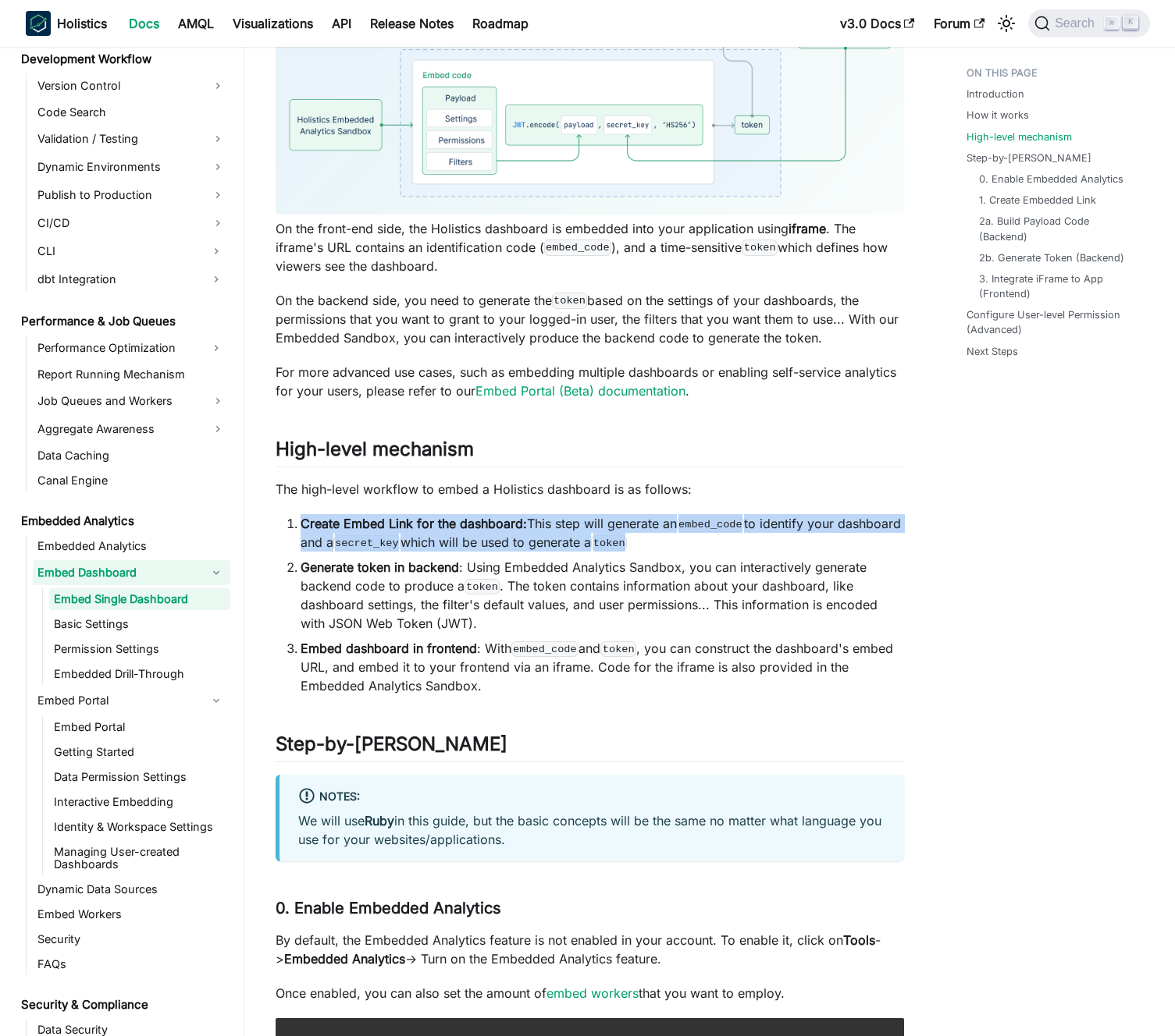
click at [521, 517] on strong "Create Embed Link for the dashboard:" at bounding box center [413, 523] width 226 height 15
click at [530, 528] on li "Create Embed Link for the dashboard: This step will generate an embed_code to i…" at bounding box center [601, 533] width 603 height 38
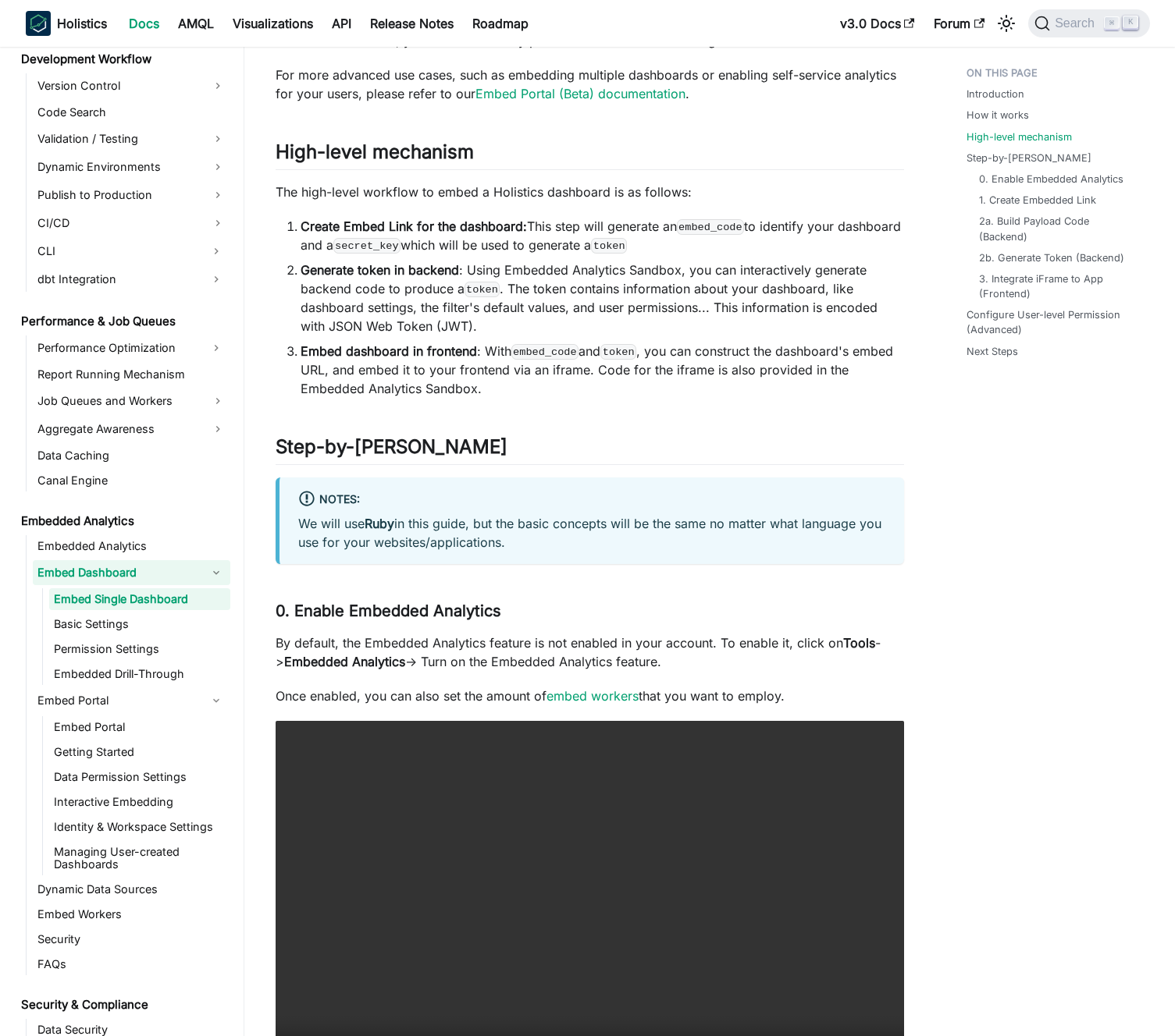
scroll to position [1231, 0]
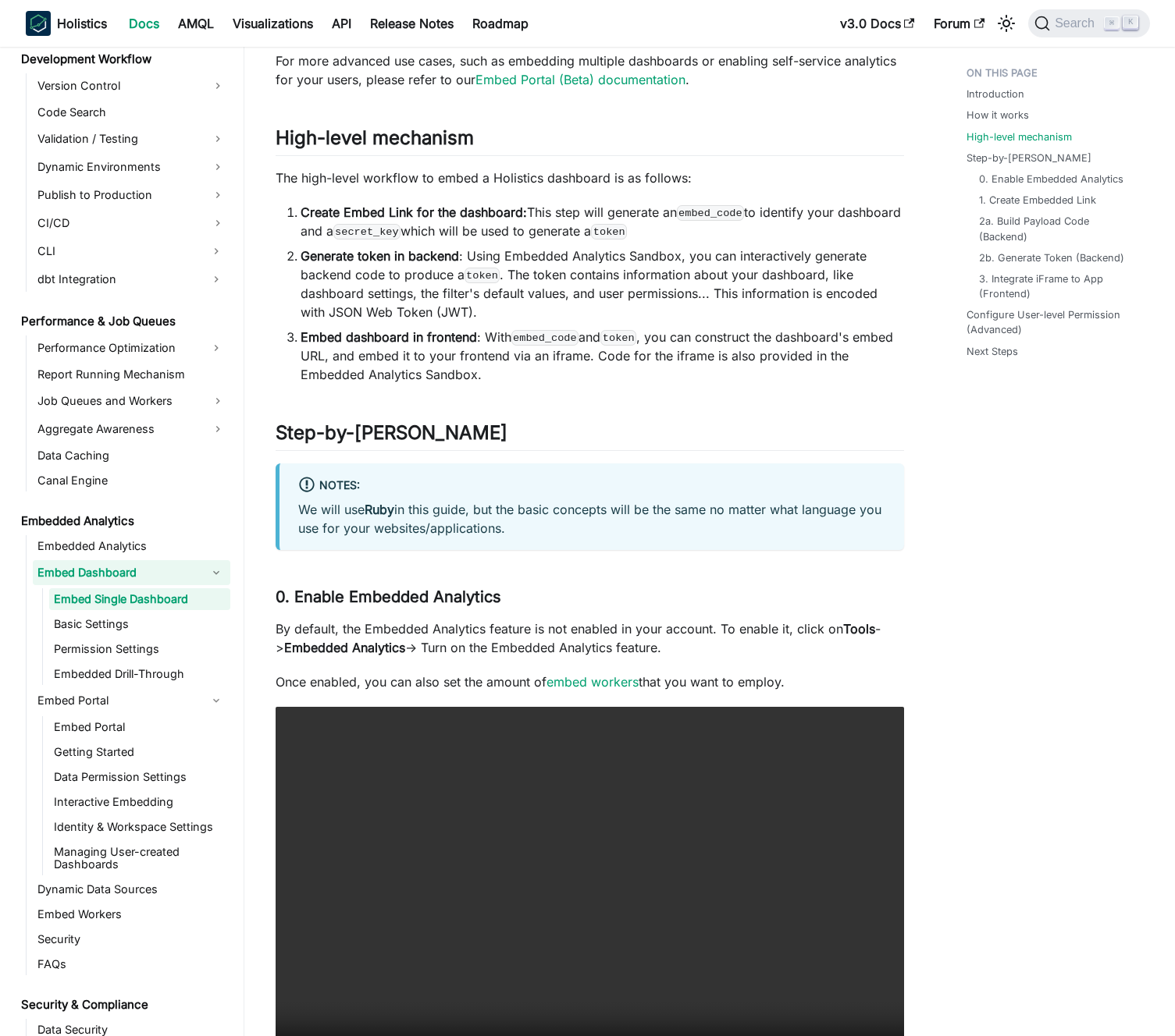
click at [579, 622] on p "By default, the Embedded Analytics feature is not enabled in your account. To e…" at bounding box center [590, 639] width 628 height 38
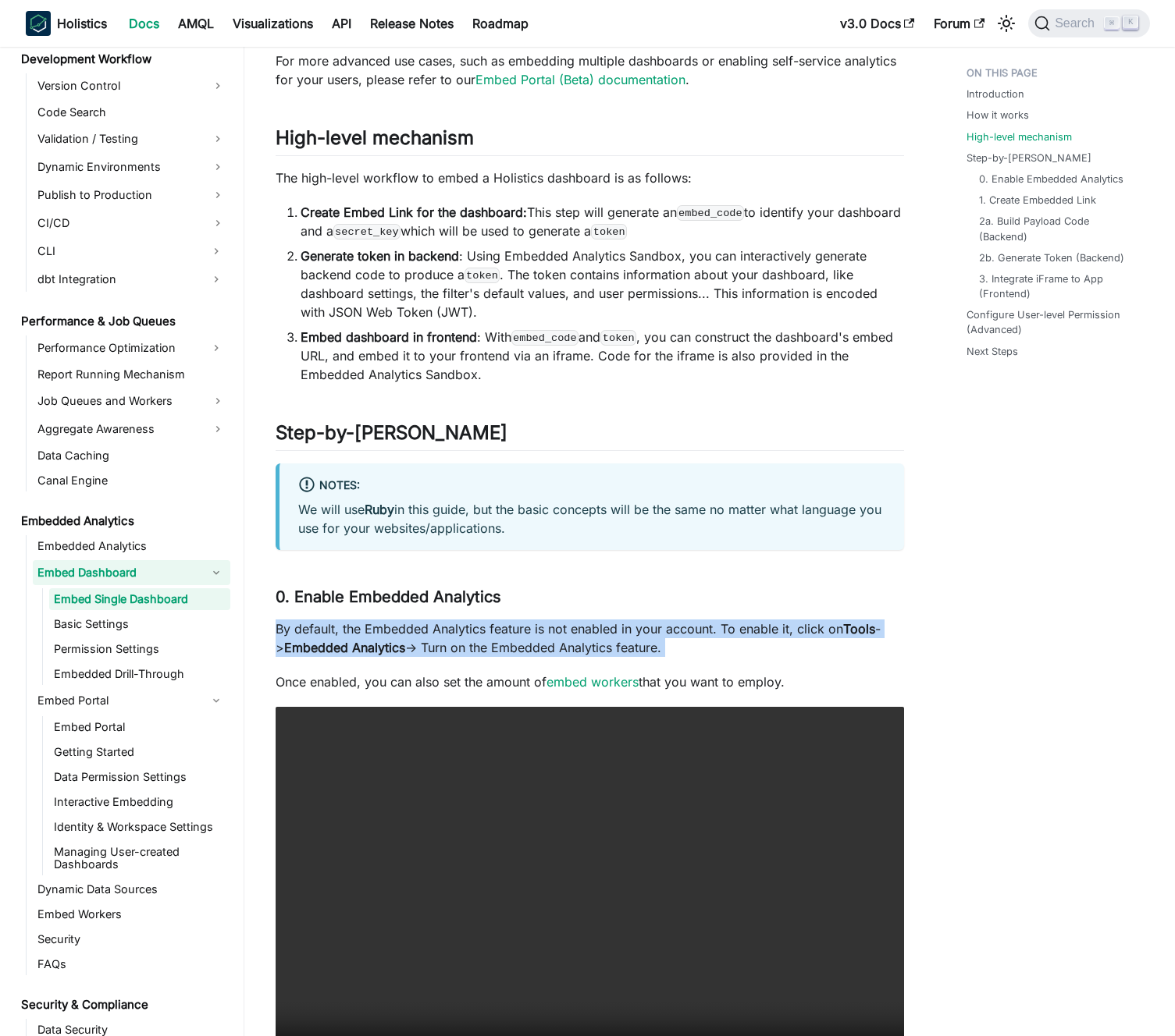
click at [579, 622] on p "By default, the Embedded Analytics feature is not enabled in your account. To e…" at bounding box center [590, 639] width 628 height 38
click at [588, 626] on p "By default, the Embedded Analytics feature is not enabled in your account. To e…" at bounding box center [590, 639] width 628 height 38
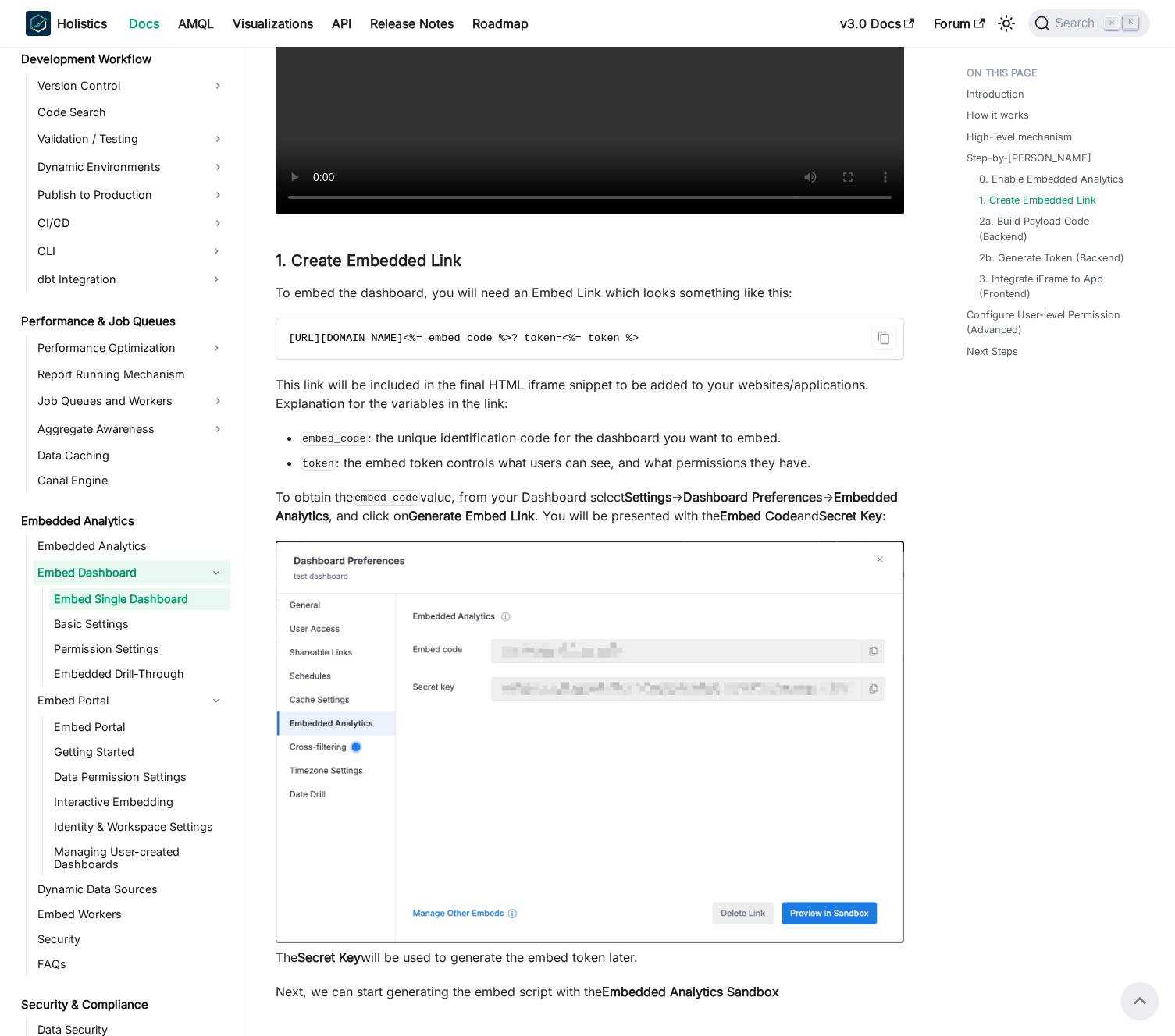
scroll to position [2099, 0]
click at [412, 393] on p "This link will be included in the final HTML iframe snippet to be added to your…" at bounding box center [590, 395] width 628 height 38
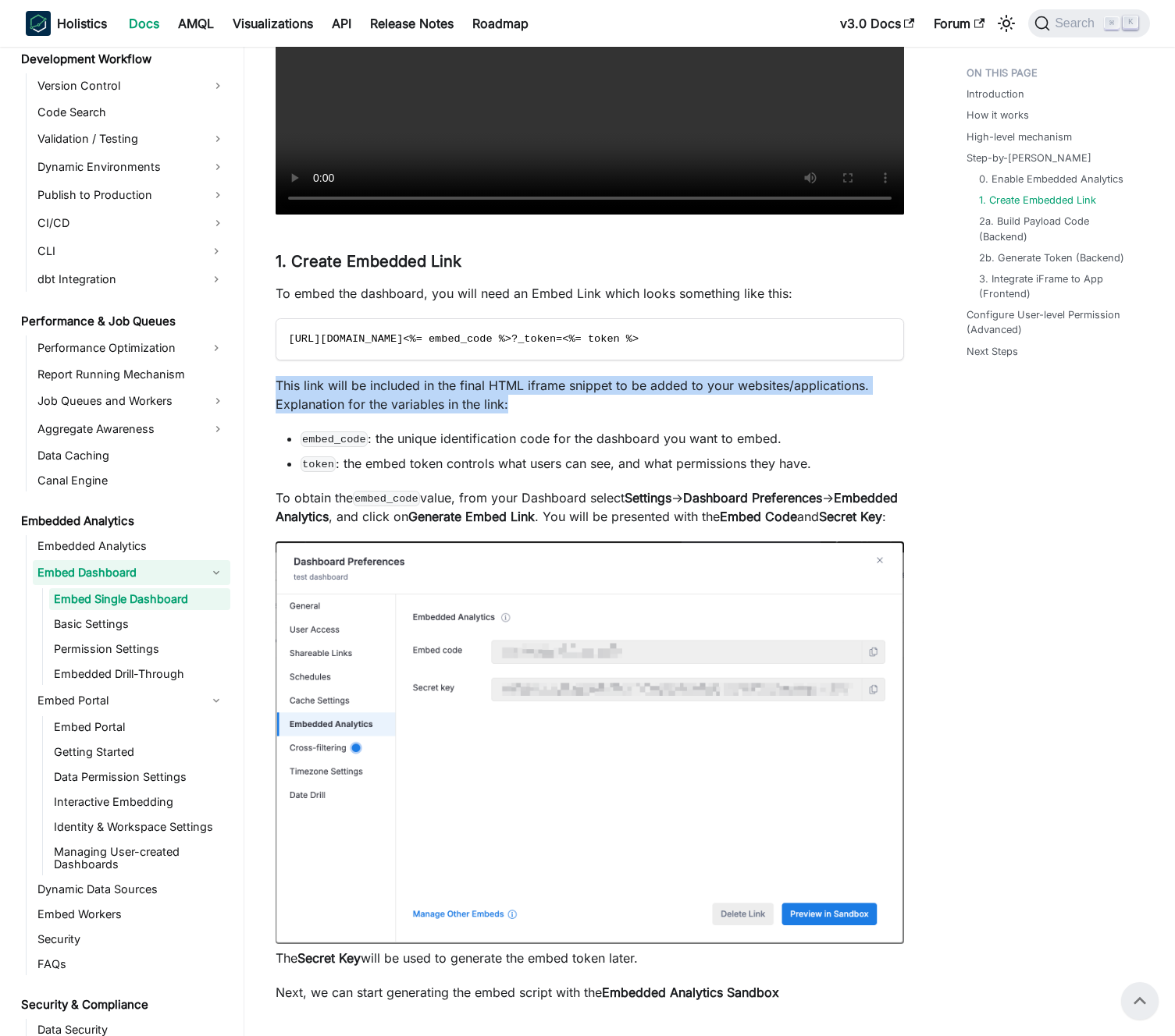
click at [412, 393] on p "This link will be included in the final HTML iframe snippet to be added to your…" at bounding box center [590, 395] width 628 height 38
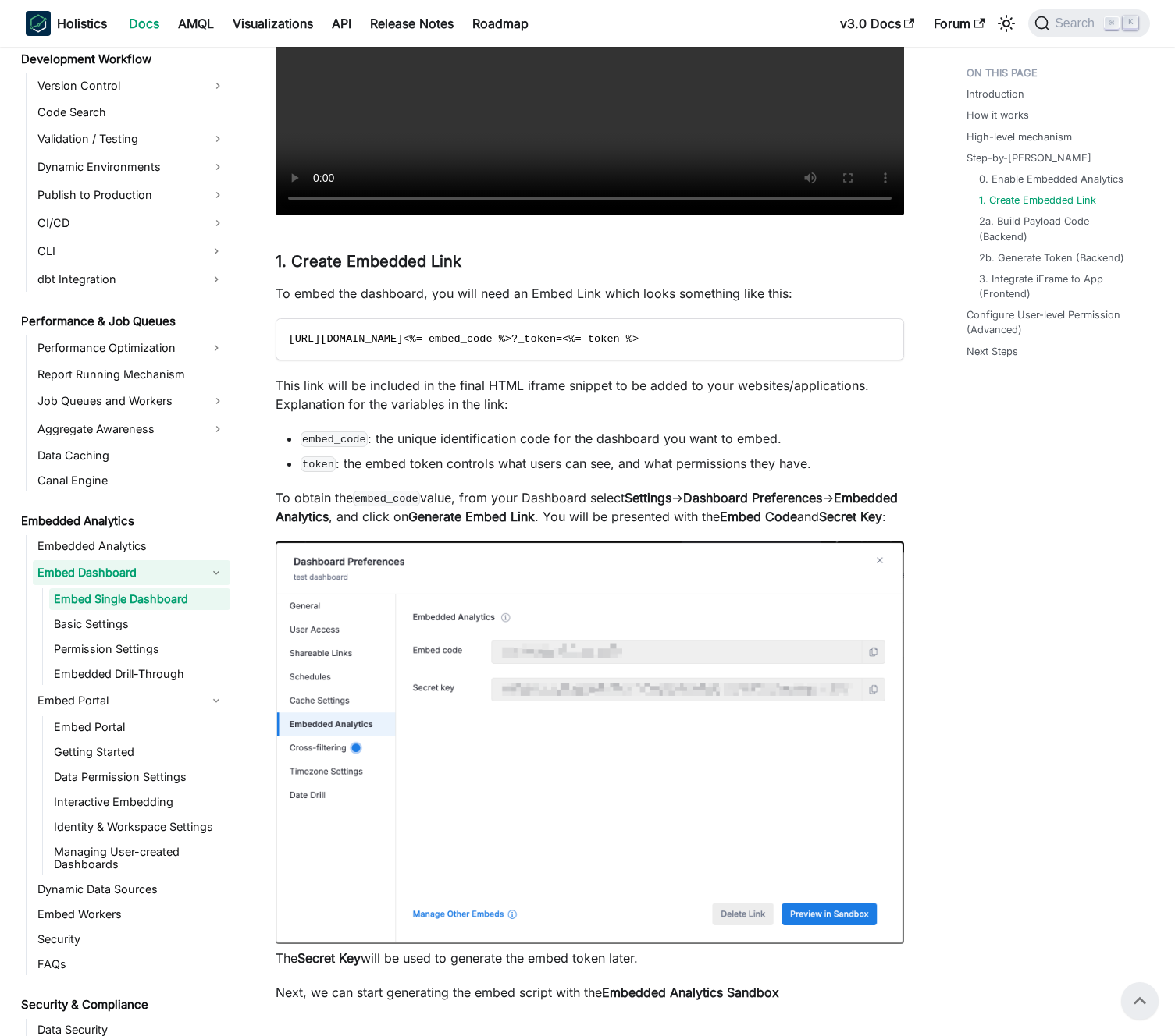
click at [430, 392] on p "This link will be included in the final HTML iframe snippet to be added to your…" at bounding box center [590, 395] width 628 height 38
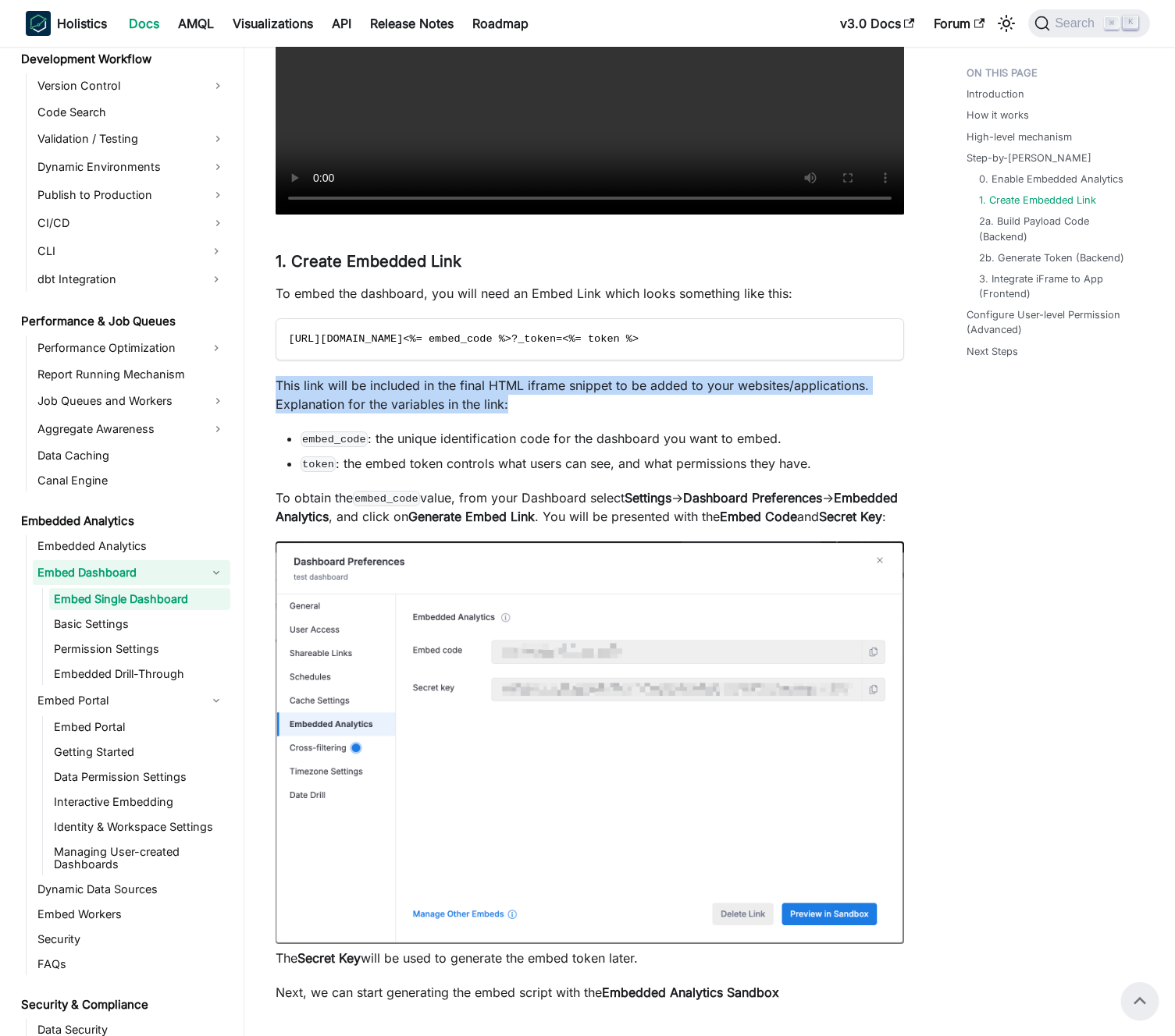
click at [430, 392] on p "This link will be included in the final HTML iframe snippet to be added to your…" at bounding box center [590, 395] width 628 height 38
click at [442, 391] on p "This link will be included in the final HTML iframe snippet to be added to your…" at bounding box center [590, 395] width 628 height 38
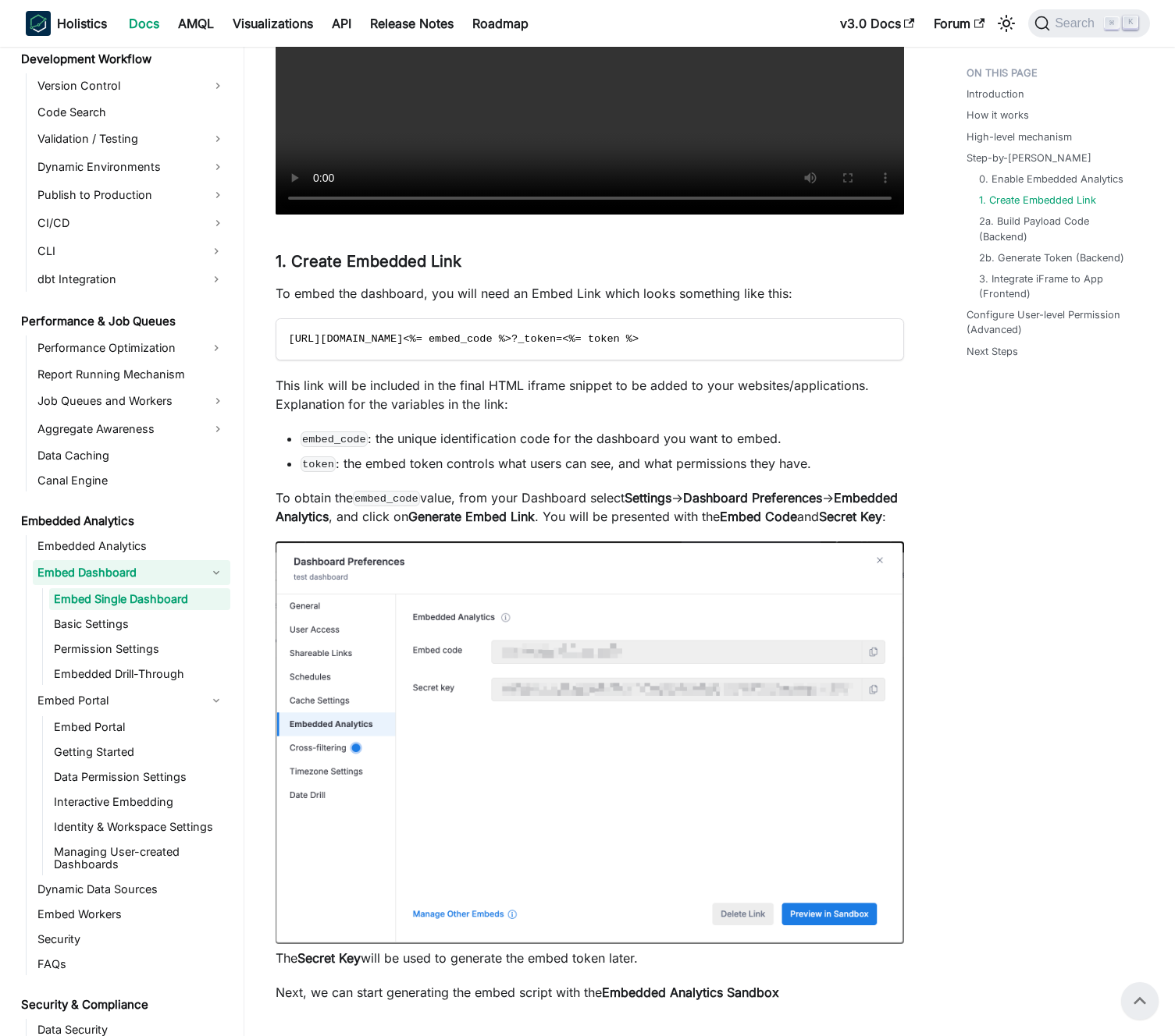
click at [438, 501] on p "To obtain the embed_code value, from your Dashboard select Settings -> Dashboar…" at bounding box center [590, 507] width 628 height 38
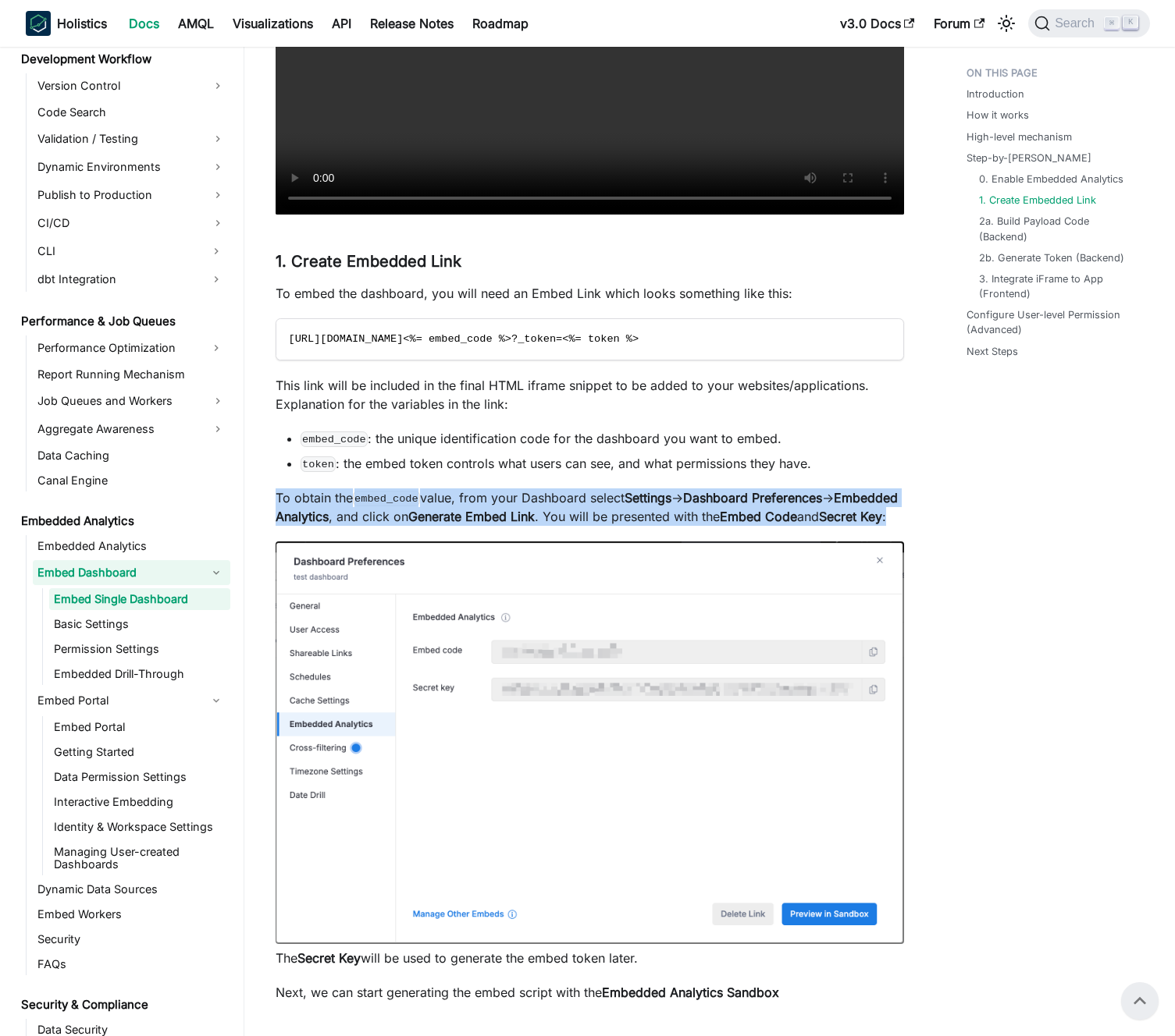
click at [438, 501] on p "To obtain the embed_code value, from your Dashboard select Settings -> Dashboar…" at bounding box center [590, 507] width 628 height 38
click at [443, 502] on p "To obtain the embed_code value, from your Dashboard select Settings -> Dashboar…" at bounding box center [590, 507] width 628 height 38
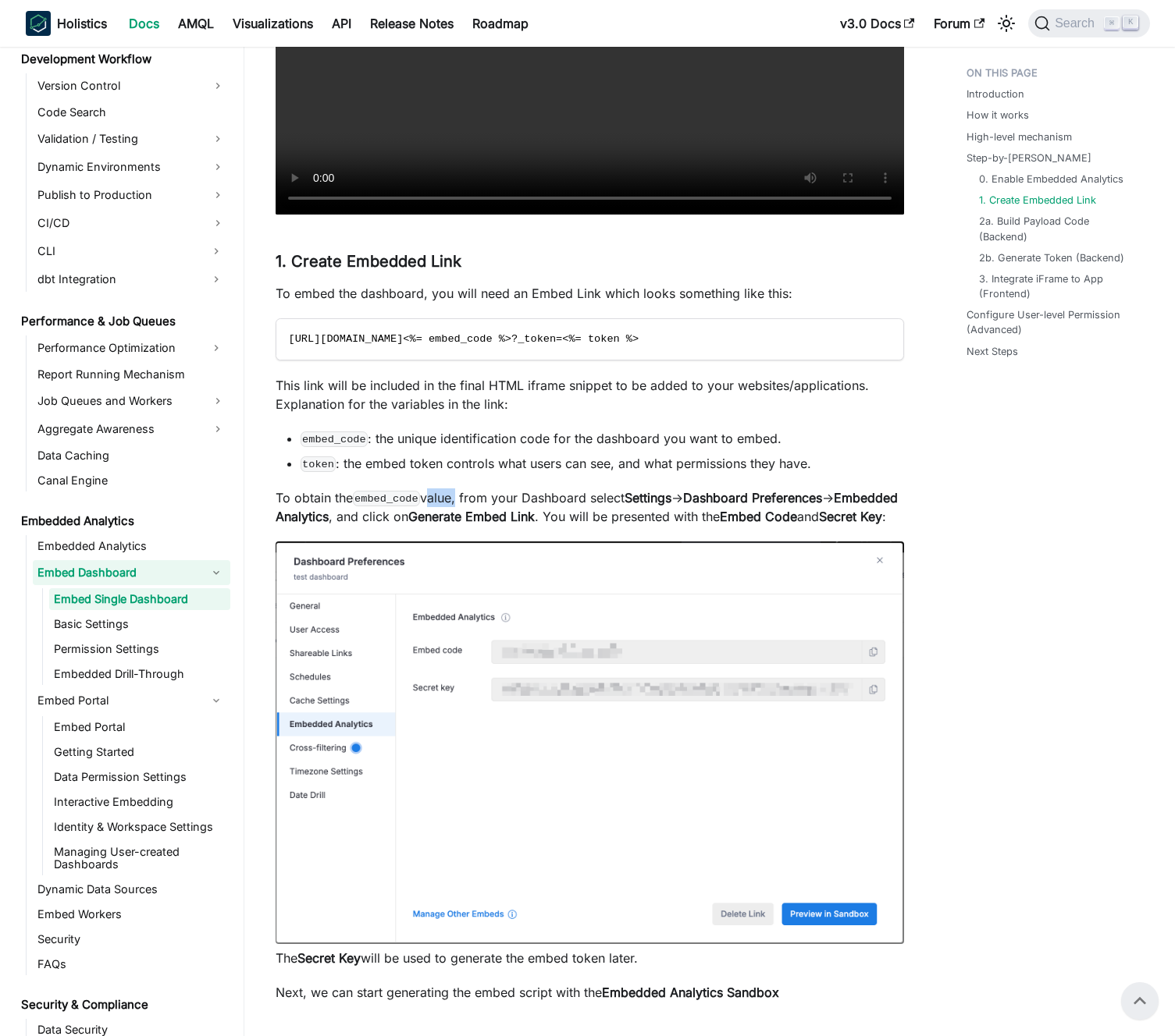
click at [443, 502] on p "To obtain the embed_code value, from your Dashboard select Settings -> Dashboar…" at bounding box center [590, 507] width 628 height 38
click at [456, 505] on p "To obtain the embed_code value, from your Dashboard select Settings -> Dashboar…" at bounding box center [590, 507] width 628 height 38
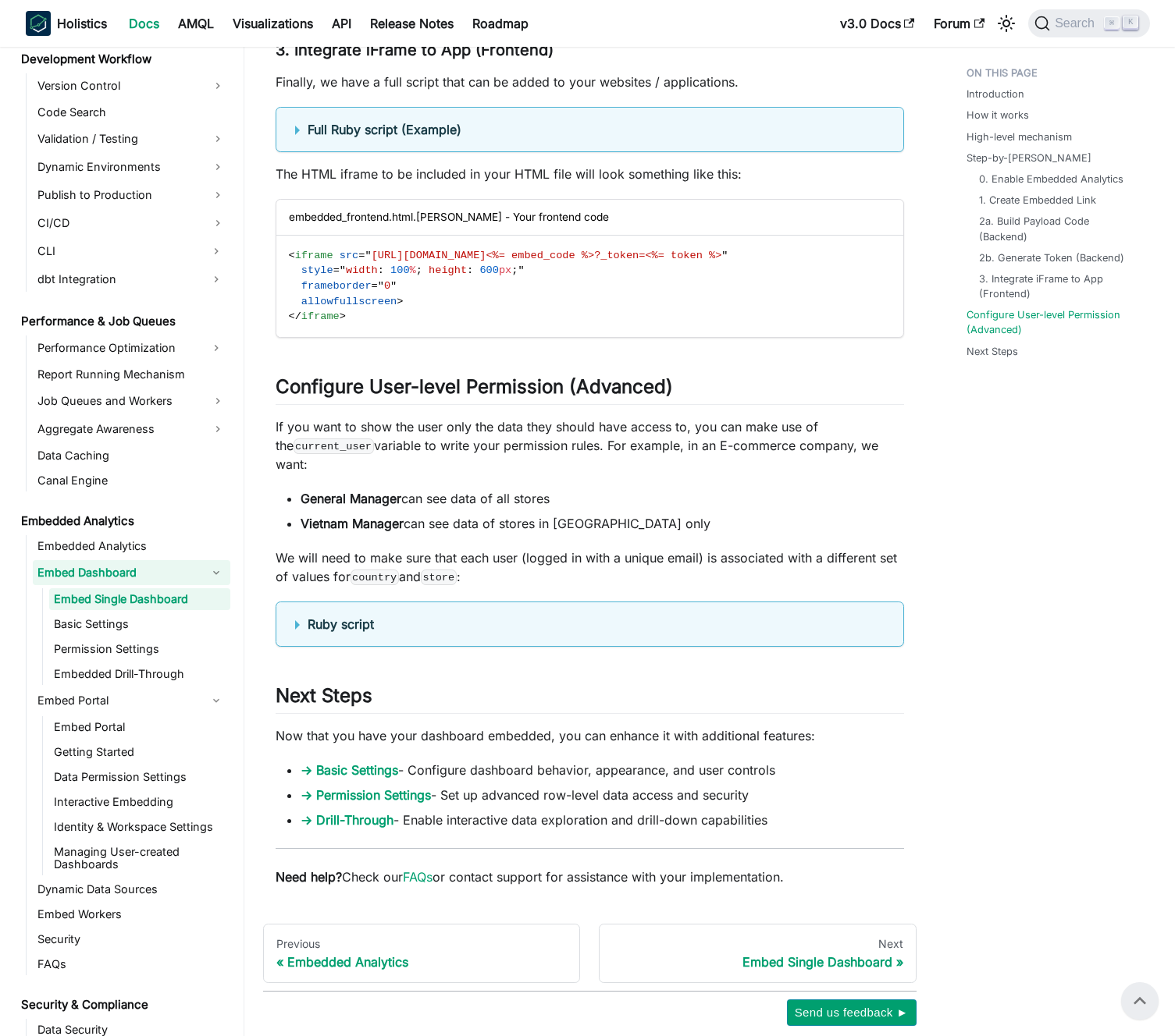
scroll to position [4768, 0]
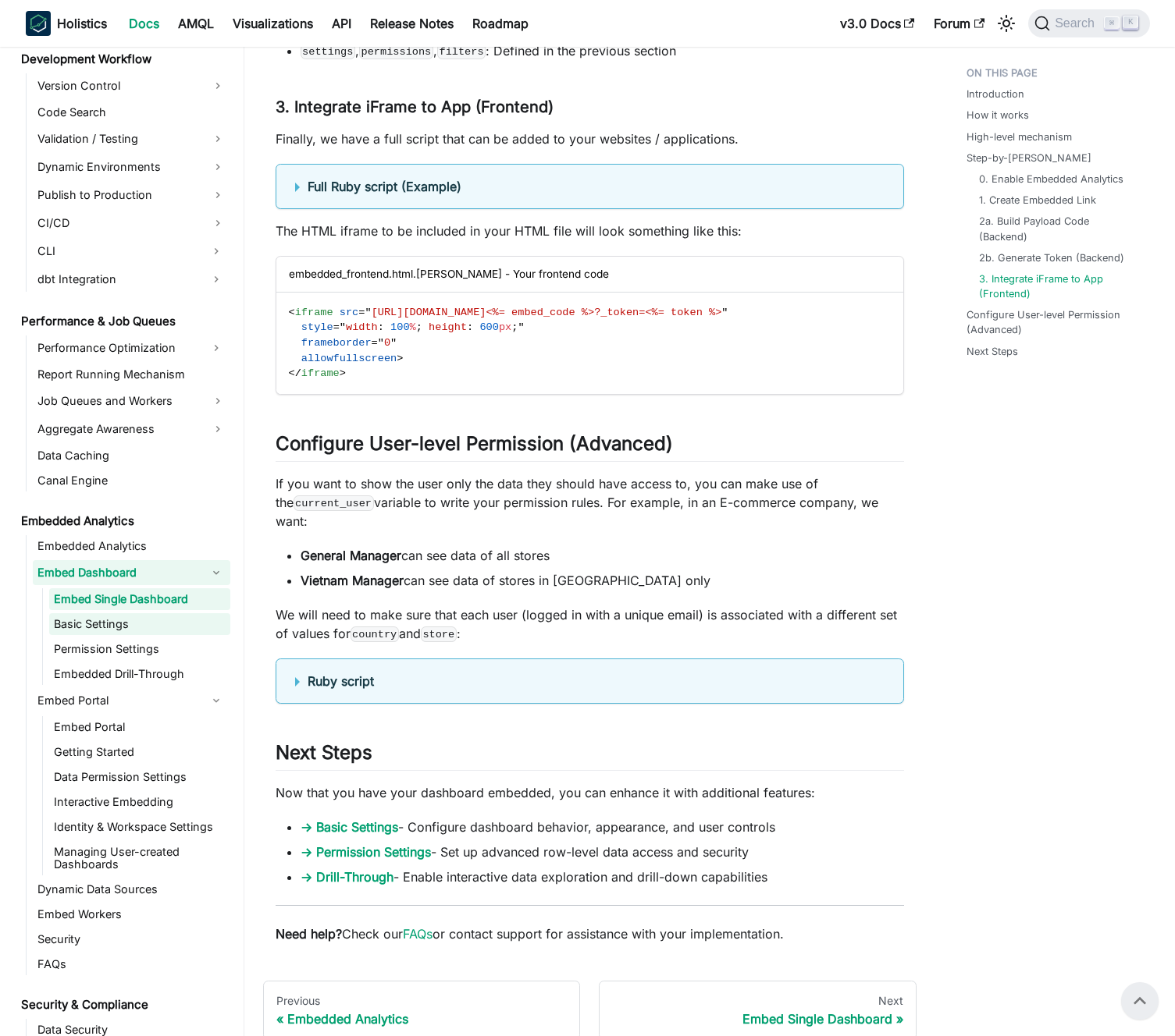
click at [175, 623] on link "Basic Settings" at bounding box center [140, 624] width 181 height 22
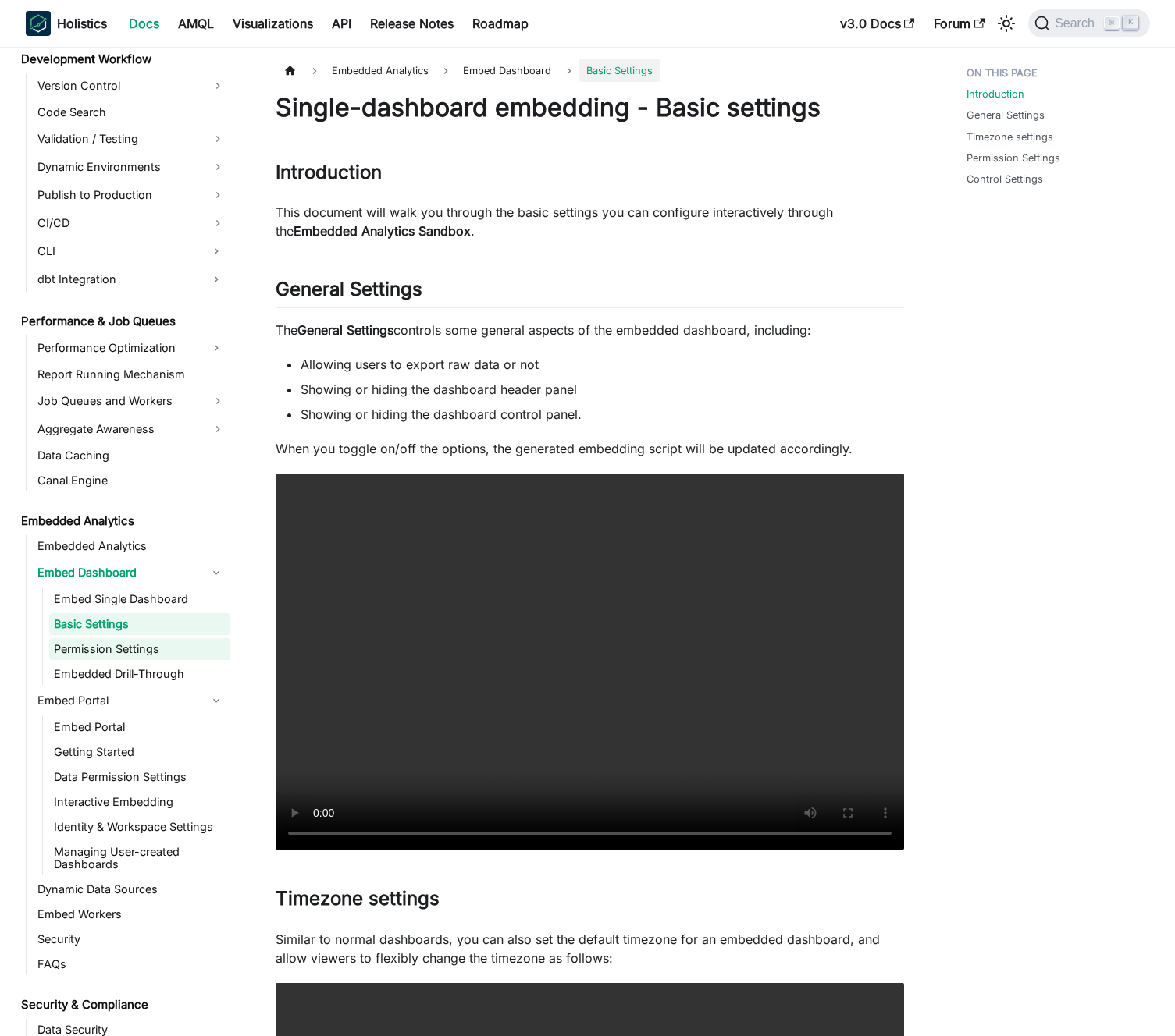
click at [165, 648] on link "Permission Settings" at bounding box center [140, 649] width 181 height 22
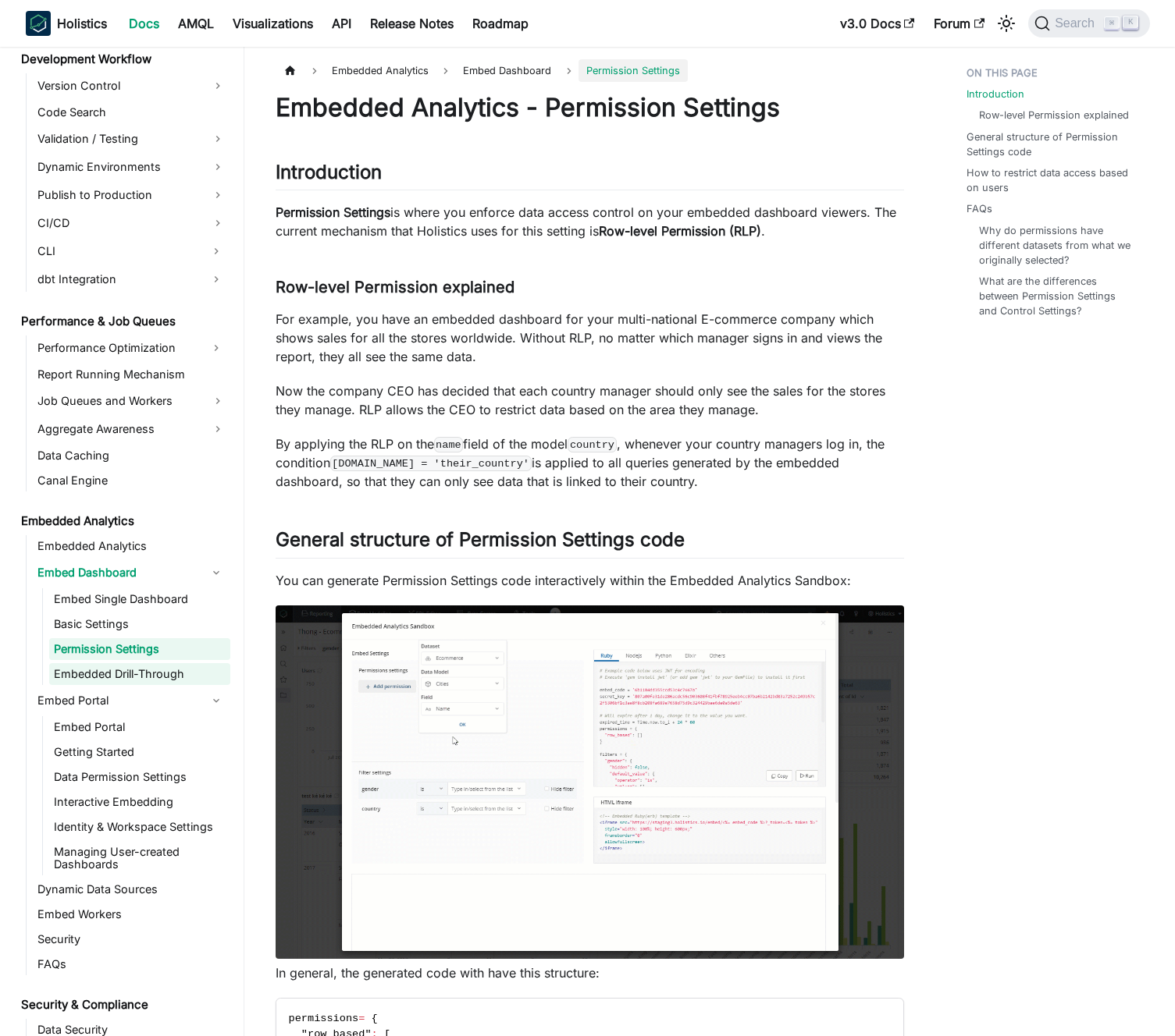
click at [171, 670] on link "Embedded Drill-Through" at bounding box center [140, 674] width 181 height 22
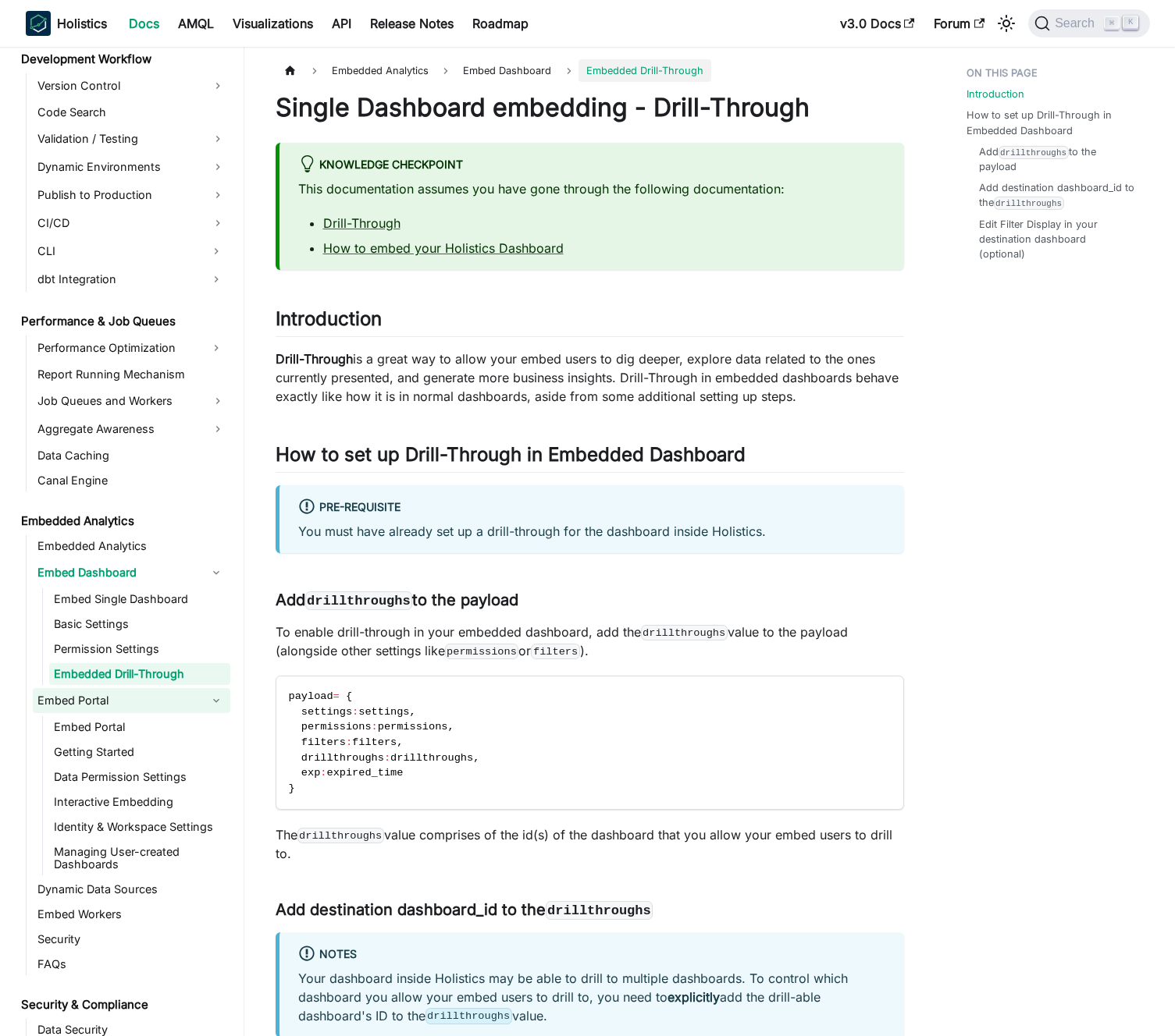
click at [160, 706] on link "Embed Portal" at bounding box center [118, 701] width 170 height 25
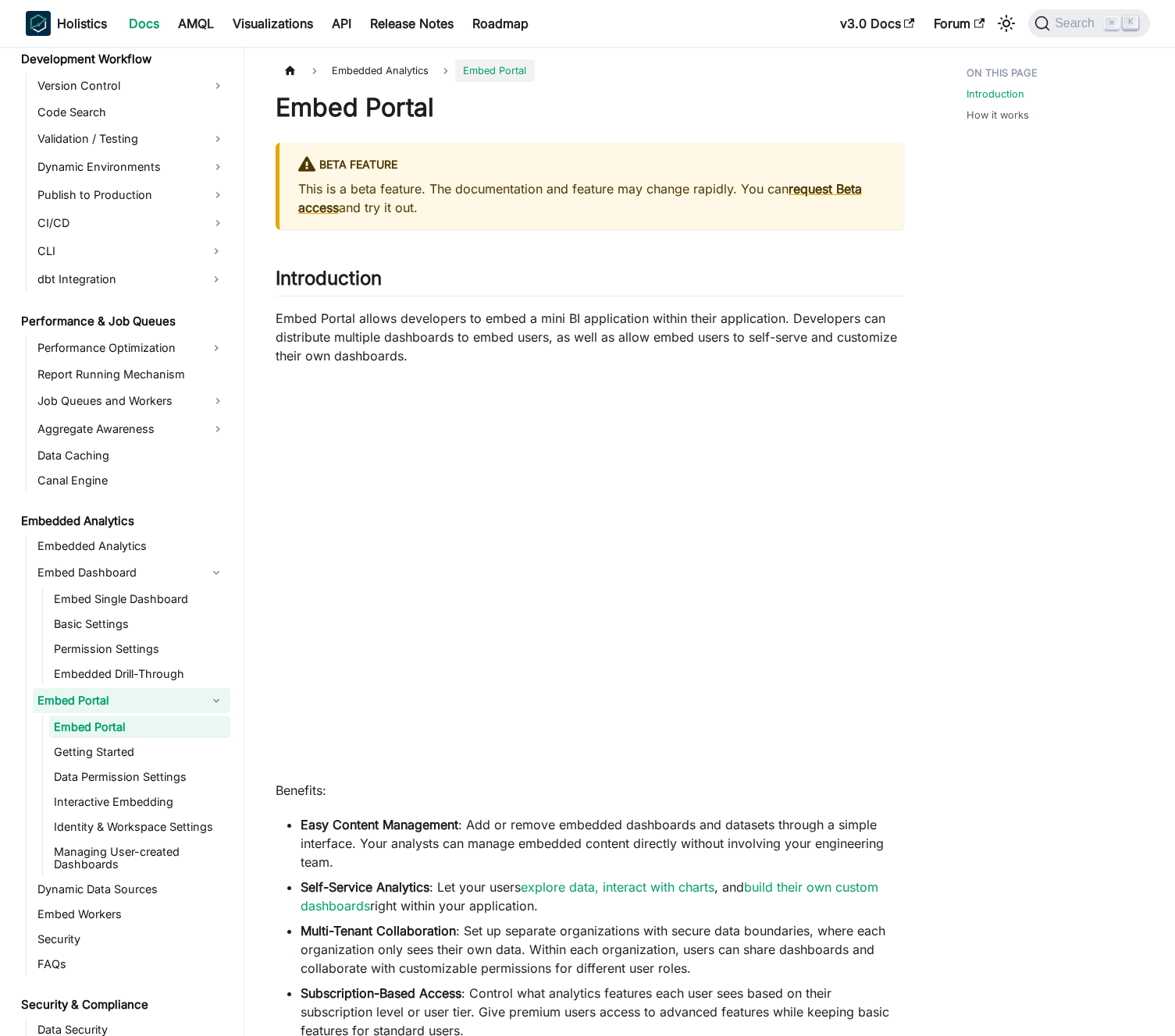
click at [482, 343] on p "Embed Portal allows developers to embed a mini BI application within their appl…" at bounding box center [590, 337] width 628 height 56
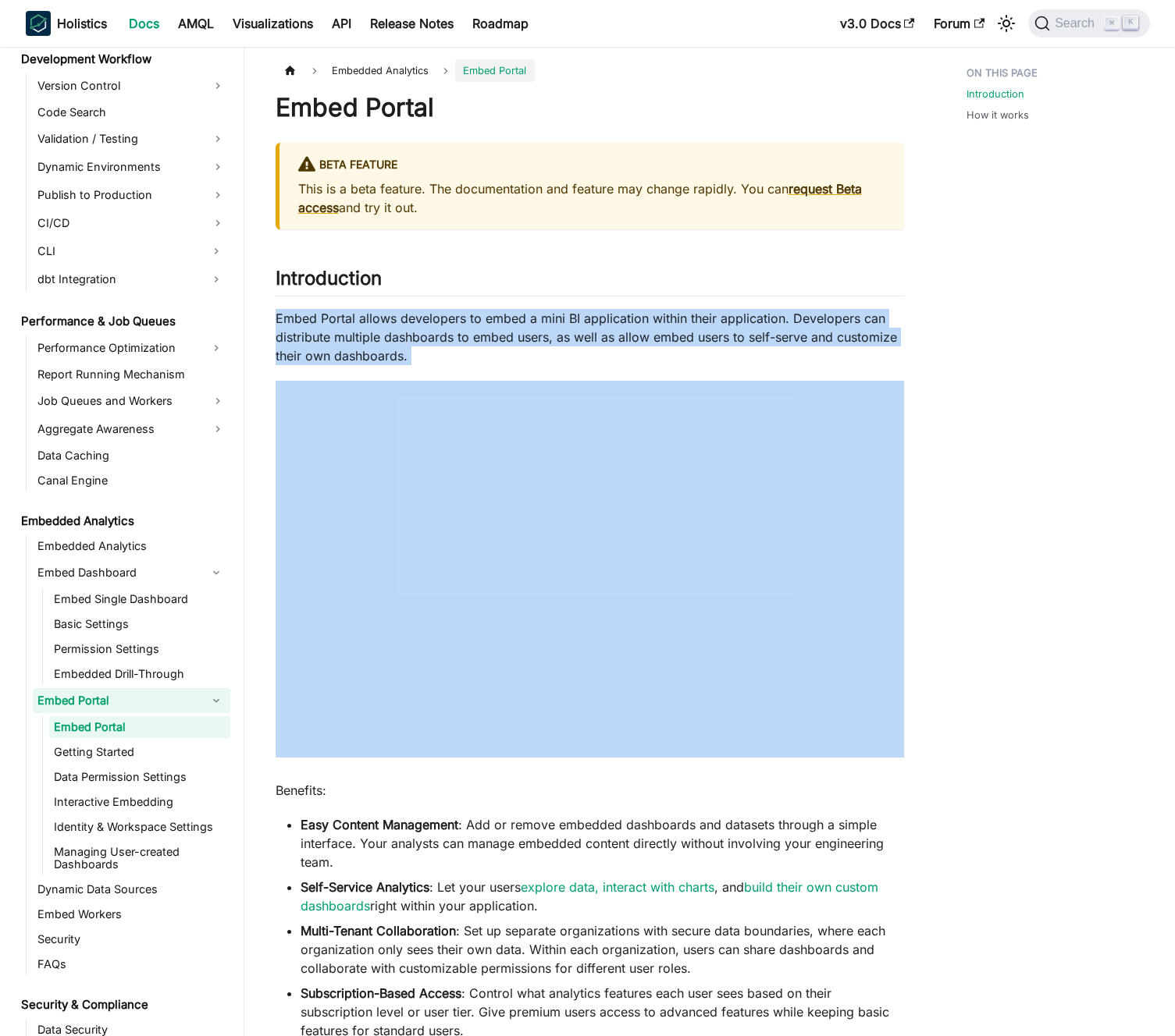
click at [482, 343] on p "Embed Portal allows developers to embed a mini BI application within their appl…" at bounding box center [590, 337] width 628 height 56
click at [495, 341] on p "Embed Portal allows developers to embed a mini BI application within their appl…" at bounding box center [590, 337] width 628 height 56
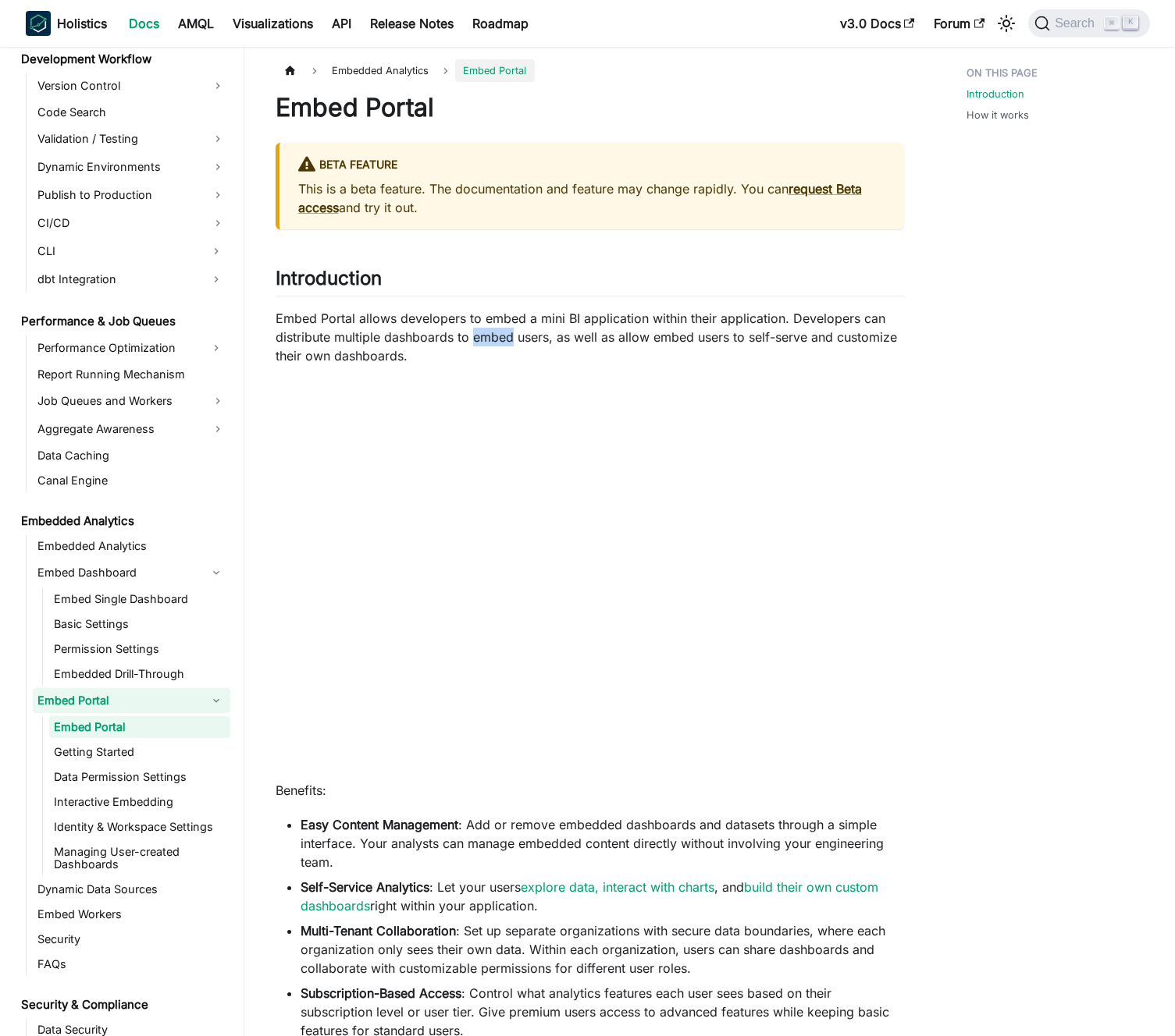
click at [495, 341] on p "Embed Portal allows developers to embed a mini BI application within their appl…" at bounding box center [590, 337] width 628 height 56
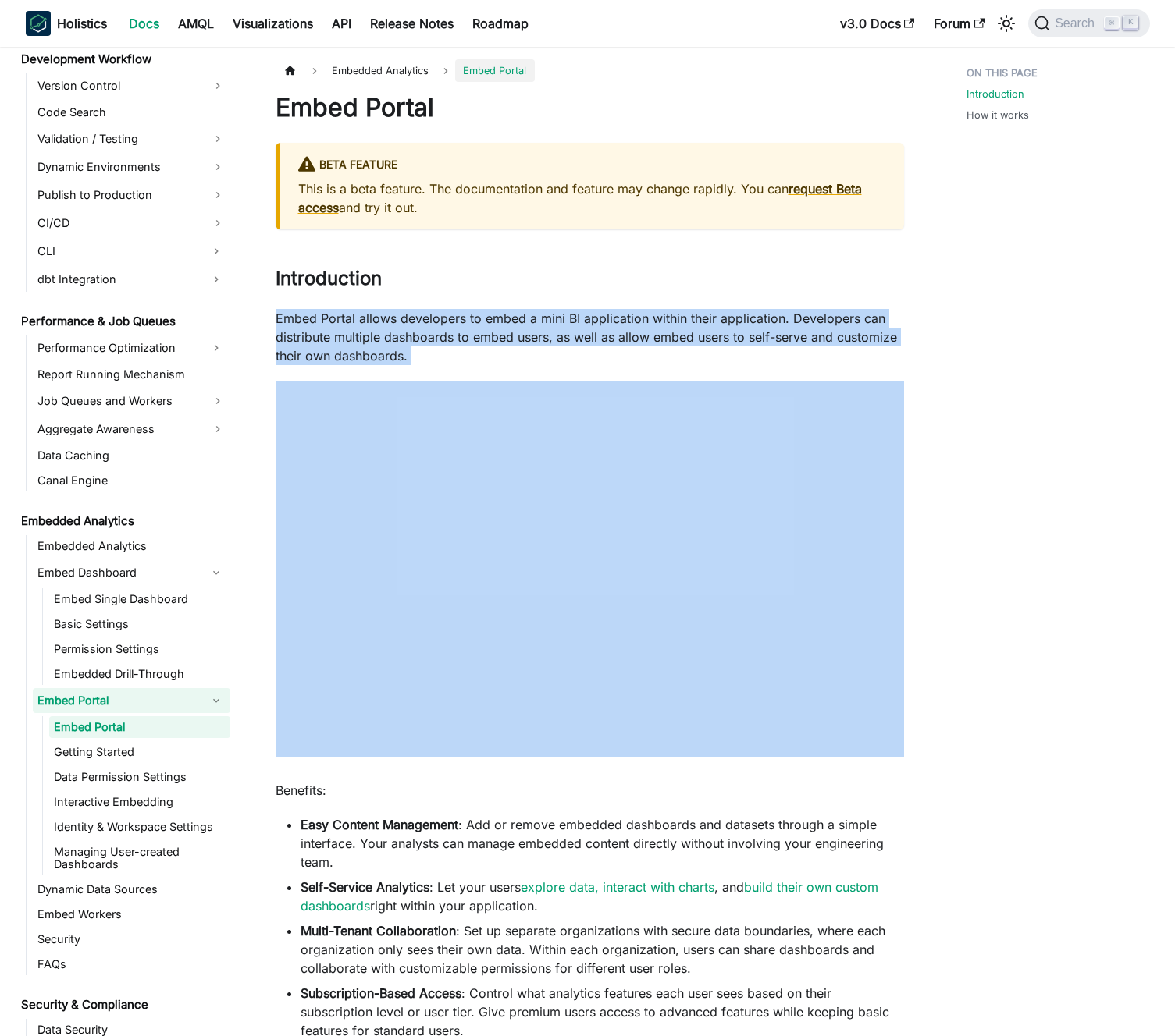
click at [495, 341] on p "Embed Portal allows developers to embed a mini BI application within their appl…" at bounding box center [590, 337] width 628 height 56
click at [483, 334] on p "Embed Portal allows developers to embed a mini BI application within their appl…" at bounding box center [590, 337] width 628 height 56
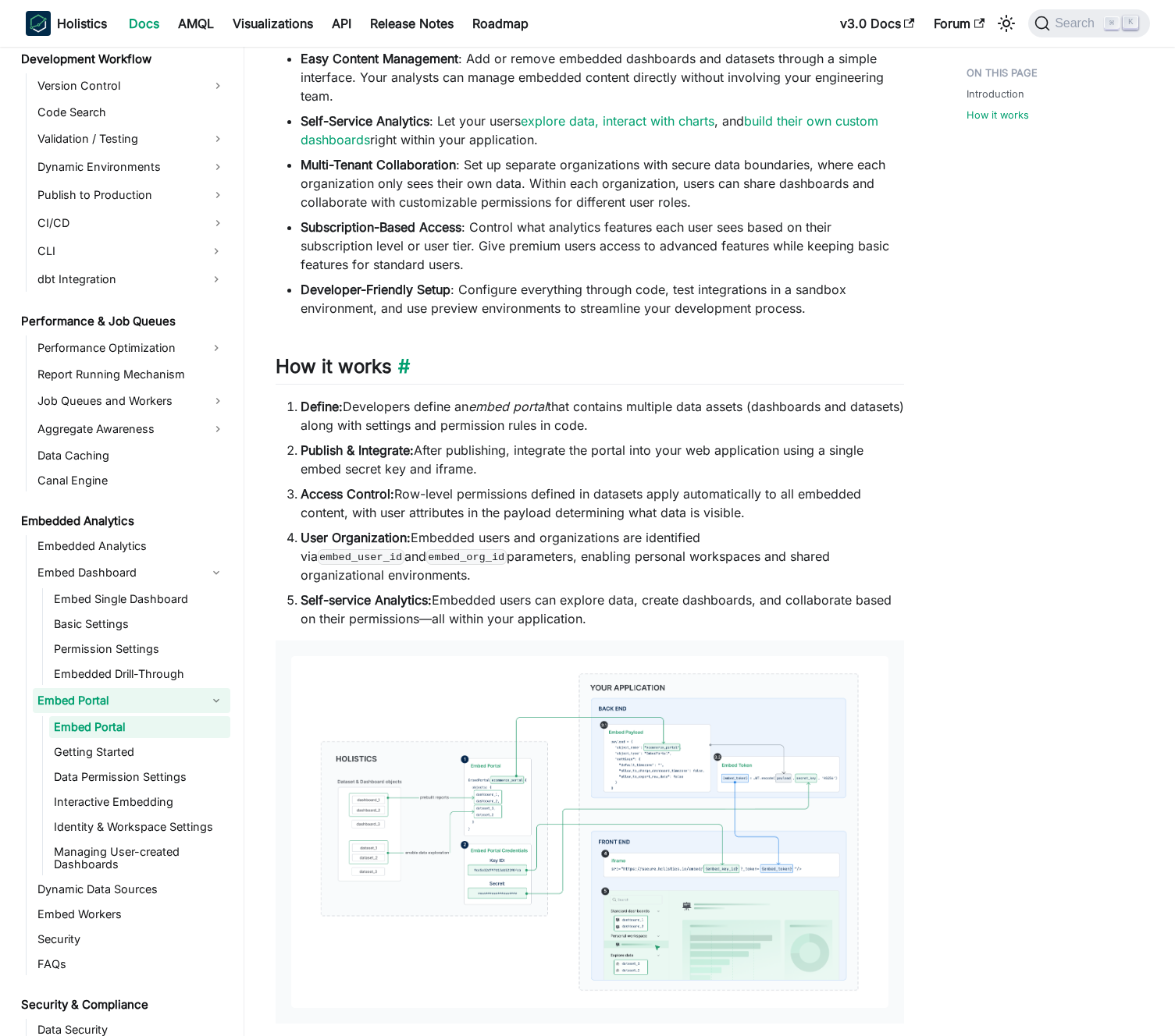
scroll to position [834, 0]
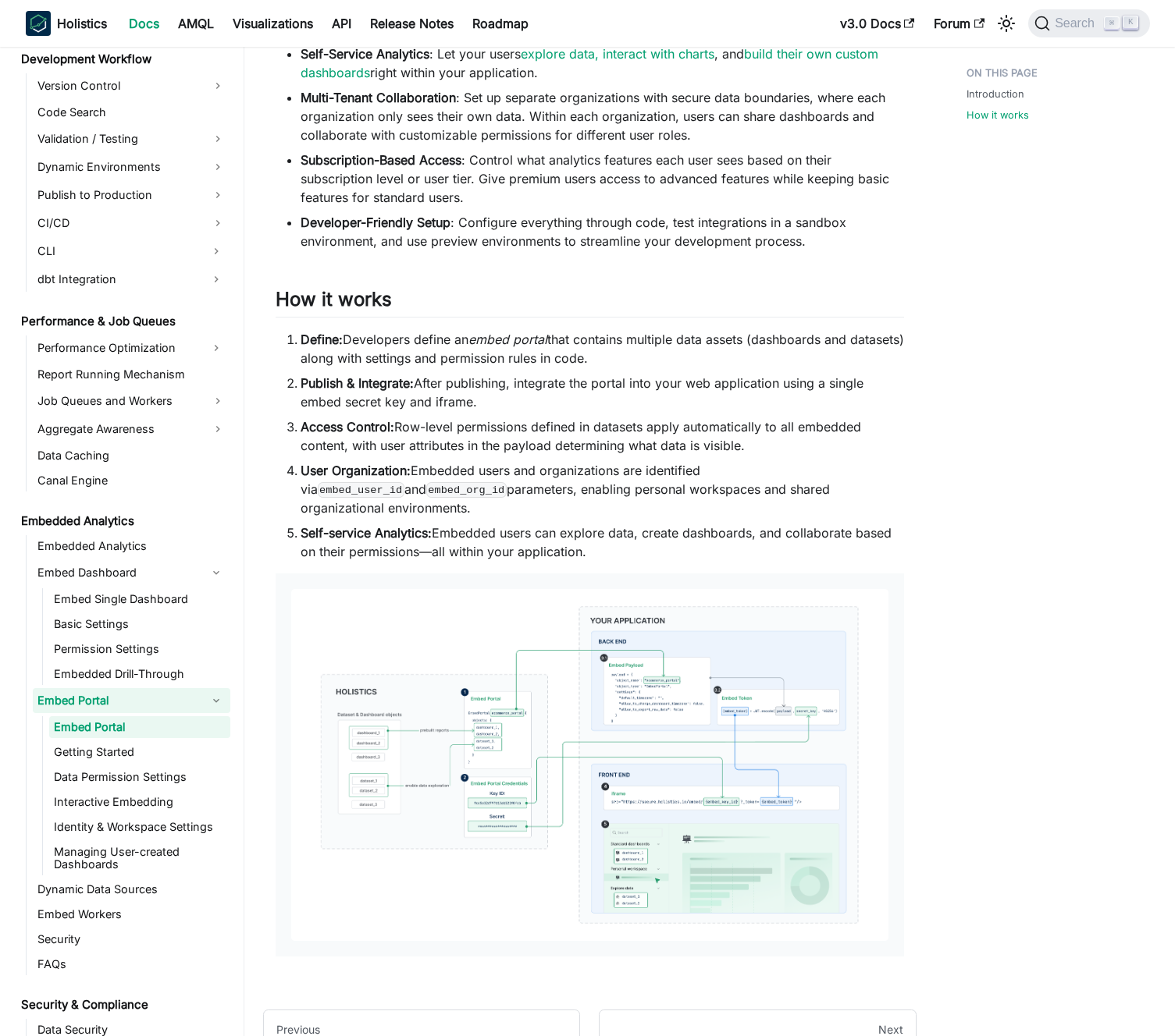
click at [526, 399] on li "Publish & Integrate: After publishing, integrate the portal into your web appli…" at bounding box center [601, 392] width 603 height 38
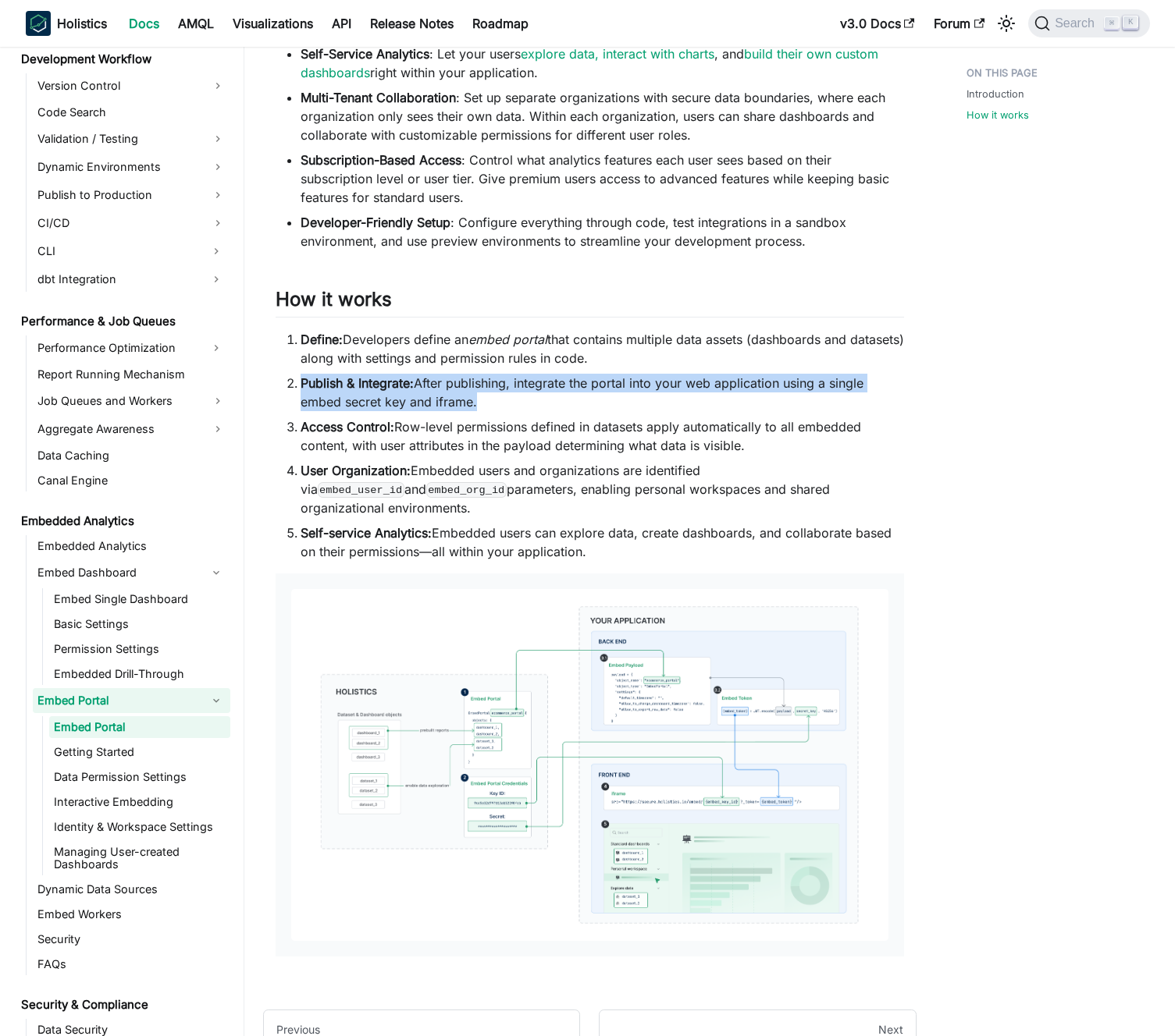
click at [526, 399] on li "Publish & Integrate: After publishing, integrate the portal into your web appli…" at bounding box center [601, 392] width 603 height 38
click at [517, 394] on li "Publish & Integrate: After publishing, integrate the portal into your web appli…" at bounding box center [601, 392] width 603 height 38
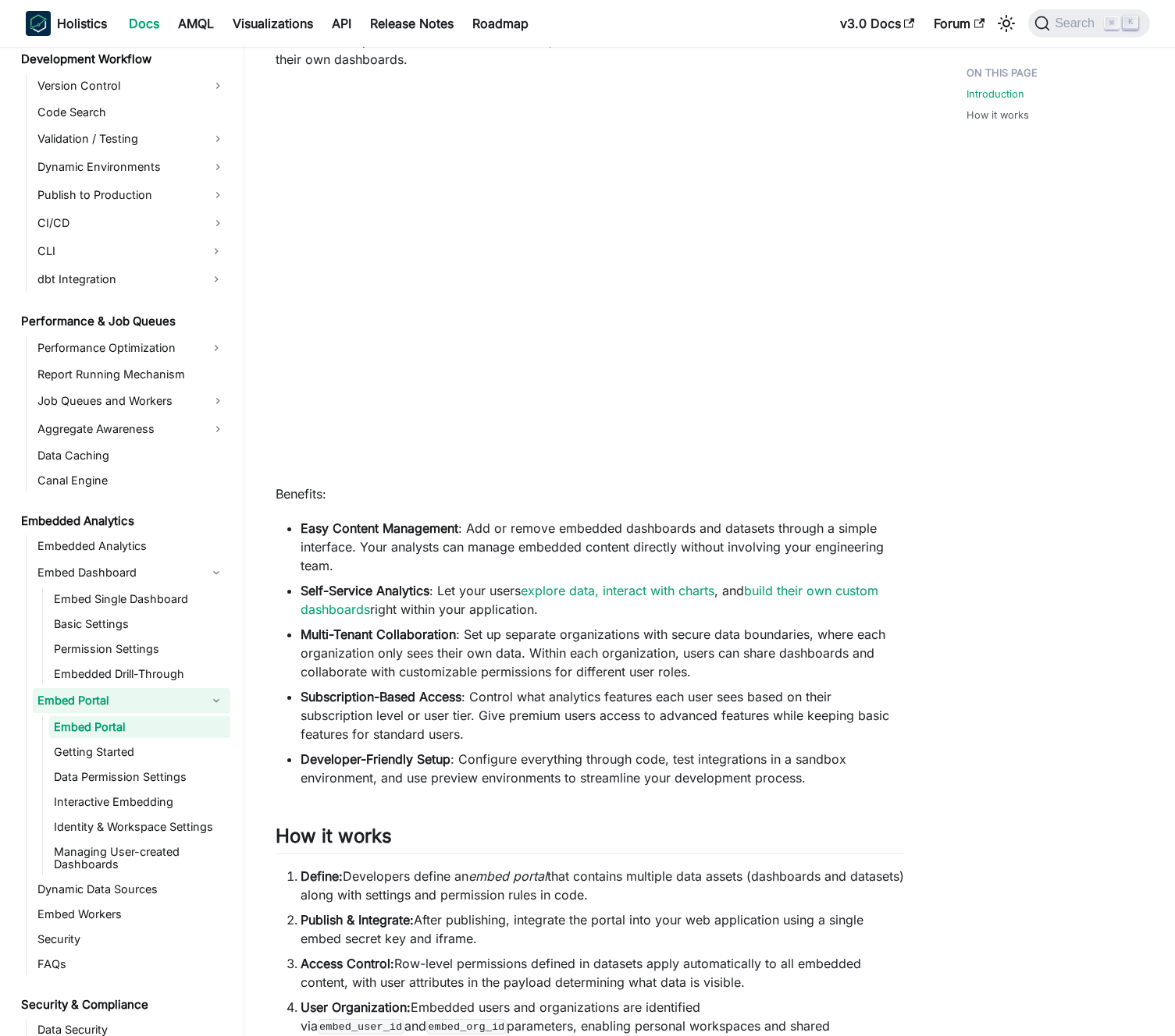
scroll to position [458, 0]
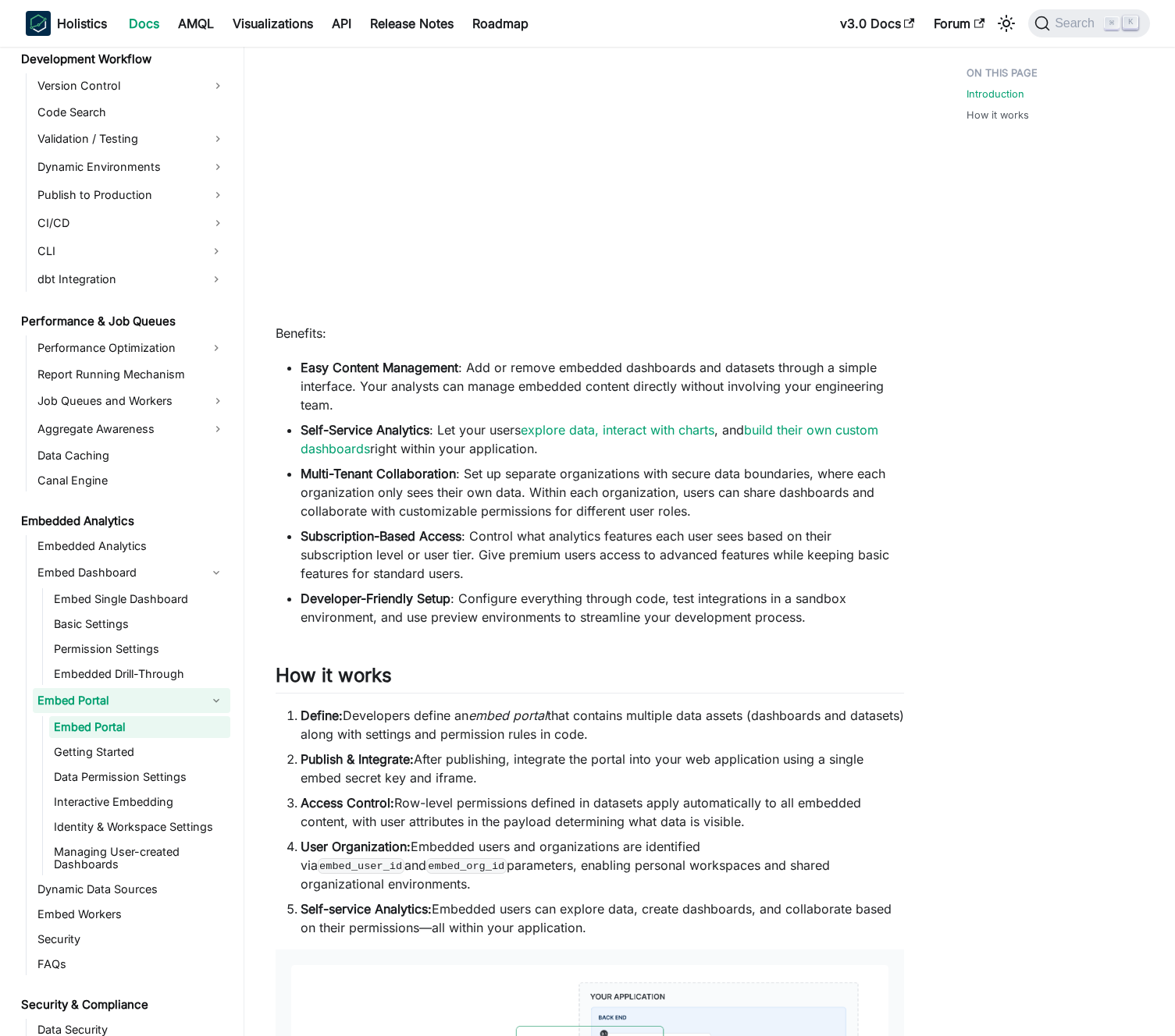
click at [458, 380] on li "Easy Content Management : Add or remove embedded dashboards and datasets throug…" at bounding box center [601, 386] width 603 height 56
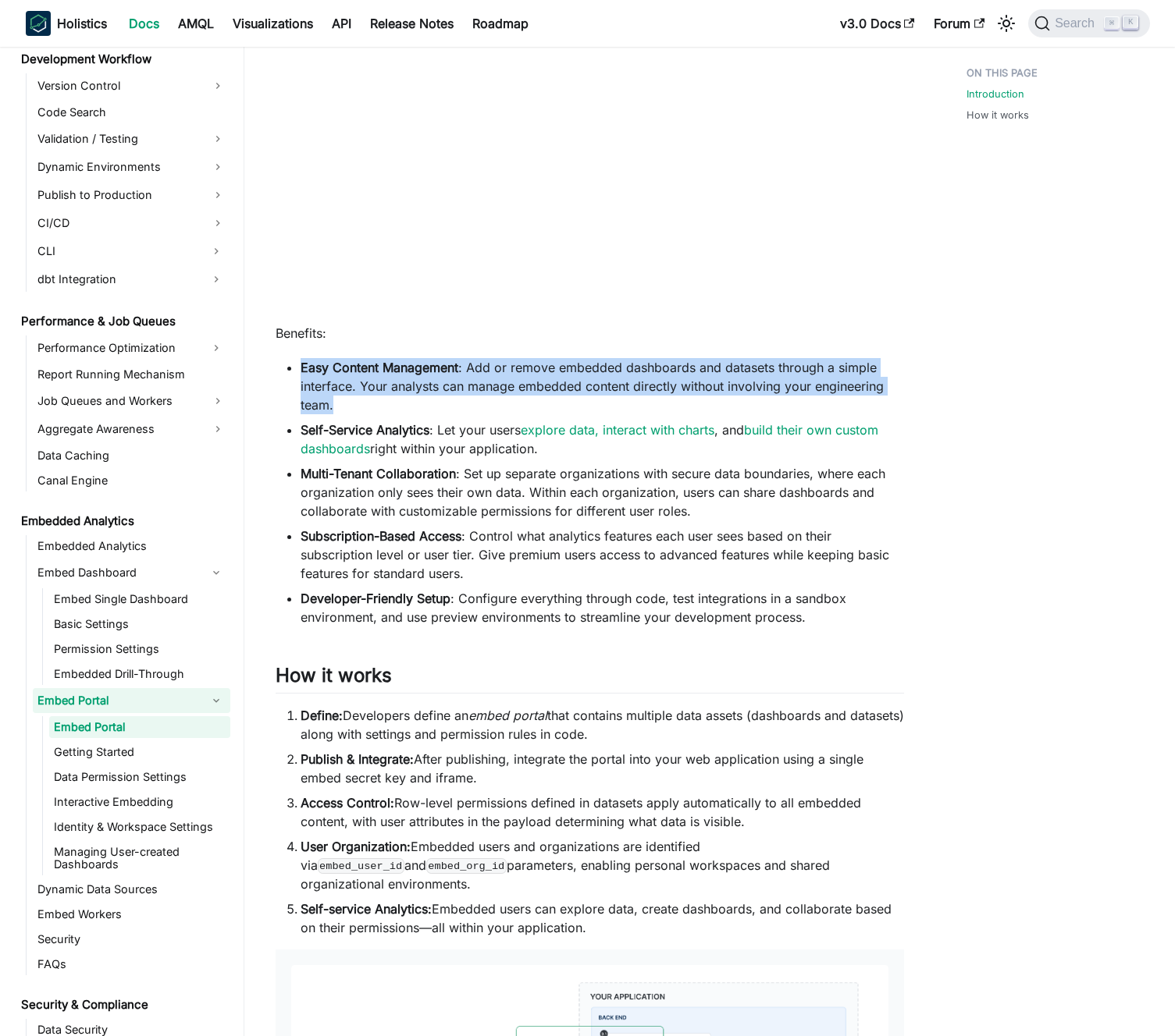
click at [458, 380] on li "Easy Content Management : Add or remove embedded dashboards and datasets throug…" at bounding box center [601, 386] width 603 height 56
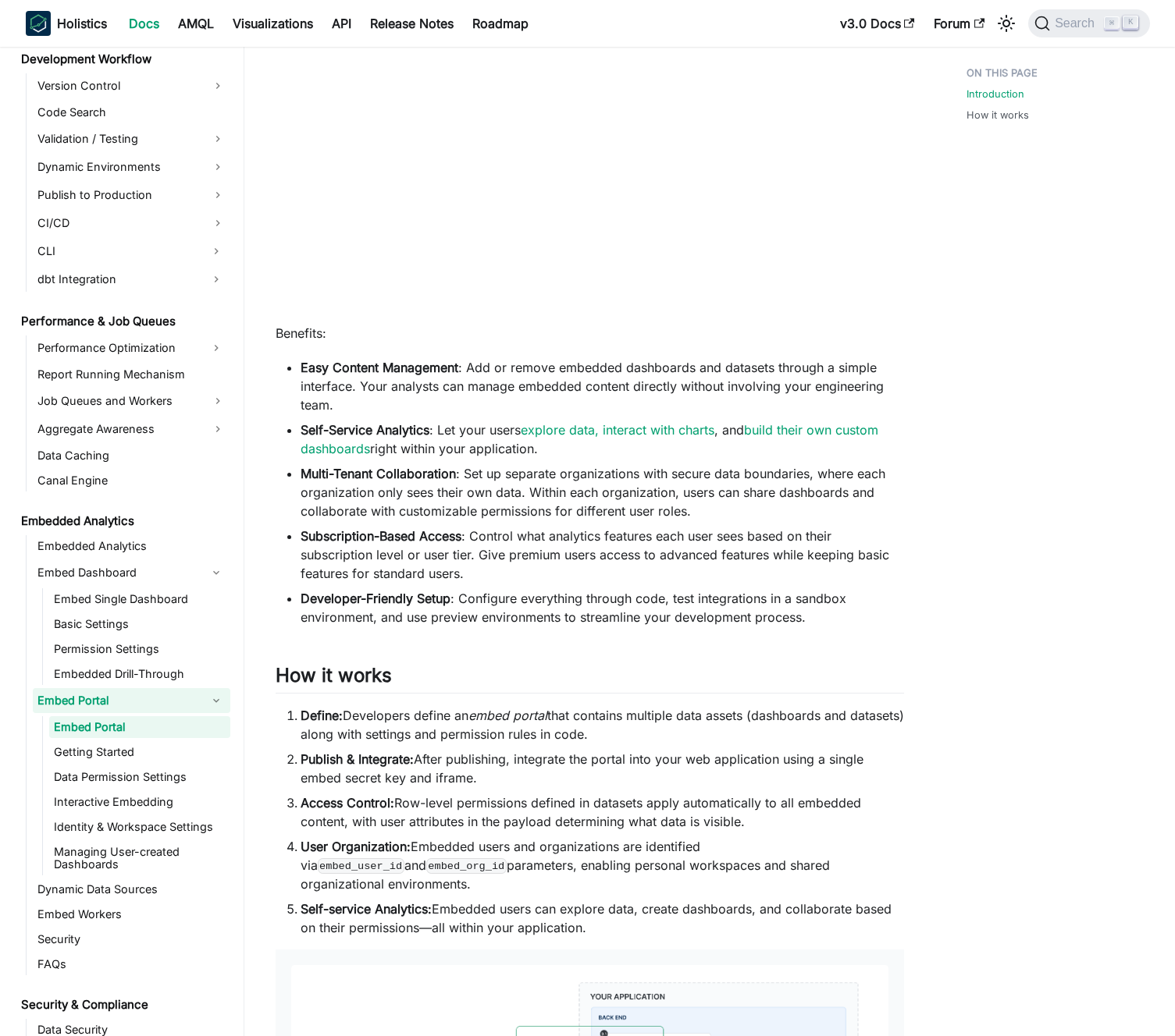
click at [474, 384] on li "Easy Content Management : Add or remove embedded dashboards and datasets throug…" at bounding box center [601, 386] width 603 height 56
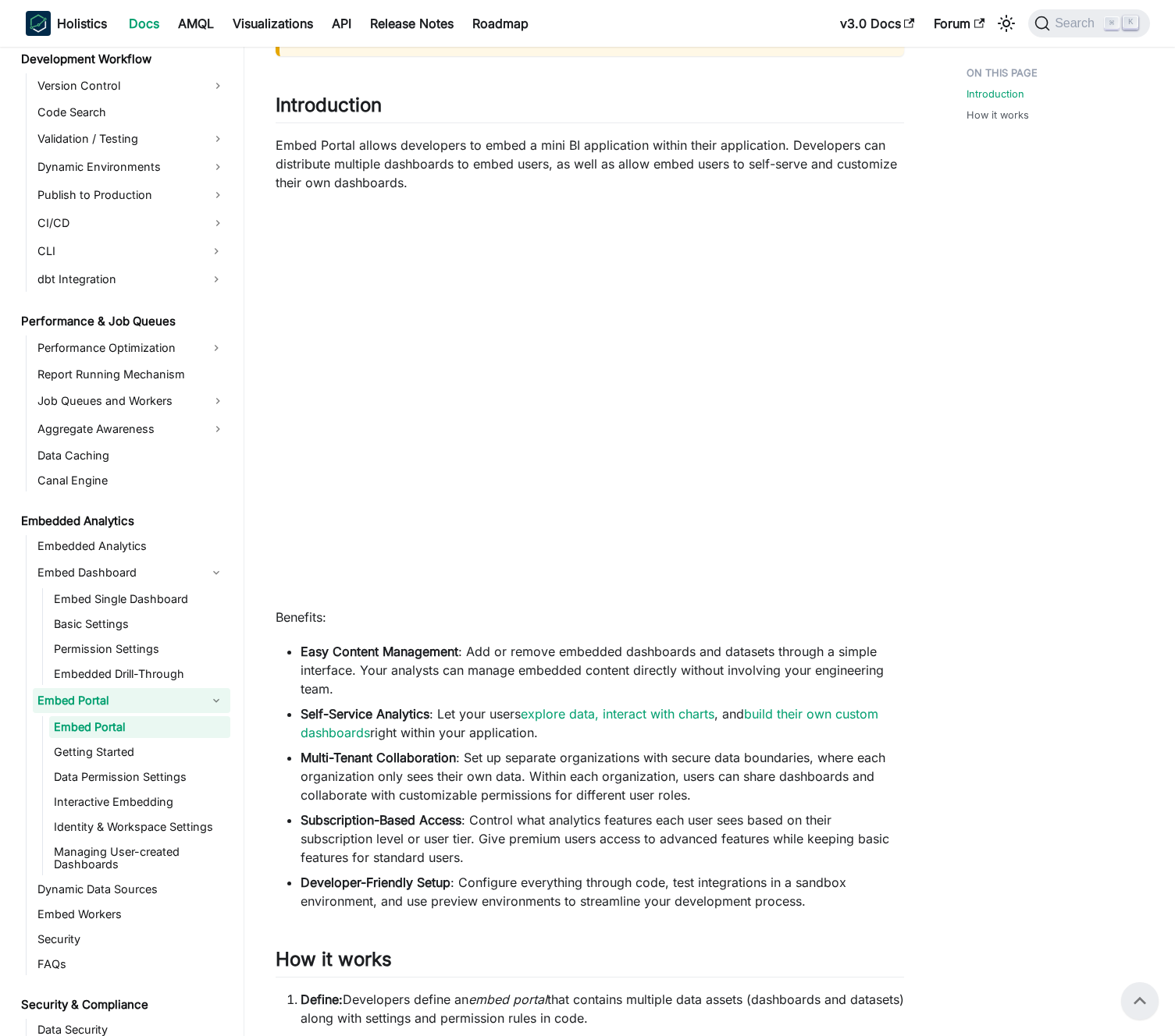
scroll to position [0, 0]
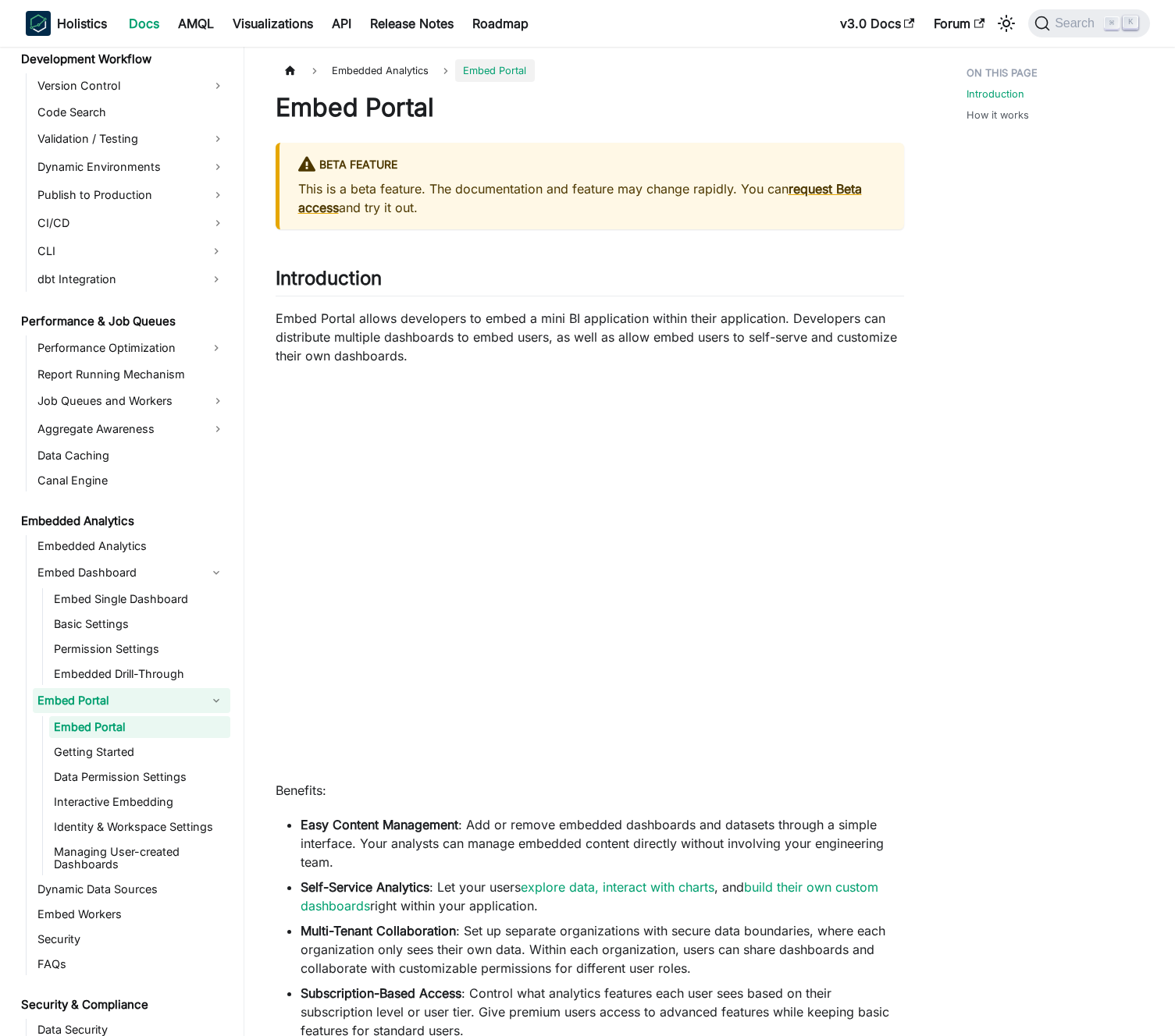
click at [472, 332] on p "Embed Portal allows developers to embed a mini BI application within their appl…" at bounding box center [590, 337] width 628 height 56
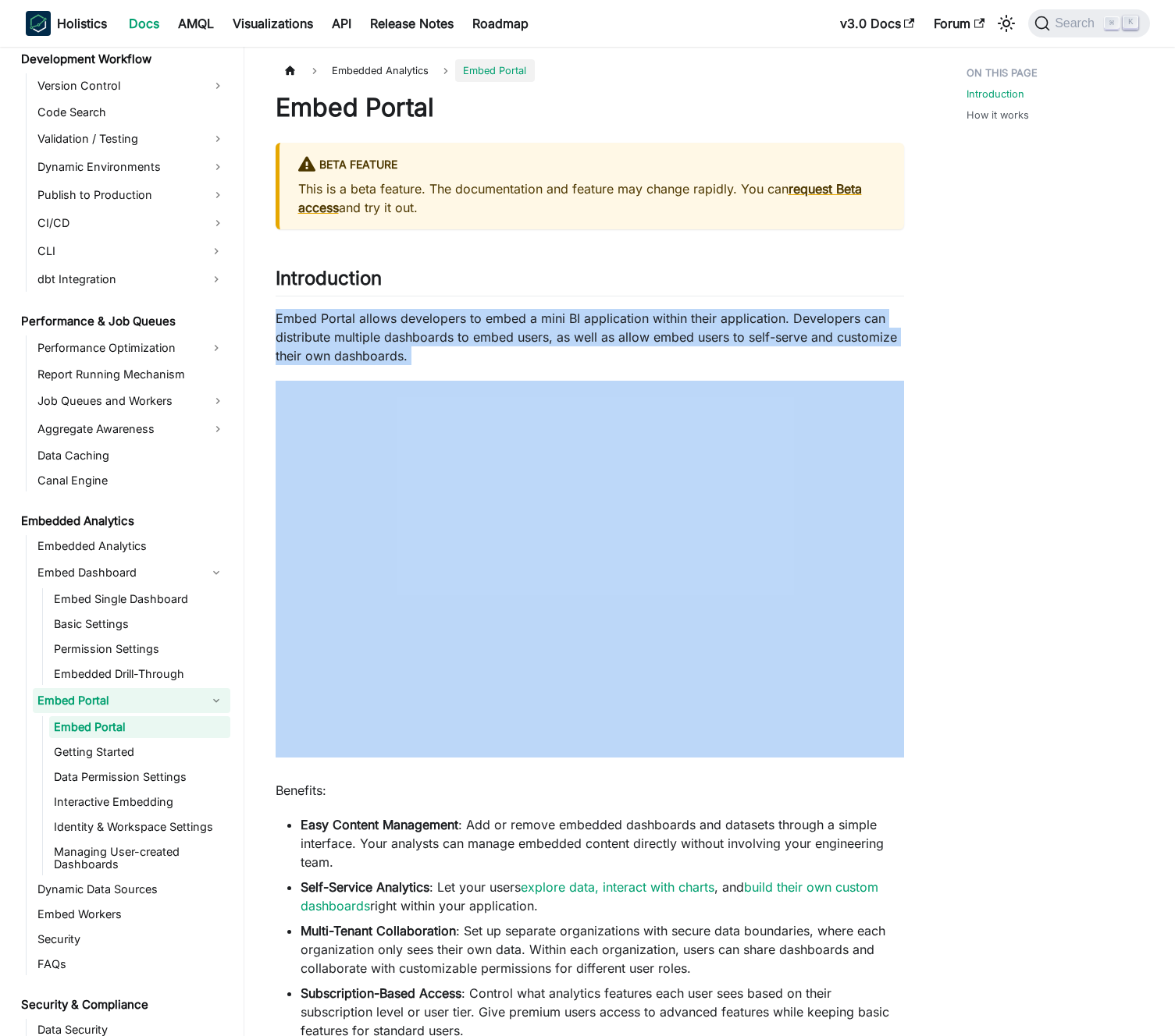
click at [472, 332] on p "Embed Portal allows developers to embed a mini BI application within their appl…" at bounding box center [590, 337] width 628 height 56
click at [447, 334] on p "Embed Portal allows developers to embed a mini BI application within their appl…" at bounding box center [590, 337] width 628 height 56
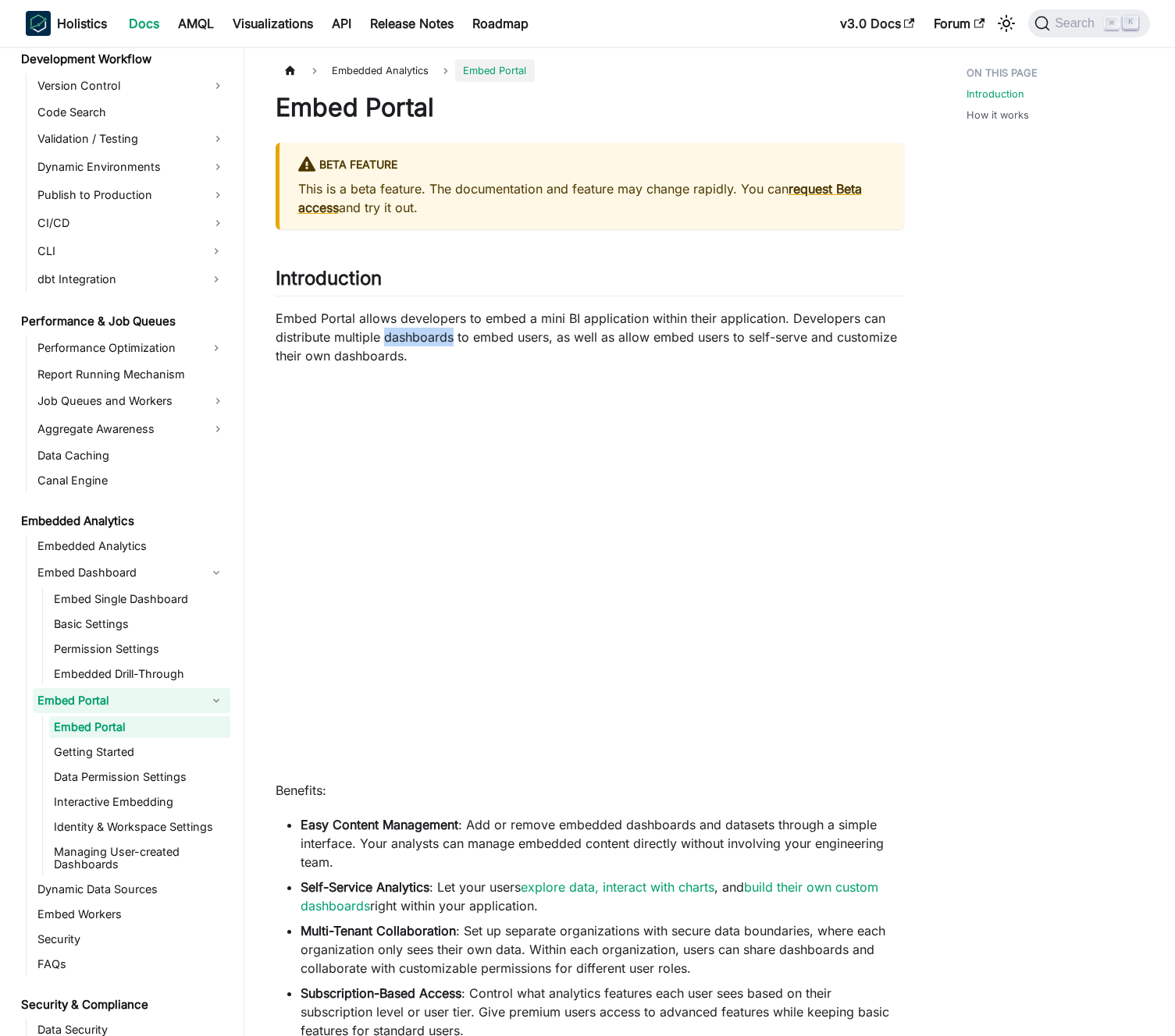
click at [447, 334] on p "Embed Portal allows developers to embed a mini BI application within their appl…" at bounding box center [590, 337] width 628 height 56
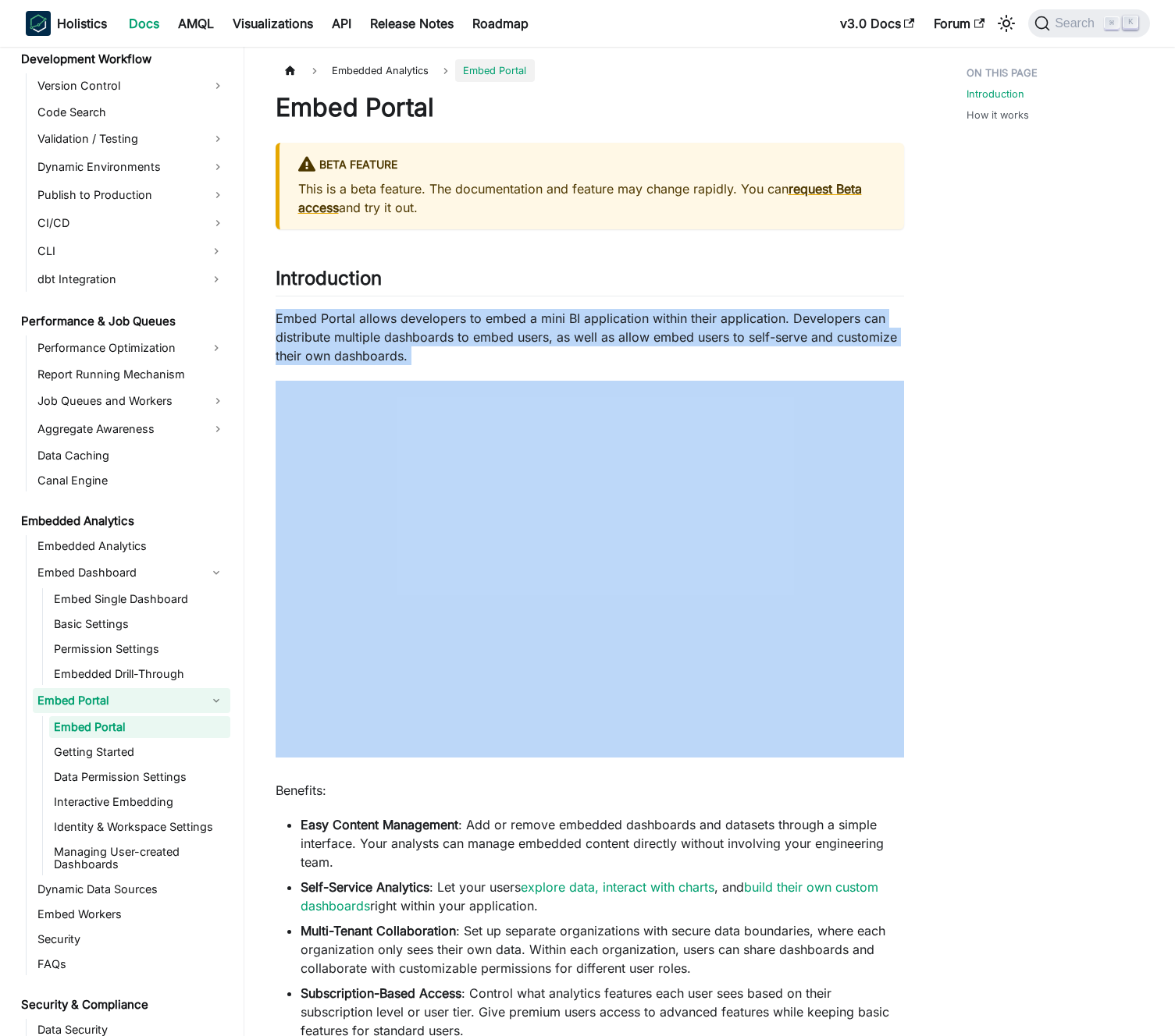
click at [447, 334] on p "Embed Portal allows developers to embed a mini BI application within their appl…" at bounding box center [590, 337] width 628 height 56
click at [431, 333] on p "Embed Portal allows developers to embed a mini BI application within their appl…" at bounding box center [590, 337] width 628 height 56
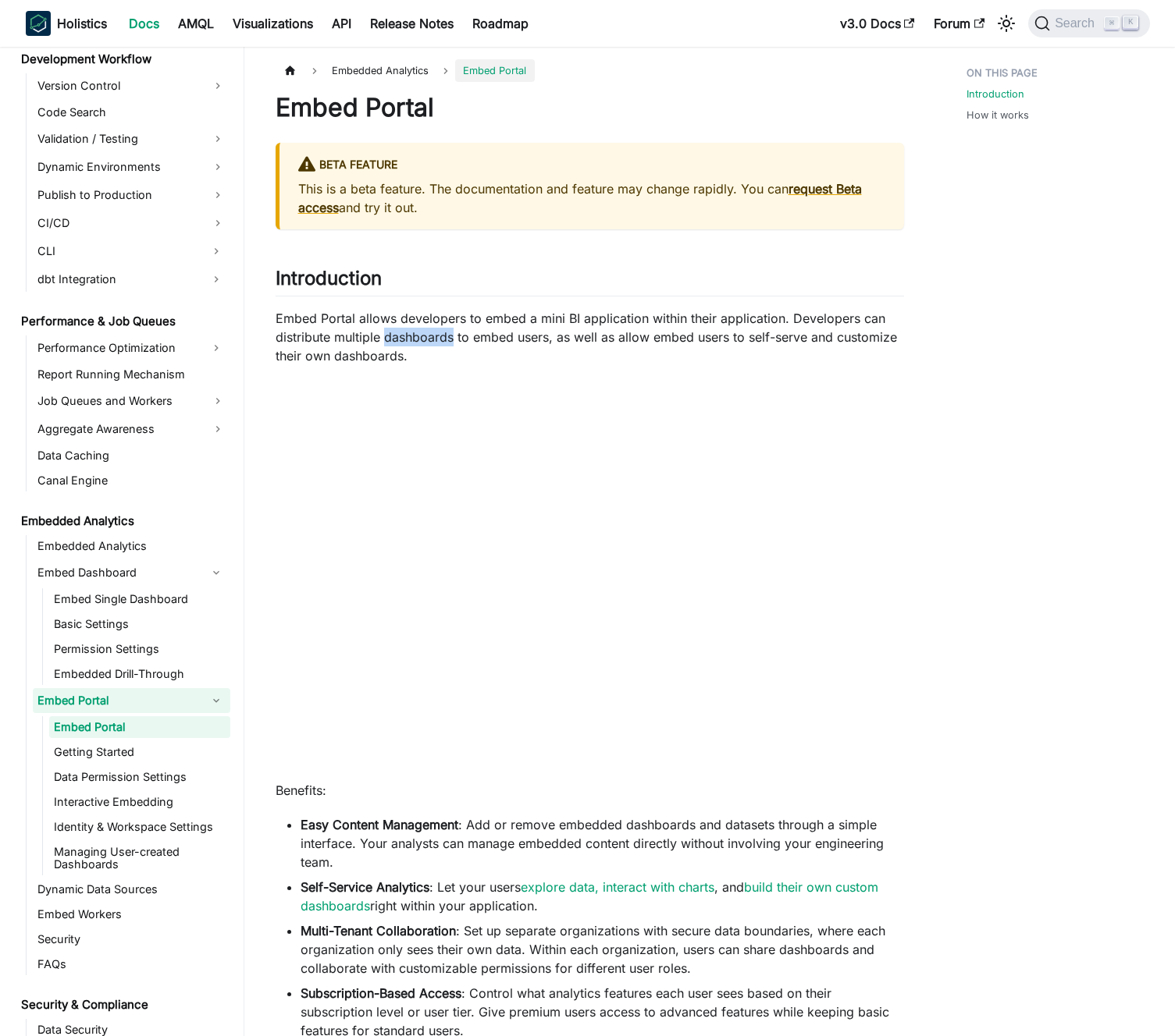
click at [431, 333] on p "Embed Portal allows developers to embed a mini BI application within their appl…" at bounding box center [590, 337] width 628 height 56
click at [436, 331] on p "Embed Portal allows developers to embed a mini BI application within their appl…" at bounding box center [590, 337] width 628 height 56
click at [454, 325] on p "Embed Portal allows developers to embed a mini BI application within their appl…" at bounding box center [590, 337] width 628 height 56
click at [605, 326] on p "Embed Portal allows developers to embed a mini BI application within their appl…" at bounding box center [590, 337] width 628 height 56
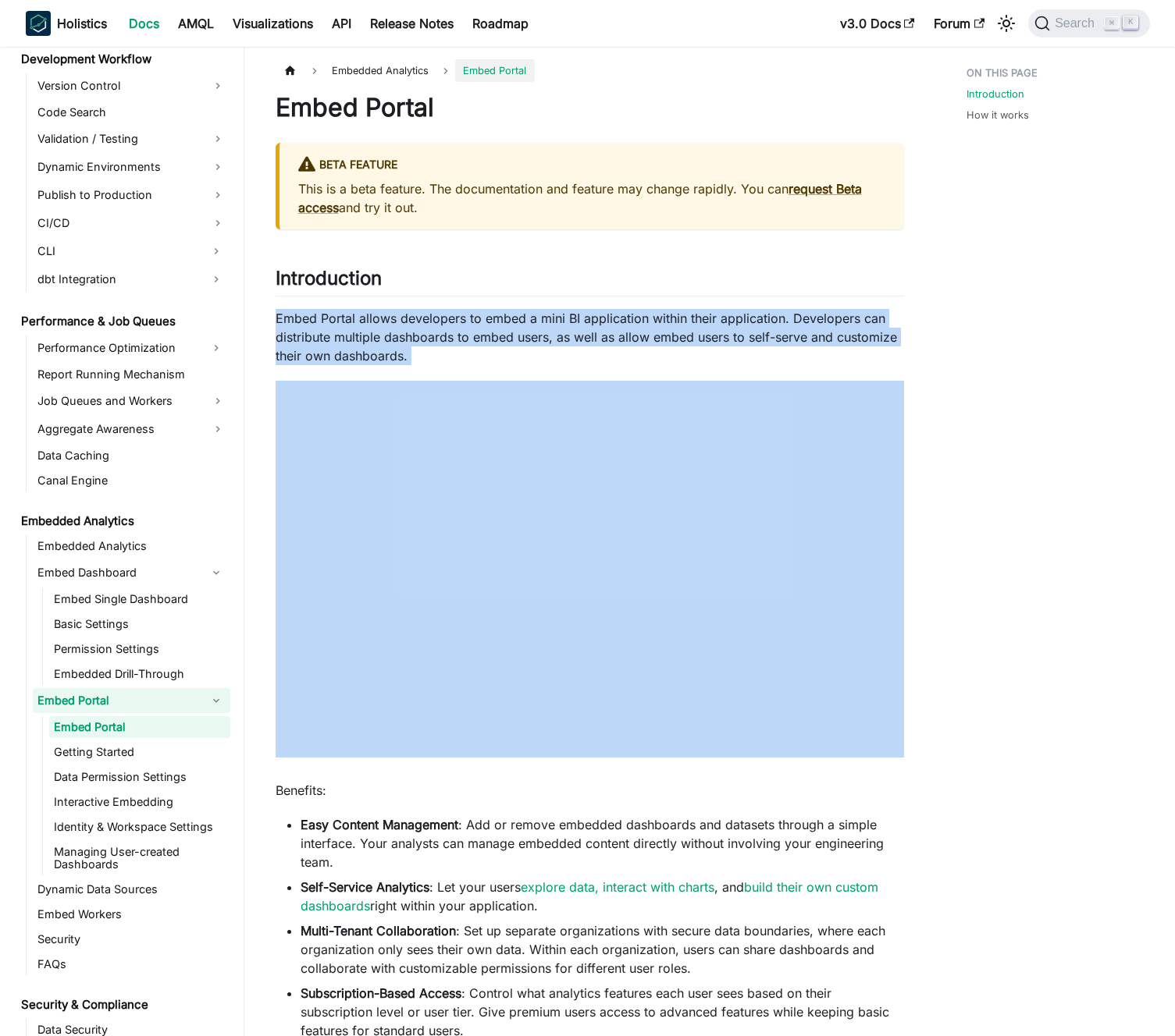
click at [605, 326] on p "Embed Portal allows developers to embed a mini BI application within their appl…" at bounding box center [590, 337] width 628 height 56
click at [576, 325] on p "Embed Portal allows developers to embed a mini BI application within their appl…" at bounding box center [590, 337] width 628 height 56
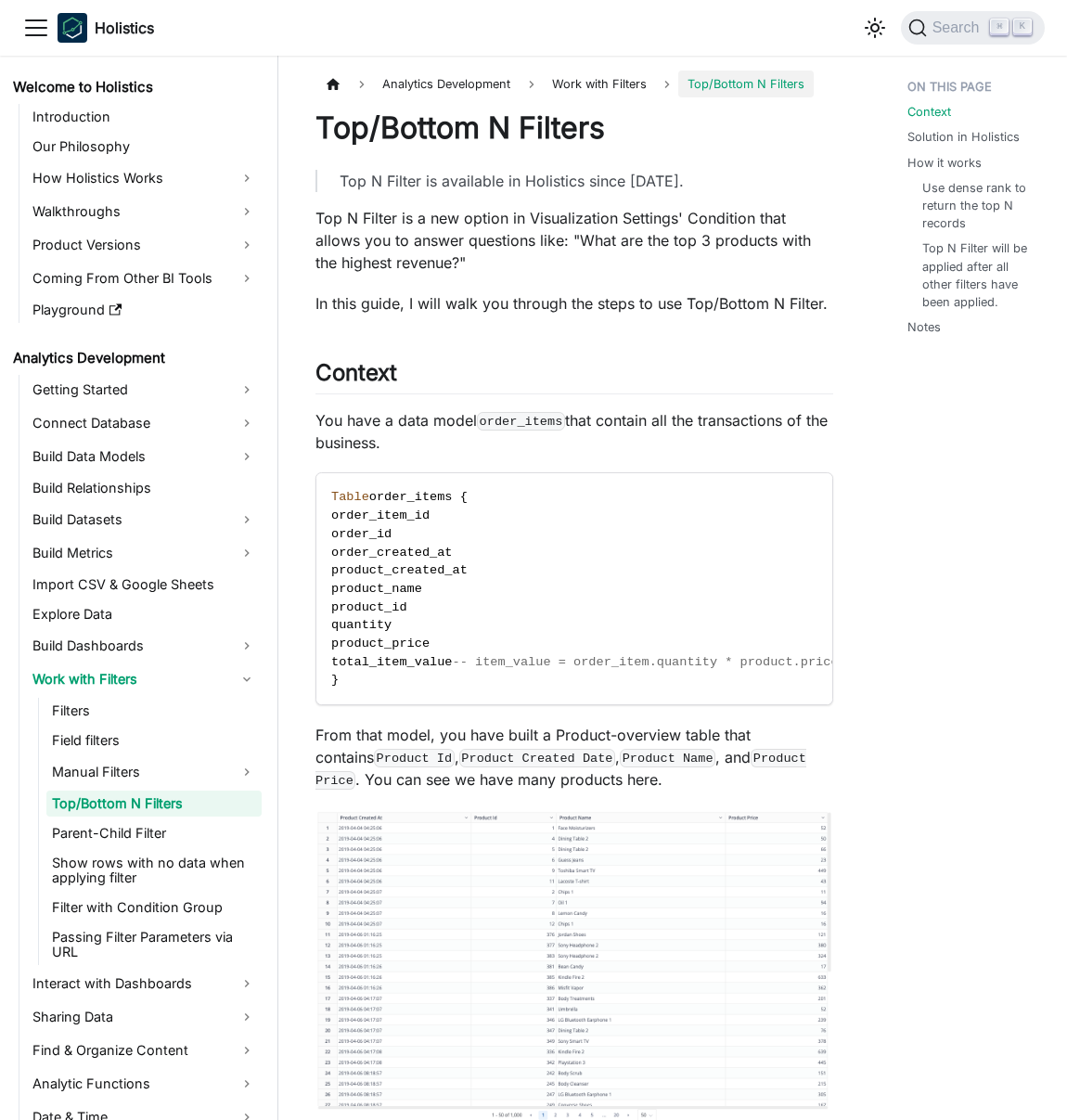
click at [451, 226] on p "Top N Filter is a new option in Visualization Settings' Condition that allows y…" at bounding box center [574, 240] width 518 height 67
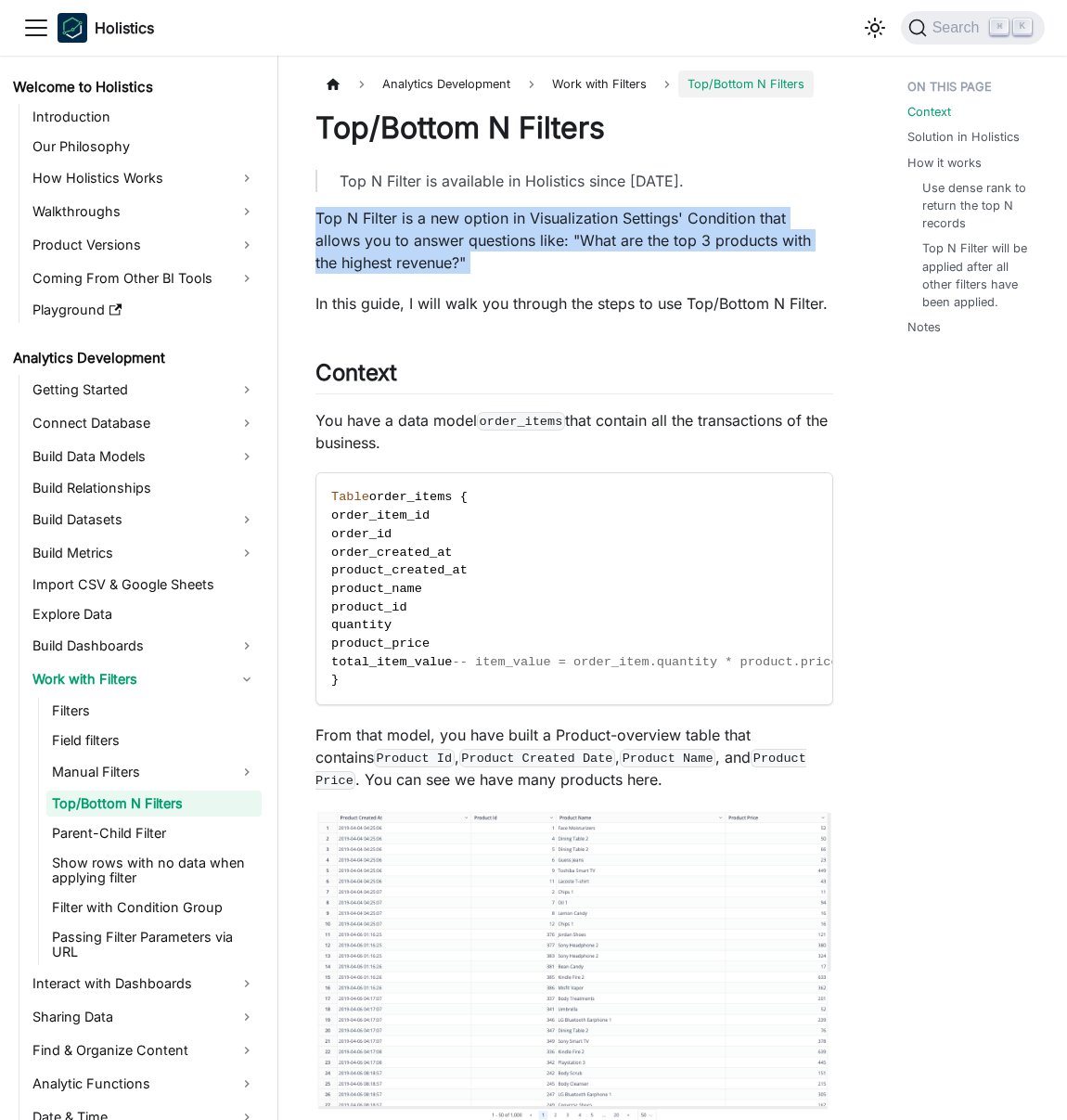
click at [451, 226] on p "Top N Filter is a new option in Visualization Settings' Condition that allows y…" at bounding box center [574, 240] width 518 height 67
click at [469, 219] on p "Top N Filter is a new option in Visualization Settings' Condition that allows y…" at bounding box center [574, 240] width 518 height 67
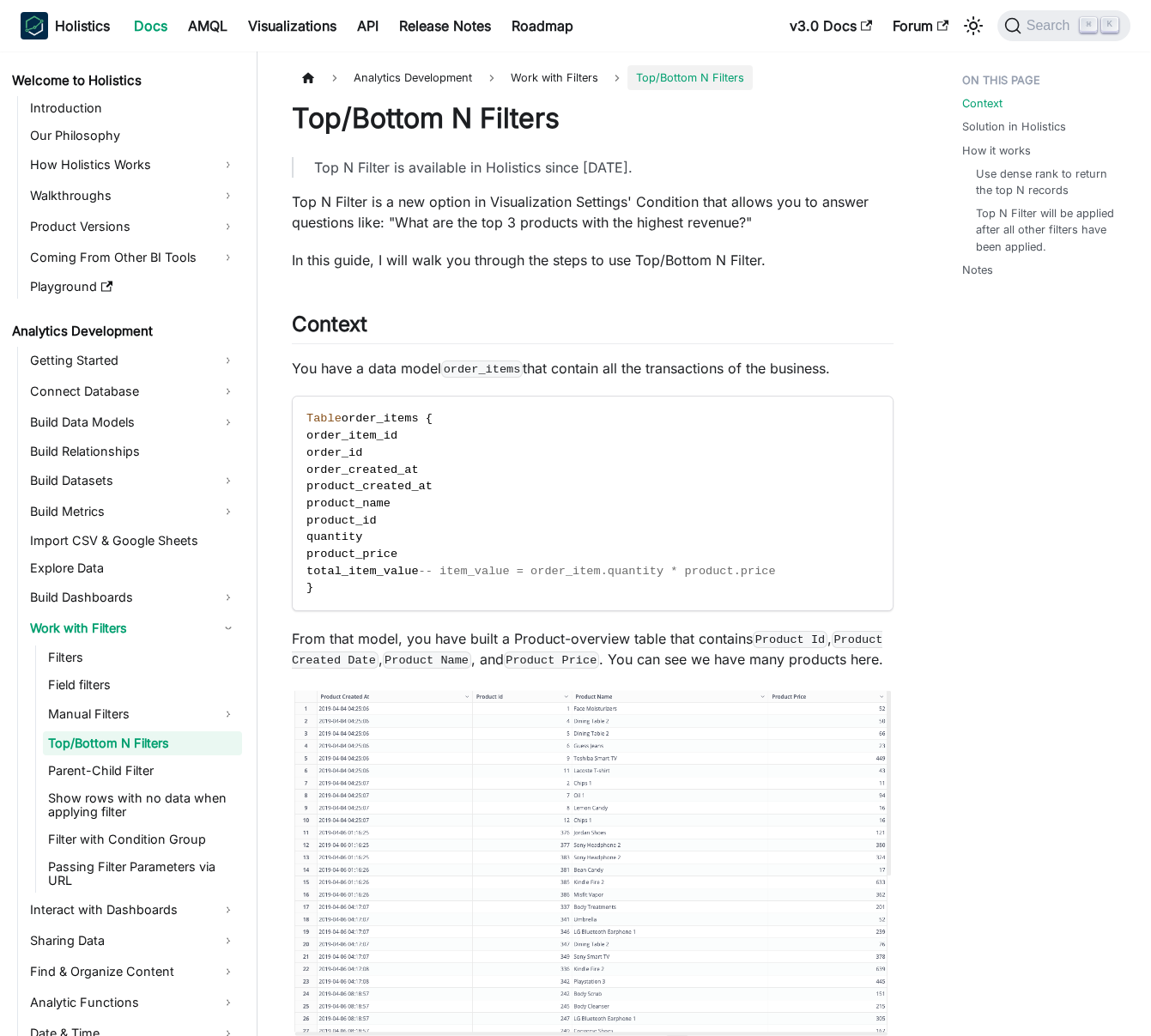
click at [493, 231] on p "Top N Filter is a new option in Visualization Settings' Condition that allows y…" at bounding box center [592, 212] width 602 height 41
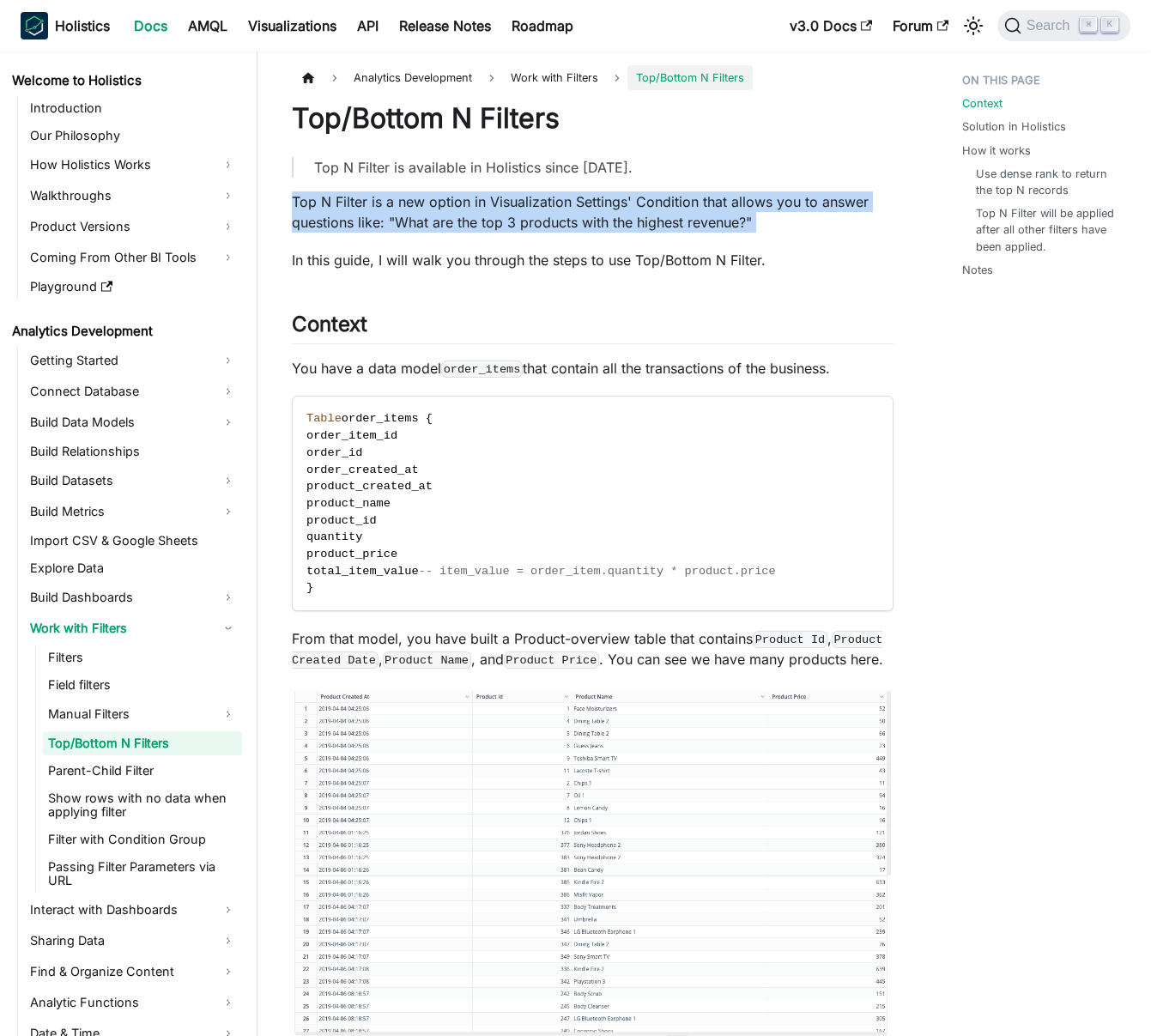
click at [493, 231] on p "Top N Filter is a new option in Visualization Settings' Condition that allows y…" at bounding box center [592, 212] width 602 height 41
click at [478, 222] on p "Top N Filter is a new option in Visualization Settings' Condition that allows y…" at bounding box center [592, 212] width 602 height 41
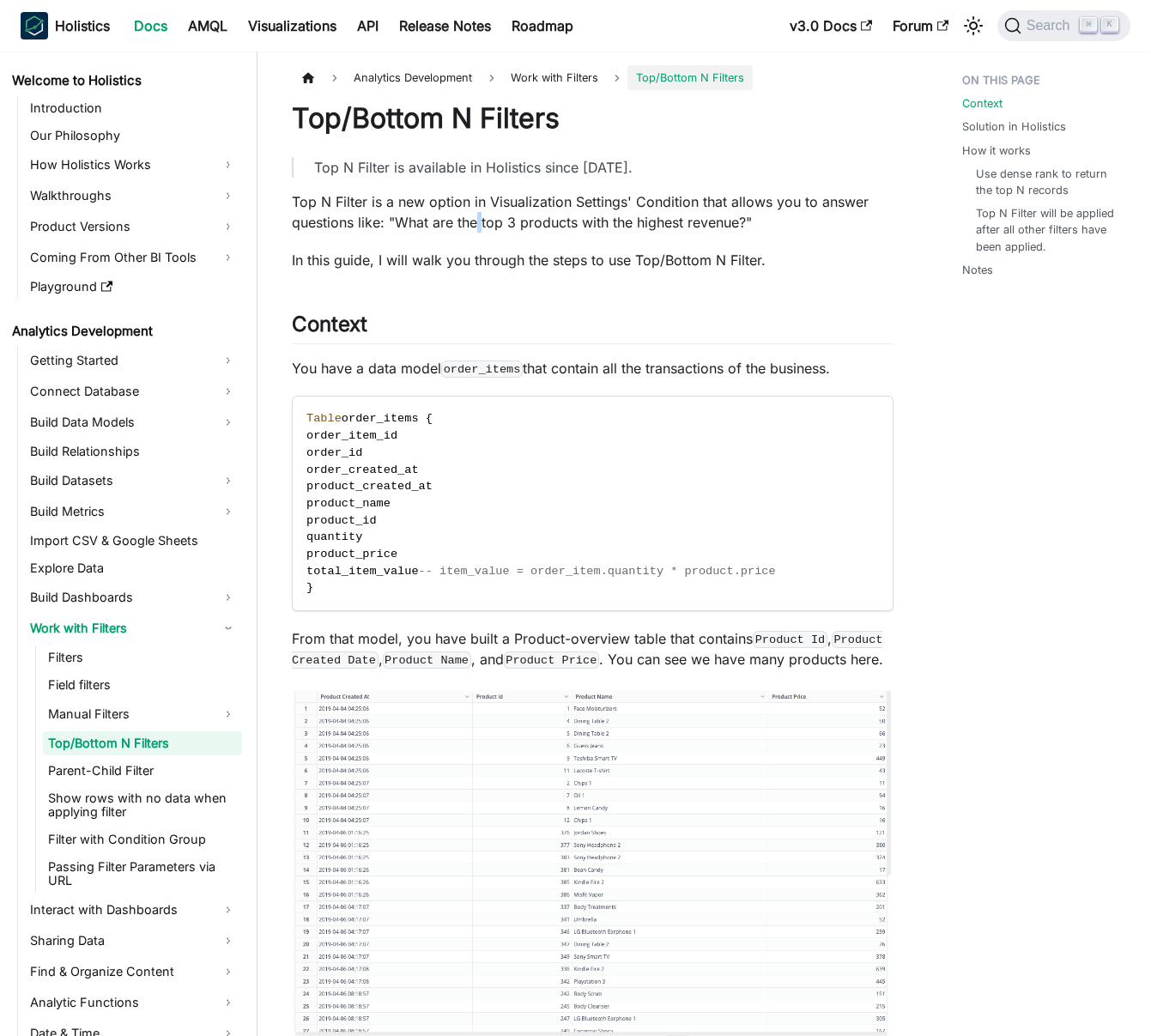
click at [478, 222] on p "Top N Filter is a new option in Visualization Settings' Condition that allows y…" at bounding box center [592, 212] width 602 height 41
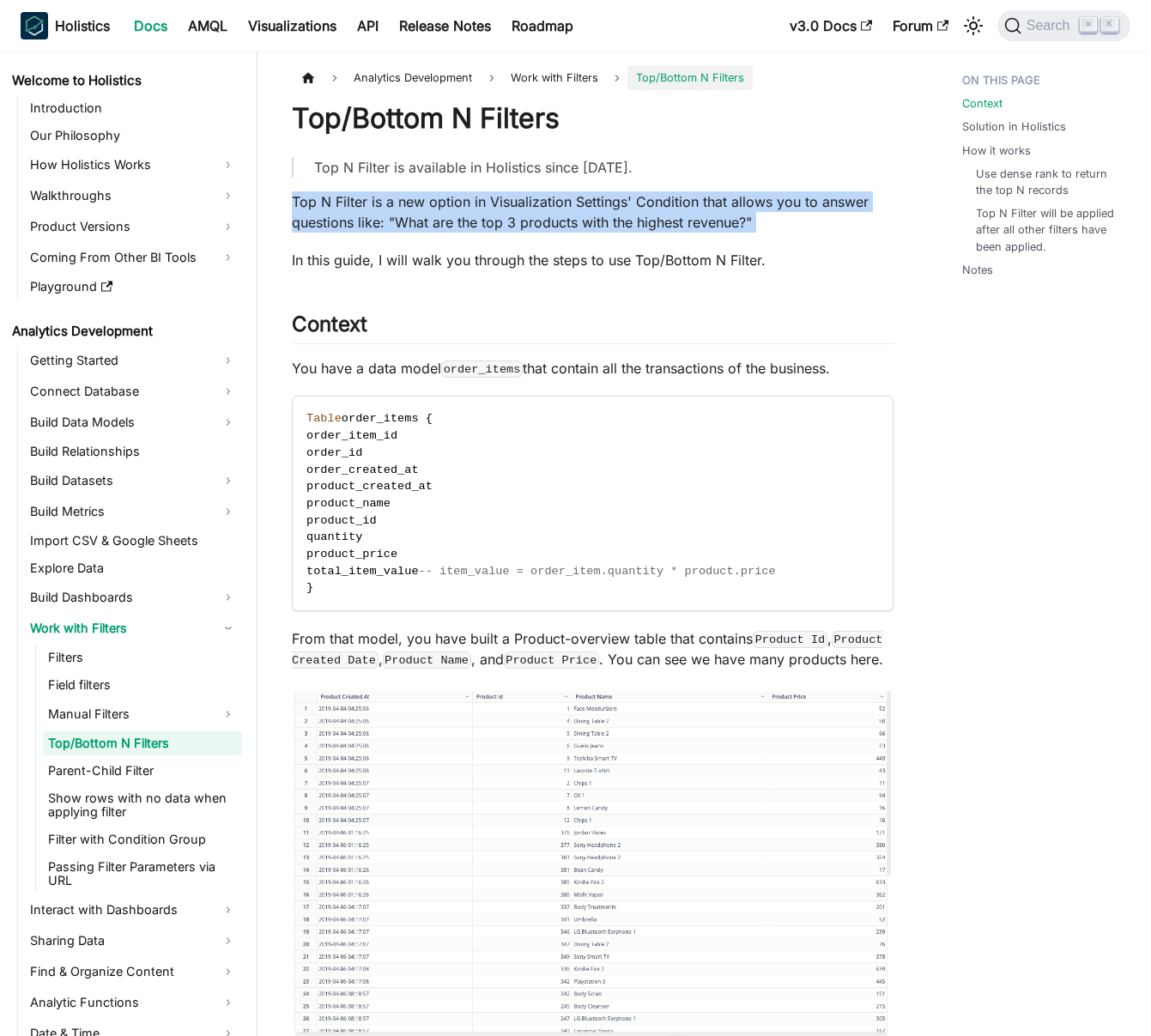
click at [478, 222] on p "Top N Filter is a new option in Visualization Settings' Condition that allows y…" at bounding box center [592, 212] width 602 height 41
click at [448, 227] on p "Top N Filter is a new option in Visualization Settings' Condition that allows y…" at bounding box center [592, 212] width 602 height 41
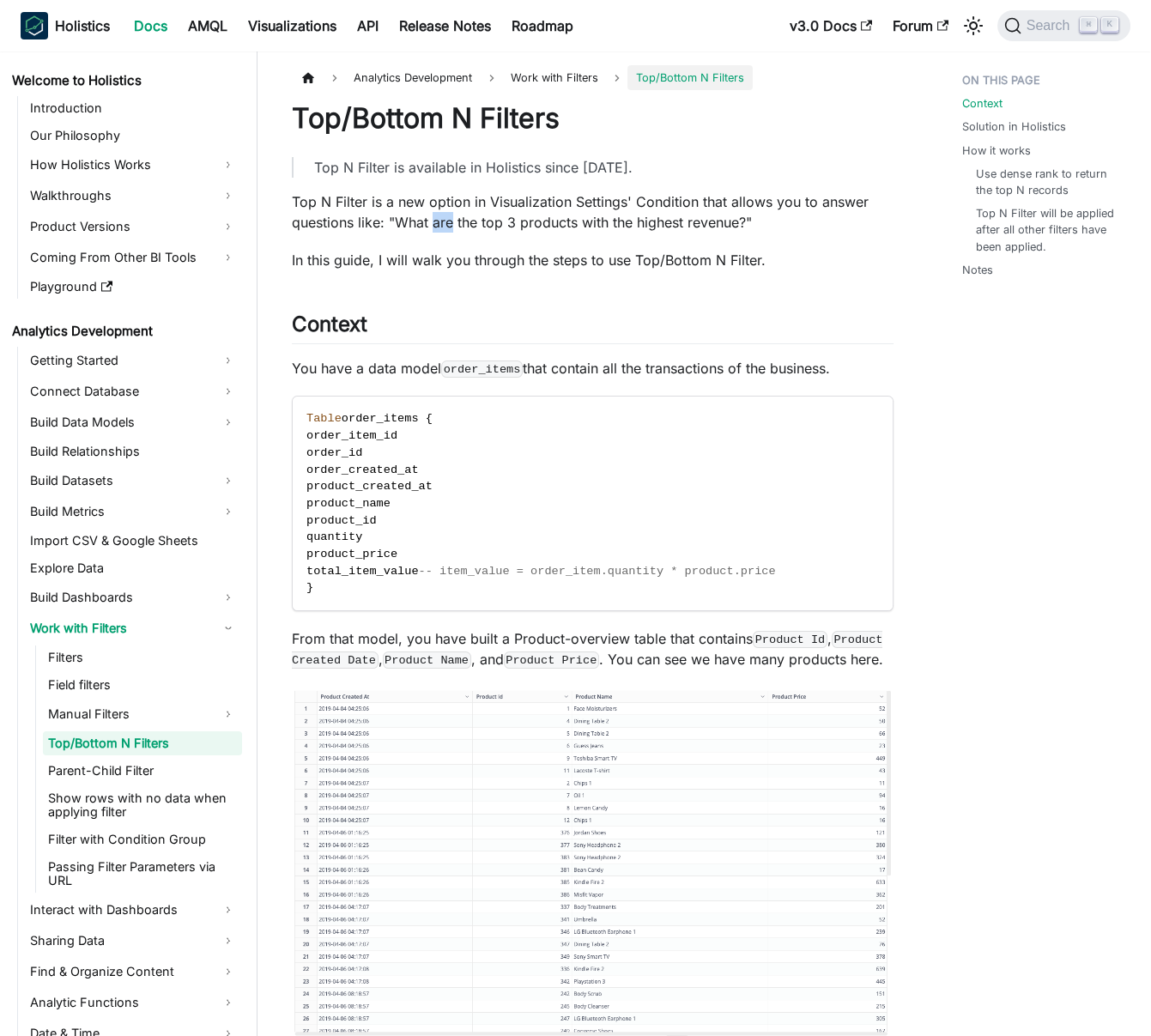
click at [448, 227] on p "Top N Filter is a new option in Visualization Settings' Condition that allows y…" at bounding box center [592, 212] width 602 height 41
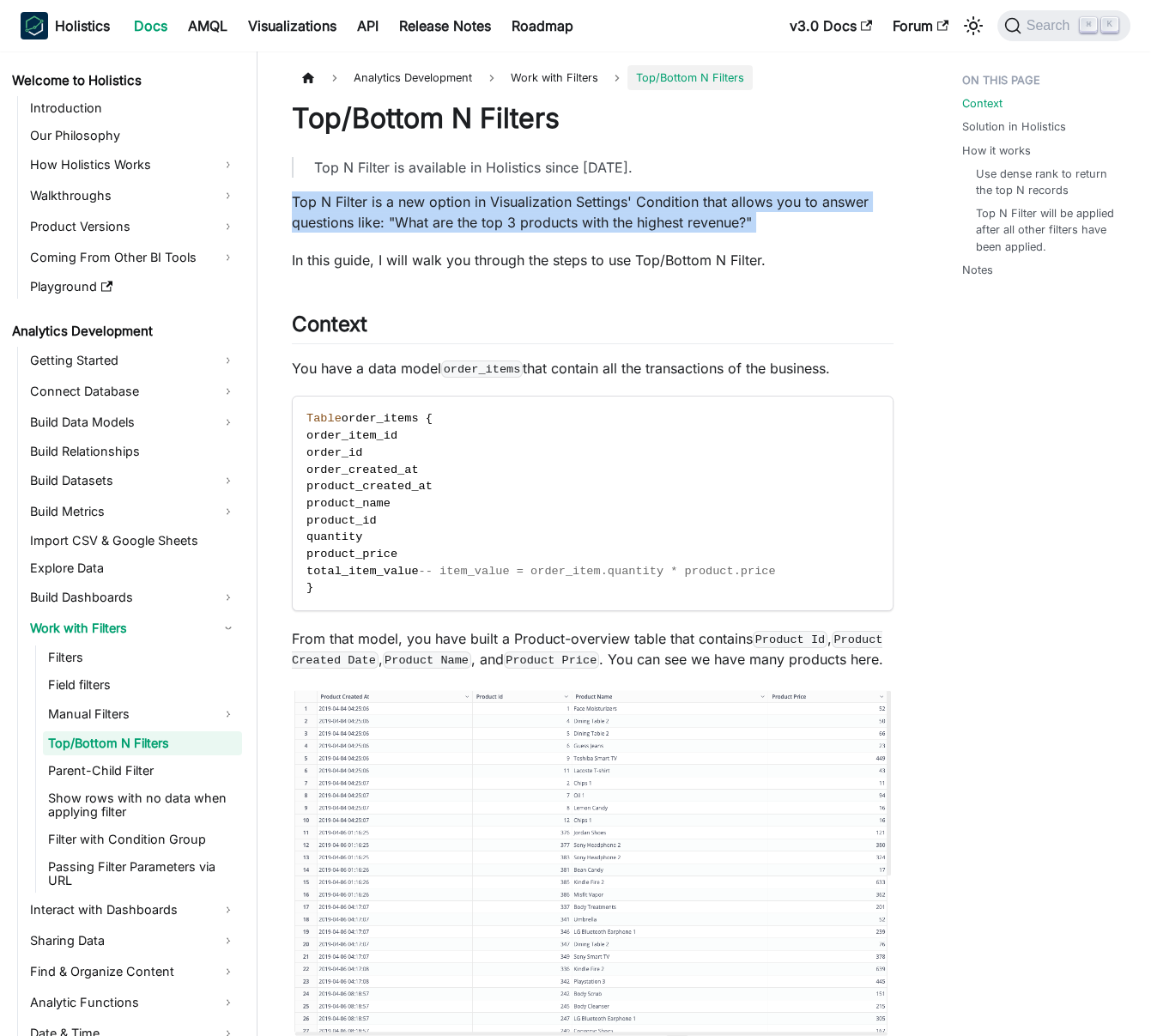
click at [448, 227] on p "Top N Filter is a new option in Visualization Settings' Condition that allows y…" at bounding box center [592, 212] width 602 height 41
click at [465, 222] on p "Top N Filter is a new option in Visualization Settings' Condition that allows y…" at bounding box center [592, 212] width 602 height 41
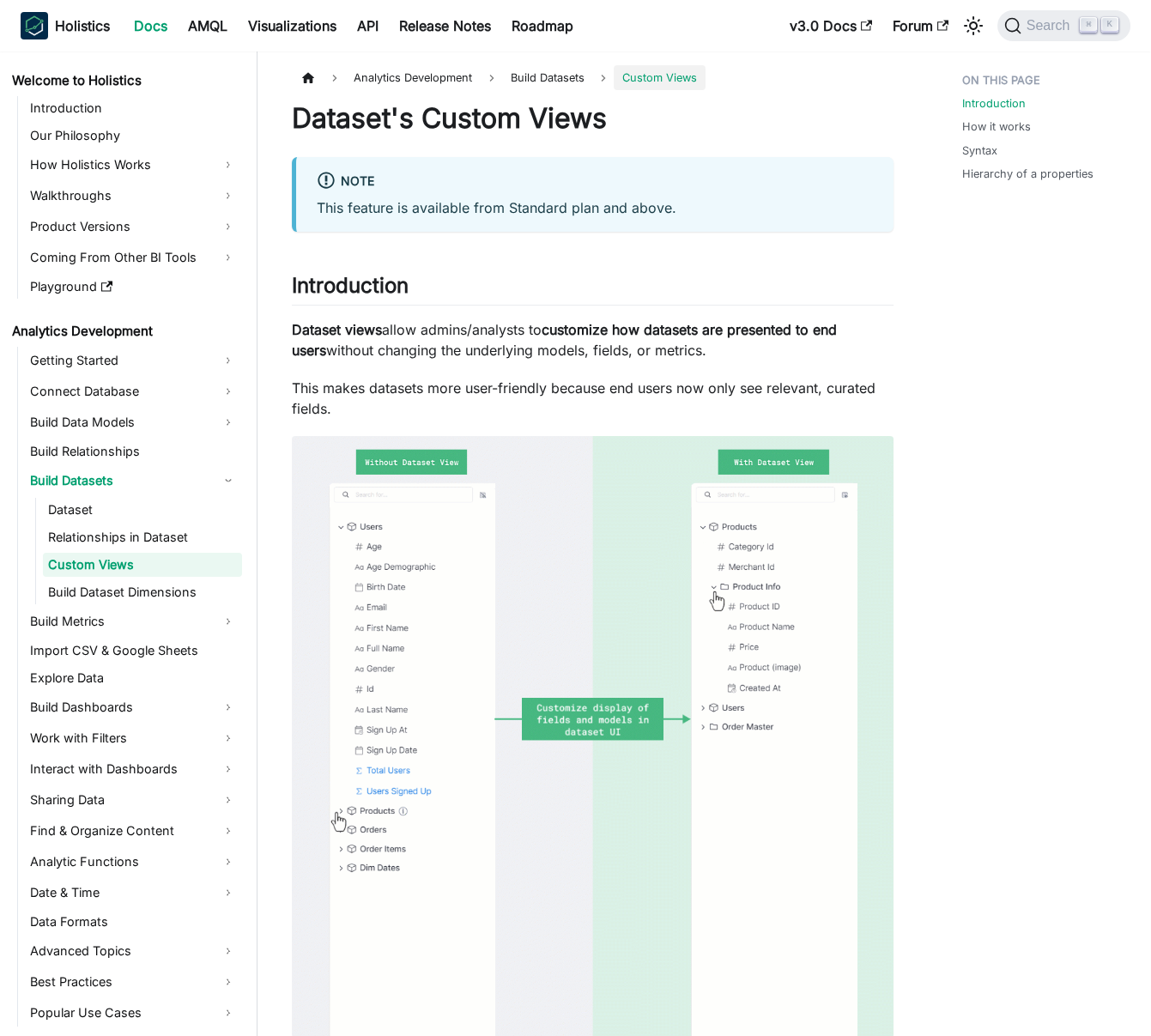
scroll to position [1004, 0]
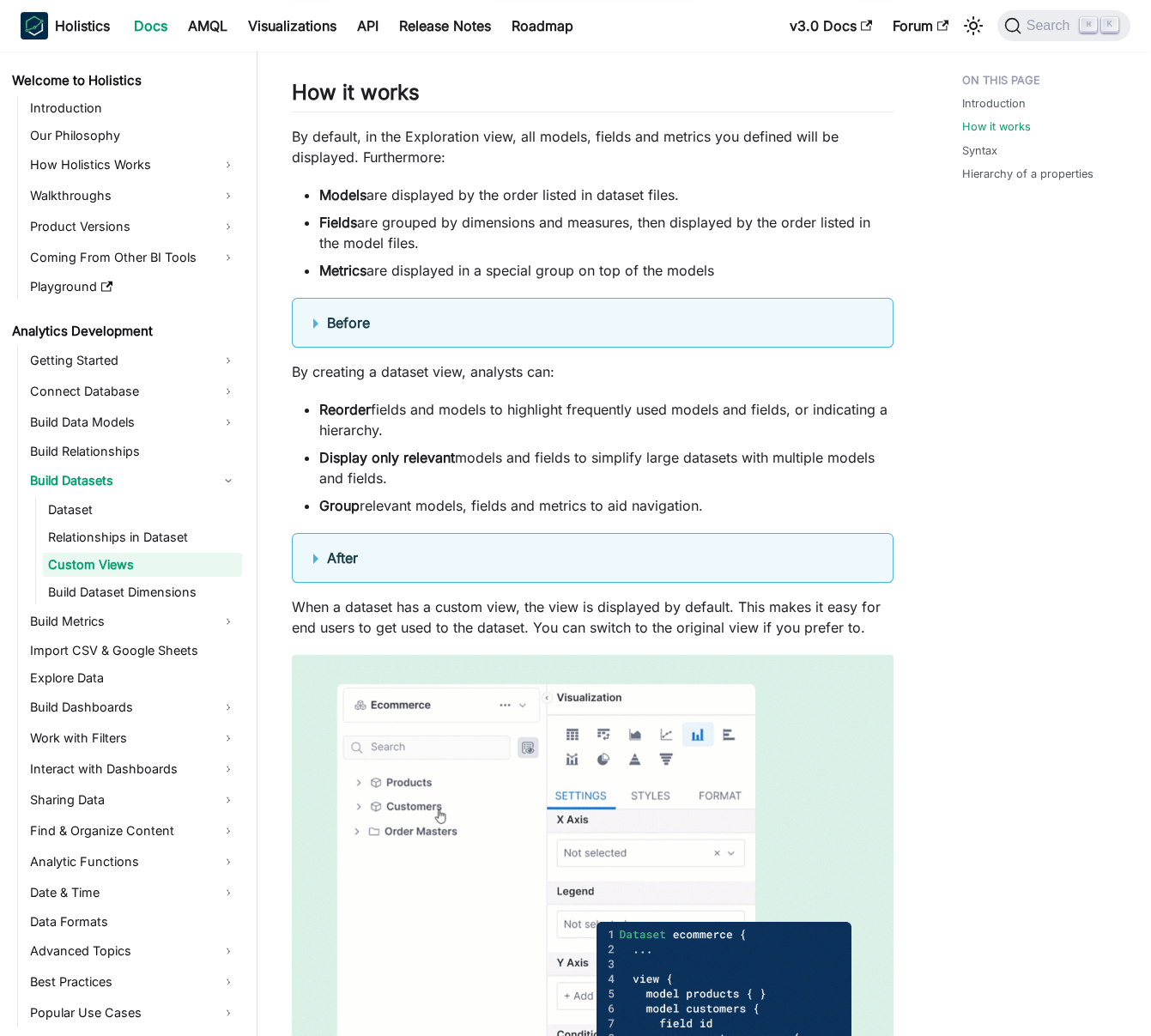
click at [476, 332] on summary "Before" at bounding box center [592, 322] width 559 height 21
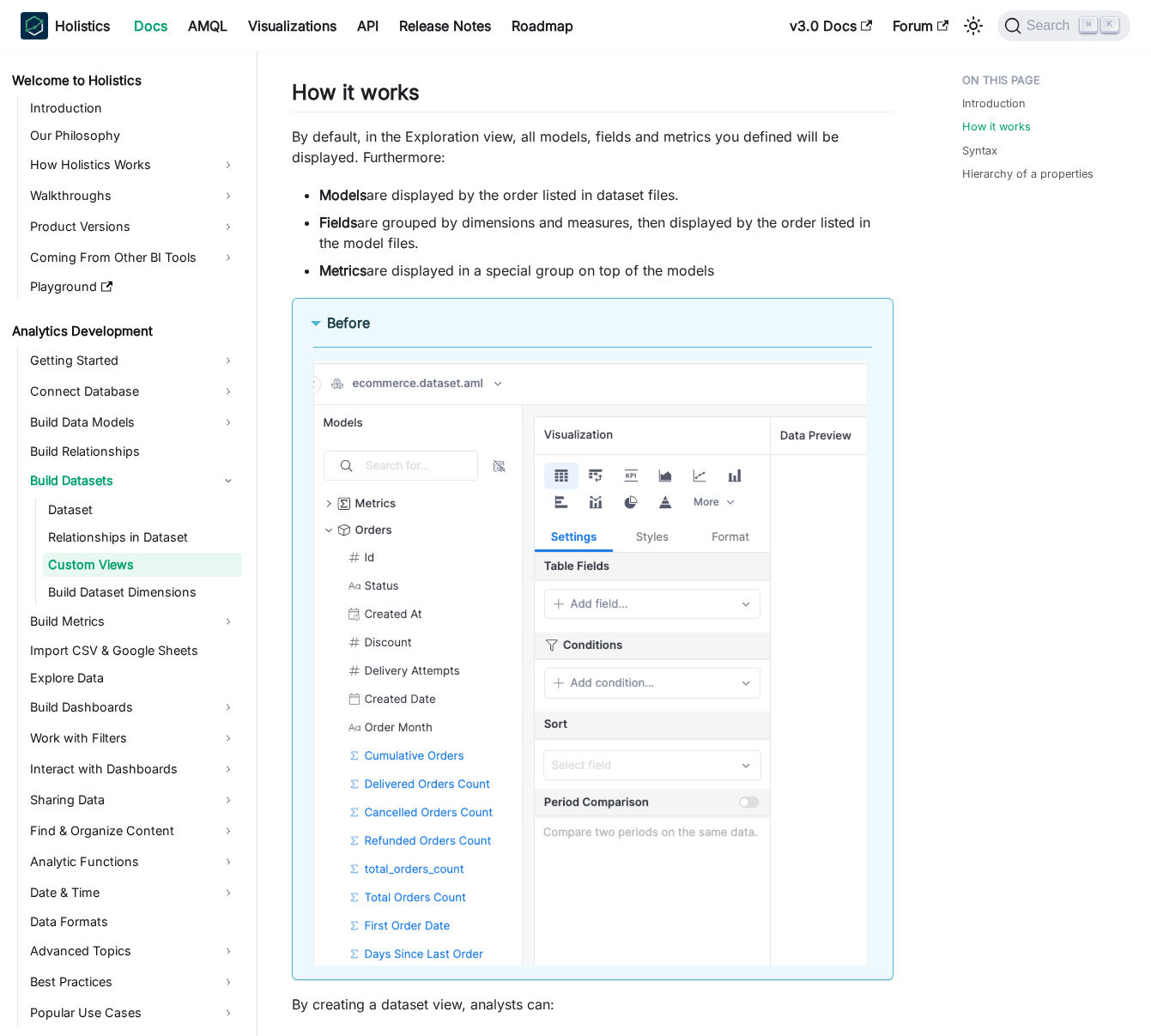
click at [476, 332] on summary "Before" at bounding box center [592, 322] width 559 height 21
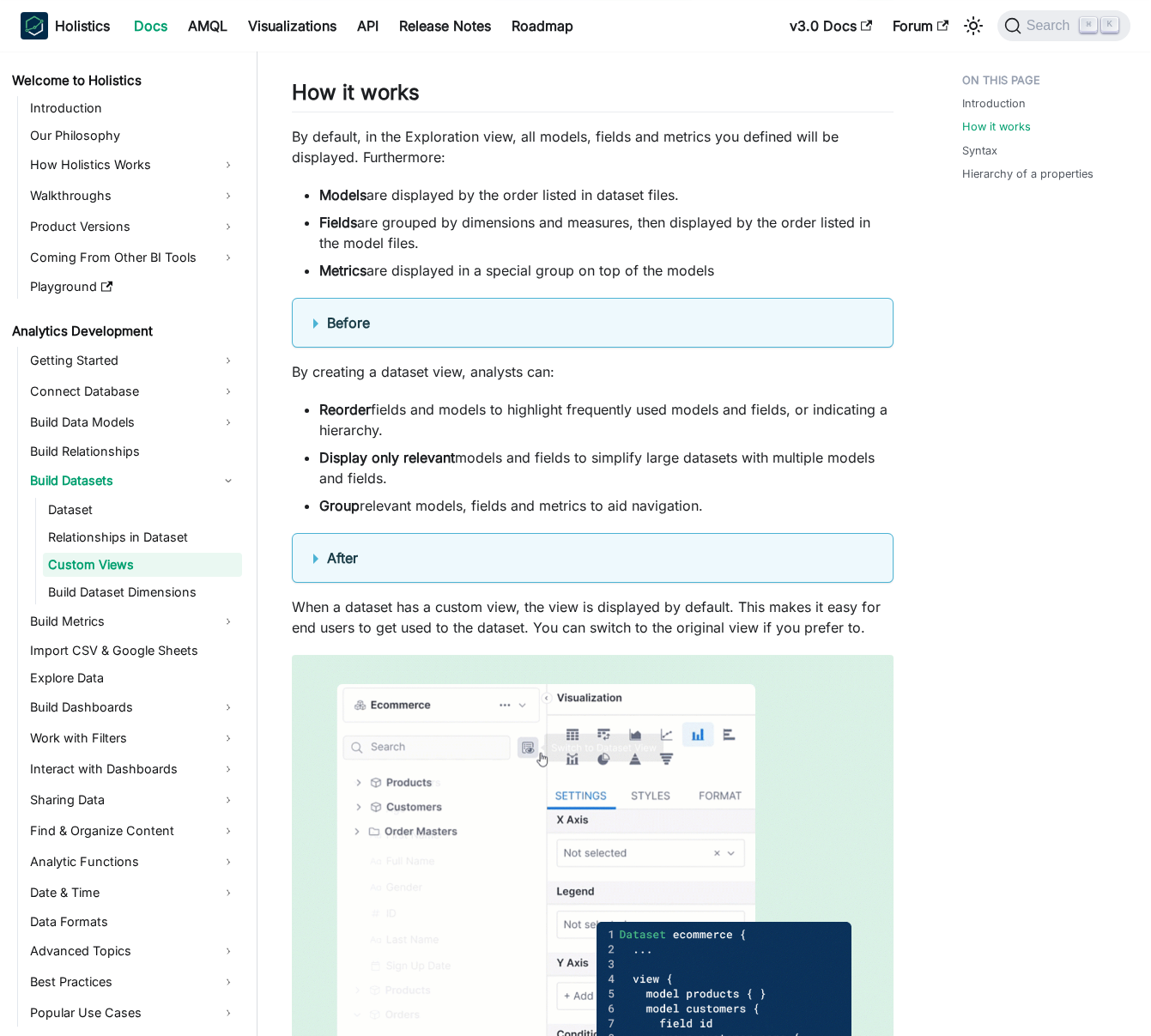
click at [502, 269] on li "Metrics are displayed in a special group on top of the models" at bounding box center [606, 270] width 574 height 21
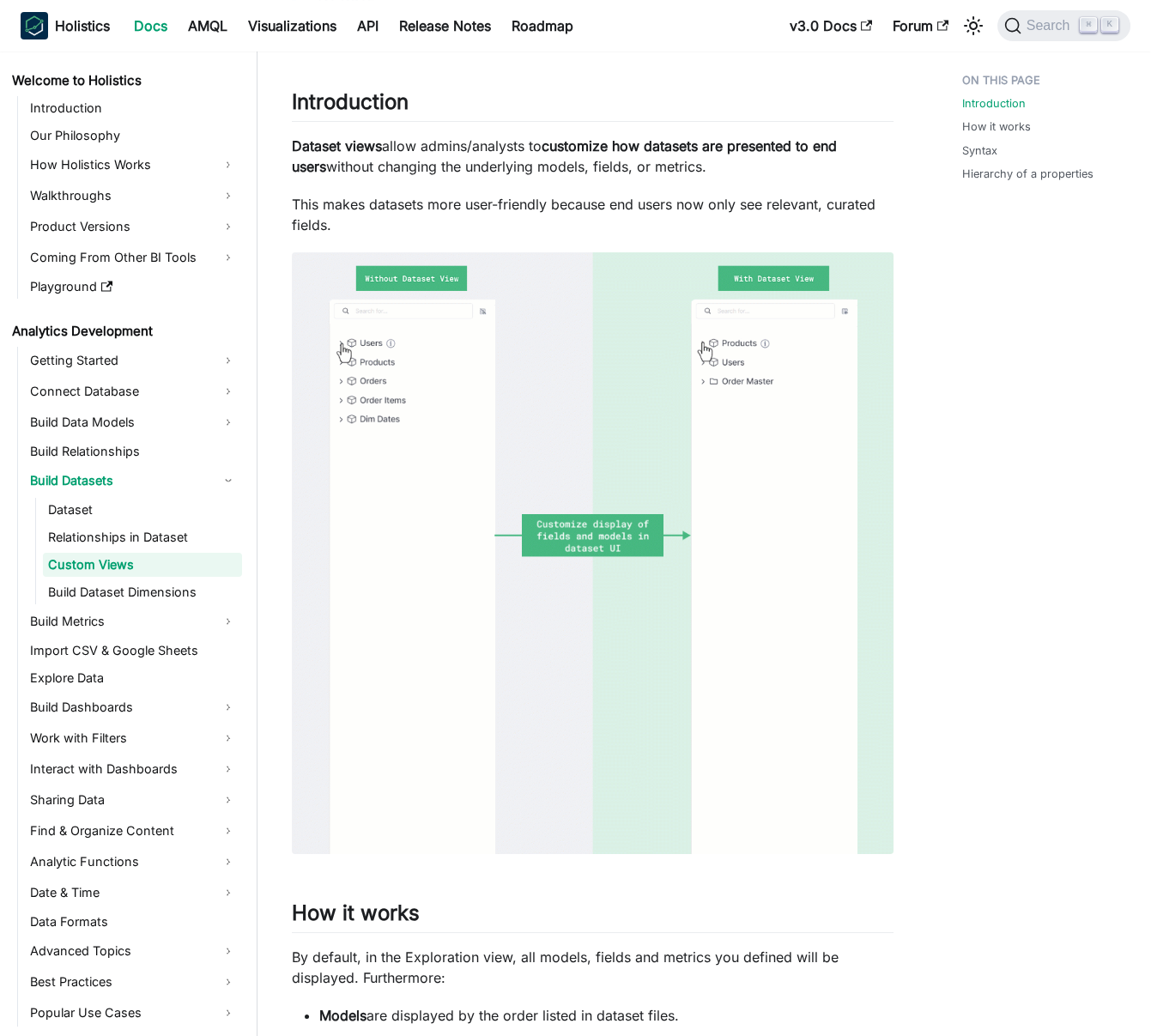
scroll to position [0, 0]
